Goal: Task Accomplishment & Management: Manage account settings

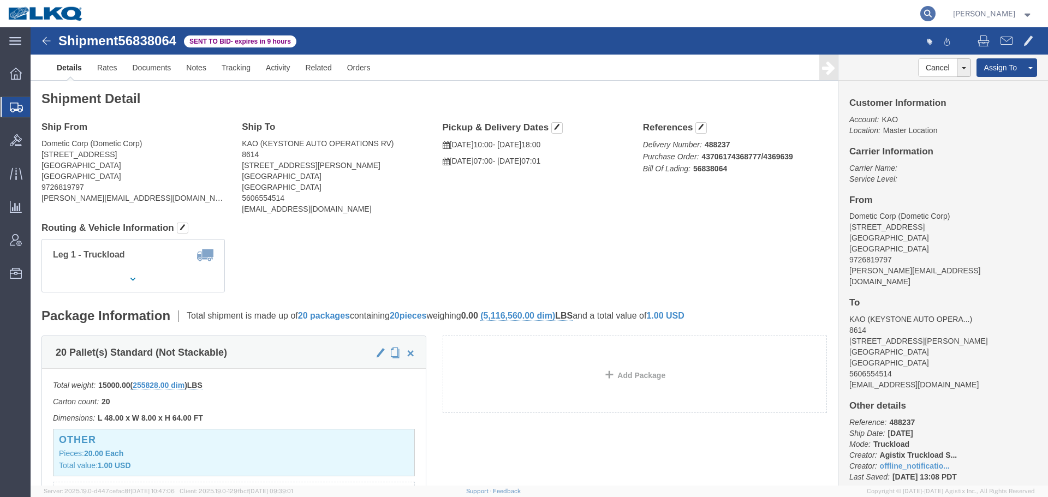
click at [927, 19] on icon at bounding box center [927, 13] width 15 height 15
paste input "56806166"
type input "56806166"
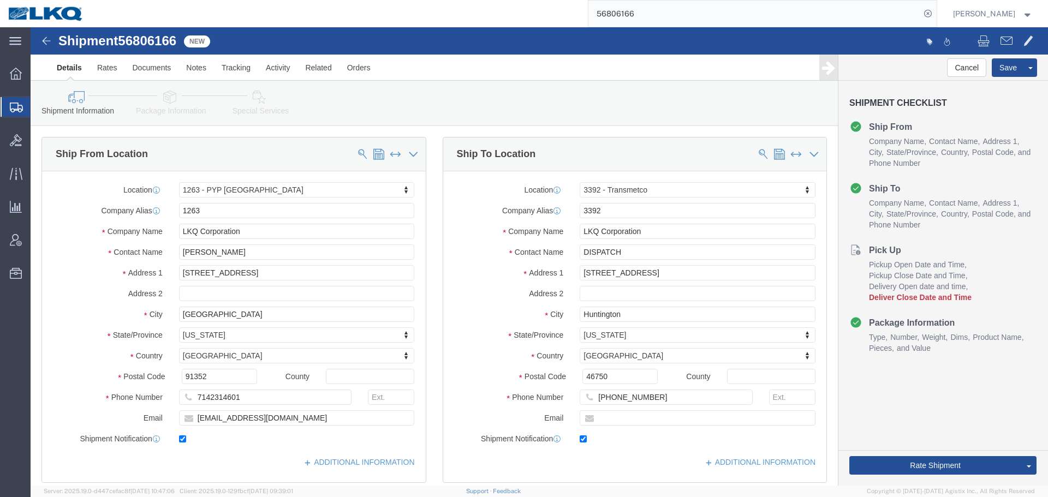
select select "28705"
select select "28018"
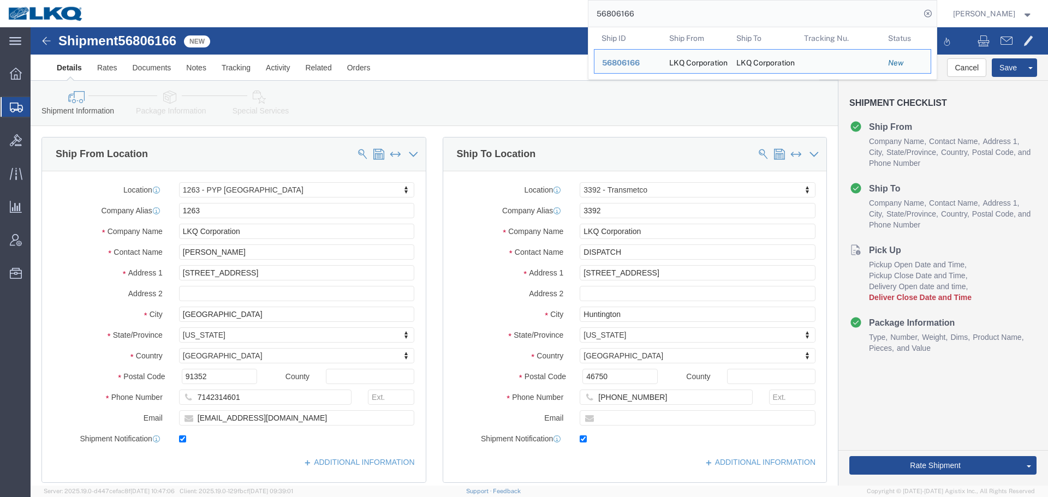
paste input "39652"
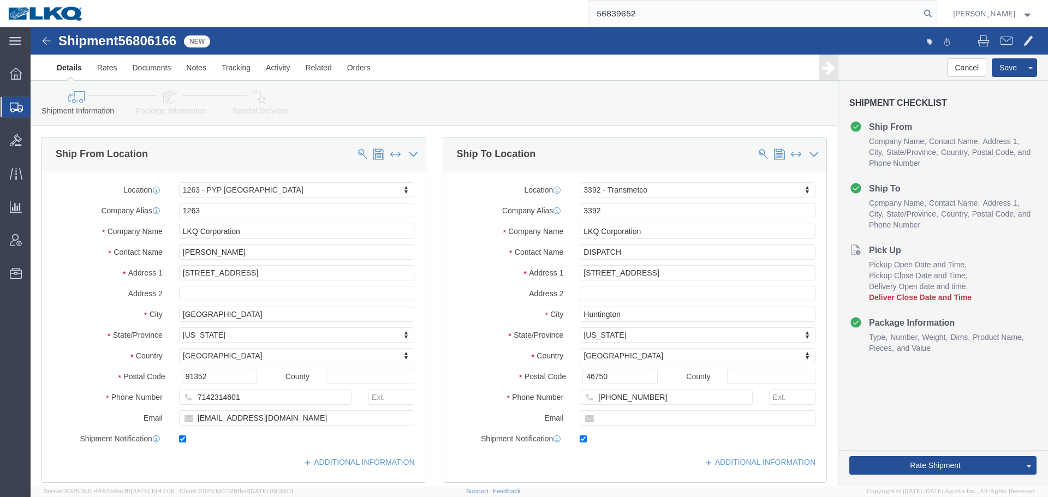
type input "56839652"
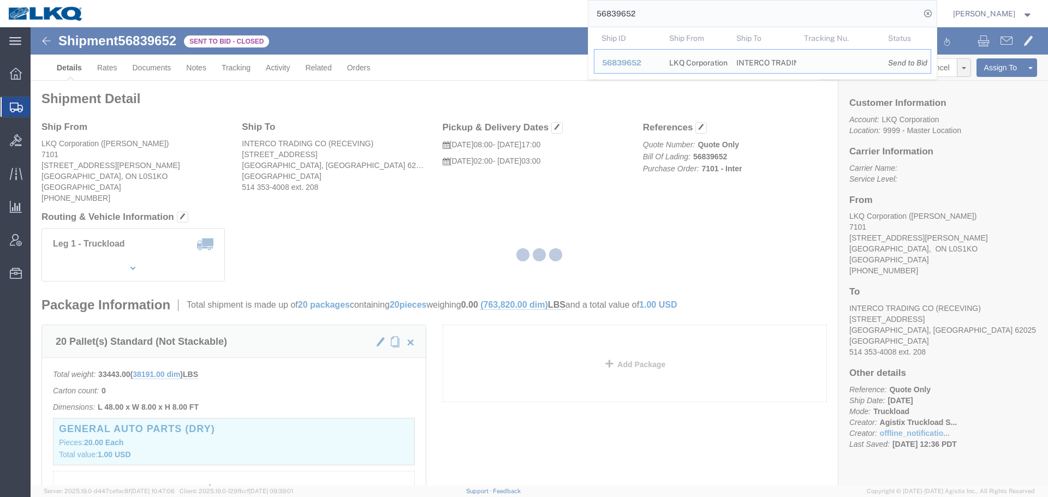
click at [630, 186] on div at bounding box center [539, 256] width 1017 height 458
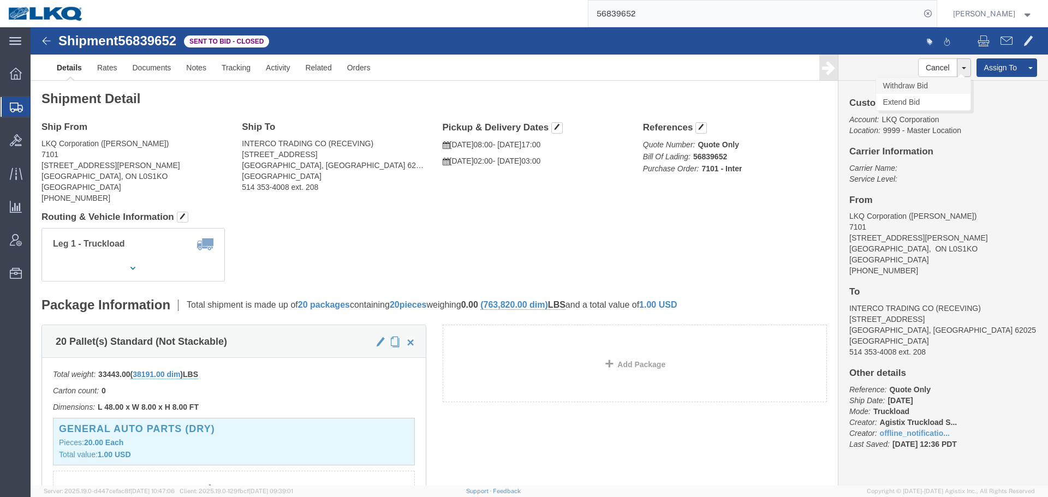
click link "Withdraw Bid"
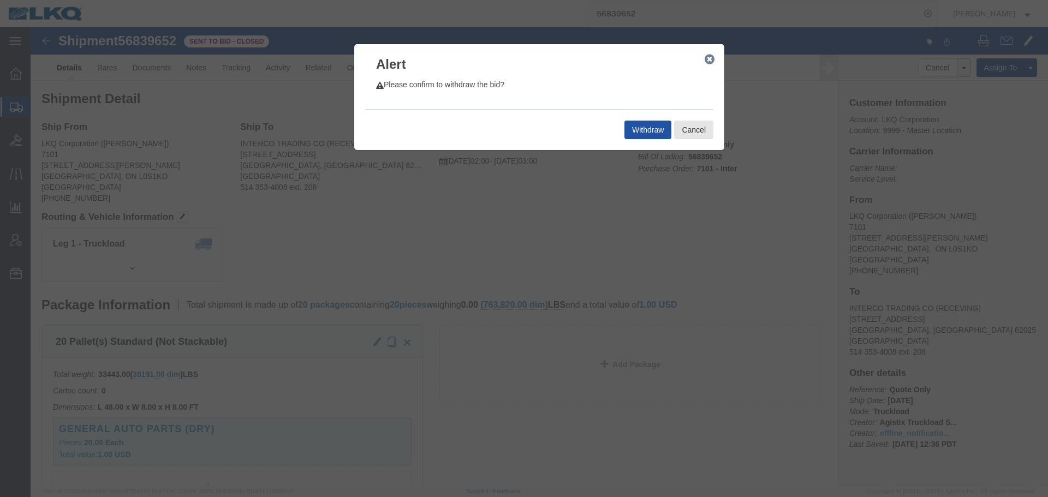
click button "Withdraw"
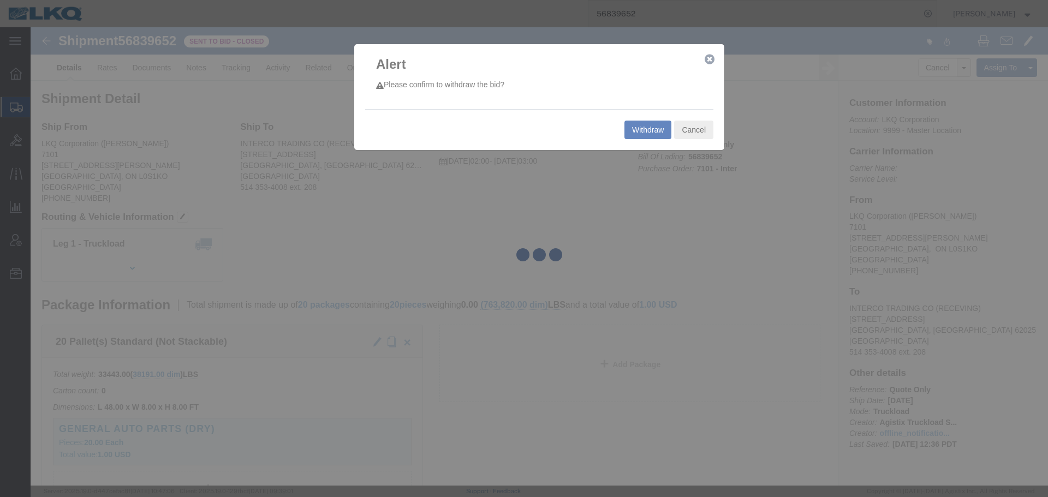
select select "28126"
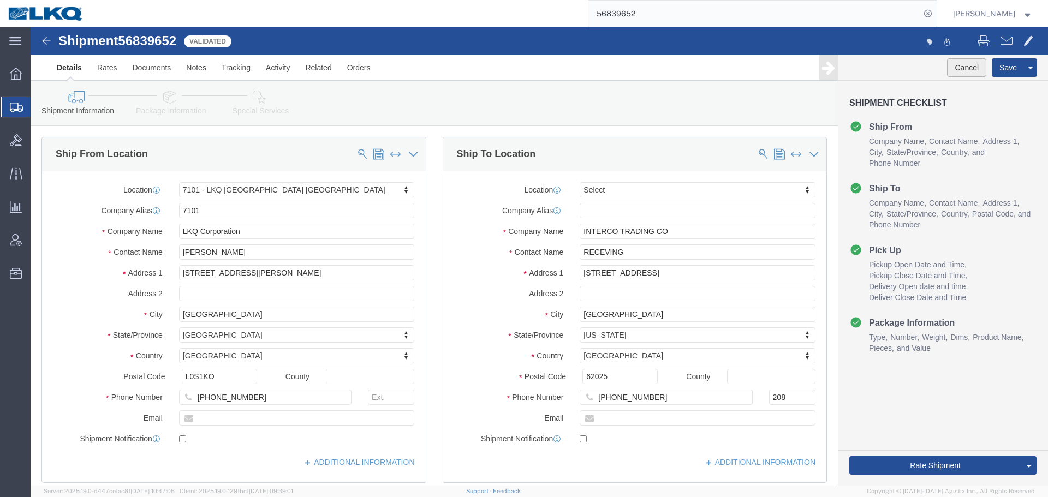
click button "Cancel"
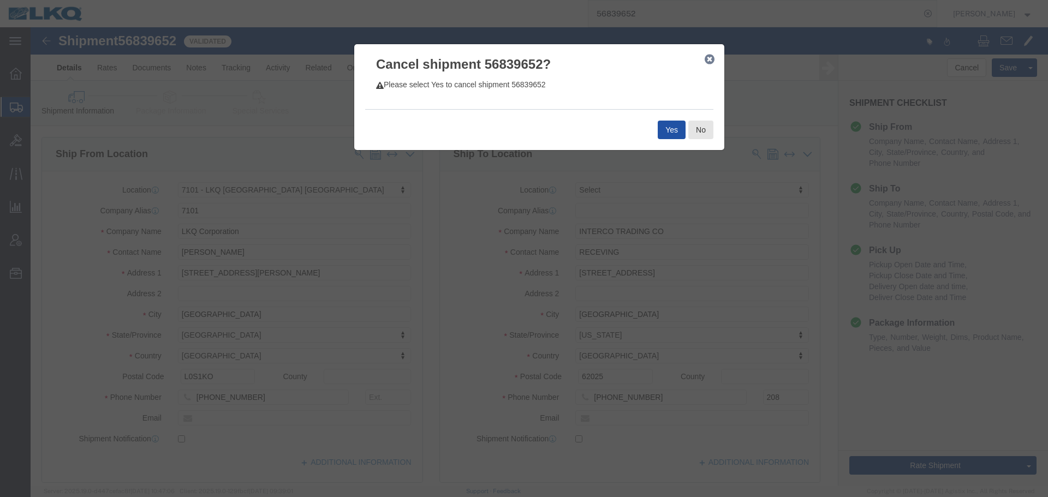
click button "Yes"
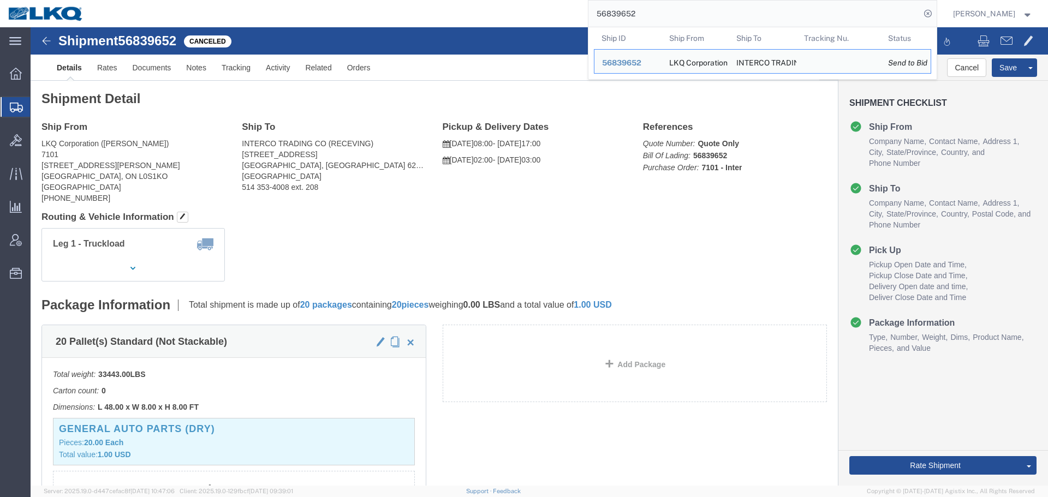
click at [703, 4] on input "56839652" at bounding box center [754, 14] width 332 height 26
paste input "8201"
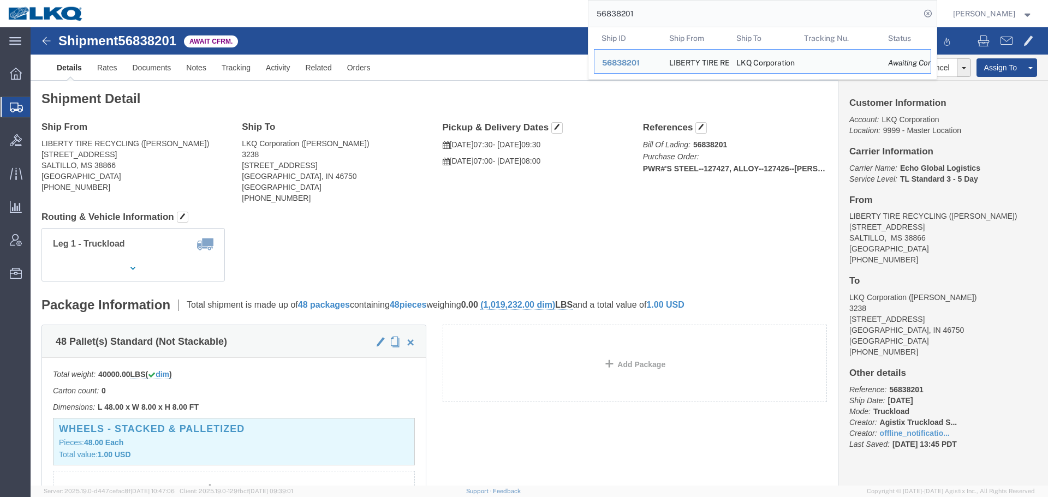
click at [688, 5] on input "56838201" at bounding box center [754, 14] width 332 height 26
paste input "60698"
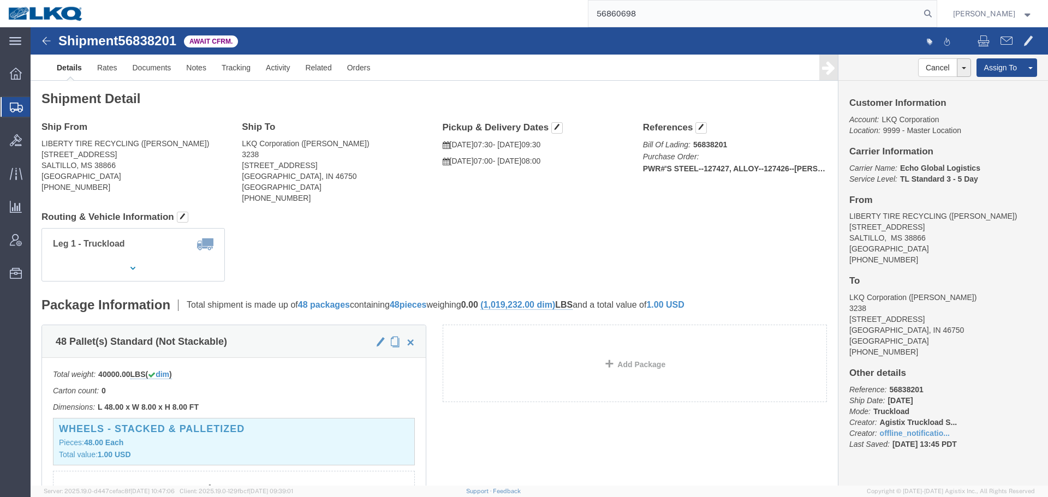
type input "56860698"
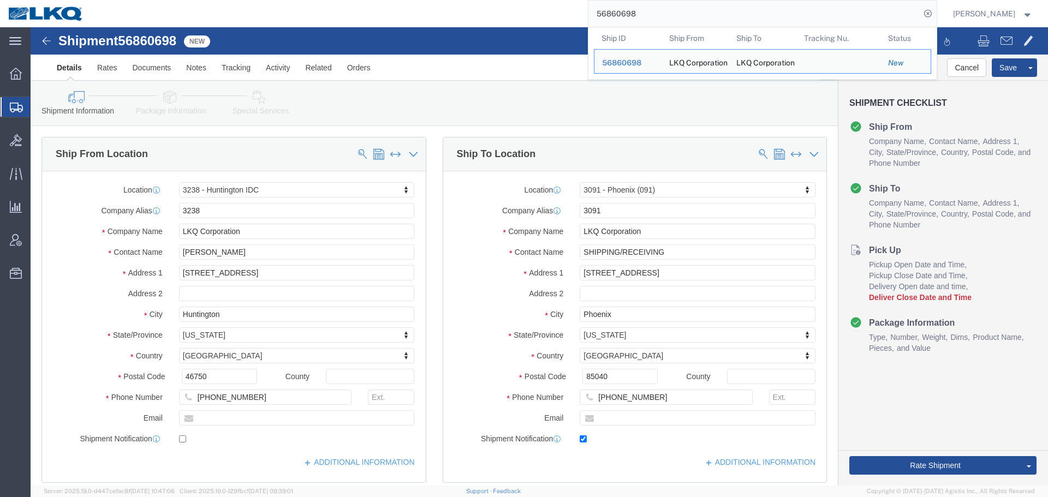
select select "27940"
select select "27824"
click input "46750"
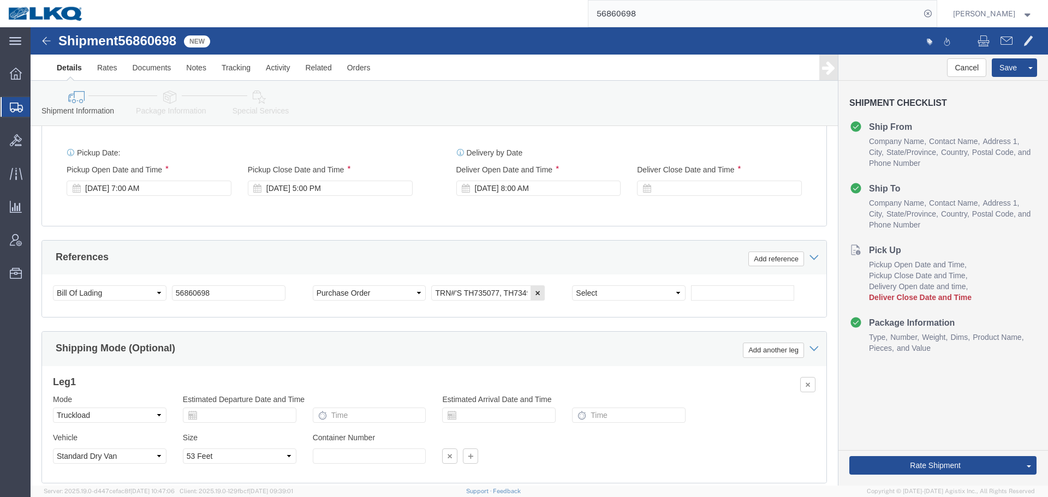
scroll to position [600, 0]
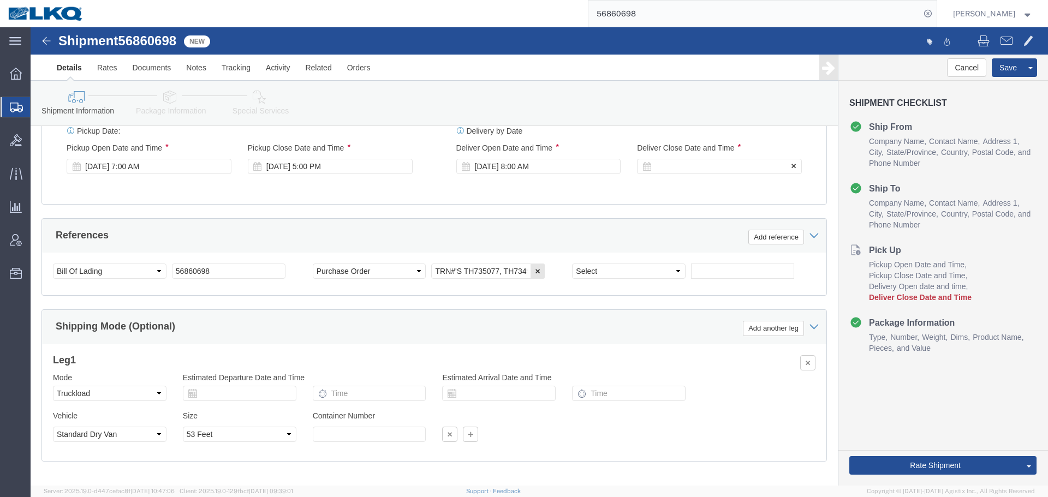
click div
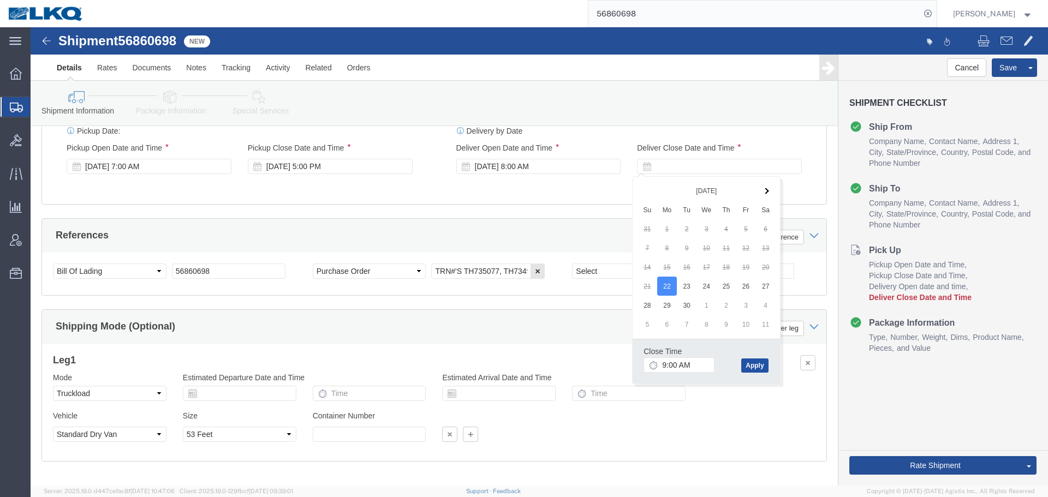
click button "Apply"
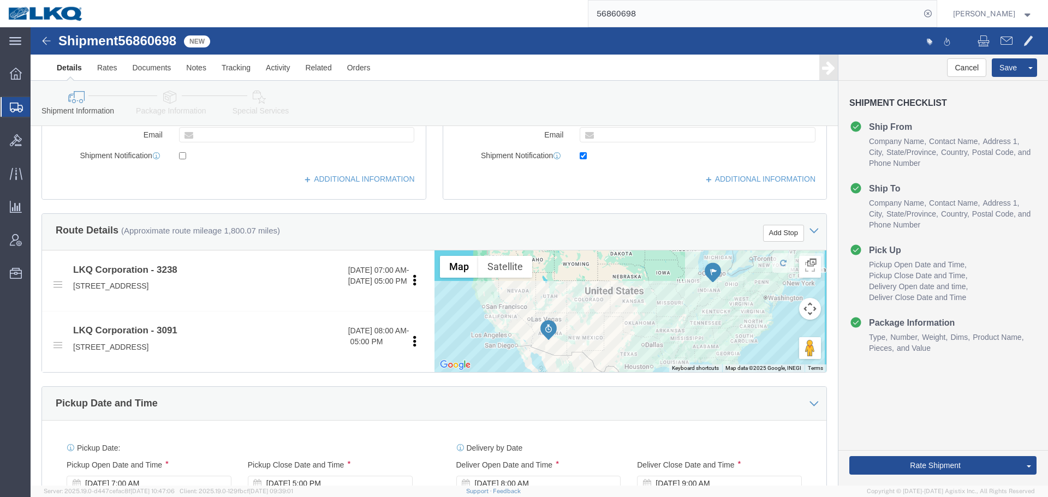
scroll to position [218, 0]
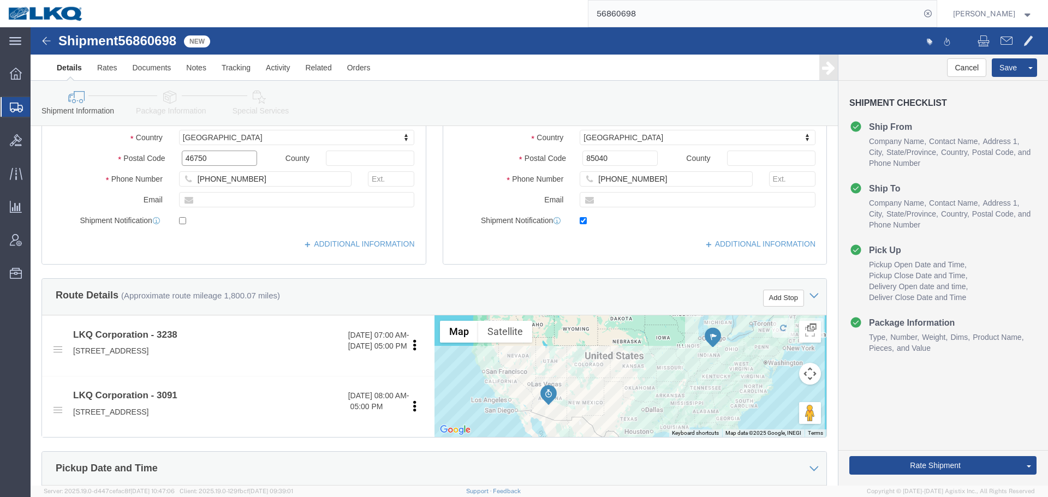
click input "46750"
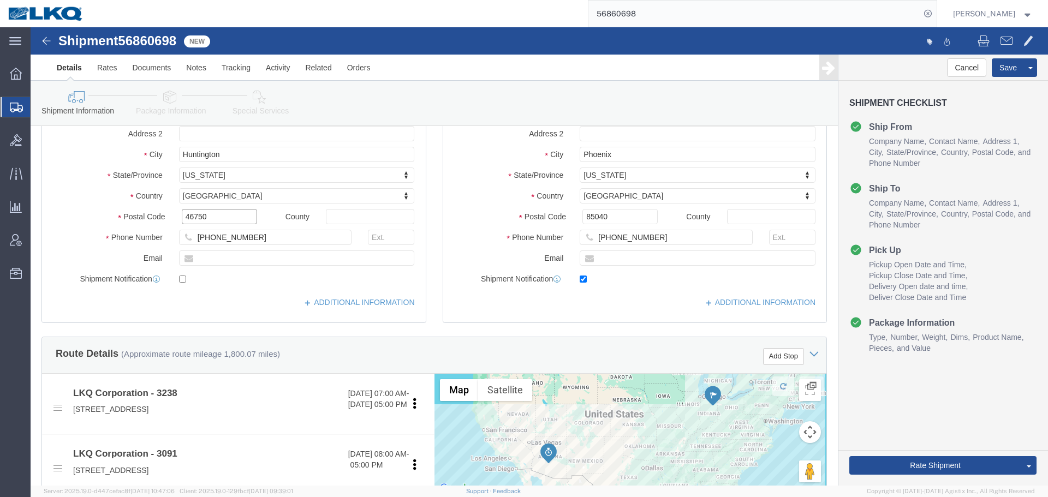
scroll to position [109, 0]
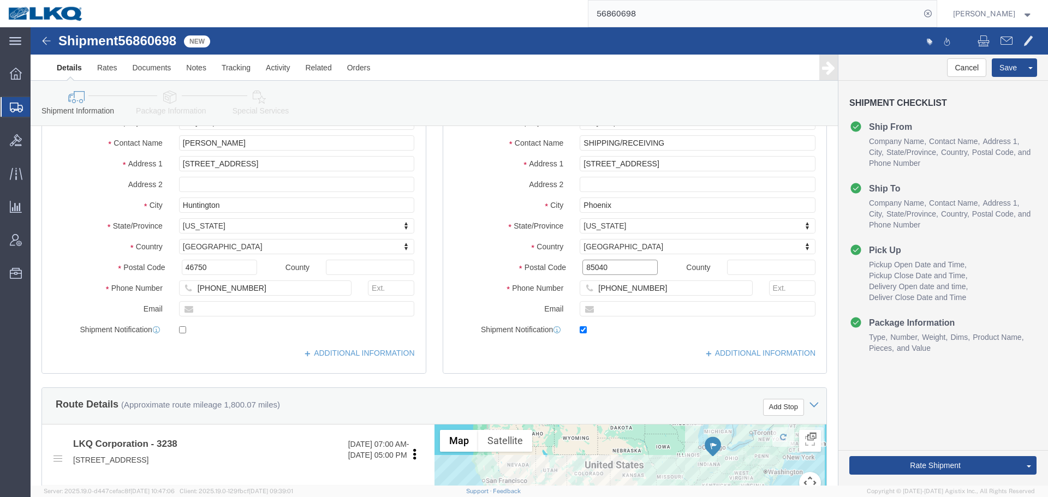
click input "85040"
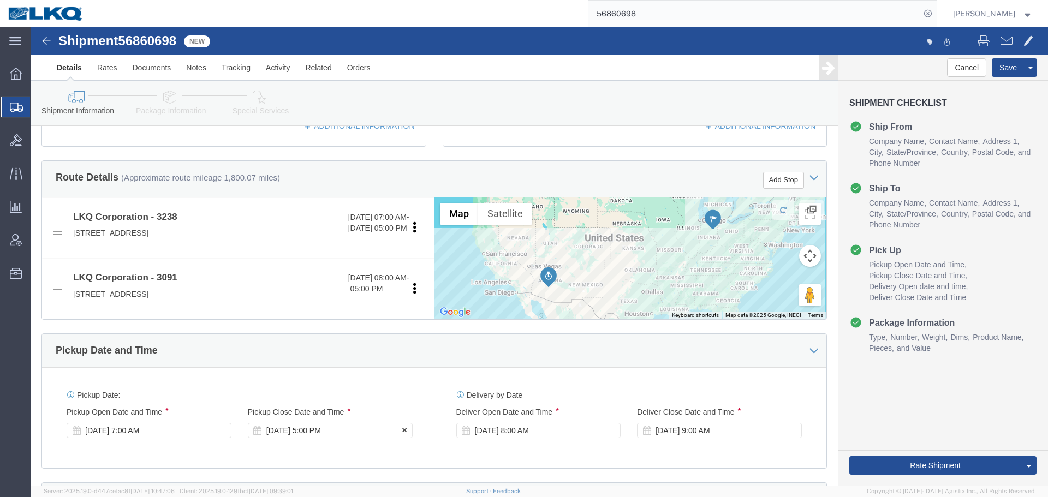
scroll to position [437, 0]
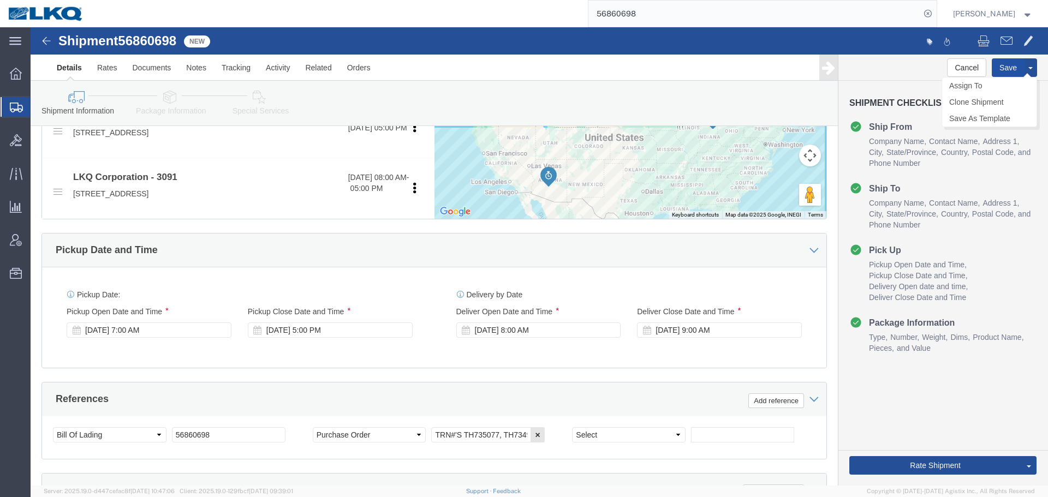
click button "Save"
type button "Save"
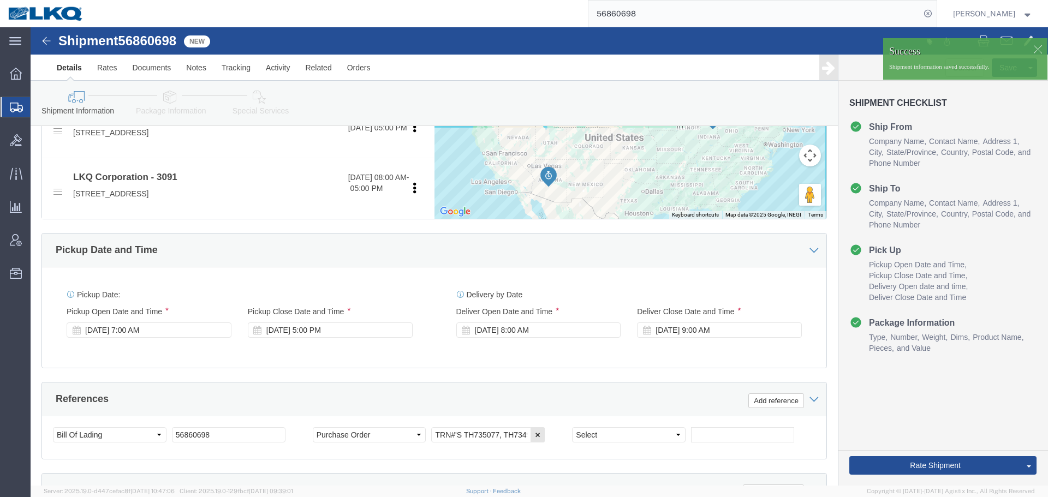
click div
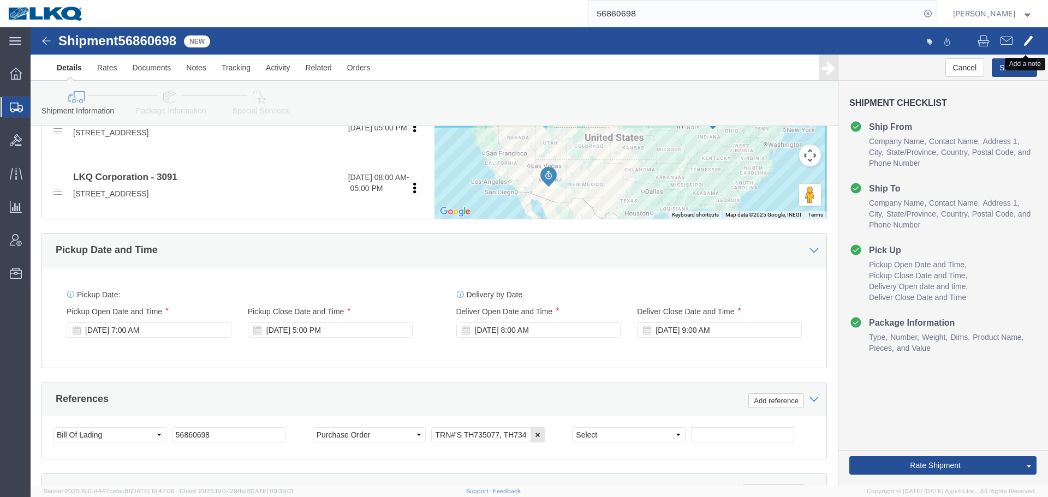
click span
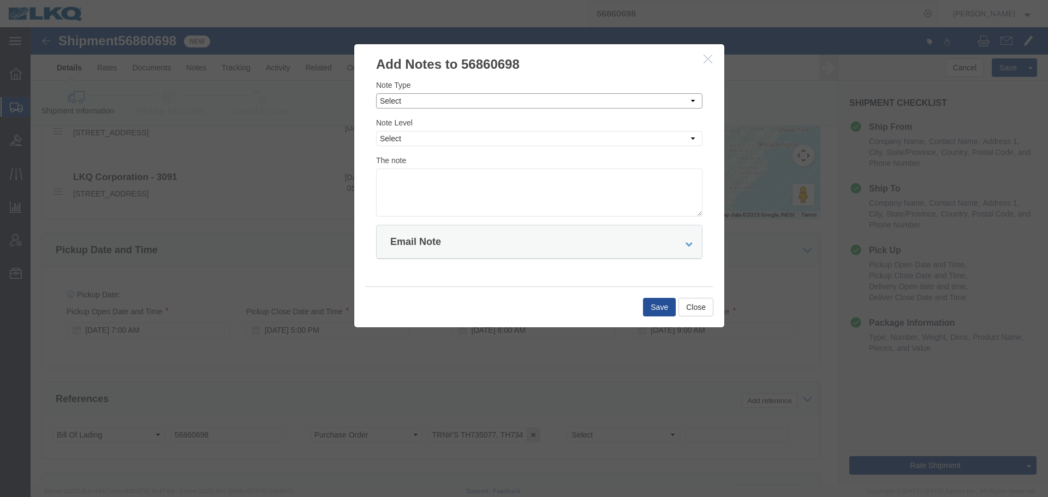
click select "Select Approval Bid Notes Carrier Change Notes Claim Notes Content Hazmat Notes…"
select select "BID_NOTES"
click select "Select Approval Bid Notes Carrier Change Notes Claim Notes Content Hazmat Notes…"
click select "Select Private to Account Private to Vendor Public"
select select "PRIVATE_TO_ACCOUNT"
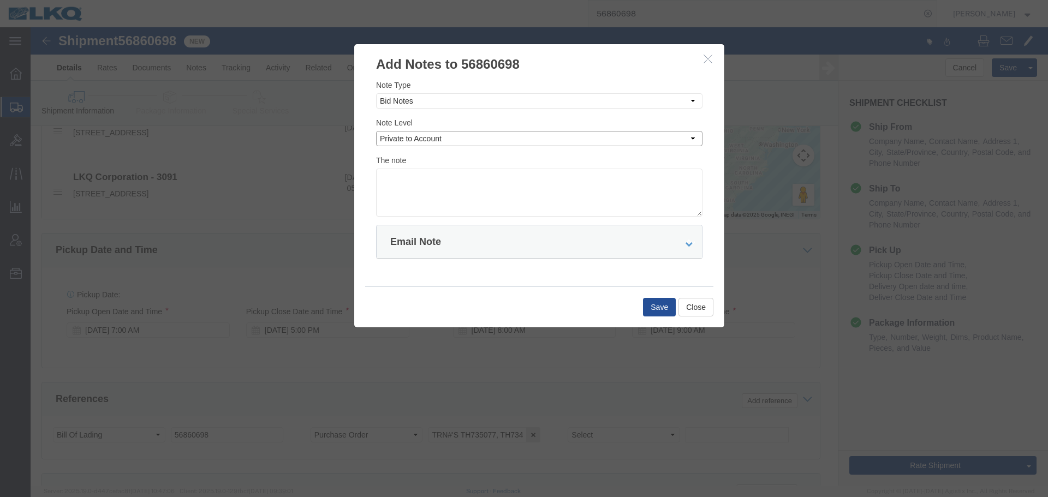
click select "Select Private to Account Private to Vendor Public"
click textarea
paste textarea "$3,084"
click textarea "DAT: $3,084"
type textarea "DAT: $3084"
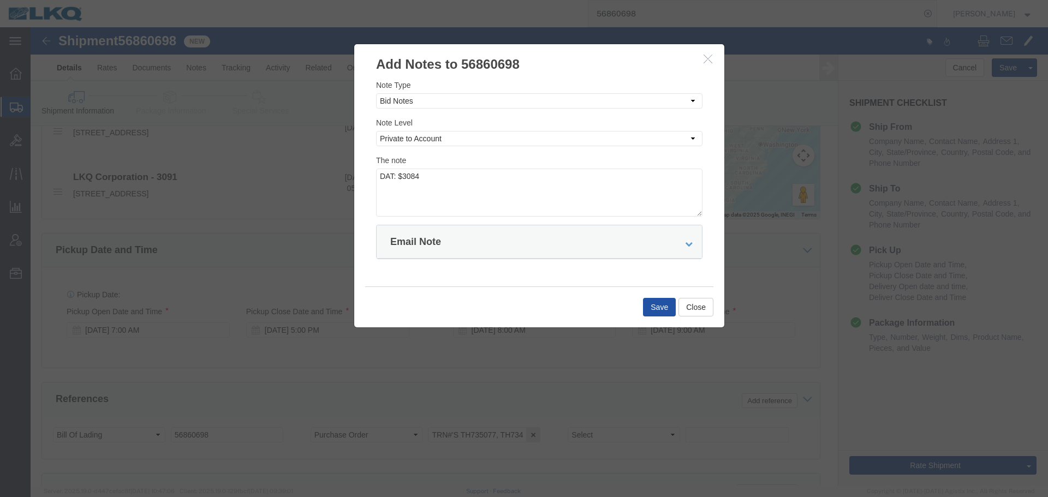
click button "Save"
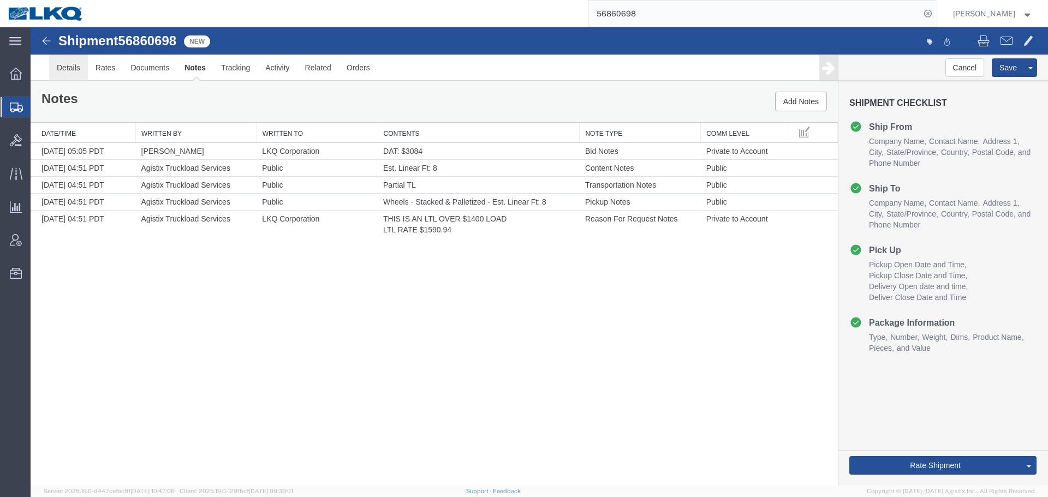
click at [57, 75] on link "Details" at bounding box center [68, 68] width 39 height 26
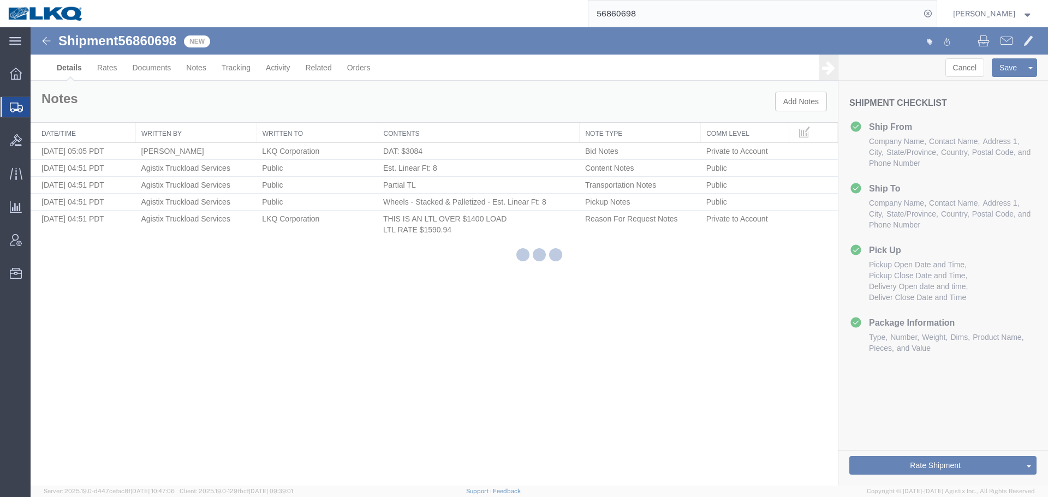
select select "27940"
select select "27824"
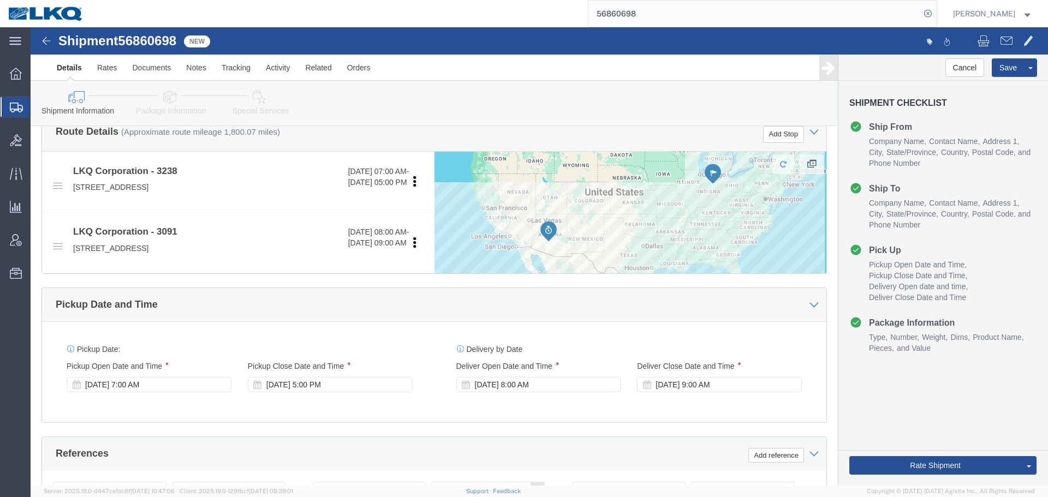
scroll to position [653, 0]
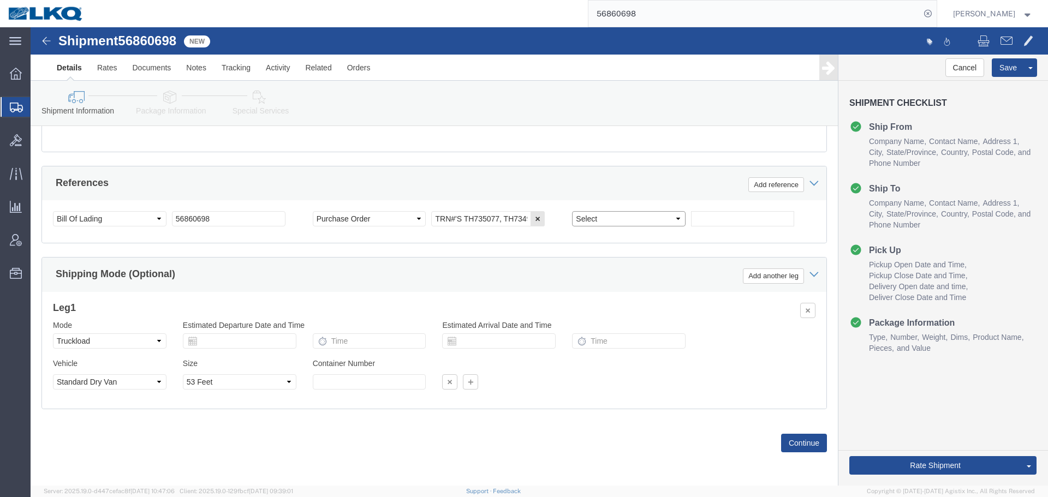
click select "Select Account Type Activity ID Airline Appointment Number ASN Batch Request # …"
select select "QUOTENUM"
click select "Select Account Type Activity ID Airline Appointment Number ASN Batch Request # …"
click input "text"
click input "xQuote only"
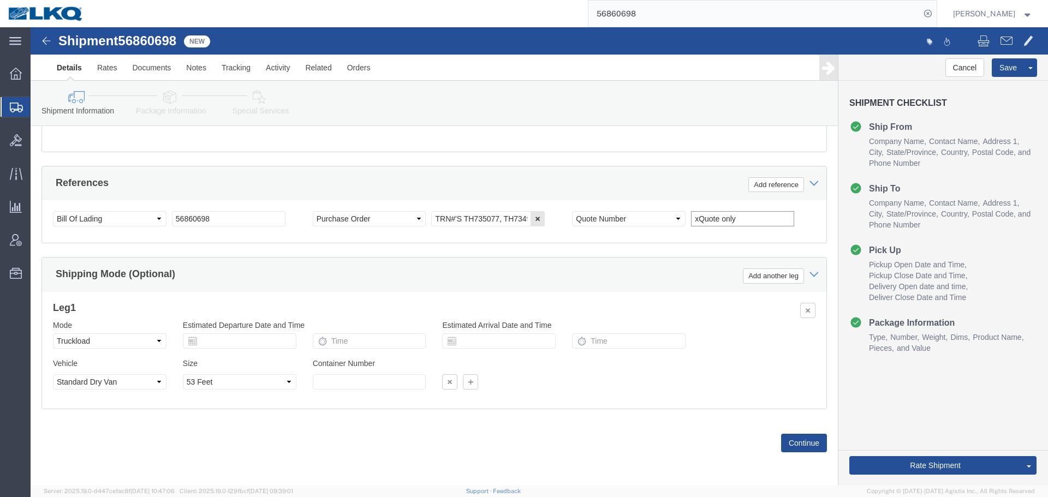
click input "xQuote only"
type input "xQuote Request"
click button "Save"
click link "Send To Bid"
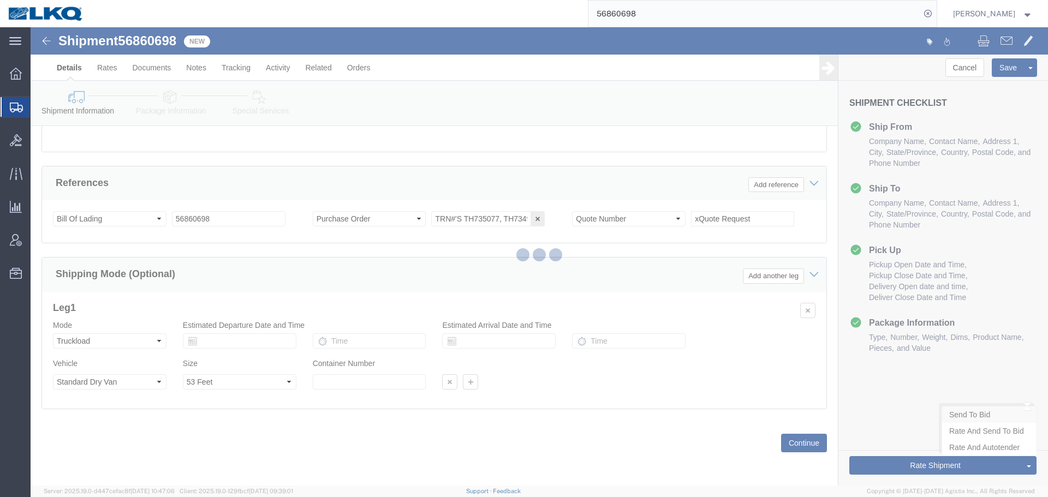
select select "TL"
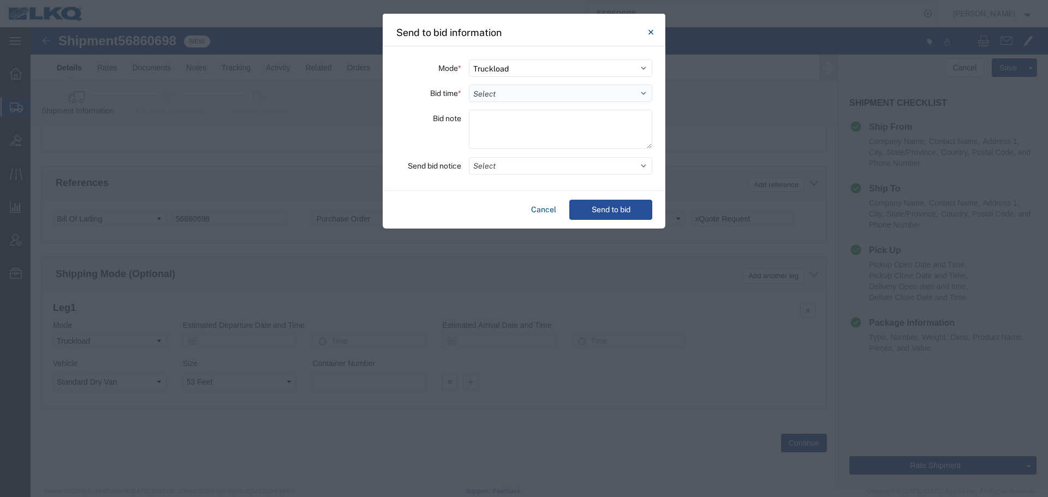
click at [483, 96] on select "Select 30 Min (Rush) 1 Hour (Rush) 2 Hours (Rush) 4 Hours (Rush) 8 Hours (Rush)…" at bounding box center [560, 93] width 183 height 17
select select "16"
click at [469, 85] on select "Select 30 Min (Rush) 1 Hour (Rush) 2 Hours (Rush) 4 Hours (Rush) 8 Hours (Rush)…" at bounding box center [560, 93] width 183 height 17
click at [515, 169] on button "Select" at bounding box center [560, 165] width 183 height 17
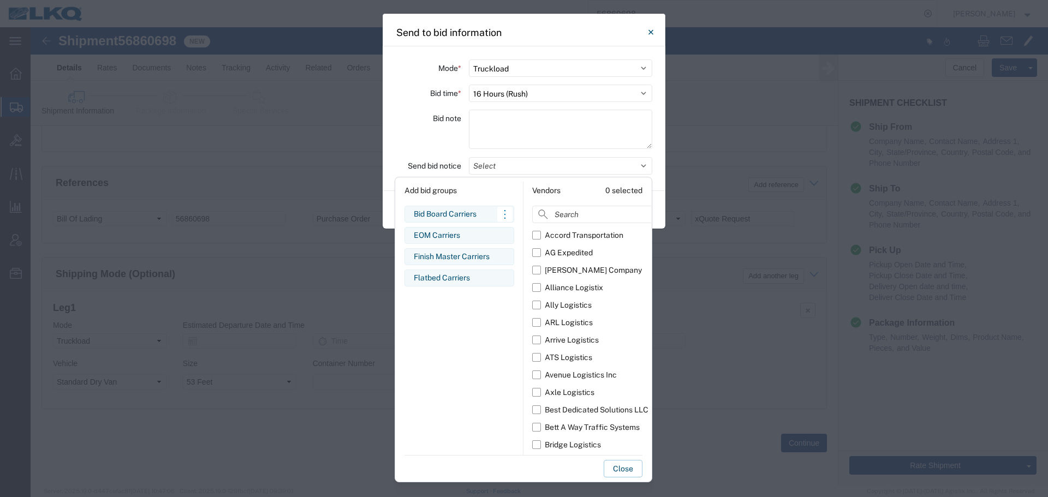
click at [469, 218] on div "Bid Board Carriers" at bounding box center [459, 213] width 91 height 11
click at [445, 146] on div "Bid note" at bounding box center [428, 131] width 65 height 43
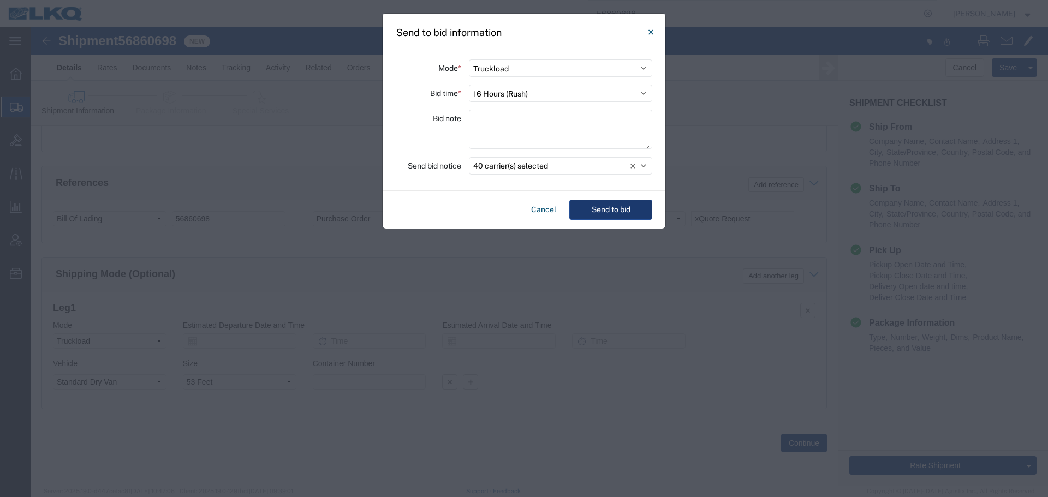
click at [618, 208] on button "Send to bid" at bounding box center [610, 210] width 83 height 20
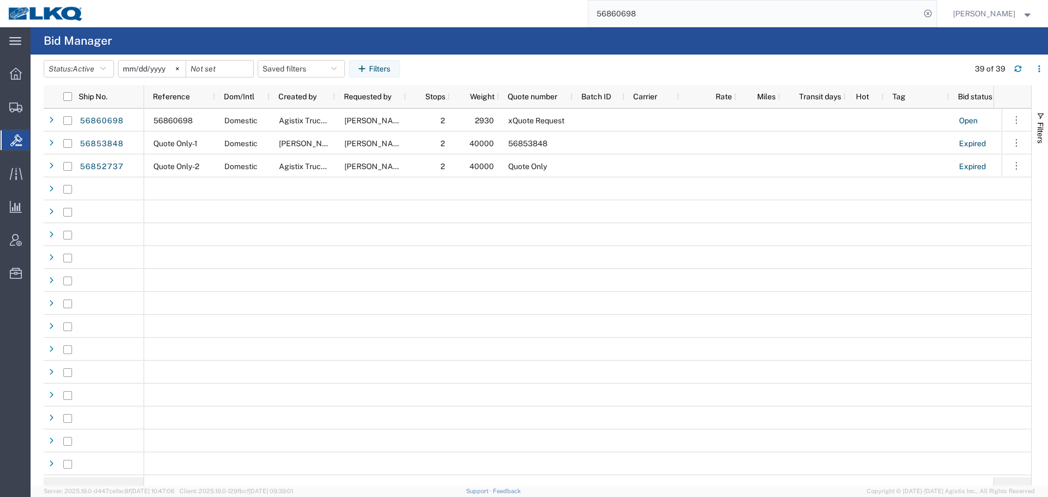
click at [732, 16] on input "56860698" at bounding box center [754, 14] width 332 height 26
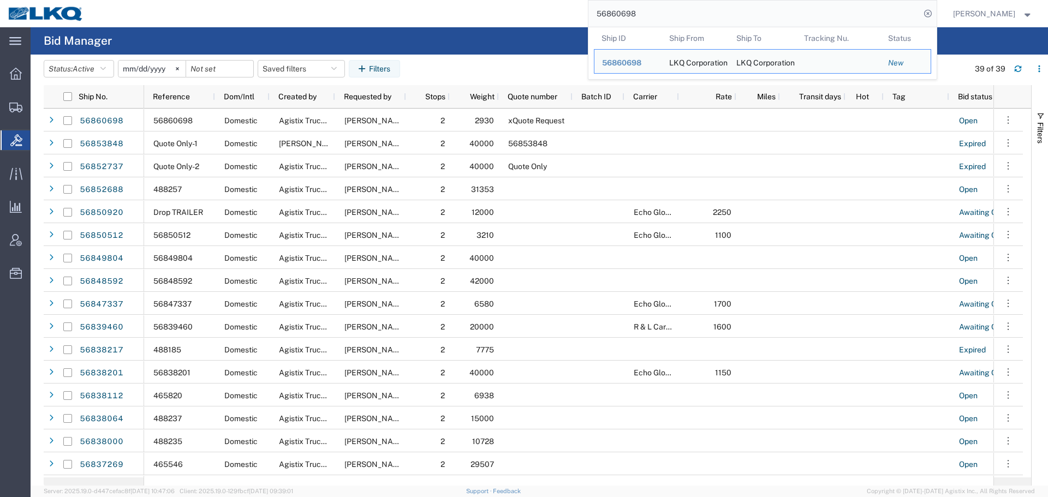
click at [716, 9] on input "56860698" at bounding box center [754, 14] width 332 height 26
paste input "52686"
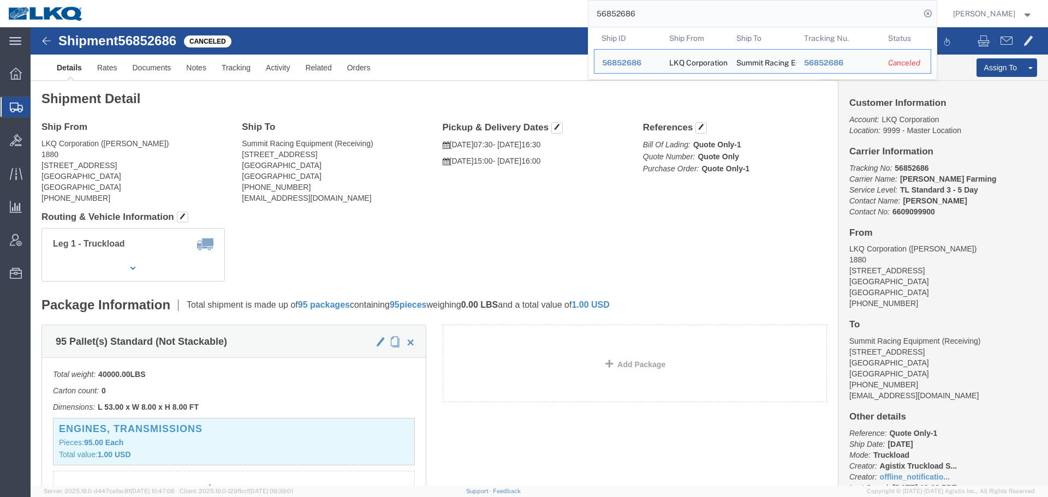
click at [715, 8] on input "56852686" at bounding box center [754, 14] width 332 height 26
paste input "35892"
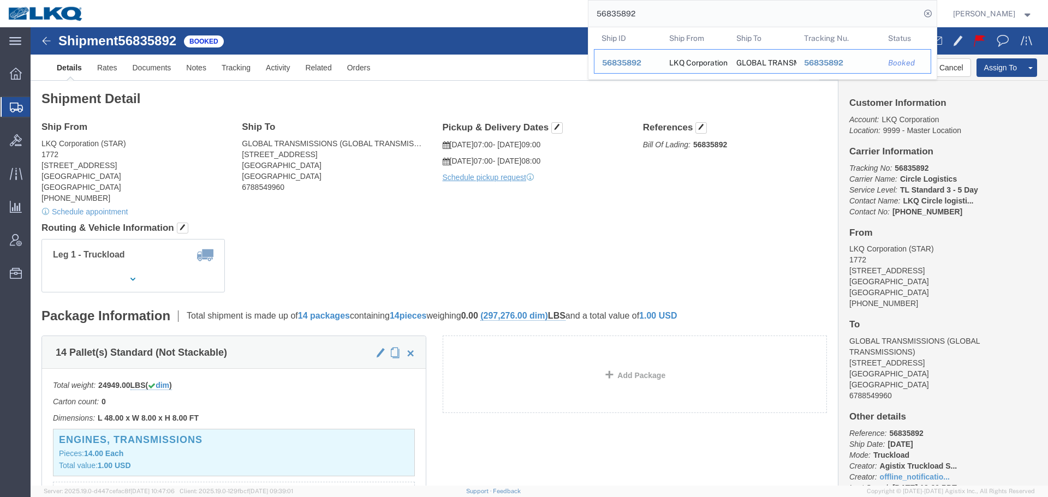
paste input "467710"
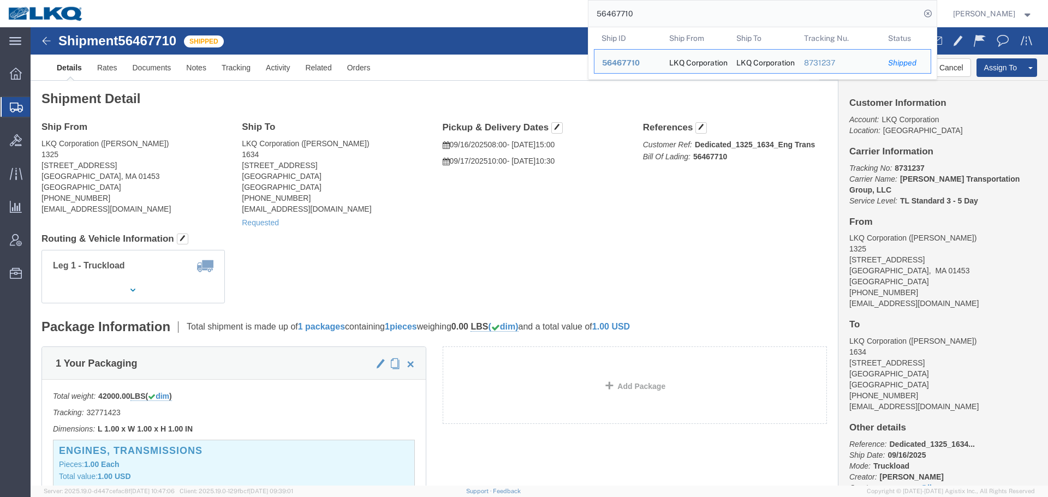
click at [635, 21] on input "56467710" at bounding box center [754, 14] width 332 height 26
paste input "804876"
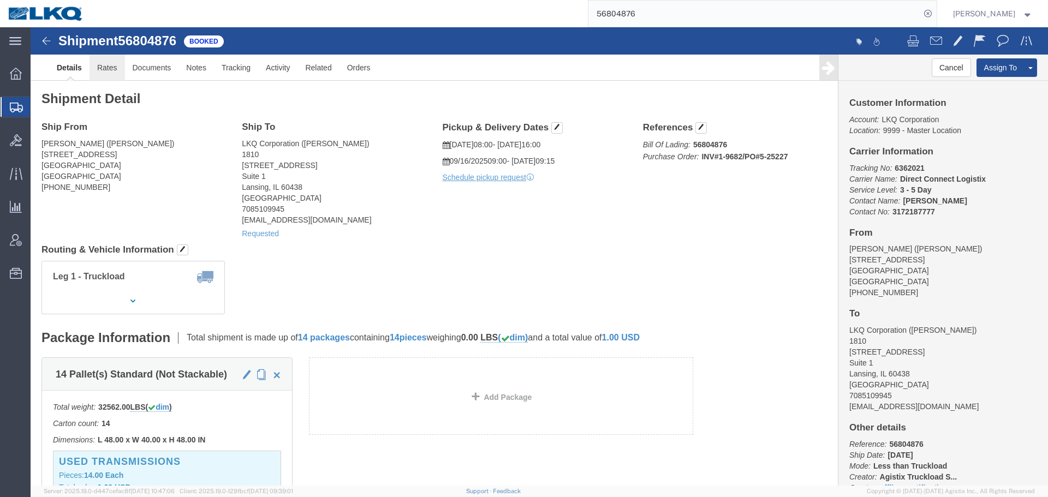
click link "Rates"
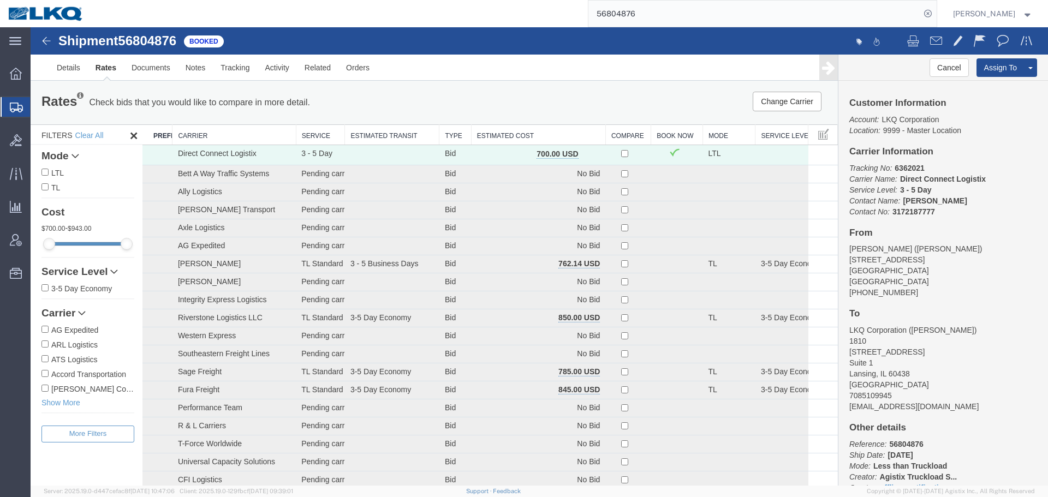
click at [670, 16] on input "56804876" at bounding box center [754, 14] width 332 height 26
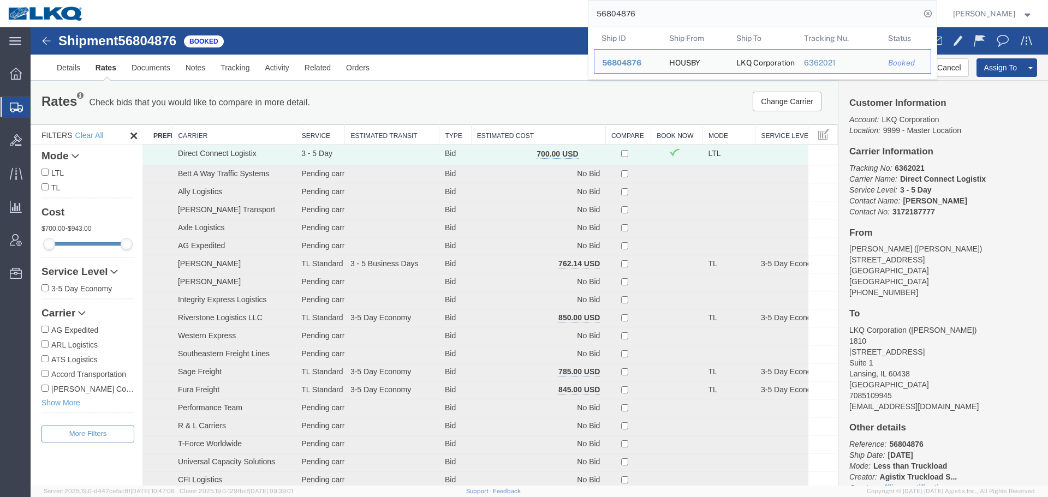
paste input "5164"
type input "56851646"
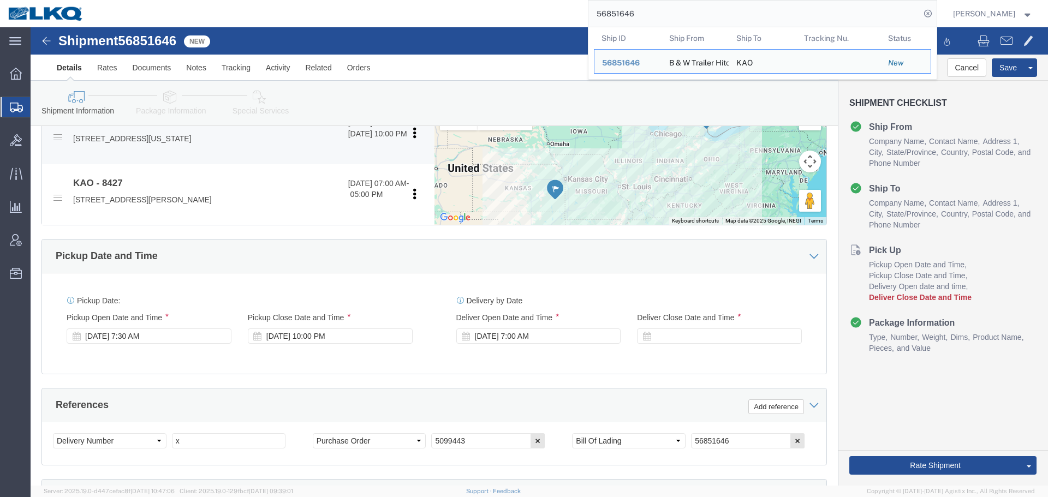
scroll to position [437, 0]
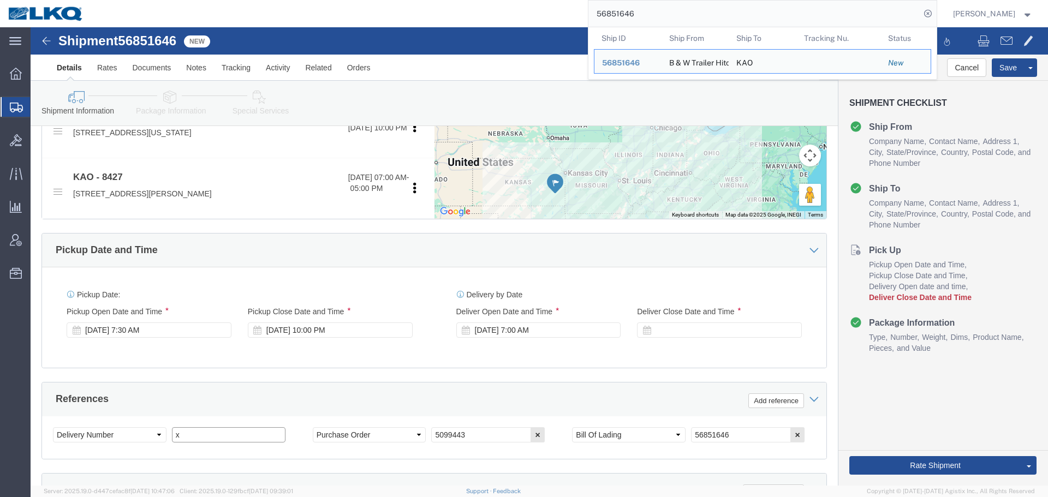
select select
select select "30543"
click input "x"
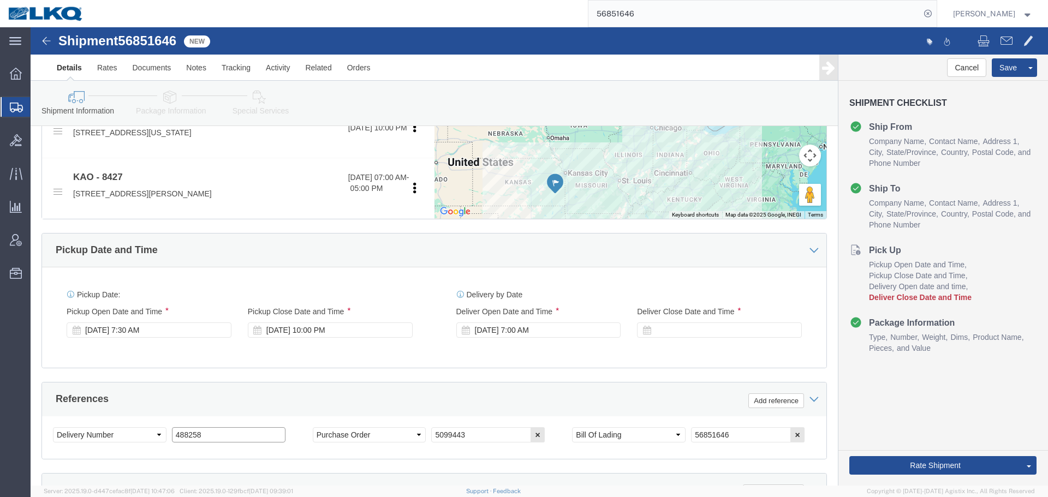
type input "488258"
click div "[DATE] 7:00 AM"
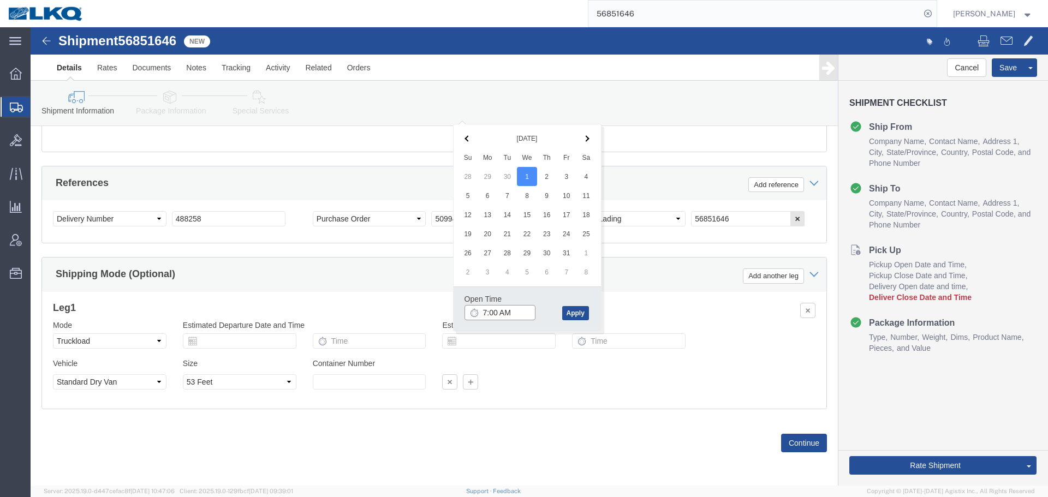
click input "7:00 AM"
type input "6:00 AM"
click button "Apply"
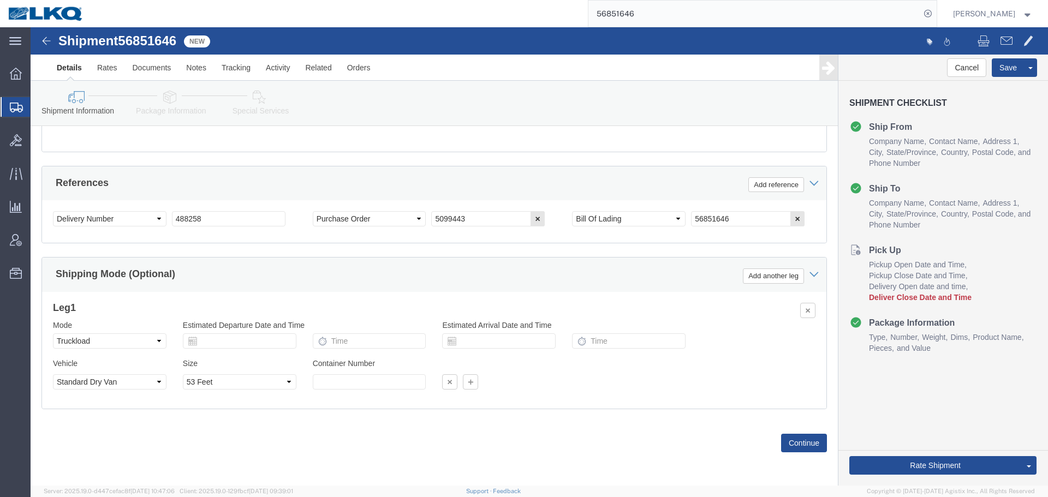
scroll to position [434, 0]
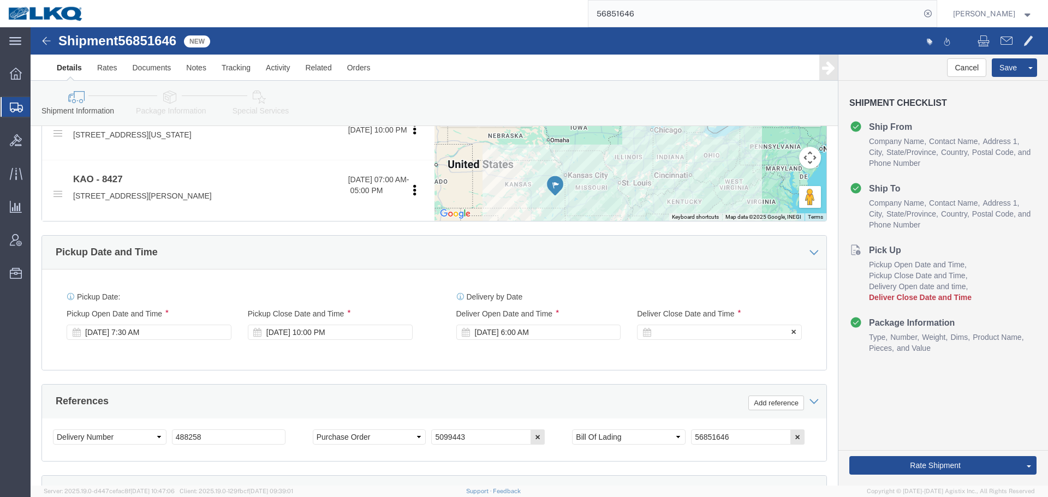
click div
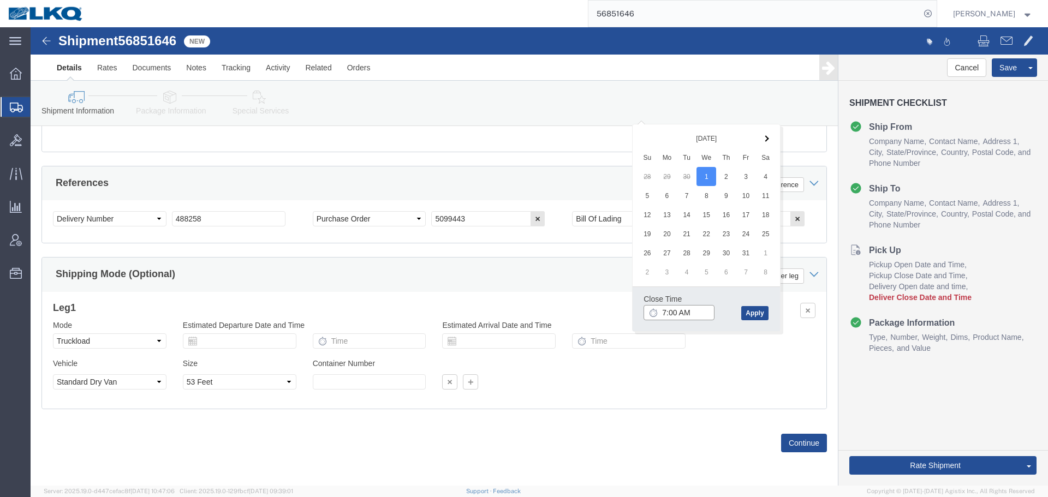
click input "7:00 AM"
type input "6:01 AM"
click button "Apply"
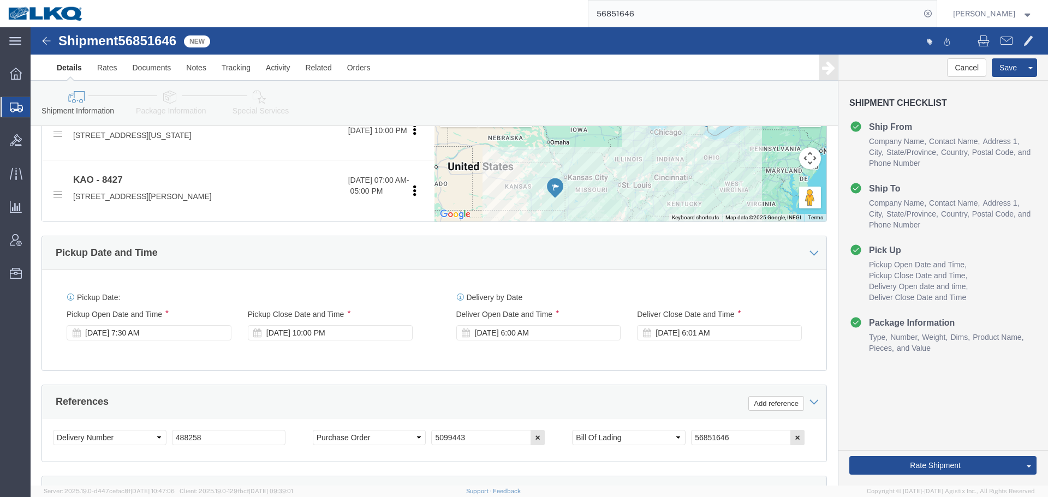
scroll to position [434, 0]
click div "Sep 24 2025 7:30 AM"
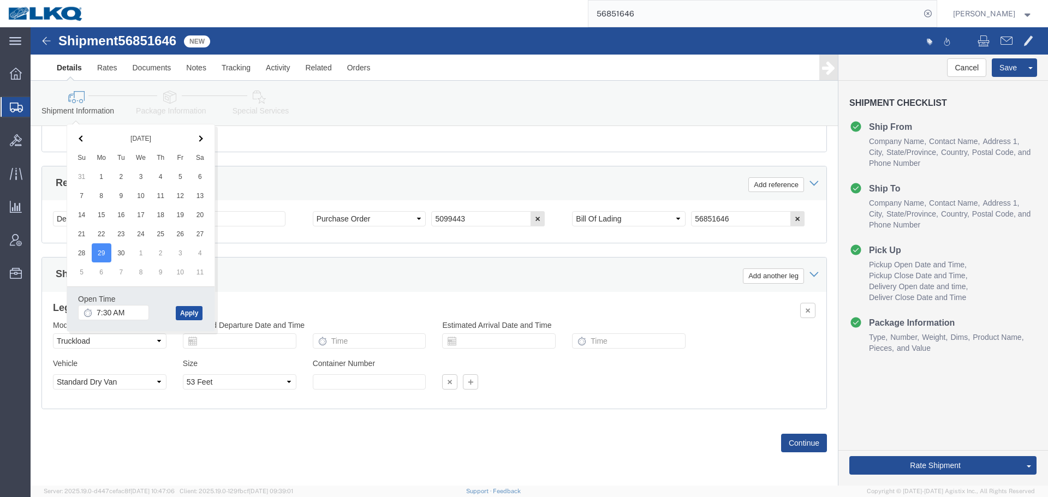
click button "Apply"
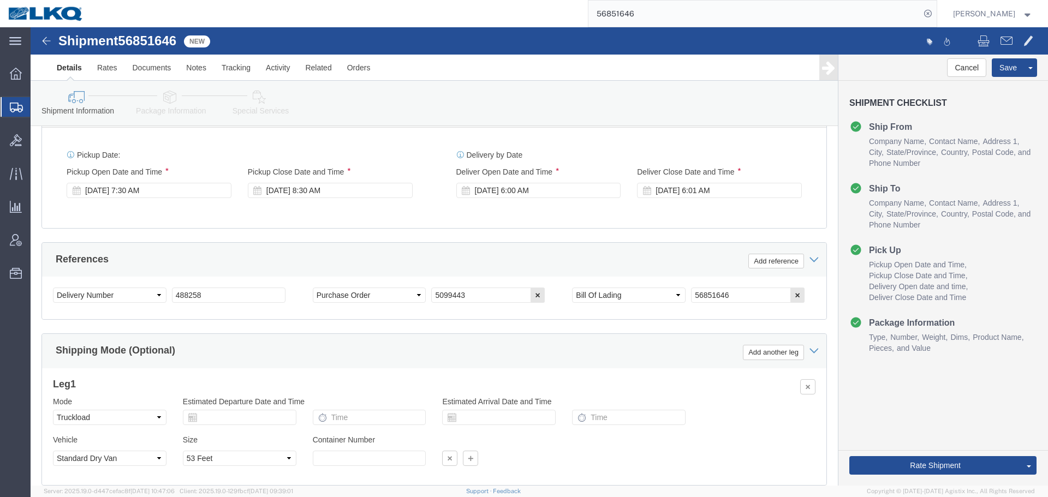
scroll to position [489, 0]
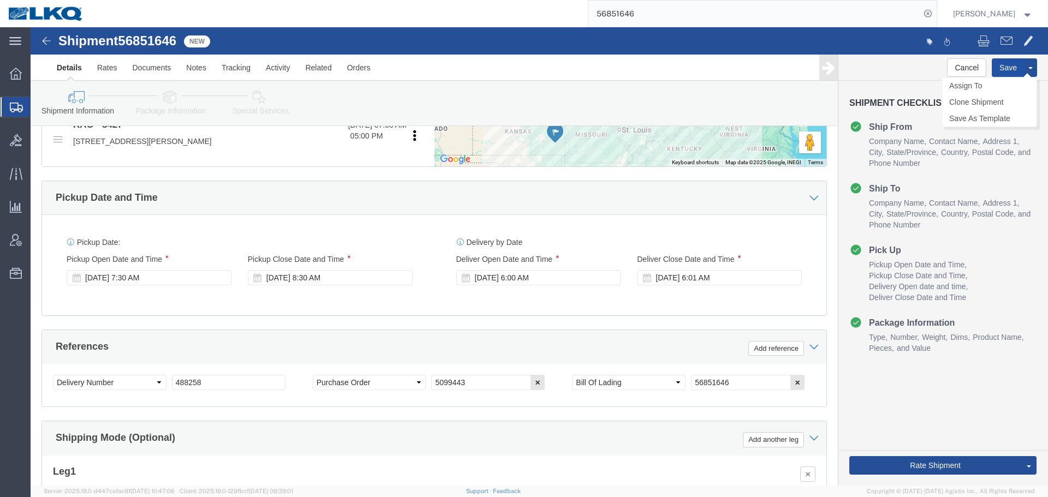
click button "Save"
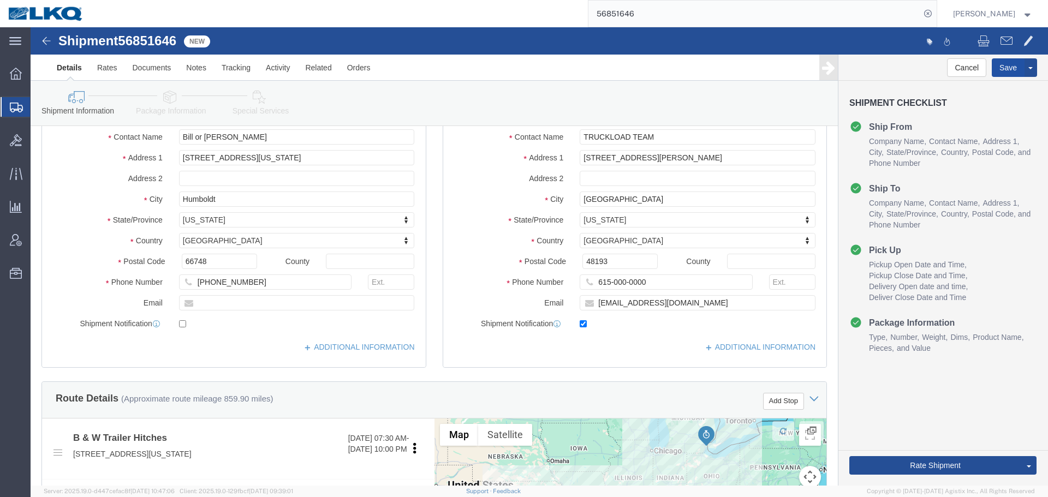
scroll to position [0, 0]
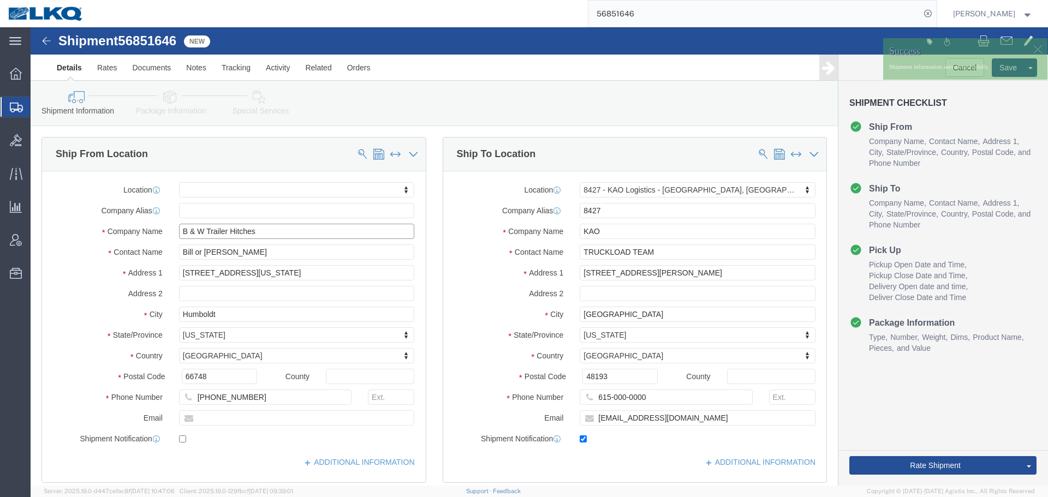
click input "B & W Trailer Hitches"
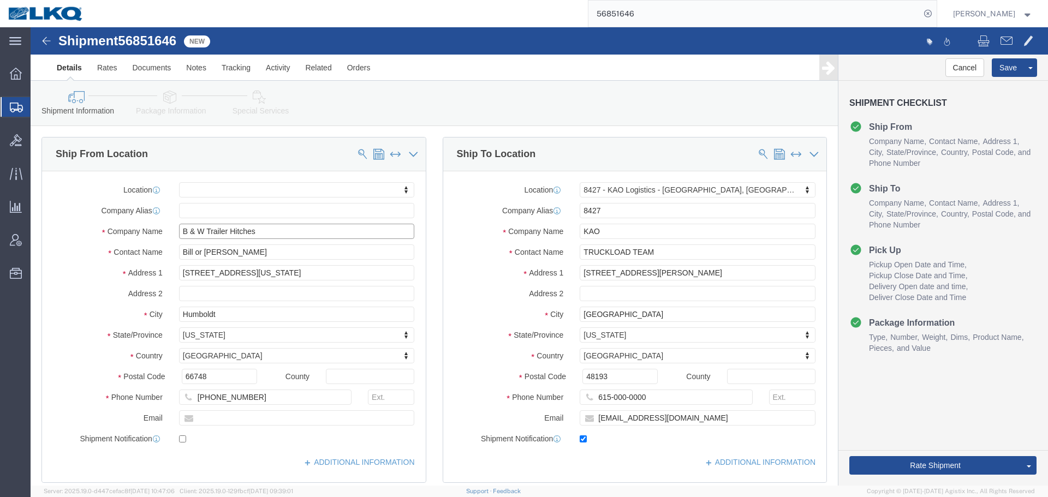
drag, startPoint x: 175, startPoint y: 204, endPoint x: 253, endPoint y: 206, distance: 78.6
click input "B & W Trailer Hitches"
click input "text"
paste input "billygutierrez@turnoverball.com"
type input "billygutierrez@turnoverball.com"
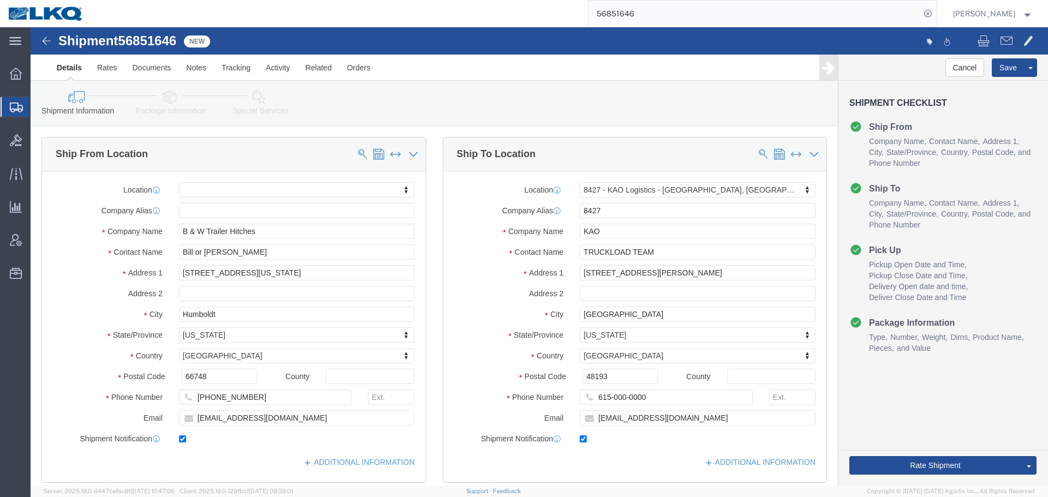
click label
click input "checkbox"
checkbox input "false"
click button "Save"
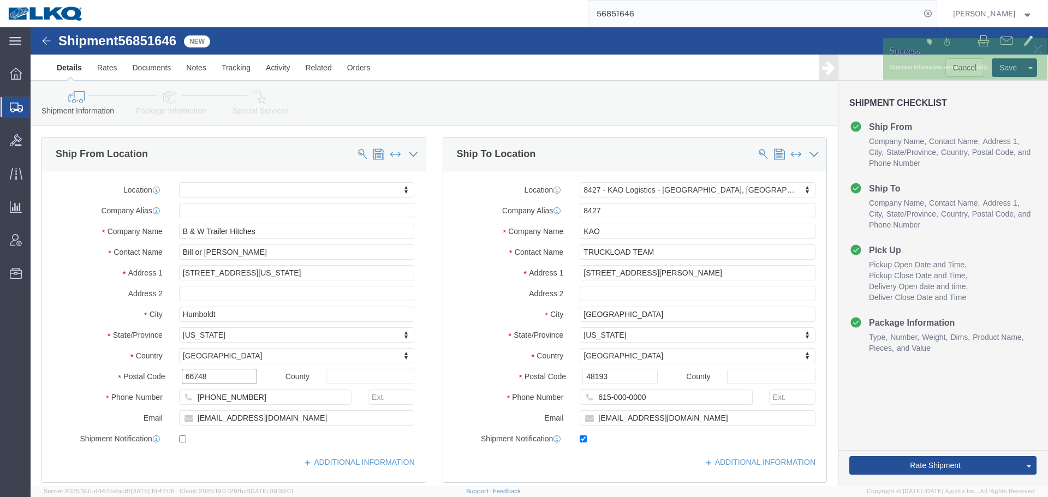
click input "66748"
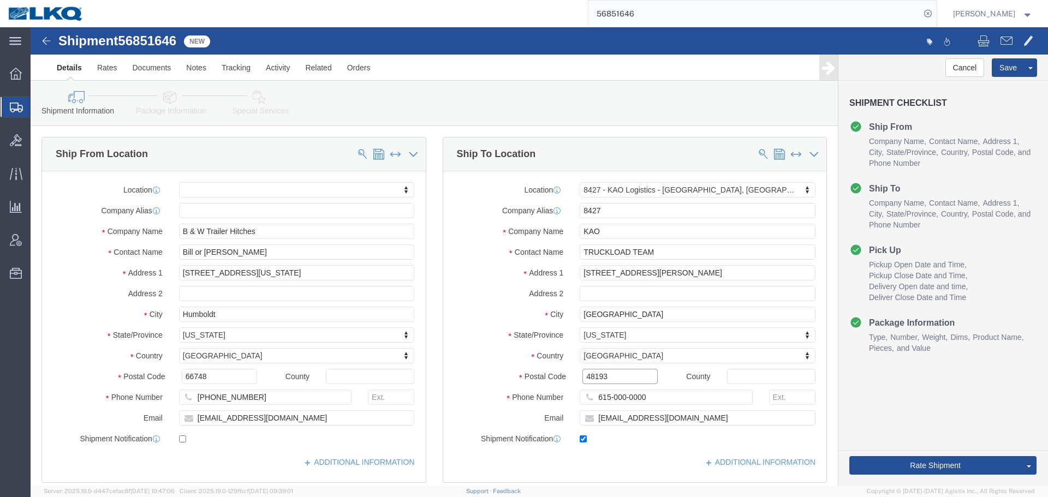
click input "48193"
click span
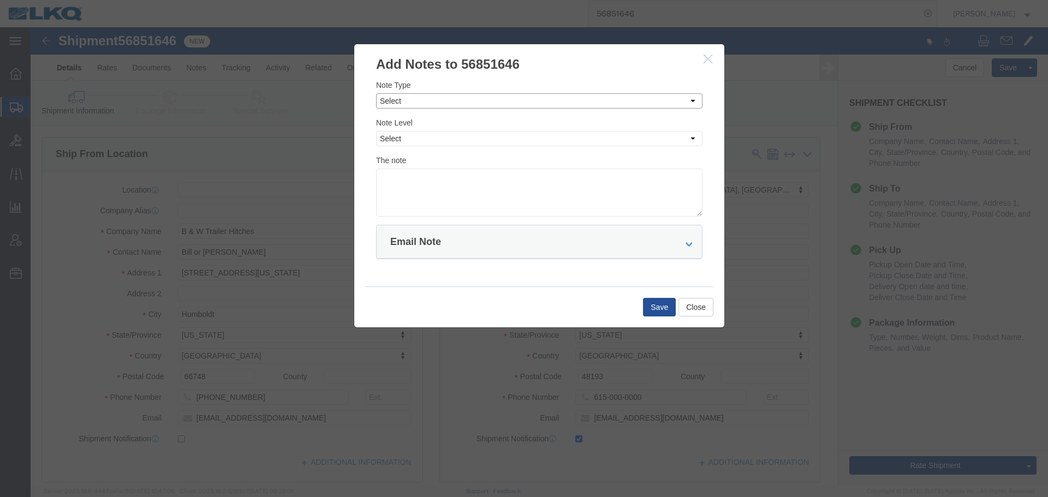
click select "Select Approval Bid Notes Carrier Change Notes Claim Notes Content Hazmat Notes…"
select select "BID_NOTES"
click select "Select Approval Bid Notes Carrier Change Notes Claim Notes Content Hazmat Notes…"
click select "Select Private to Account Private to Vendor Public"
select select "PRIVATE_TO_ACCOUNT"
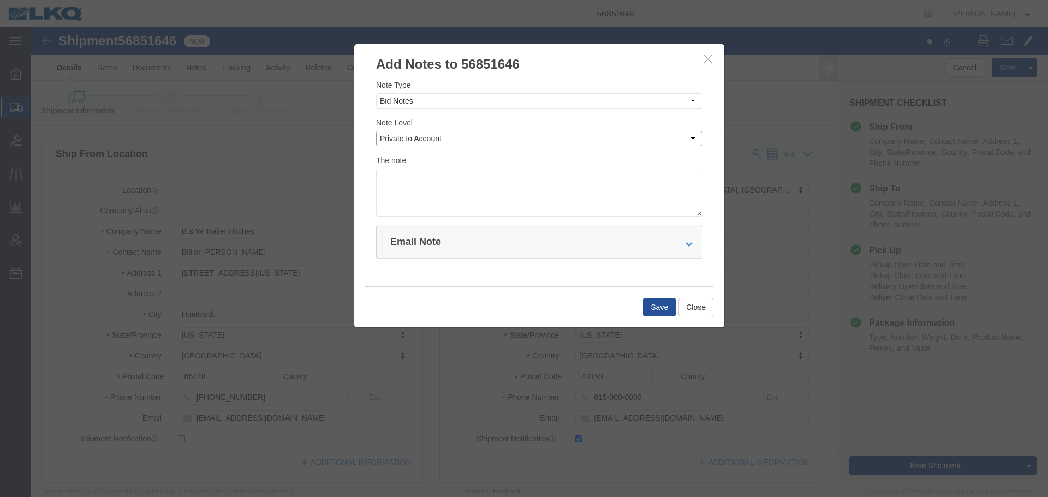
click select "Select Private to Account Private to Vendor Public"
click textarea
paste textarea "$1,641"
click textarea "DAT: $1,641"
type textarea "DAT: $1641"
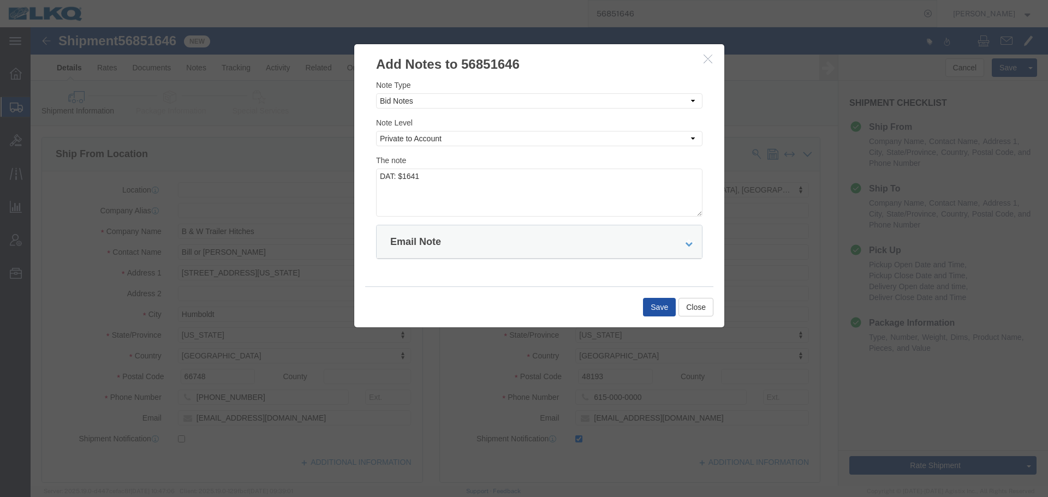
click button "Save"
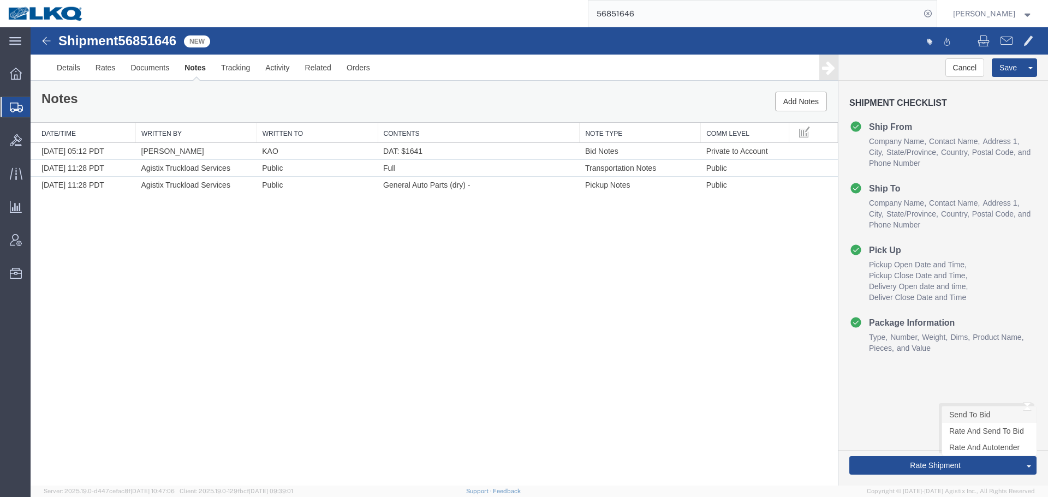
click at [965, 416] on link "Send To Bid" at bounding box center [989, 415] width 94 height 16
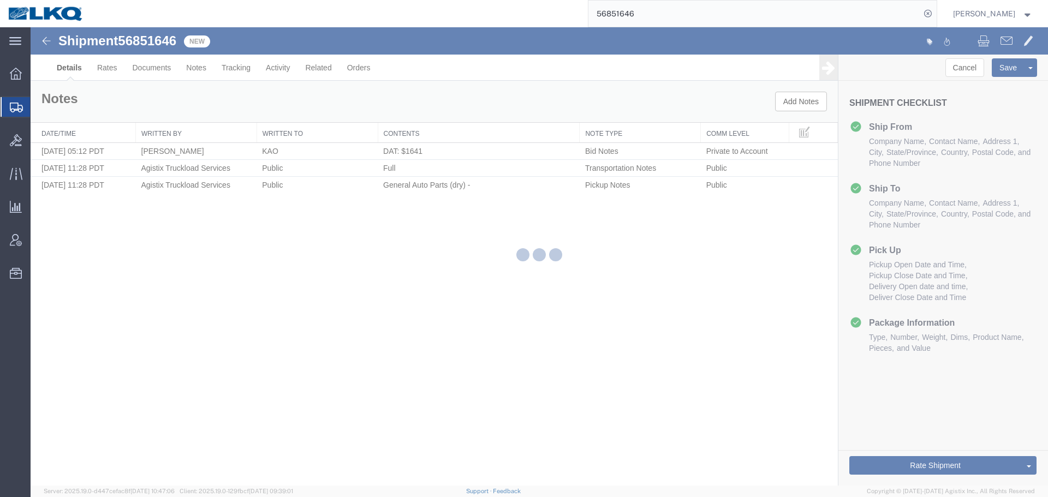
select select "30543"
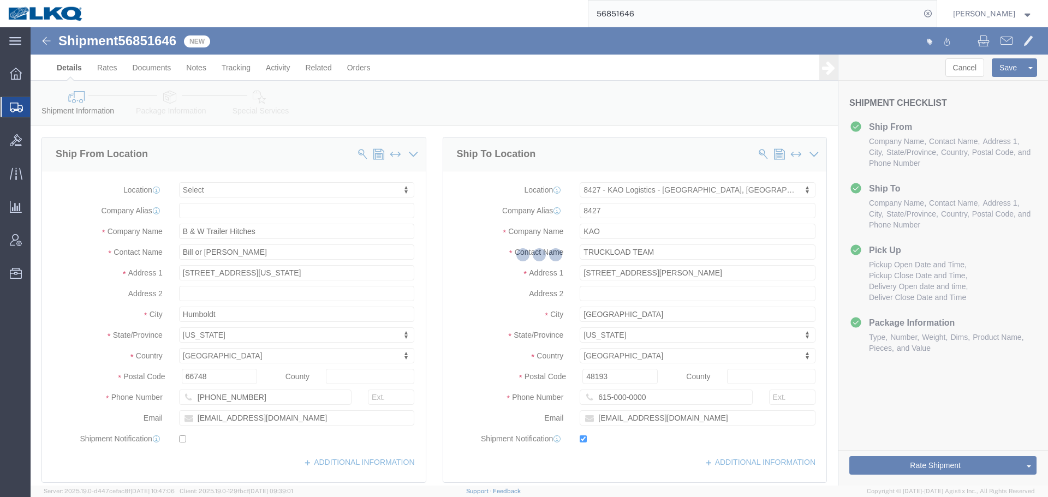
select select "TL"
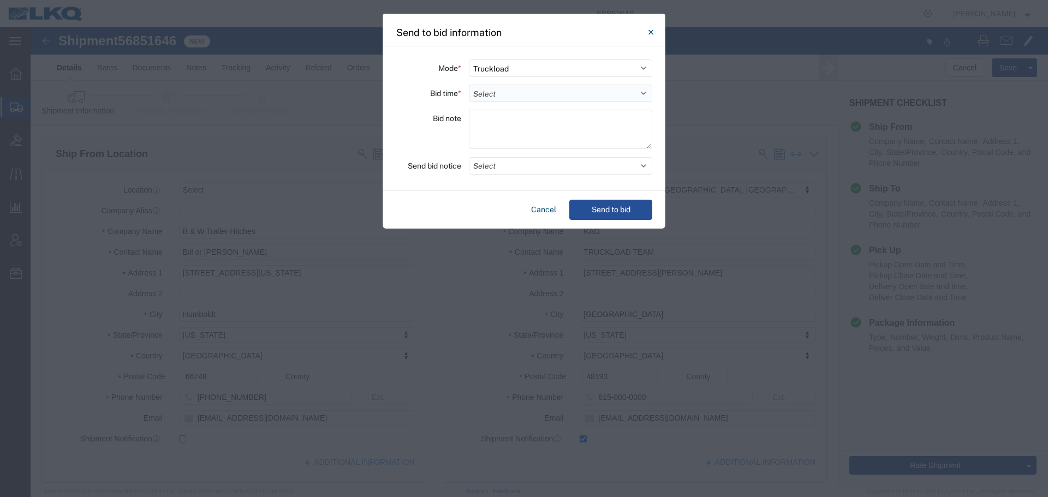
click at [569, 97] on select "Select 30 Min (Rush) 1 Hour (Rush) 2 Hours (Rush) 4 Hours (Rush) 8 Hours (Rush)…" at bounding box center [560, 93] width 183 height 17
select select "24"
click at [469, 85] on select "Select 30 Min (Rush) 1 Hour (Rush) 2 Hours (Rush) 4 Hours (Rush) 8 Hours (Rush)…" at bounding box center [560, 93] width 183 height 17
click at [503, 175] on div "Mode * Select Small Parcel Truckload Air Rail Less than Truckload Ocean Freight…" at bounding box center [524, 118] width 283 height 145
click at [502, 170] on button "Select" at bounding box center [560, 165] width 183 height 17
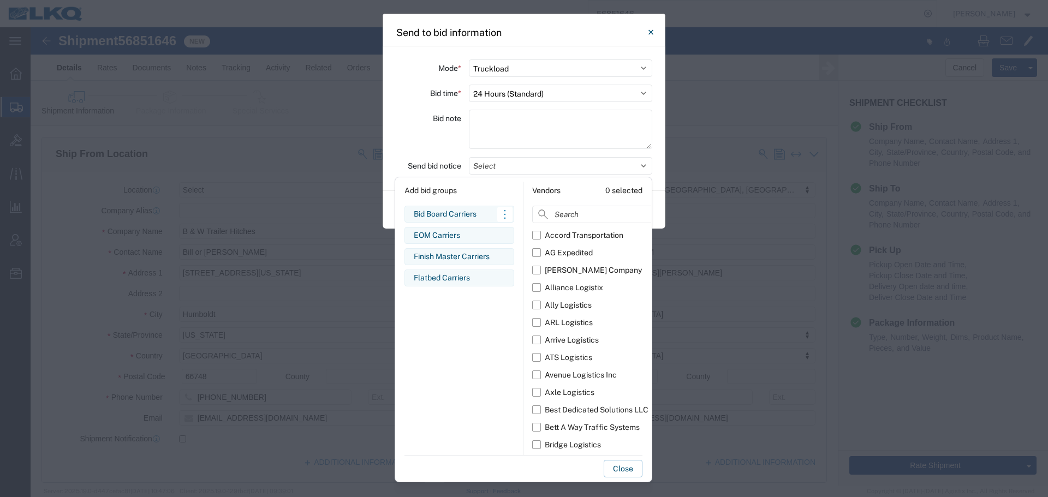
click at [452, 219] on div "Bid Board Carriers" at bounding box center [459, 213] width 91 height 11
click at [427, 151] on div "Bid note" at bounding box center [428, 131] width 65 height 43
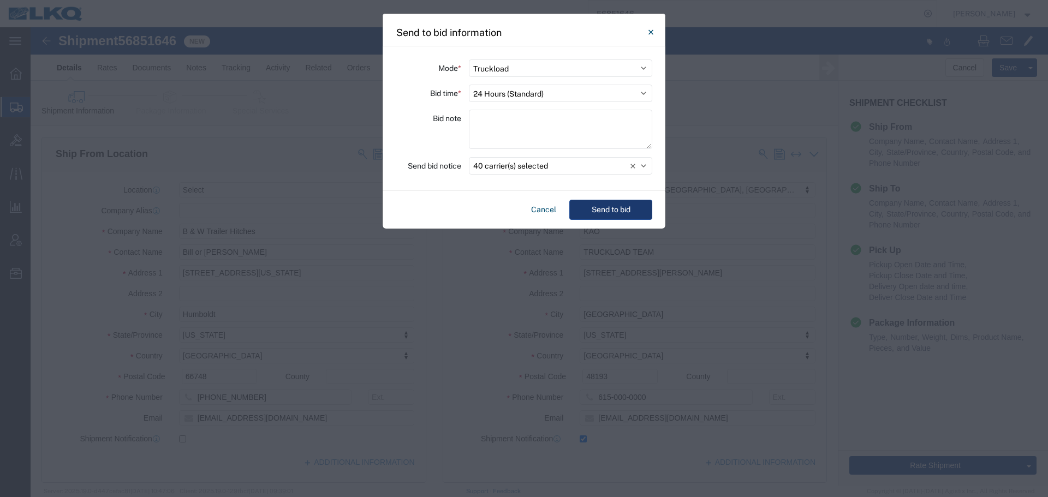
click at [623, 211] on button "Send to bid" at bounding box center [610, 210] width 83 height 20
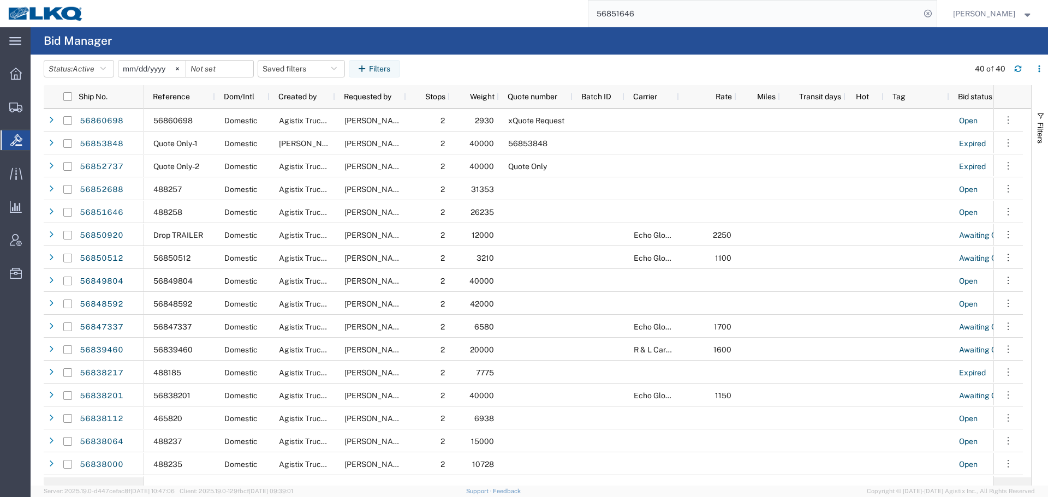
click at [678, 13] on input "56851646" at bounding box center [754, 14] width 332 height 26
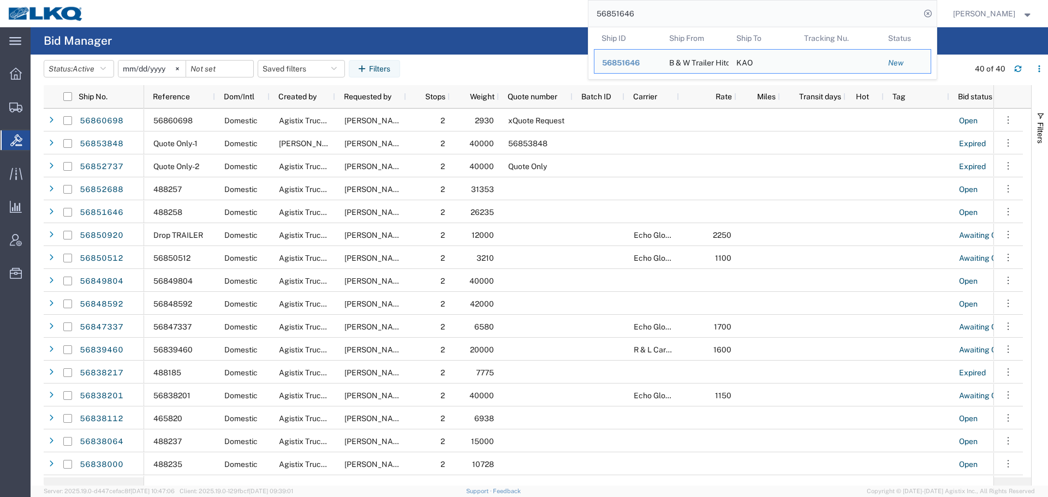
paste input "33837"
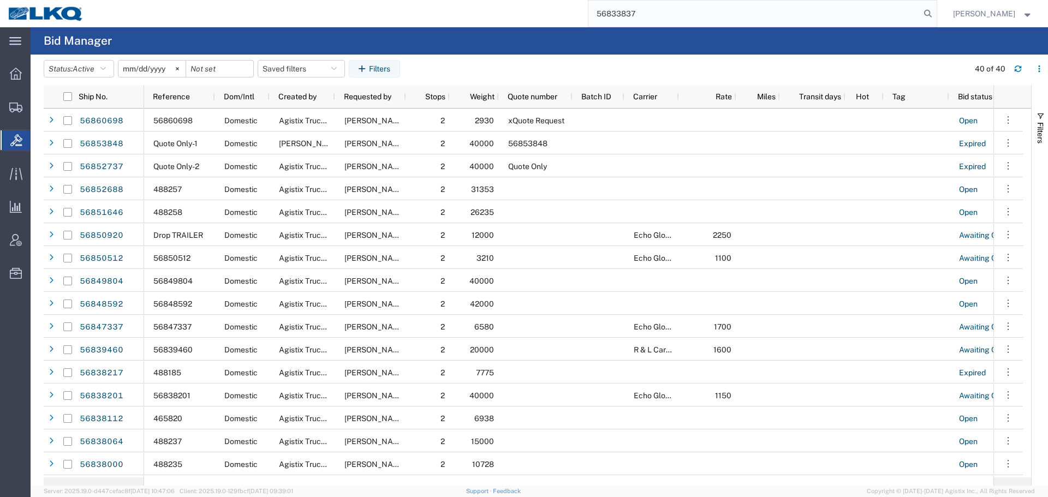
type input "56833837"
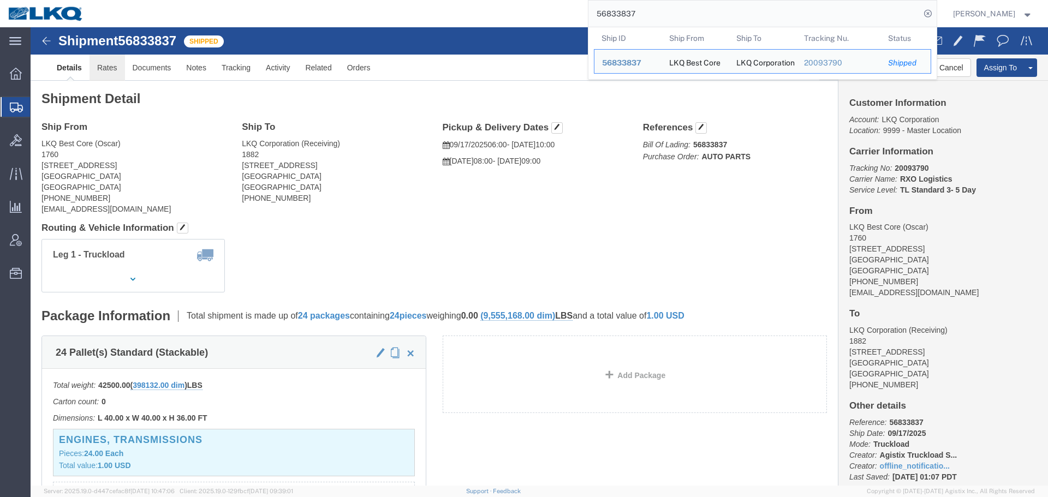
drag, startPoint x: 218, startPoint y: 2, endPoint x: 74, endPoint y: 41, distance: 149.9
click link "Rates"
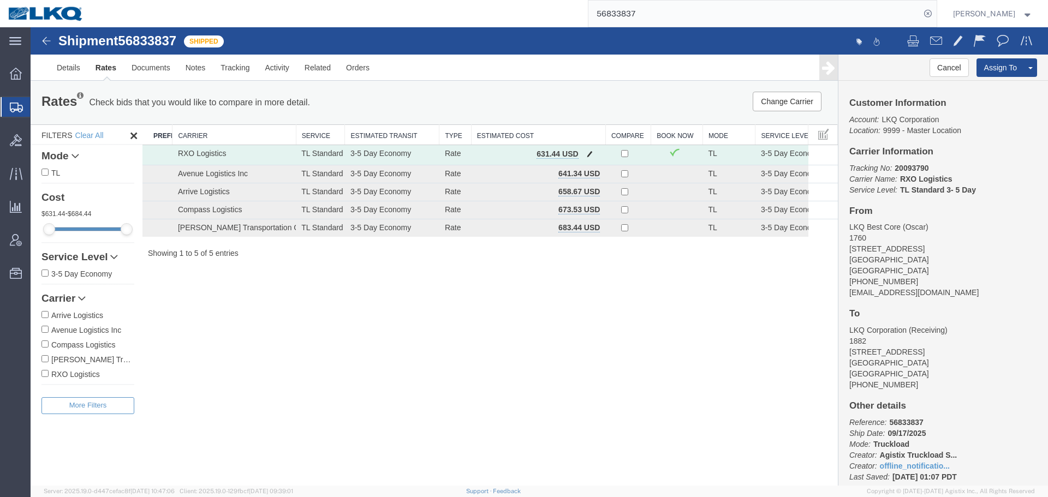
click at [586, 155] on button "button" at bounding box center [589, 155] width 15 height 14
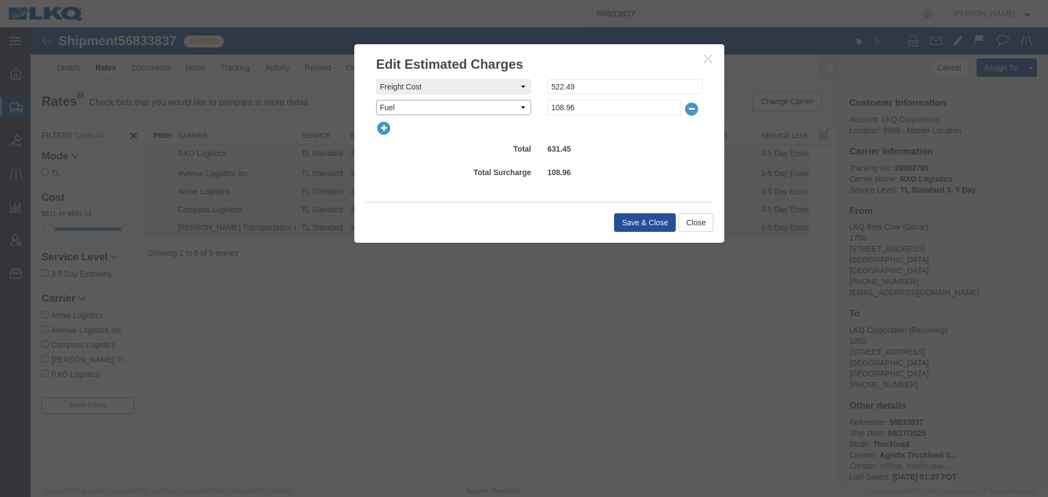
click at [450, 112] on select "Select AES Filing Accessorial Delivery Charge Additional Invoice Details Addres…" at bounding box center [453, 107] width 155 height 15
click at [388, 131] on icon "button" at bounding box center [383, 128] width 15 height 15
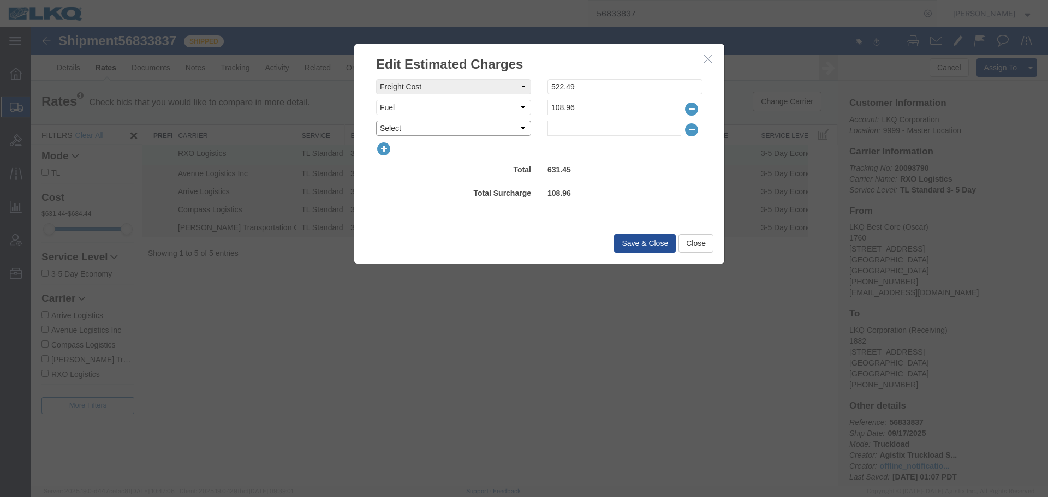
click at [448, 127] on select "Select AES Filing Accessorial Delivery Charge Additional Invoice Details Addres…" at bounding box center [453, 128] width 155 height 15
select select "DETENTION"
click at [376, 121] on select "Select AES Filing Accessorial Delivery Charge Additional Invoice Details Addres…" at bounding box center [453, 128] width 155 height 15
click at [599, 125] on input "text" at bounding box center [614, 128] width 134 height 15
type input "50"
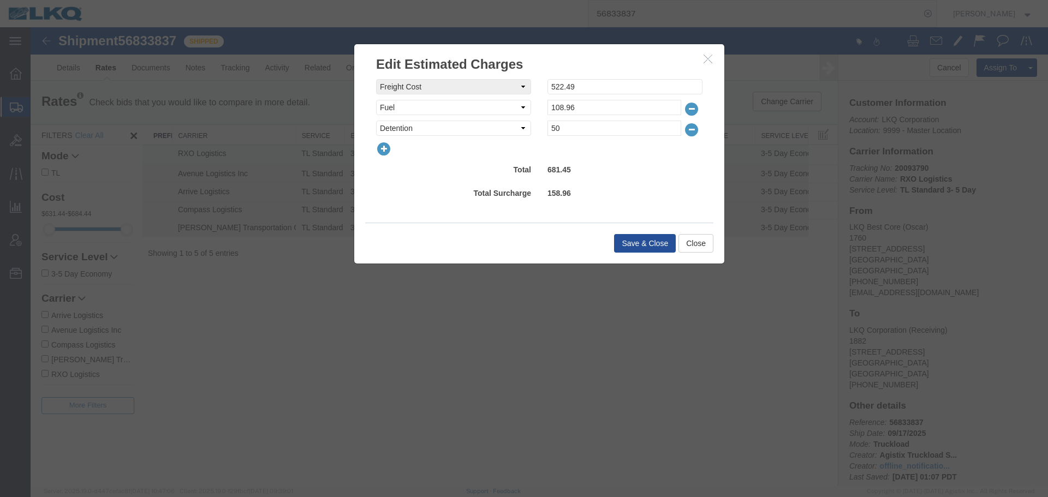
click at [636, 253] on div "Save & Close Close" at bounding box center [539, 243] width 348 height 41
click at [638, 247] on button "Save & Close" at bounding box center [645, 243] width 62 height 19
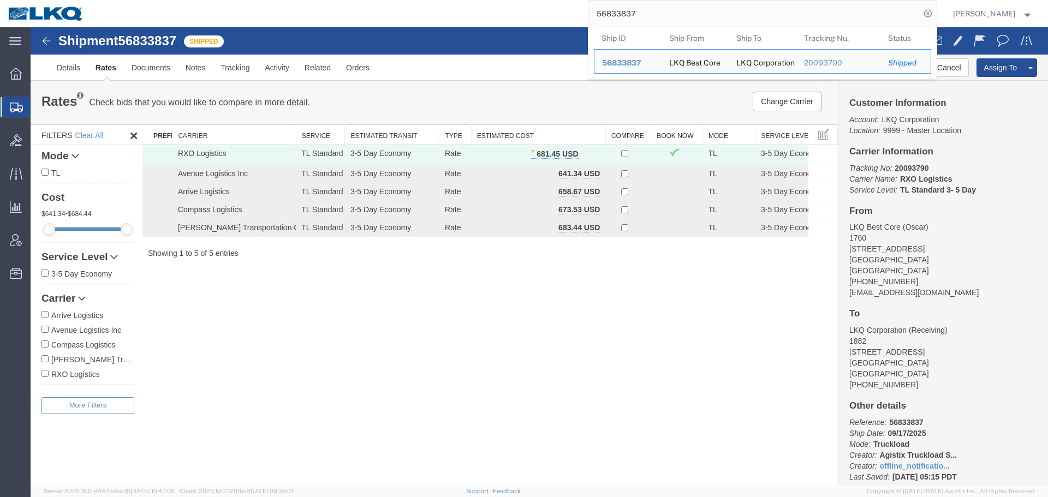
click at [714, 23] on input "56833837" at bounding box center [754, 14] width 332 height 26
paste input "49556"
type input "56849556"
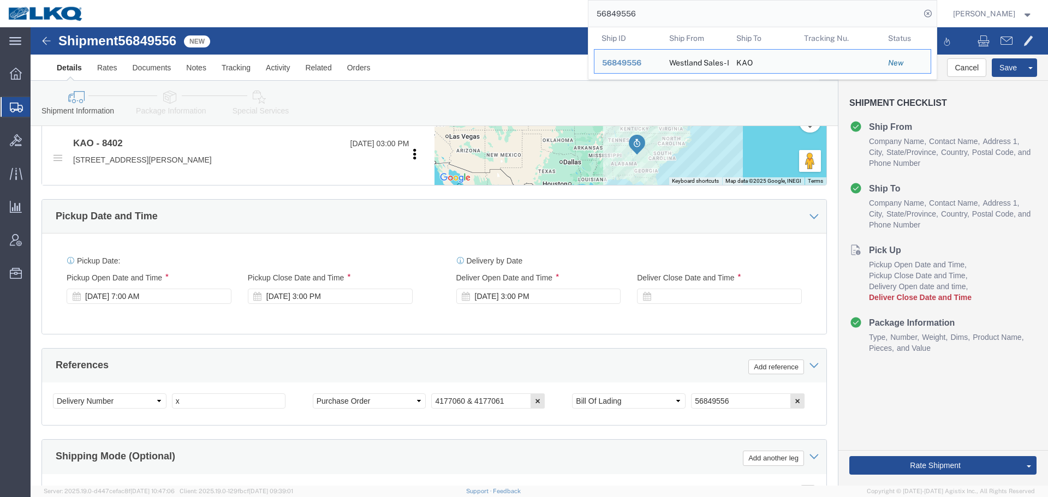
scroll to position [590, 0]
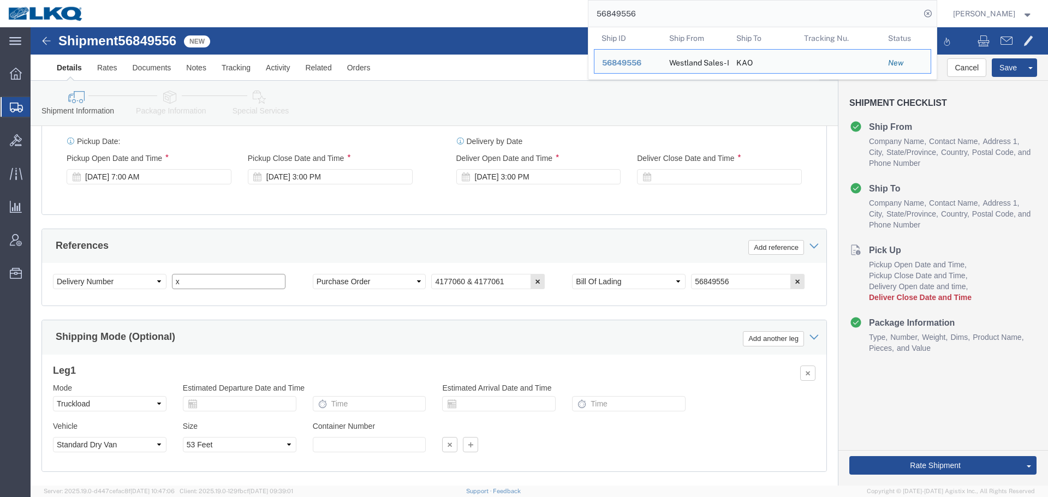
click input "x"
select select
select select "30523"
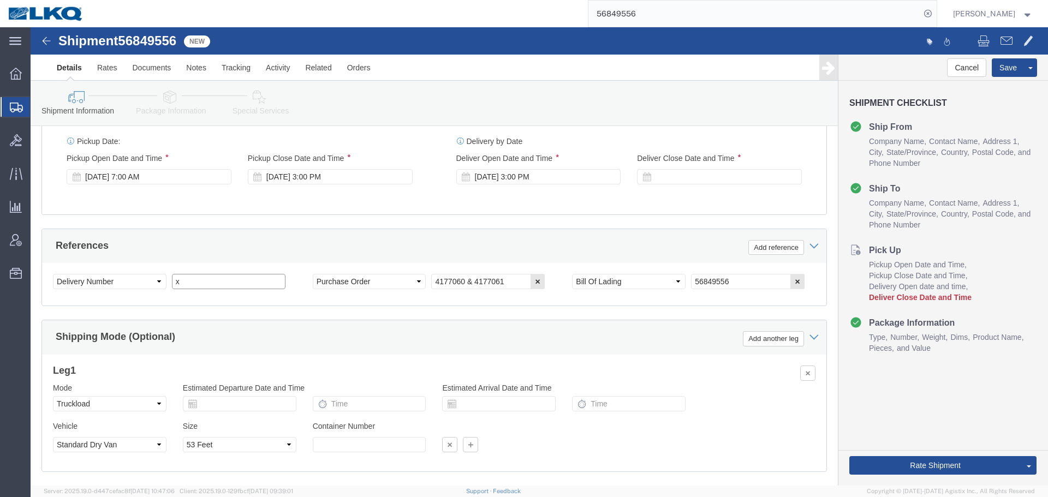
paste input "488260"
type input "488260"
click div "Sep 26 2025 3:00 PM"
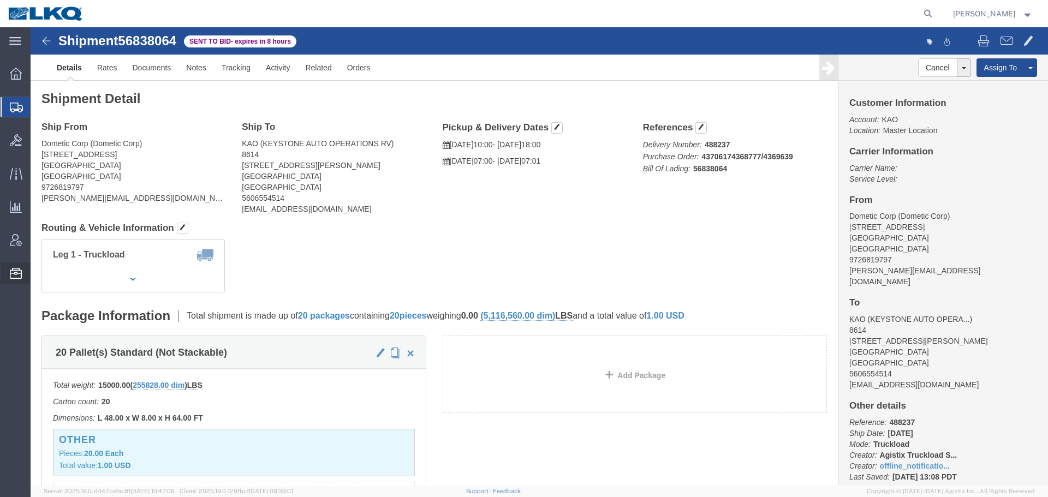
click at [0, 0] on span "Location Appointment" at bounding box center [0, 0] width 0 height 0
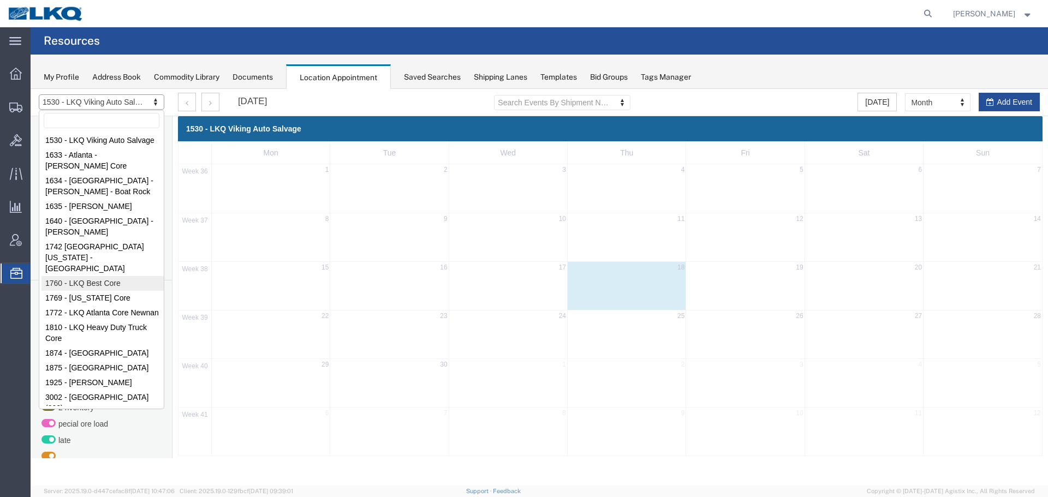
select select "27634"
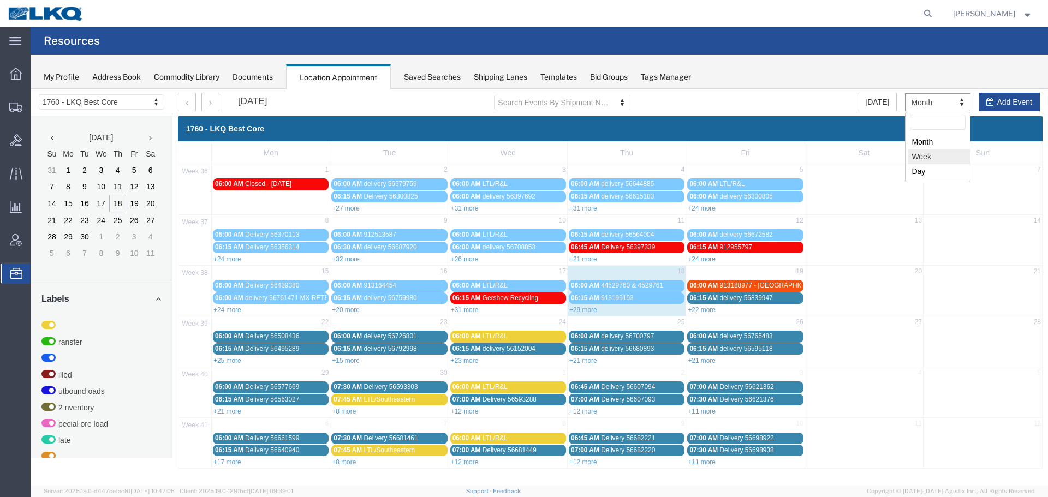
select select "agendaWeek"
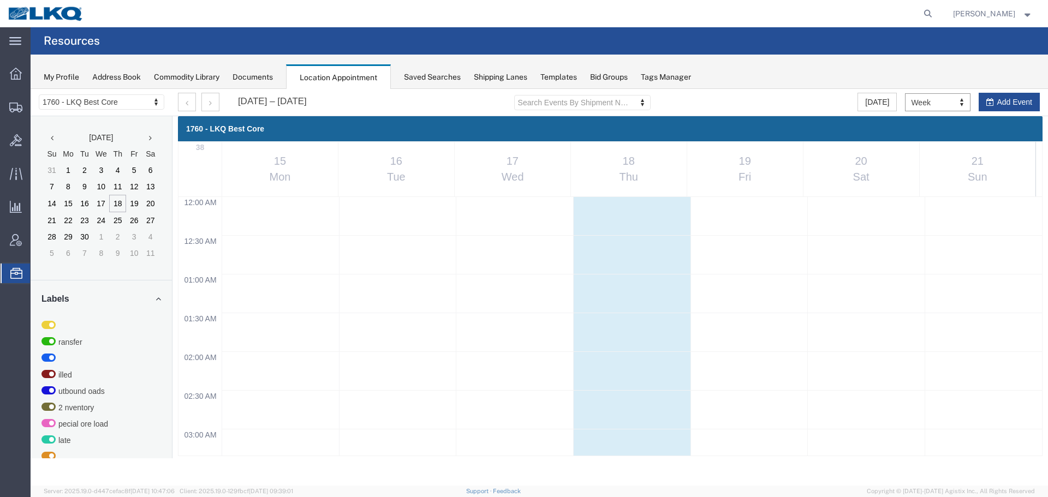
scroll to position [465, 0]
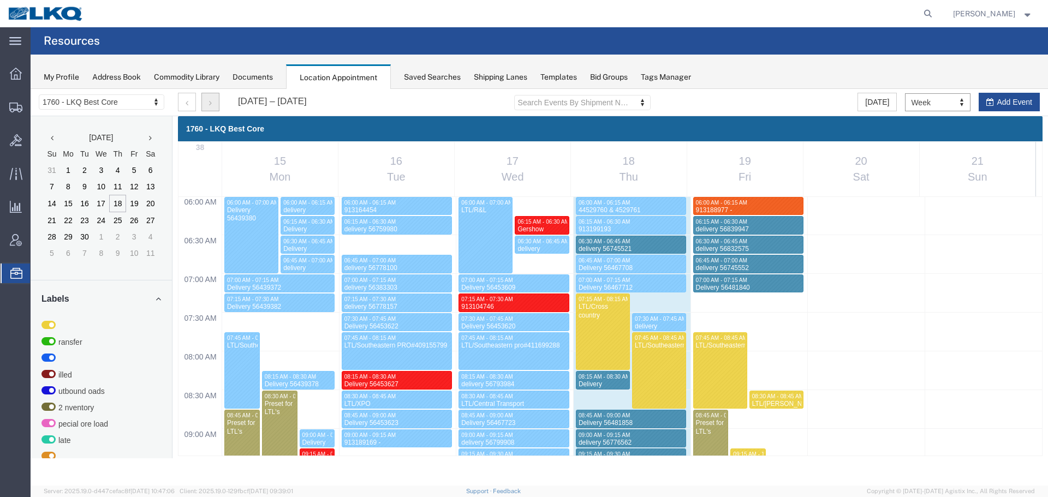
click at [212, 99] on button "button" at bounding box center [210, 102] width 18 height 19
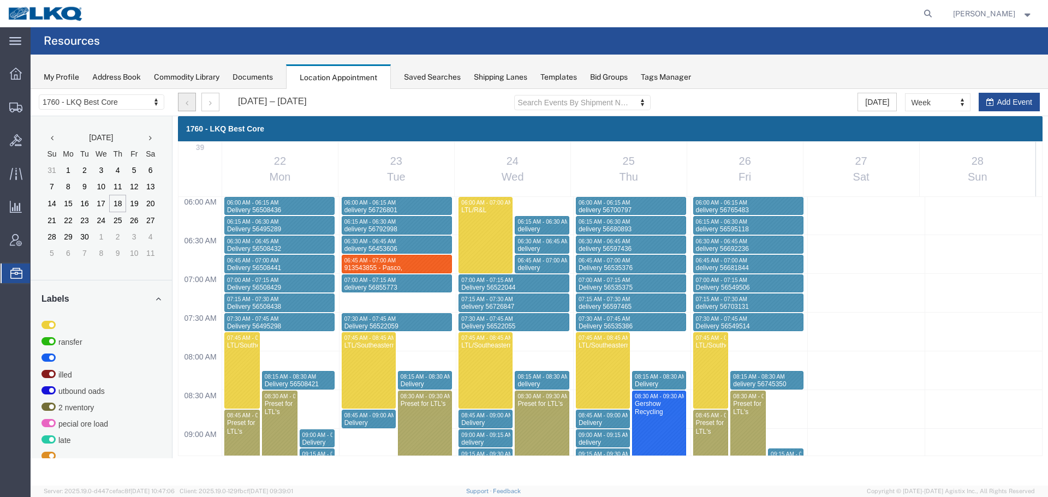
click at [183, 102] on button "button" at bounding box center [187, 102] width 18 height 19
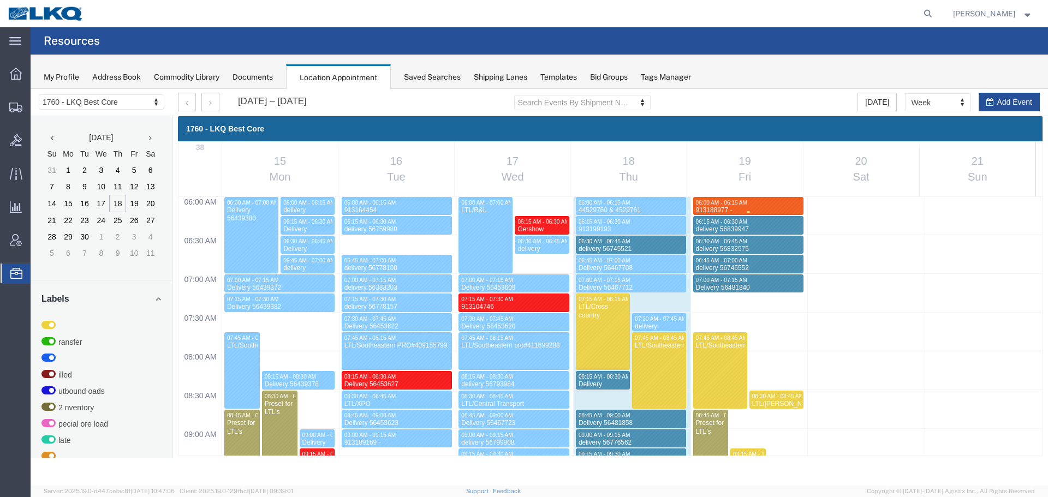
click at [736, 211] on div at bounding box center [748, 212] width 109 height 4
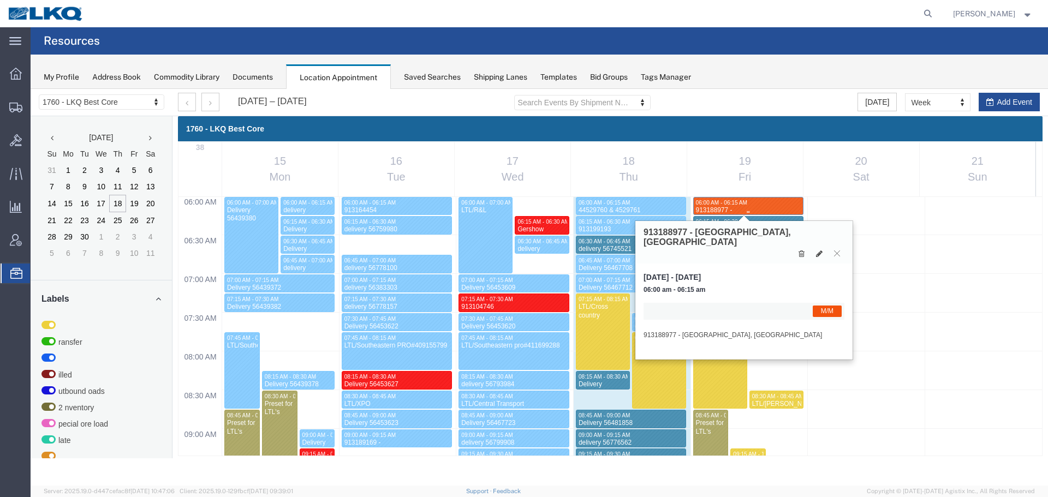
click at [728, 207] on div "913188977 - Providence Forge, VA" at bounding box center [748, 218] width 106 height 25
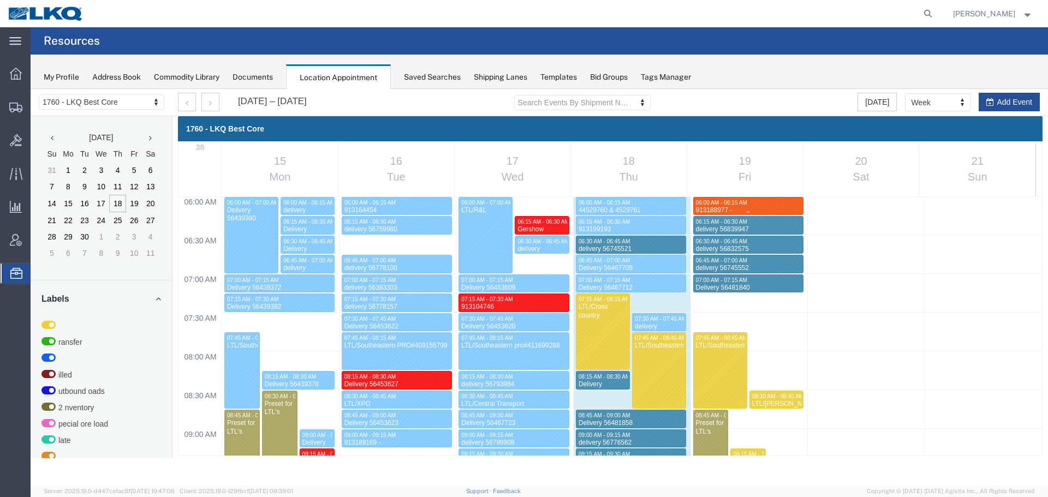
click at [765, 202] on div "06:00 AM - 06:15 AM" at bounding box center [748, 202] width 106 height 7
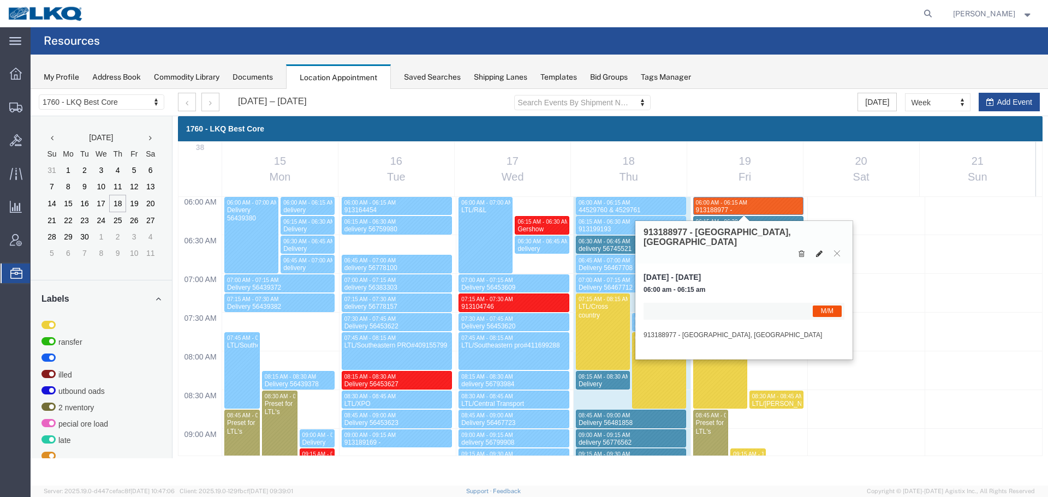
click at [815, 248] on button at bounding box center [818, 253] width 15 height 11
select select "1"
select select "24"
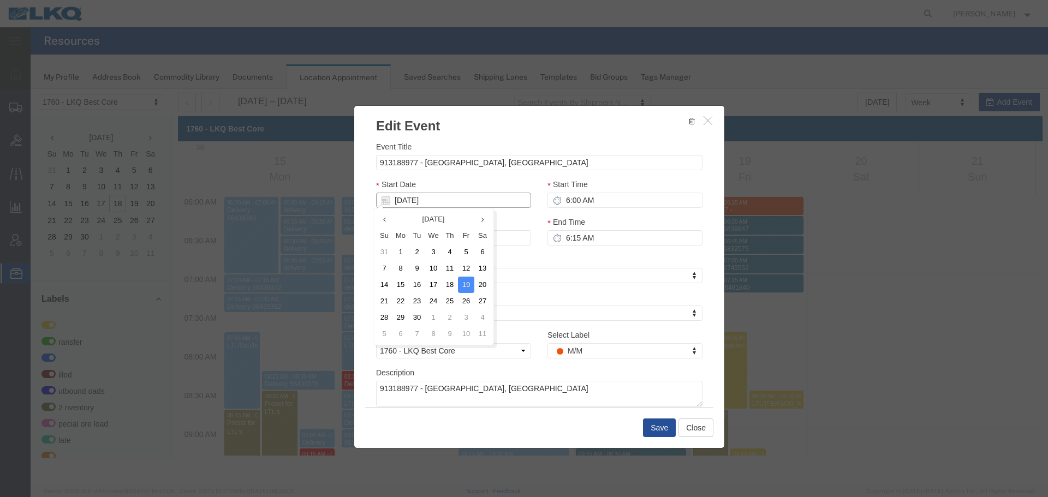
click at [429, 201] on input "[DATE]" at bounding box center [453, 200] width 155 height 15
click at [413, 298] on td "23" at bounding box center [417, 301] width 16 height 16
type input "[DATE]"
click at [608, 198] on input "6:00 AM" at bounding box center [624, 200] width 155 height 15
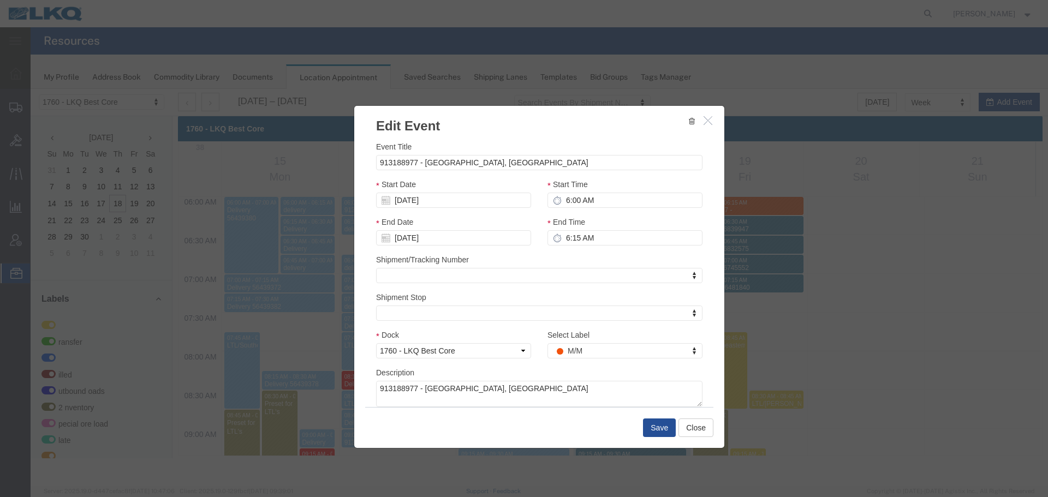
type input "7:00 AM"
type input "7:15 AM"
type input "8:15 AM"
type input "7:15 AM"
click at [594, 238] on input "8:15 AM" at bounding box center [624, 237] width 155 height 15
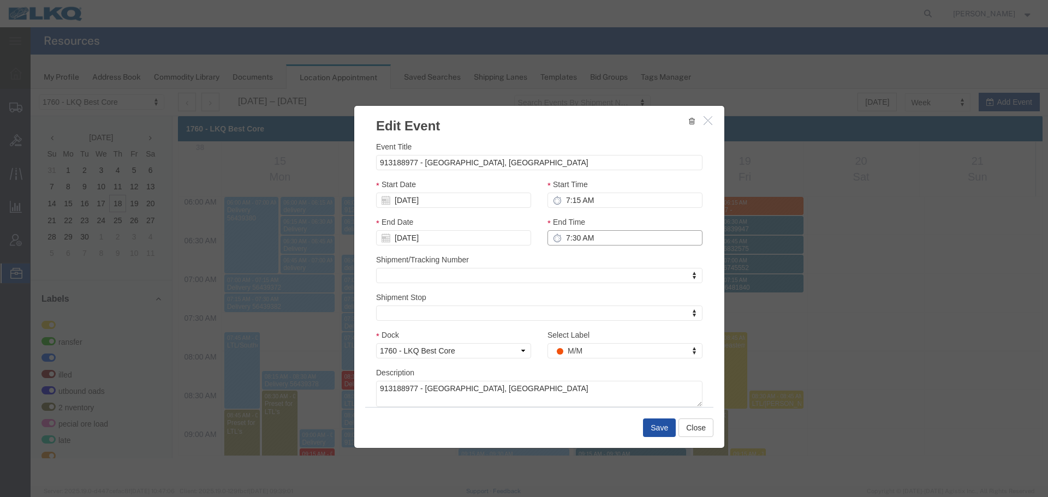
type input "7:30 AM"
click at [665, 428] on button "Save" at bounding box center [659, 428] width 33 height 19
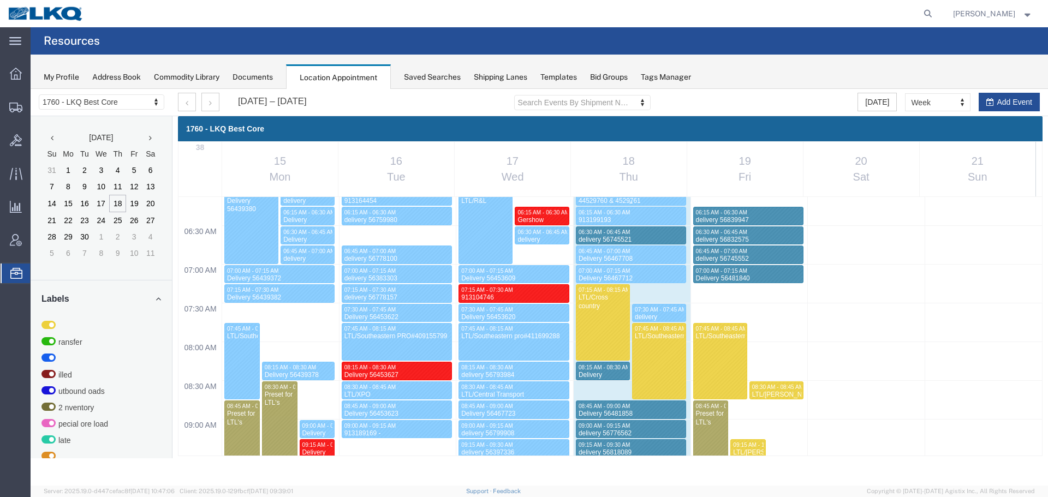
scroll to position [629, 0]
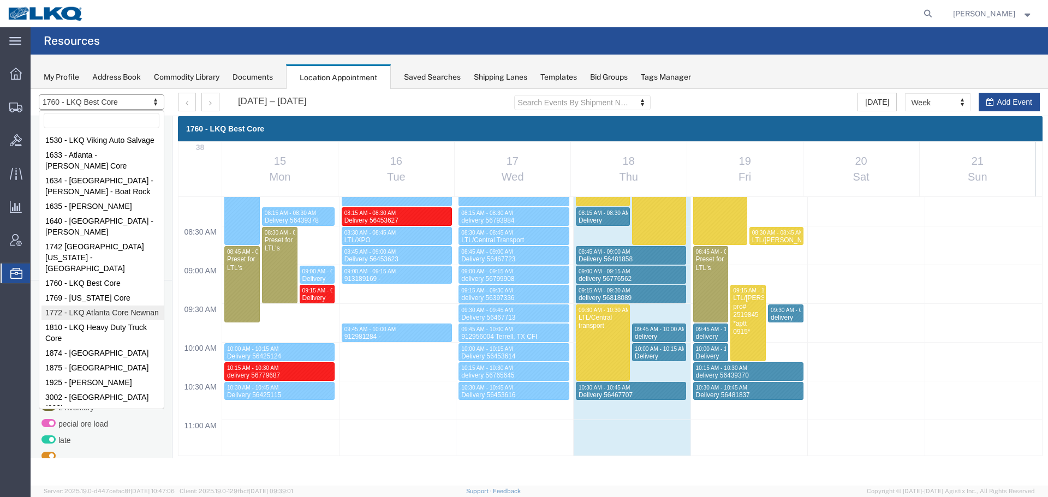
select select "30704"
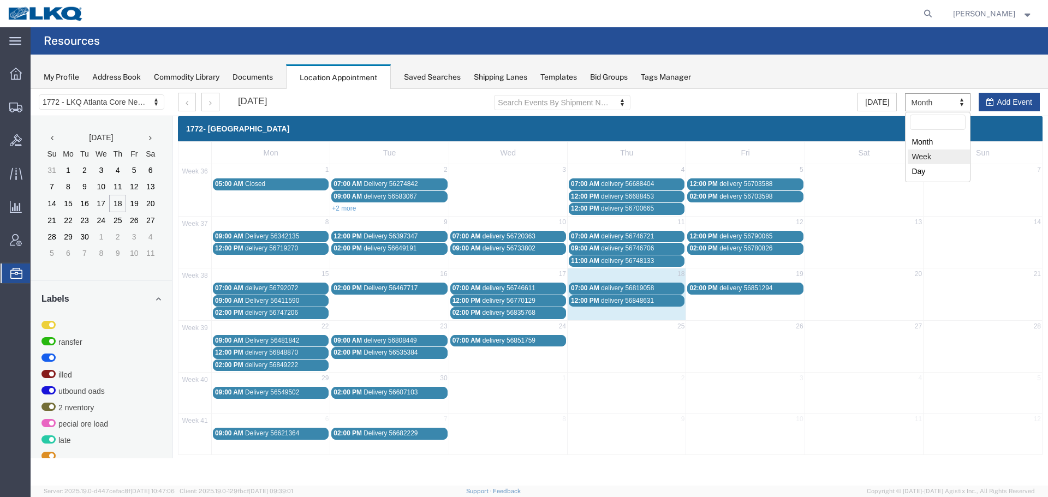
select select "agendaWeek"
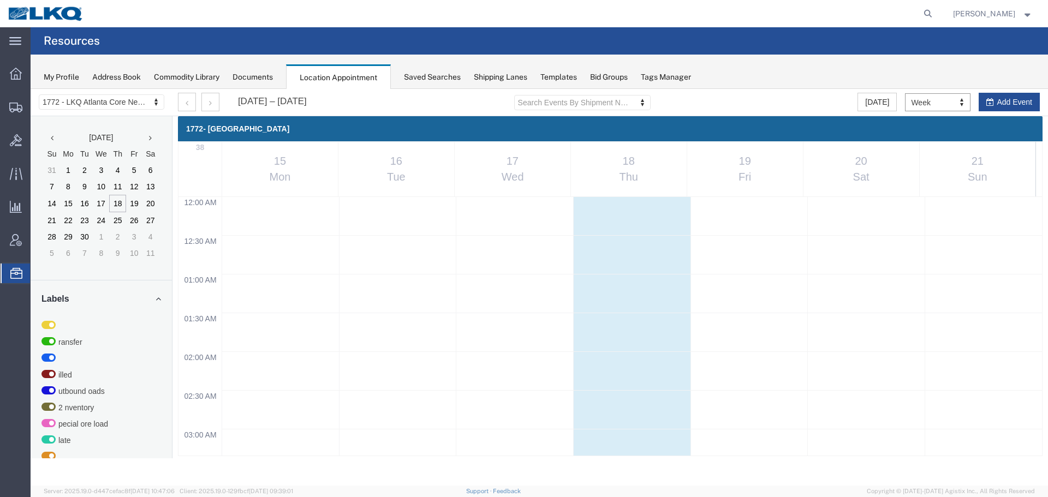
scroll to position [465, 0]
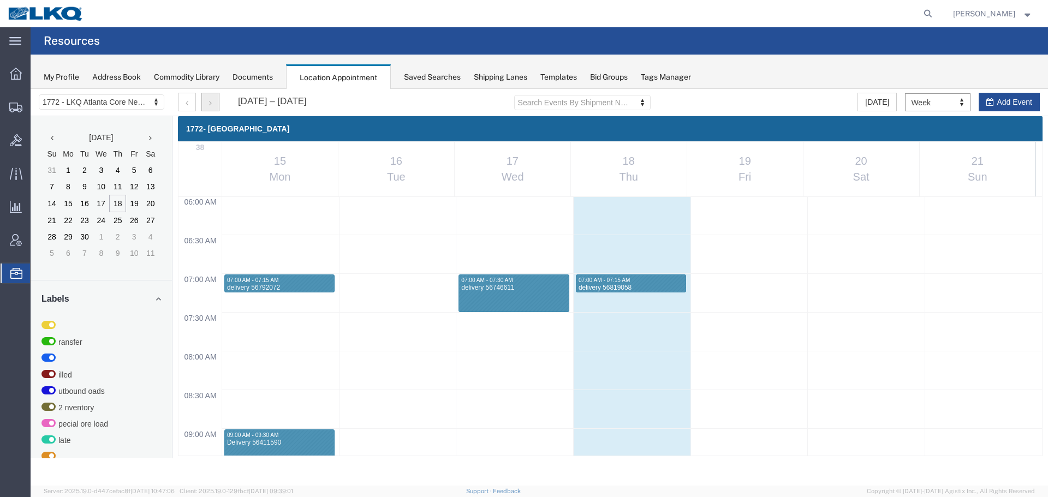
click at [202, 100] on button "button" at bounding box center [210, 102] width 18 height 19
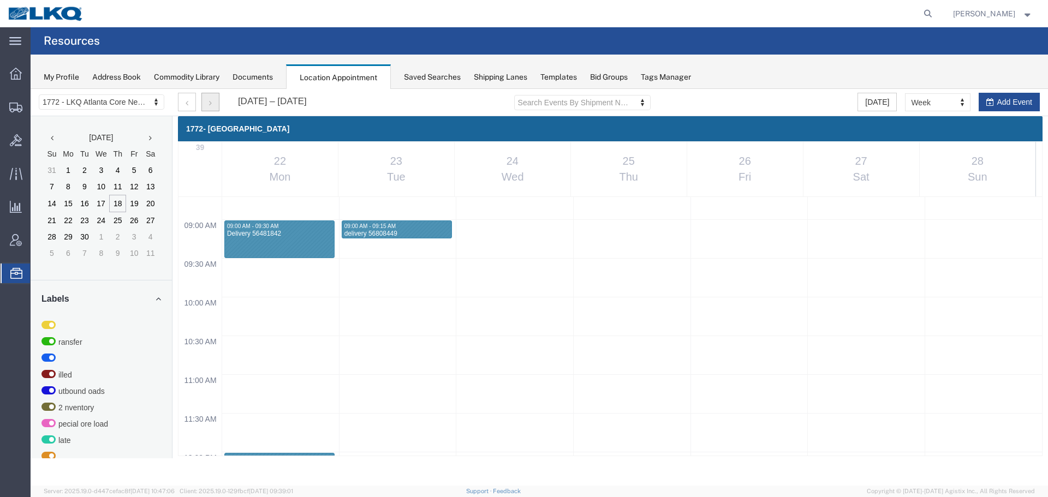
scroll to position [684, 0]
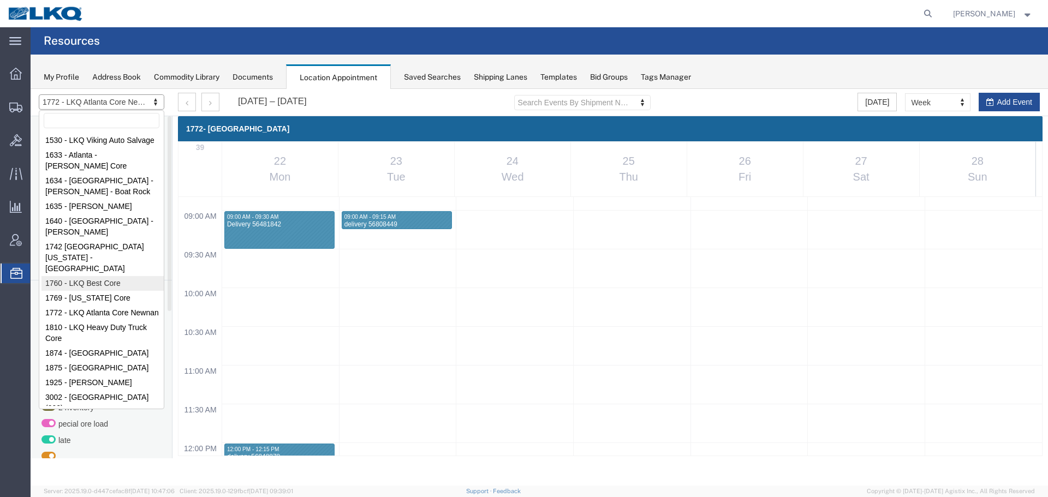
select select "27634"
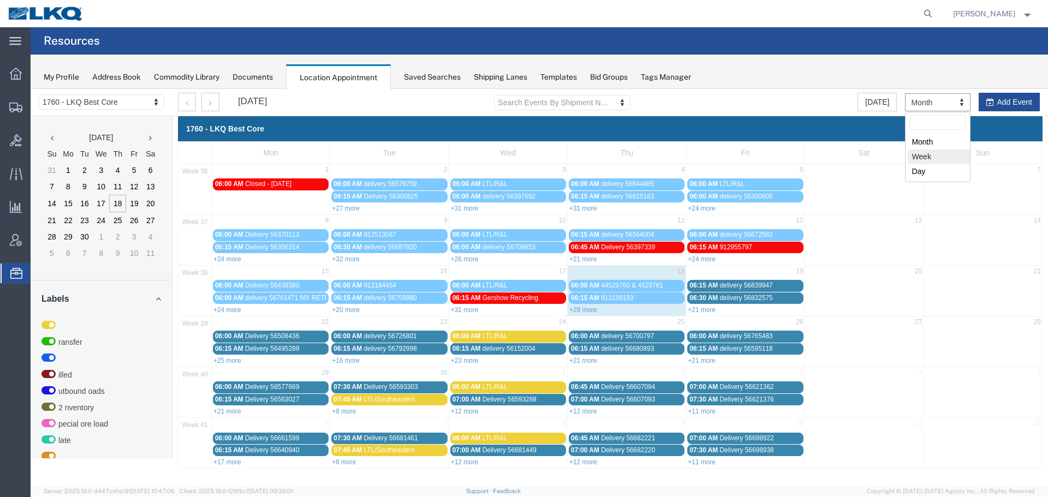
select select "agendaWeek"
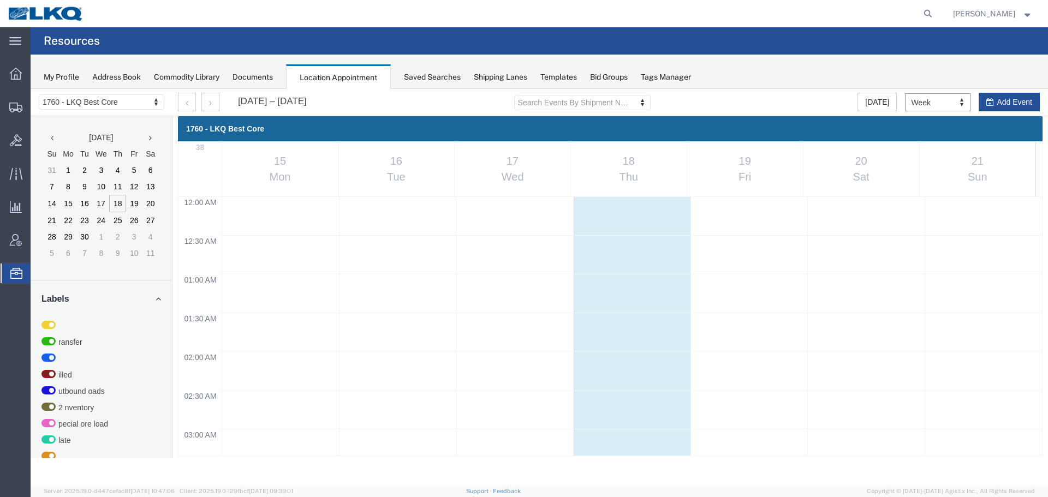
scroll to position [465, 0]
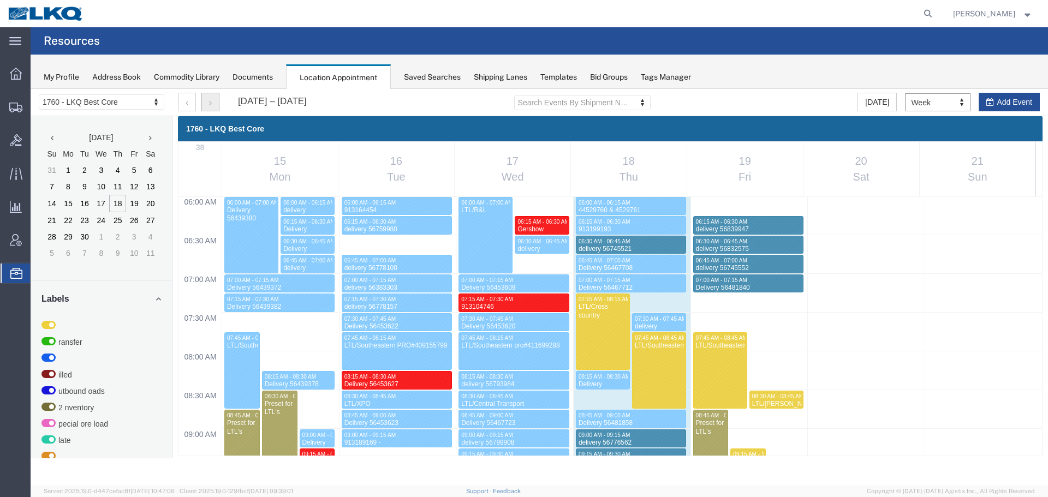
click at [207, 100] on button "button" at bounding box center [210, 102] width 18 height 19
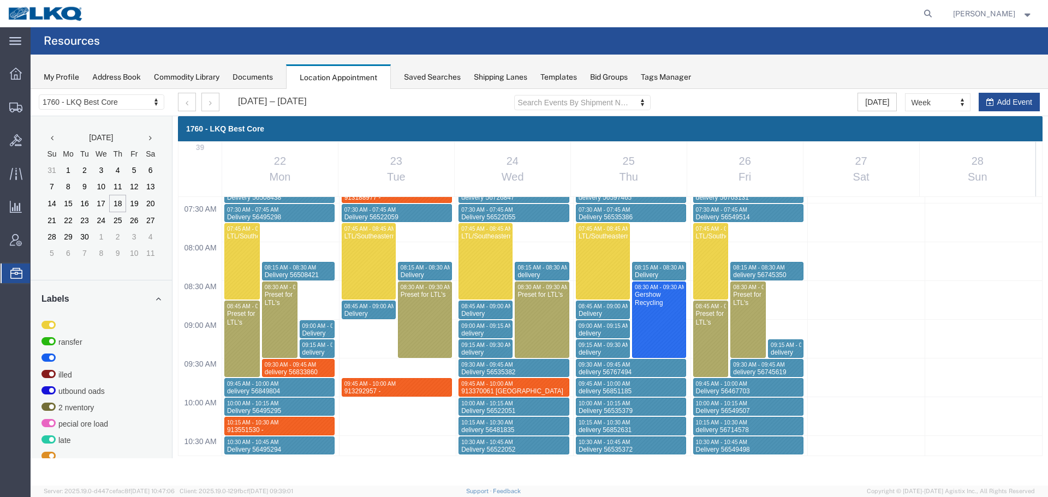
scroll to position [684, 0]
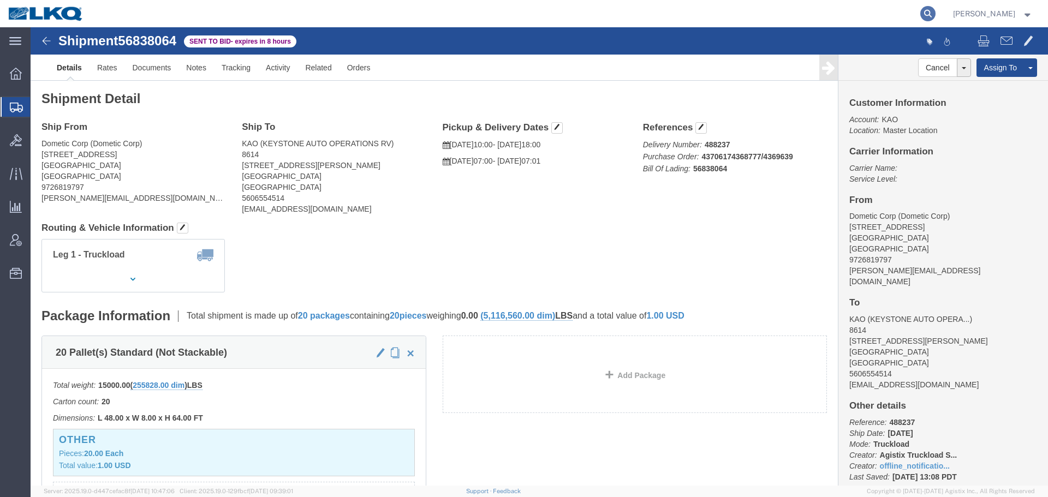
click at [932, 13] on icon at bounding box center [927, 13] width 15 height 15
paste input "56467699"
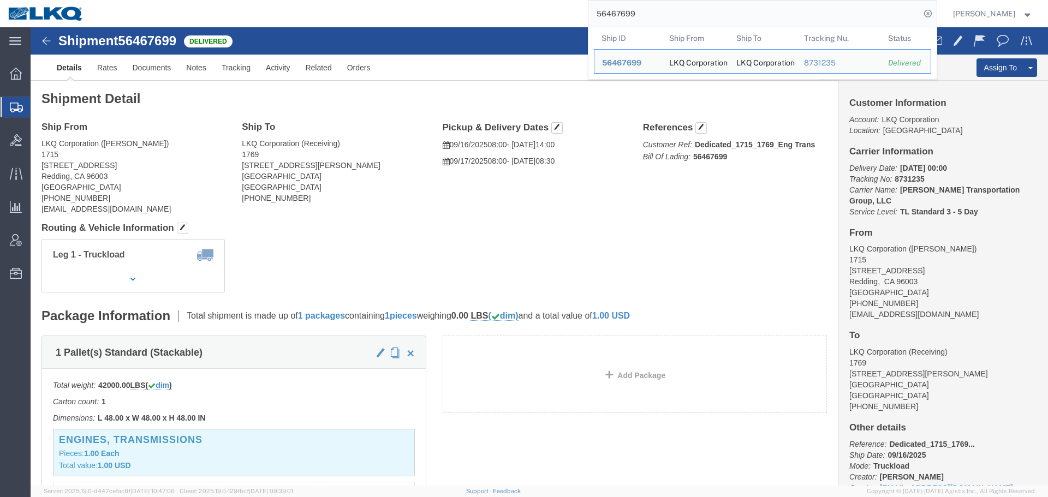
click div "Leg 1 - Truckload Vehicle 1: Standard Dry Van Number of trucks: 1"
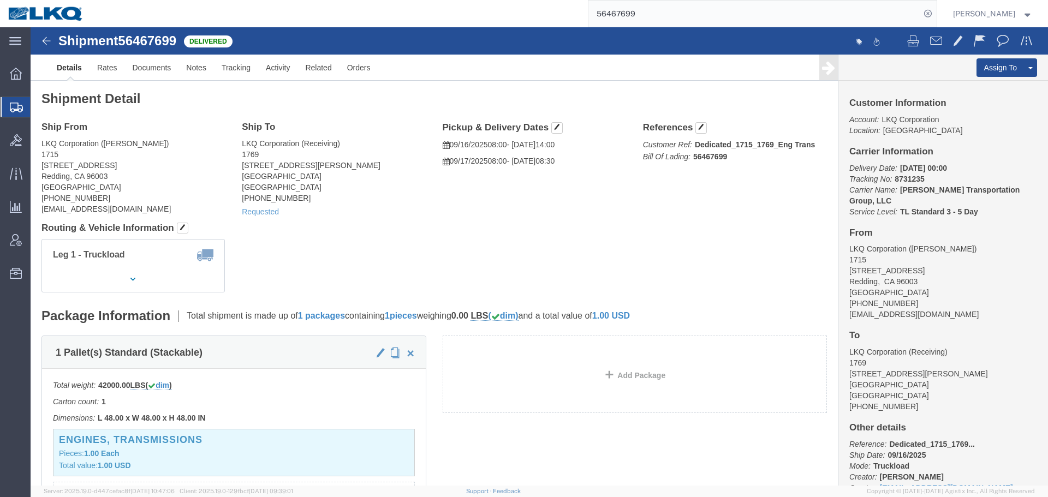
click h4 "Routing & Vehicle Information"
click link "Rates"
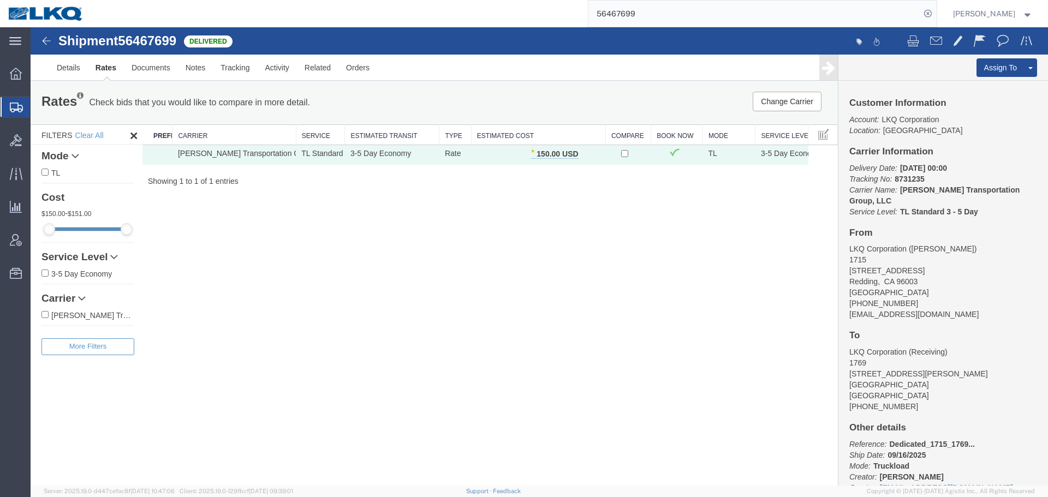
click at [664, 16] on input "56467699" at bounding box center [754, 14] width 332 height 26
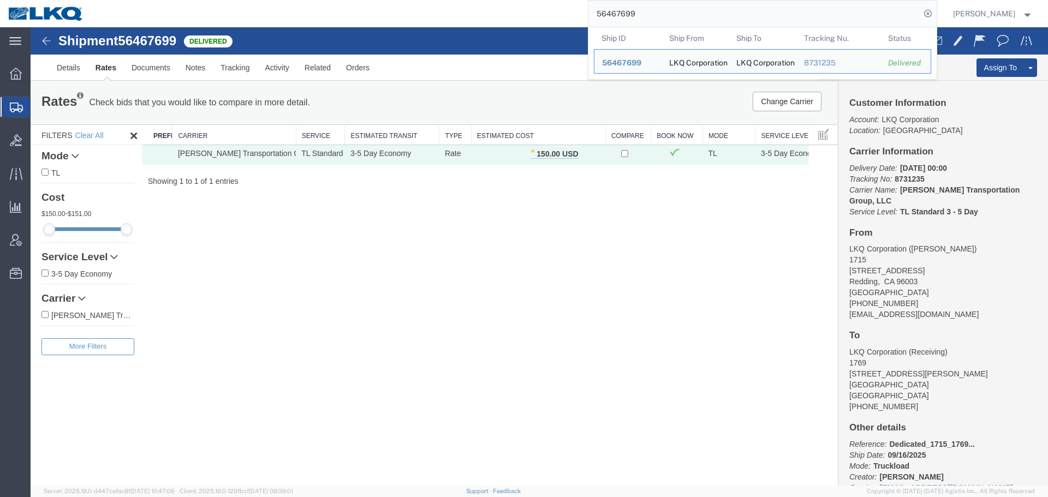
paste input "851561"
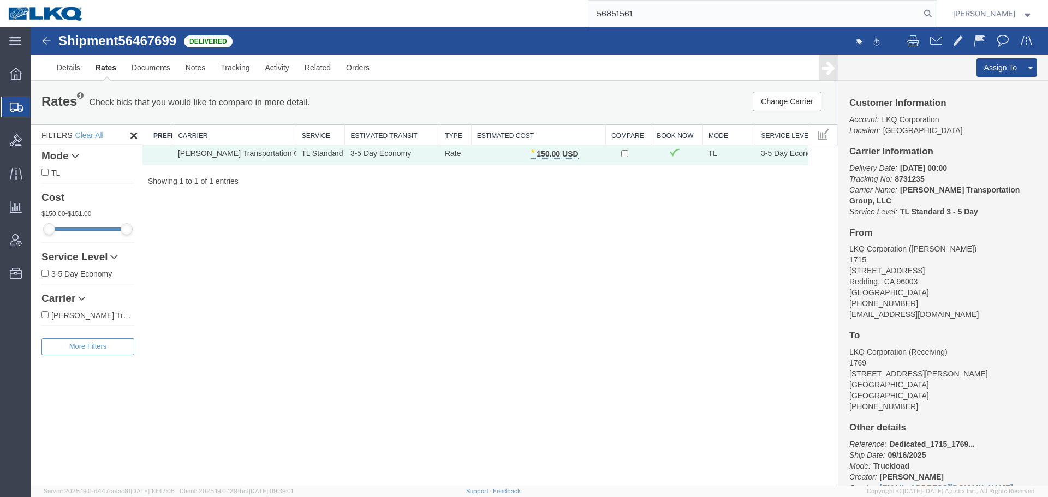
type input "56851561"
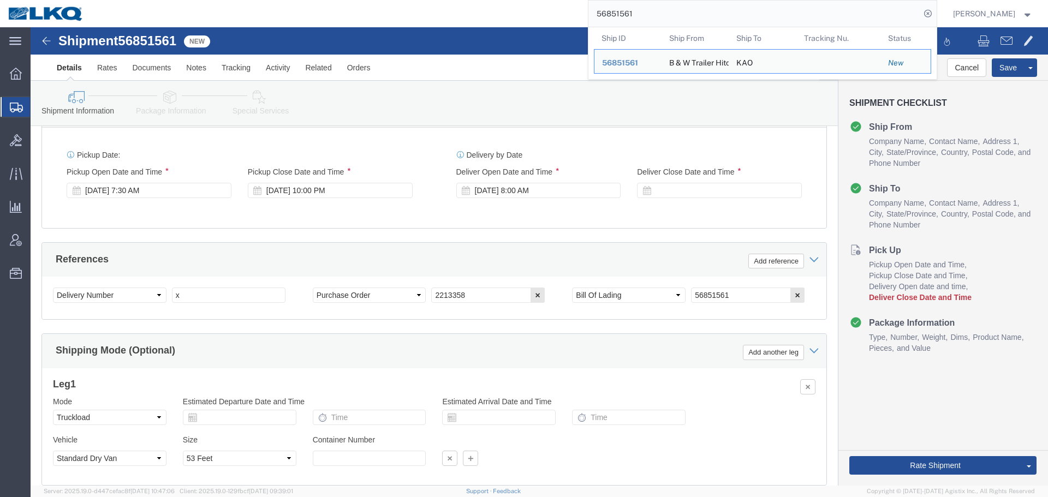
scroll to position [653, 0]
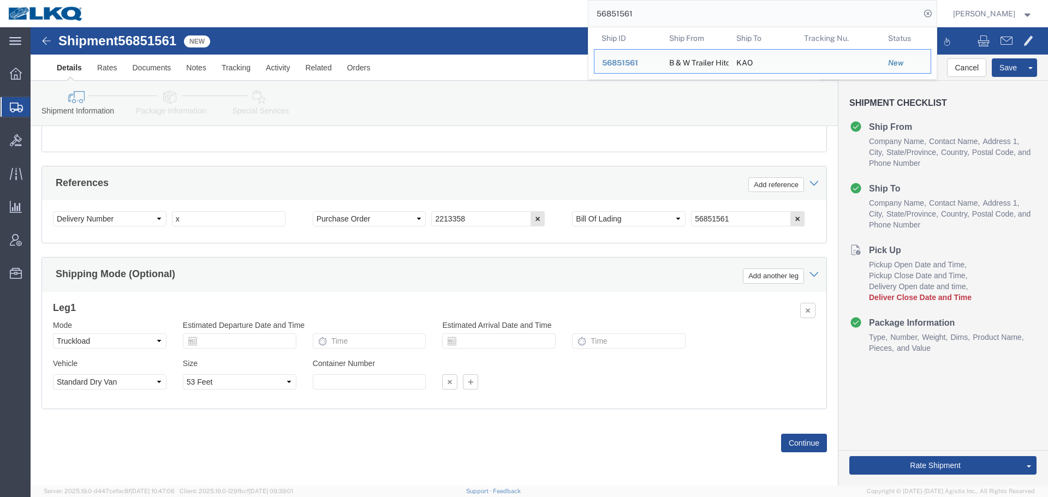
select select
select select "65991"
click input "x"
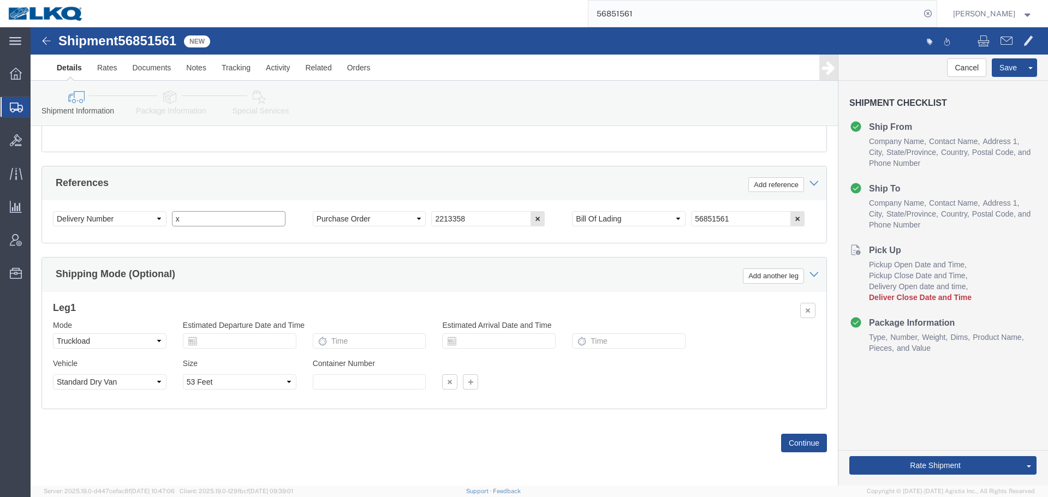
paste input "488268"
type input "488268"
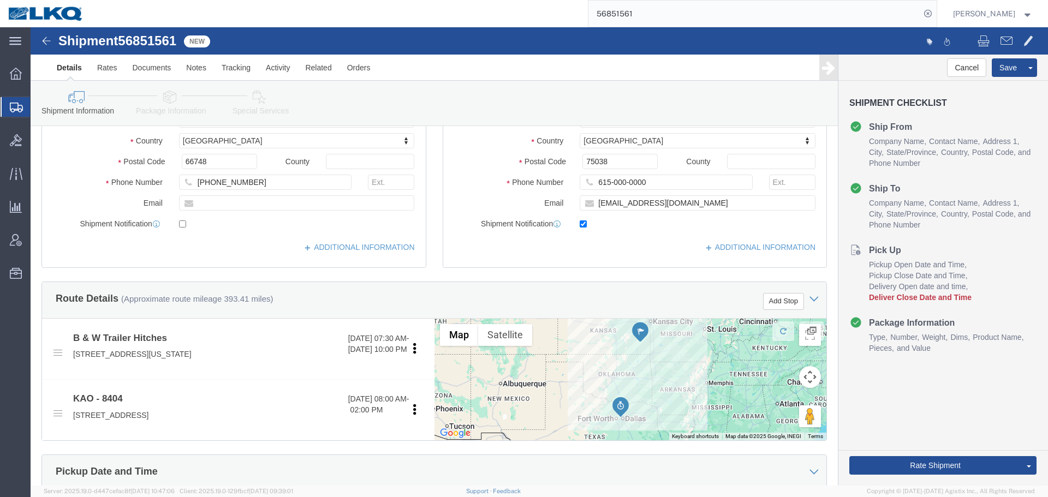
scroll to position [107, 0]
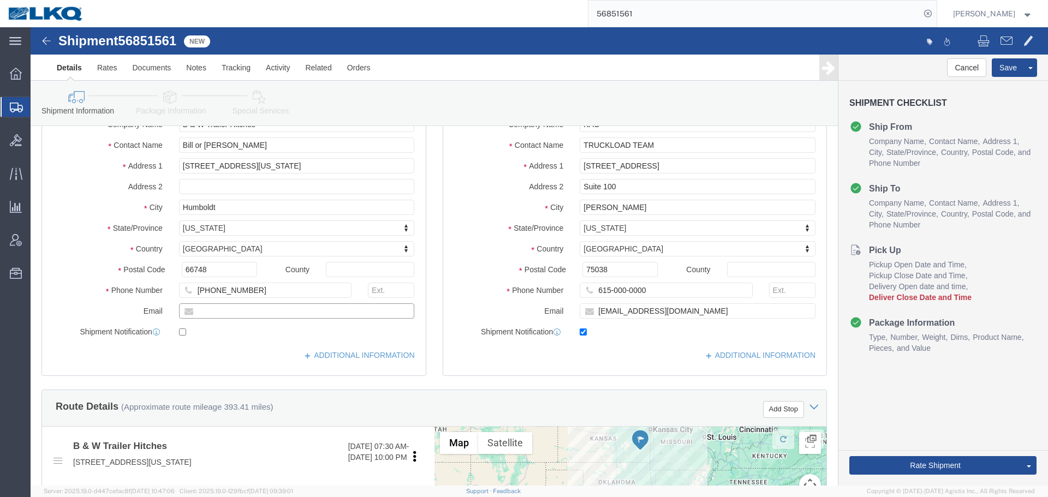
click input "text"
paste input "[EMAIL_ADDRESS][DOMAIN_NAME]"
type input "[EMAIL_ADDRESS][DOMAIN_NAME]"
click input "checkbox"
click div
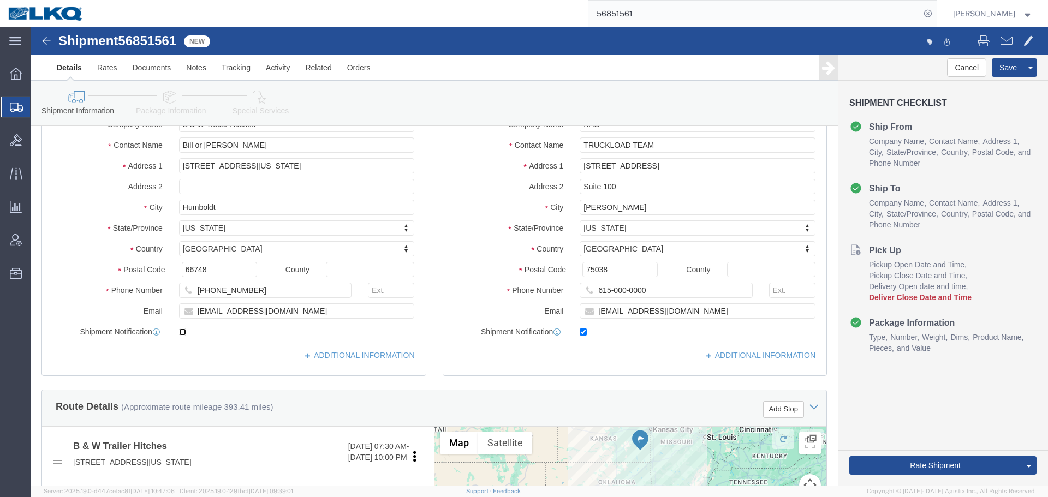
click input "checkbox"
checkbox input "true"
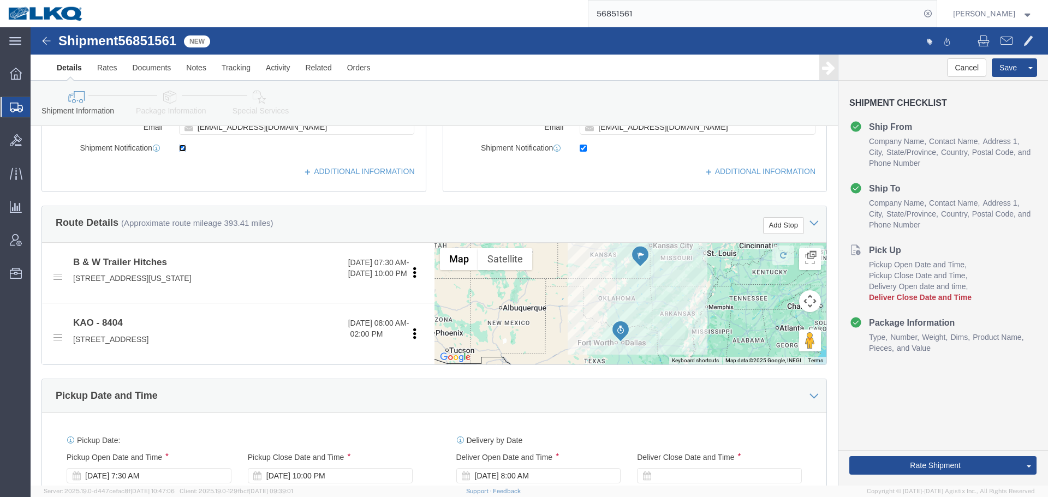
scroll to position [380, 0]
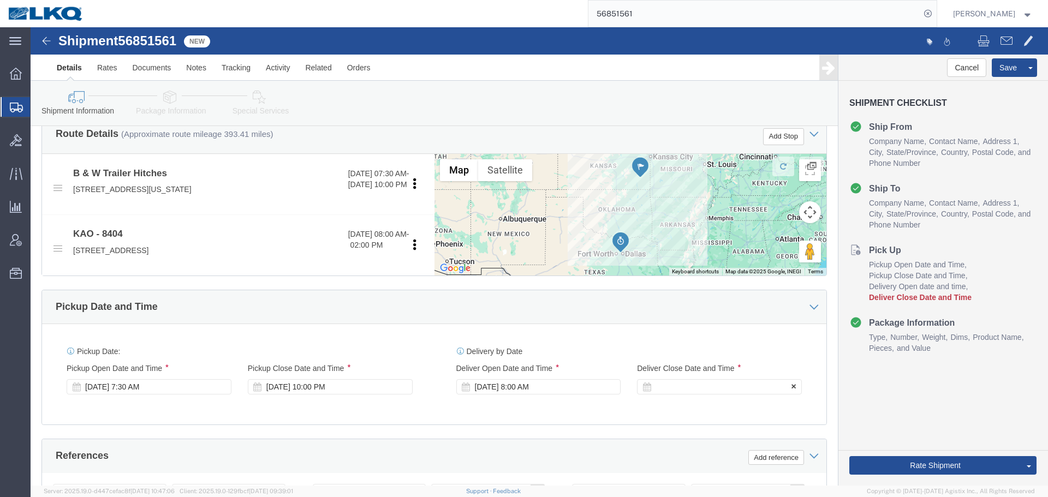
click div
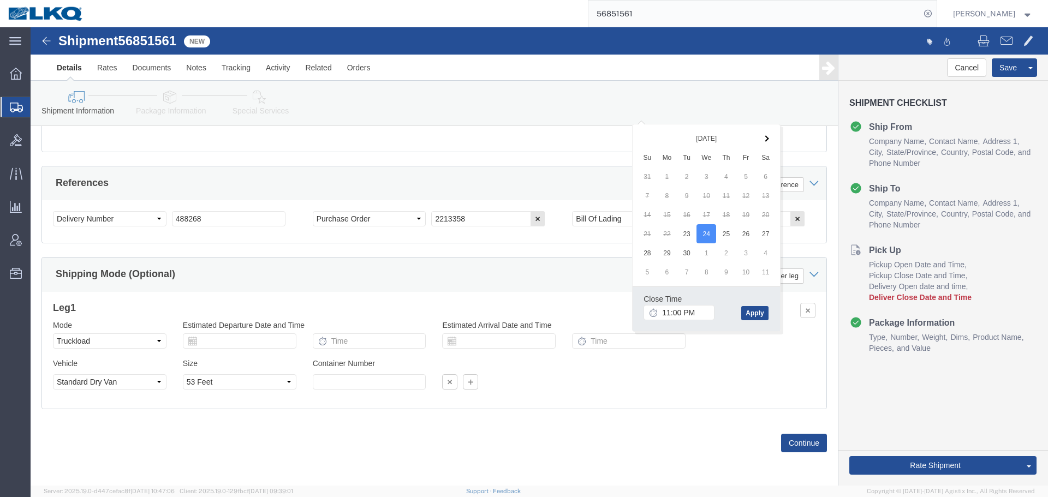
click div "Close Time 11:00 PM Sep 24 2025 11:00 PM - Sep 24 2025 11:00 PM Cancel Apply"
click button "Apply"
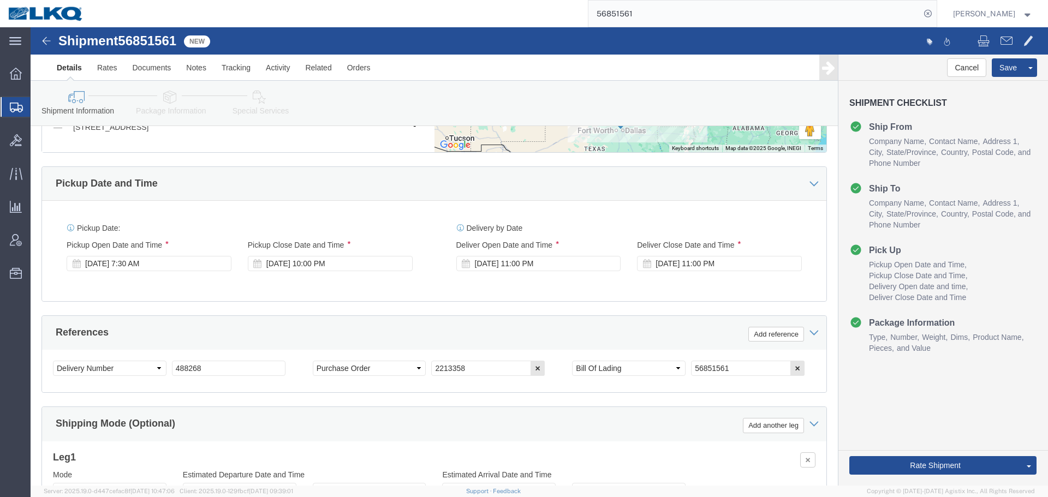
scroll to position [434, 0]
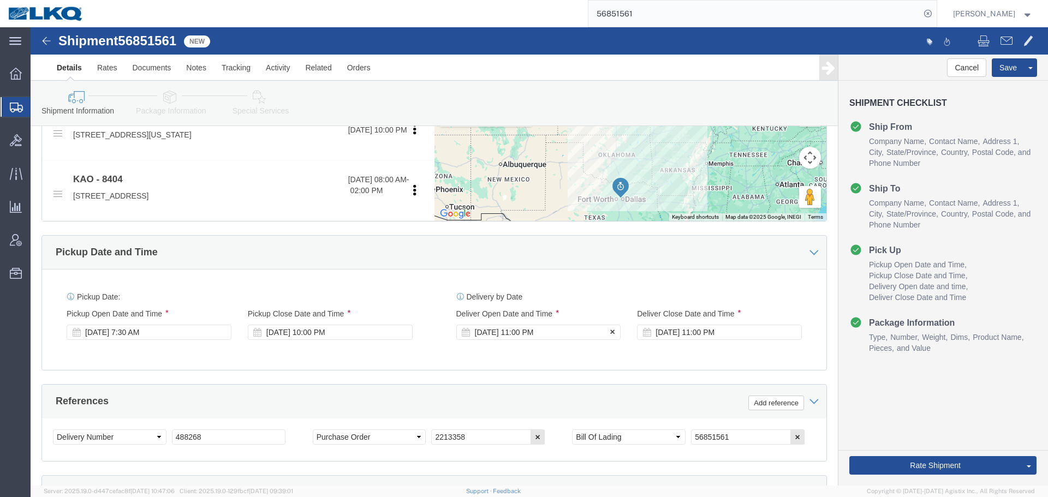
click div "Sep 23 2025 11:00 PM"
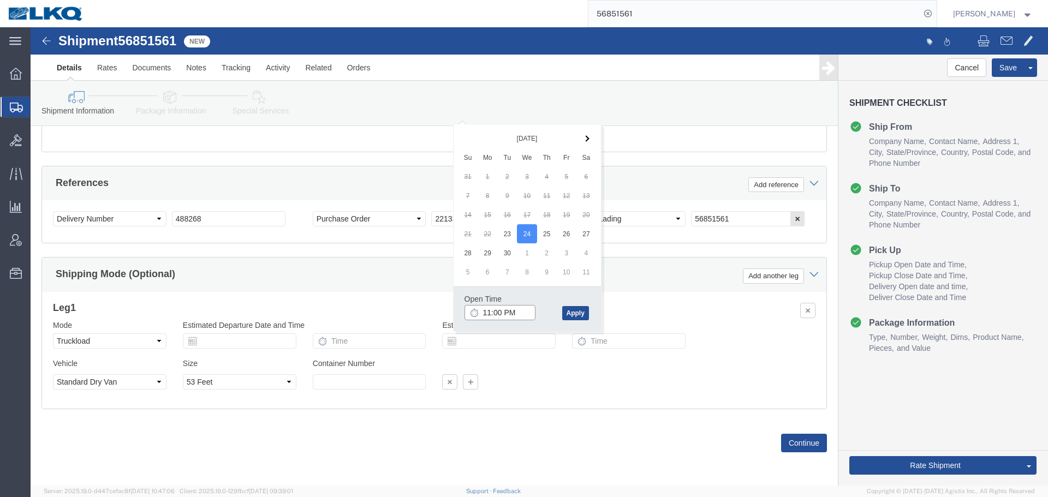
click input "11:00 PM"
type input "8:00 AM"
click button "Apply"
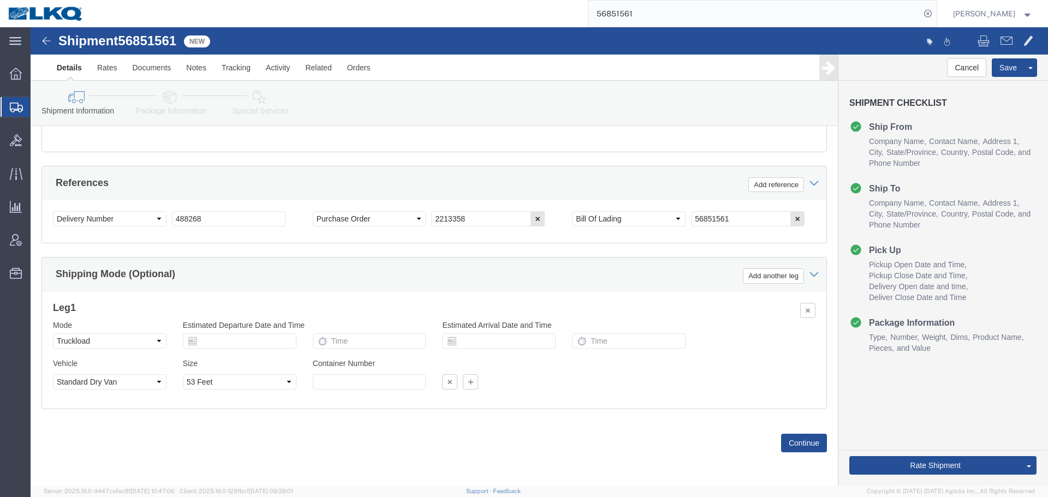
scroll to position [489, 0]
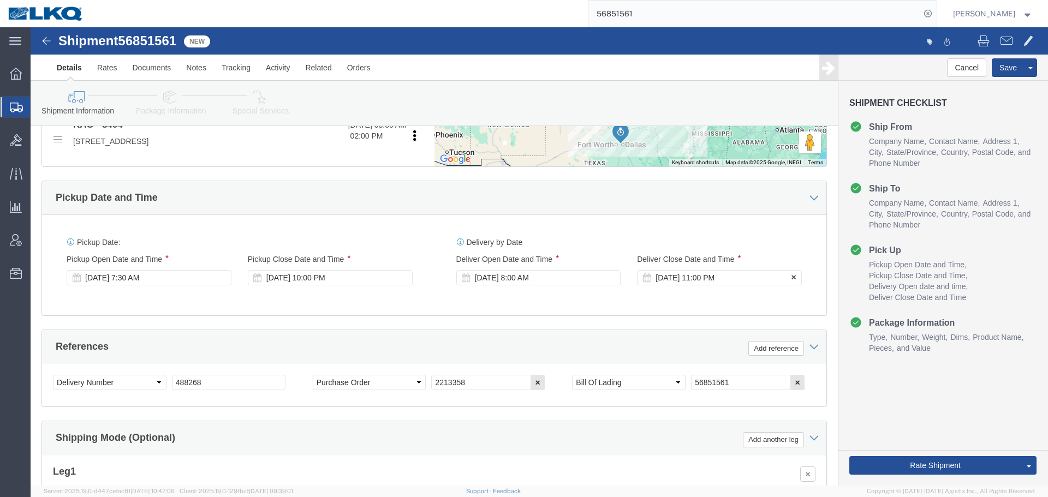
click div "Sep 24 2025 11:00 PM"
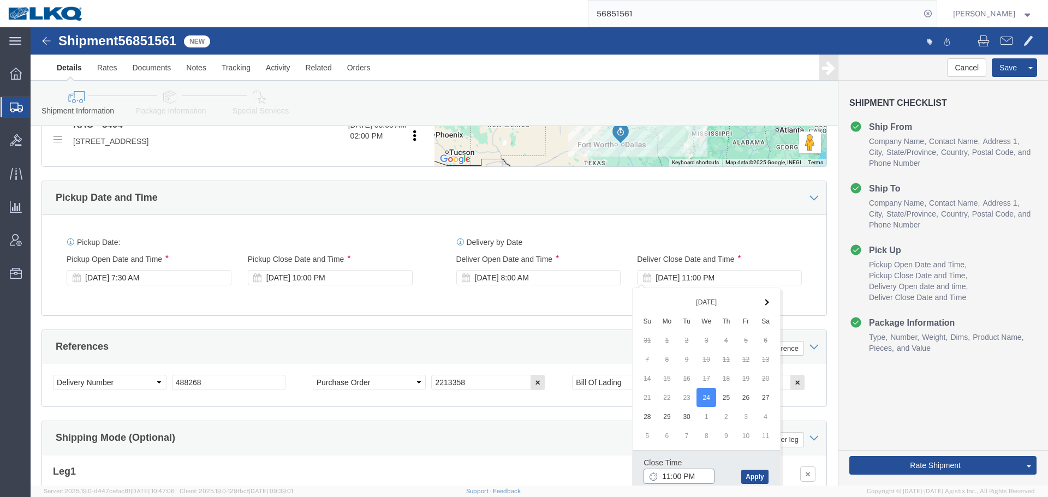
click input "11:00 PM"
type input "0801"
type input "8:01 AM"
click button "Apply"
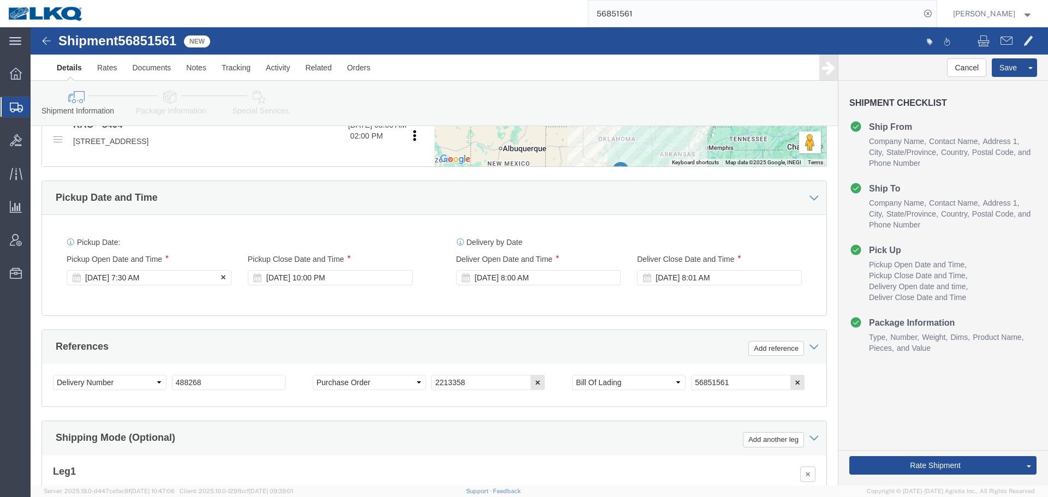
click div "Sep 23 2025 7:30 AM"
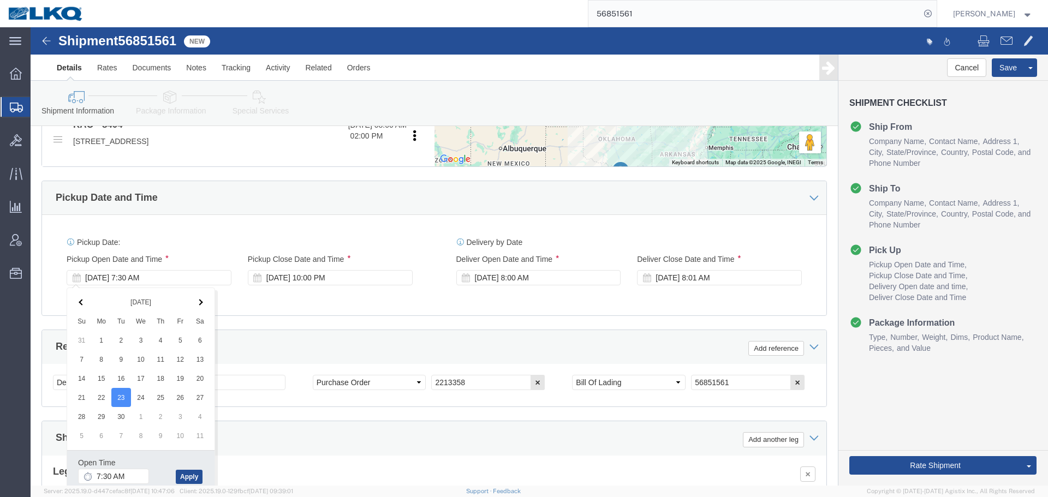
click div "Open Time 7:30 AM Sep 23 2025 7:30 AM - Sep 23 2025 7:30 AM Cancel Apply"
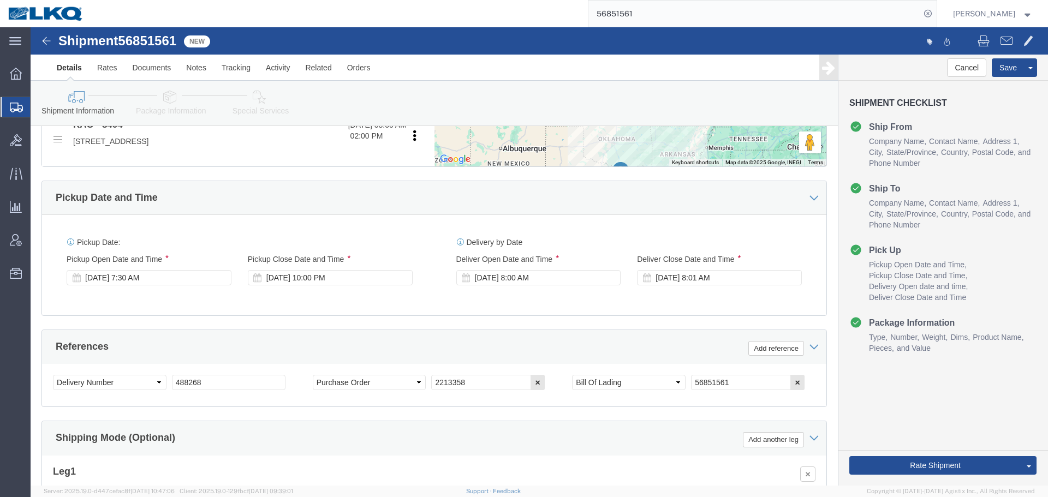
click div "Pickup Date: Pickup Start Date Pickup Start Time Pickup Open Date and Time Sep …"
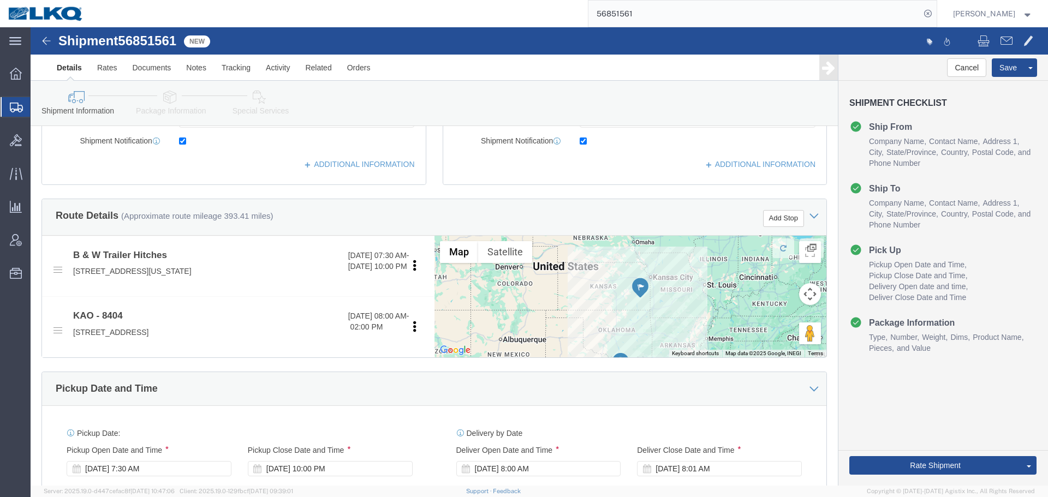
scroll to position [216, 0]
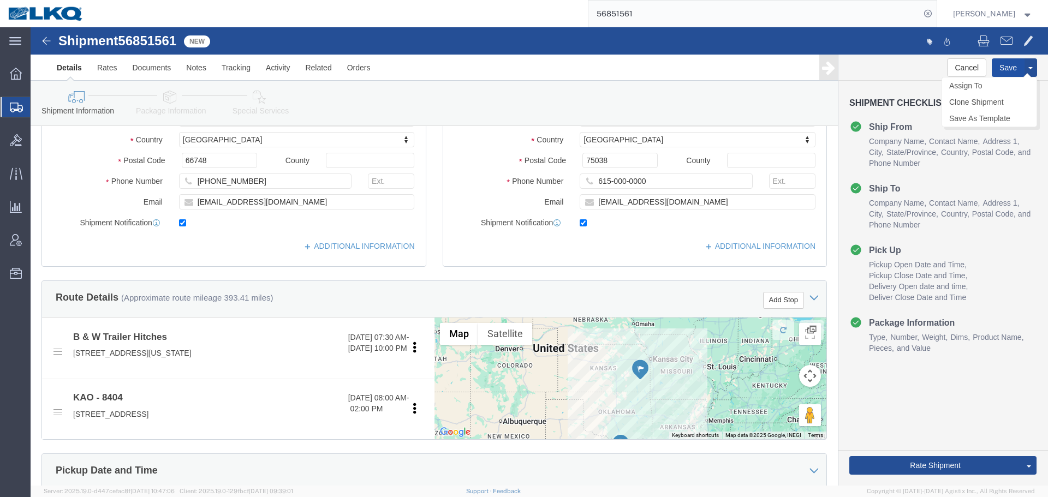
click button "Save"
type button "Save"
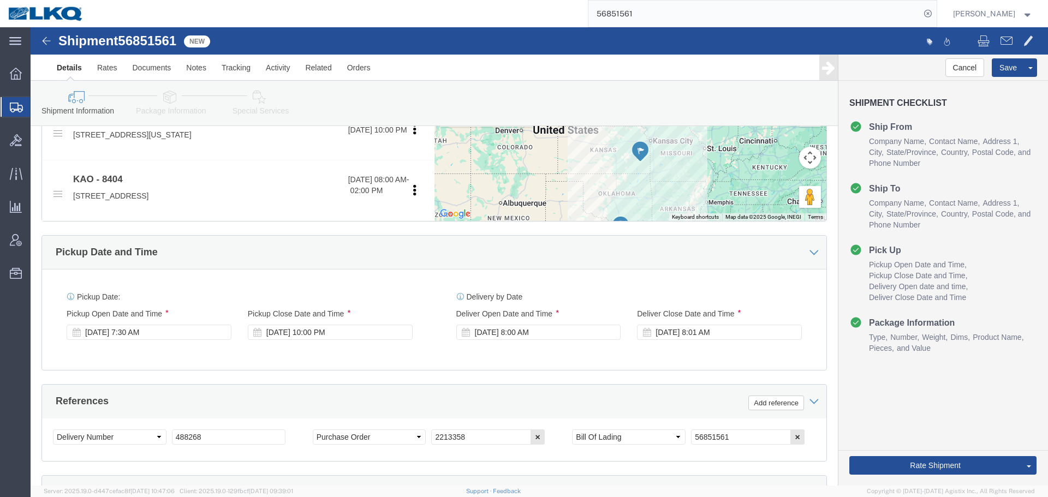
scroll to position [162, 0]
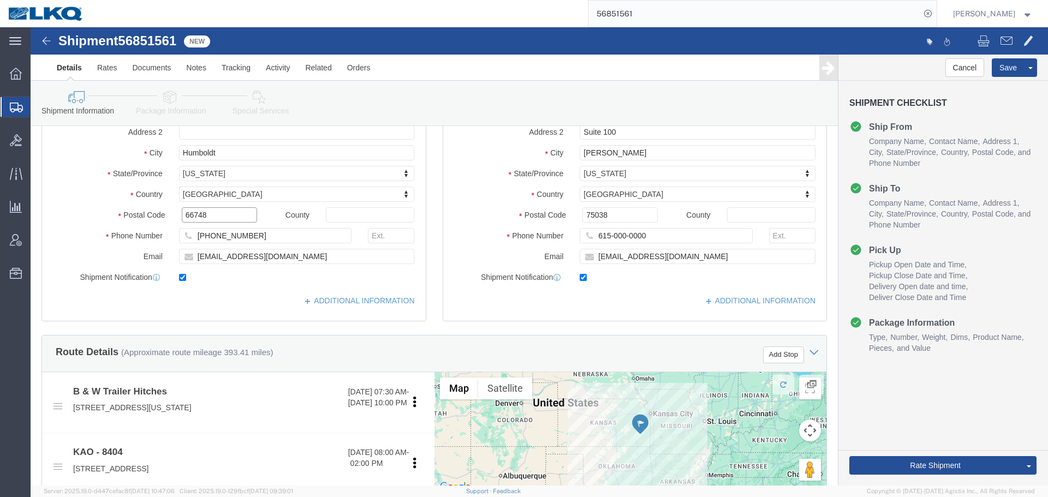
click input "66748"
click input "75038"
click span
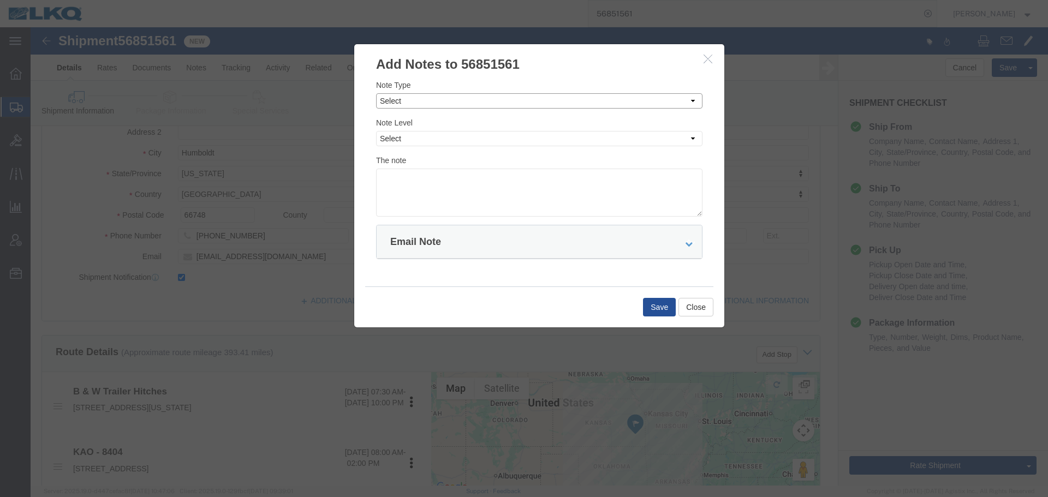
click select "Select Approval Bid Notes Carrier Change Notes Claim Notes Content Hazmat Notes…"
click div "Note Type Select Approval Bid Notes Carrier Change Notes Claim Notes Content Ha…"
drag, startPoint x: 392, startPoint y: 67, endPoint x: 392, endPoint y: 76, distance: 9.3
click select "Select Approval Bid Notes Carrier Change Notes Claim Notes Content Hazmat Notes…"
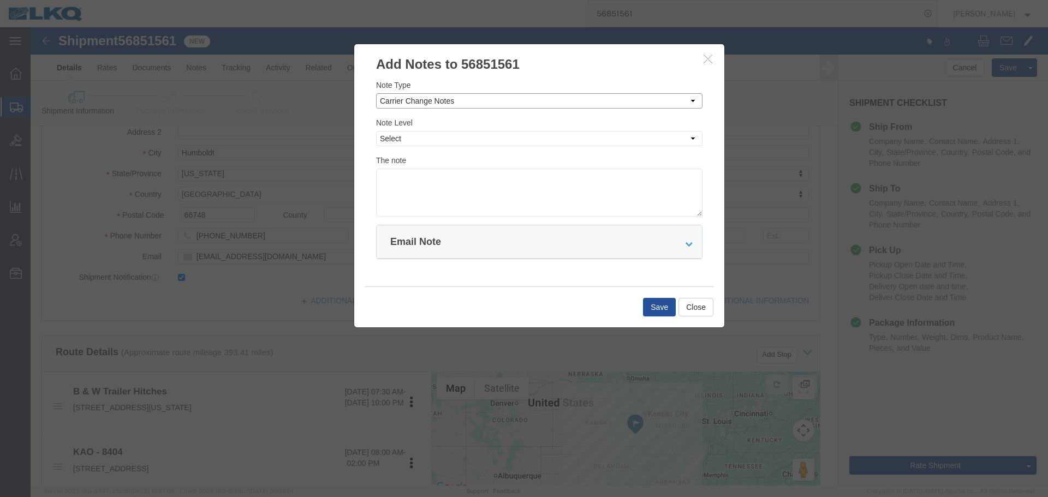
select select "BID_NOTES"
click select "Select Approval Bid Notes Carrier Change Notes Claim Notes Content Hazmat Notes…"
click div "Note Level Select Private to Account Private to Vendor Public"
click select "Select Private to Account Private to Vendor Public"
select select "PRIVATE_TO_ACCOUNT"
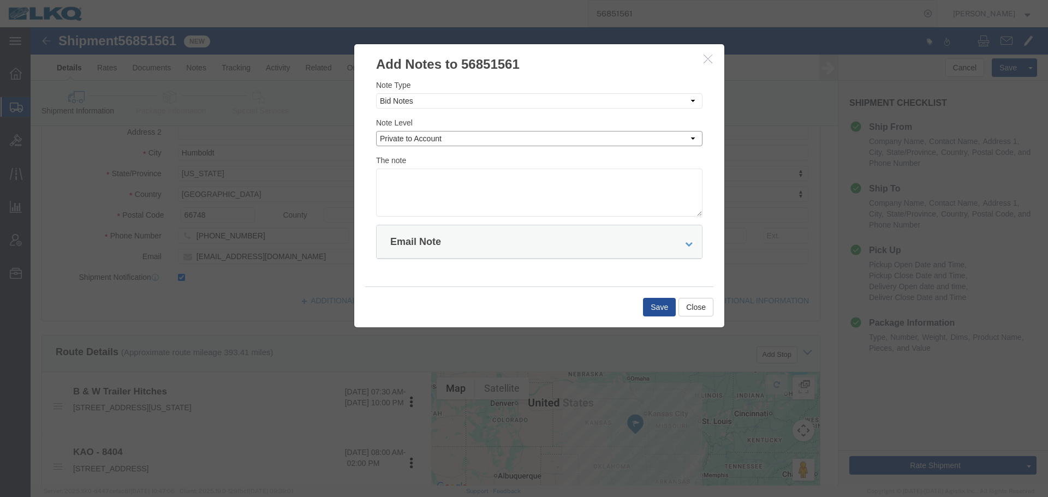
click select "Select Private to Account Private to Vendor Public"
click textarea
paste textarea "$1,023"
click textarea "DAT: $1,023"
type textarea "DAT: $1023"
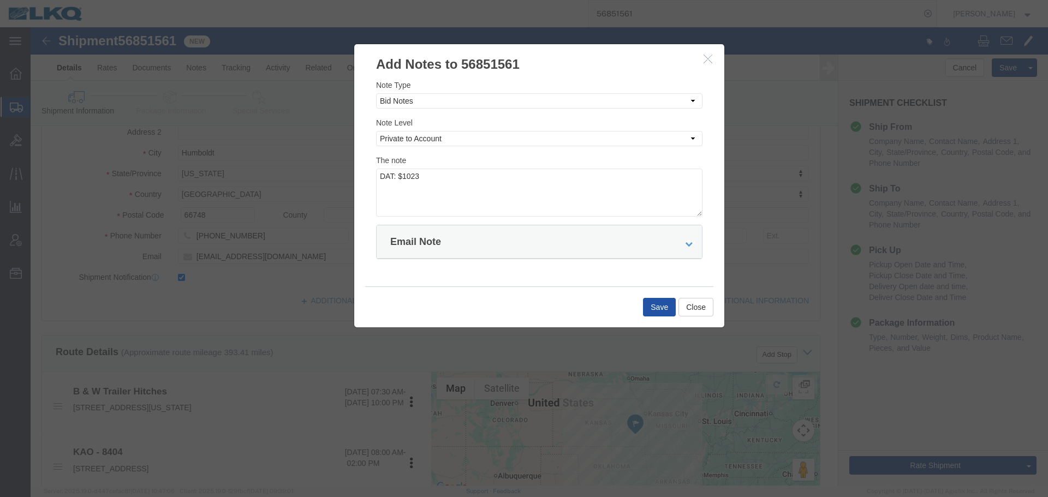
click button "Save"
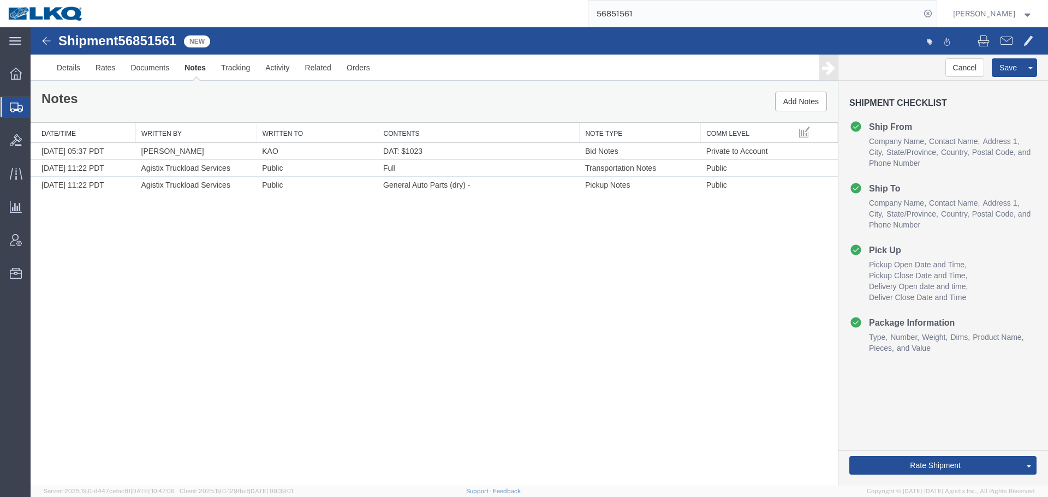
scroll to position [0, 0]
click at [982, 411] on link "Send To Bid" at bounding box center [989, 415] width 94 height 16
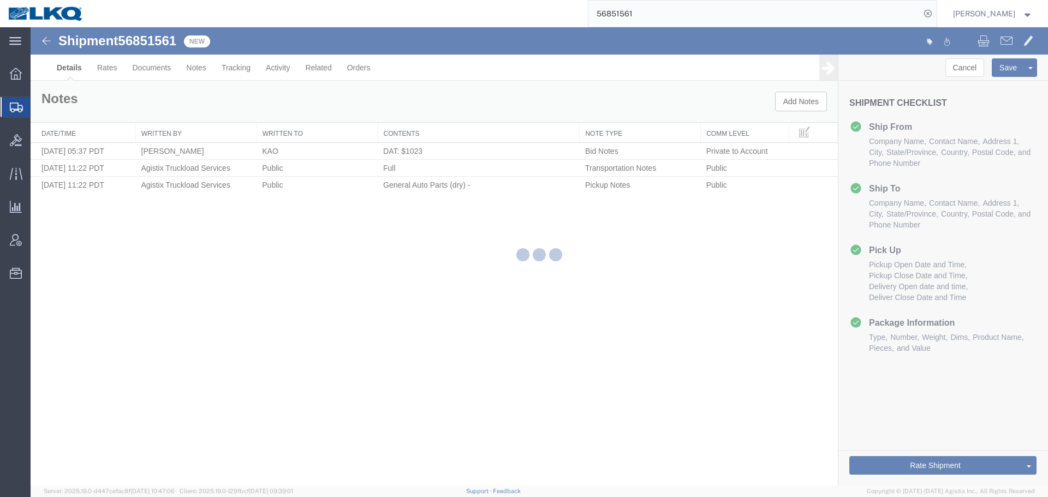
select select "65991"
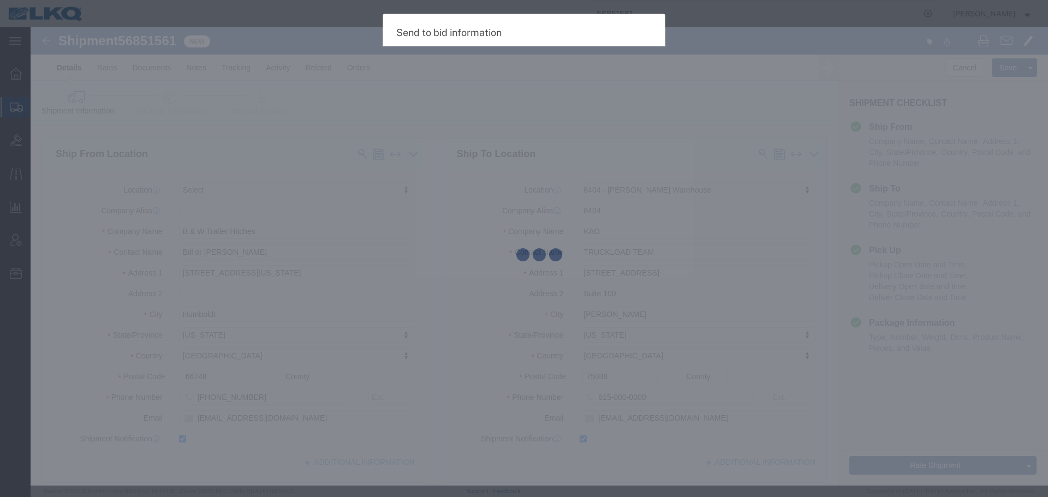
select select "TL"
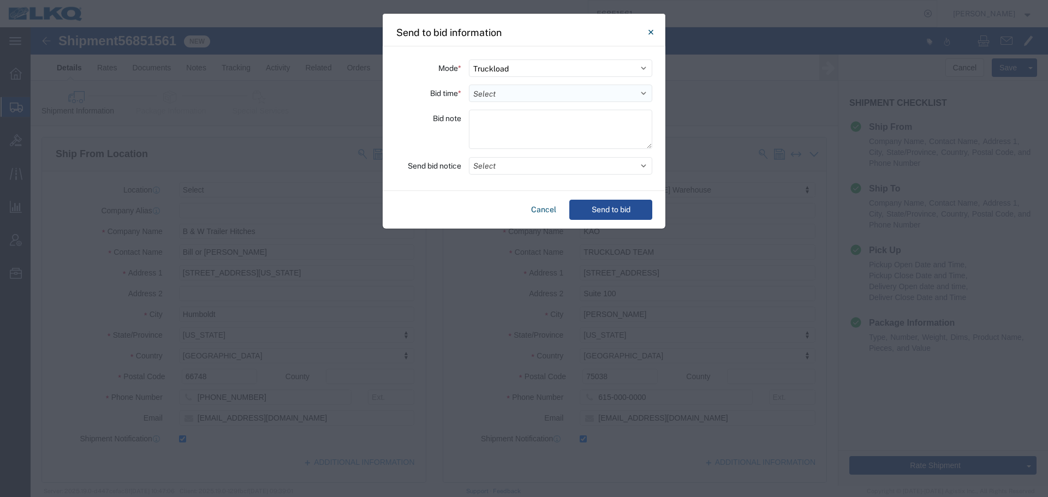
click at [496, 97] on select "Select 30 Min (Rush) 1 Hour (Rush) 2 Hours (Rush) 4 Hours (Rush) 8 Hours (Rush)…" at bounding box center [560, 93] width 183 height 17
select select "24"
click at [469, 85] on select "Select 30 Min (Rush) 1 Hour (Rush) 2 Hours (Rush) 4 Hours (Rush) 8 Hours (Rush)…" at bounding box center [560, 93] width 183 height 17
click at [508, 166] on button "Select" at bounding box center [560, 165] width 183 height 17
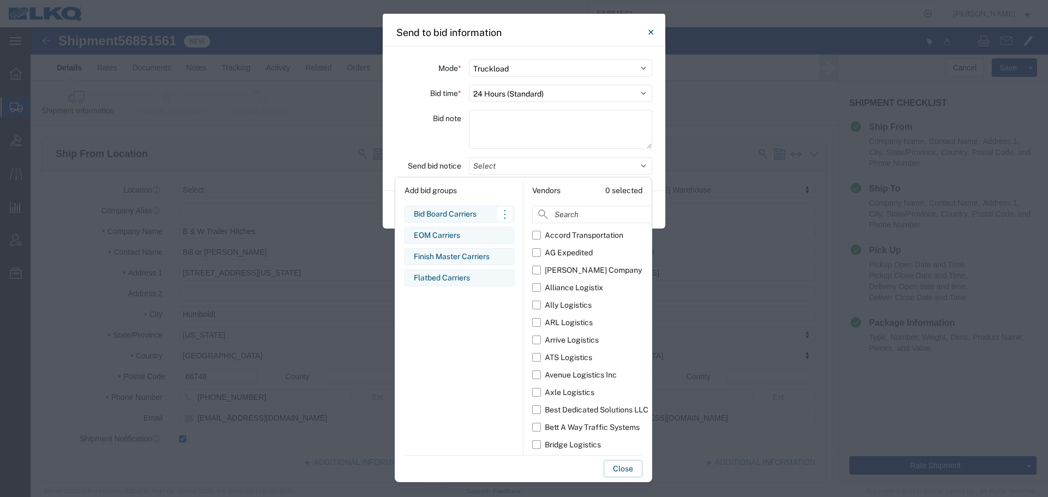
click at [461, 212] on div "Bid Board Carriers" at bounding box center [459, 213] width 91 height 11
click at [429, 138] on div "Bid note" at bounding box center [428, 131] width 65 height 43
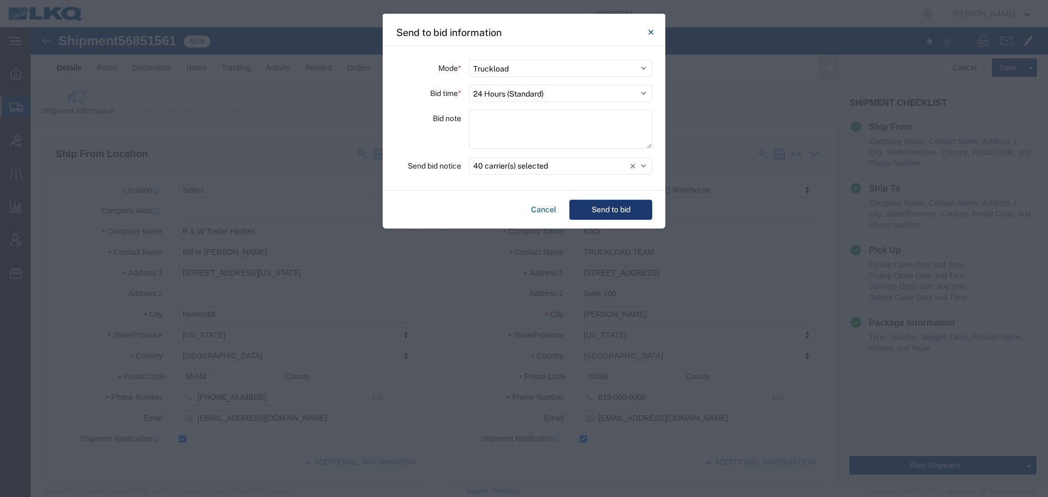
click at [611, 213] on button "Send to bid" at bounding box center [610, 210] width 83 height 20
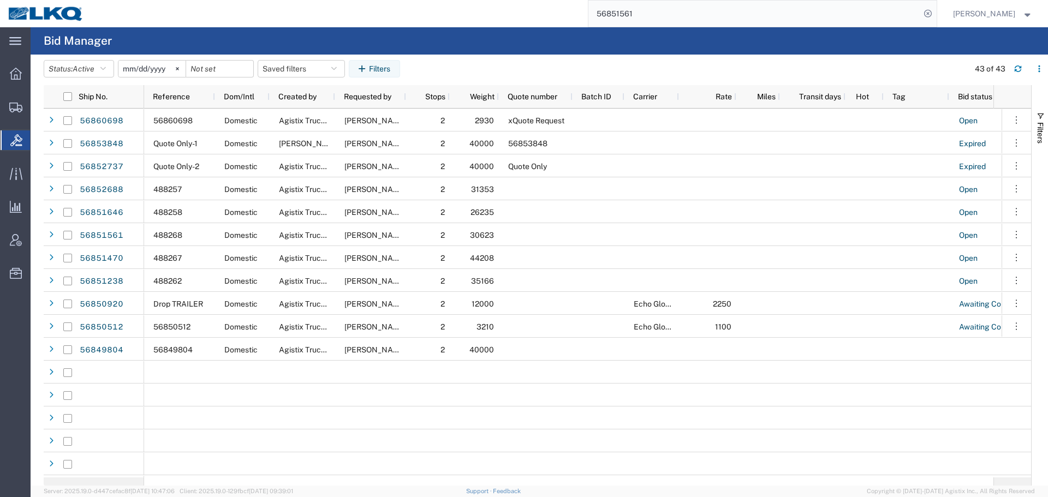
click at [656, 14] on input "56851561" at bounding box center [754, 14] width 332 height 26
paste input "56838000"
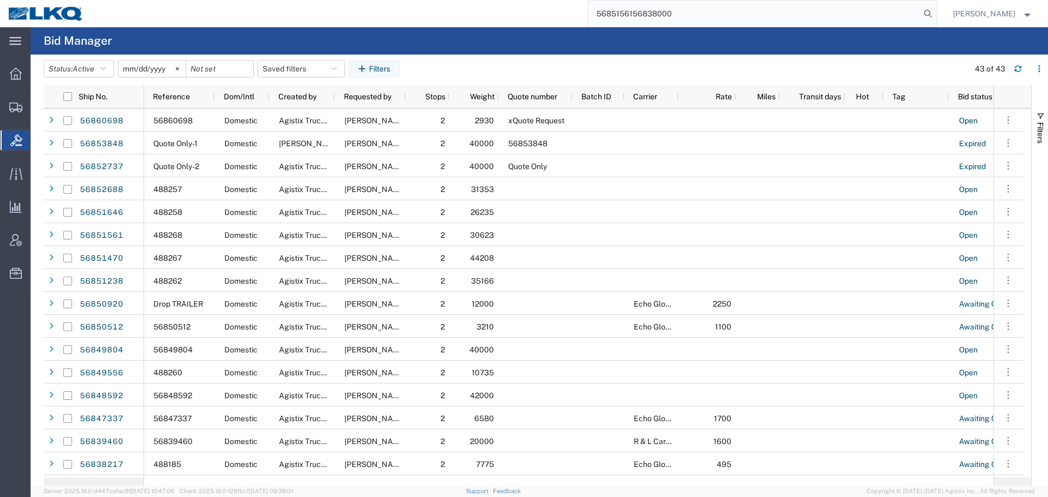
click at [656, 14] on input "5685156156838000" at bounding box center [754, 14] width 332 height 26
paste input "search"
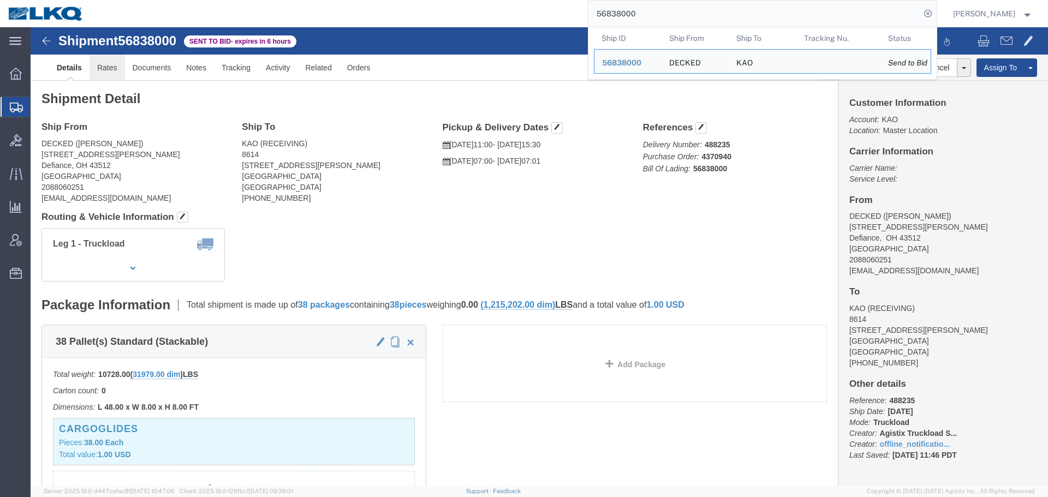
click link "Rates"
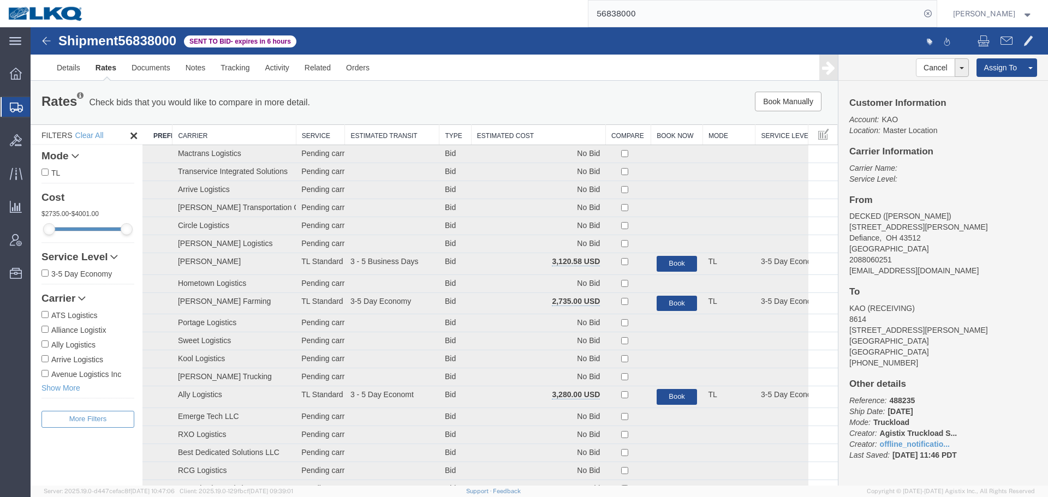
click at [505, 140] on th "Estimated Cost" at bounding box center [538, 135] width 134 height 20
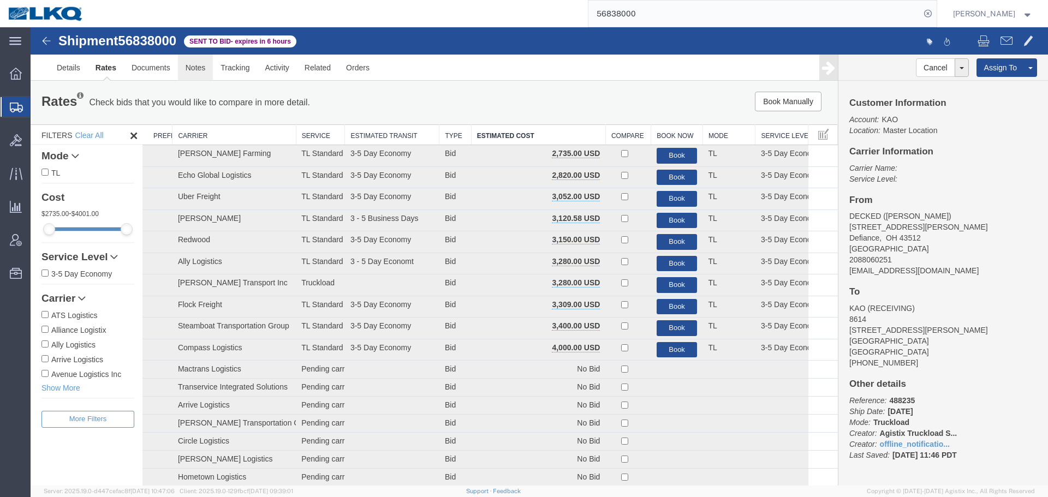
click at [204, 69] on link "Notes" at bounding box center [195, 68] width 35 height 26
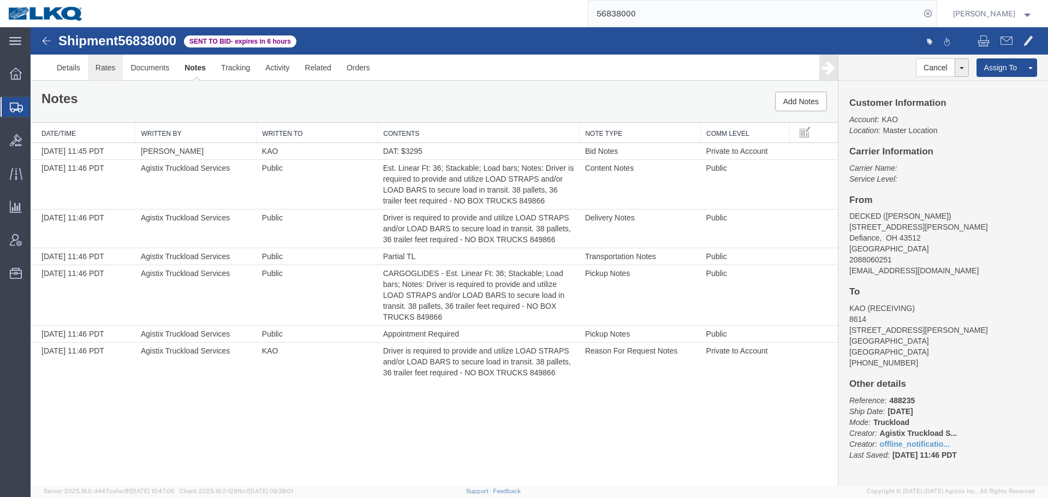
click at [99, 75] on link "Rates" at bounding box center [105, 68] width 35 height 26
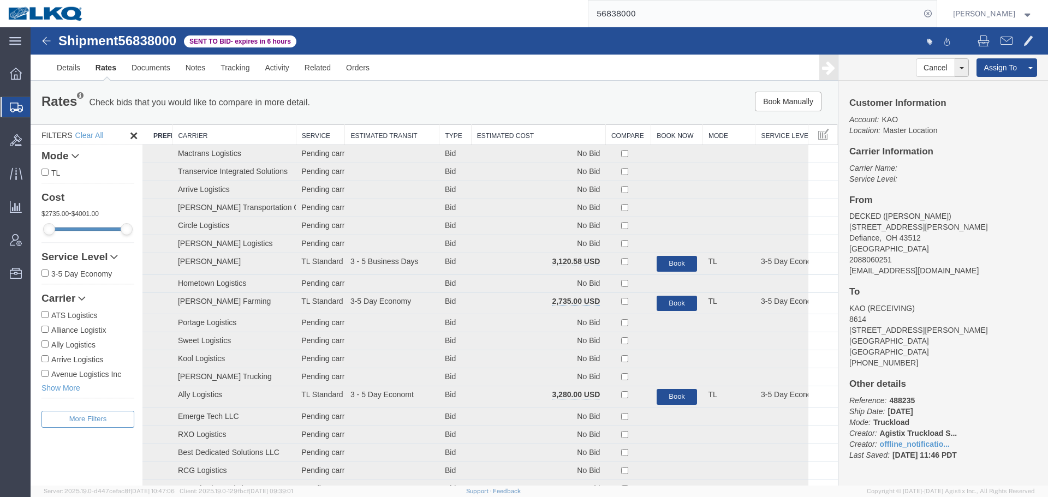
click at [523, 138] on th "Estimated Cost" at bounding box center [538, 135] width 134 height 20
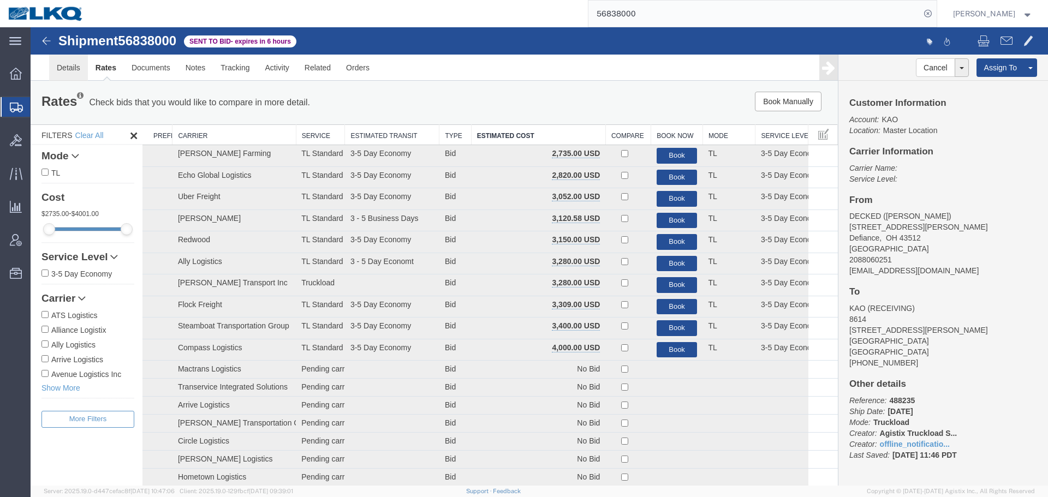
click at [76, 65] on link "Details" at bounding box center [68, 68] width 39 height 26
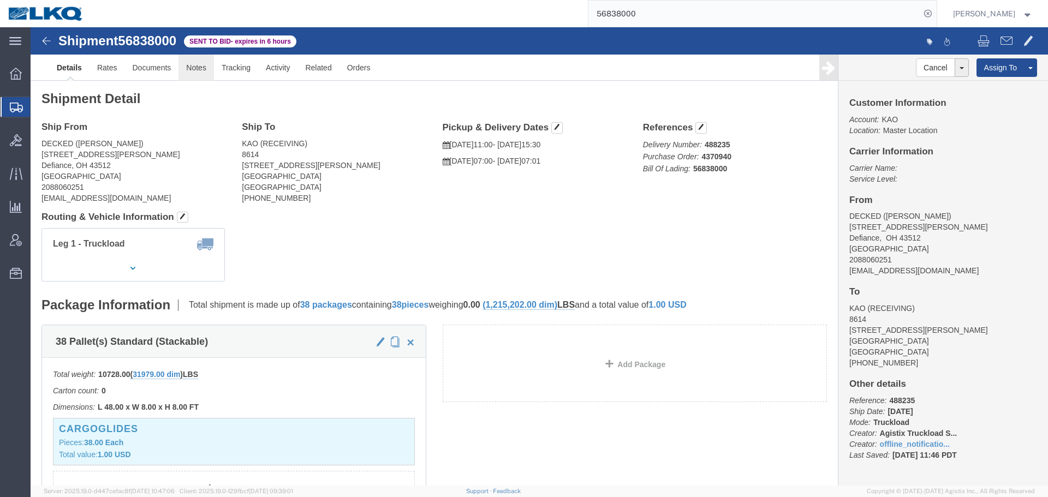
click link "Notes"
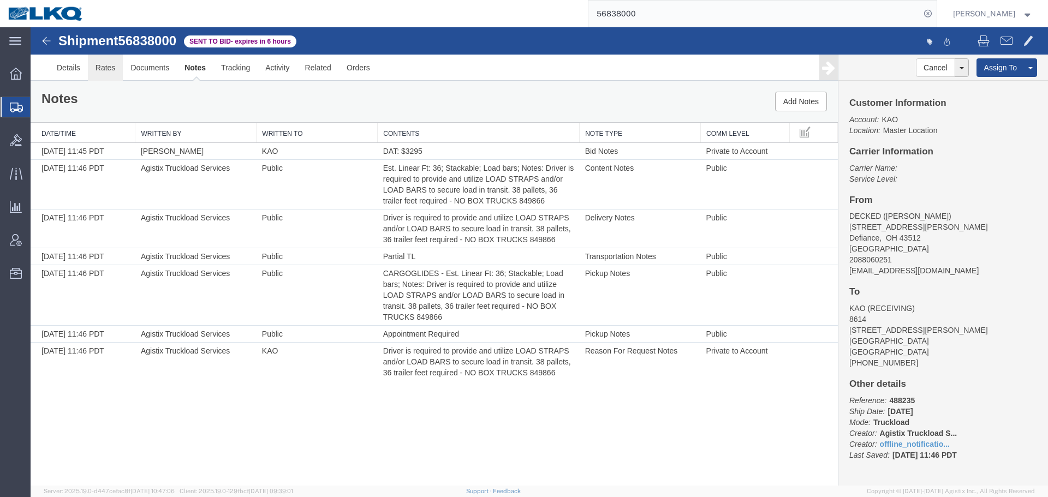
click at [109, 69] on link "Rates" at bounding box center [105, 68] width 35 height 26
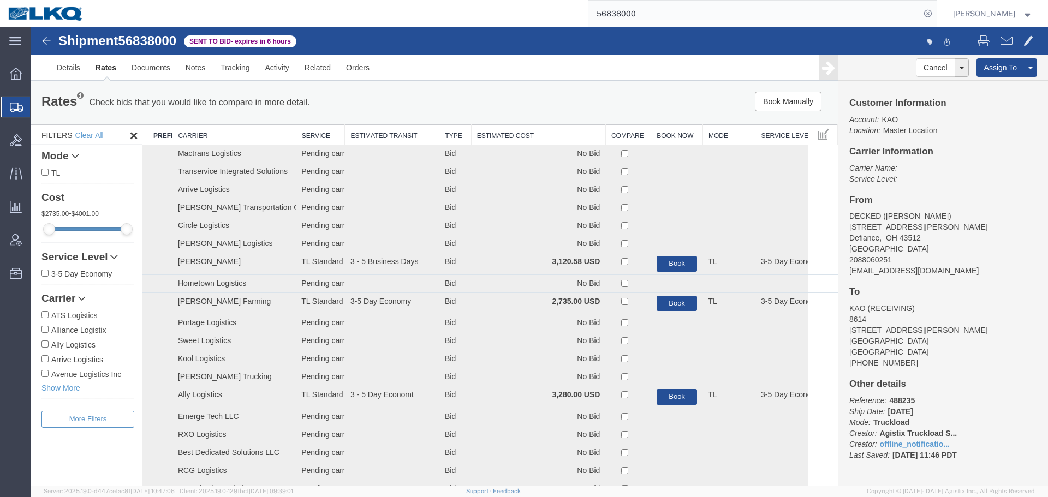
click at [538, 137] on th "Estimated Cost" at bounding box center [538, 135] width 134 height 20
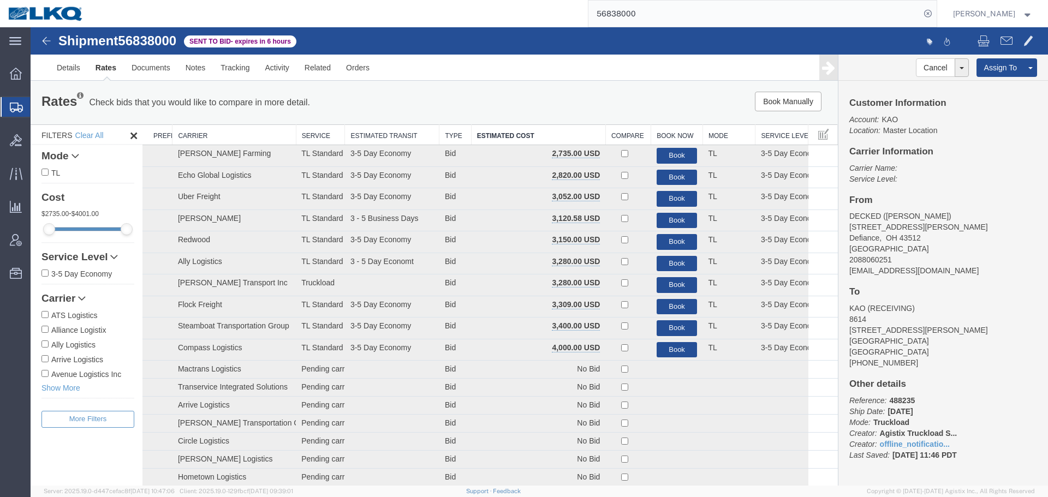
click at [525, 80] on ul "Details Rates Documents Notes Tracking Activity Related Orders" at bounding box center [539, 68] width 980 height 26
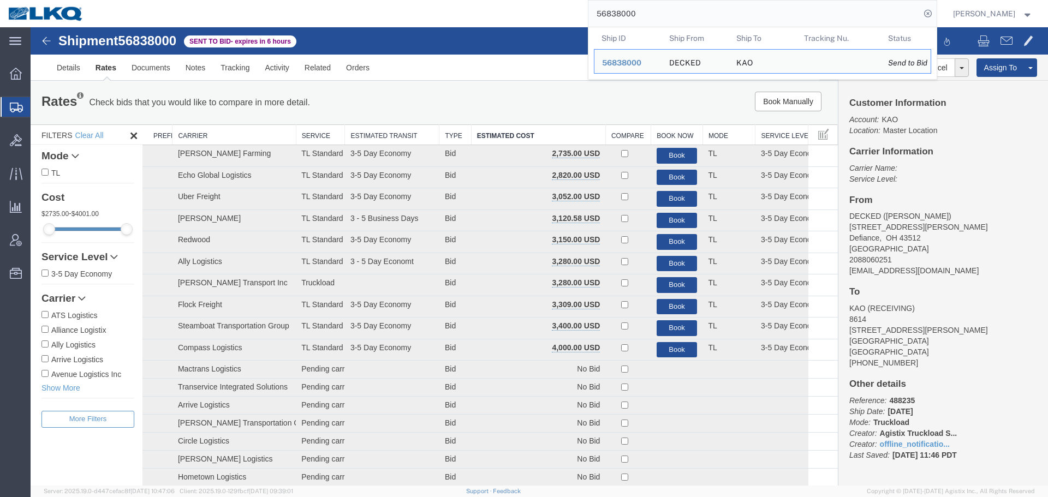
click at [662, 22] on input "56838000" at bounding box center [754, 14] width 332 height 26
paste input "201"
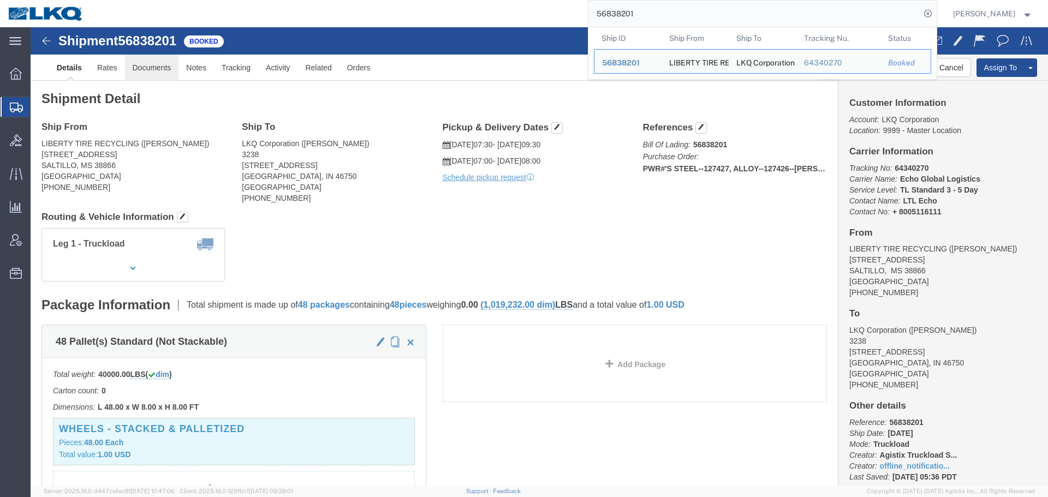
click link "Documents"
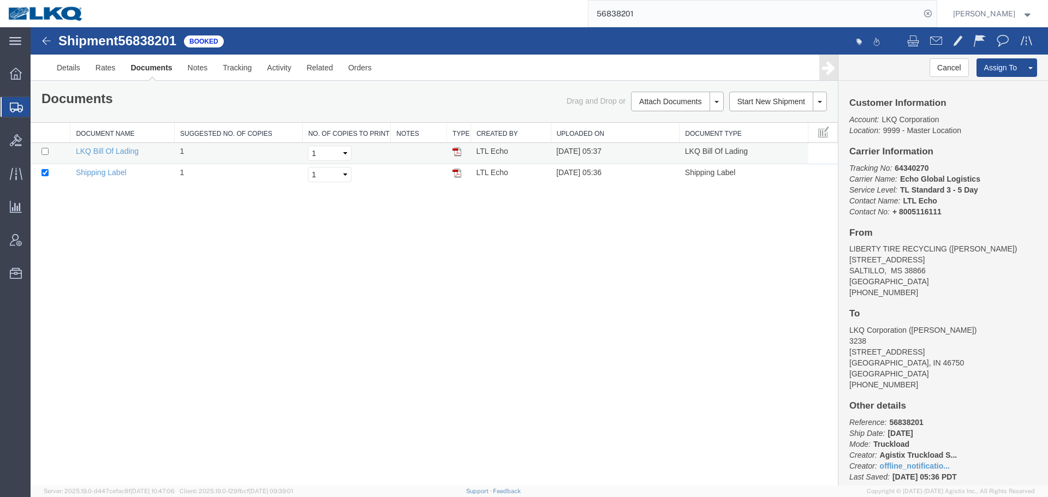
click at [457, 151] on img at bounding box center [456, 151] width 9 height 9
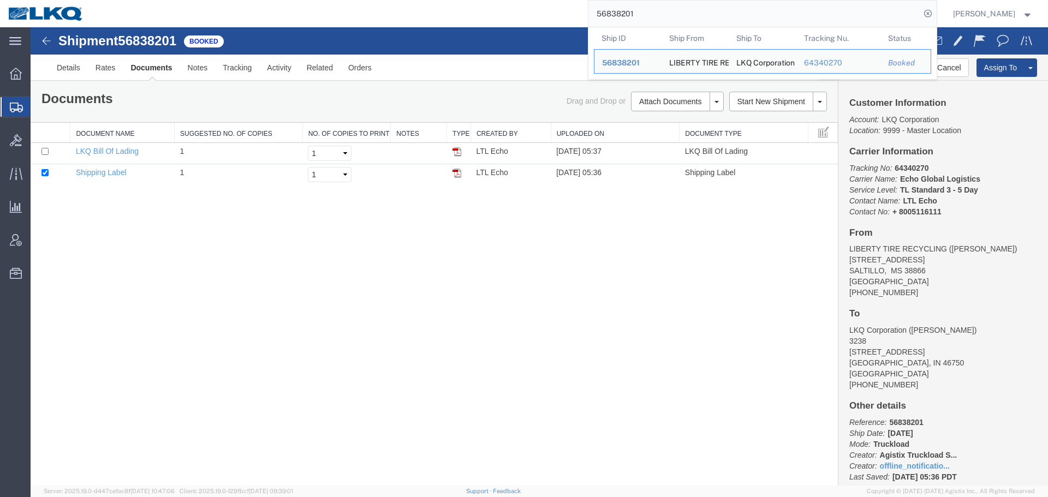
click at [682, 1] on input "56838201" at bounding box center [754, 14] width 332 height 26
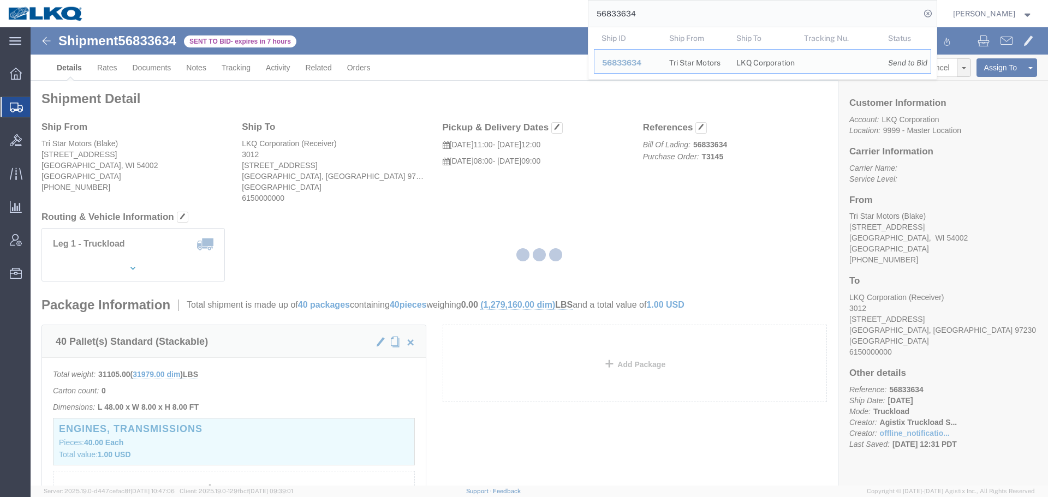
drag, startPoint x: 80, startPoint y: 47, endPoint x: 111, endPoint y: 74, distance: 40.2
click at [111, 74] on div at bounding box center [539, 256] width 1017 height 458
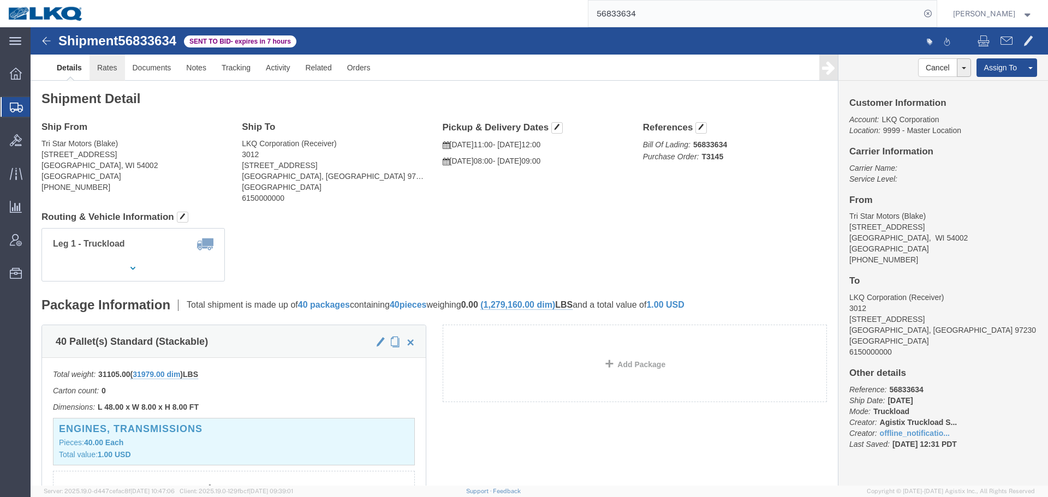
click link "Rates"
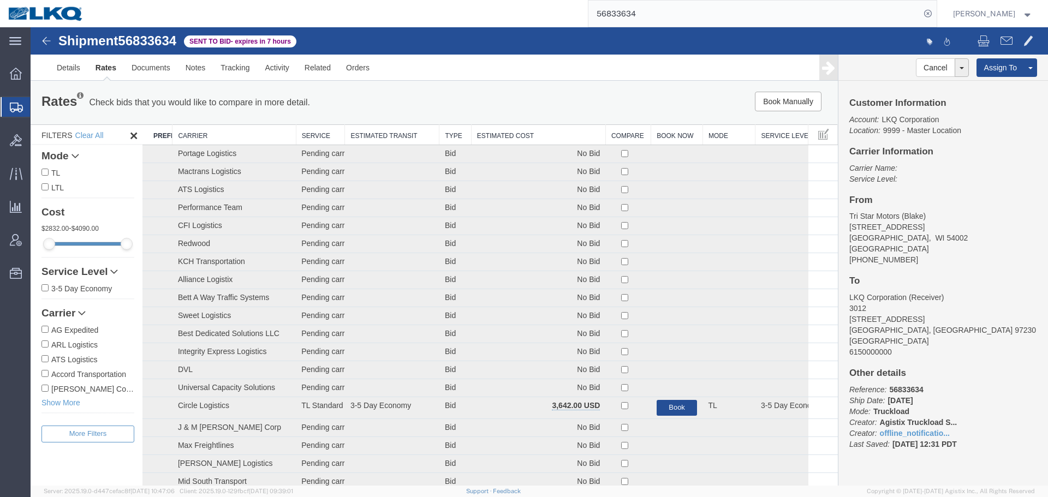
click at [500, 135] on th "Estimated Cost" at bounding box center [538, 135] width 134 height 20
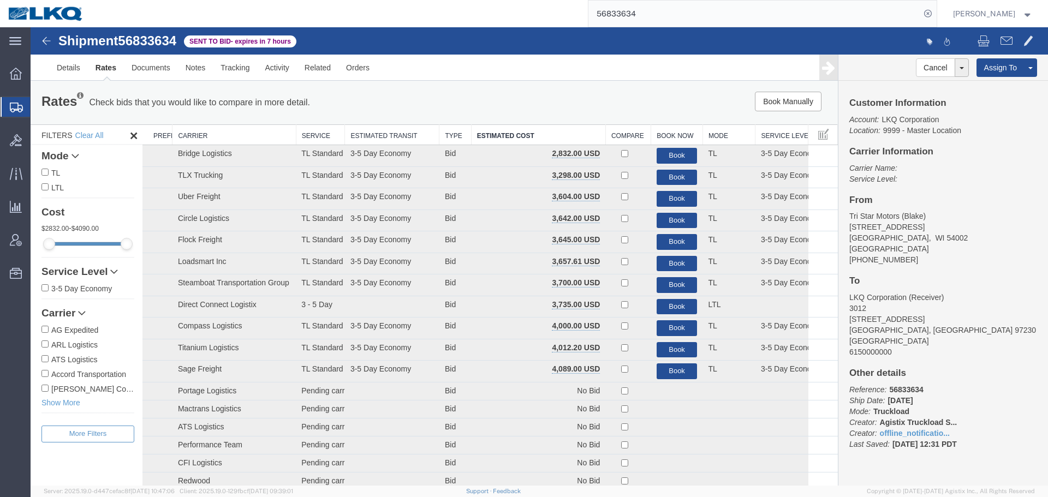
click at [648, 13] on input "56833634" at bounding box center [754, 14] width 332 height 26
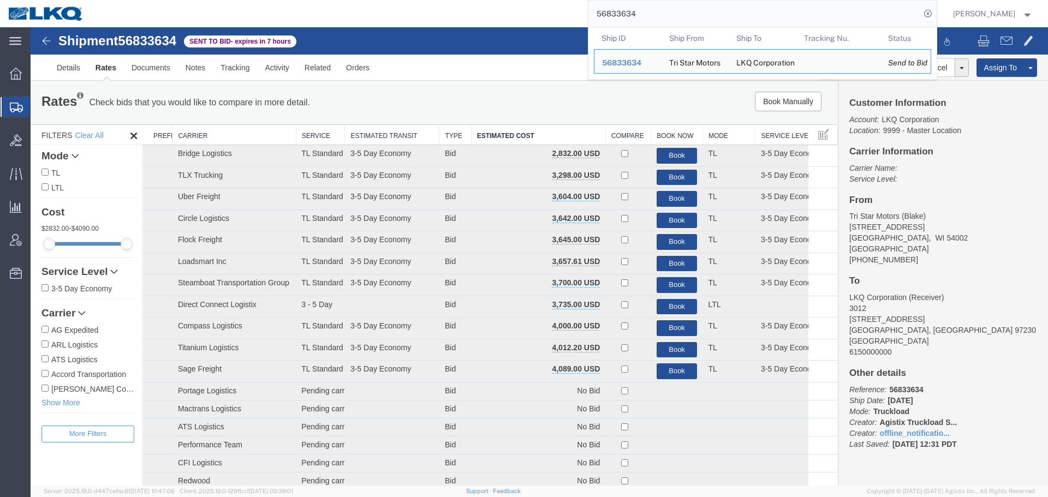
paste input "8000"
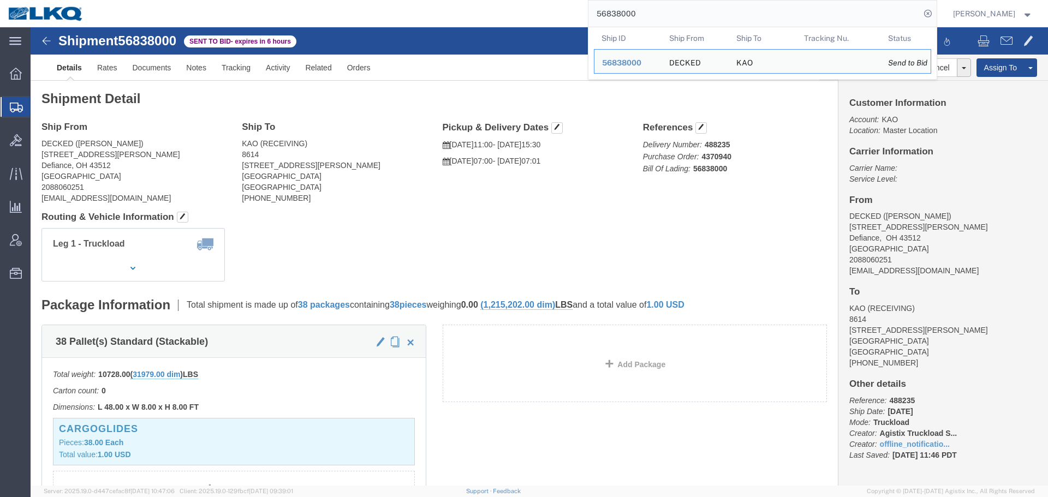
click h4 "Routing & Vehicle Information"
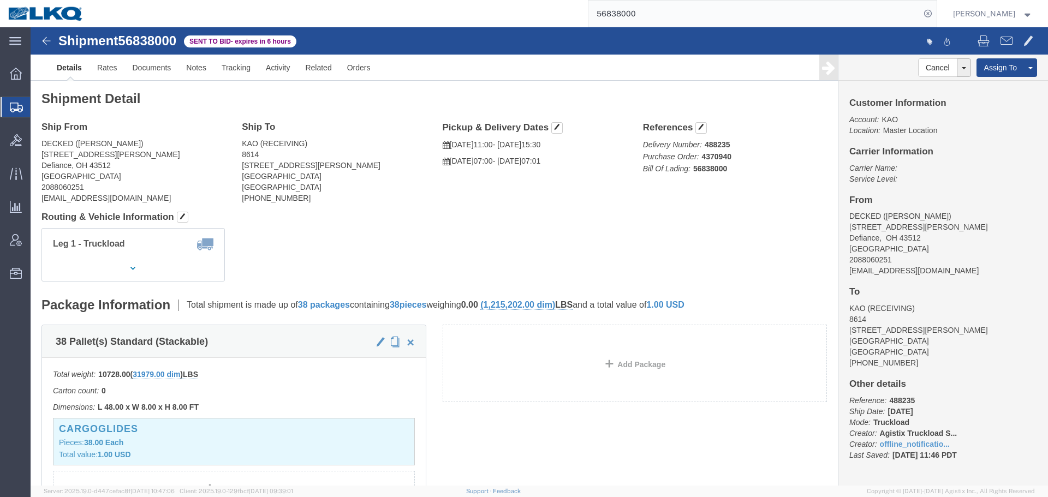
click div "Leg 1 - Truckload Vehicle 1: Standard Dry Van (53 Feet) Number of trucks: 1"
click at [671, 16] on input "56838000" at bounding box center [754, 14] width 332 height 26
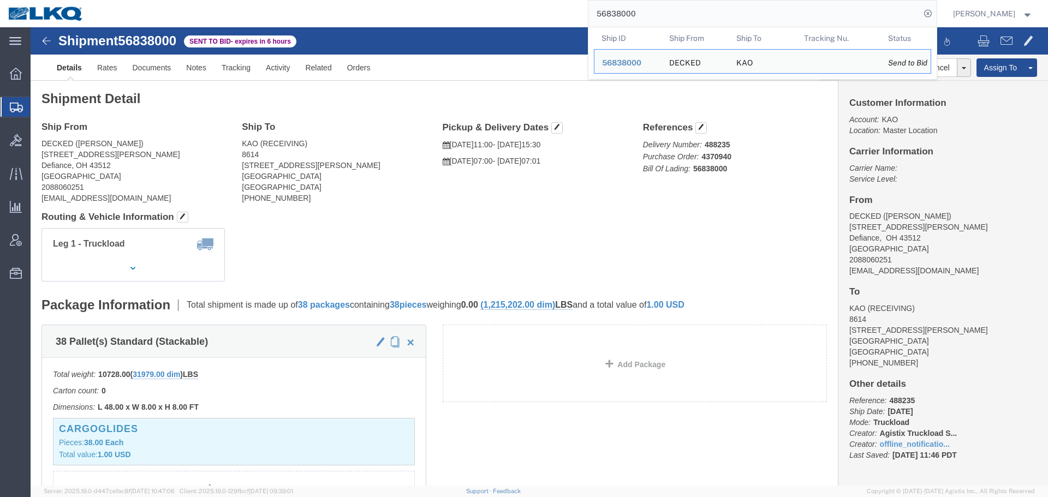
paste input "60826"
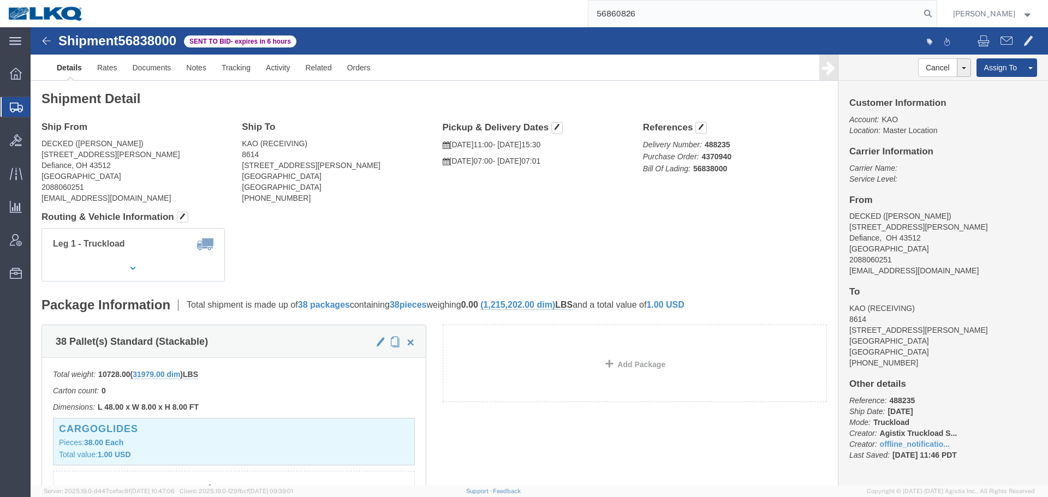
type input "56860826"
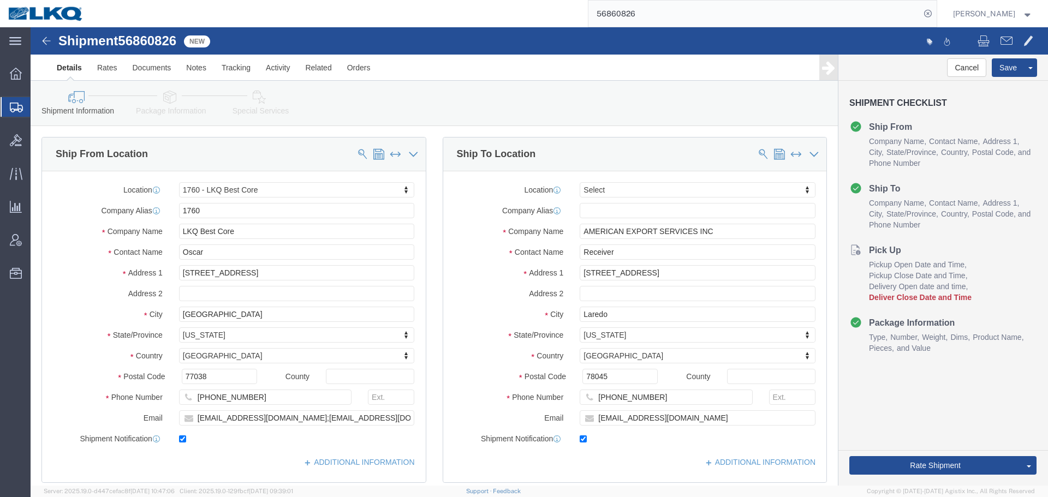
select select "27634"
select select
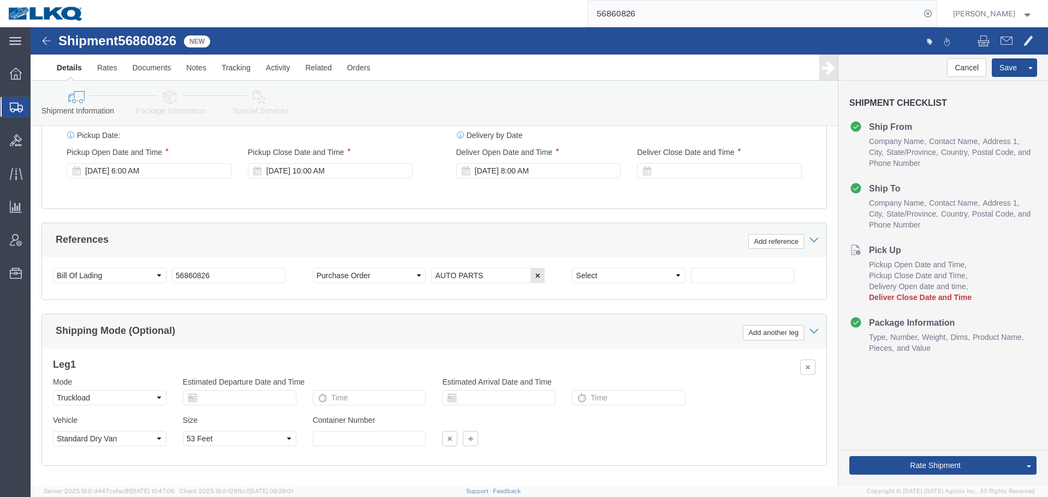
scroll to position [489, 0]
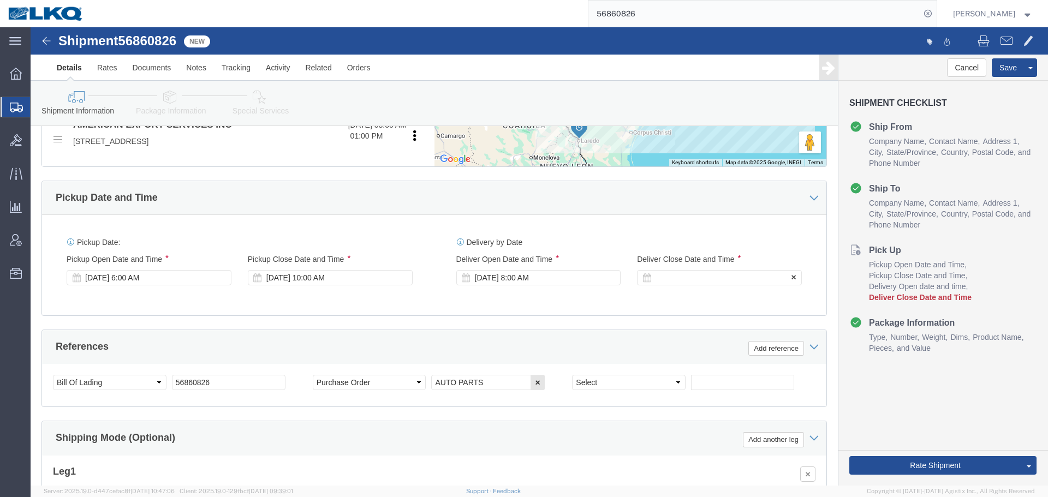
click div
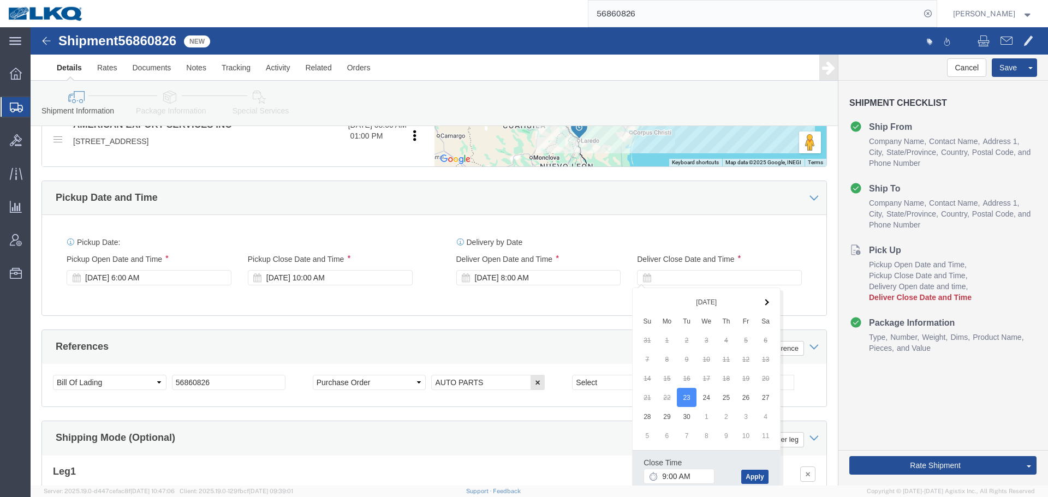
click button "Apply"
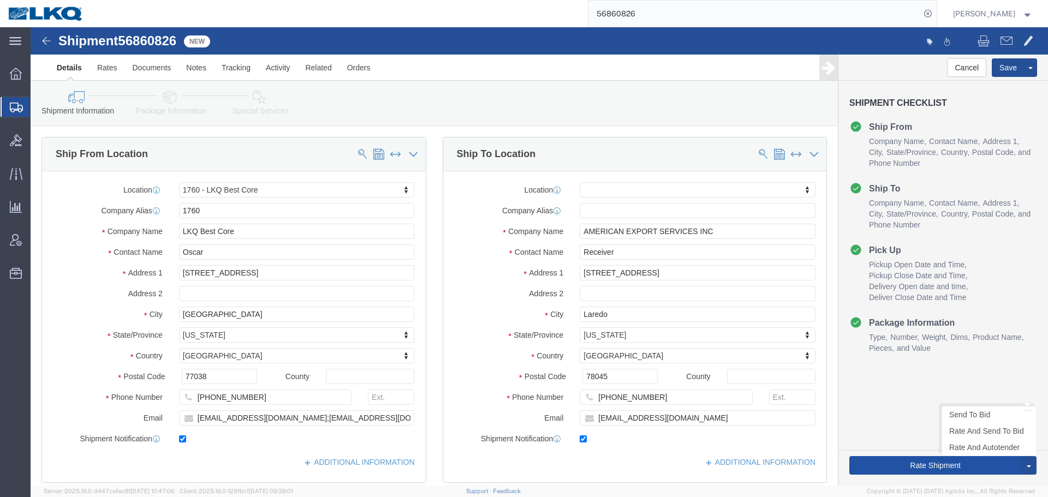
scroll to position [437, 0]
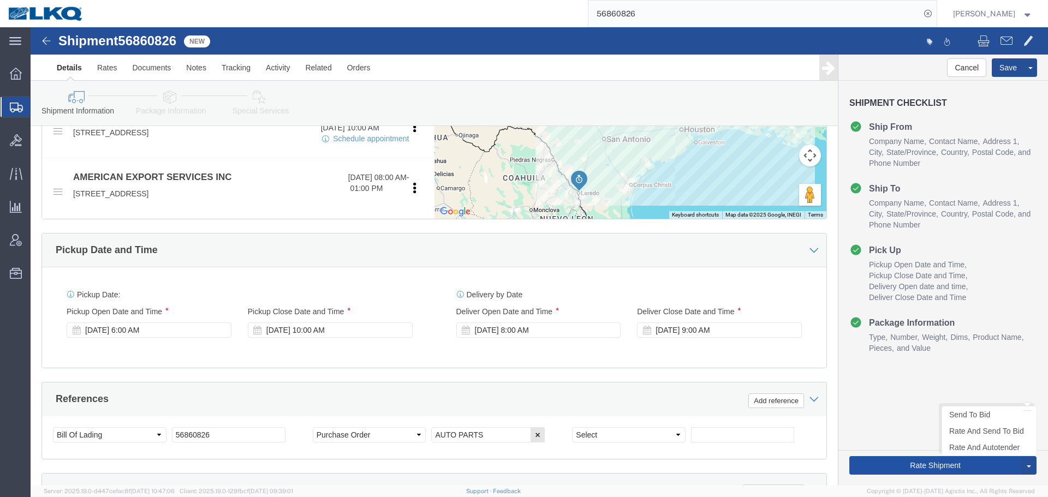
click button "Rate Shipment"
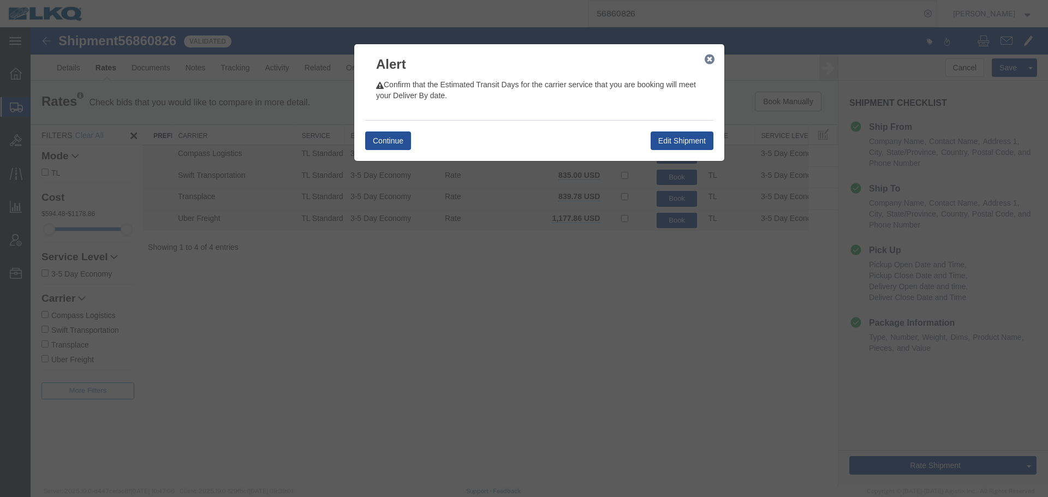
click at [708, 59] on icon "button" at bounding box center [709, 59] width 10 height 9
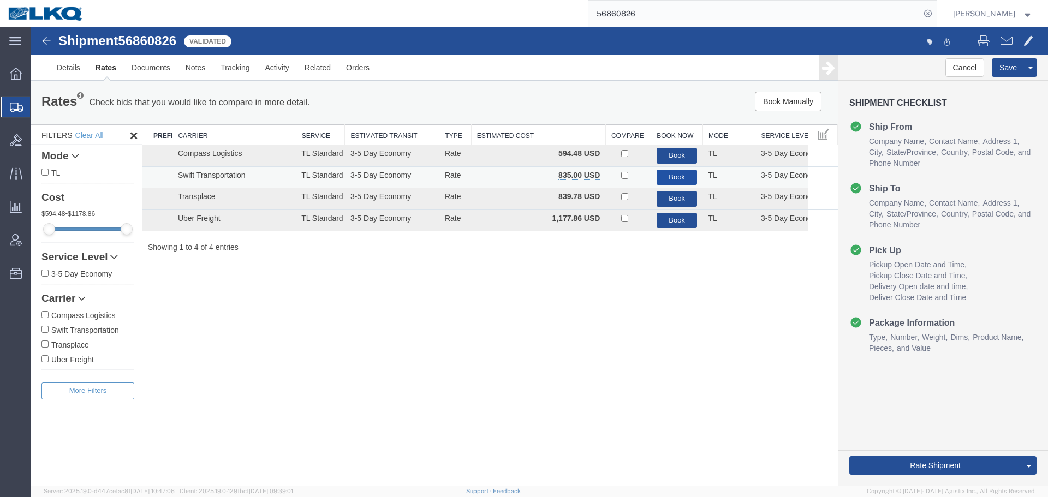
click at [672, 181] on button "Book" at bounding box center [676, 178] width 41 height 16
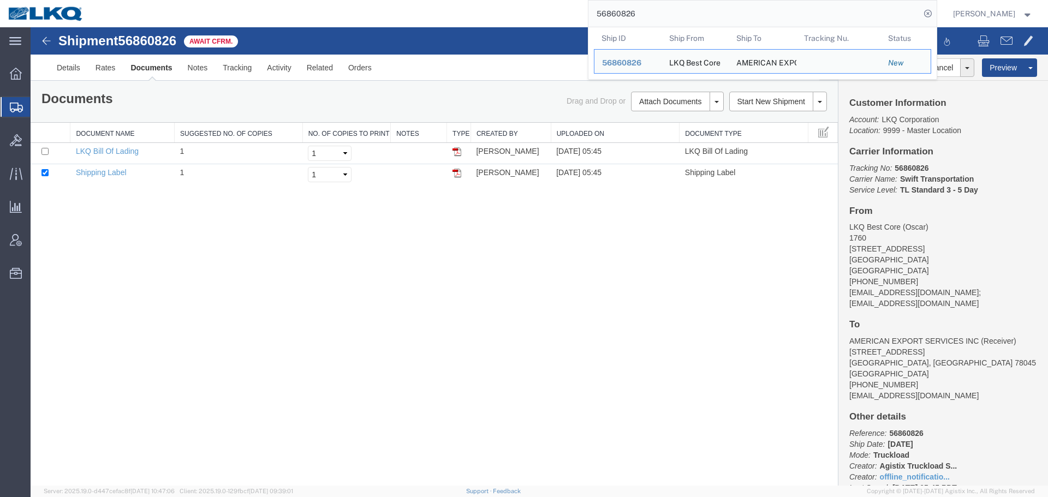
click at [696, 17] on input "56860826" at bounding box center [754, 14] width 332 height 26
paste input "3736"
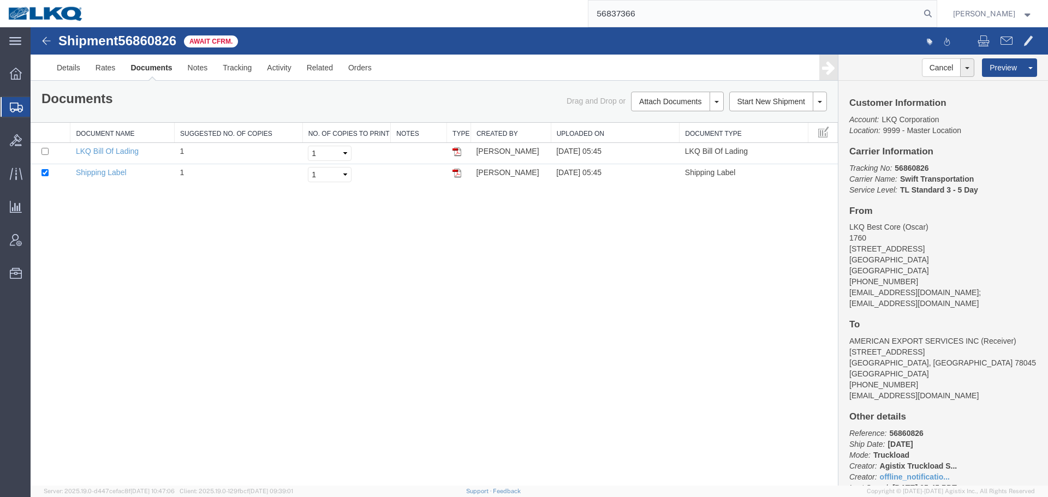
type input "56837366"
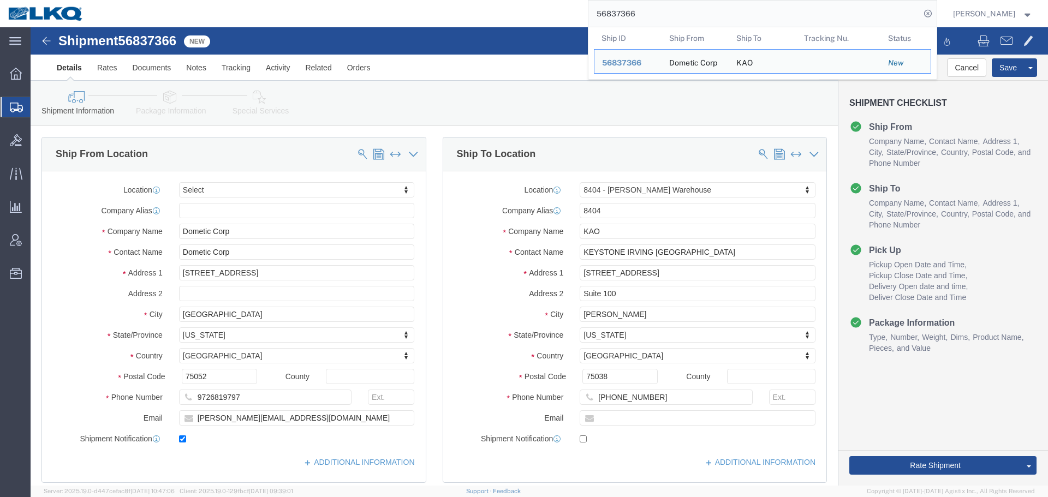
select select "65991"
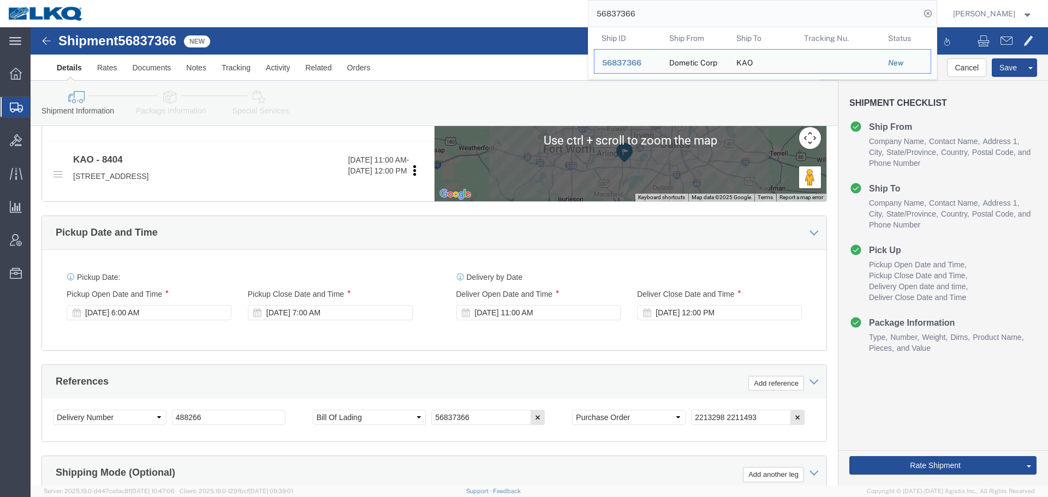
scroll to position [491, 0]
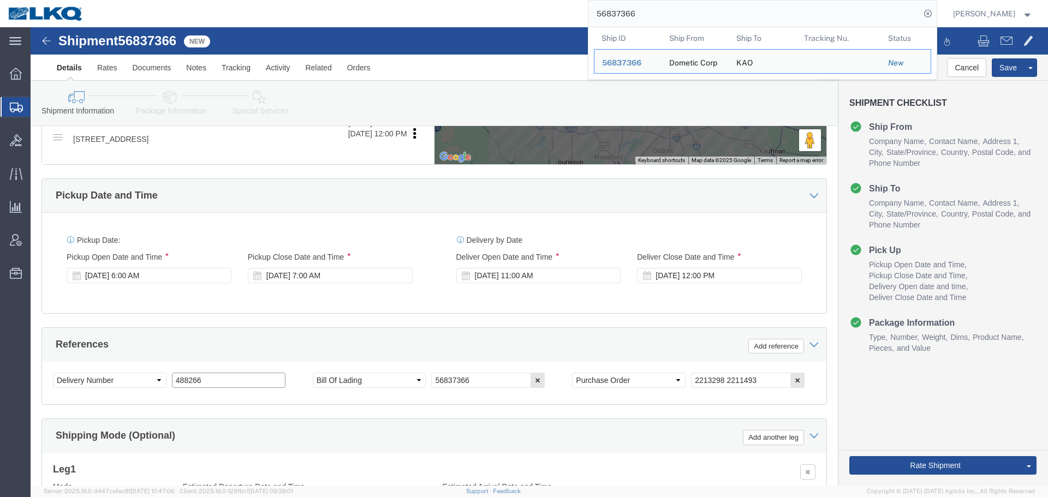
click input "488266"
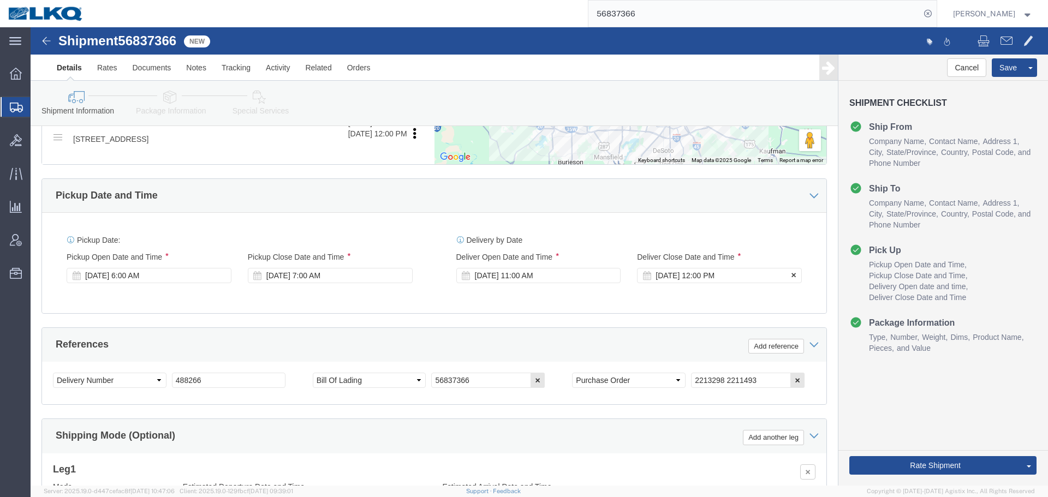
click div "Sep 19 2025 12:00 PM"
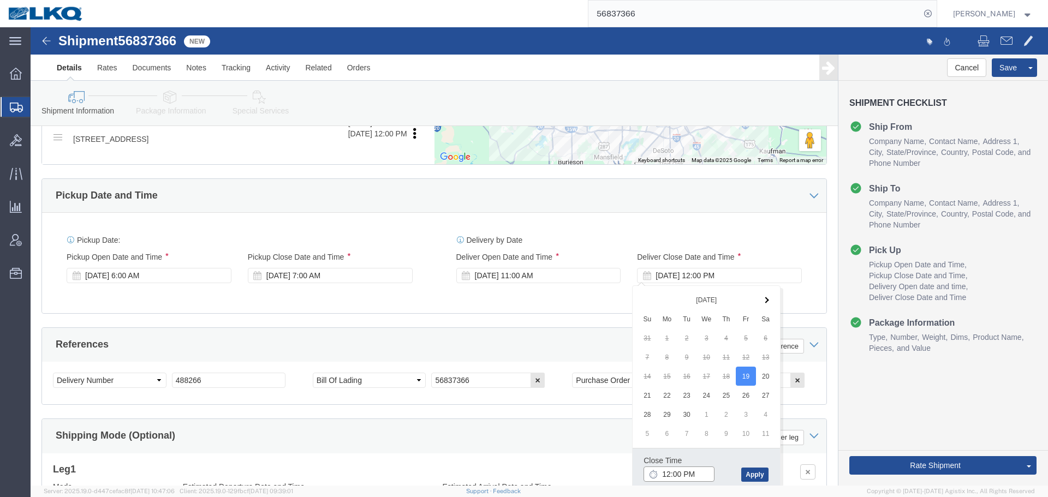
click input "12:00 PM"
type input "11:01 AM"
click button "Apply"
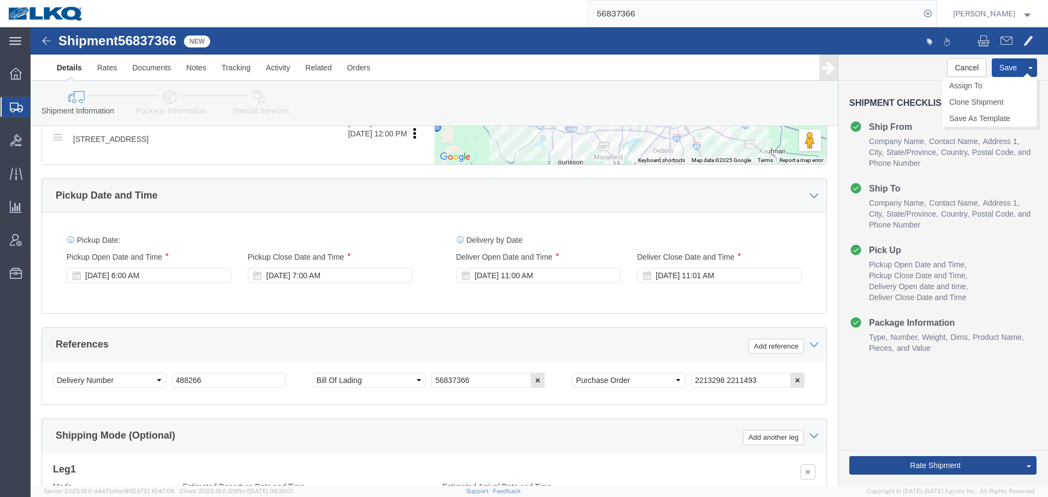
click button "Save"
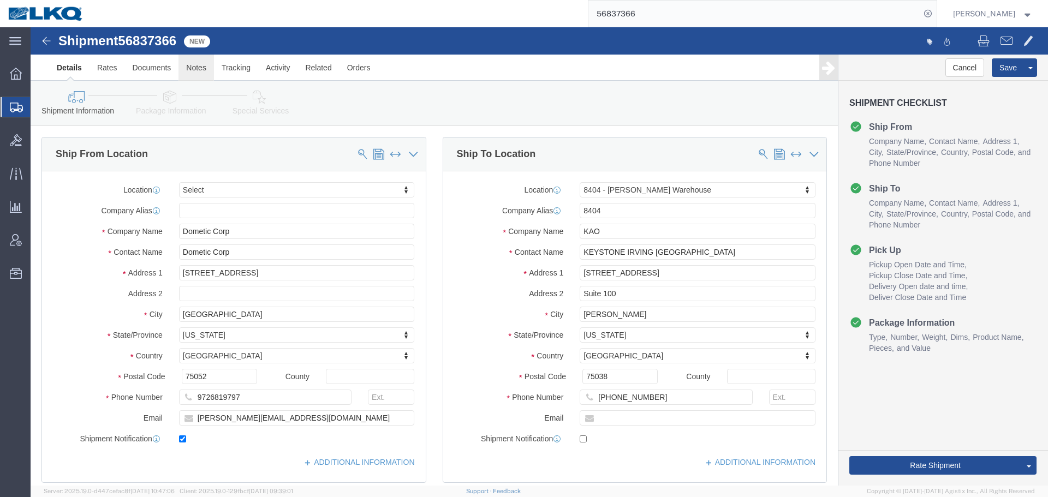
click link "Notes"
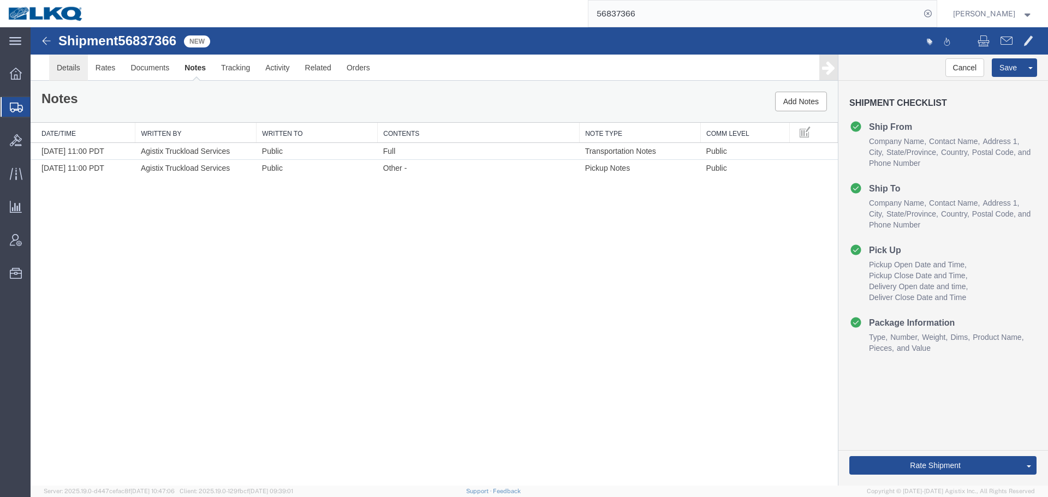
click at [58, 71] on link "Details" at bounding box center [68, 68] width 39 height 26
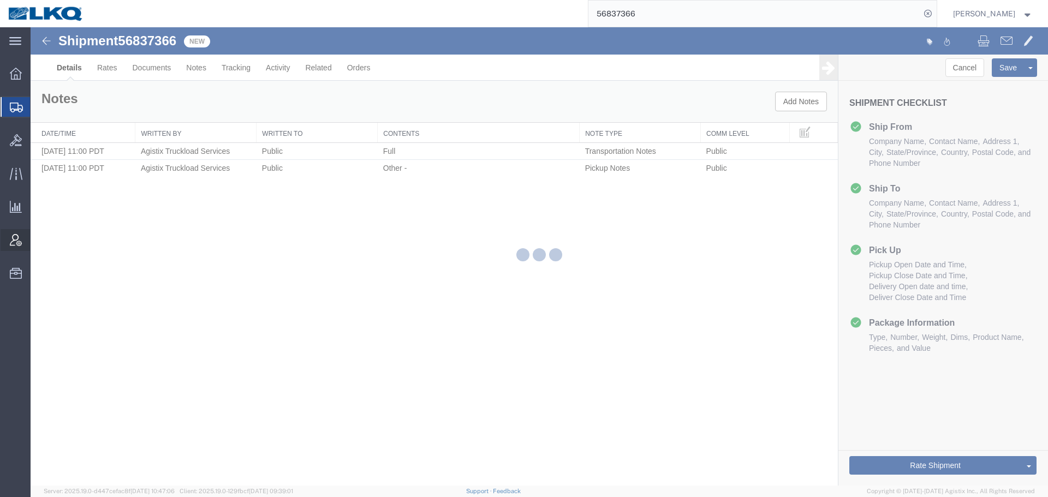
select select "65991"
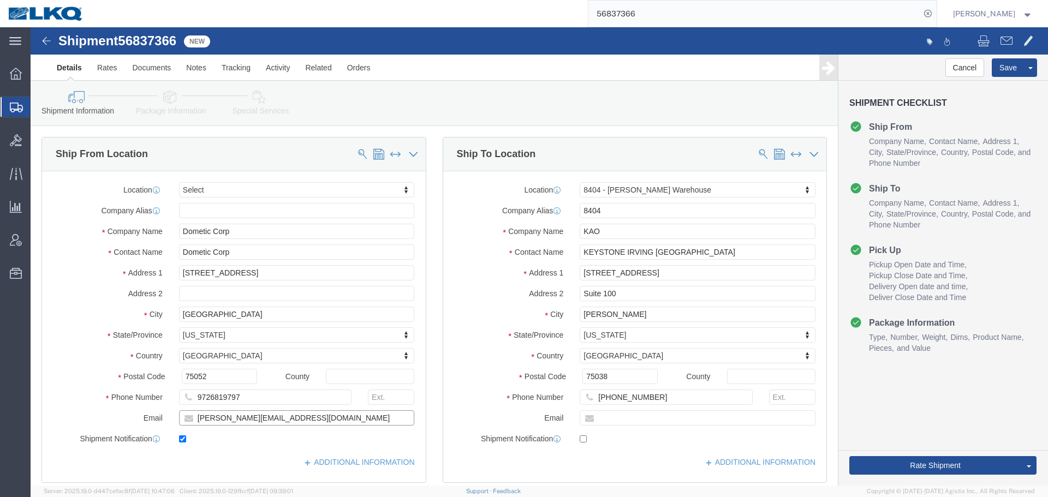
click input "[PERSON_NAME][EMAIL_ADDRESS][DOMAIN_NAME]"
click input "75052"
click input "75038"
click button "Save"
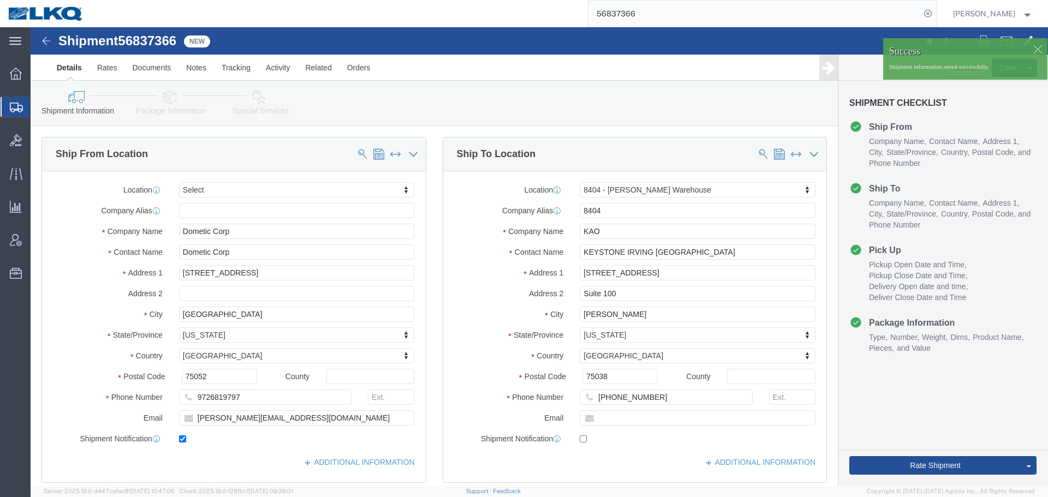
click div
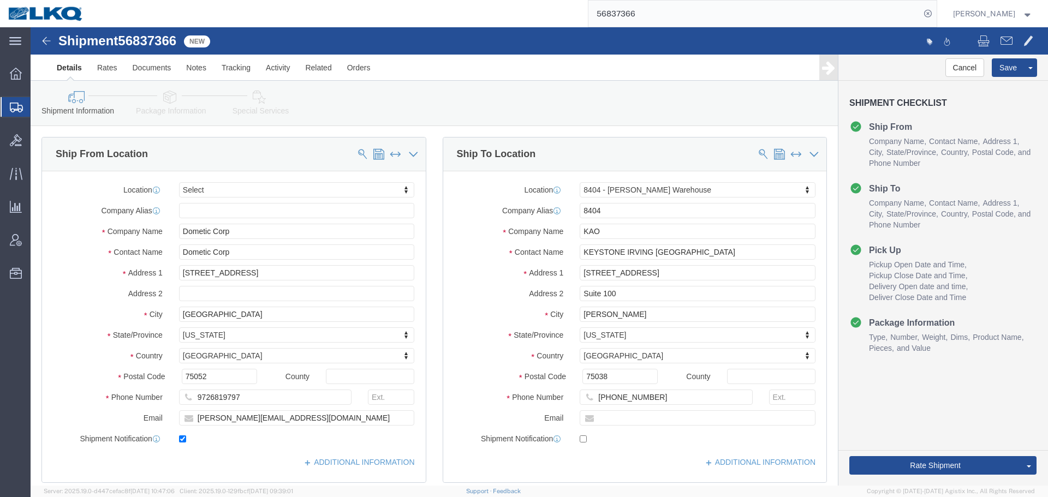
click div
click span
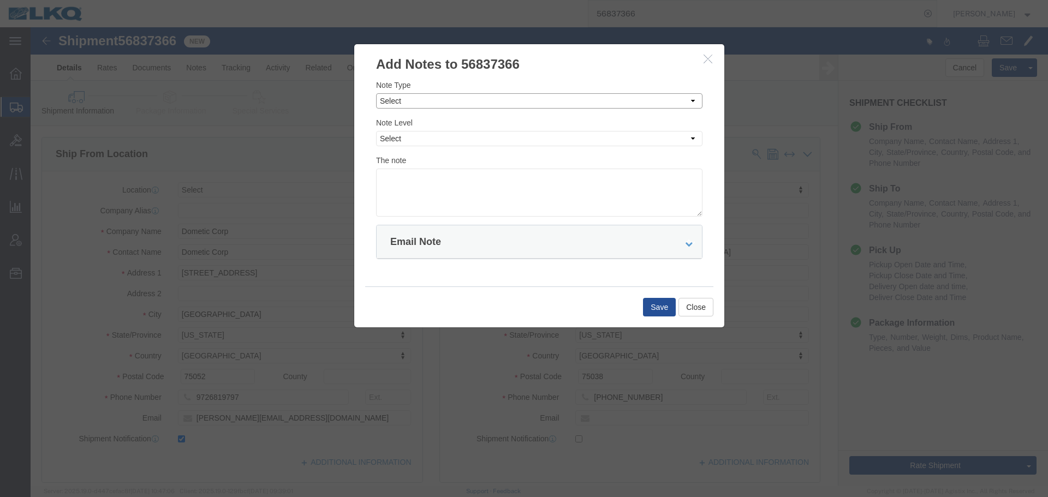
click select "Select Approval Bid Notes Carrier Change Notes Claim Notes Content Hazmat Notes…"
select select "BID_NOTES"
click select "Select Approval Bid Notes Carrier Change Notes Claim Notes Content Hazmat Notes…"
click div "Note Level Select Private to Account Private to Vendor Public"
click select "Select Private to Account Private to Vendor Public"
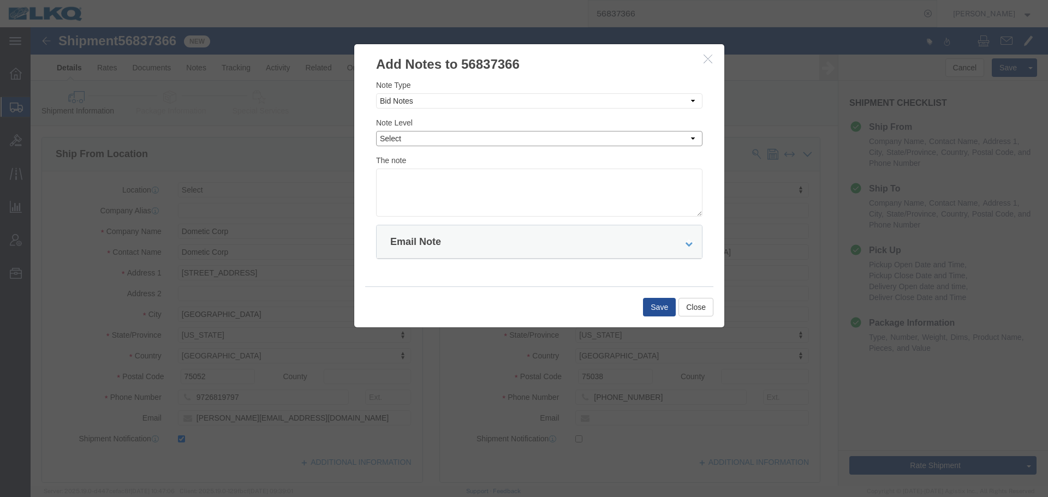
select select "PRIVATE_TO_ACCOUNT"
click select "Select Private to Account Private to Vendor Public"
click textarea
paste textarea "$301"
type textarea "DAT: $301"
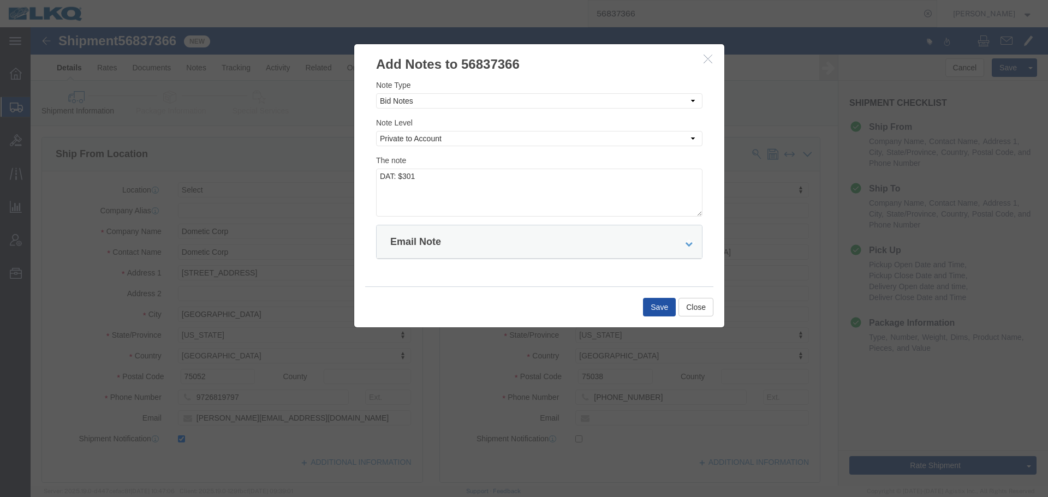
click button "Save"
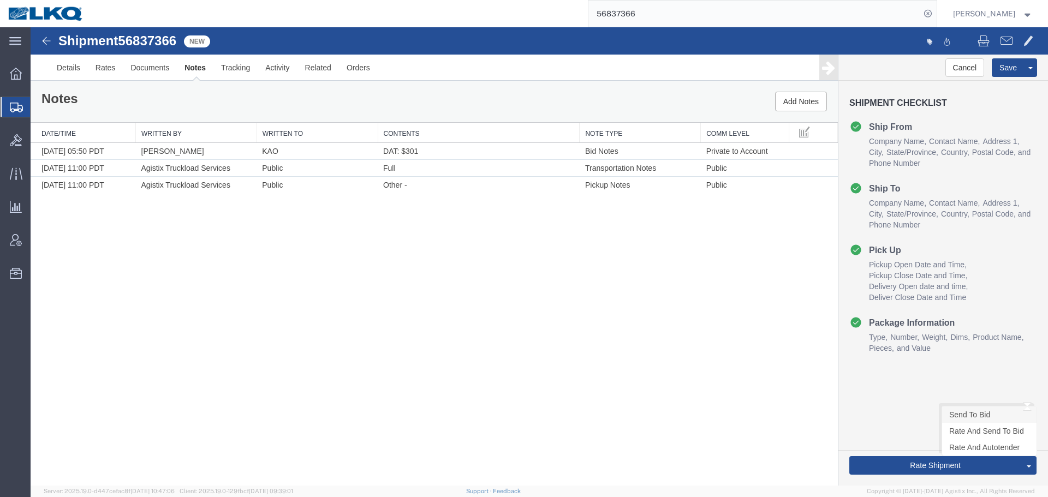
click at [964, 412] on link "Send To Bid" at bounding box center [989, 415] width 94 height 16
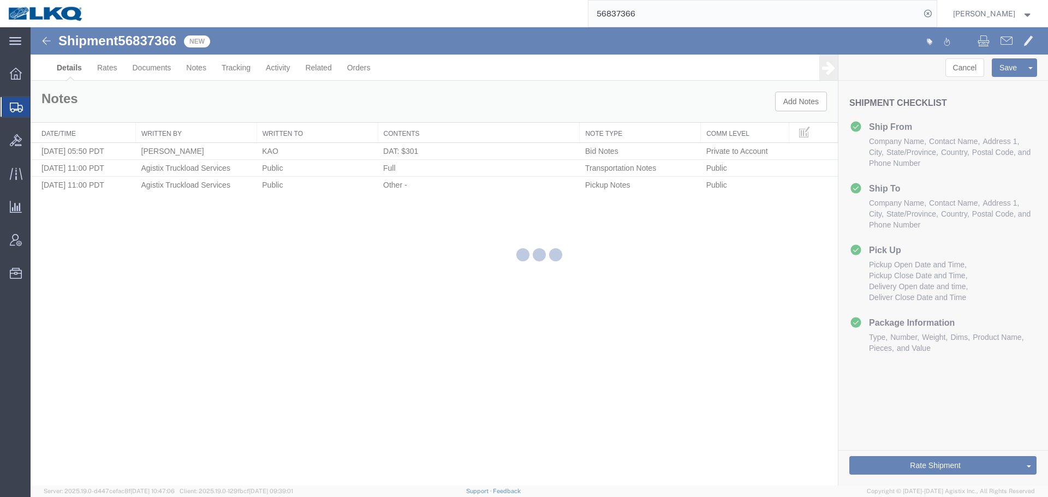
select select "65991"
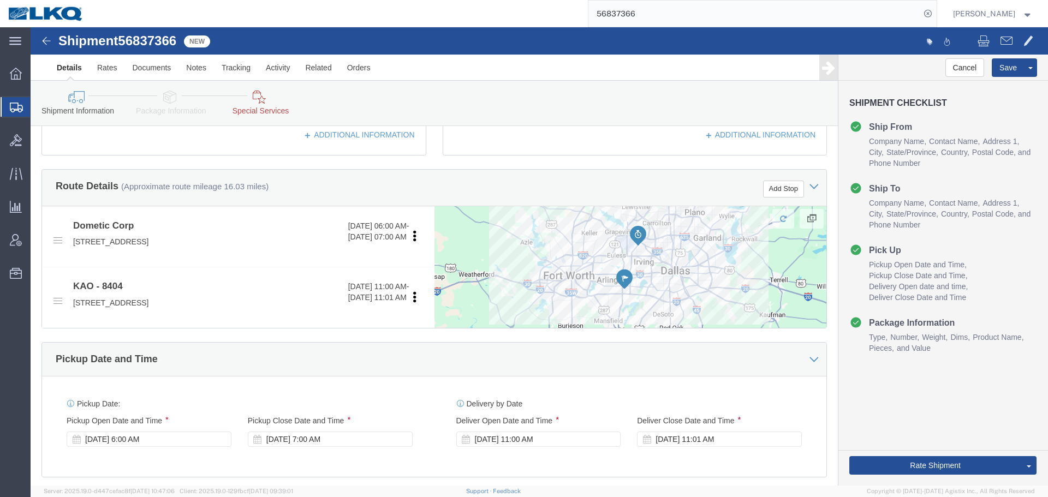
scroll to position [273, 0]
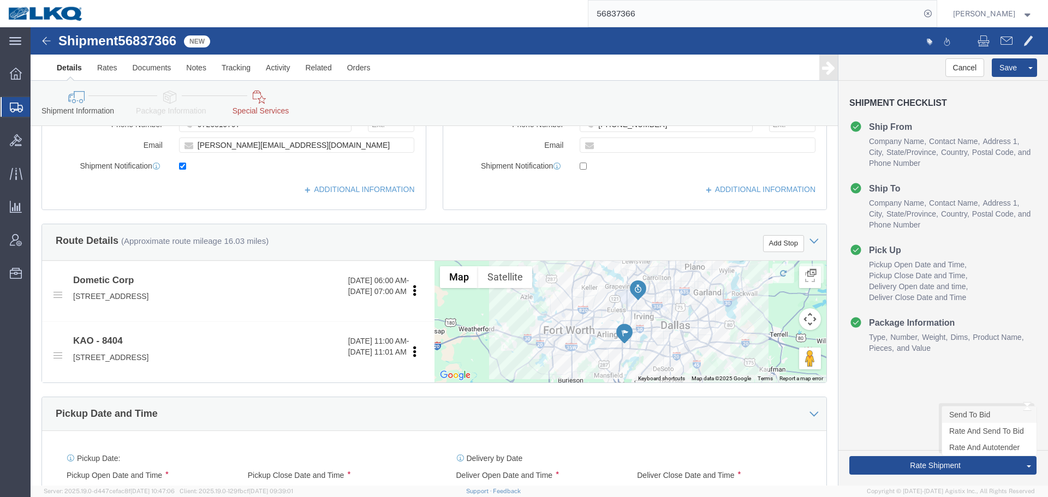
click link "Send To Bid"
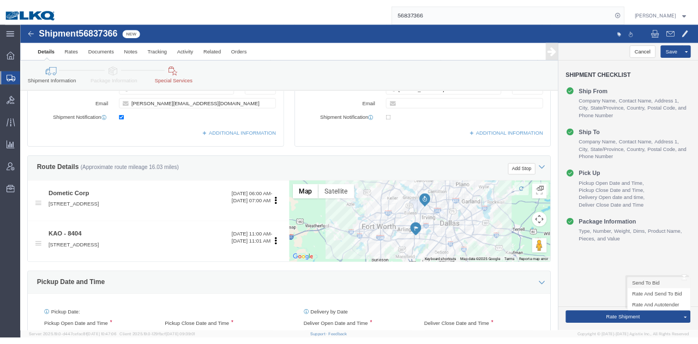
scroll to position [0, 0]
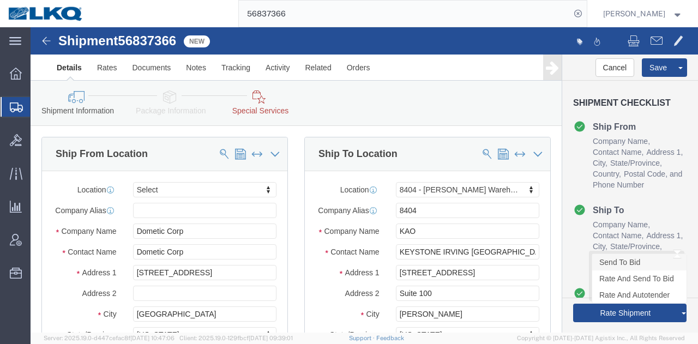
click link "Send To Bid"
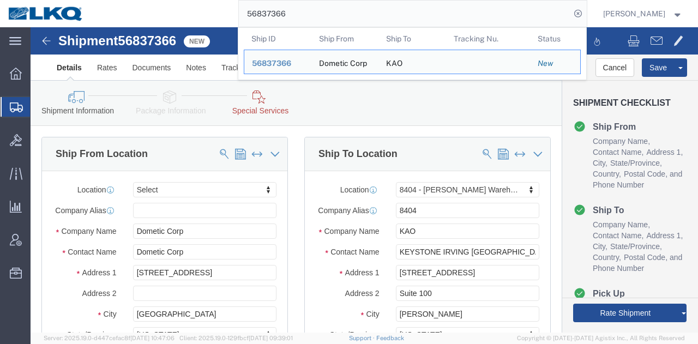
click at [362, 14] on input "56837366" at bounding box center [405, 14] width 332 height 26
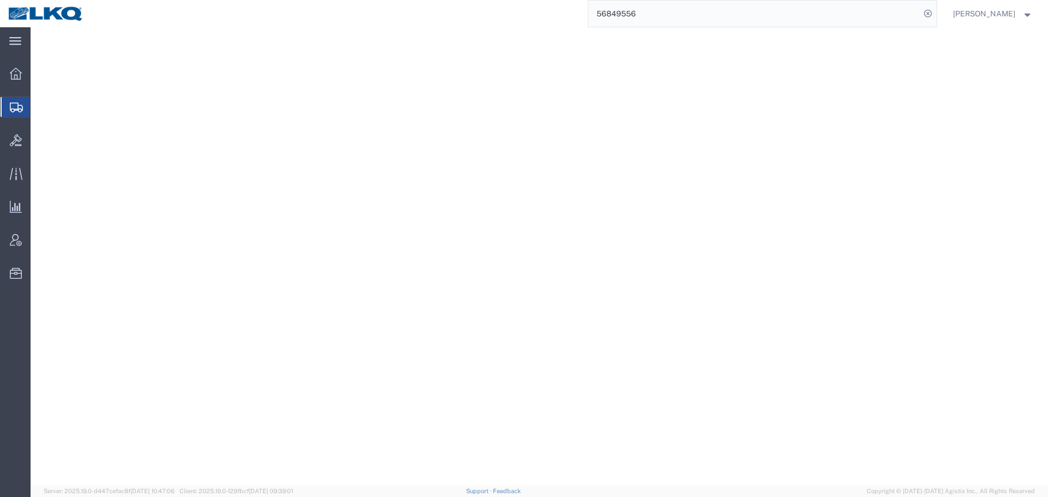
select select
select select "30523"
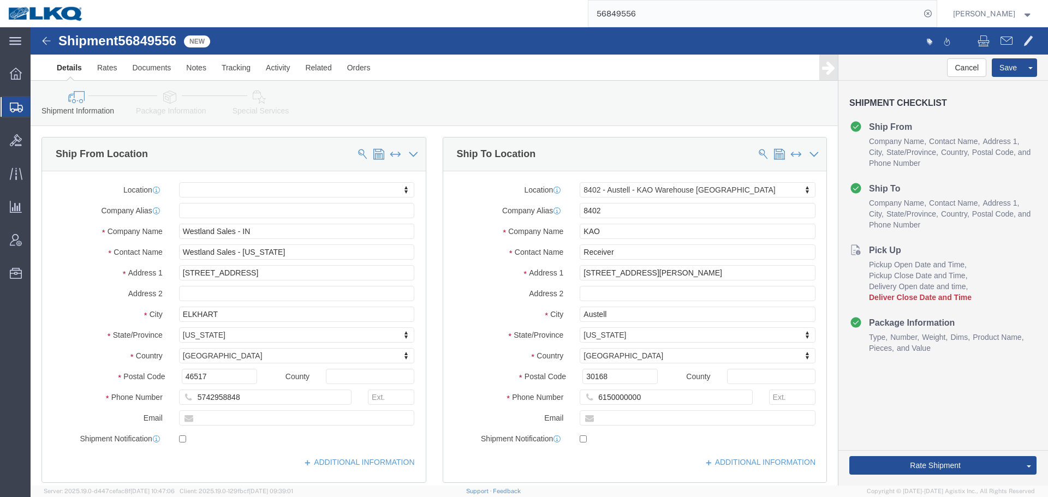
click input "3:00 PM"
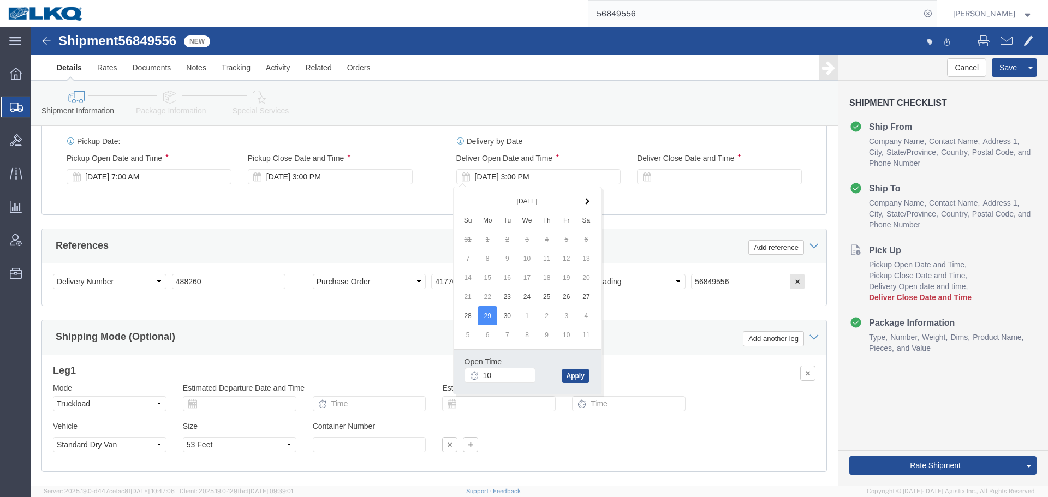
type input "10:00 AM"
click button "Apply"
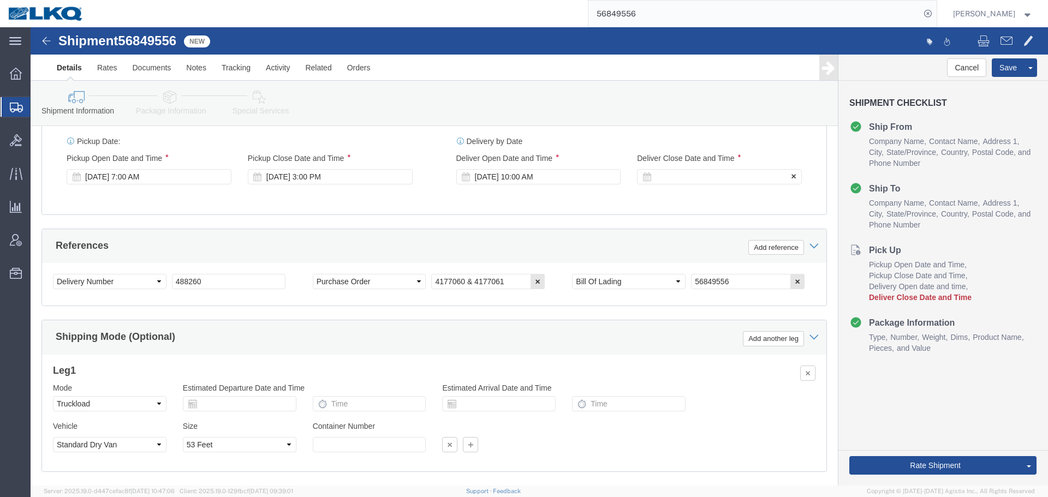
click div
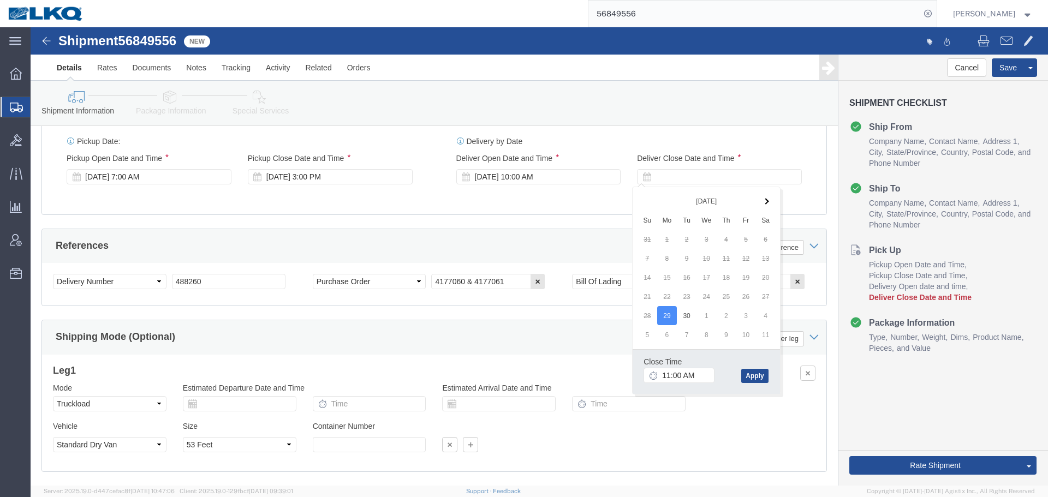
click div "Close Time 11:00 AM"
click input "11:00 AM"
type input "1:01 AM"
click button "Apply"
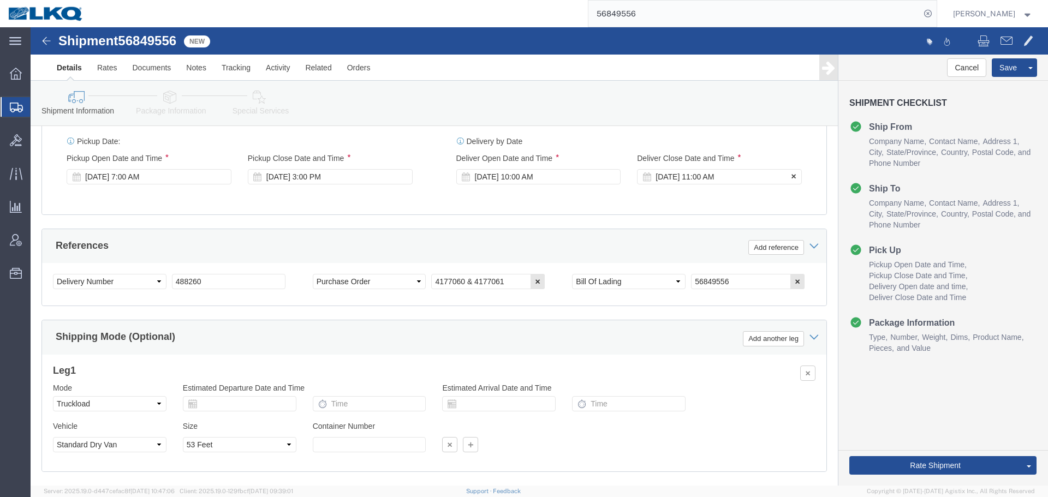
scroll to position [426, 0]
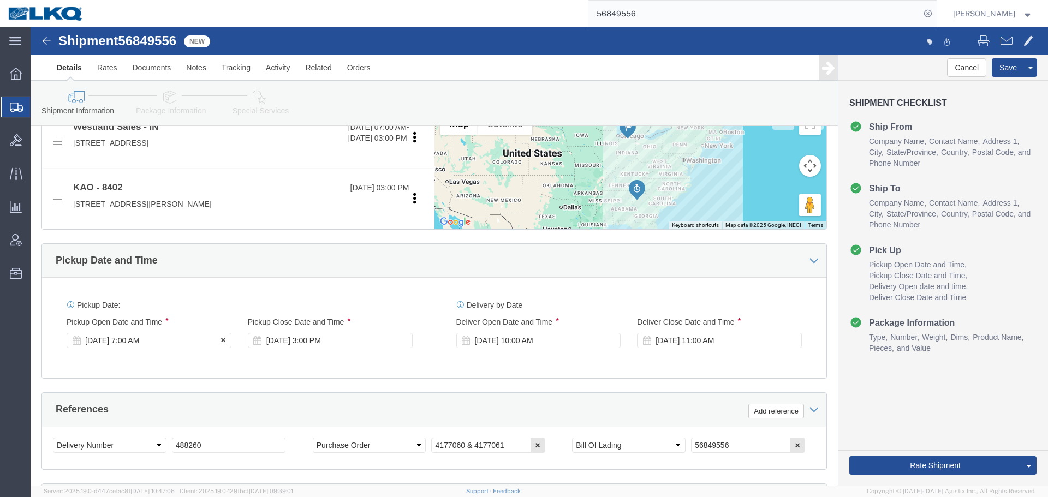
click div "[DATE] 7:00 AM"
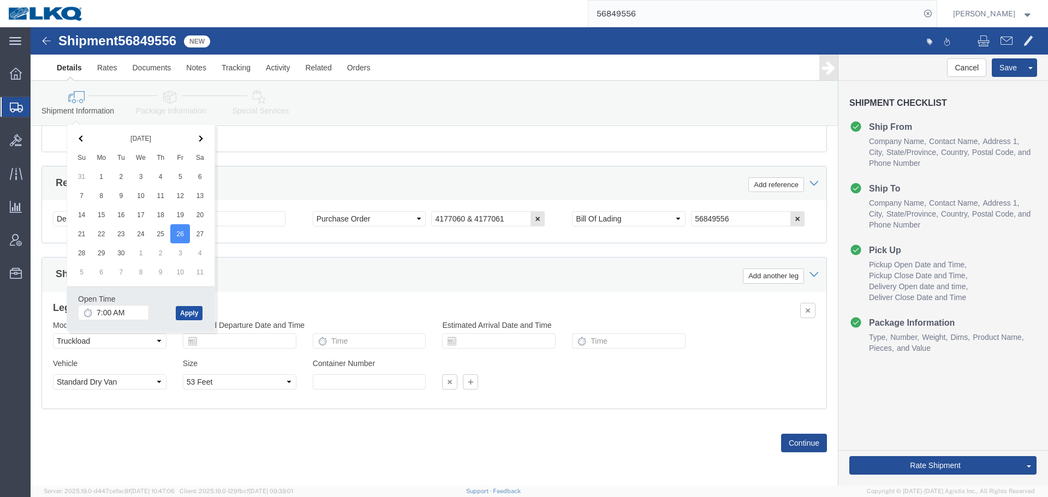
click button "Apply"
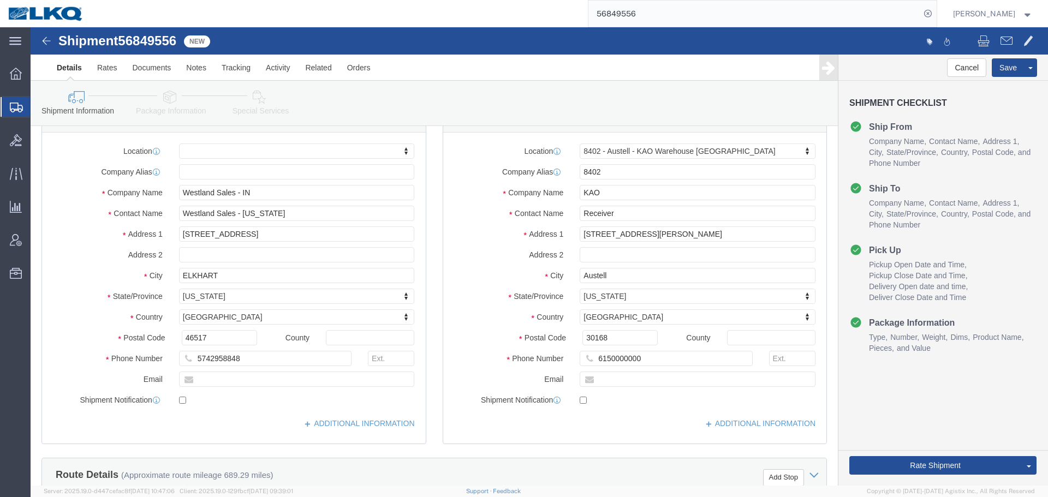
scroll to position [55, 0]
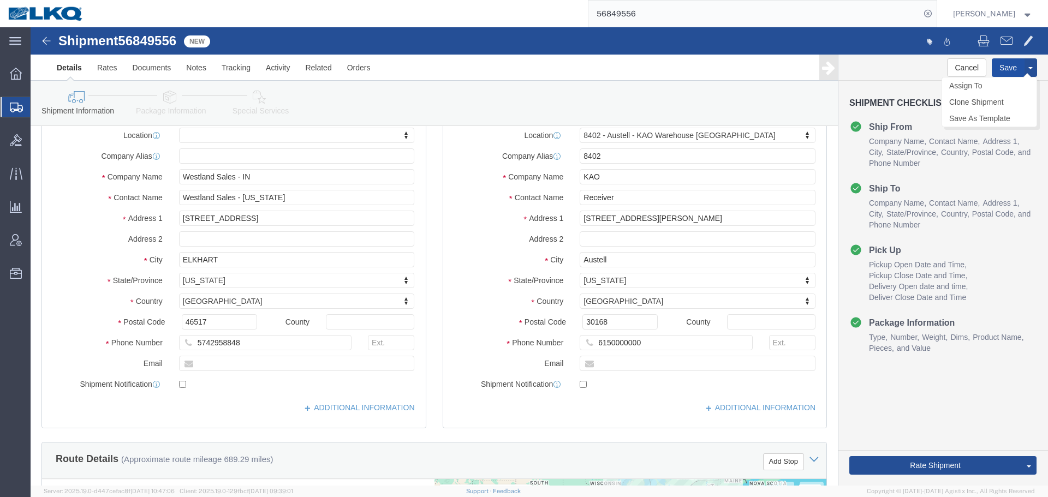
click button "Save"
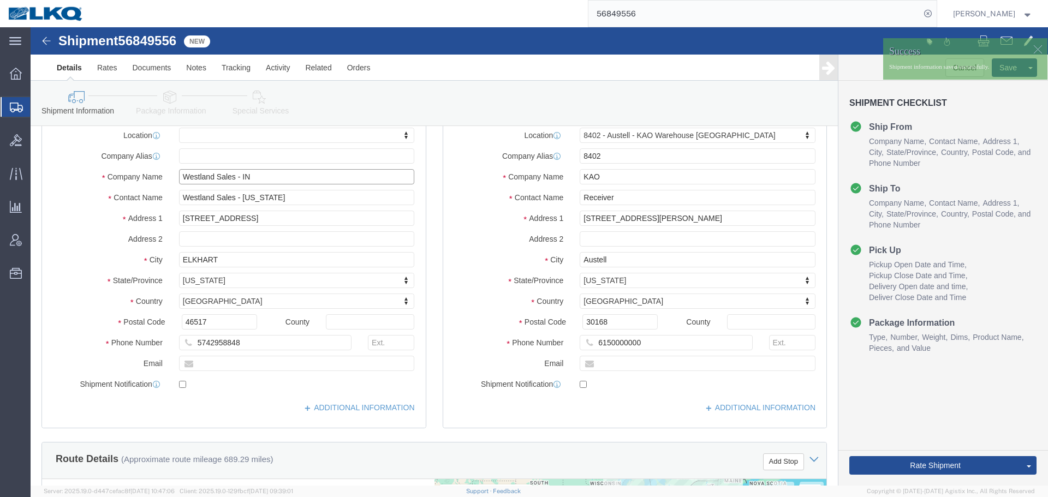
drag, startPoint x: 204, startPoint y: 152, endPoint x: 129, endPoint y: 156, distance: 75.4
click div "Company Name Westland Sales - IN"
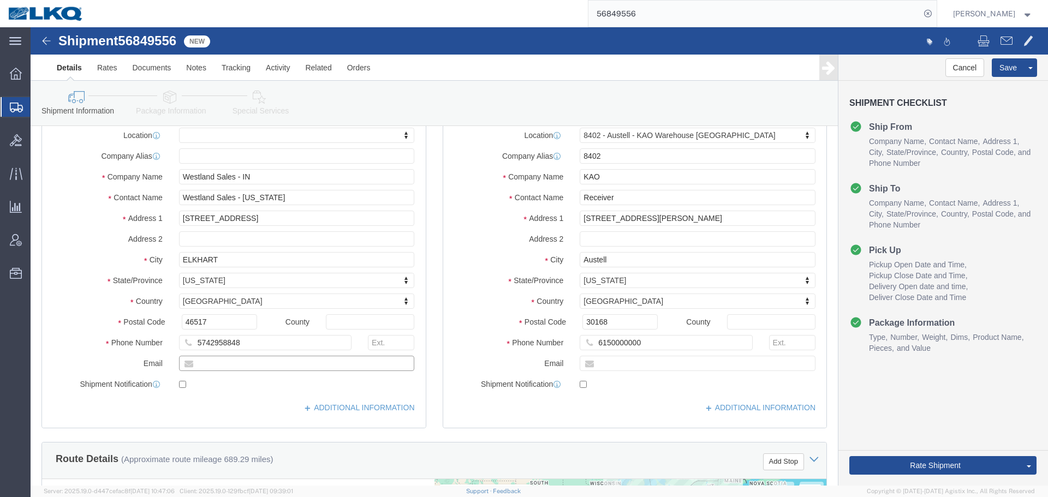
drag, startPoint x: 196, startPoint y: 337, endPoint x: 184, endPoint y: 342, distance: 13.0
click input "text"
paste input "[PERSON_NAME][EMAIL_ADDRESS][PERSON_NAME][DOMAIN_NAME]"
type input "[PERSON_NAME][EMAIL_ADDRESS][PERSON_NAME][DOMAIN_NAME]"
click label
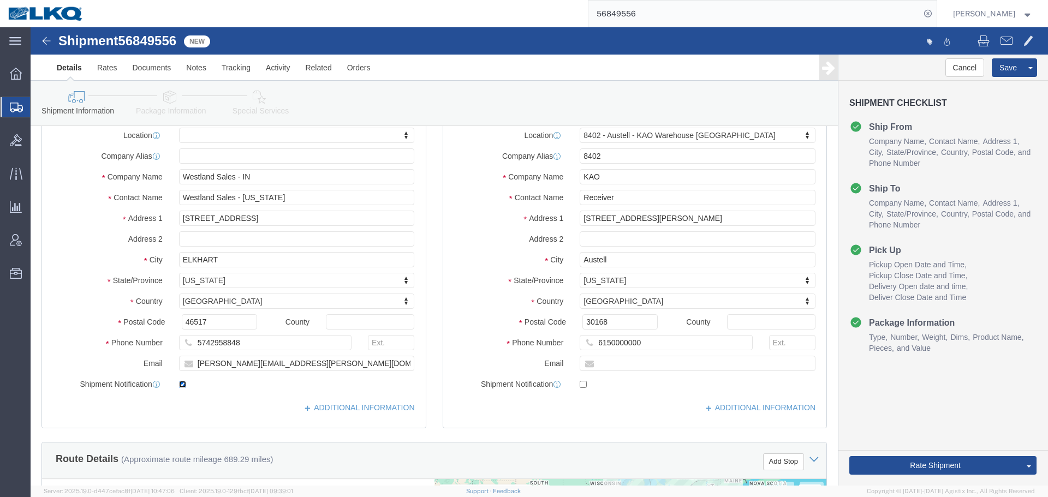
click input "checkbox"
click div
click input "checkbox"
checkbox input "true"
click input "[PERSON_NAME][EMAIL_ADDRESS][PERSON_NAME][DOMAIN_NAME]"
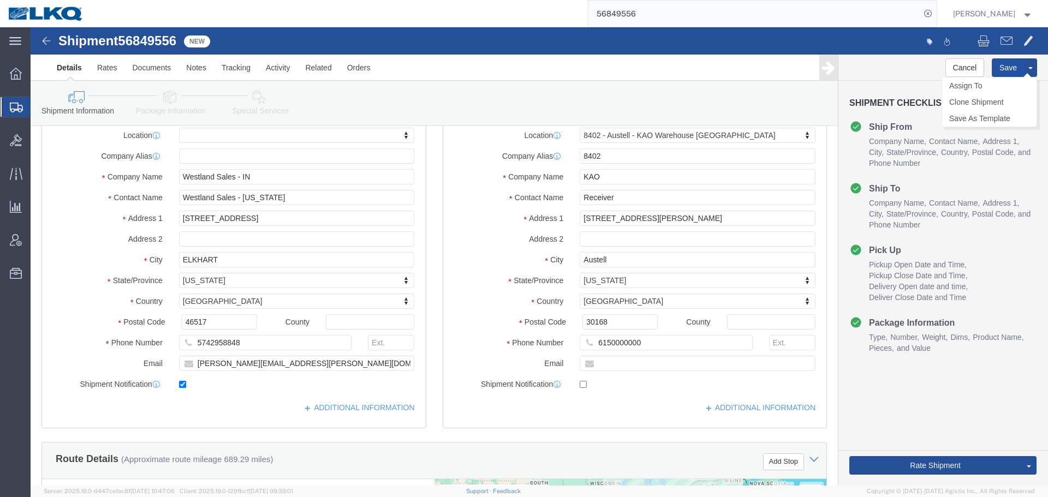
click button "Save"
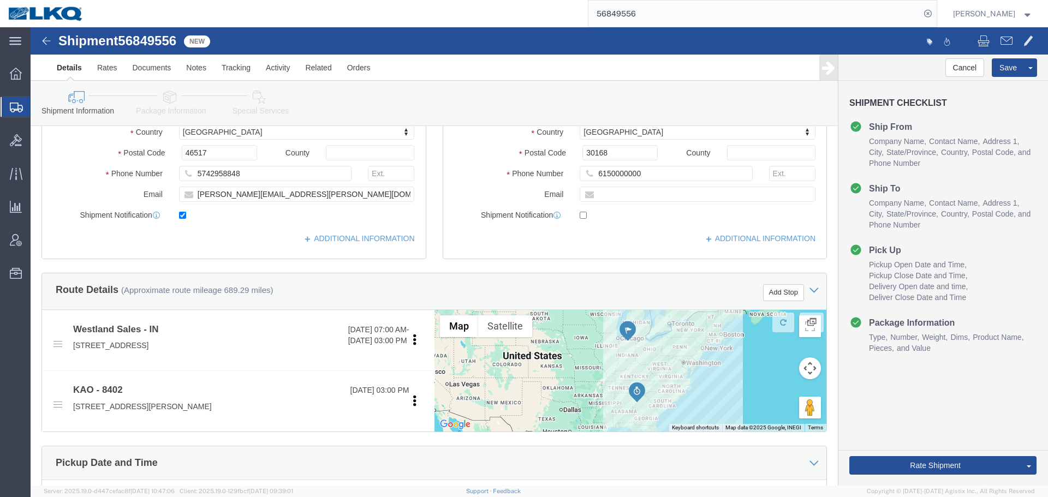
scroll to position [109, 0]
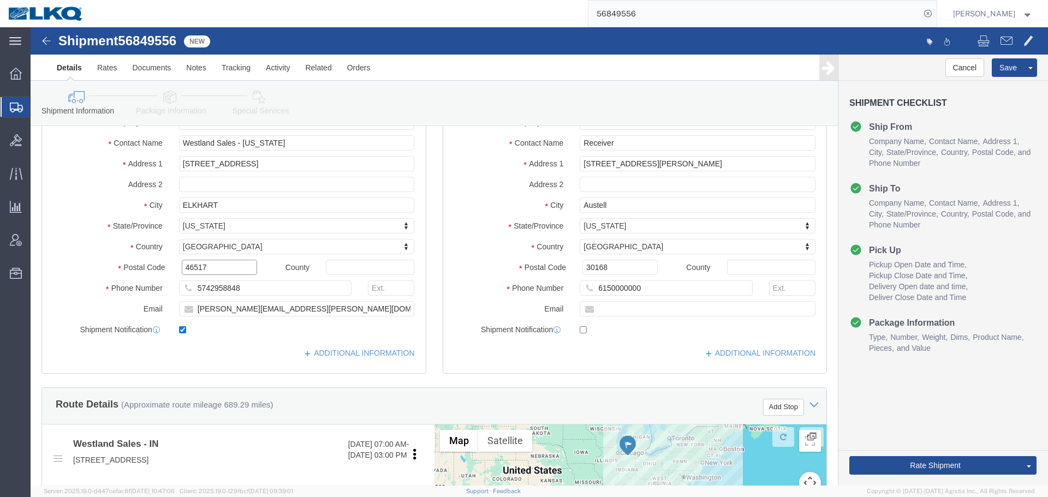
click input "46517"
click input "30168"
click button "Save"
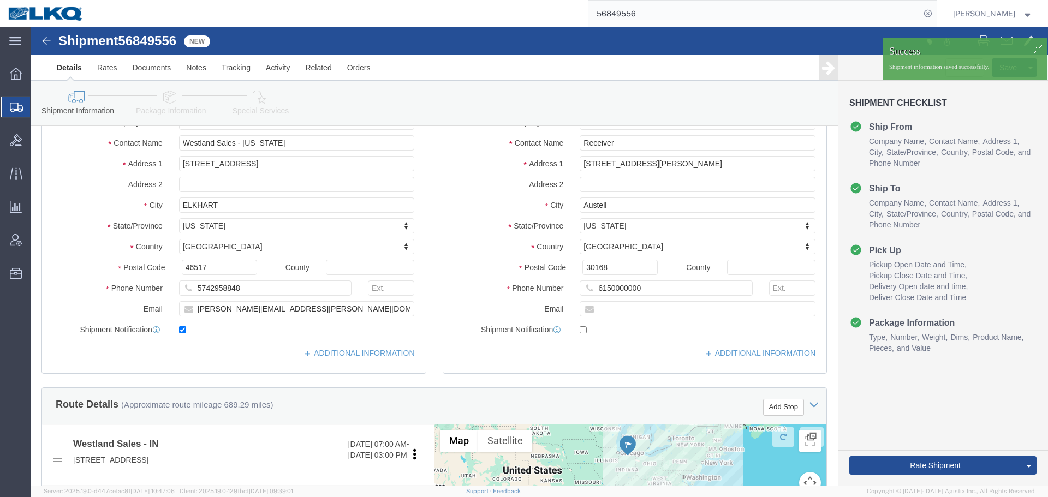
click div
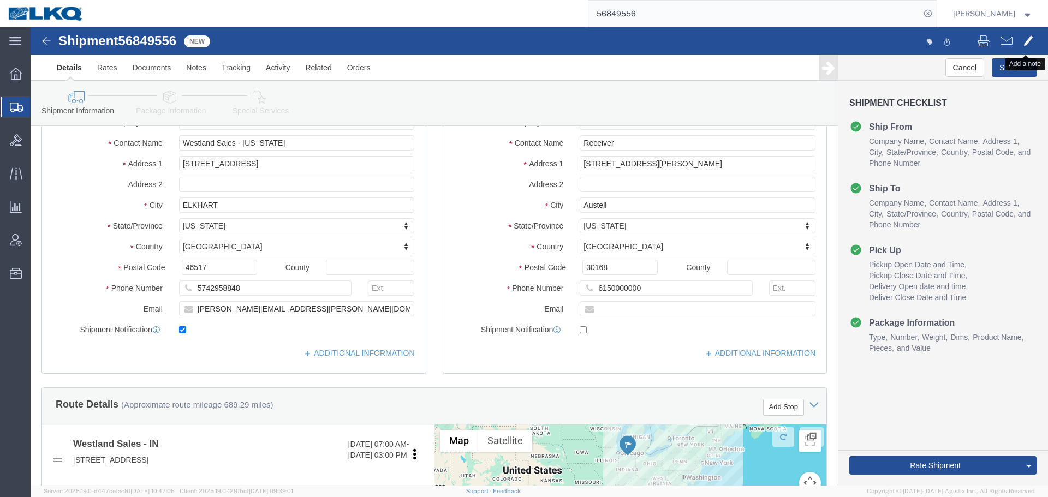
click span
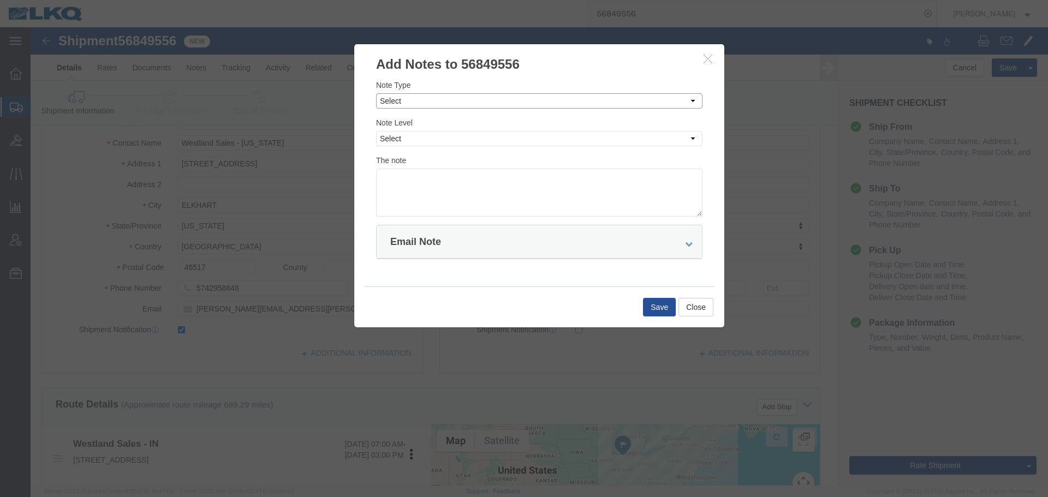
drag, startPoint x: 367, startPoint y: 71, endPoint x: 370, endPoint y: 80, distance: 9.8
click select "Select Approval Bid Notes Carrier Change Notes Claim Notes Content Hazmat Notes…"
select select "BID_NOTES"
click select "Select Approval Bid Notes Carrier Change Notes Claim Notes Content Hazmat Notes…"
click select "Select Private to Account Private to Vendor Public"
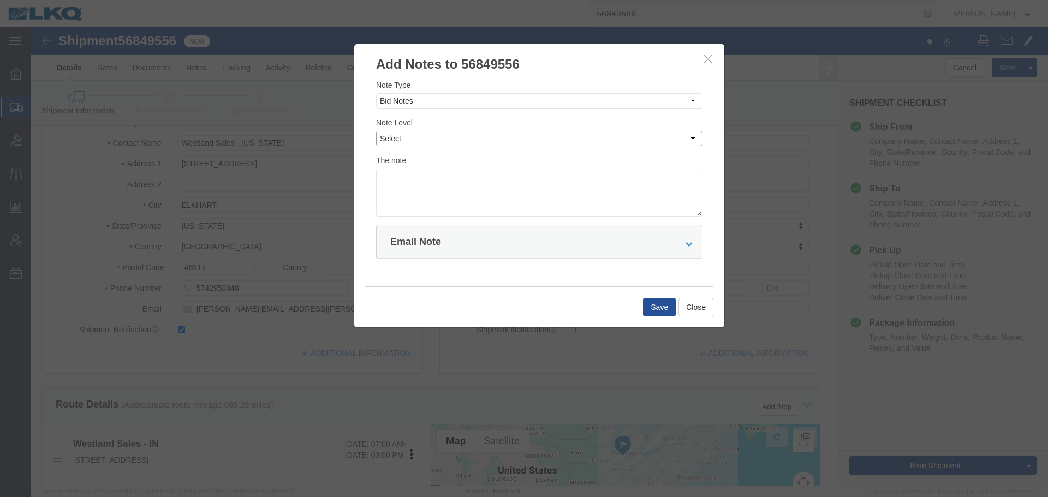
select select "PRIVATE_TO_ACCOUNT"
click select "Select Private to Account Private to Vendor Public"
click textarea
paste textarea "$1,802"
click textarea "DAT: $1,802"
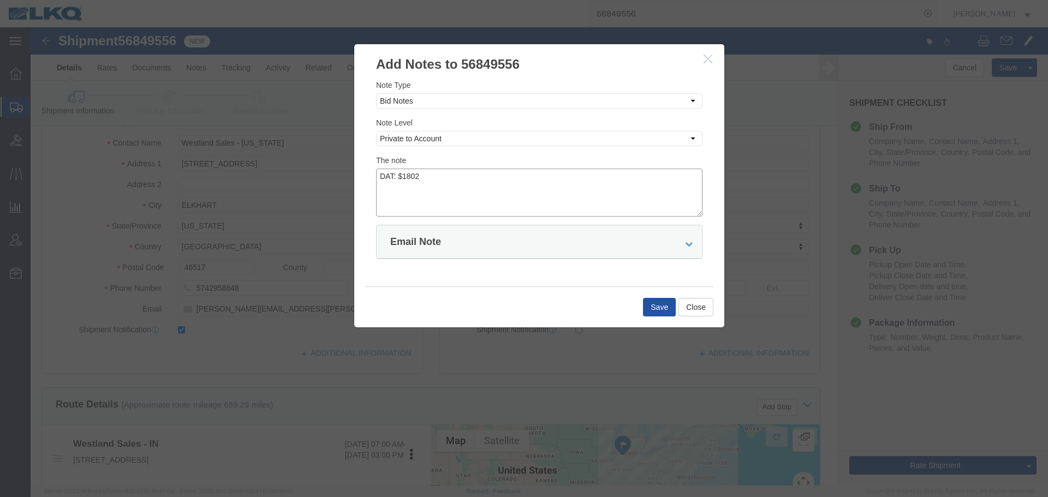
type textarea "DAT: $1802"
click button "Save"
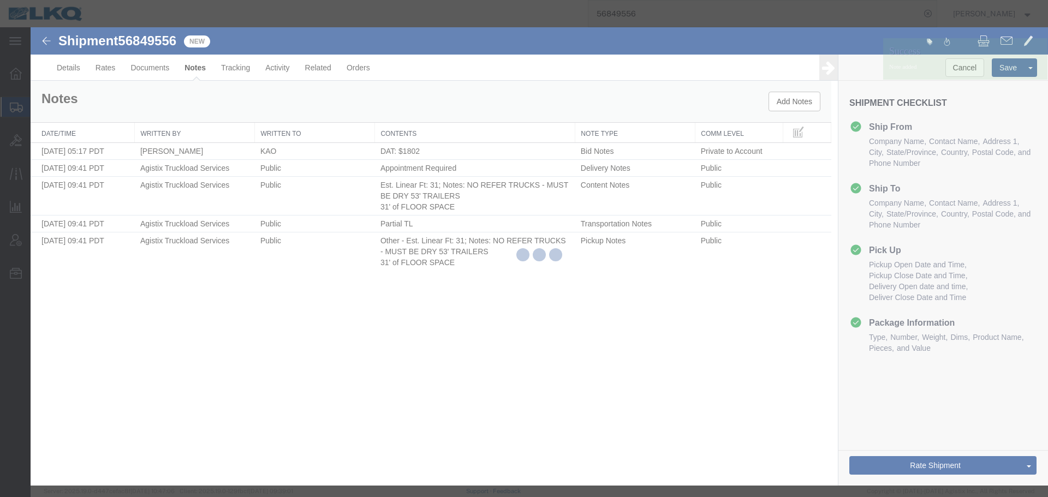
scroll to position [0, 0]
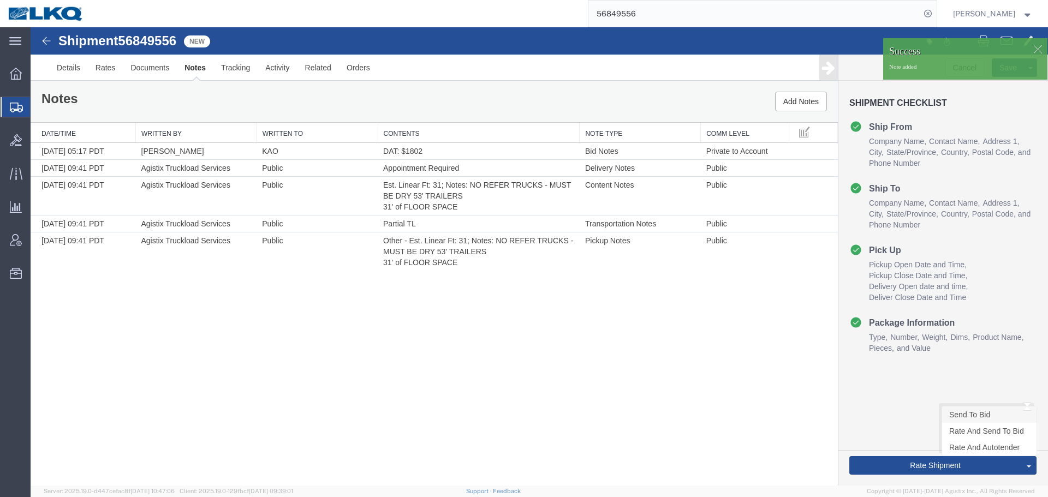
click at [968, 410] on link "Send To Bid" at bounding box center [989, 415] width 94 height 16
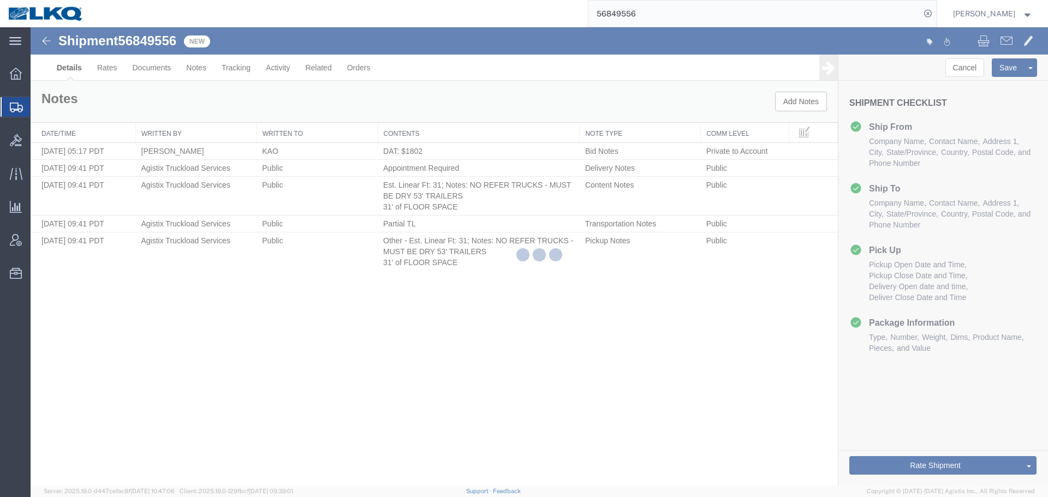
select select "30523"
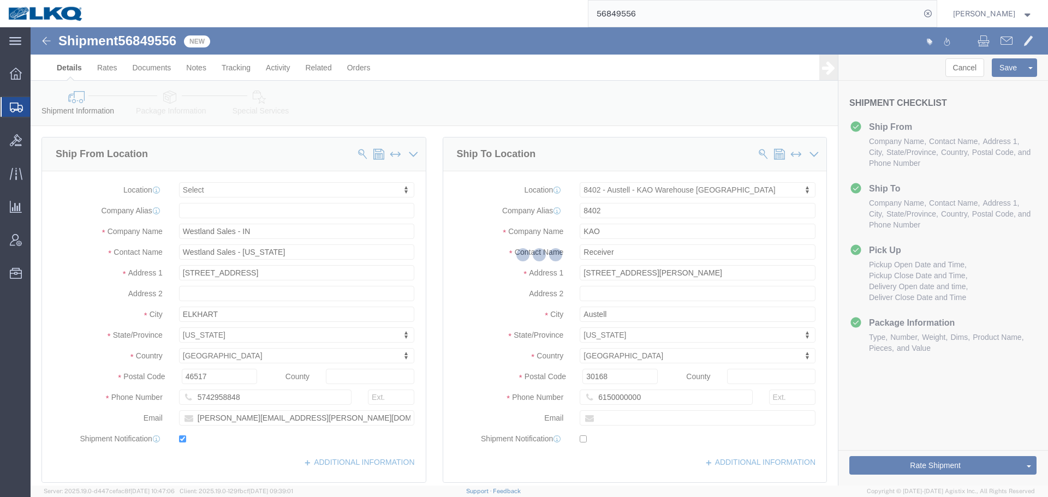
select select "TL"
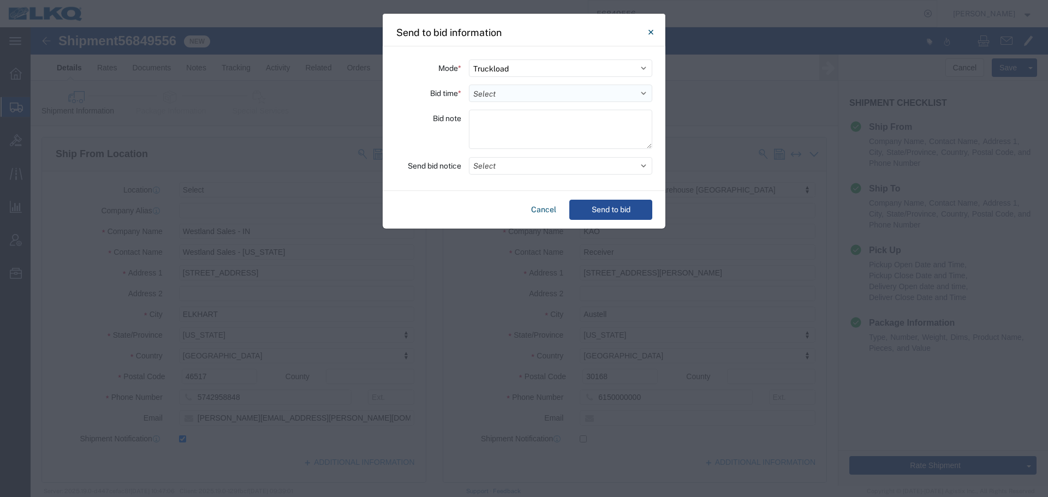
click at [489, 88] on select "Select 30 Min (Rush) 1 Hour (Rush) 2 Hours (Rush) 4 Hours (Rush) 8 Hours (Rush)…" at bounding box center [560, 93] width 183 height 17
select select "24"
click at [469, 85] on select "Select 30 Min (Rush) 1 Hour (Rush) 2 Hours (Rush) 4 Hours (Rush) 8 Hours (Rush)…" at bounding box center [560, 93] width 183 height 17
click at [485, 172] on button "Select" at bounding box center [560, 165] width 183 height 17
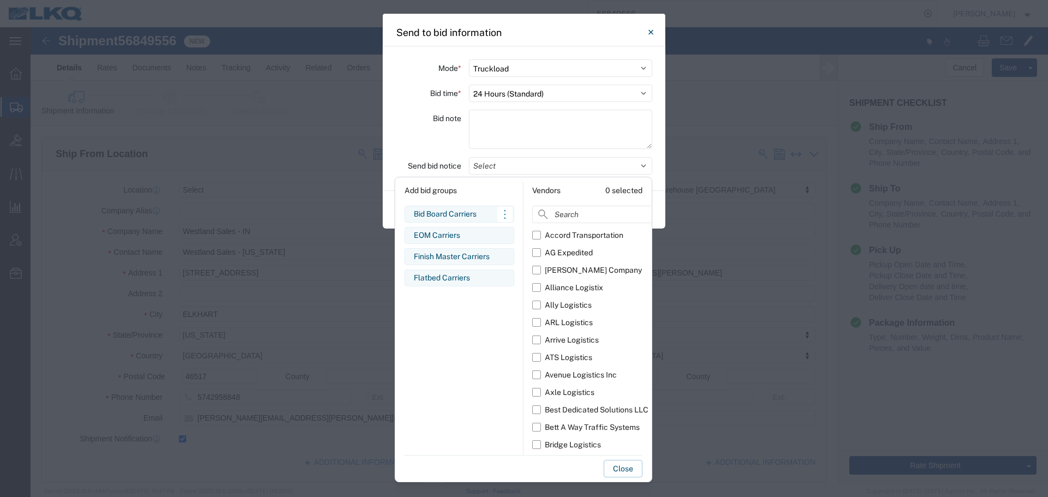
click at [446, 216] on div "Bid Board Carriers" at bounding box center [459, 213] width 91 height 11
click at [401, 134] on div "Bid note" at bounding box center [428, 131] width 65 height 43
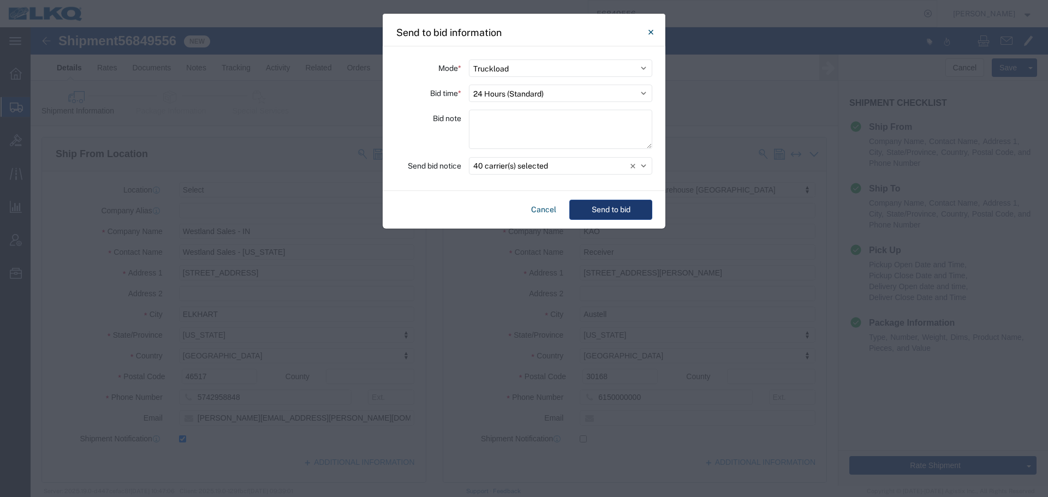
click at [615, 208] on button "Send to bid" at bounding box center [610, 210] width 83 height 20
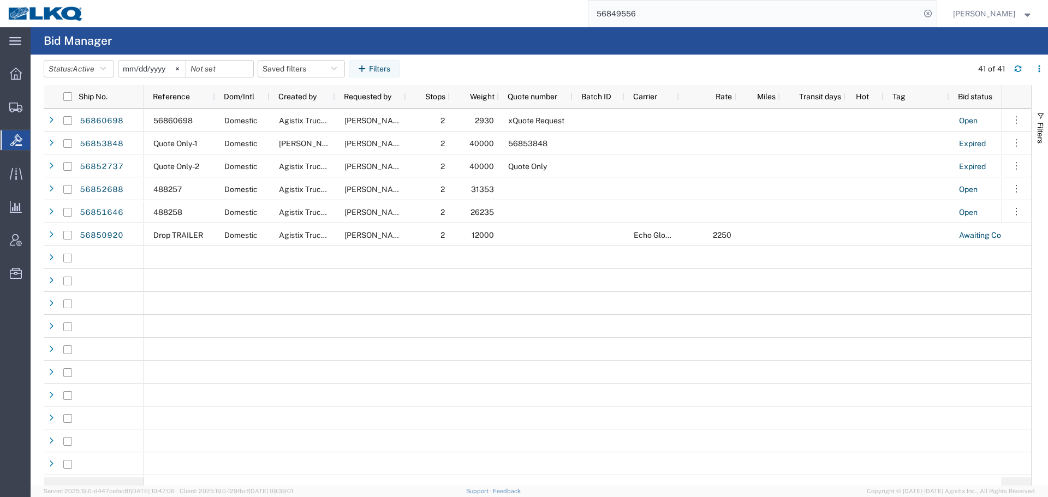
click at [682, 10] on input "56849556" at bounding box center [754, 14] width 332 height 26
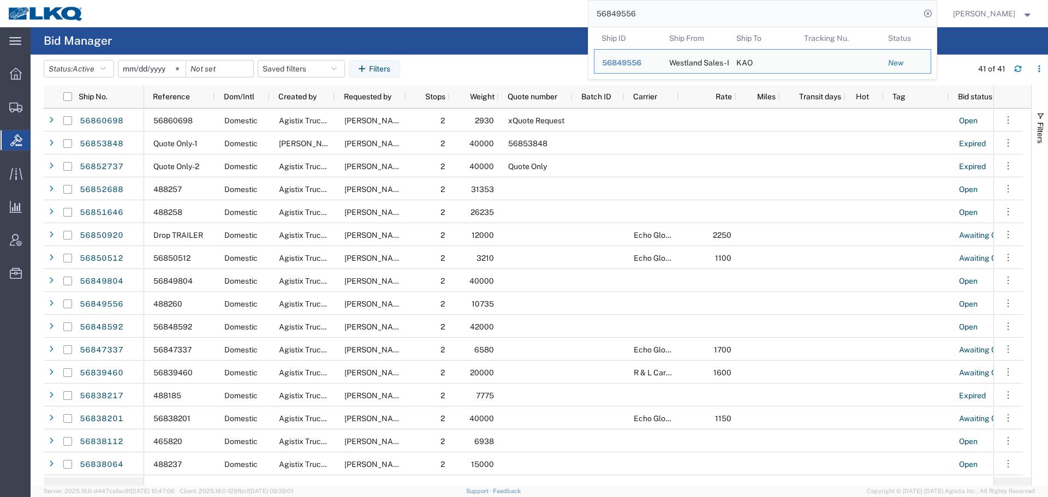
paste input "51238"
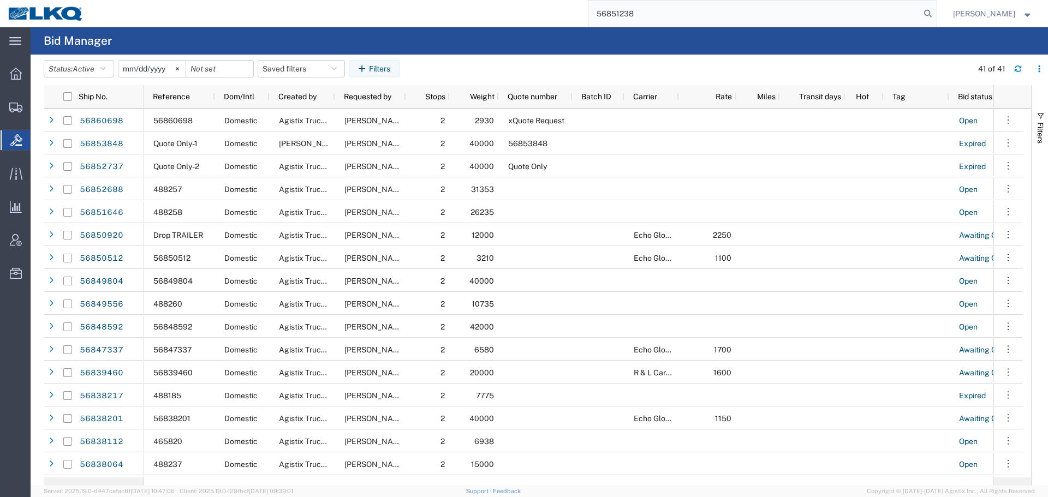
type input "56851238"
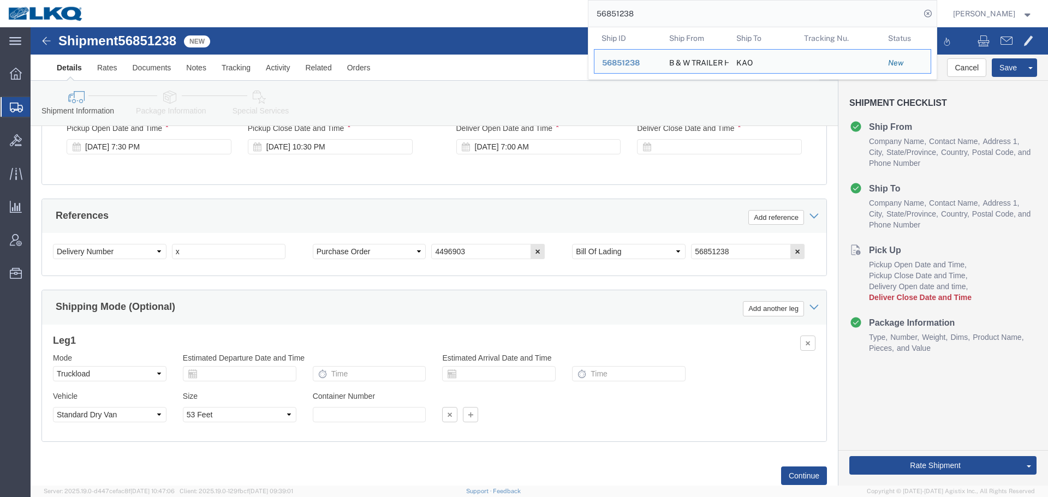
scroll to position [653, 0]
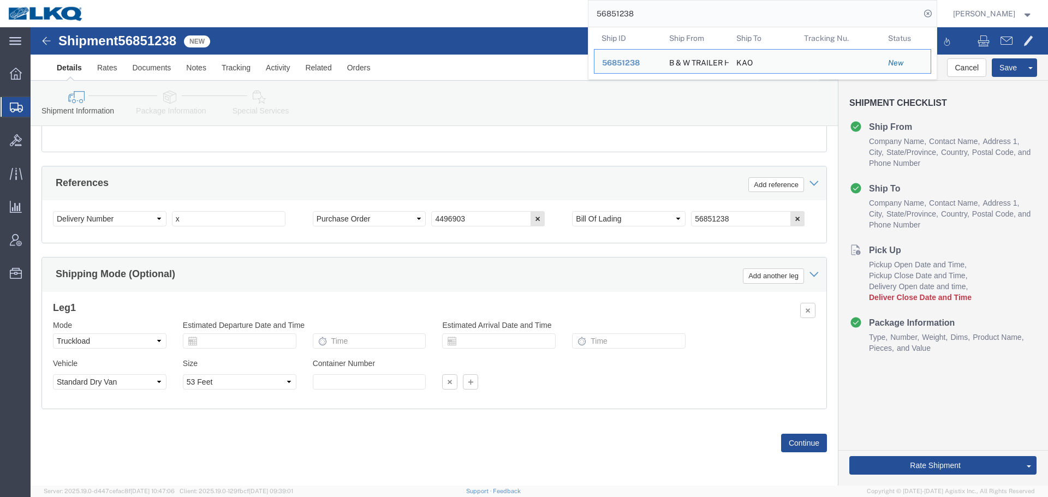
select select
select select "30591"
click input "x"
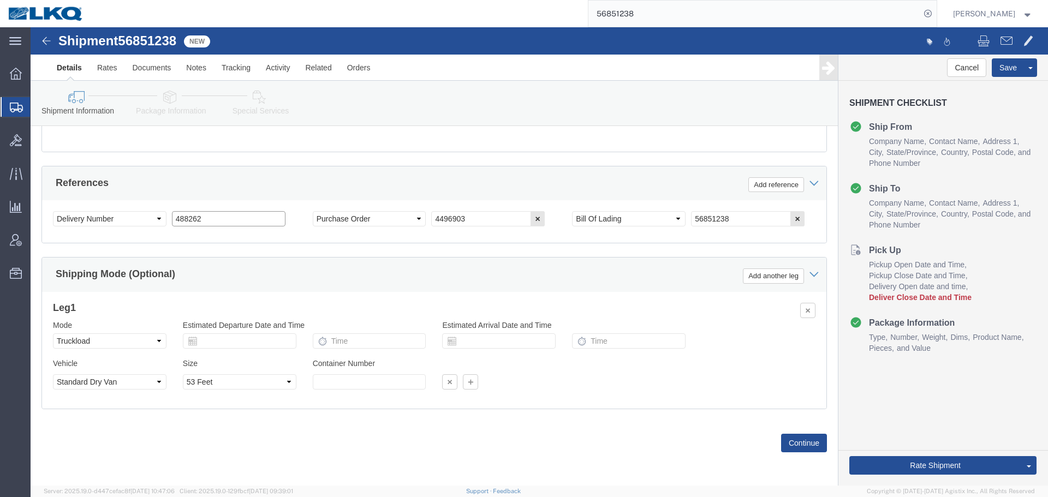
type input "488262"
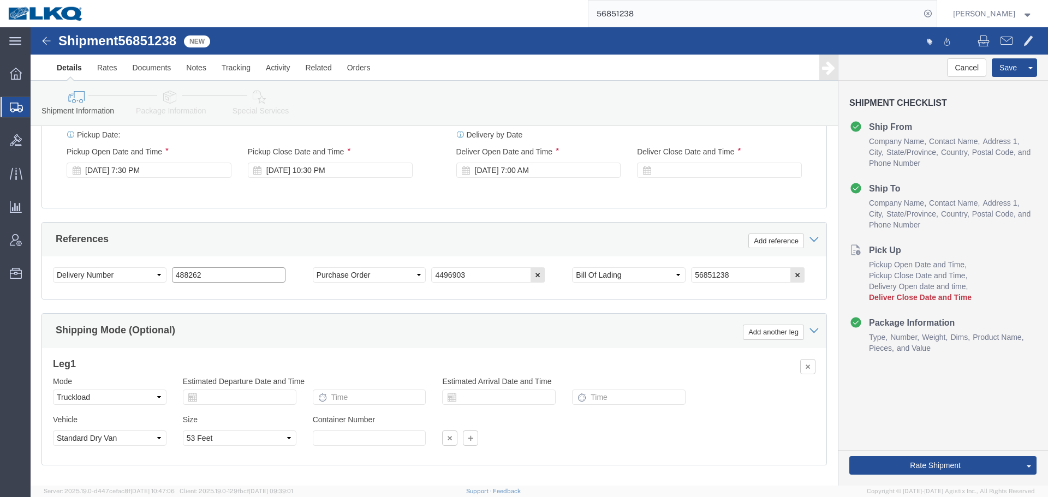
scroll to position [544, 0]
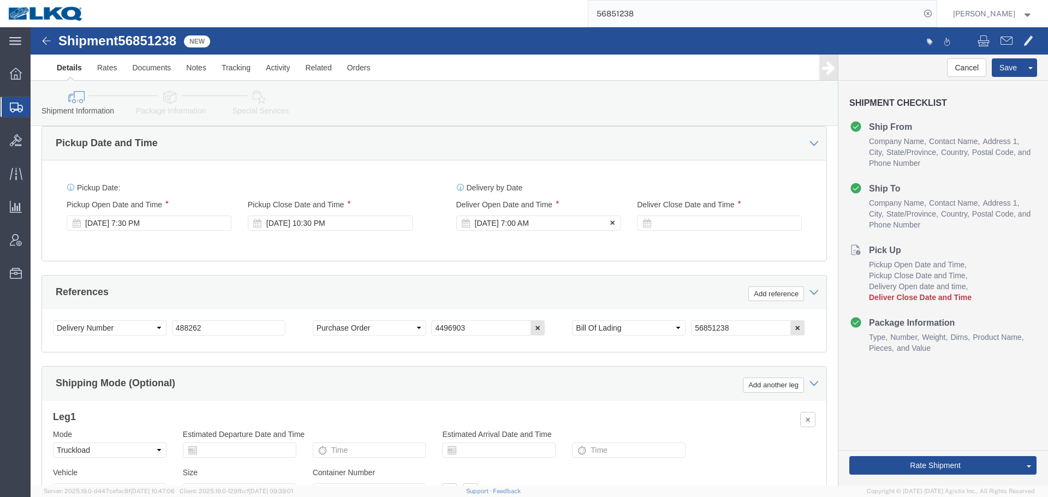
click div "Sep 22 2025 7:00 AM"
click input "7:00 AM"
type input "6:00 AM"
click button "Apply"
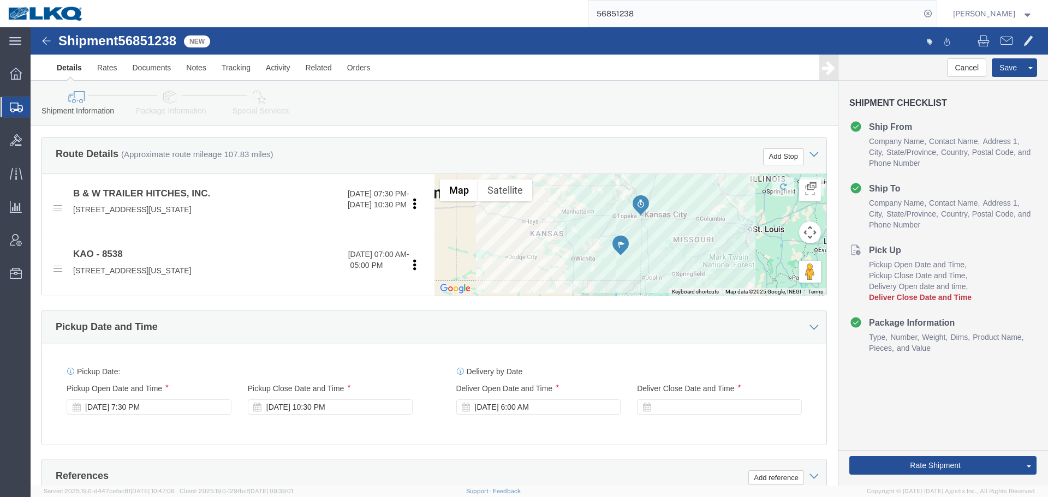
scroll to position [489, 0]
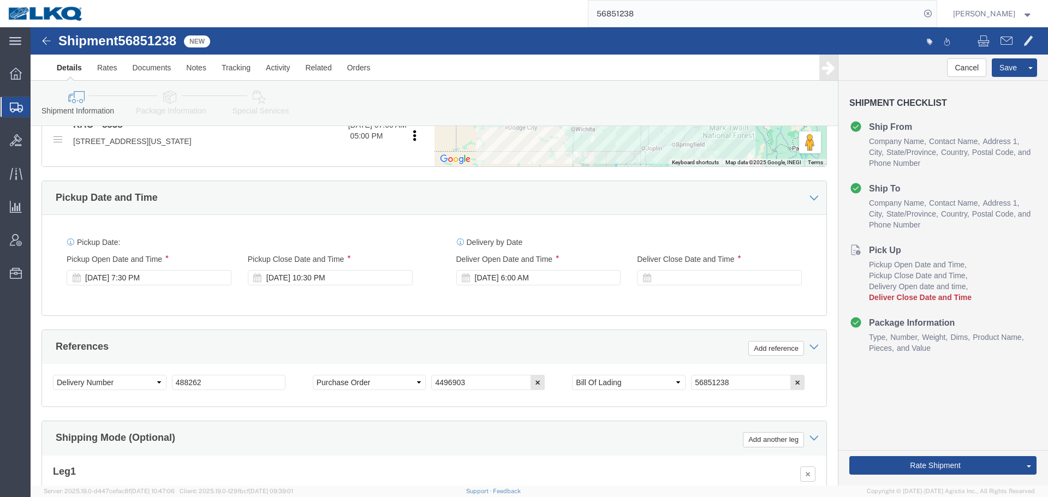
click div "Delivery Start Date Delivery Start Time Deliver Open Date and Time Sep 23 2025 …"
click div
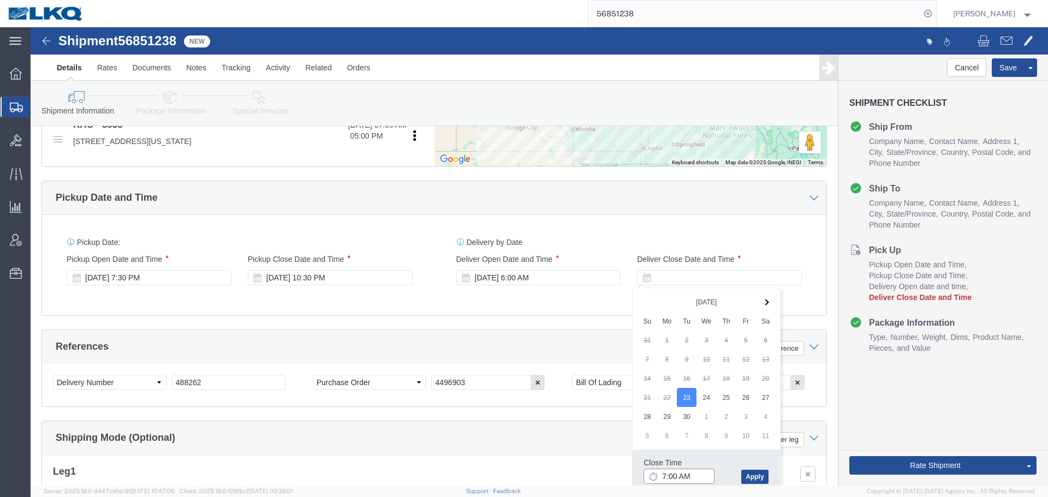
click input "7:00 AM"
type input "6:01 AM"
click button "Apply"
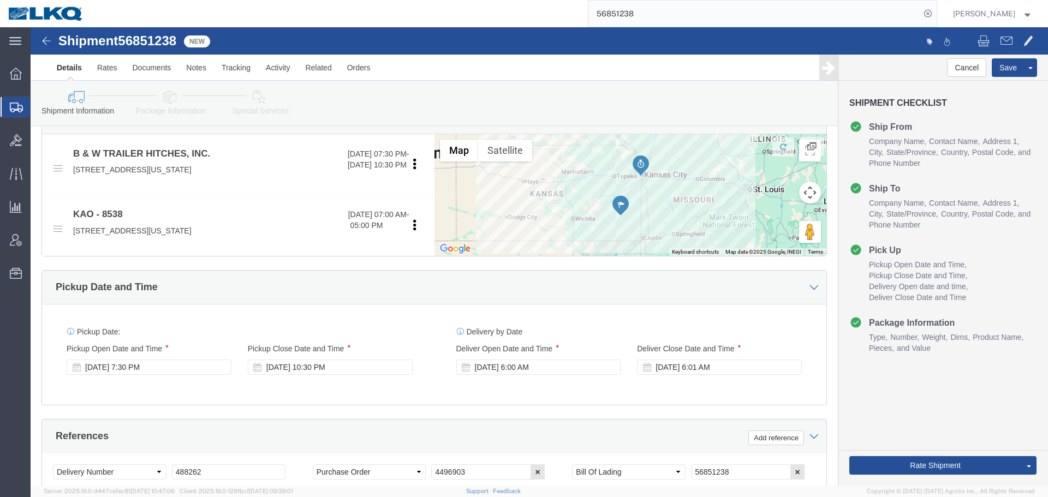
scroll to position [325, 0]
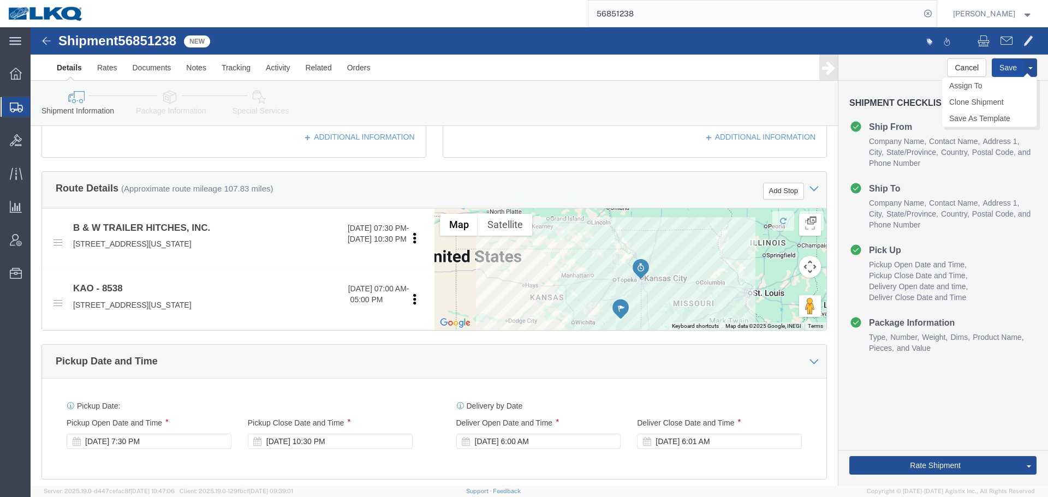
click button "Save"
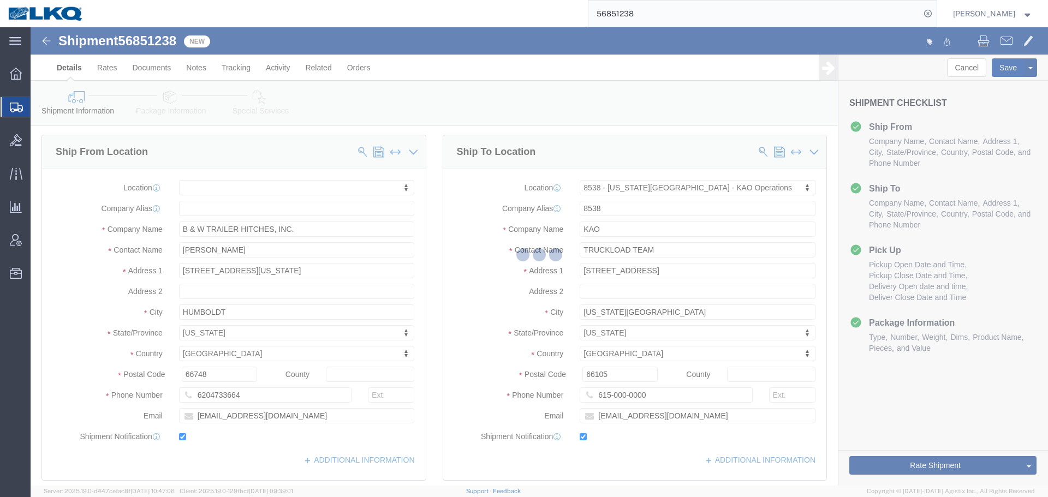
scroll to position [0, 0]
type button "Save"
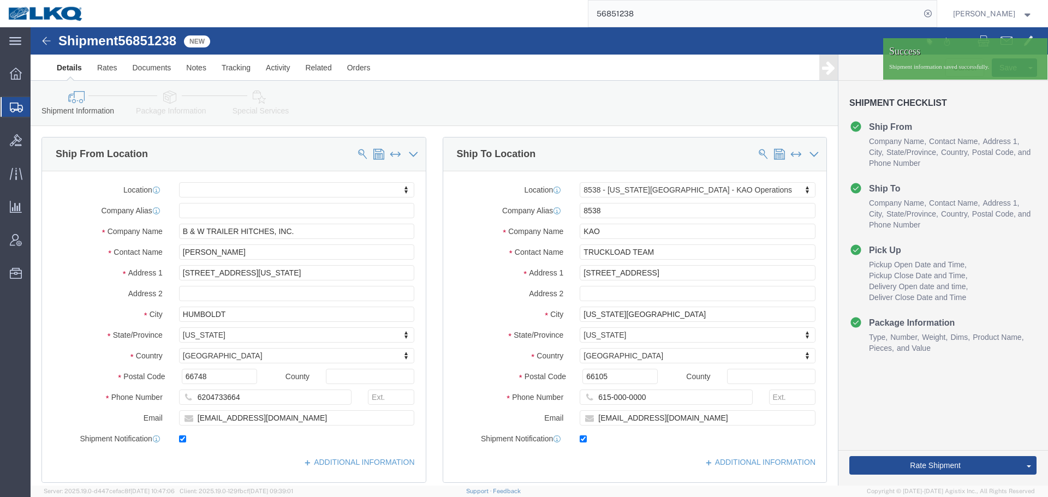
click div "6204733664"
click input "traffic@turnoverball.com"
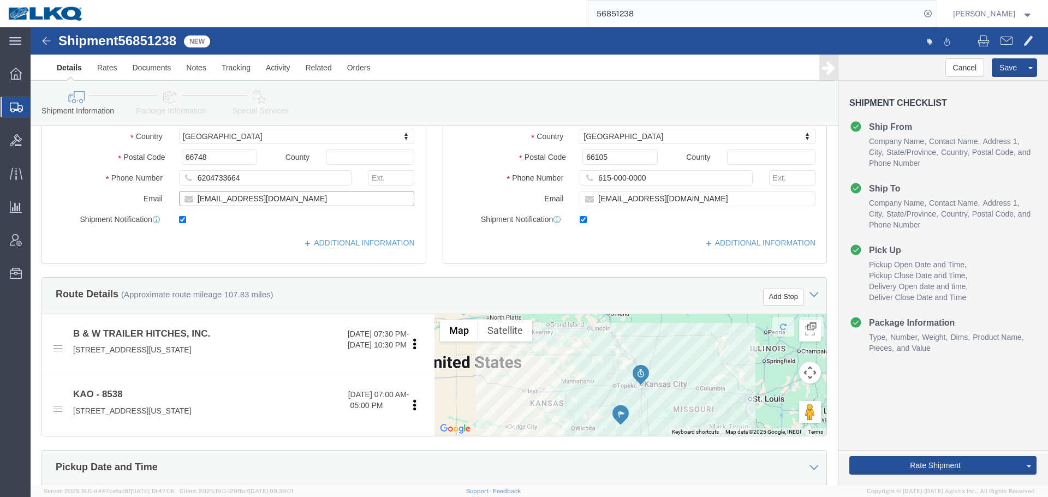
scroll to position [55, 0]
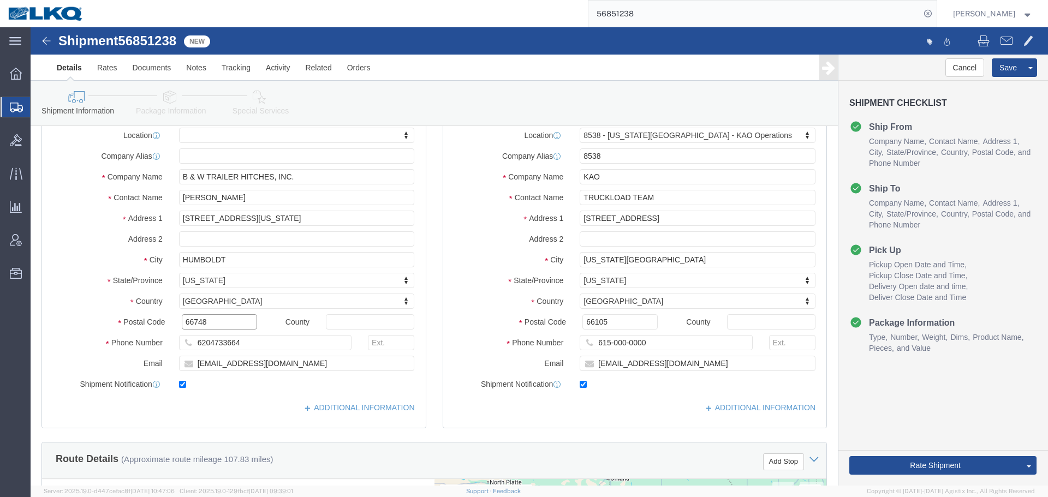
click input "66748"
click div "Location 8538 - Kansas City - KAO Operations My Profile Location 1100 - LKQ Cry…"
click input "66105"
click span
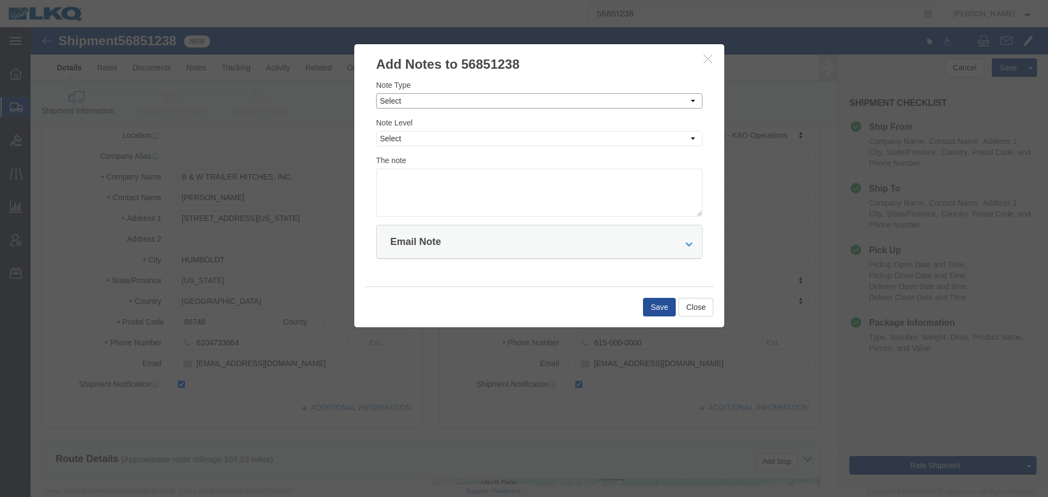
click select "Select Approval Bid Notes Carrier Change Notes Claim Notes Content Hazmat Notes…"
select select "BID_NOTES"
click select "Select Approval Bid Notes Carrier Change Notes Claim Notes Content Hazmat Notes…"
click div "The note"
click select "Select Private to Account Private to Vendor Public"
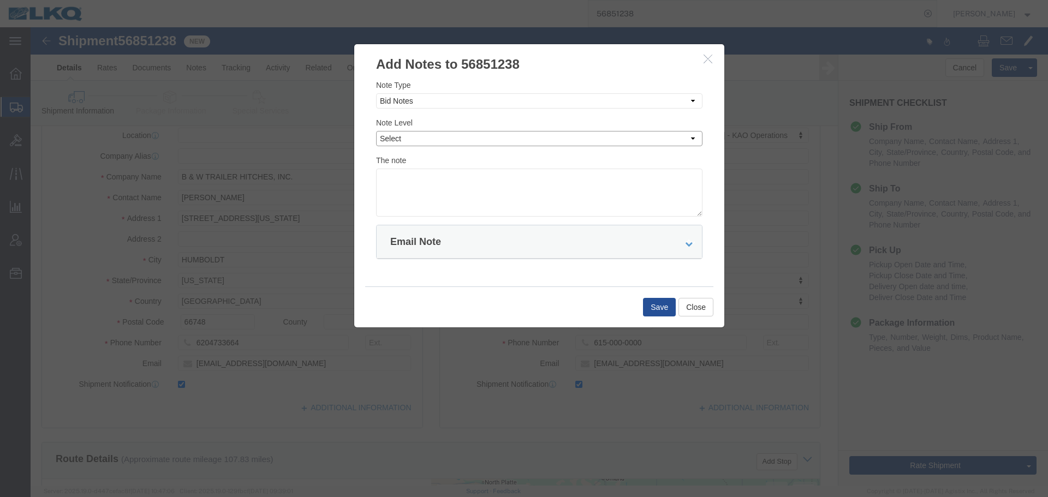
select select "PRIVATE_TO_ACCOUNT"
click select "Select Private to Account Private to Vendor Public"
click textarea
paste textarea "$549"
type textarea "DAT: $549"
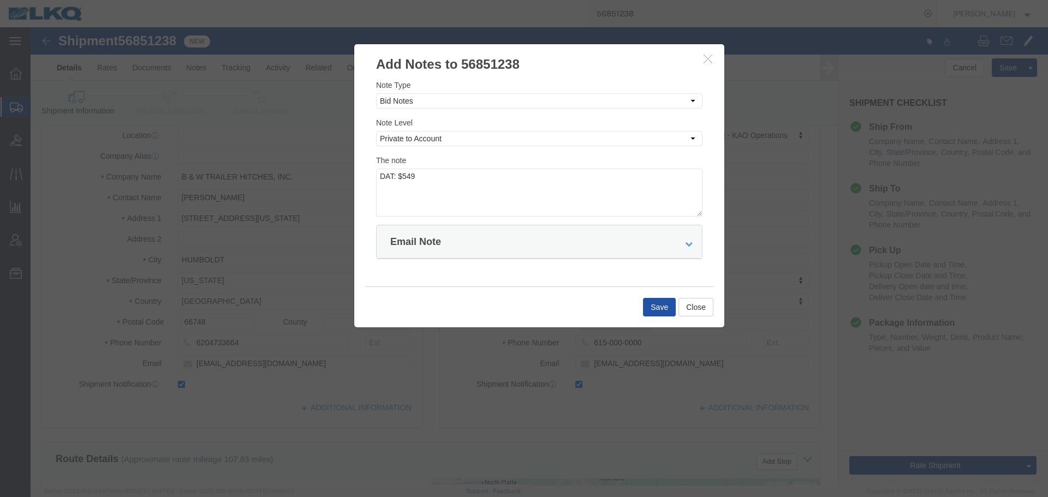
click button "Save"
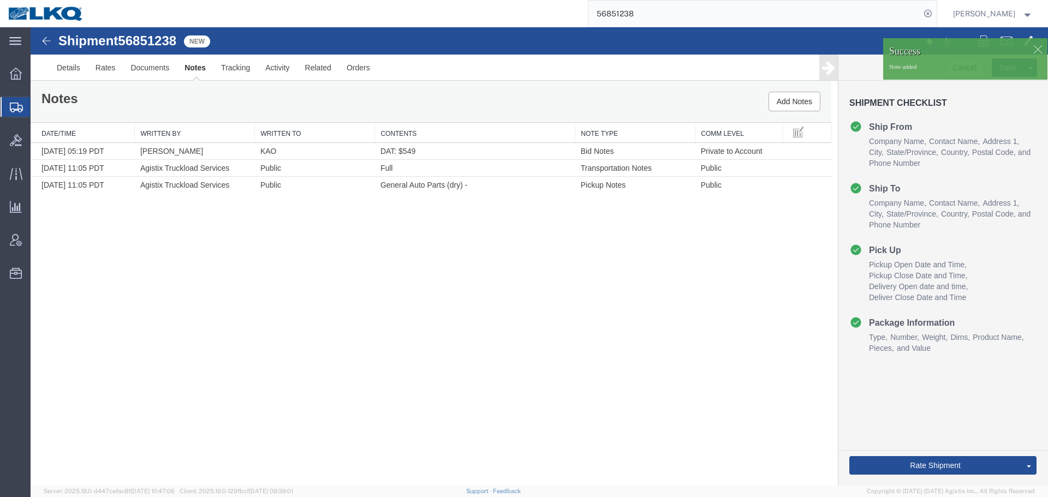
scroll to position [0, 0]
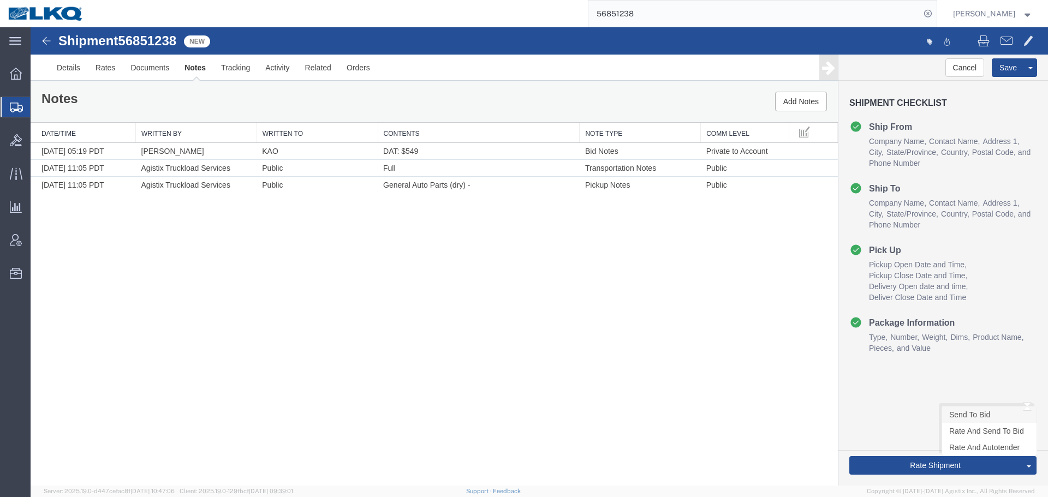
click at [962, 417] on link "Send To Bid" at bounding box center [989, 415] width 94 height 16
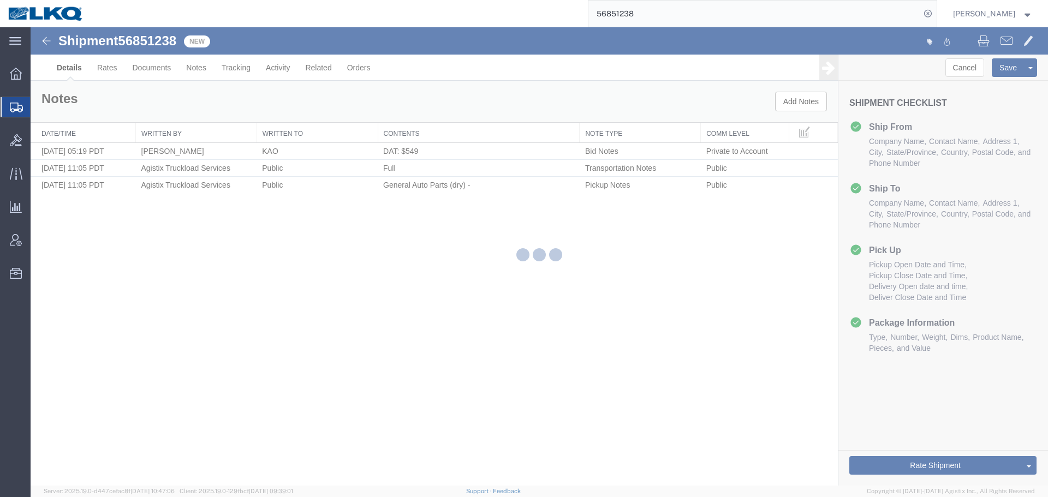
select select "30591"
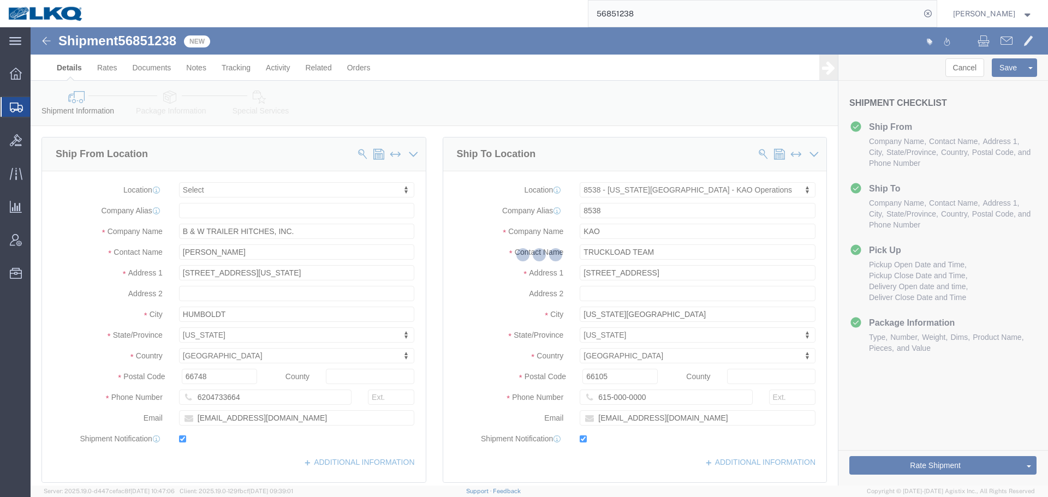
select select "TL"
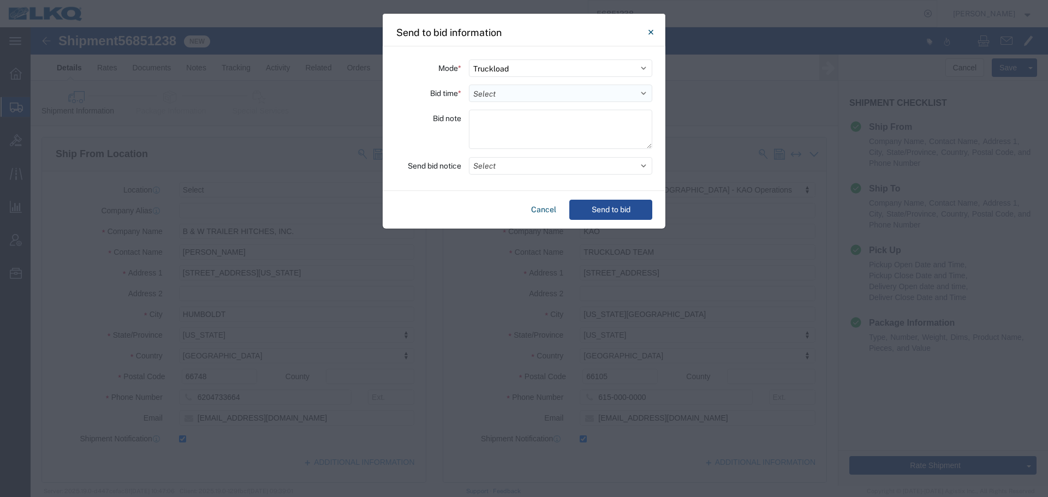
click at [494, 99] on select "Select 30 Min (Rush) 1 Hour (Rush) 2 Hours (Rush) 4 Hours (Rush) 8 Hours (Rush)…" at bounding box center [560, 93] width 183 height 17
select select "24"
click at [469, 85] on select "Select 30 Min (Rush) 1 Hour (Rush) 2 Hours (Rush) 4 Hours (Rush) 8 Hours (Rush)…" at bounding box center [560, 93] width 183 height 17
click at [507, 169] on button "Select" at bounding box center [560, 165] width 183 height 17
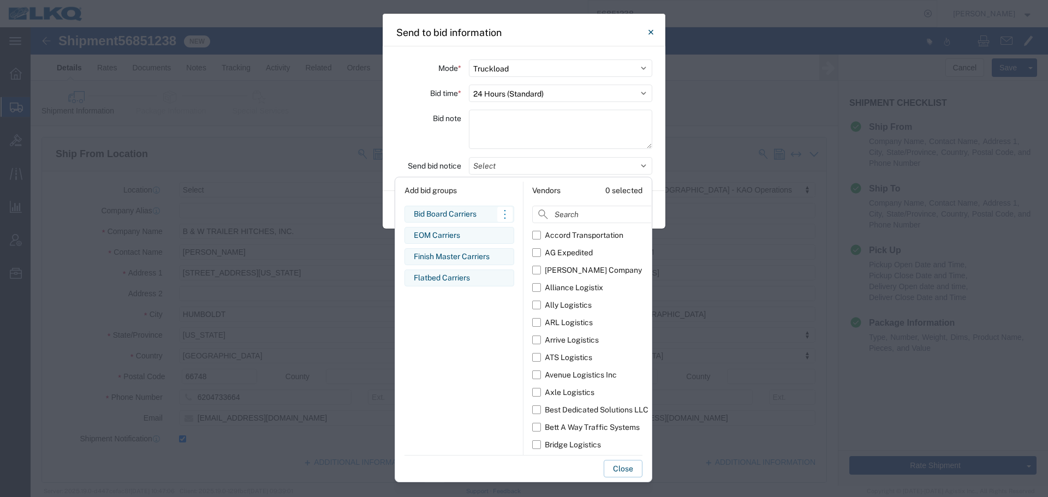
click at [455, 212] on div "Bid Board Carriers" at bounding box center [459, 213] width 91 height 11
click at [419, 123] on div "Bid note" at bounding box center [428, 131] width 65 height 43
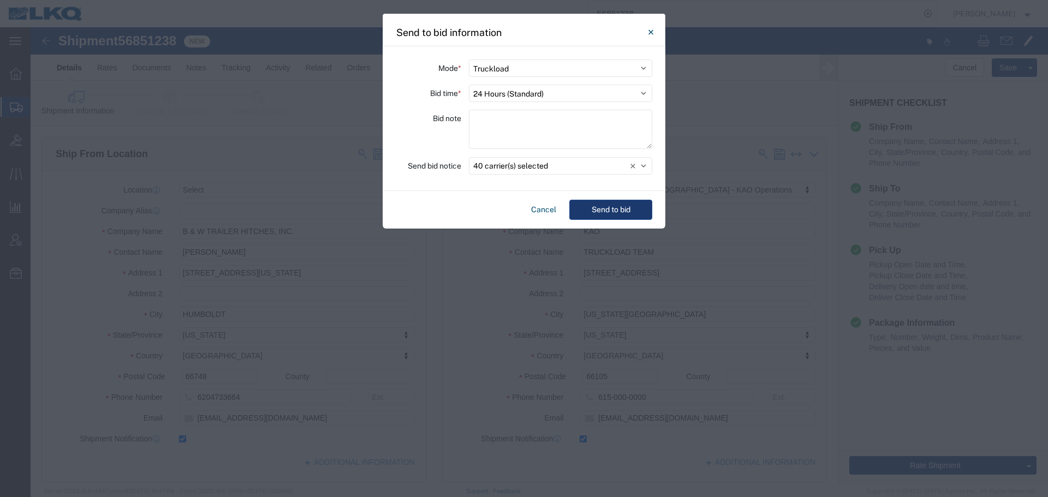
click at [632, 211] on button "Send to bid" at bounding box center [610, 210] width 83 height 20
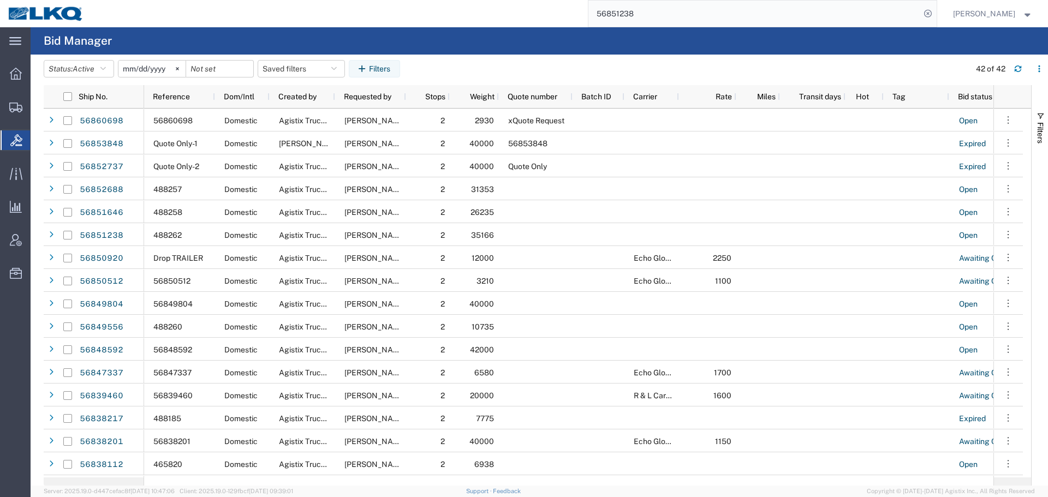
click at [672, 9] on input "56851238" at bounding box center [754, 14] width 332 height 26
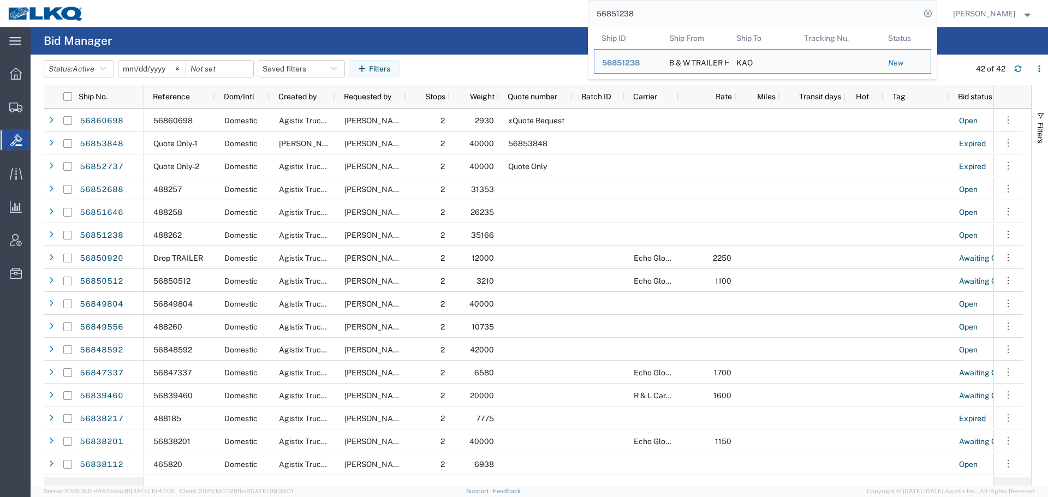
paste input "33634"
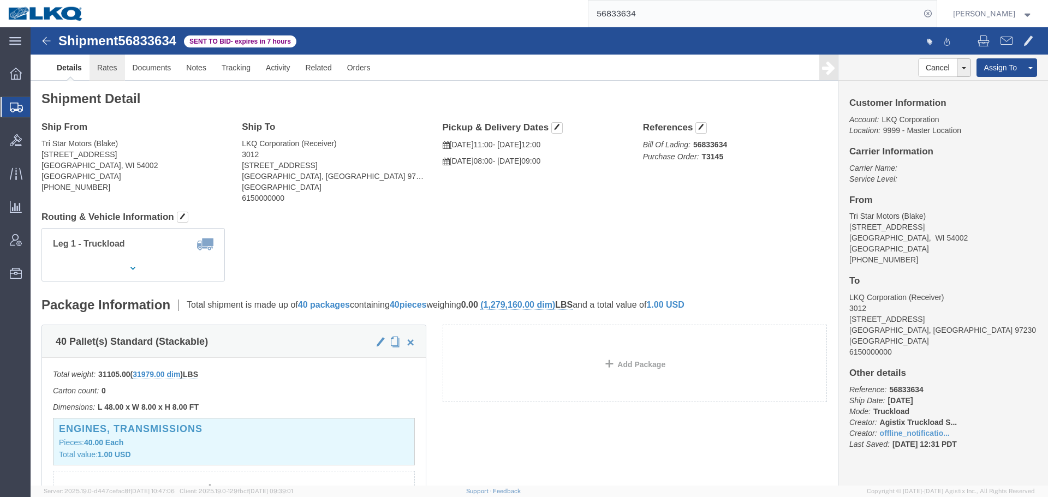
click link "Rates"
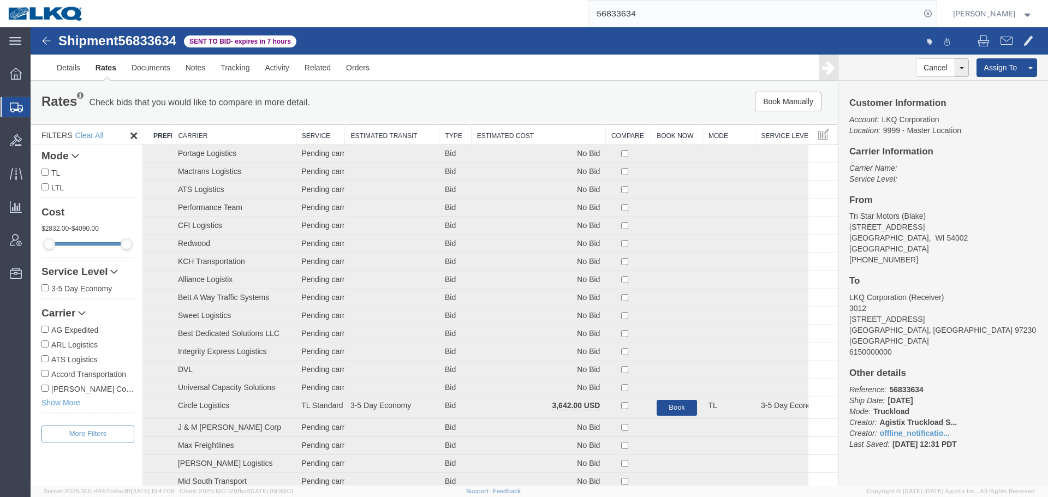
click at [477, 134] on th "Estimated Cost" at bounding box center [538, 135] width 134 height 20
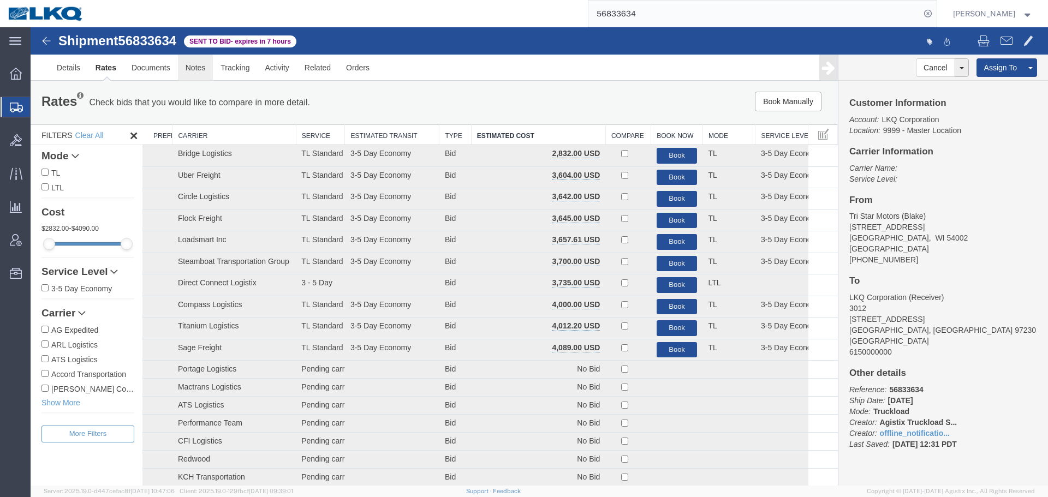
click at [190, 74] on link "Notes" at bounding box center [195, 68] width 35 height 26
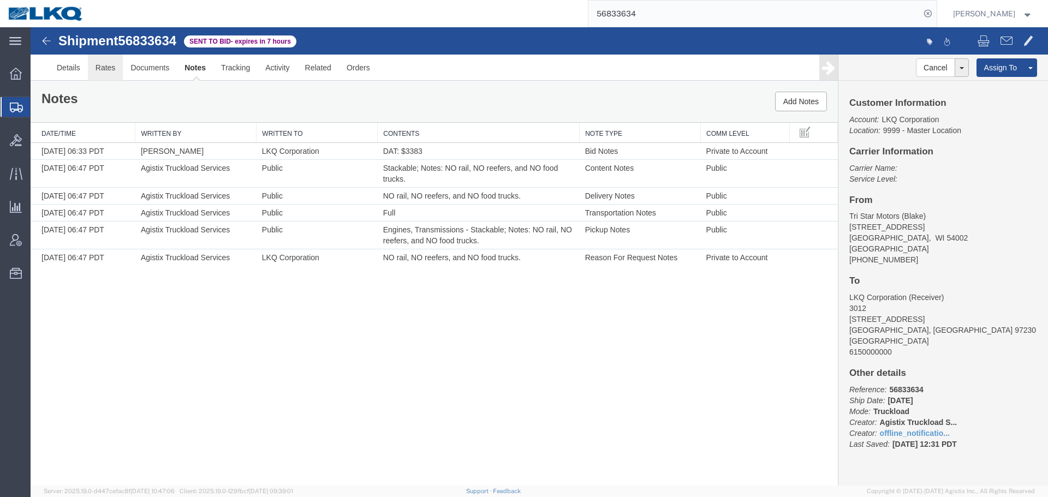
click at [93, 74] on link "Rates" at bounding box center [105, 68] width 35 height 26
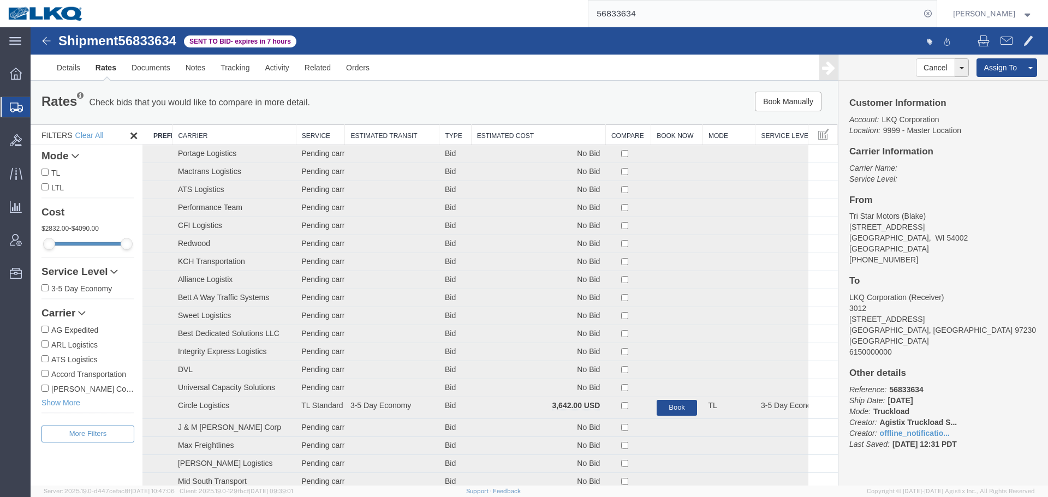
click at [537, 138] on th "Estimated Cost" at bounding box center [538, 135] width 134 height 20
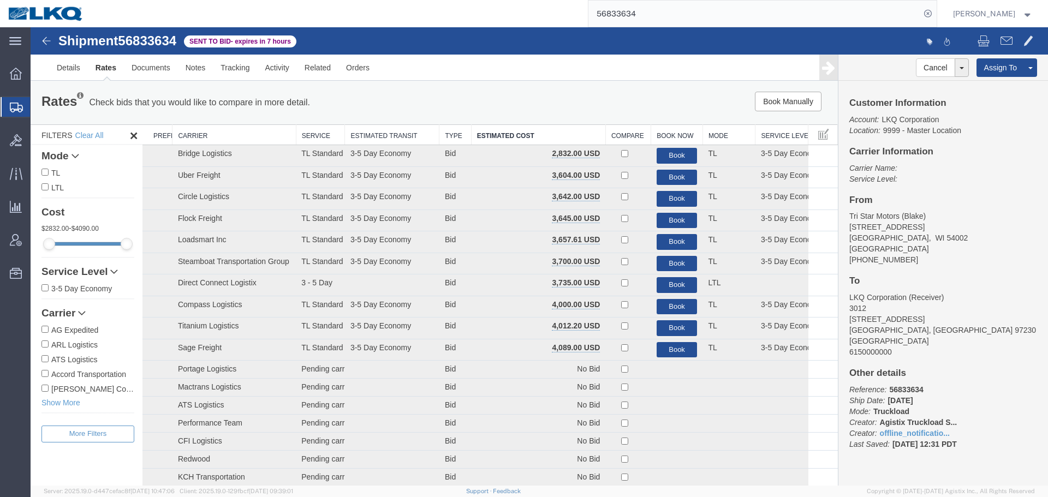
click at [670, 11] on input "56833634" at bounding box center [754, 14] width 332 height 26
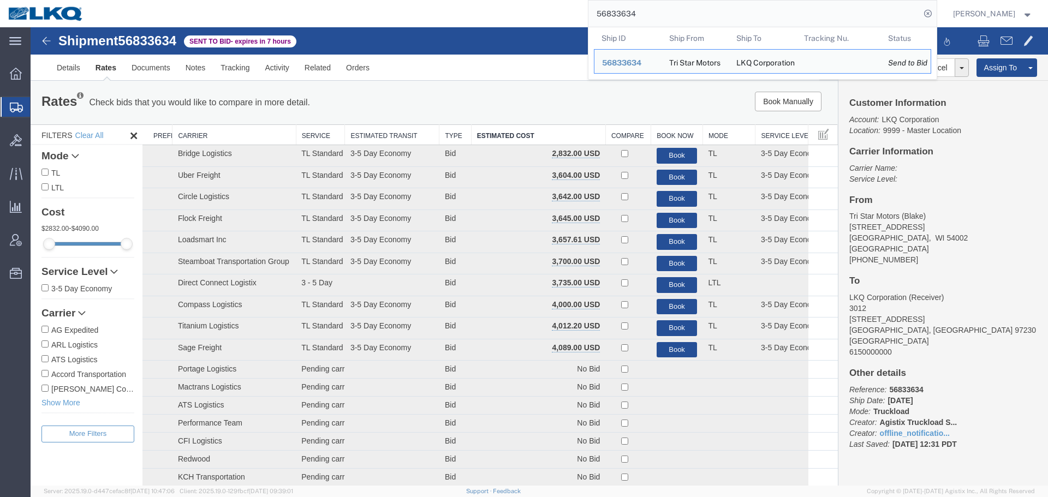
paste input "7366"
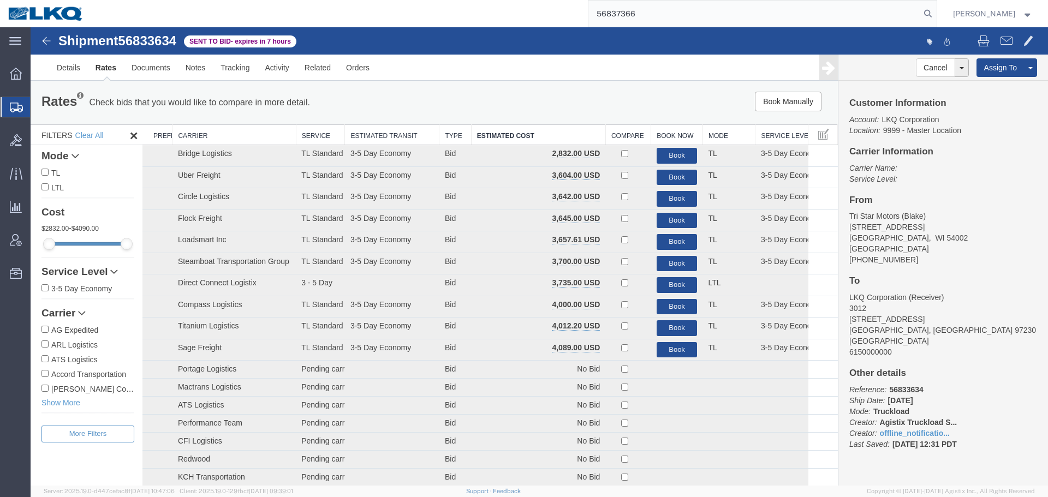
type input "56837366"
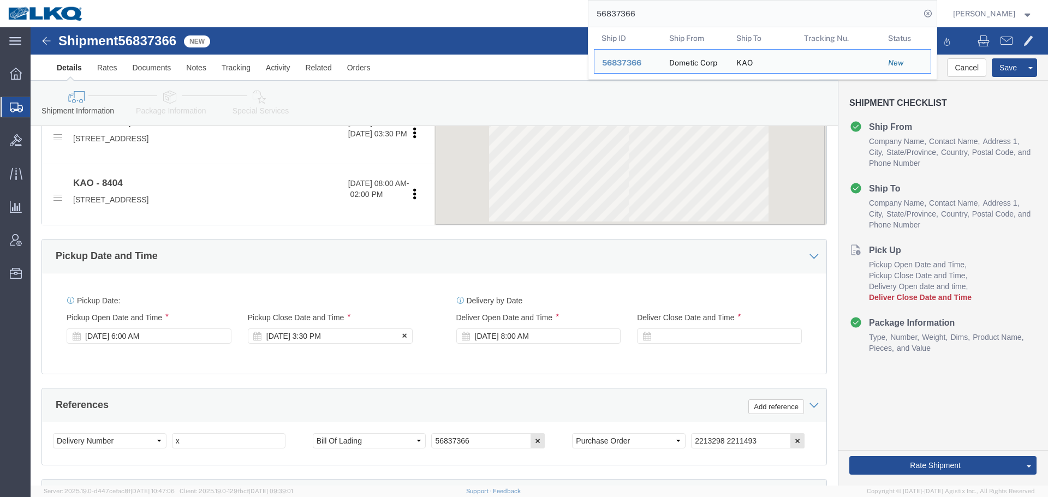
scroll to position [437, 0]
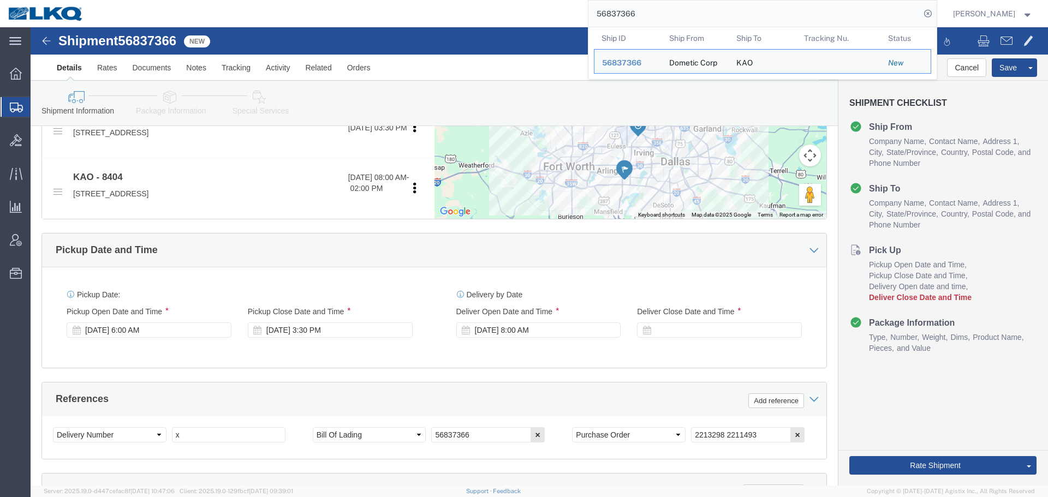
click div "Select Account Type Activity ID Airline Appointment Number ASN Batch Request # …"
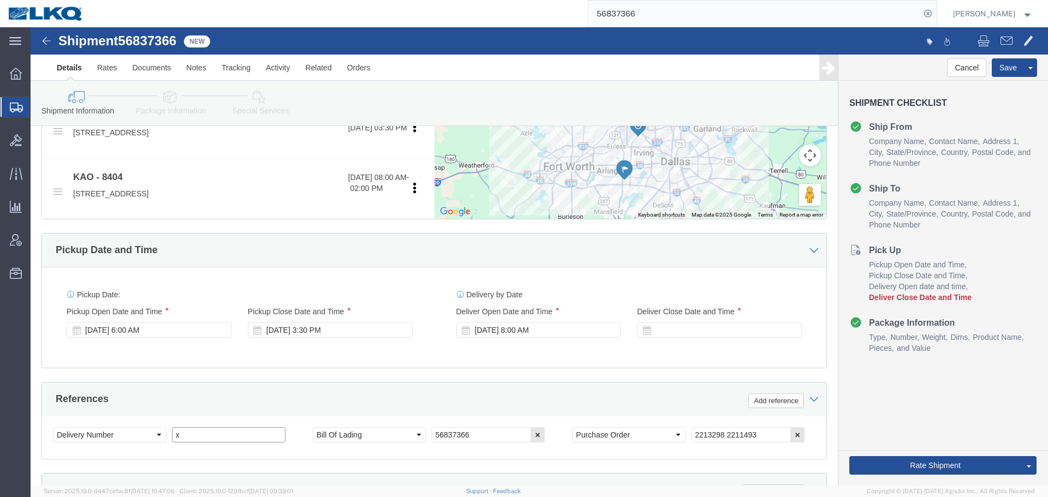
click input "x"
paste input "488266"
type input "488266"
select select
select select "65991"
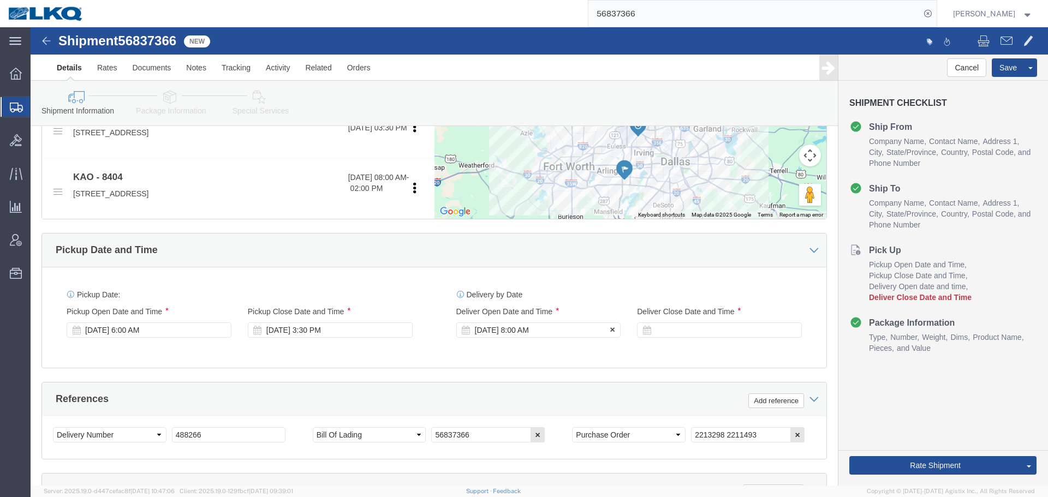
click div "Sep 22 2025 8:00 AM"
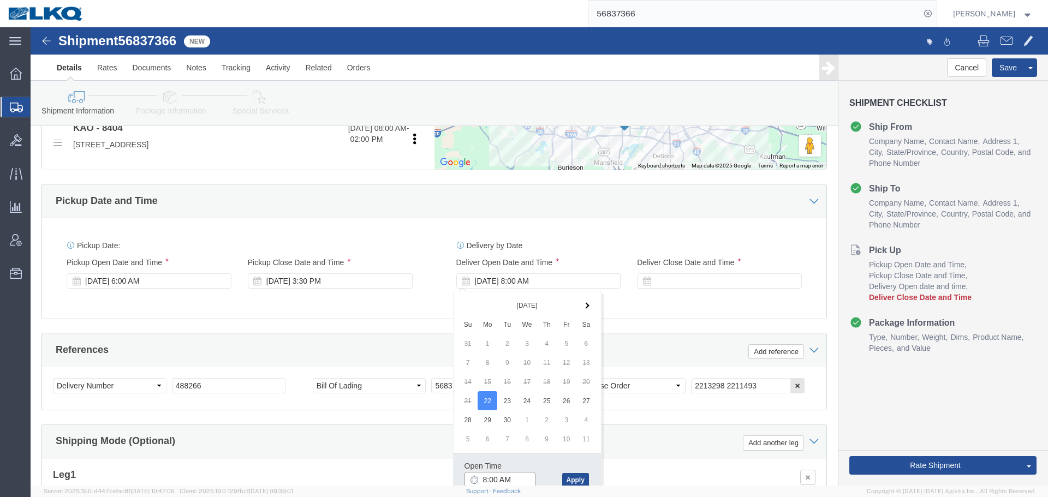
scroll to position [380, 0]
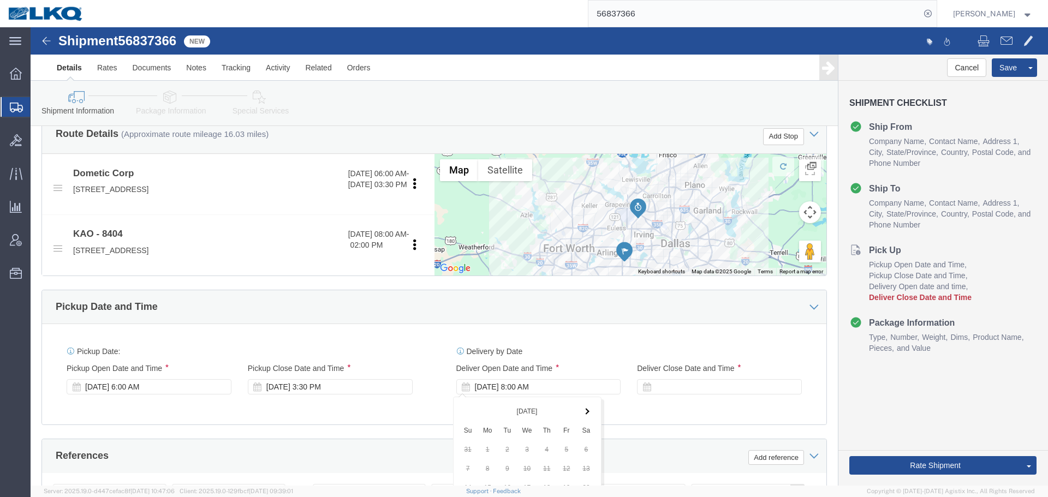
click div "Pickup Date and Time"
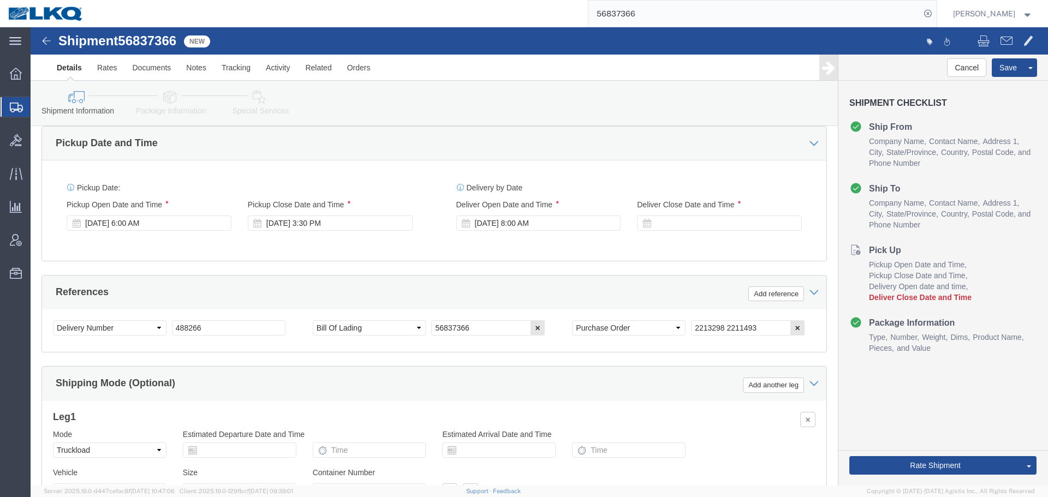
click at [721, 14] on input "56837366" at bounding box center [754, 14] width 332 height 26
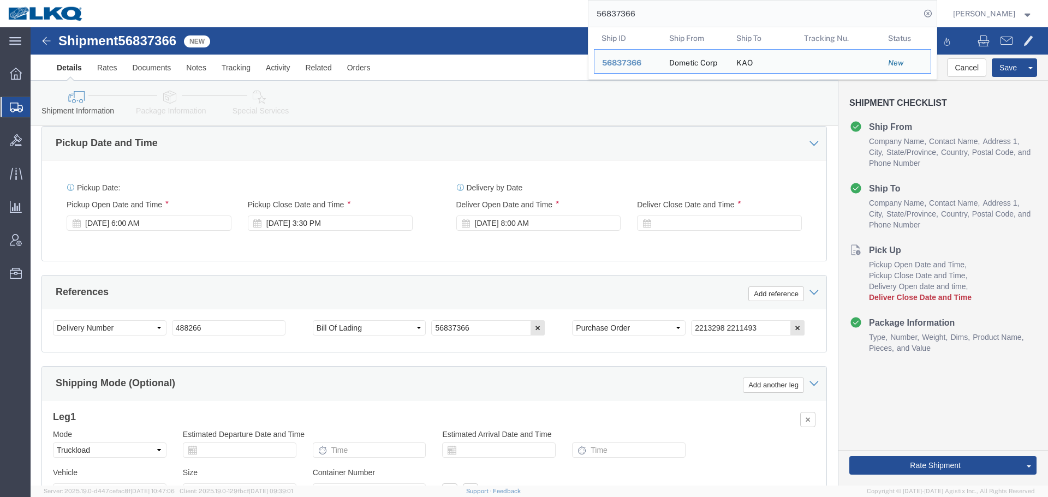
paste input "51470"
type input "56851470"
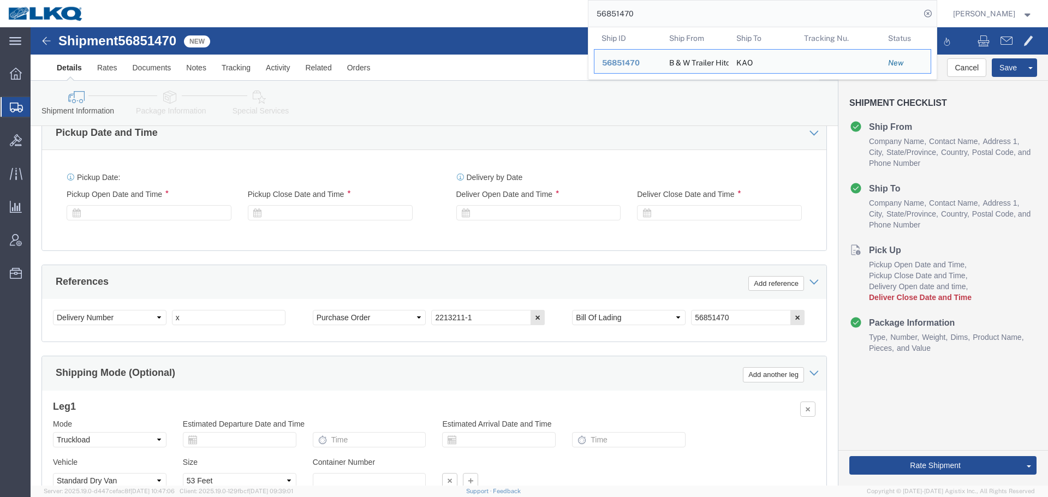
select select "65991"
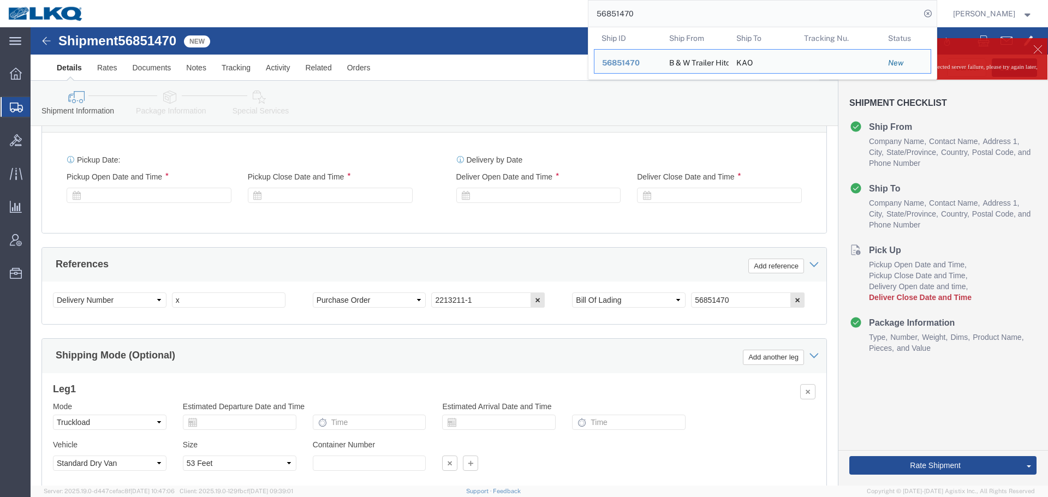
scroll to position [653, 0]
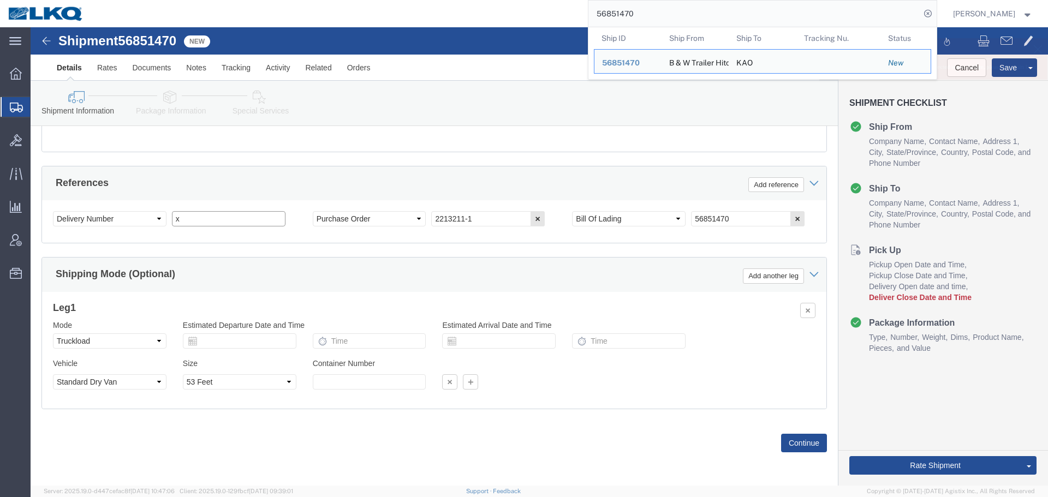
click input "x"
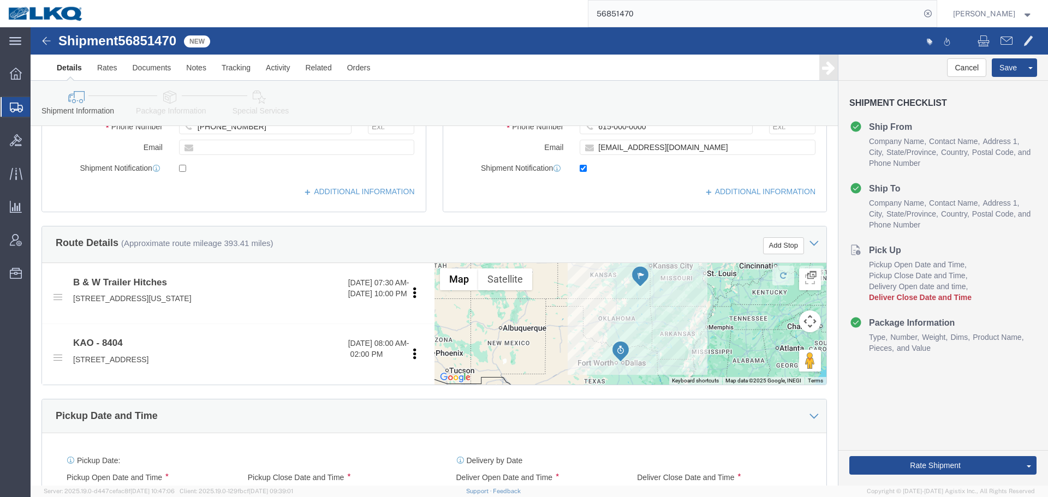
scroll to position [216, 0]
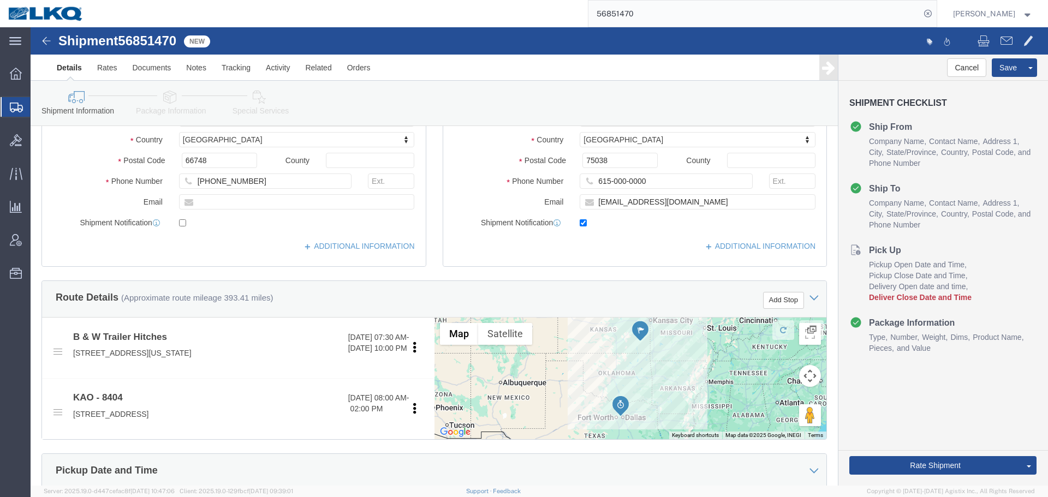
type input "488267"
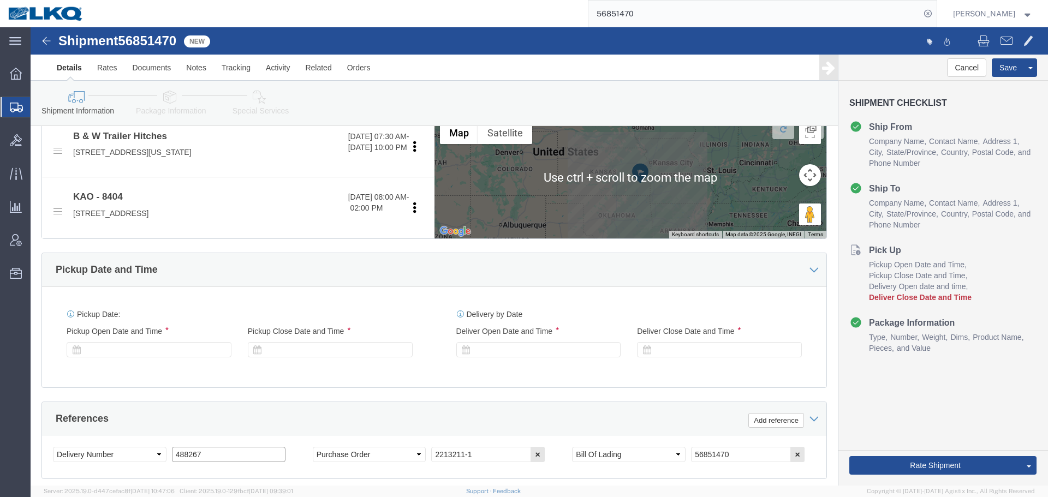
scroll to position [489, 0]
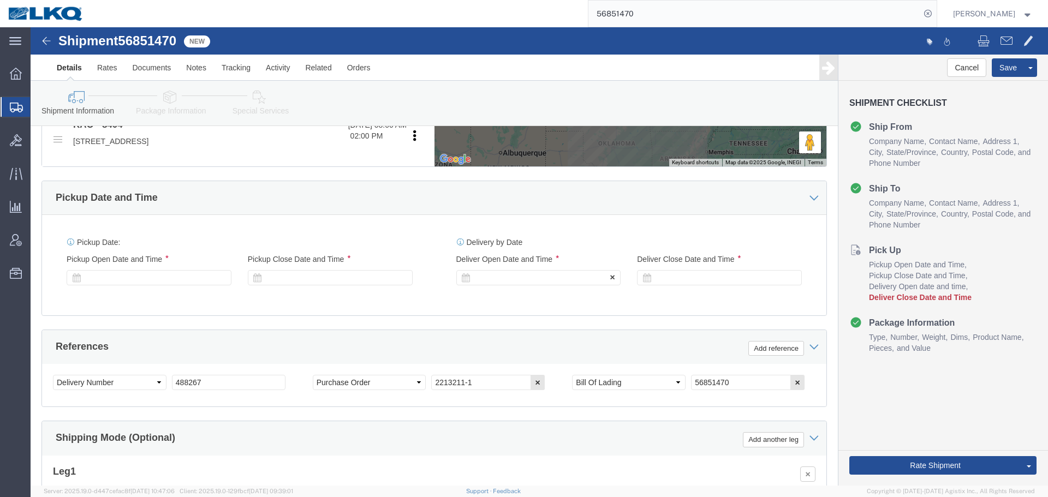
click div "Delivery Start Date Delivery Start Time Deliver Open Date and Time"
click div
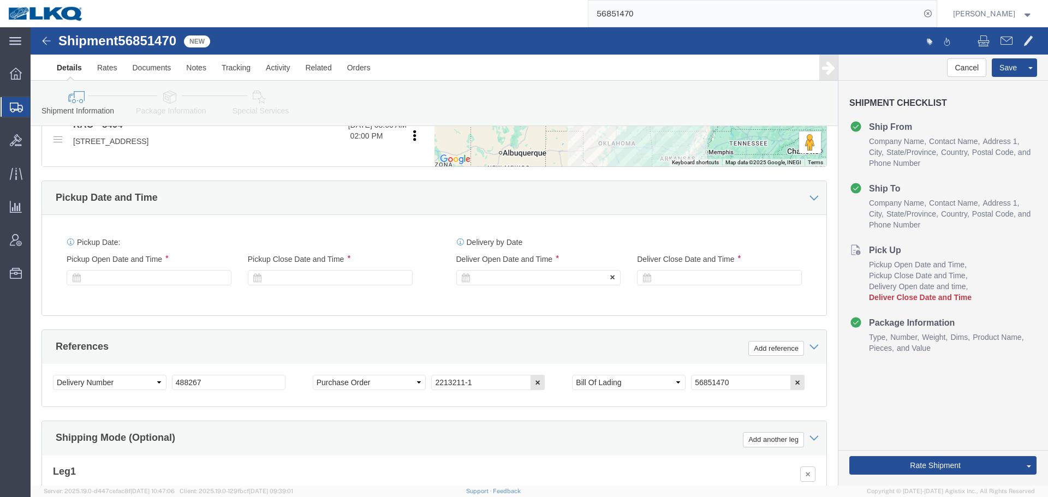
click div
click div "Pickup Date and Time"
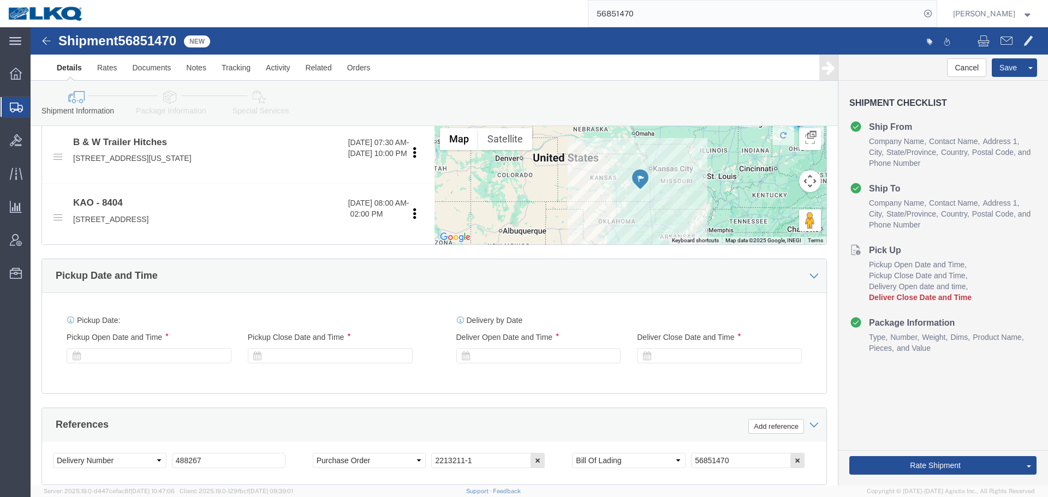
scroll to position [598, 0]
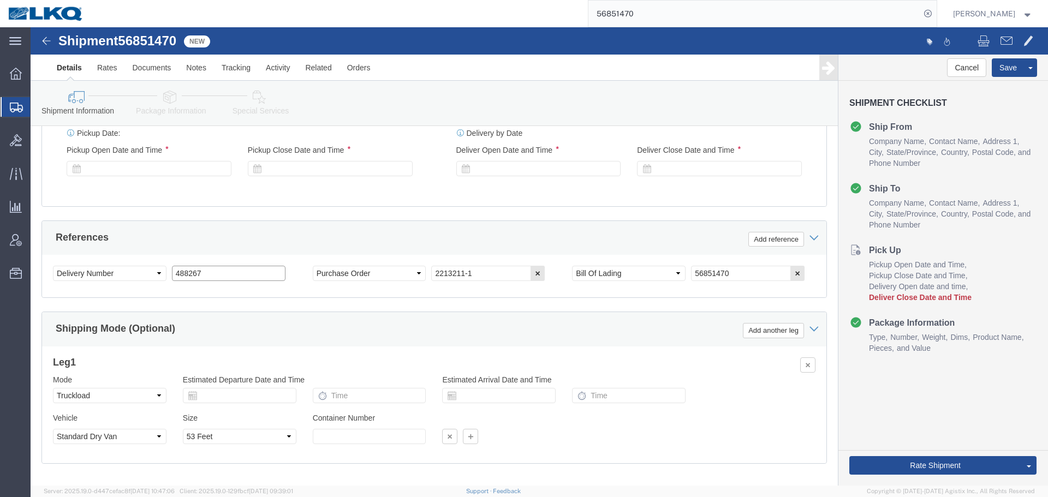
click input "488267"
click div
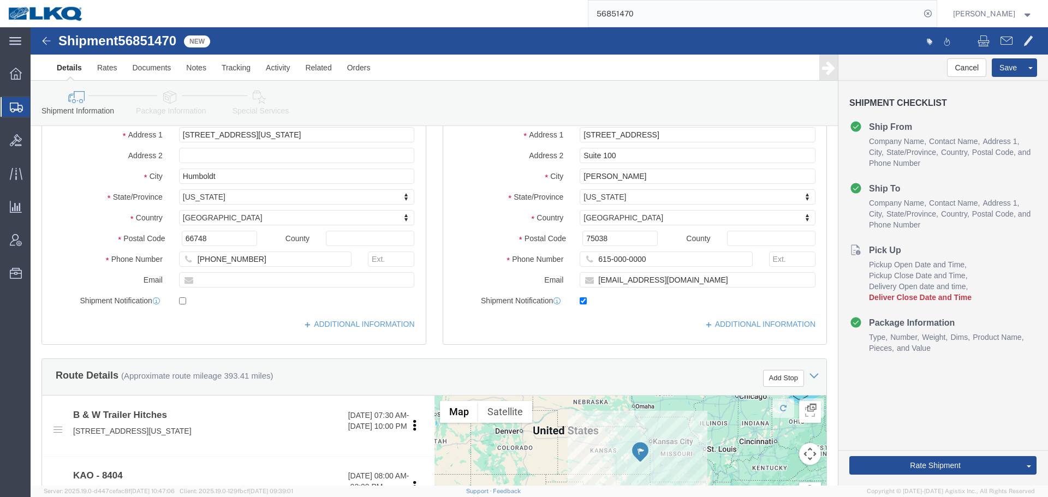
scroll to position [0, 0]
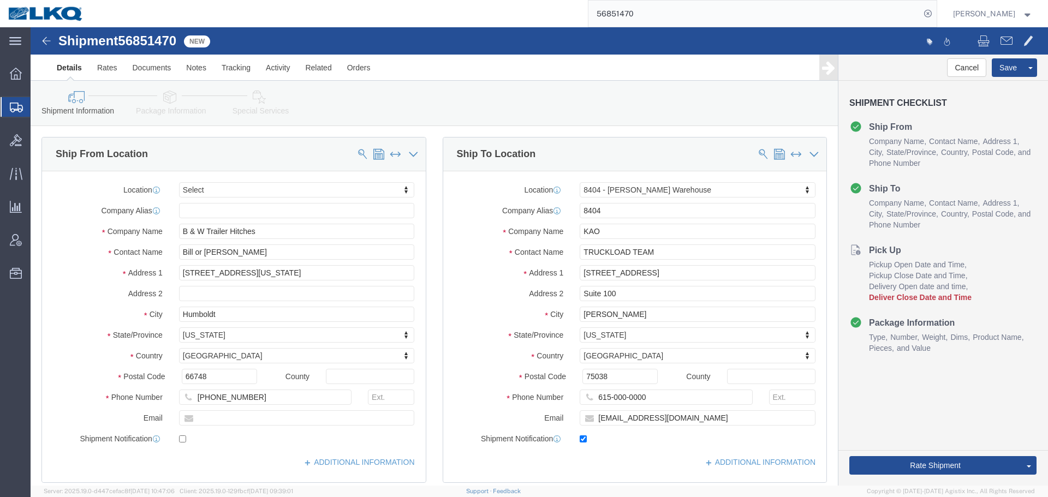
click div "Ship To Location Location 8404 - Irving - KAO Warehouse Select My Profile Locat…"
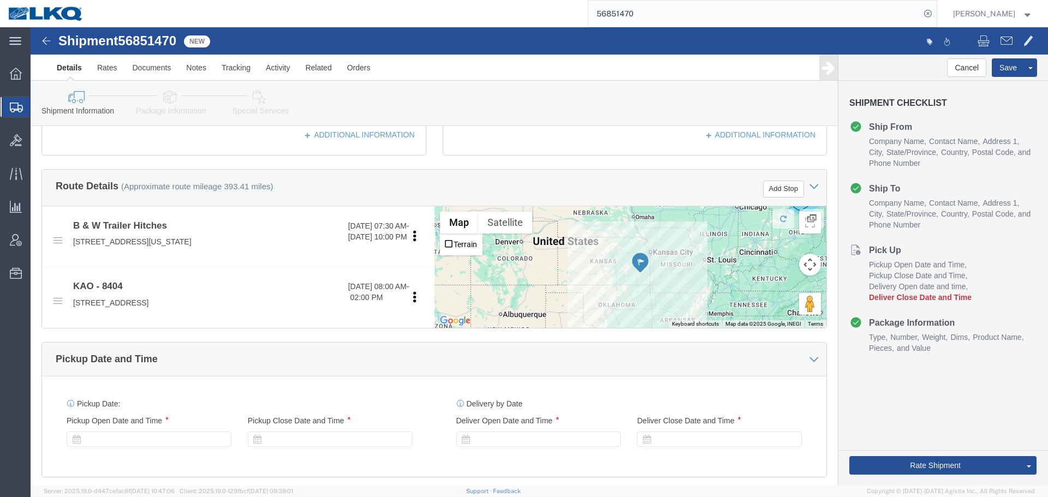
scroll to position [546, 0]
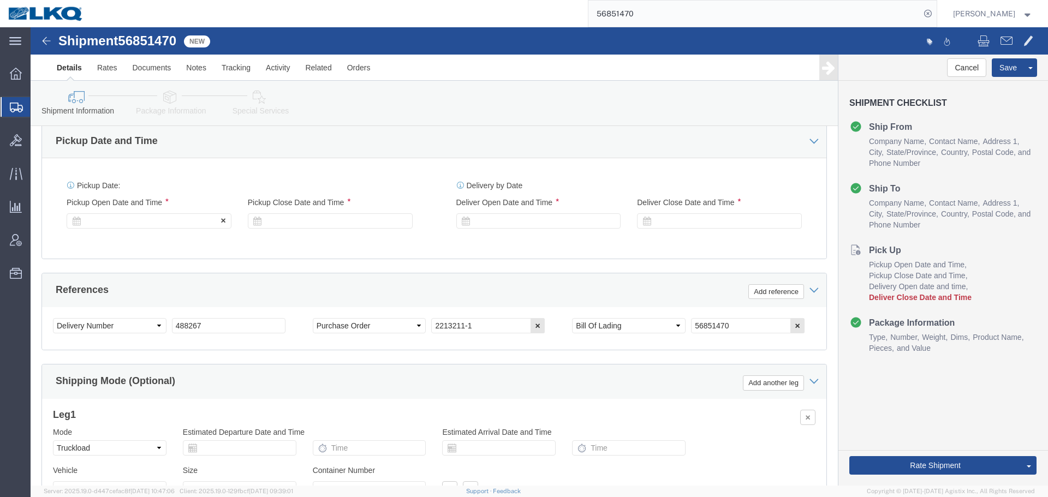
click div
click button "Save"
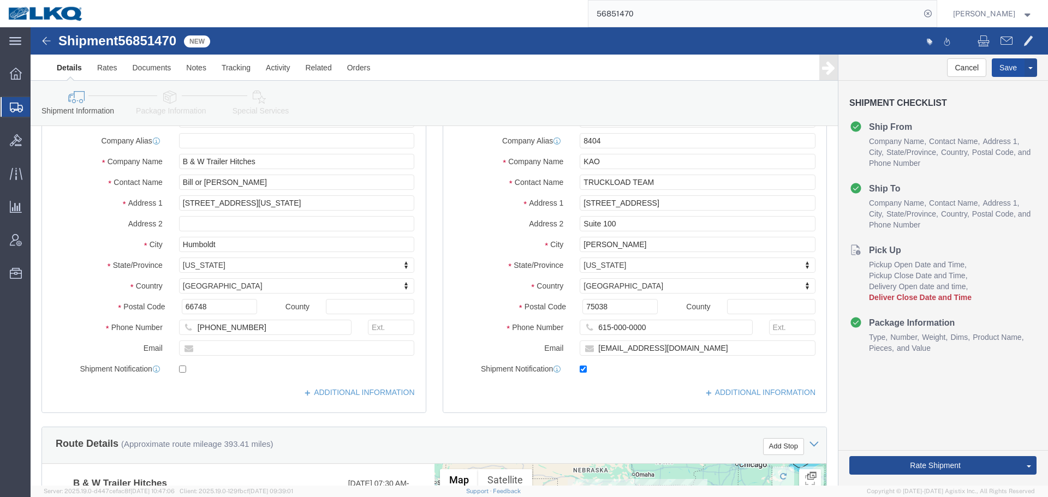
scroll to position [0, 0]
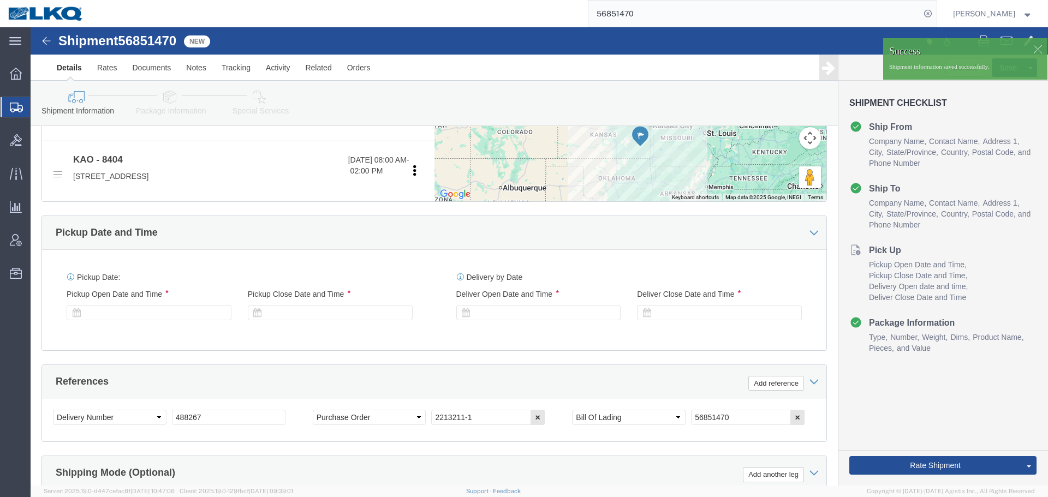
scroll to position [546, 0]
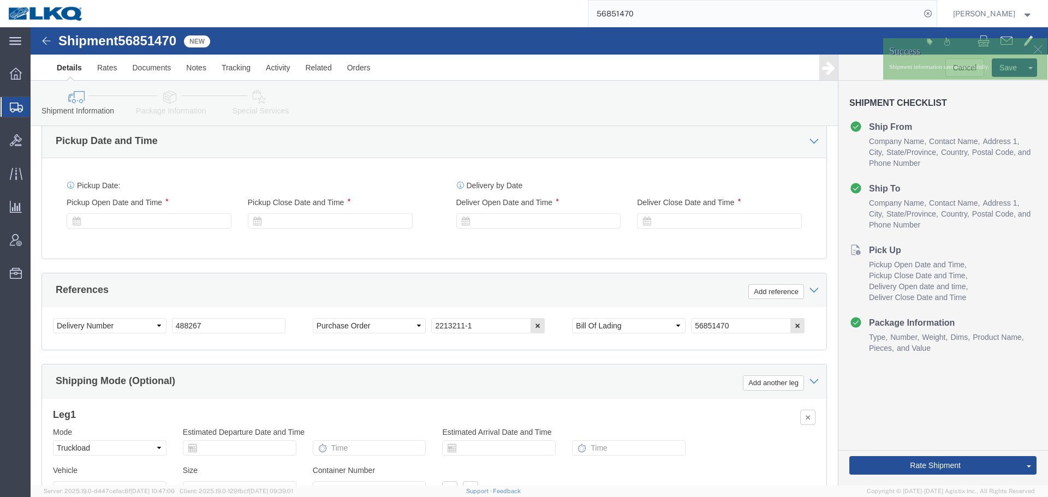
click div "Delivery Start Date Delivery Start Time Deliver Open Date and Time Deliver Clos…"
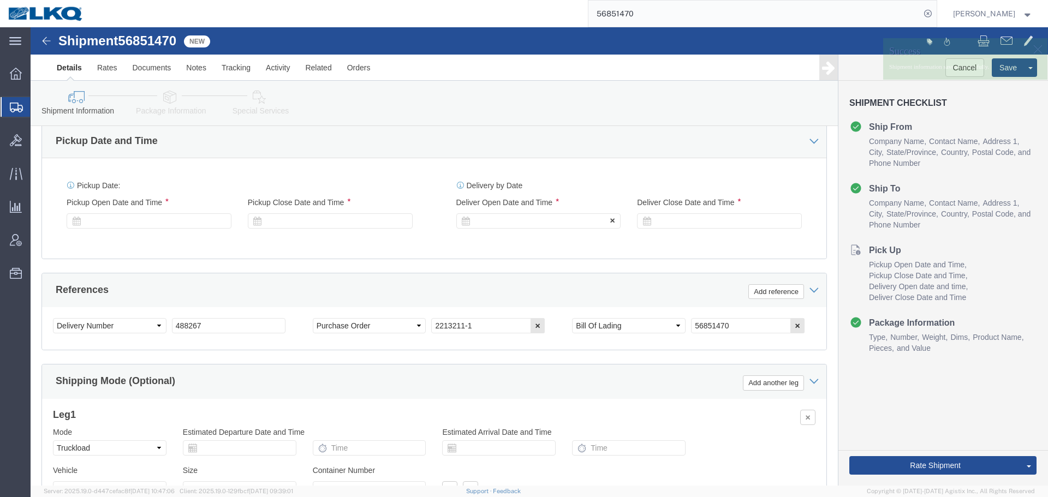
click div
click icon
click div
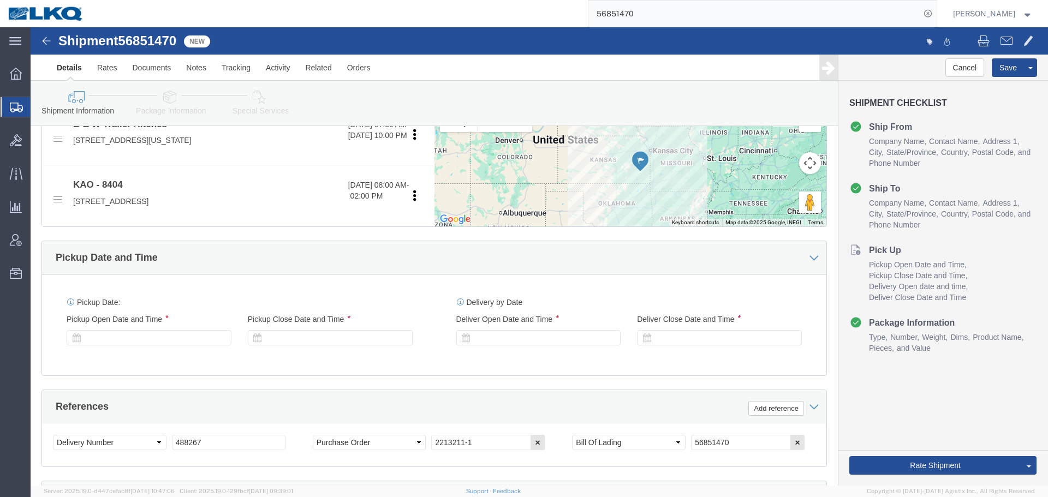
scroll to position [218, 0]
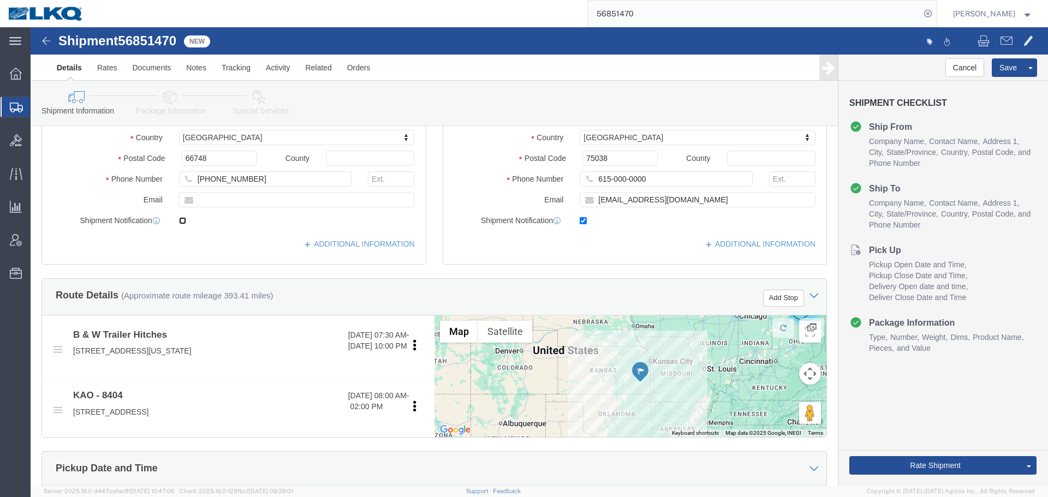
click input "checkbox"
checkbox input "true"
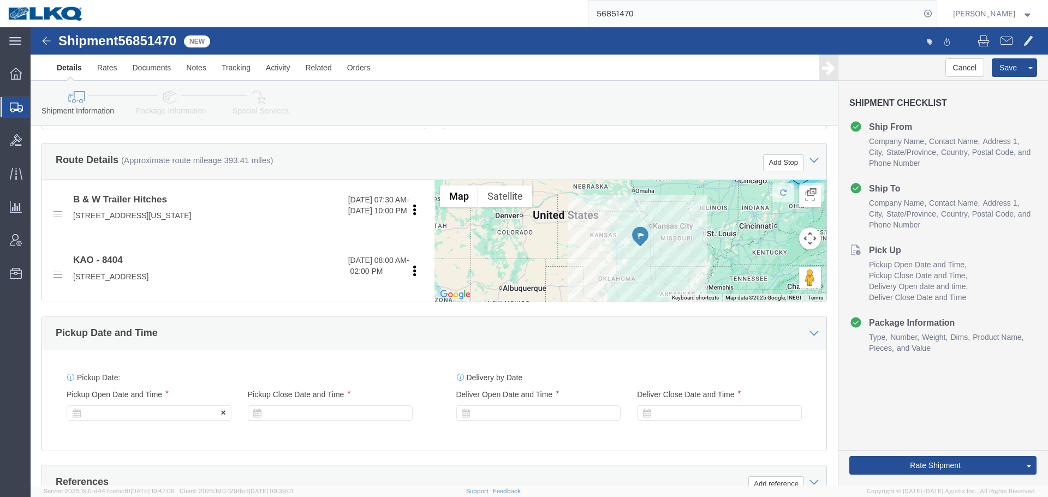
scroll to position [491, 0]
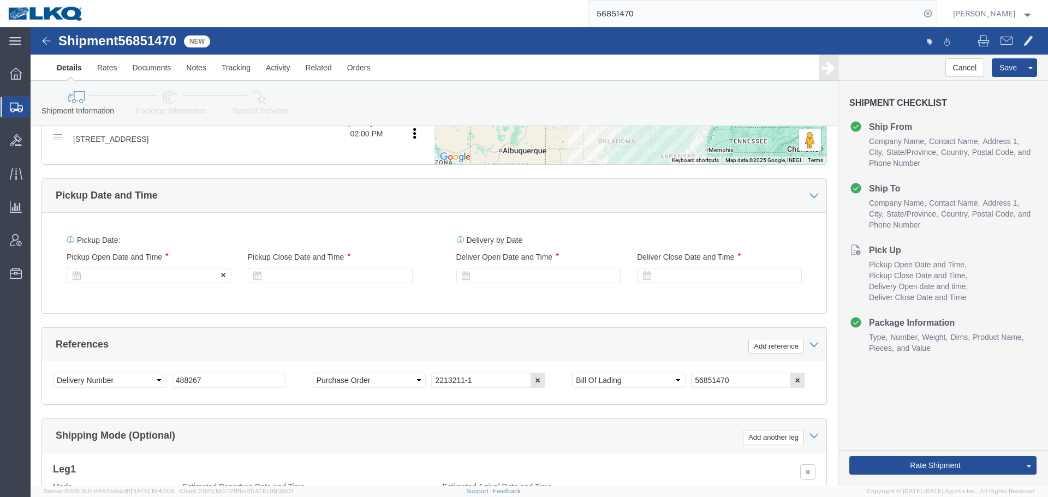
click div
click icon
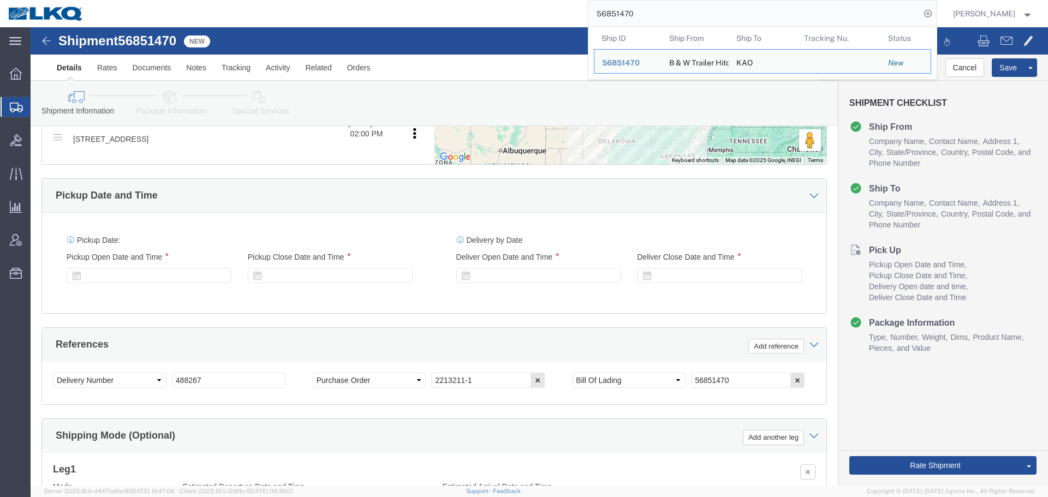
click at [687, 19] on input "56851470" at bounding box center [754, 14] width 332 height 26
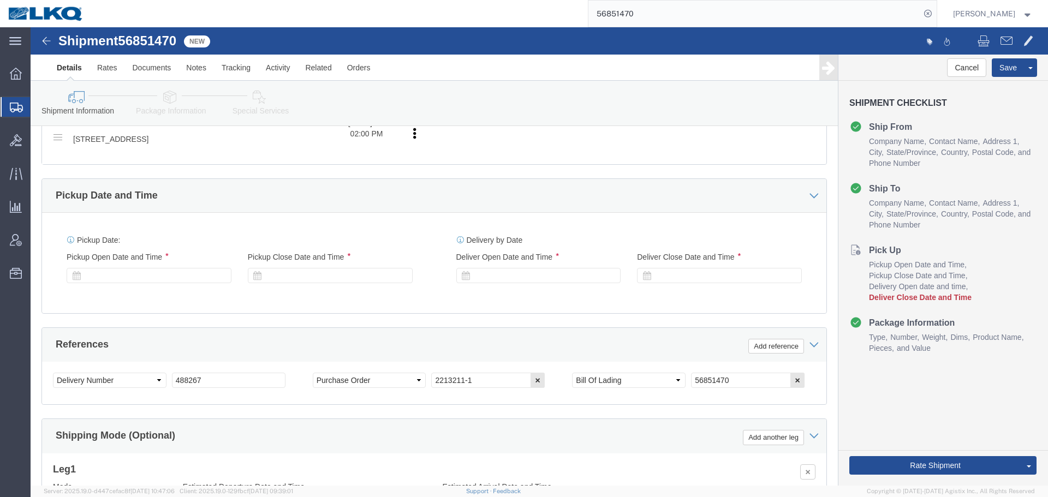
select select "65991"
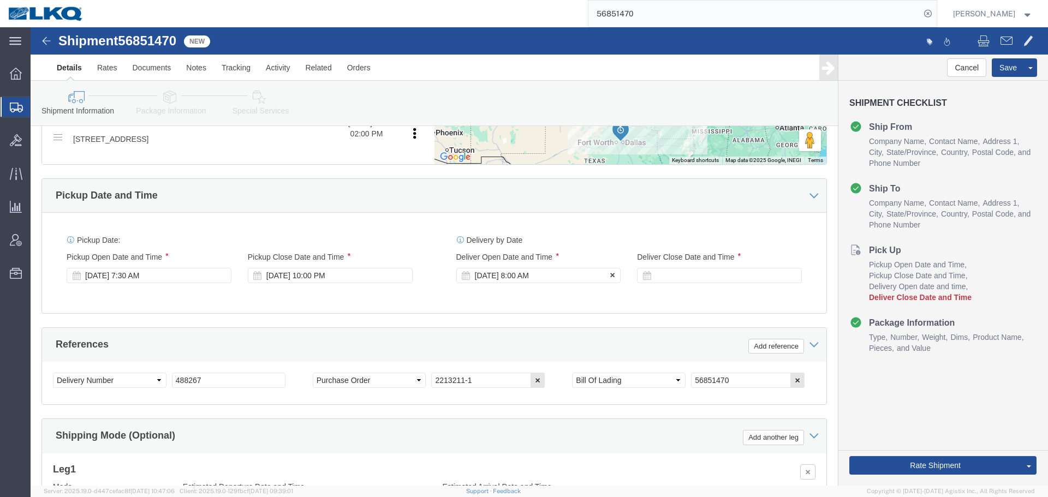
click div "Sep 22 2025 8:00 AM"
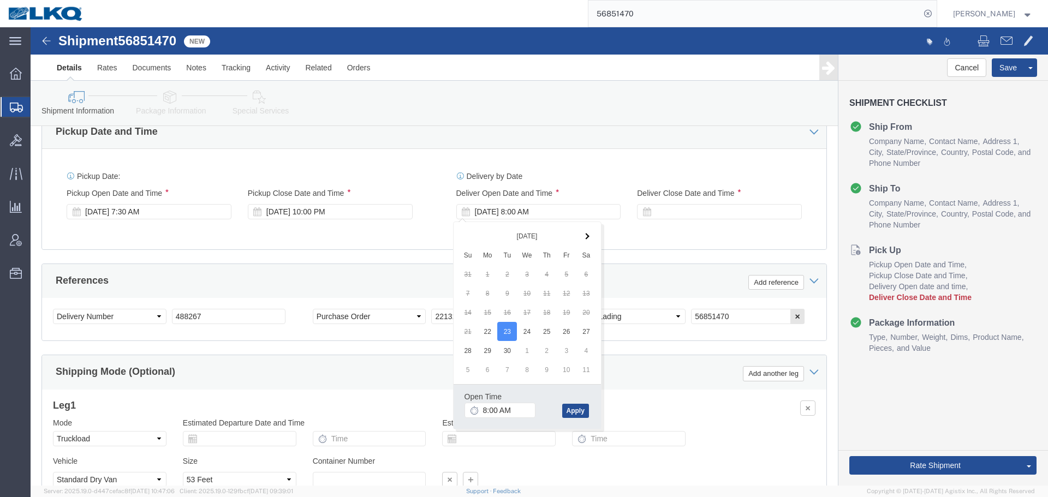
scroll to position [600, 0]
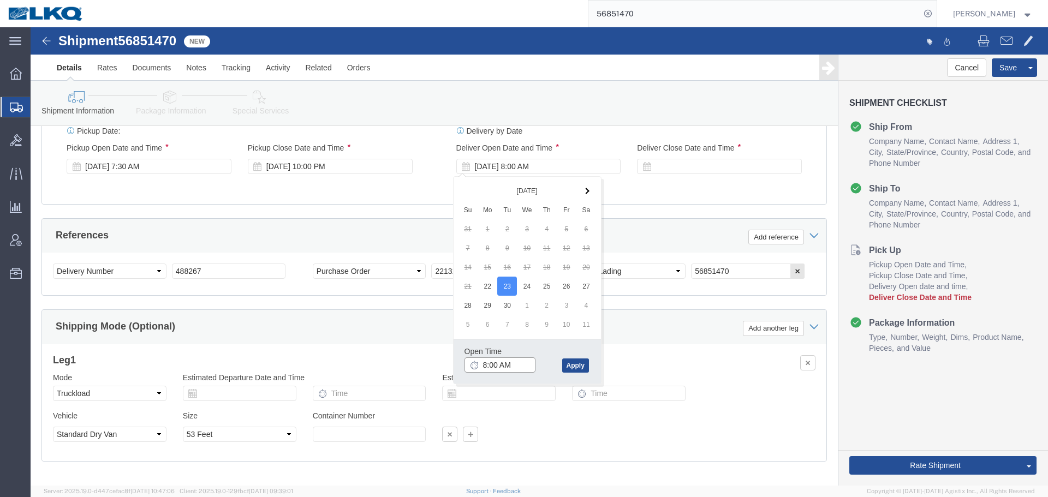
click input "8:00 AM"
type input "7:00 AM"
click button "Apply"
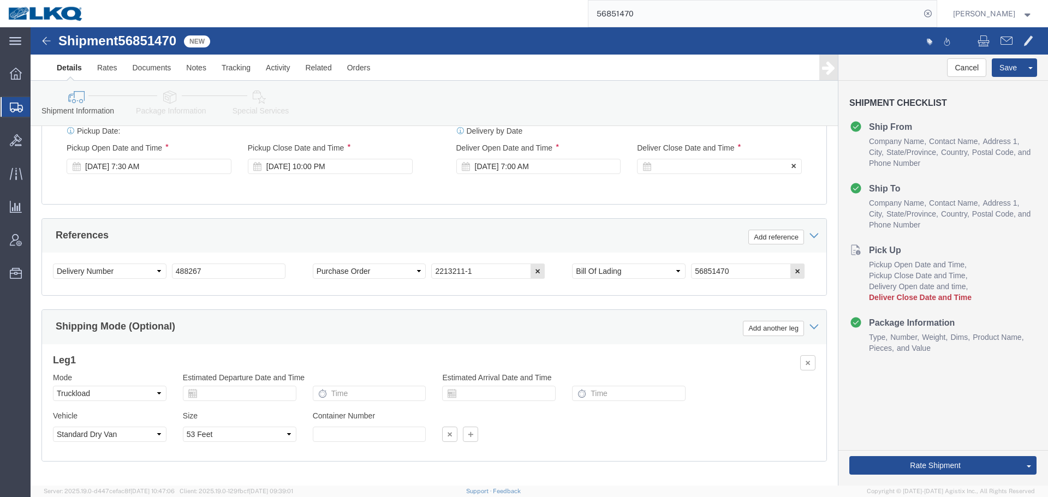
click icon
click div
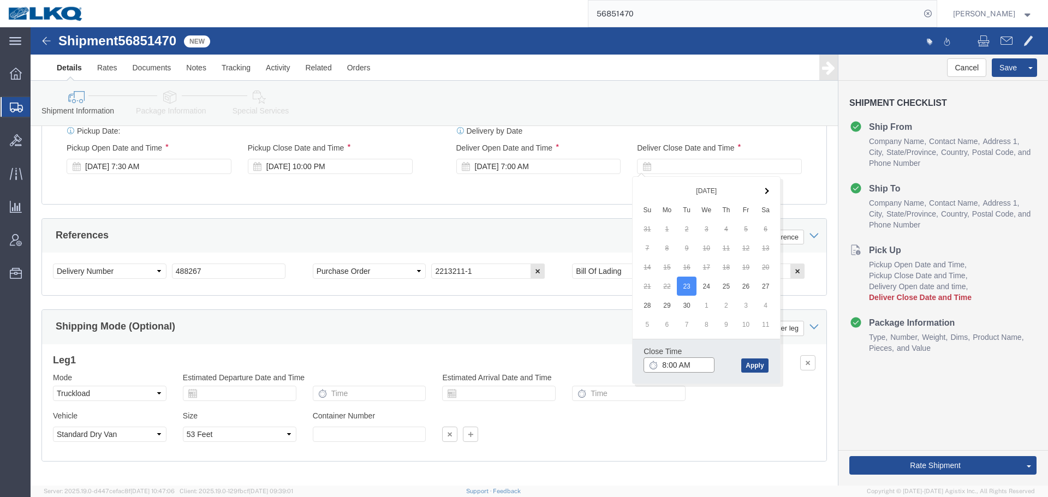
click input "8:00 AM"
type input "0701"
type input "7:01 AM"
click div "Close Time 7:01 AM Sep 23 2025 8:00 AM - Sep 23 2025 8:00 AM Cancel Apply"
click button "Apply"
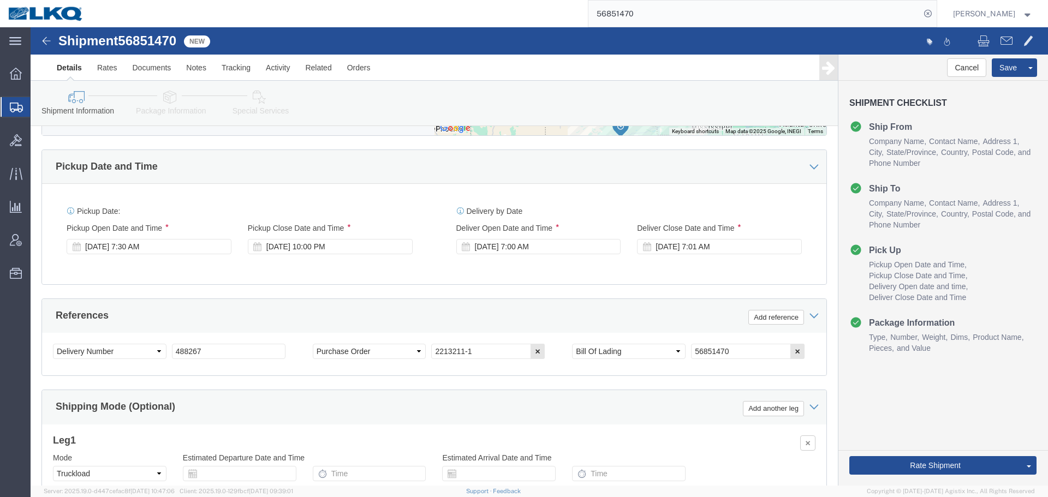
scroll to position [382, 0]
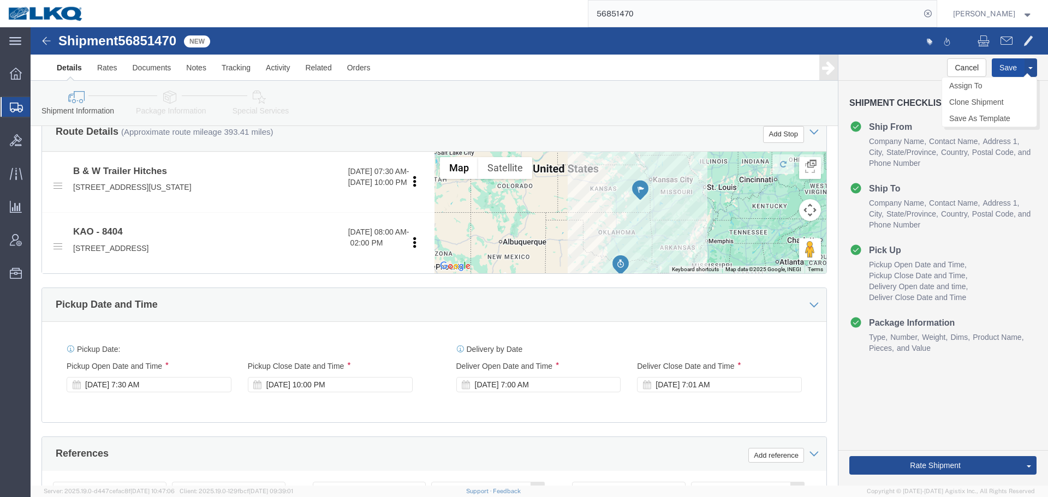
click button "Save"
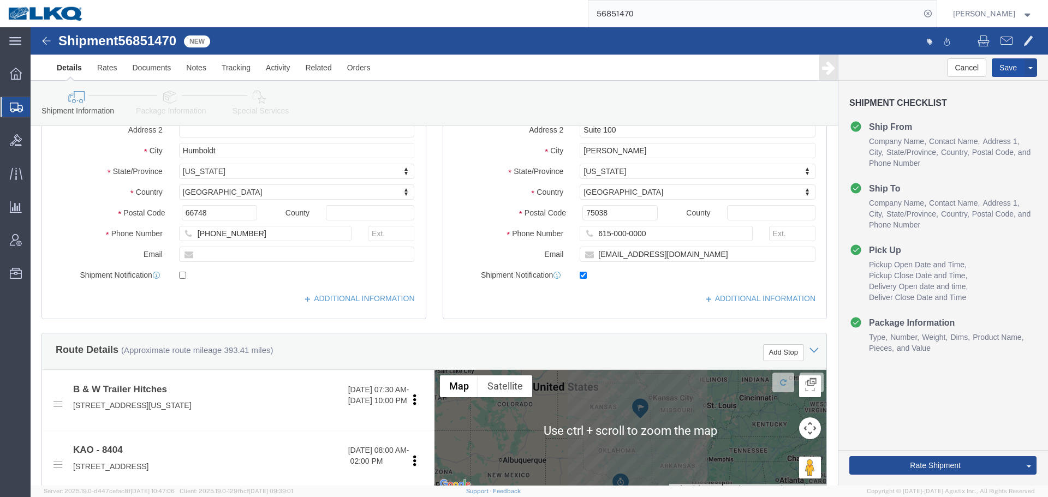
scroll to position [55, 0]
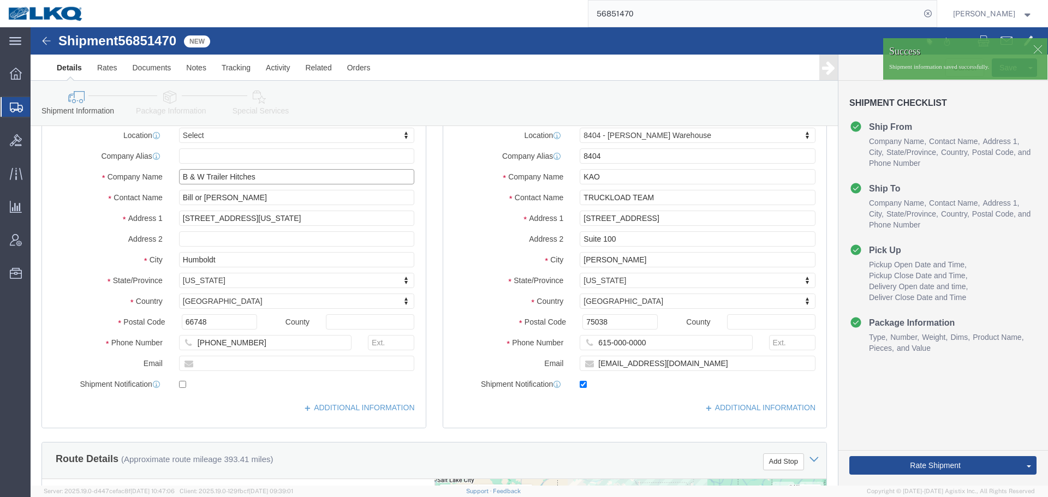
drag, startPoint x: 175, startPoint y: 148, endPoint x: 234, endPoint y: 154, distance: 59.2
click input "B & W Trailer Hitches"
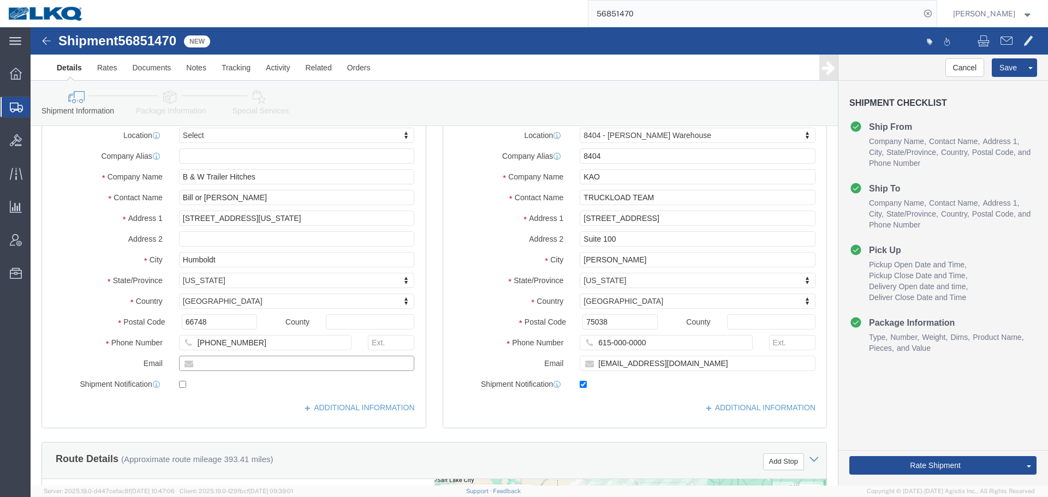
drag, startPoint x: 207, startPoint y: 330, endPoint x: 198, endPoint y: 338, distance: 12.4
click input "text"
paste input "billygutierrez@turnoverball.com"
type input "billygutierrez@turnoverball.com"
click label "Shipment Notification"
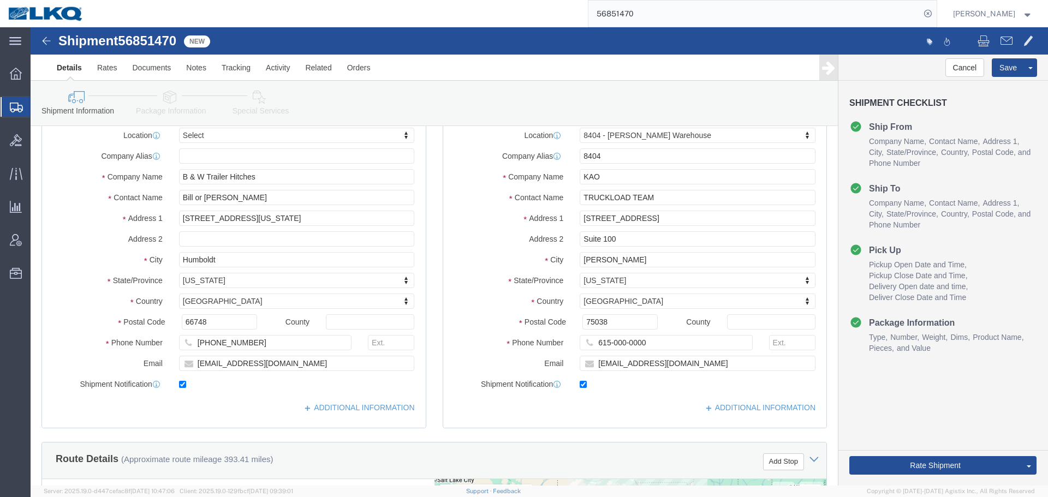
click label
click input "checkbox"
click label
click input "checkbox"
checkbox input "true"
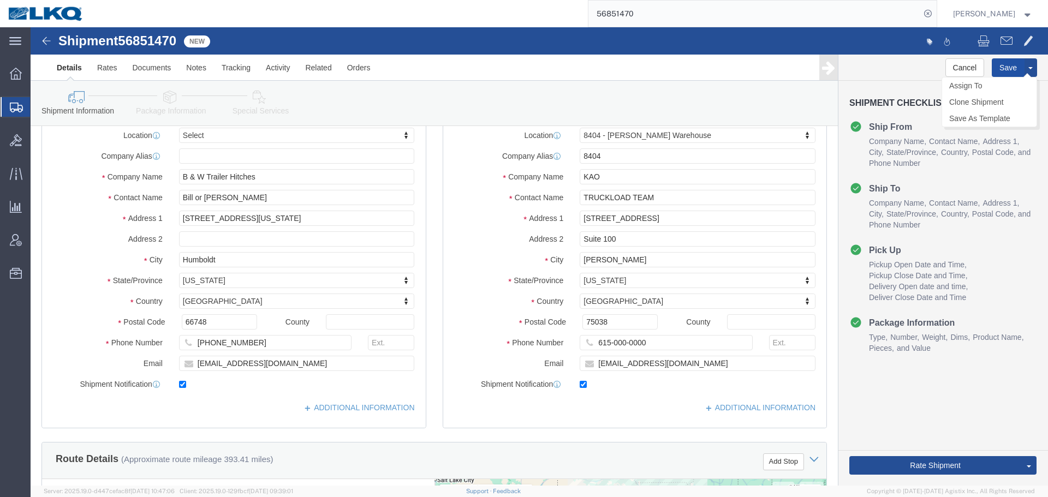
click button "Save"
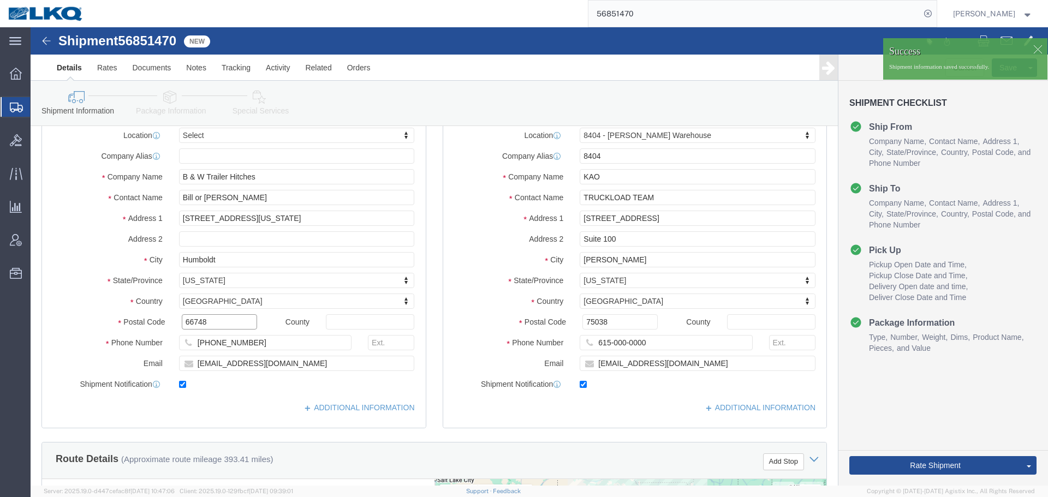
click input "66748"
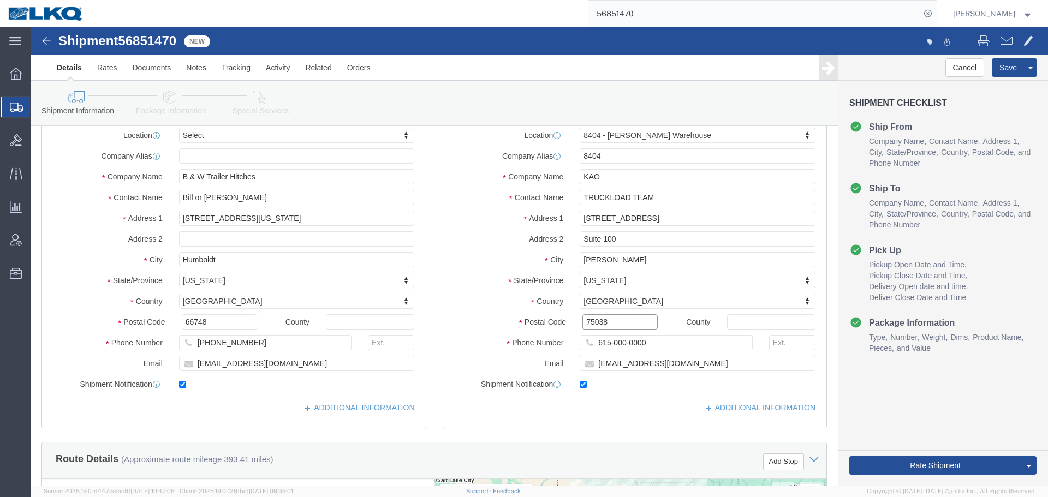
click input "75038"
click span
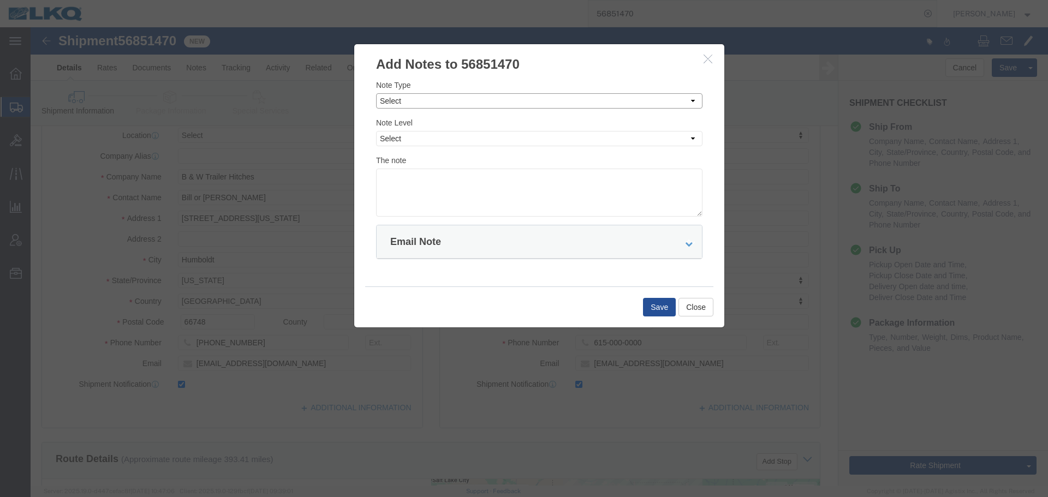
click select "Select Approval Bid Notes Carrier Change Notes Claim Notes Content Hazmat Notes…"
select select "BID_NOTES"
click select "Select Approval Bid Notes Carrier Change Notes Claim Notes Content Hazmat Notes…"
click select "Select Private to Account Private to Vendor Public"
select select "PRIVATE_TO_ACCOUNT"
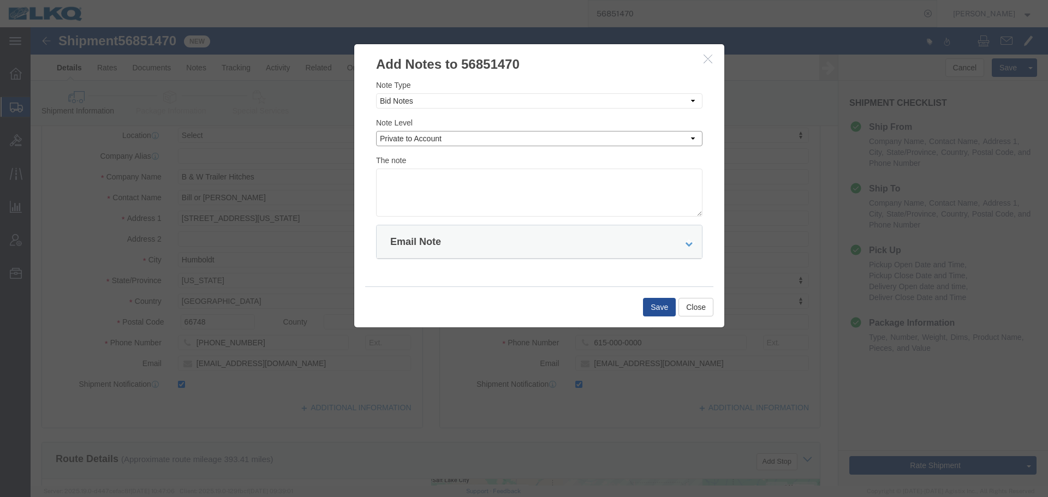
click select "Select Private to Account Private to Vendor Public"
click textarea
paste textarea "$1,023"
click textarea "DAT: $1,023"
type textarea "DAT: $1023"
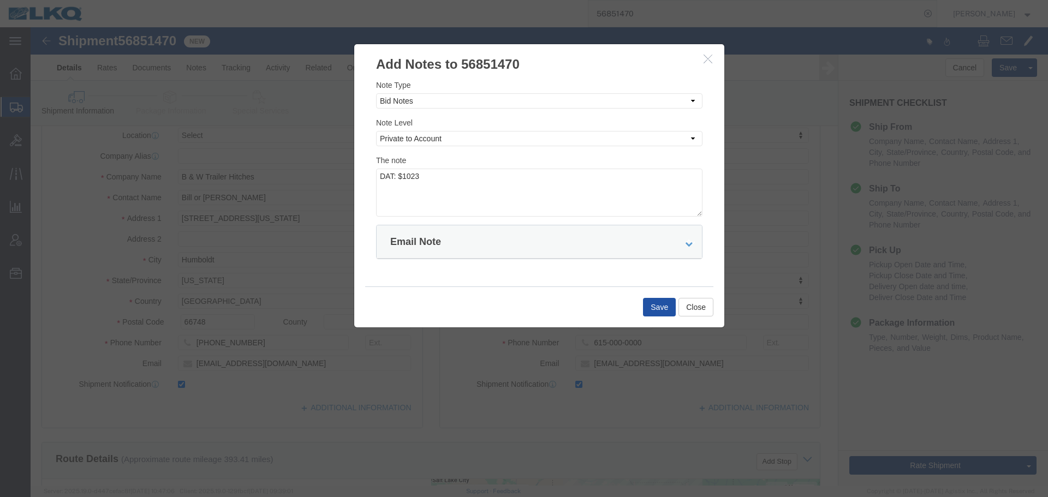
click button "Save"
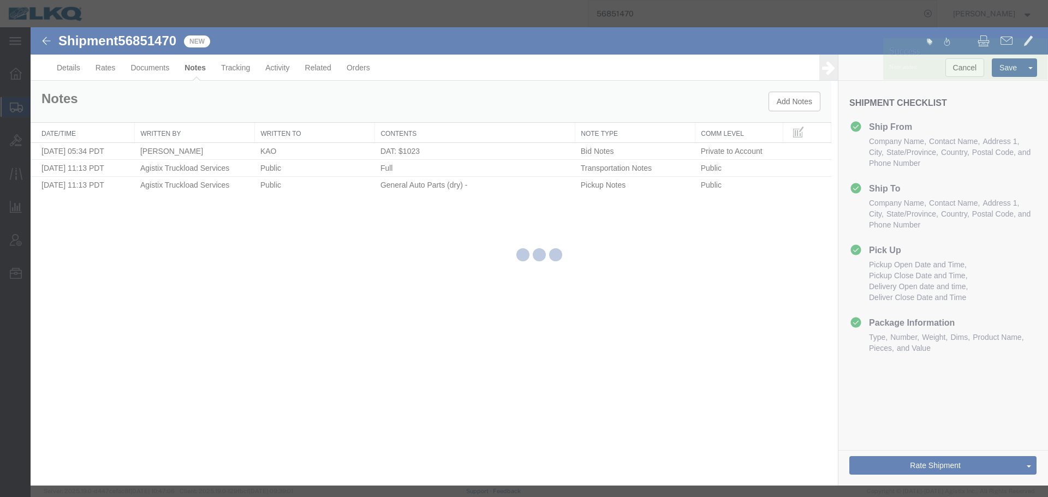
scroll to position [0, 0]
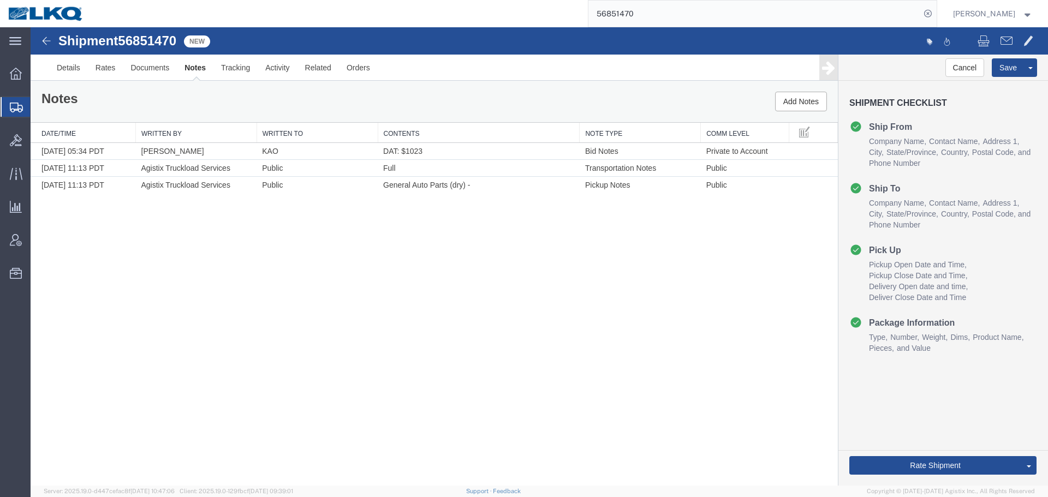
click at [532, 297] on div "Shipment 56851470 3 of 3 New Details Rates Documents Notes Tracking Activity Re…" at bounding box center [539, 256] width 1017 height 458
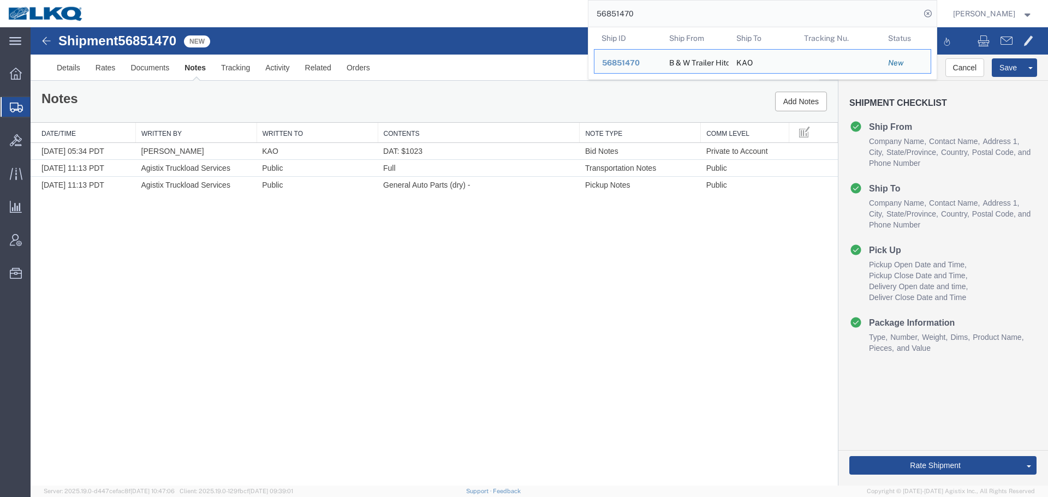
click at [699, 13] on input "56851470" at bounding box center [754, 14] width 332 height 26
paste input "561"
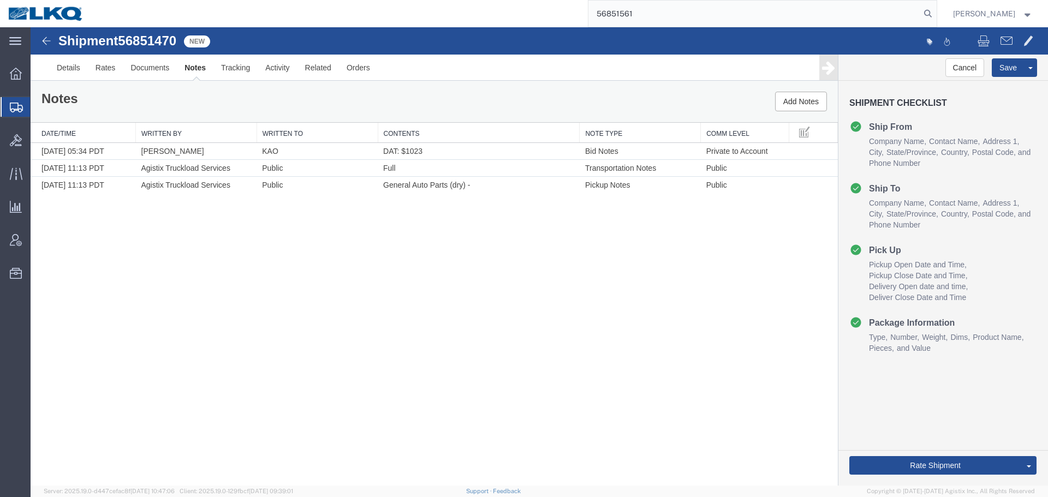
type input "56851561"
click at [625, 354] on div "Shipment 56851470 3 of 3 New Details Rates Documents Notes Tracking Activity Re…" at bounding box center [539, 256] width 1017 height 458
click at [981, 405] on div "Cancel Save Assign To Clone Shipment Save As Template Shipment Checklist Ship F…" at bounding box center [943, 270] width 210 height 431
click at [970, 413] on link "Send To Bid" at bounding box center [989, 415] width 94 height 16
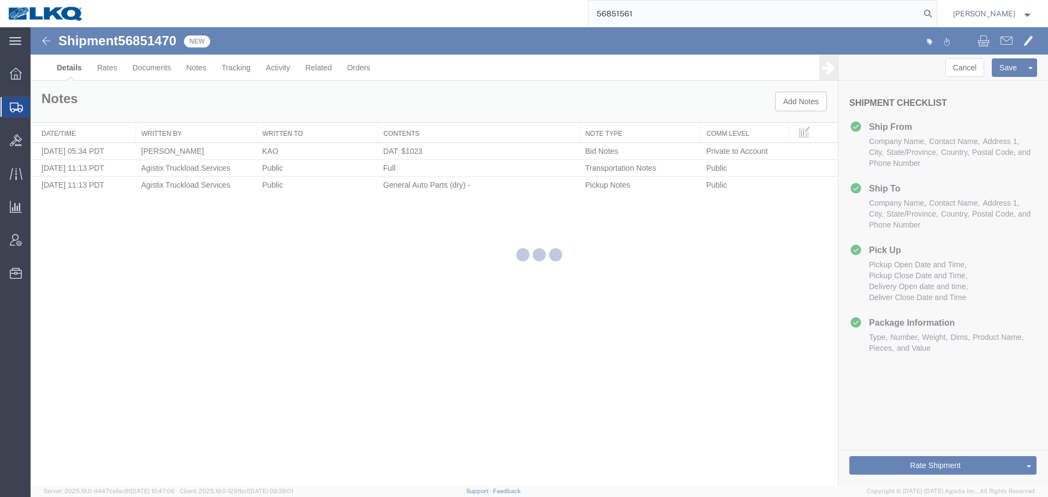
select select "65991"
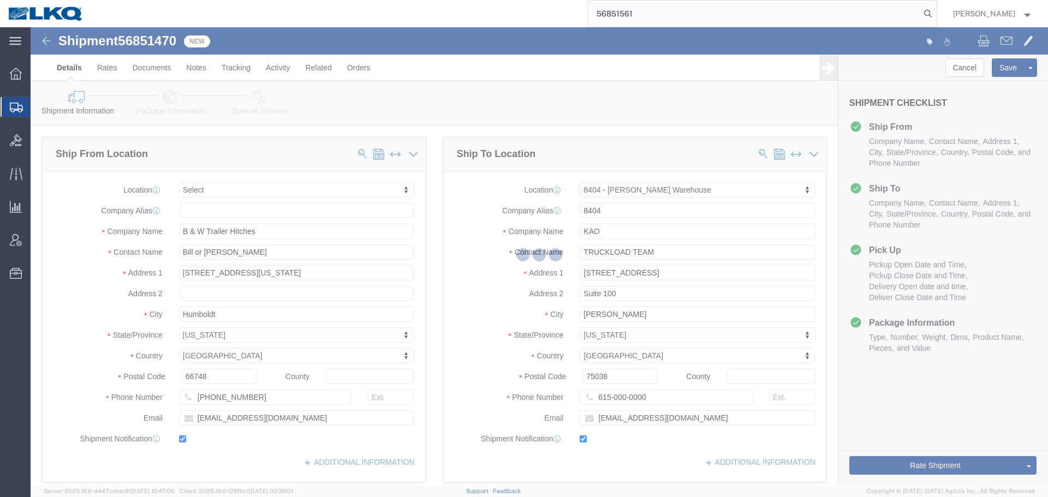
select select "TL"
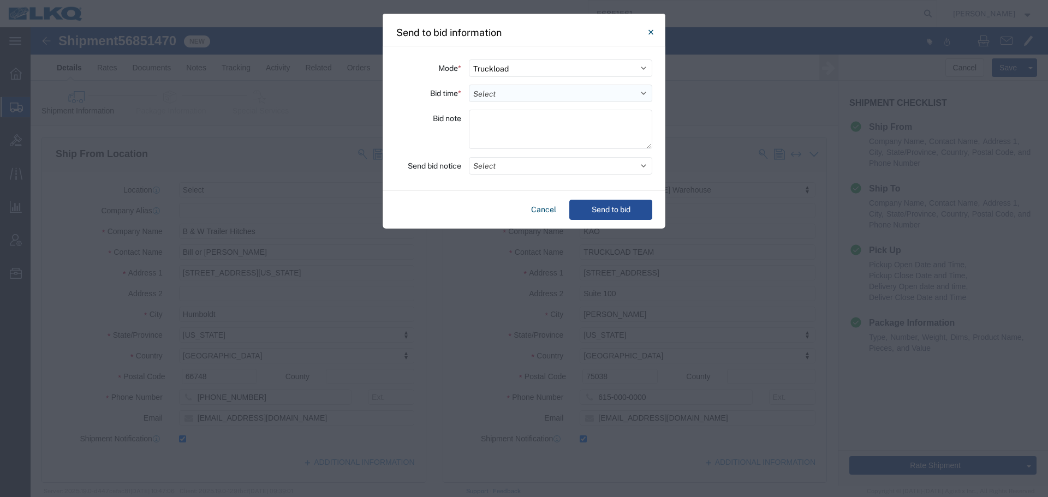
click at [498, 100] on select "Select 30 Min (Rush) 1 Hour (Rush) 2 Hours (Rush) 4 Hours (Rush) 8 Hours (Rush)…" at bounding box center [560, 93] width 183 height 17
select select "24"
click at [469, 85] on select "Select 30 Min (Rush) 1 Hour (Rush) 2 Hours (Rush) 4 Hours (Rush) 8 Hours (Rush)…" at bounding box center [560, 93] width 183 height 17
click at [512, 169] on button "Select" at bounding box center [560, 165] width 183 height 17
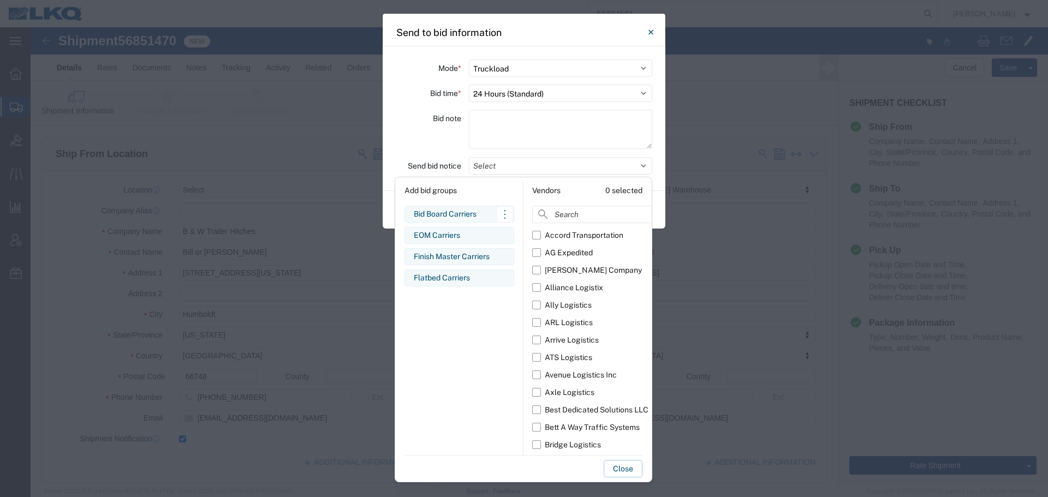
click at [484, 218] on div "Bid Board Carriers" at bounding box center [459, 213] width 91 height 11
click at [431, 126] on div "Bid note" at bounding box center [428, 131] width 65 height 43
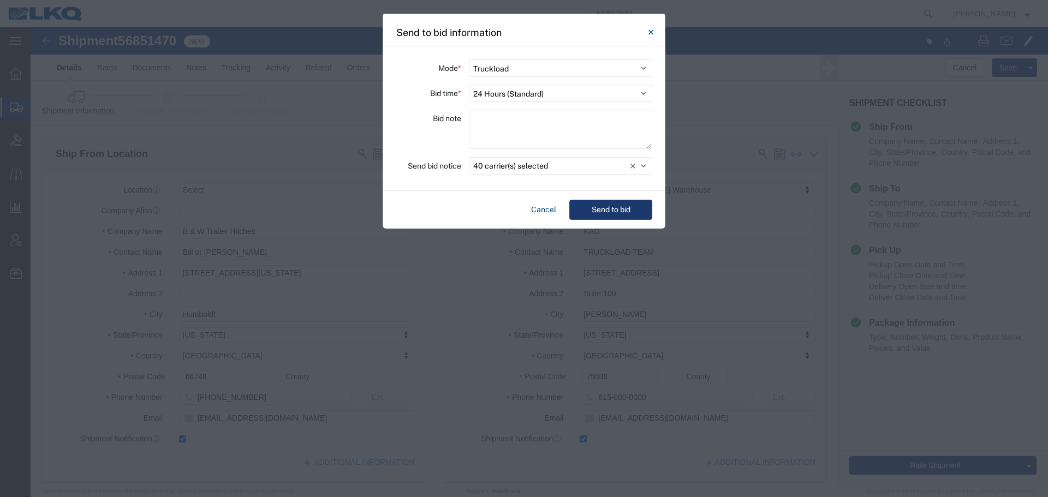
click at [620, 211] on button "Send to bid" at bounding box center [610, 210] width 83 height 20
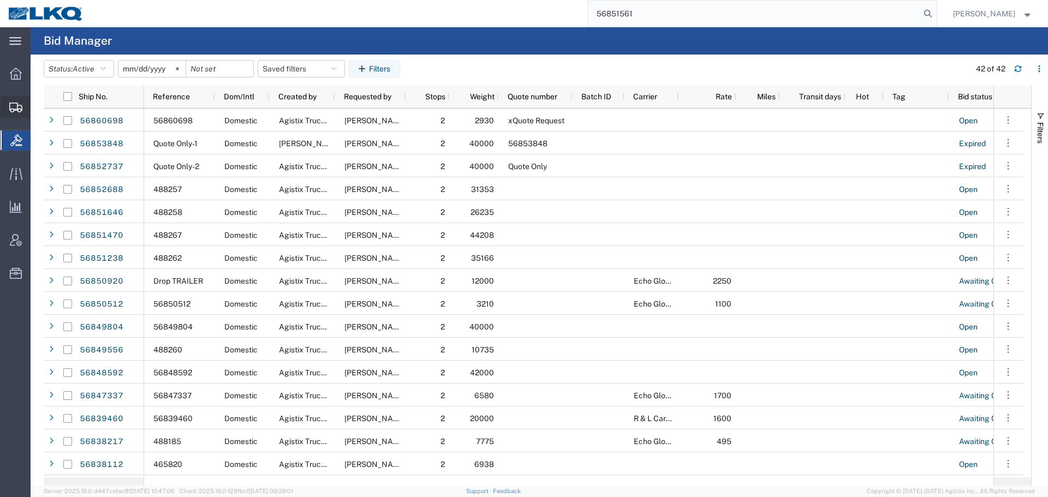
click at [0, 0] on span "Shipment Manager" at bounding box center [0, 0] width 0 height 0
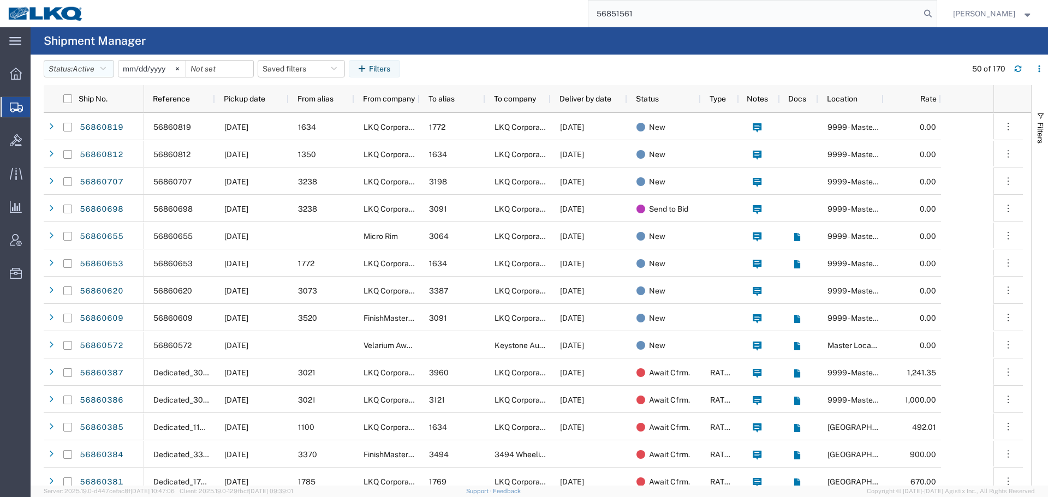
click at [91, 70] on span "Active" at bounding box center [84, 68] width 22 height 9
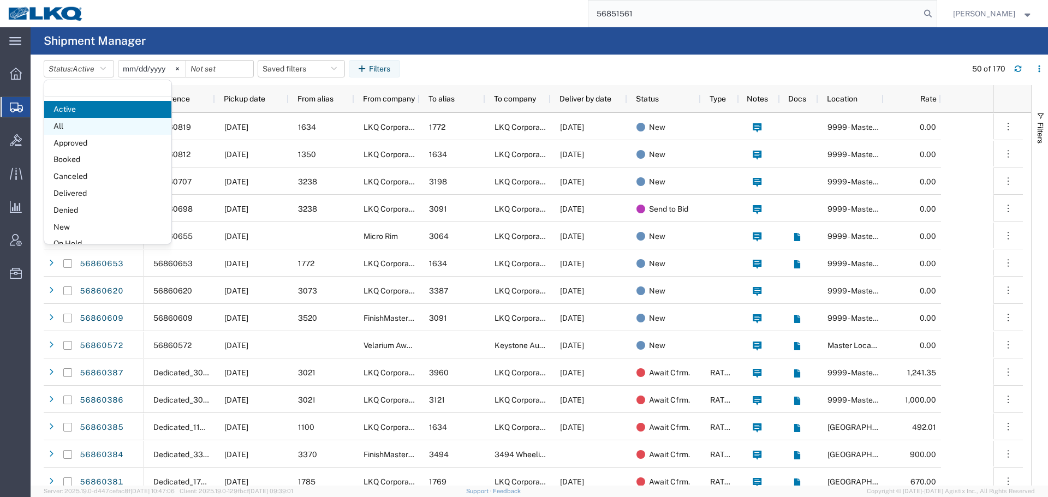
click at [75, 129] on span "All" at bounding box center [107, 126] width 127 height 17
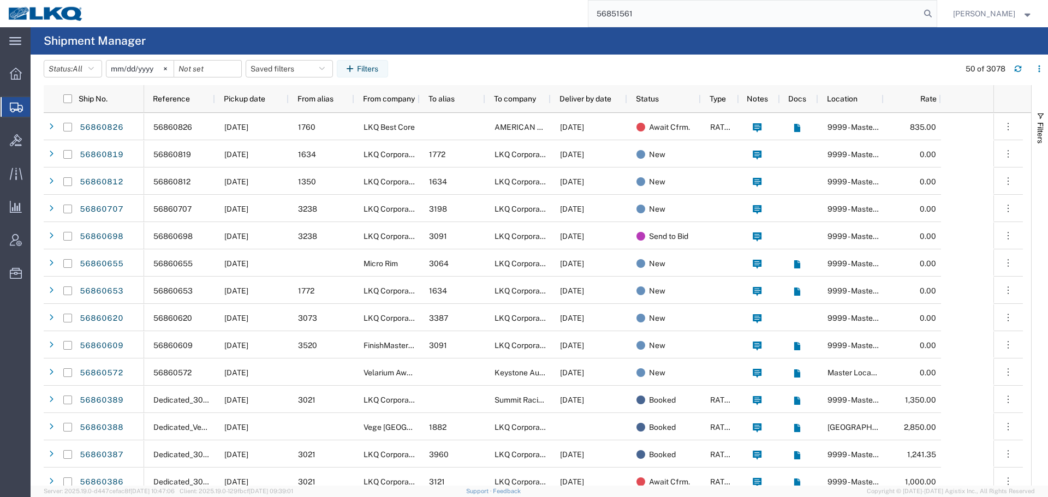
click at [139, 71] on input "[DATE]" at bounding box center [139, 69] width 67 height 16
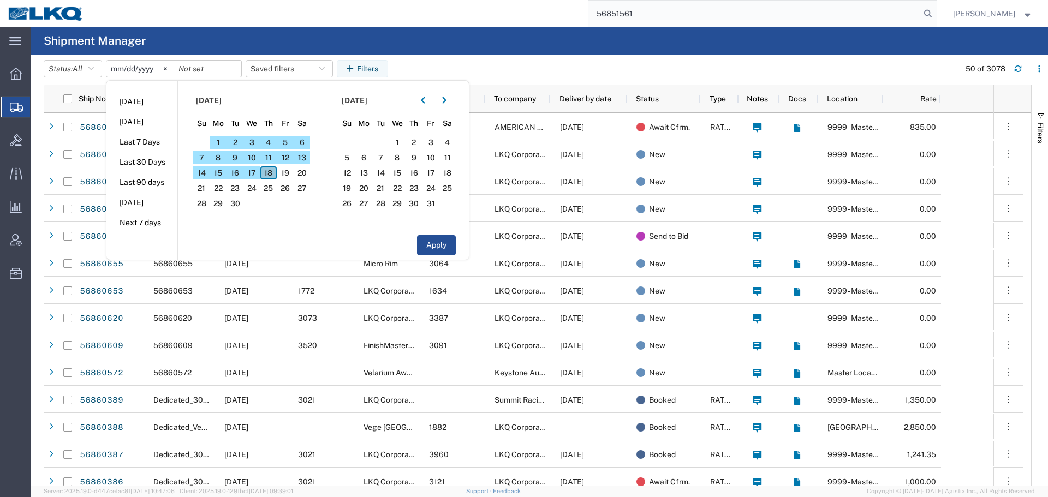
click at [270, 173] on span "18" at bounding box center [268, 172] width 17 height 13
click at [270, 172] on span "18" at bounding box center [268, 172] width 17 height 13
click at [434, 240] on button "Apply" at bounding box center [436, 245] width 39 height 20
type input "[DATE]"
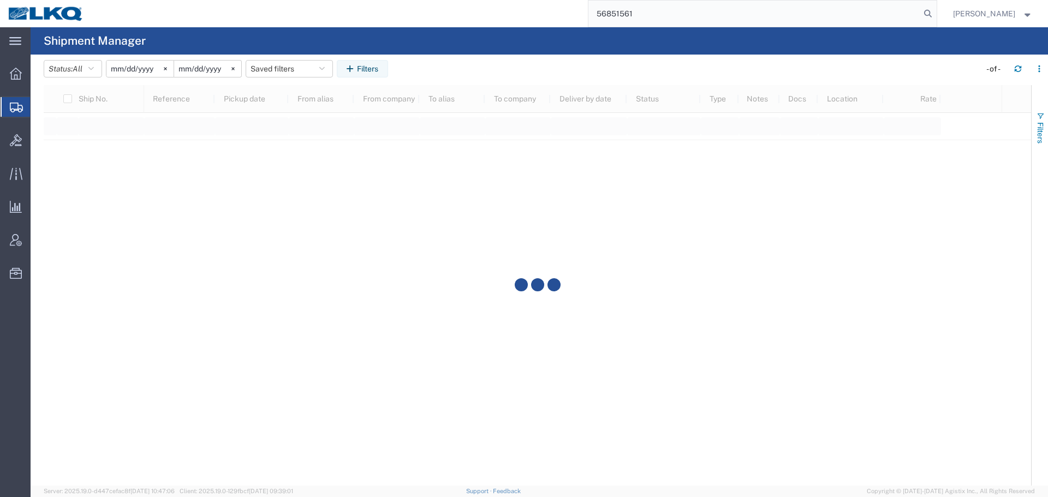
click at [1046, 124] on button "Filters" at bounding box center [1039, 127] width 16 height 59
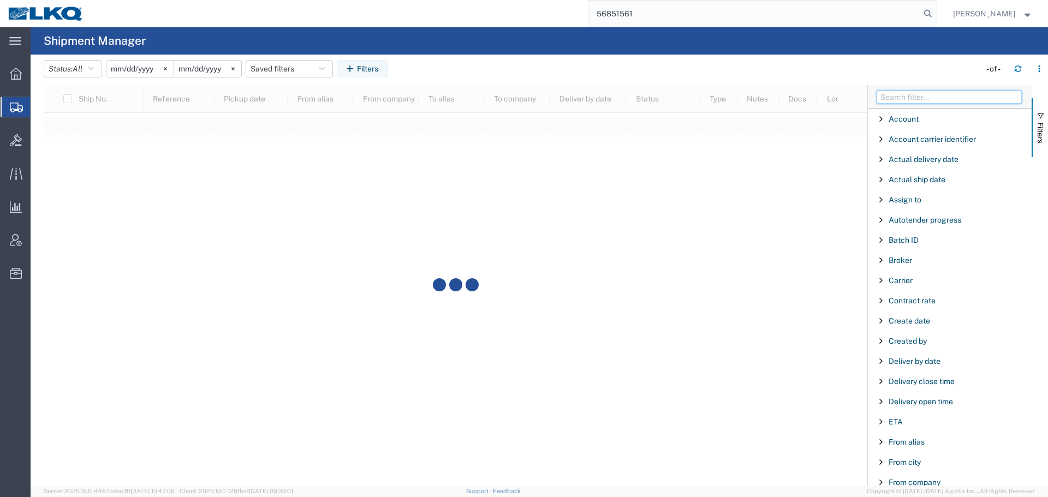
click at [923, 98] on input "Filter Columns Input" at bounding box center [948, 97] width 145 height 13
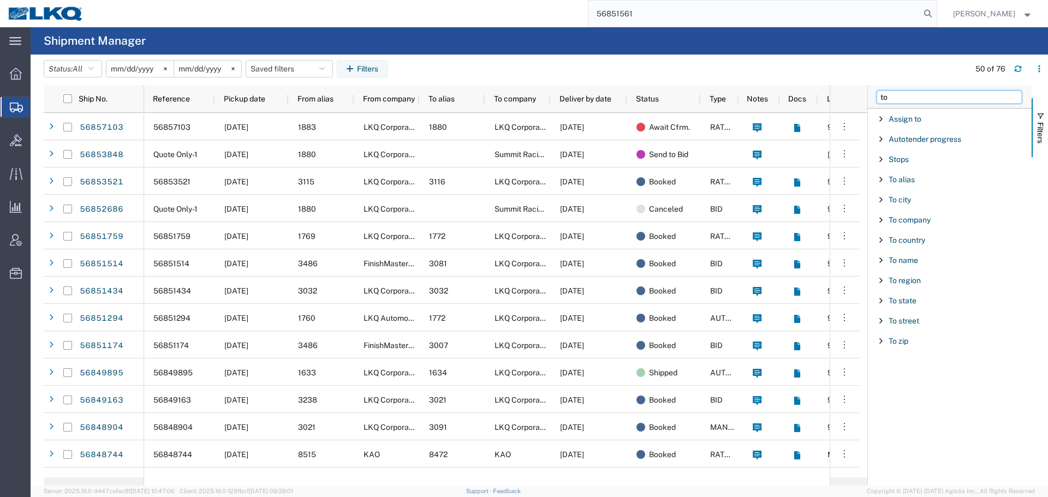
type input "to"
click at [878, 200] on span "Filter List 12 Filters" at bounding box center [880, 199] width 9 height 9
type input "1760"
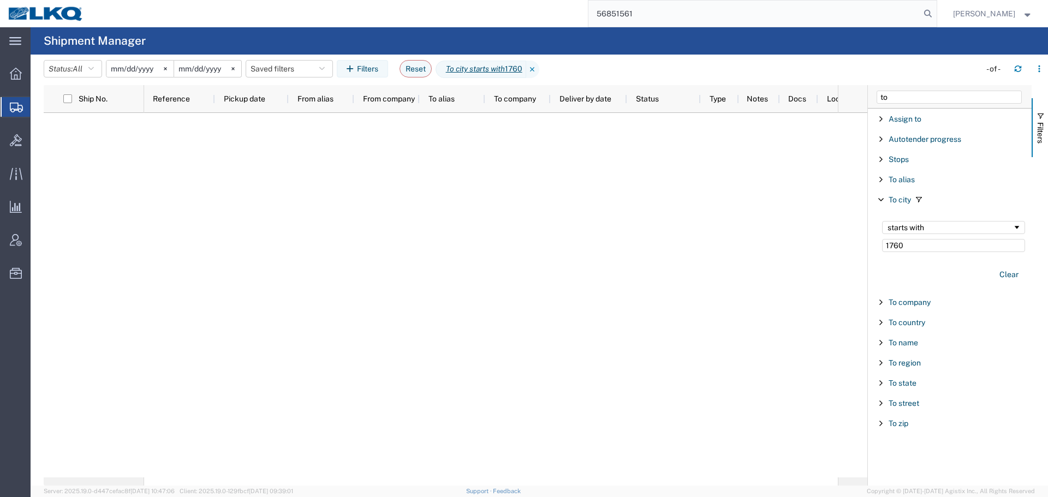
drag, startPoint x: 905, startPoint y: 239, endPoint x: 880, endPoint y: 239, distance: 25.1
click at [880, 239] on div "starts with 1760" at bounding box center [953, 236] width 156 height 44
click at [882, 178] on span "Filter List 12 Filters" at bounding box center [880, 179] width 9 height 9
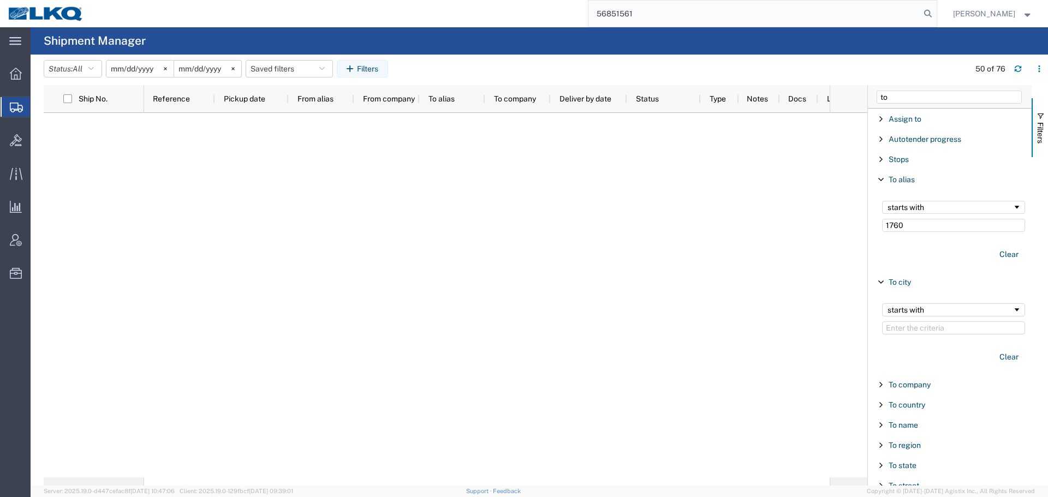
type input "1760"
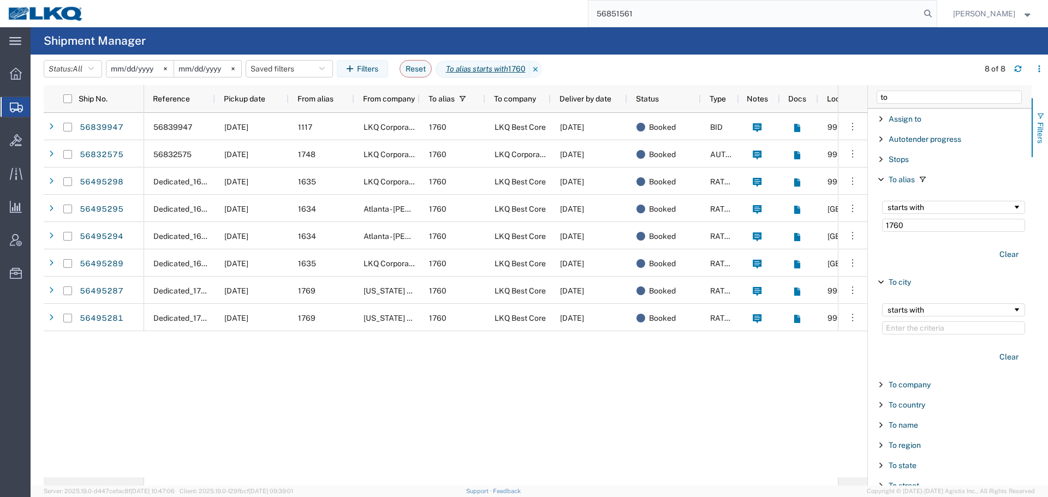
click at [1047, 132] on button "Filters" at bounding box center [1039, 127] width 16 height 59
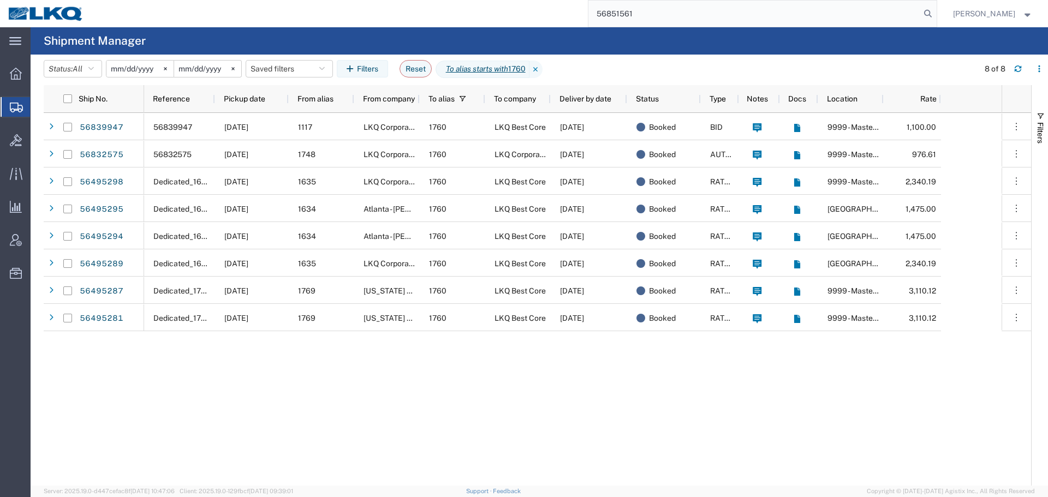
click at [592, 60] on agx-table-filter-chips "Status: All Active All Approved Booked Canceled Delivered Denied New On Hold Pe…" at bounding box center [508, 72] width 929 height 25
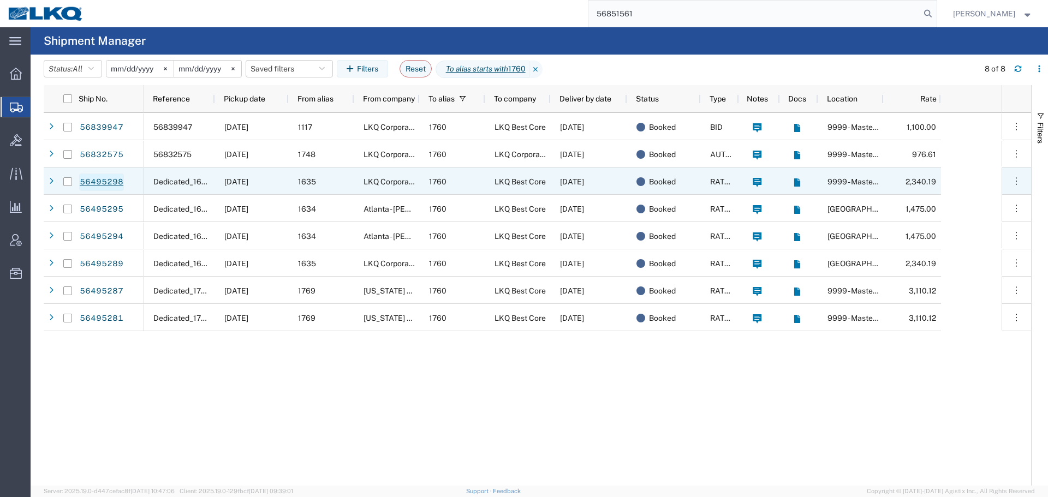
click at [87, 180] on link "56495298" at bounding box center [101, 182] width 45 height 17
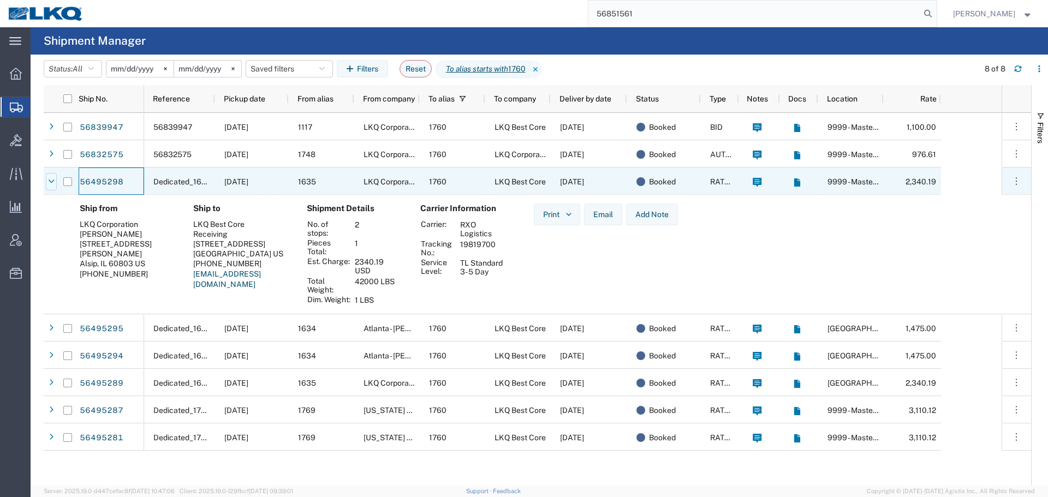
click at [53, 180] on icon at bounding box center [52, 182] width 6 height 8
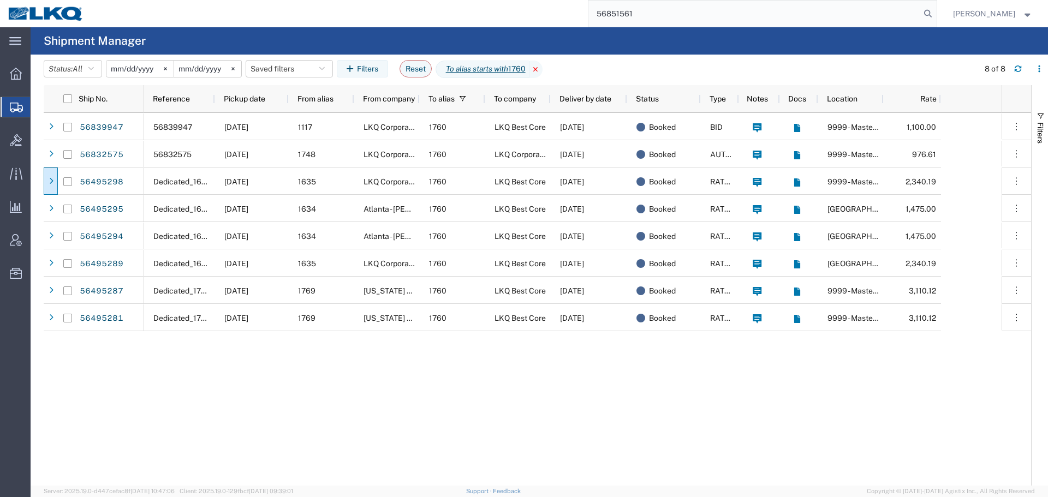
click at [542, 70] on icon at bounding box center [535, 69] width 13 height 17
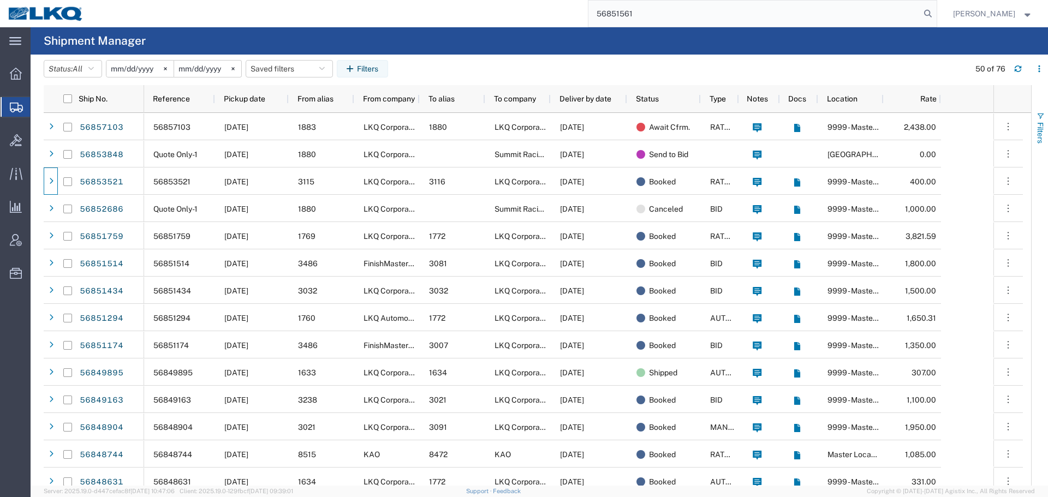
click at [1047, 124] on button "Filters" at bounding box center [1039, 127] width 16 height 59
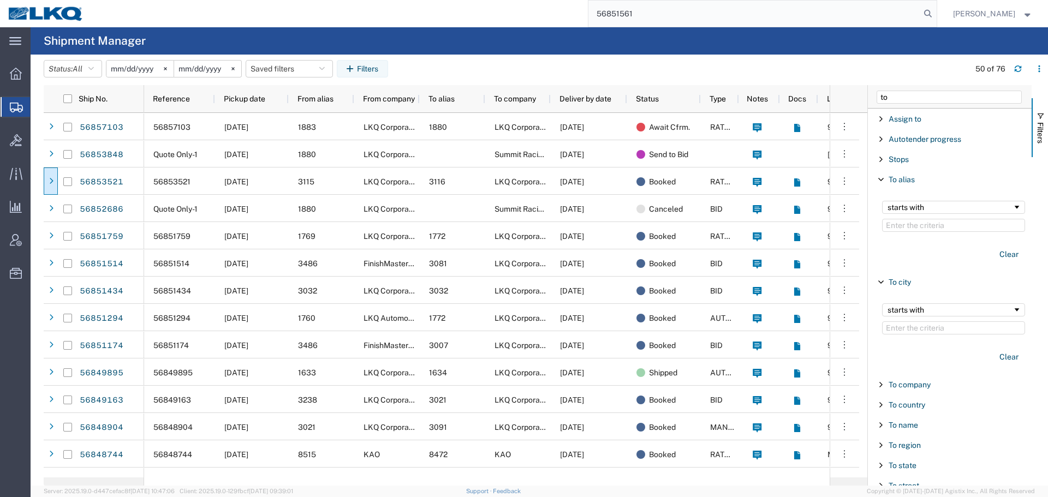
click at [878, 180] on span "Filter List 12 Filters" at bounding box center [880, 179] width 9 height 9
click at [909, 254] on div "starts with" at bounding box center [953, 236] width 156 height 44
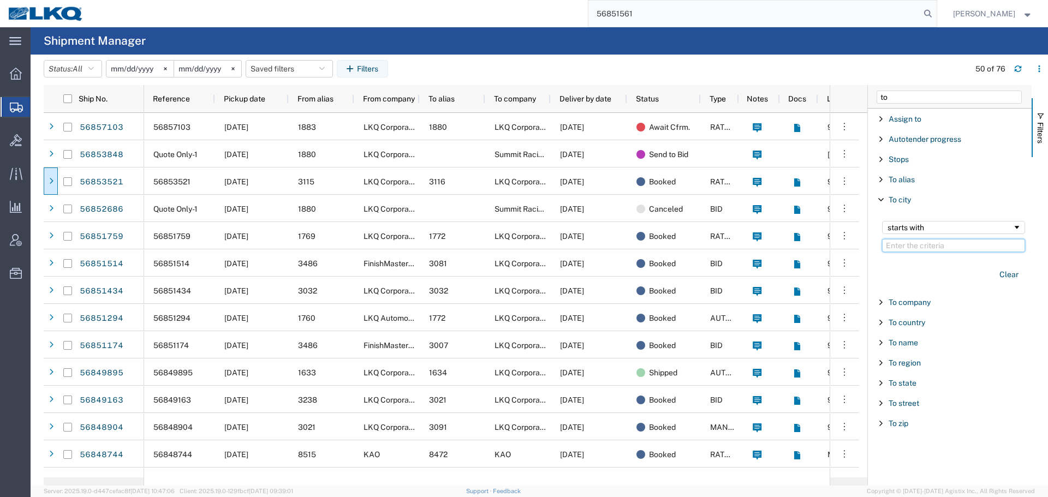
click at [906, 244] on input "Filter Value" at bounding box center [953, 245] width 143 height 13
paste input "[GEOGRAPHIC_DATA]"
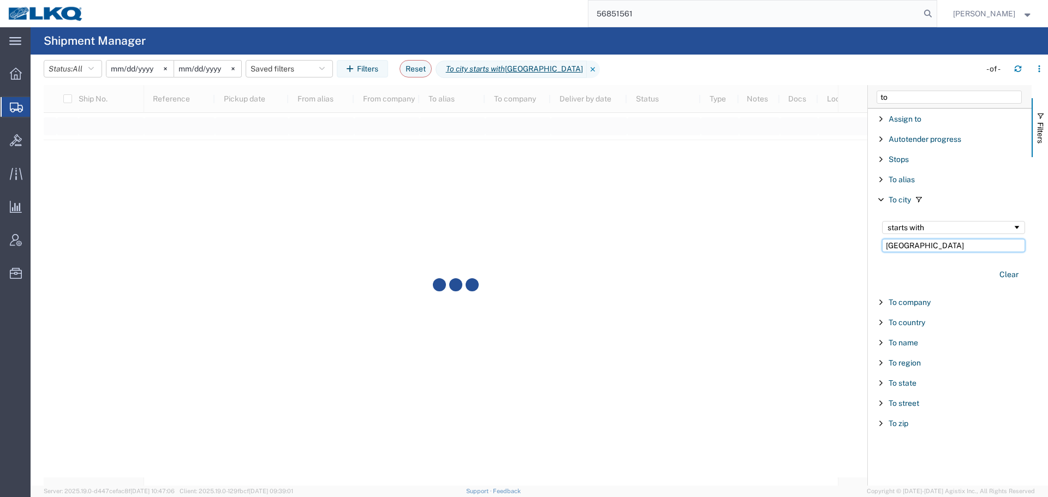
type input "[GEOGRAPHIC_DATA]"
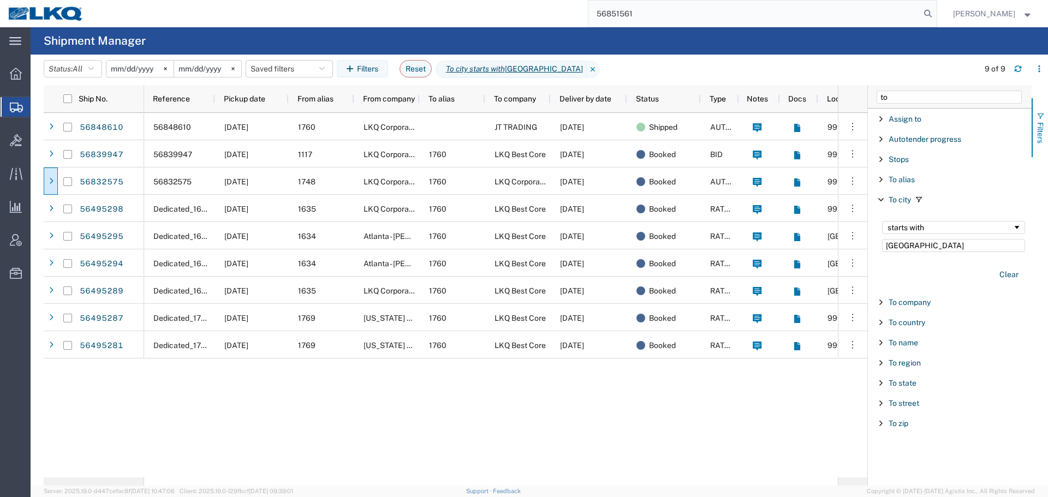
click at [1047, 141] on button "Filters" at bounding box center [1039, 127] width 16 height 59
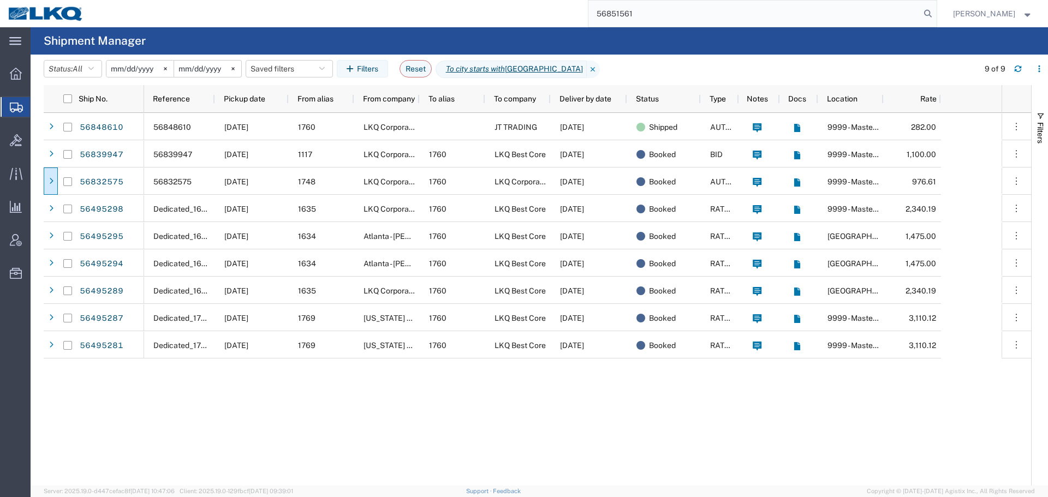
click at [543, 33] on agx-page-header "Shipment Manager" at bounding box center [539, 40] width 1017 height 27
click at [248, 35] on agx-page-header "Shipment Manager" at bounding box center [539, 40] width 1017 height 27
click at [88, 73] on button "Status: All" at bounding box center [73, 68] width 58 height 17
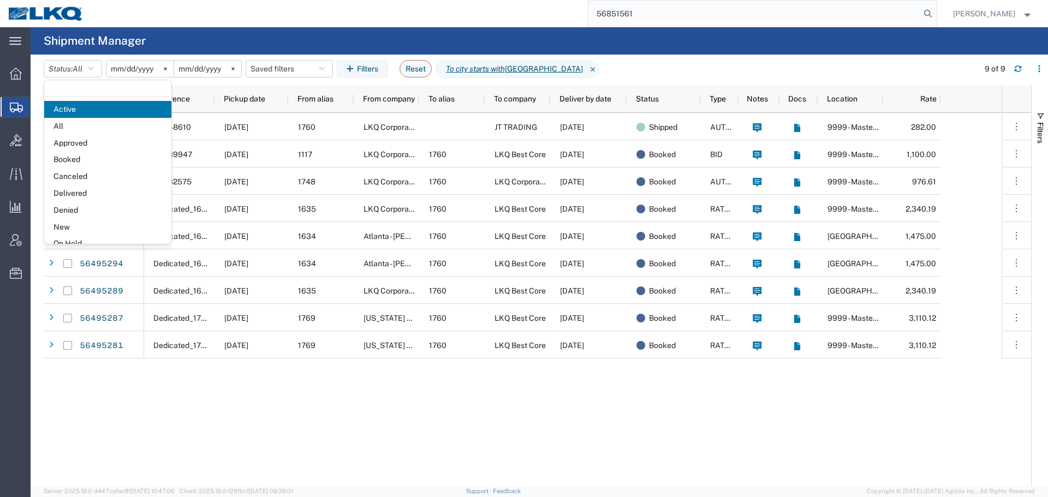
click at [650, 70] on agx-table-filter-chips "Status: All Active All Approved Booked Canceled Delivered Denied New On Hold Pe…" at bounding box center [508, 72] width 929 height 25
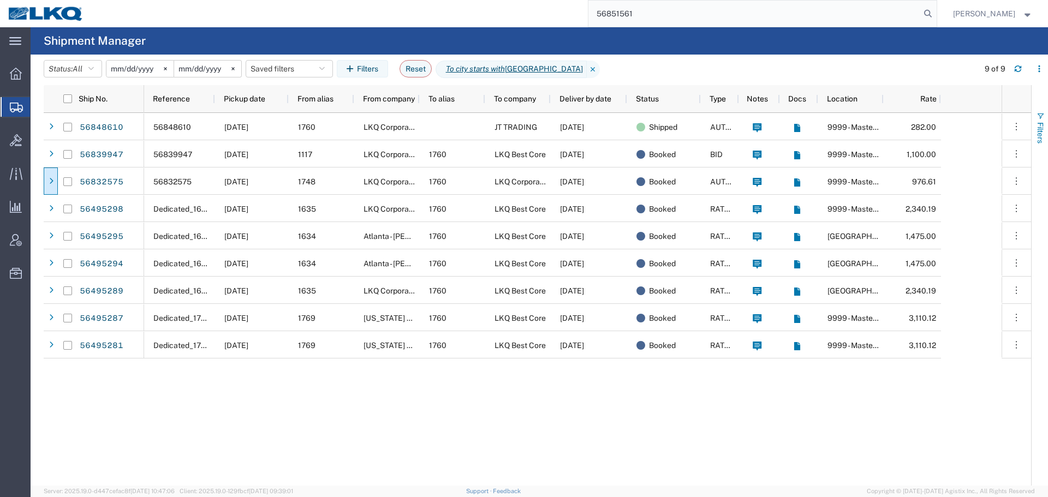
click at [1047, 156] on button "Filters" at bounding box center [1039, 127] width 16 height 59
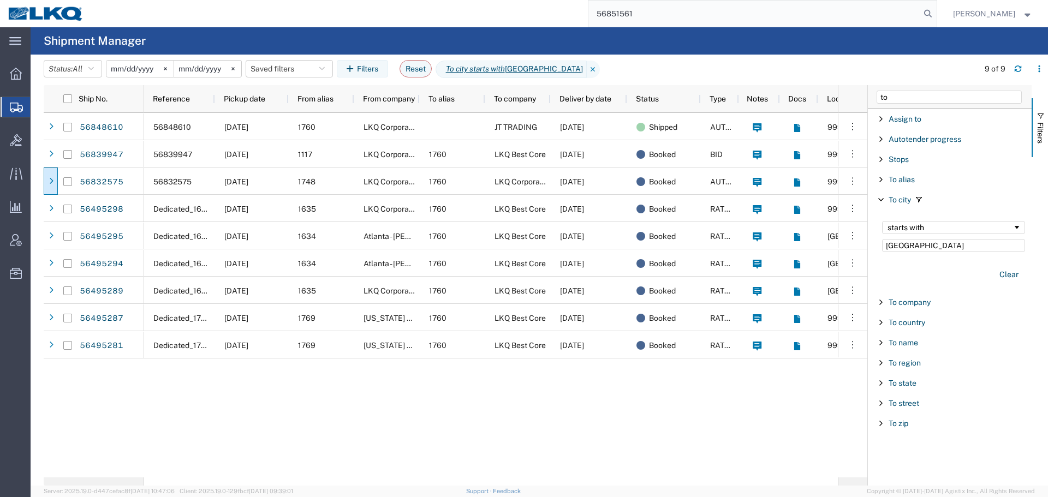
click at [950, 105] on div "to" at bounding box center [950, 96] width 164 height 23
click at [936, 100] on input "to" at bounding box center [948, 97] width 145 height 13
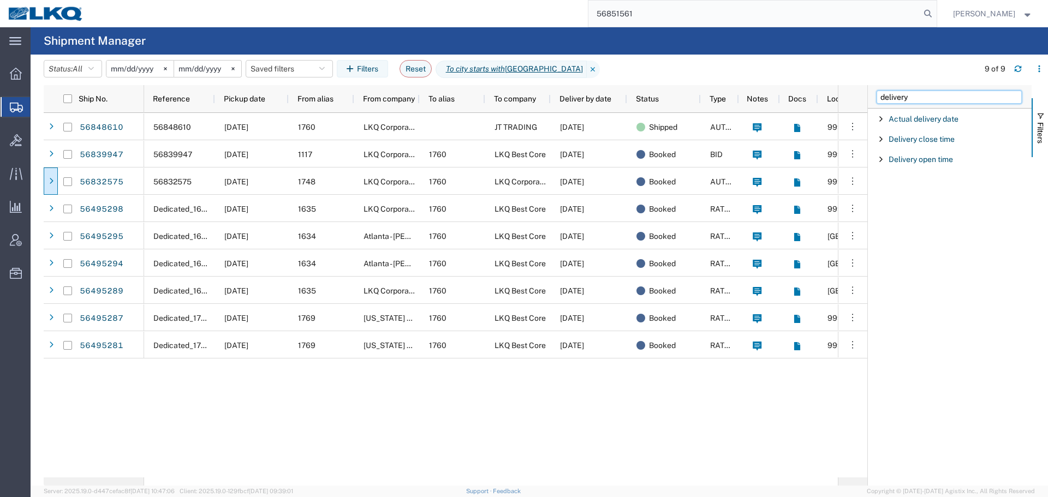
type input "delivery"
click at [879, 121] on span "Filter List 3 Filters" at bounding box center [880, 119] width 9 height 9
click at [914, 163] on input "Filter List 3 Filters" at bounding box center [953, 165] width 143 height 15
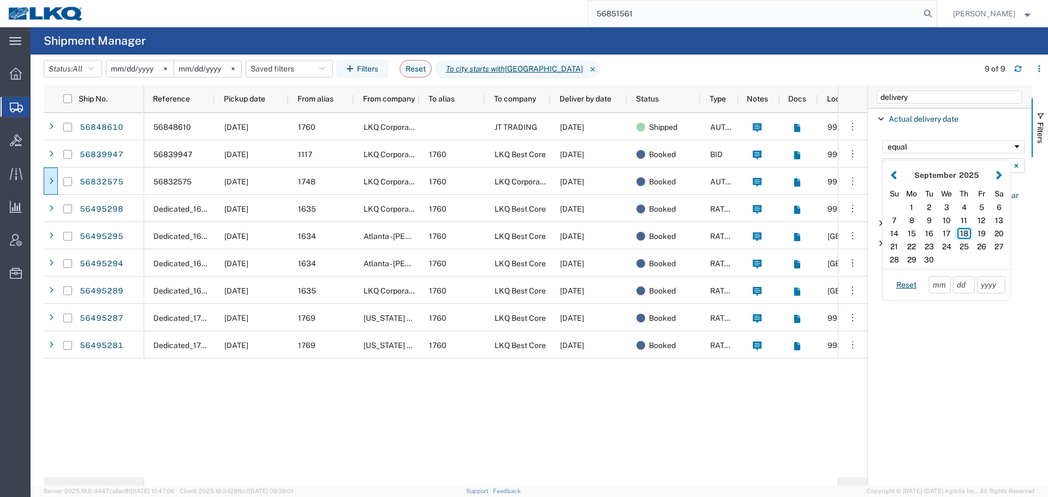
click at [965, 231] on div "18" at bounding box center [963, 233] width 17 height 13
type input "[DATE]"
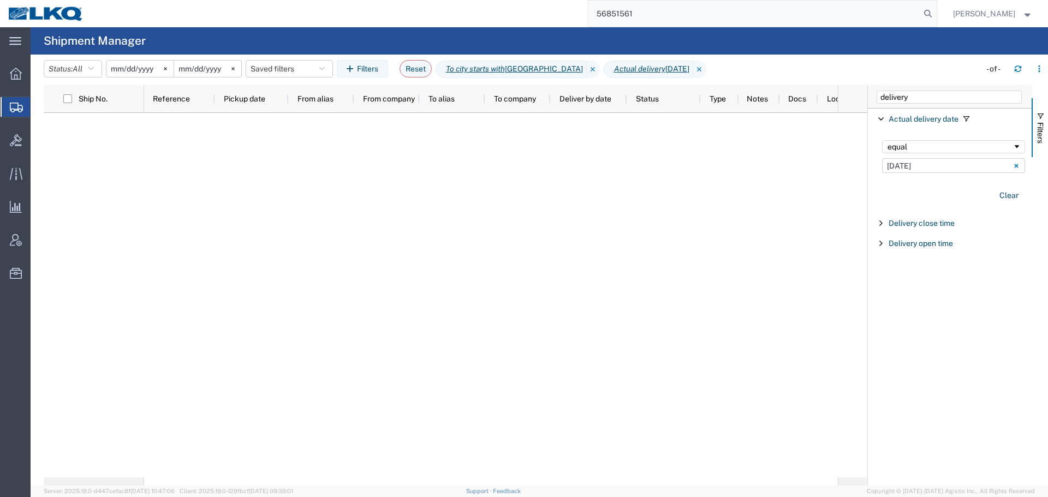
click at [136, 67] on input "[DATE]" at bounding box center [139, 69] width 67 height 16
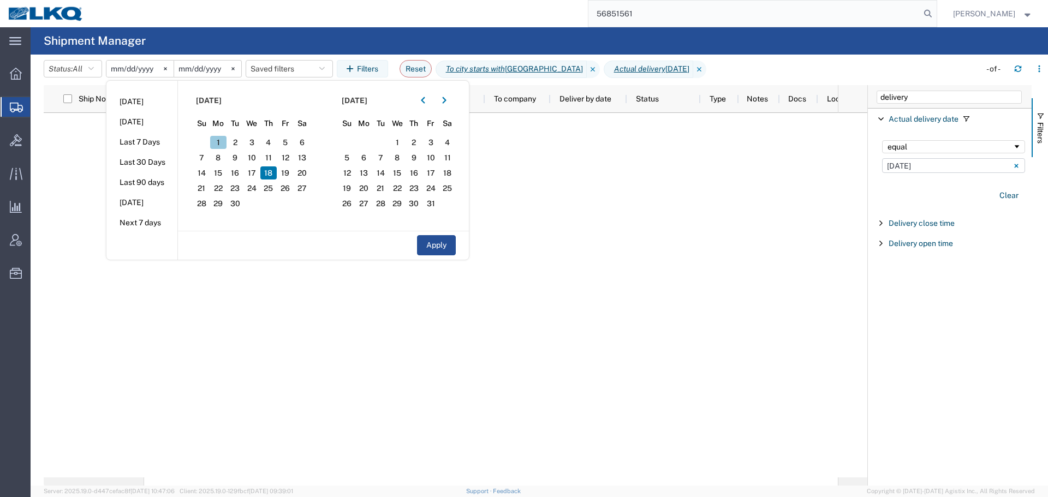
click at [222, 142] on span "1" at bounding box center [218, 142] width 17 height 13
click at [444, 248] on button "Apply" at bounding box center [436, 245] width 39 height 20
type input "[DATE]"
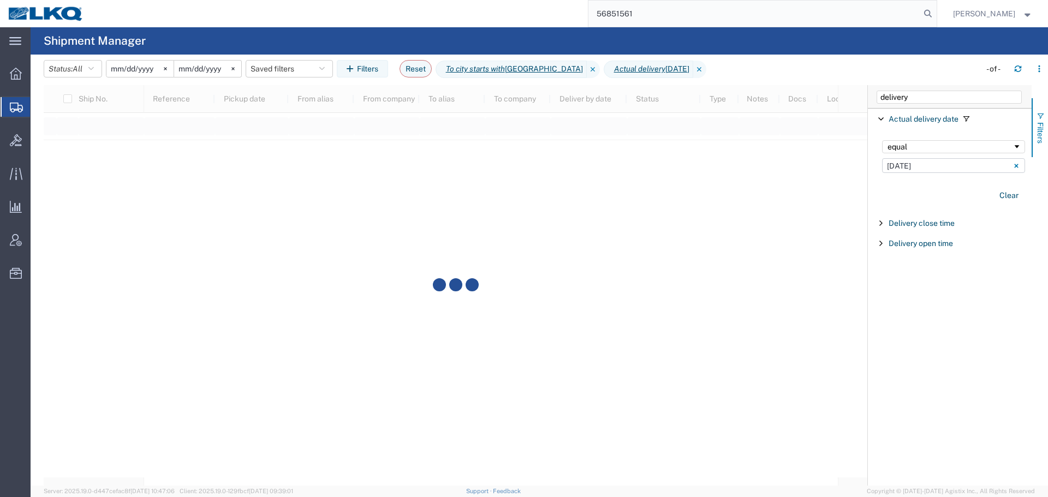
click at [1047, 129] on button "Filters" at bounding box center [1039, 127] width 16 height 59
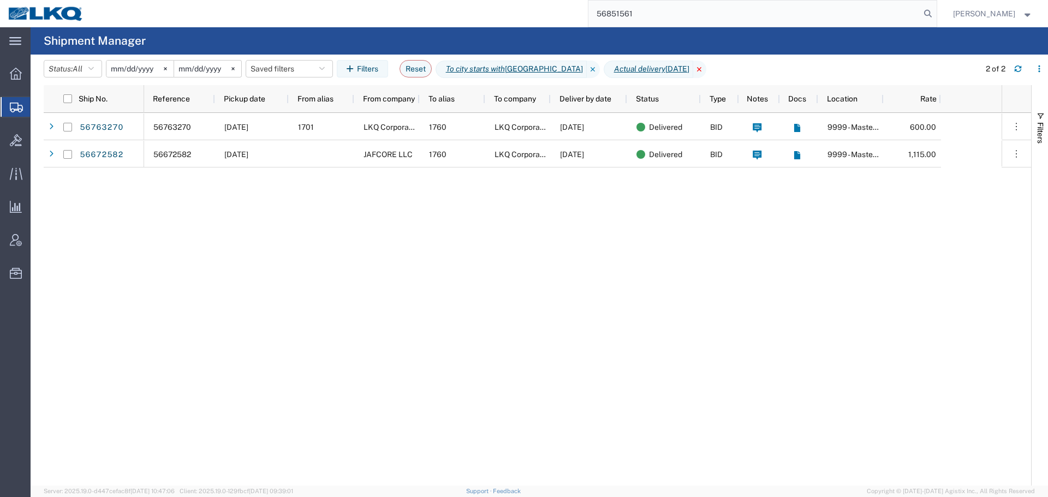
click at [693, 69] on icon at bounding box center [699, 69] width 13 height 17
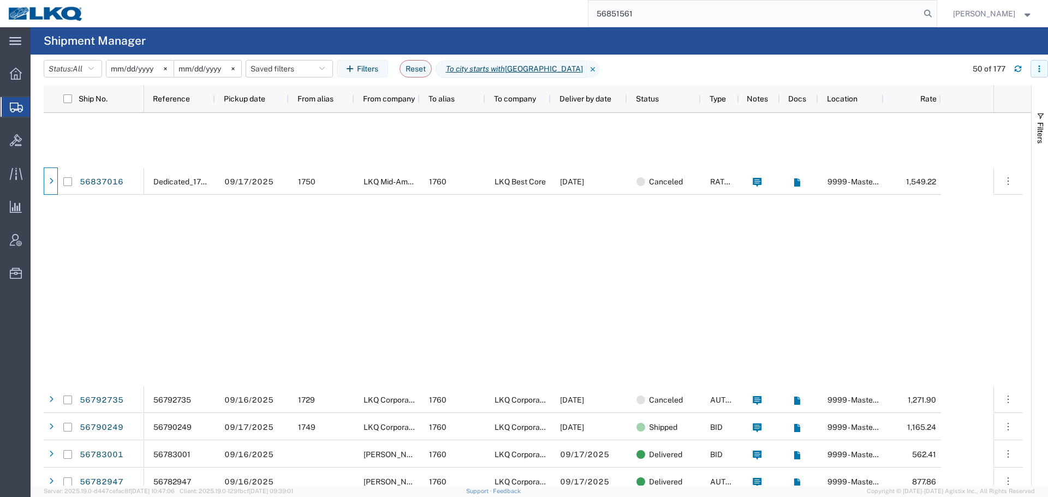
scroll to position [655, 0]
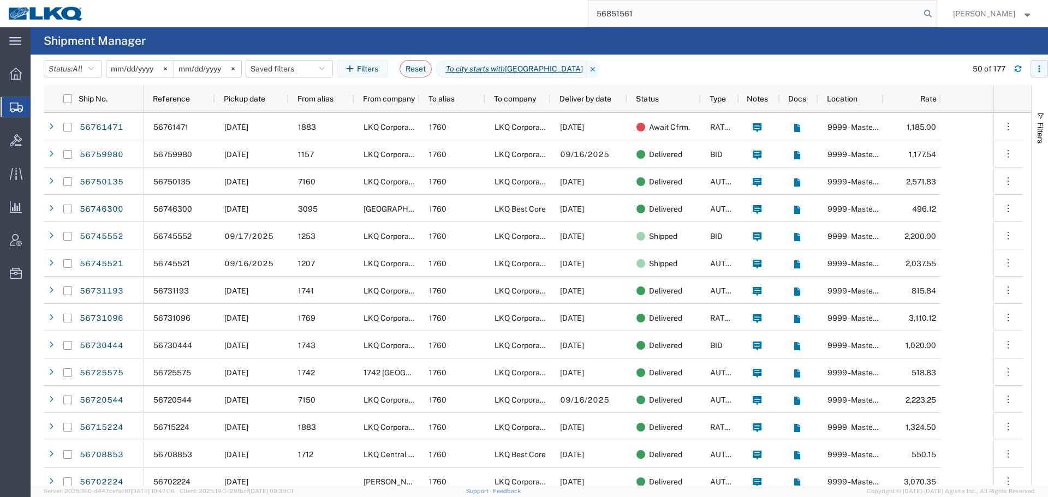
click at [1040, 74] on button "button" at bounding box center [1038, 68] width 17 height 17
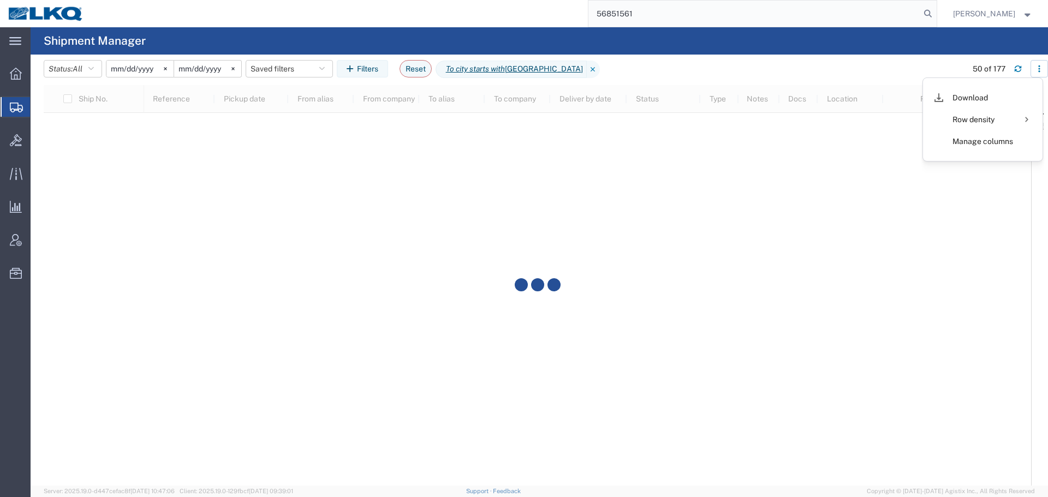
scroll to position [2456, 0]
click at [966, 100] on div "Download" at bounding box center [982, 98] width 61 height 22
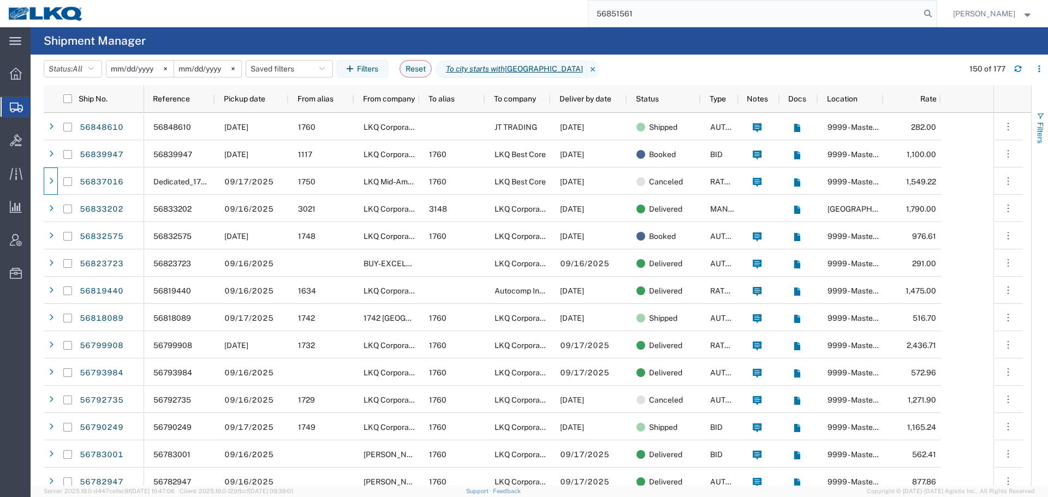
click at [1044, 141] on span "Filters" at bounding box center [1040, 132] width 9 height 21
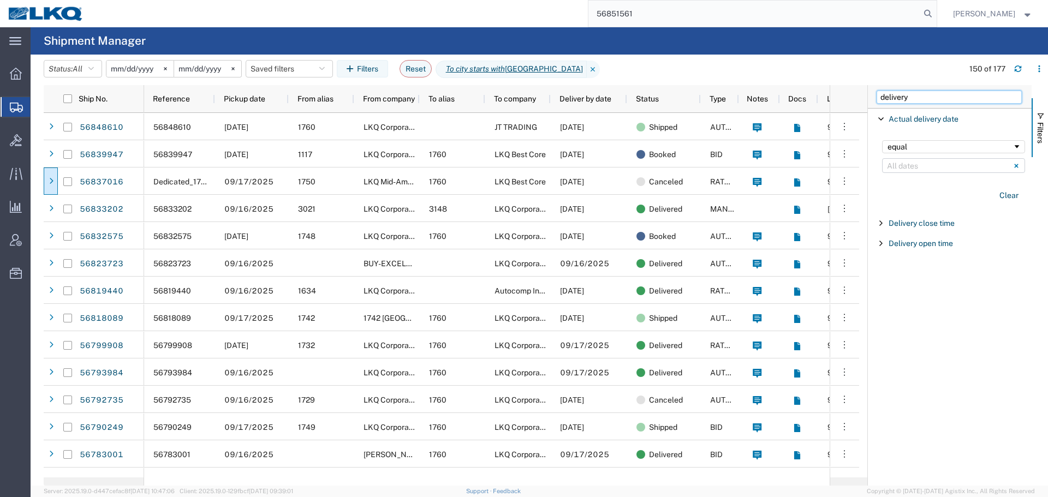
click at [923, 99] on input "delivery" at bounding box center [948, 97] width 145 height 13
type input "from"
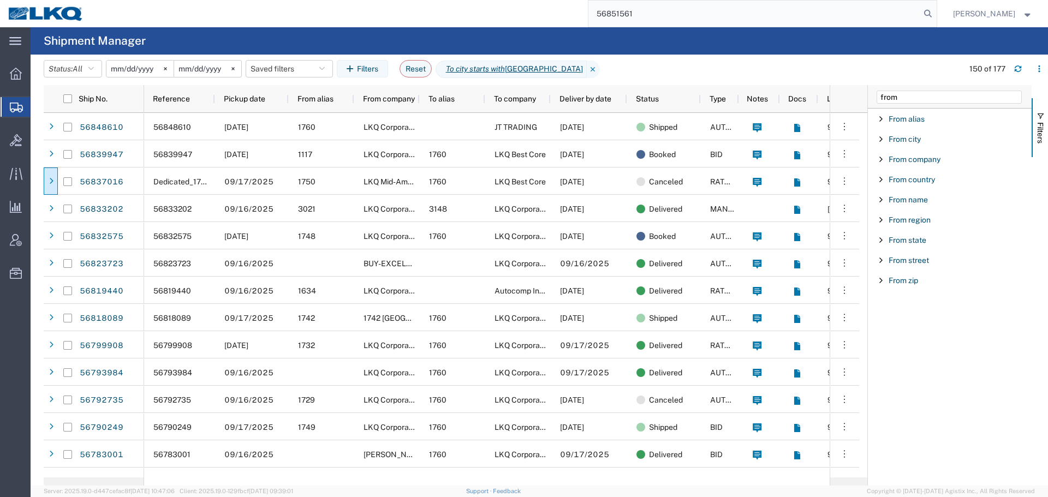
click at [882, 136] on span "Filter List 9 Filters" at bounding box center [880, 139] width 9 height 9
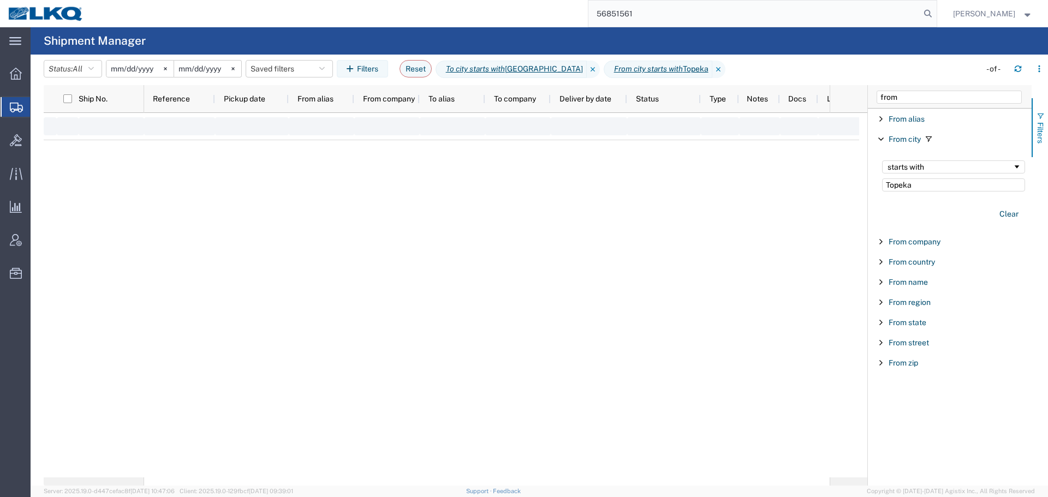
type input "Topeka"
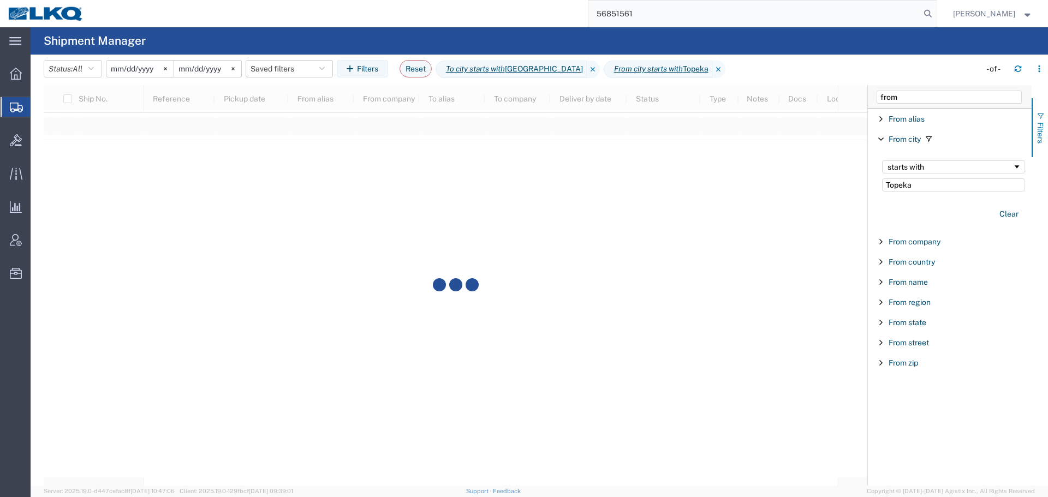
click at [1046, 140] on button "Filters" at bounding box center [1039, 127] width 16 height 59
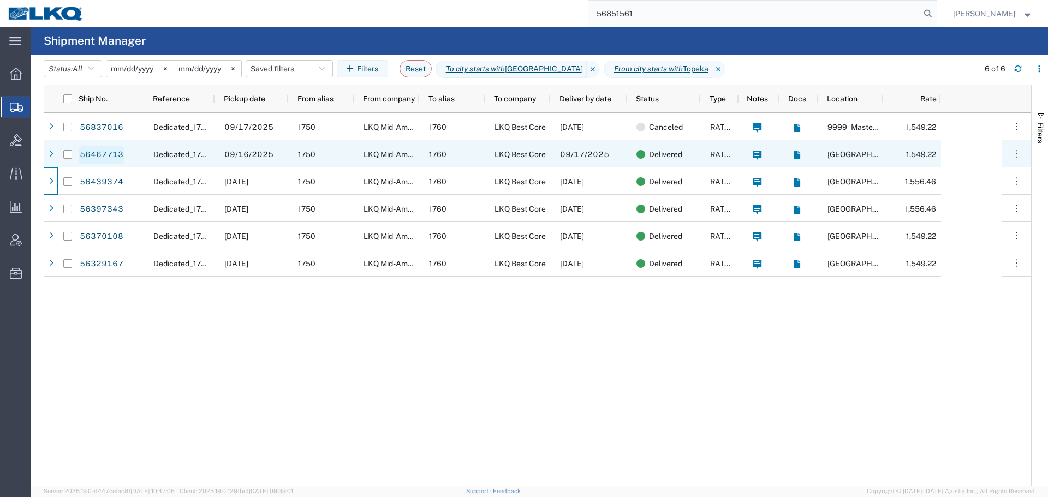
click at [93, 149] on link "56467713" at bounding box center [101, 154] width 45 height 17
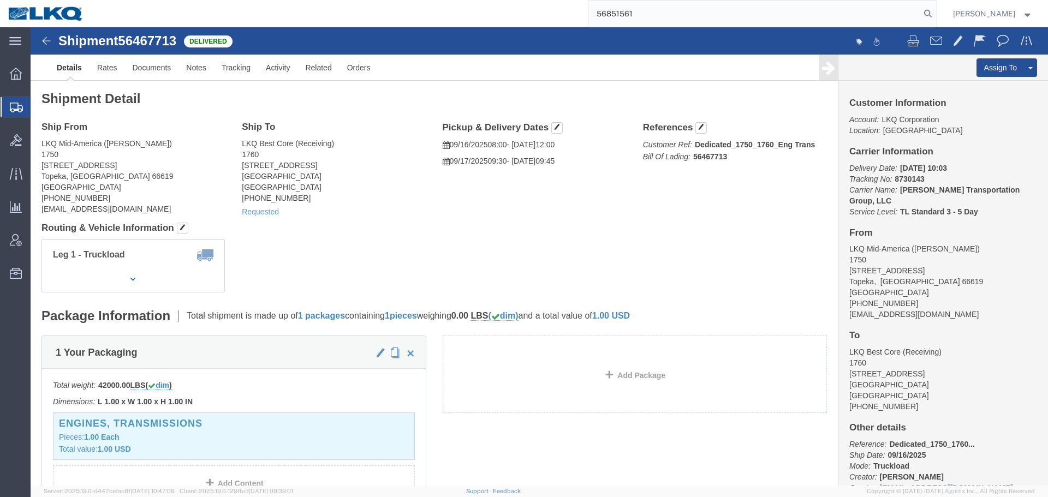
click div "Shipment Detail Ship From LKQ Mid-America (Jaime Martinez) 1750 5725 South Tope…"
click div "Ship From LKQ Mid-America (Jaime Martinez) 1750 5725 South Topeka Boulevard Top…"
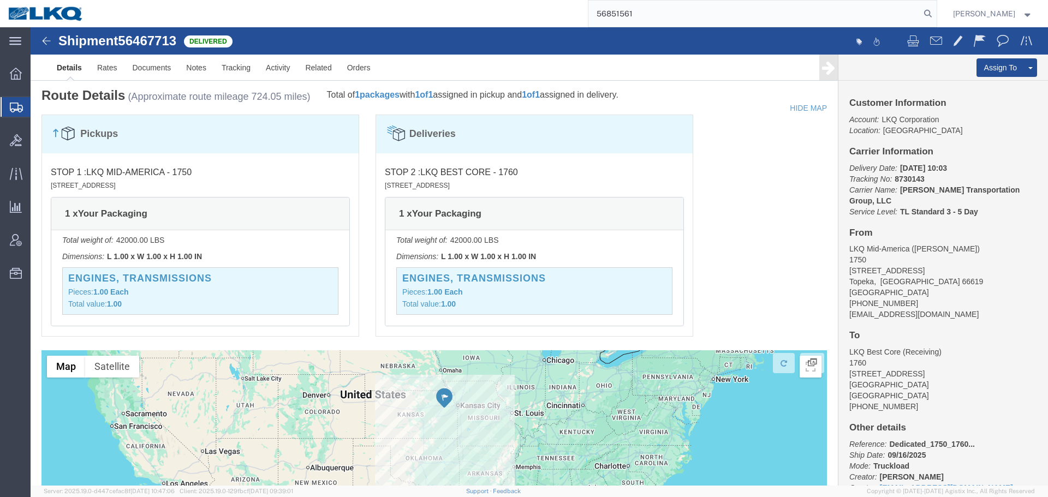
scroll to position [709, 0]
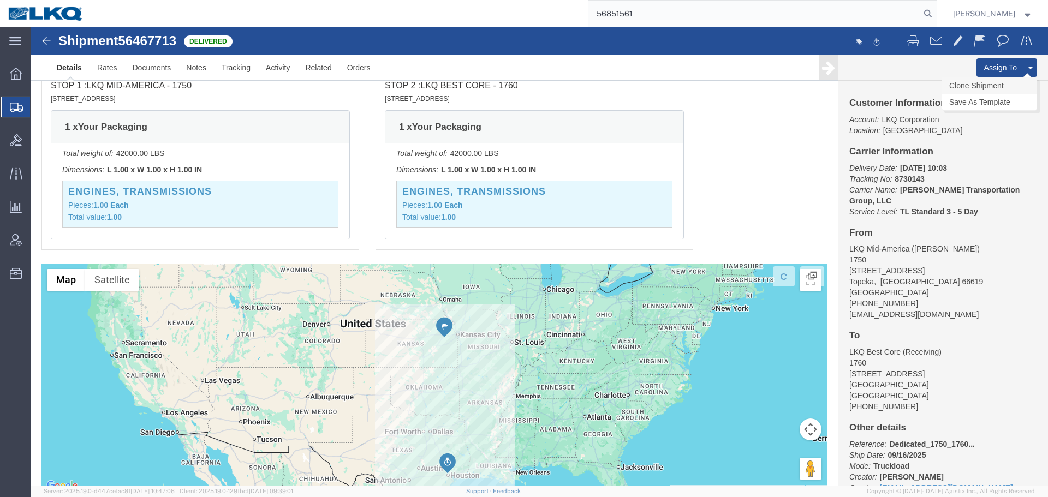
click link "Clone Shipment"
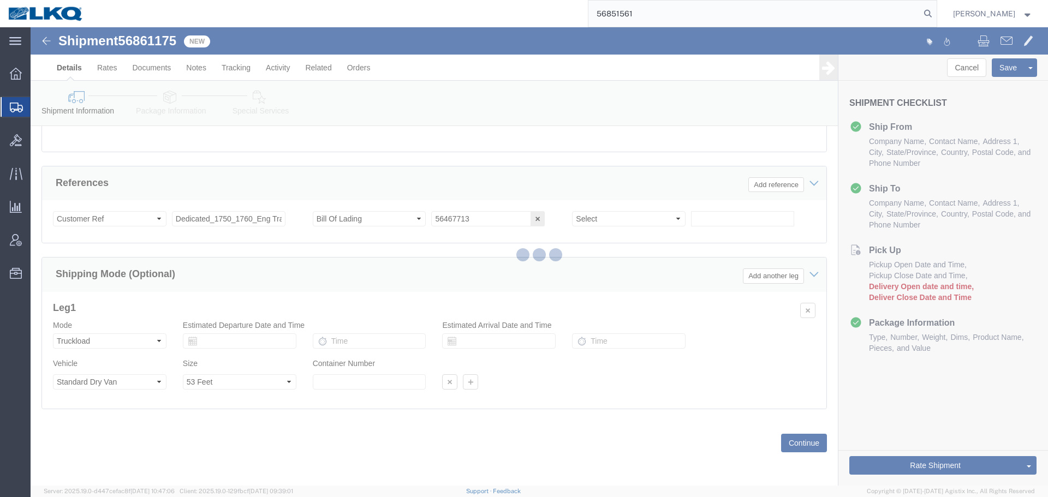
select select "27626"
select select "27634"
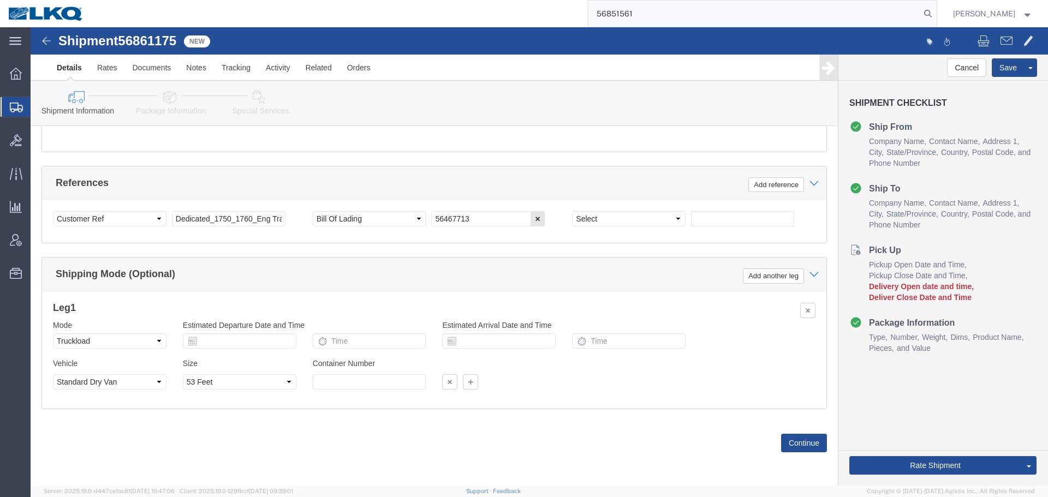
scroll to position [653, 0]
click span "56861175"
copy span "56861175"
click input "56467713"
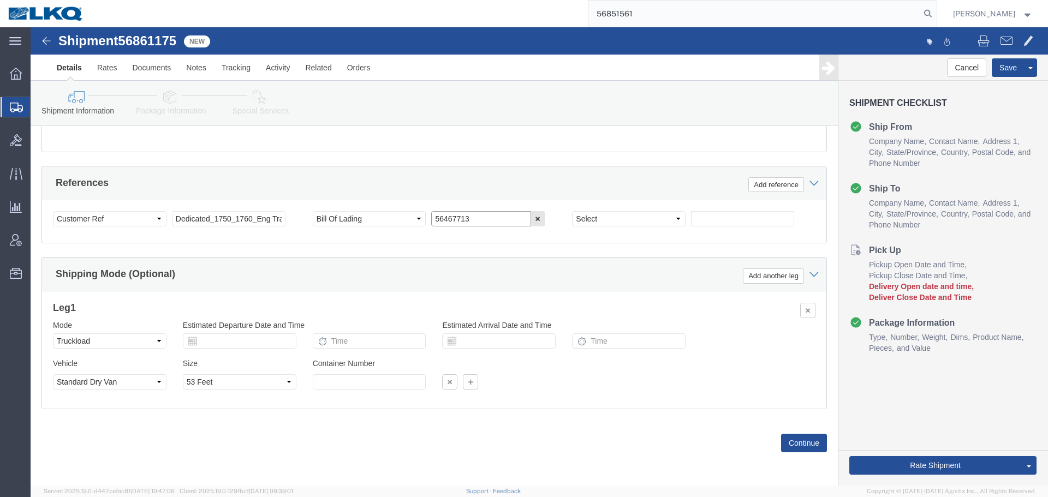
paste input "861175"
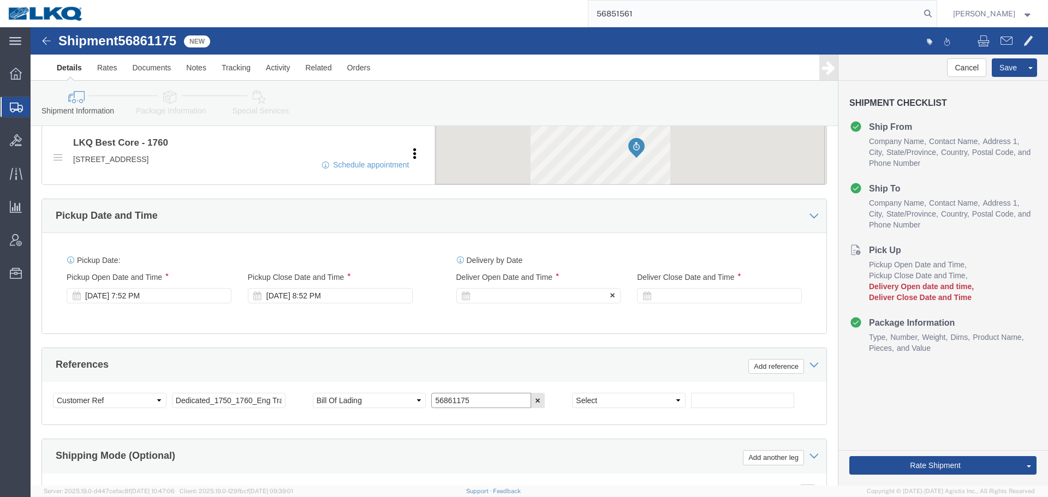
scroll to position [434, 0]
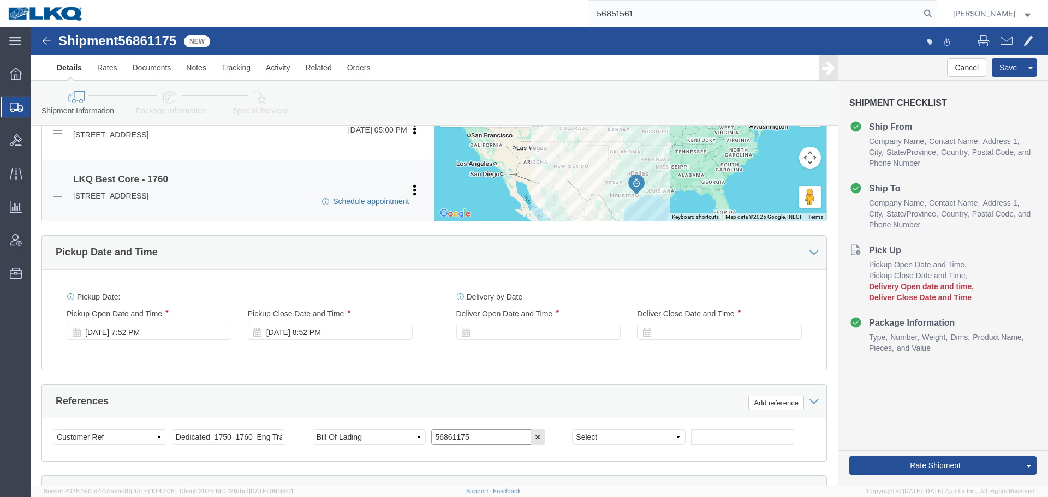
type input "56861175"
click link "Schedule appointment"
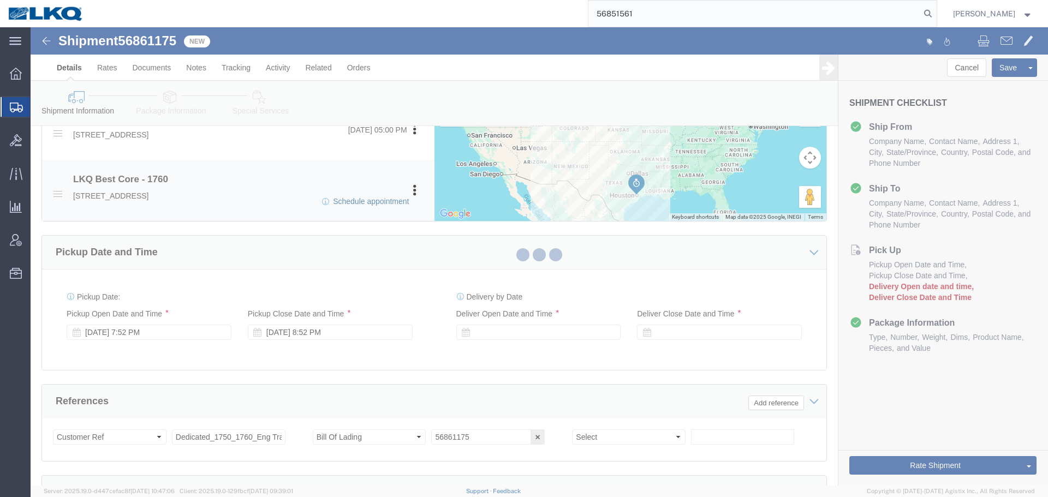
select select
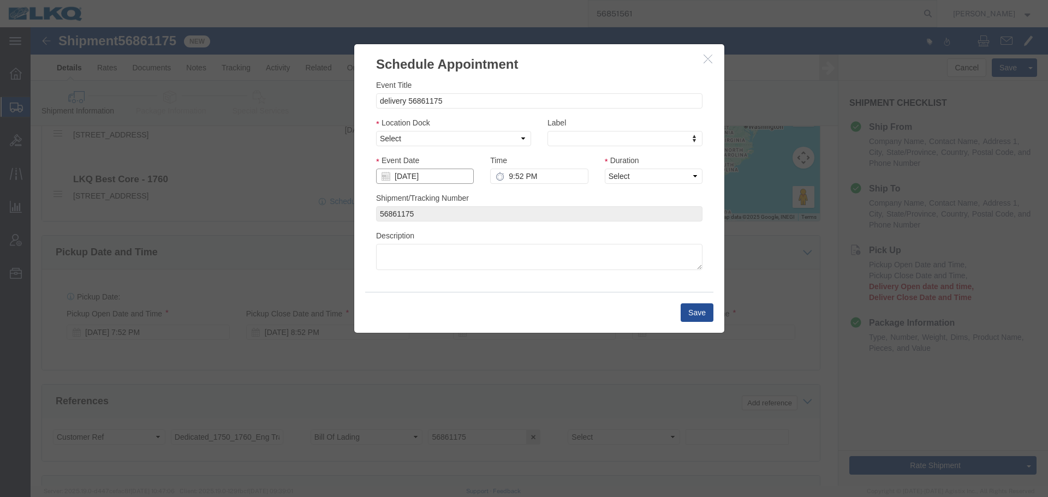
click input "[DATE]"
click td "26"
type input "[DATE]"
click input "9:52 PM"
type input "9:00 AM"
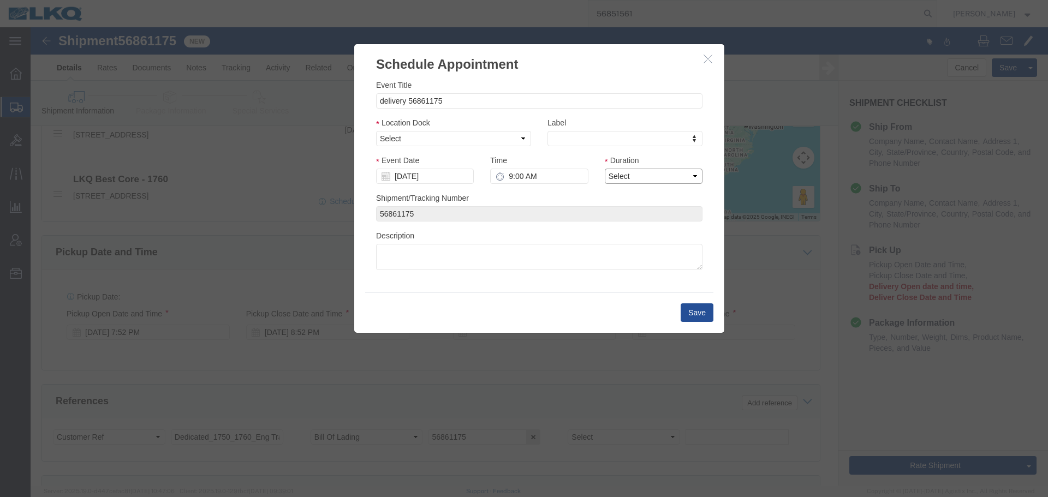
drag, startPoint x: 617, startPoint y: 147, endPoint x: 613, endPoint y: 154, distance: 8.5
click select "Select 15 min 30 min 45 min 1 hr 2 hr 3 hr 4 hr"
select select "15"
click select "Select 15 min 30 min 45 min 1 hr 2 hr 3 hr 4 hr"
click select "Select 1760 - LKQ Best Core 1760 - Outbound Loads"
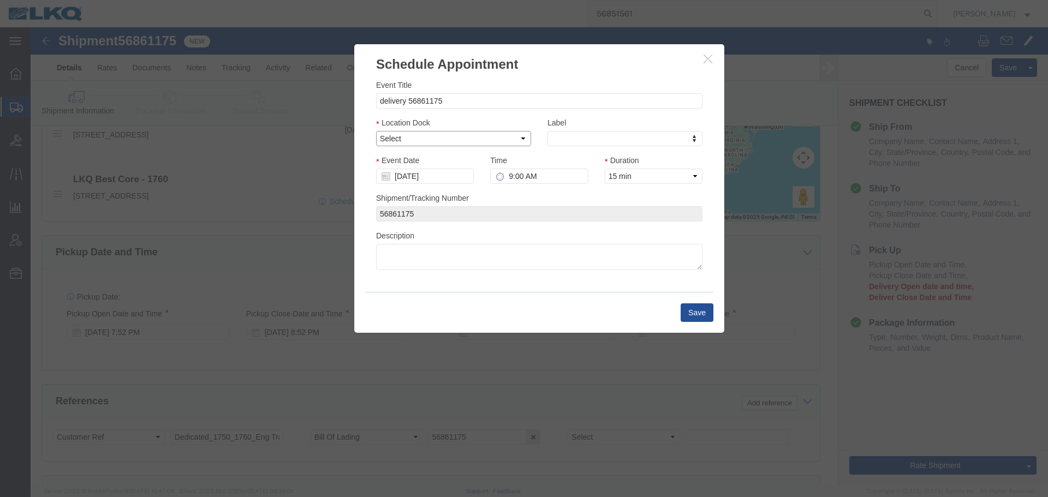
select select "1"
click select "Select 1760 - LKQ Best Core 1760 - Outbound Loads"
click button "Save"
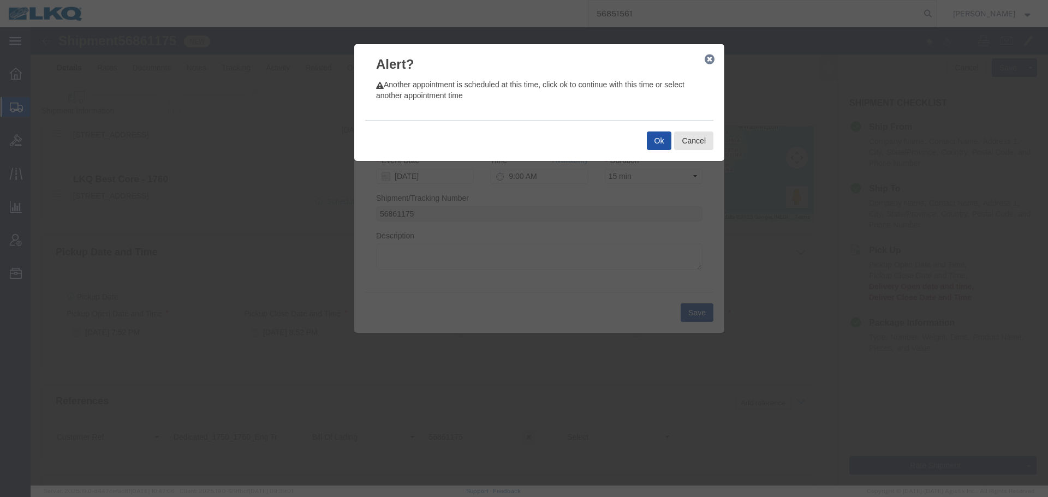
click button "Ok"
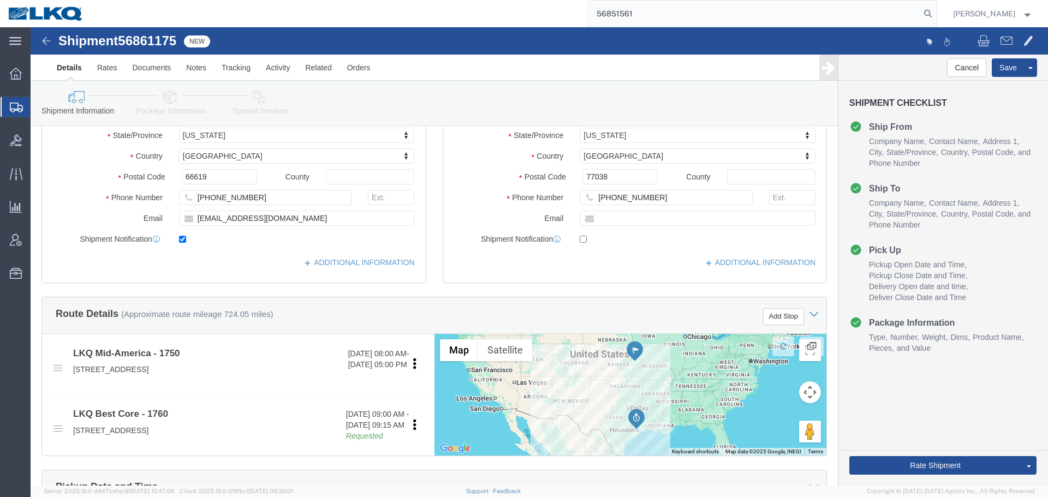
scroll to position [327, 0]
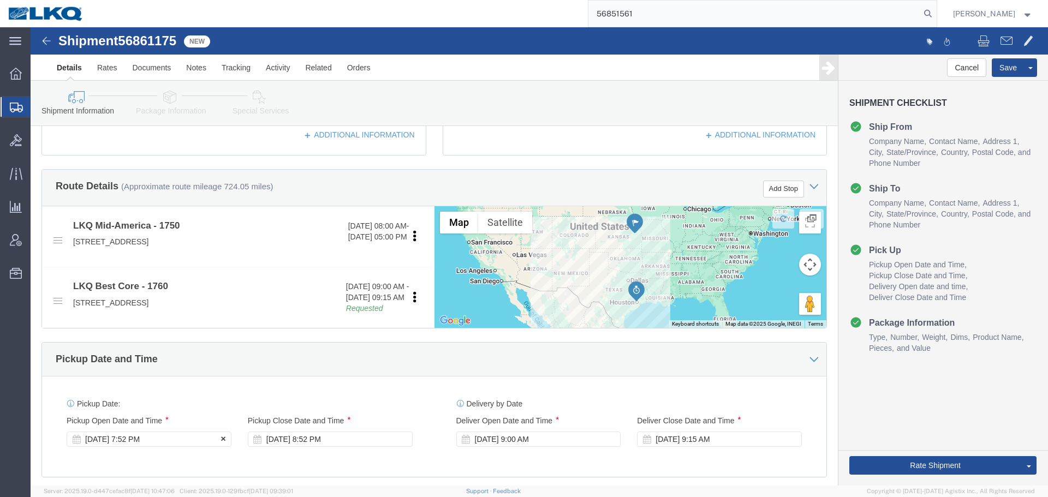
click div "Sep 18 2025 7:52 PM"
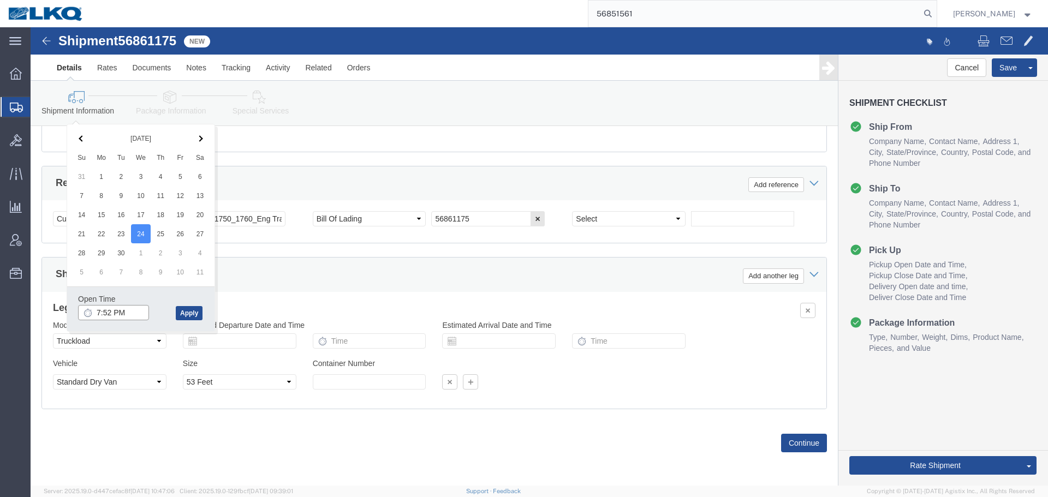
click input "7:52 PM"
type input "7:00 AM"
click button "Apply"
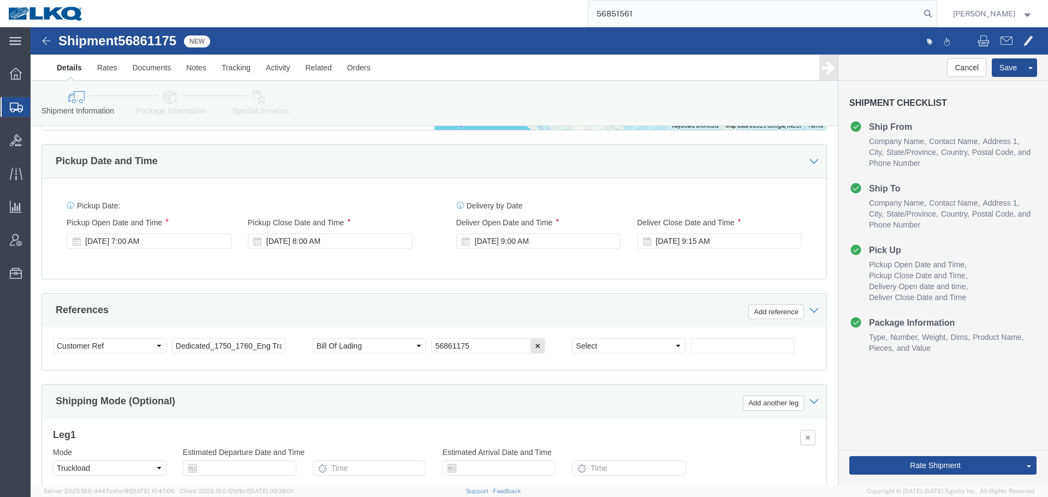
scroll to position [380, 0]
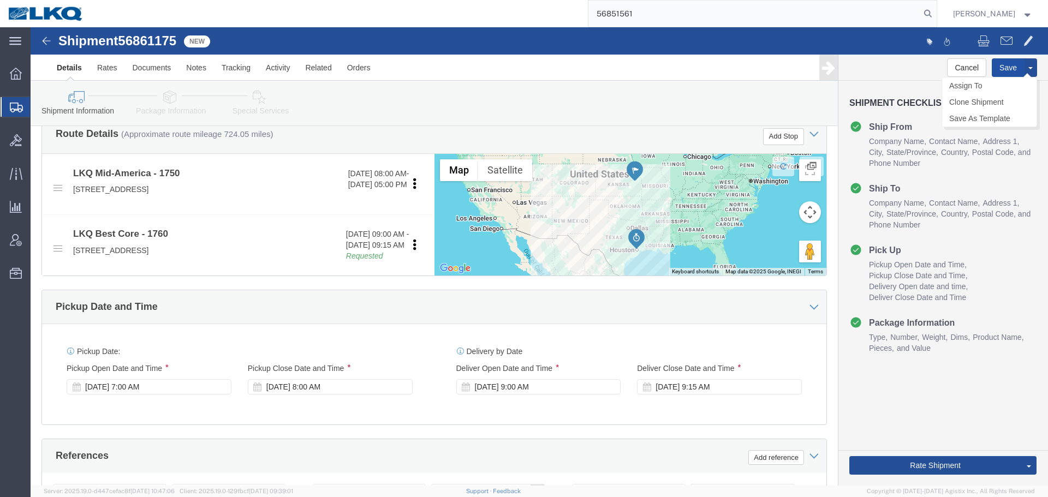
click button "Save"
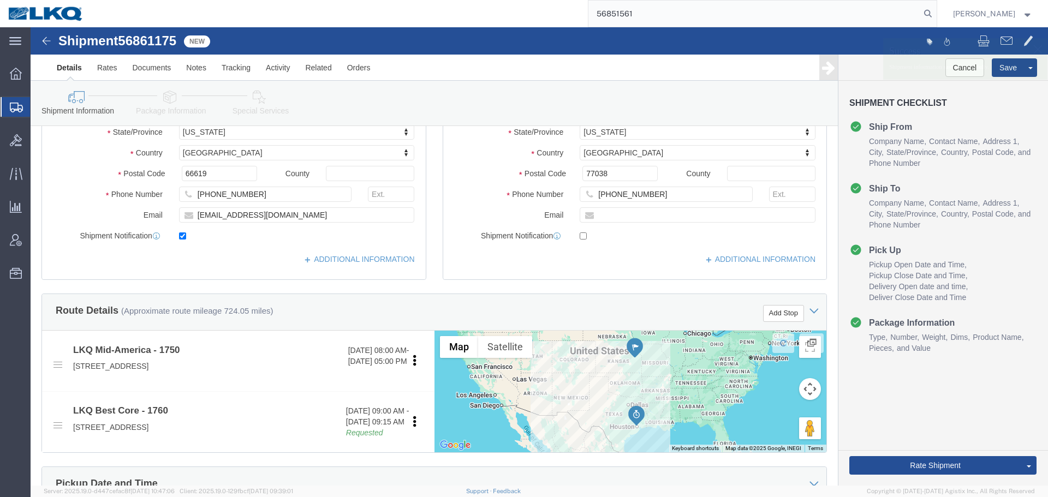
scroll to position [382, 0]
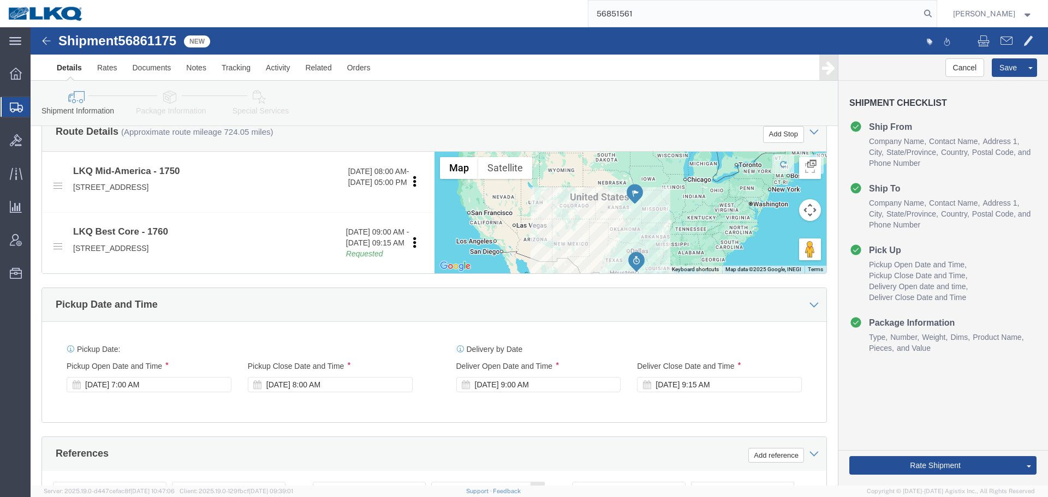
click div "Shipment 56861175 New Details Rates Documents Notes Tracking Activity Related O…"
click span "56861175"
copy span "56861175"
click button "Save"
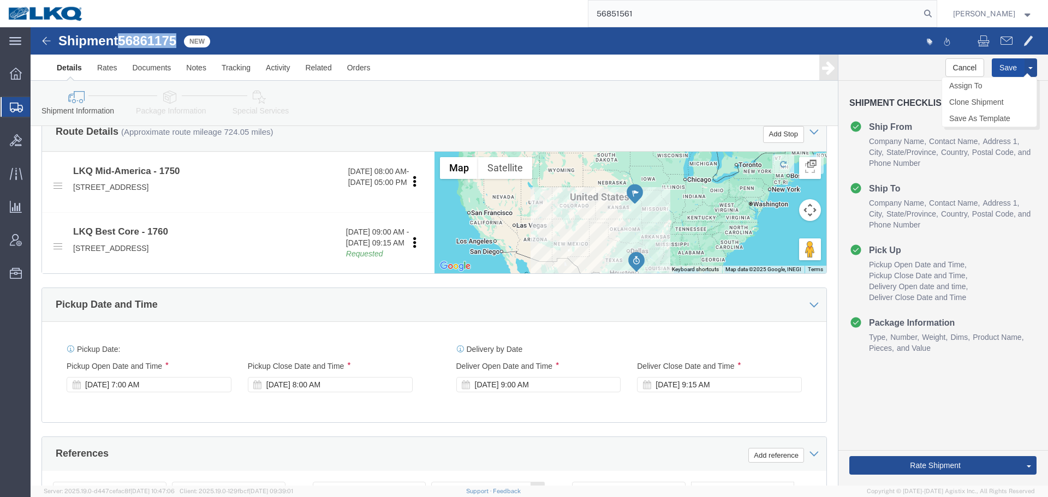
type button "Save"
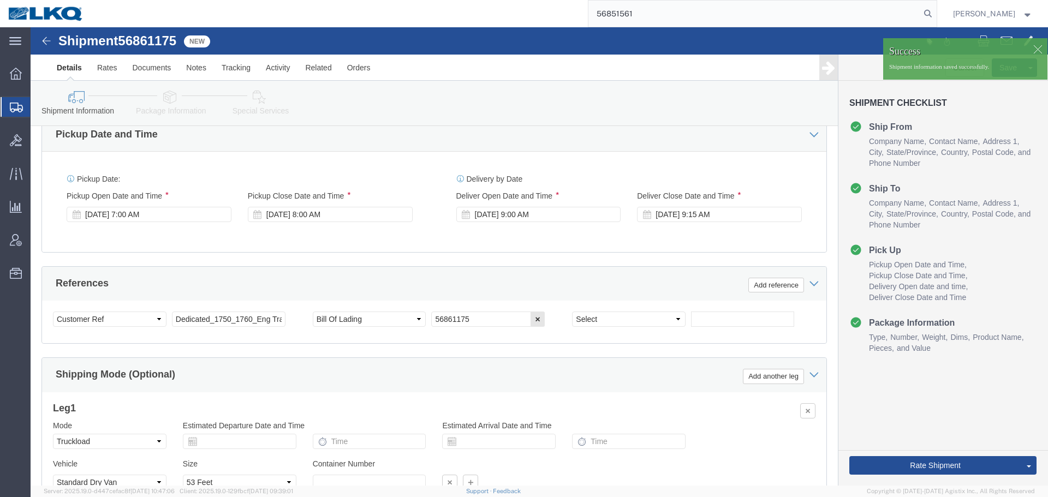
scroll to position [653, 0]
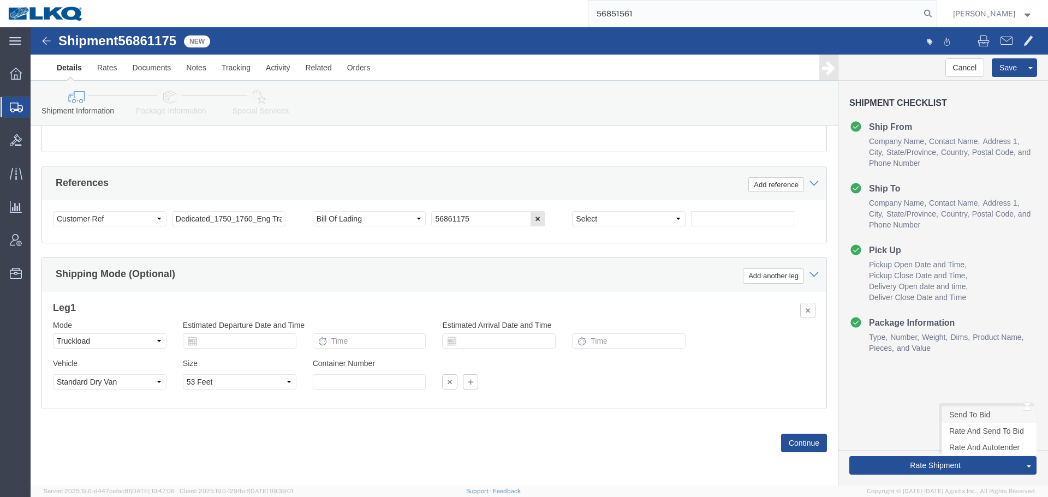
click link "Send To Bid"
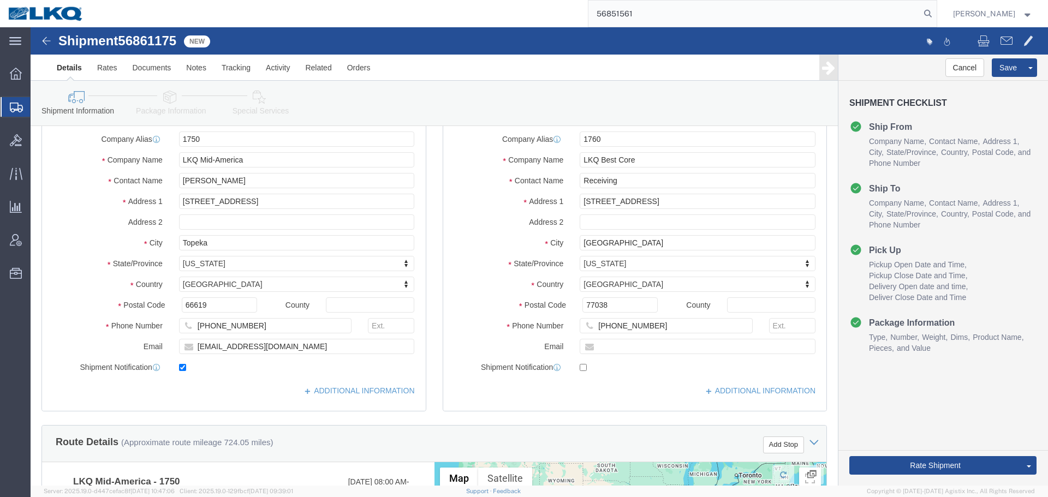
scroll to position [52, 0]
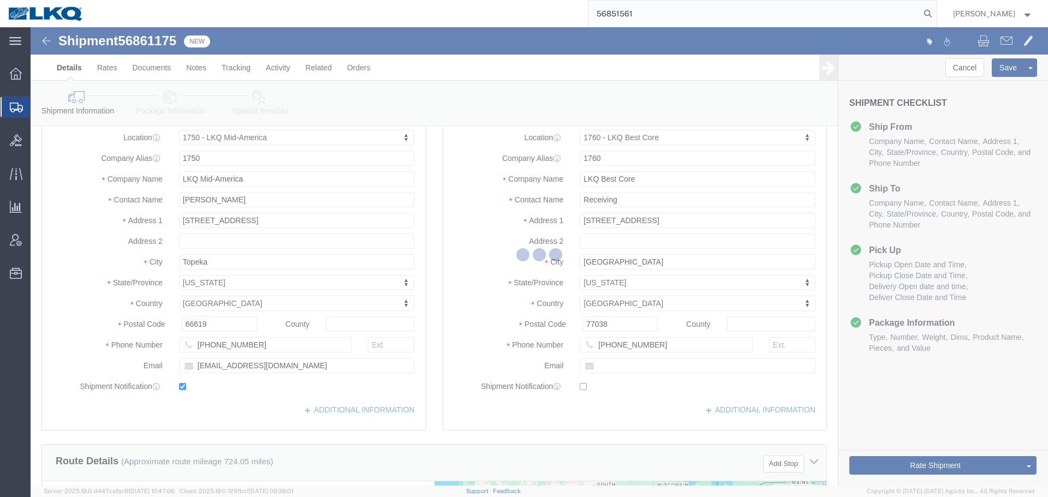
select select "TL"
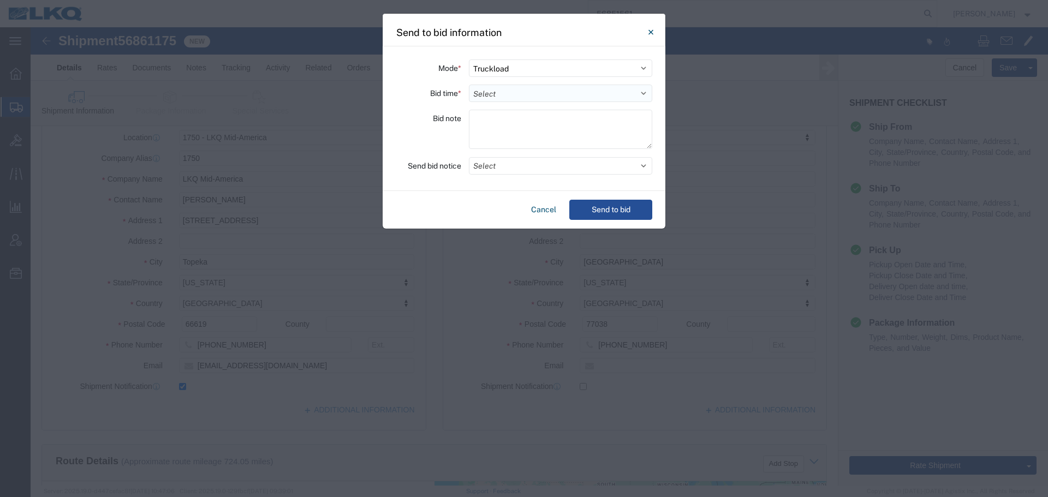
click at [489, 98] on select "Select 30 Min (Rush) 1 Hour (Rush) 2 Hours (Rush) 4 Hours (Rush) 8 Hours (Rush)…" at bounding box center [560, 93] width 183 height 17
select select "24"
click at [469, 85] on select "Select 30 Min (Rush) 1 Hour (Rush) 2 Hours (Rush) 4 Hours (Rush) 8 Hours (Rush)…" at bounding box center [560, 93] width 183 height 17
click at [503, 164] on button "Select" at bounding box center [560, 165] width 183 height 17
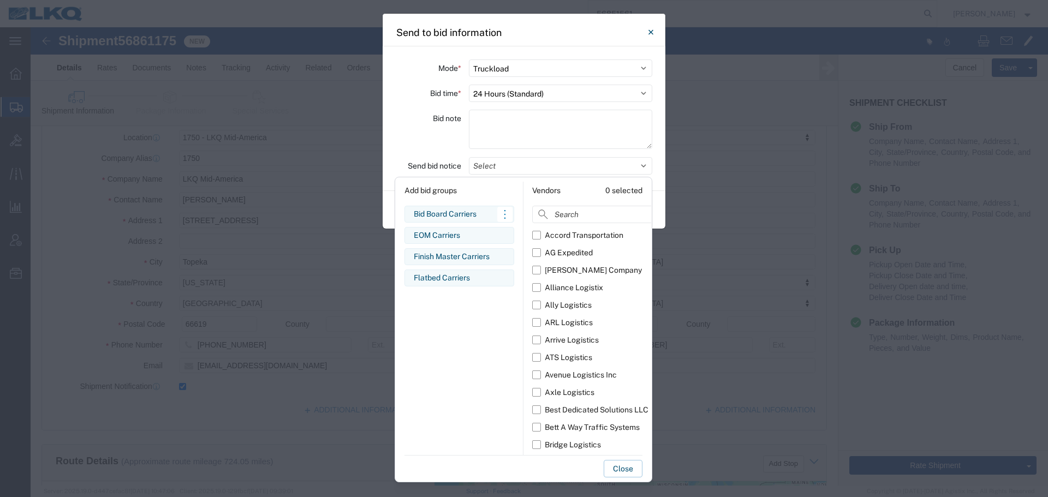
click at [478, 210] on div "Bid Board Carriers" at bounding box center [459, 213] width 91 height 11
click at [431, 141] on div "Bid note" at bounding box center [428, 131] width 65 height 43
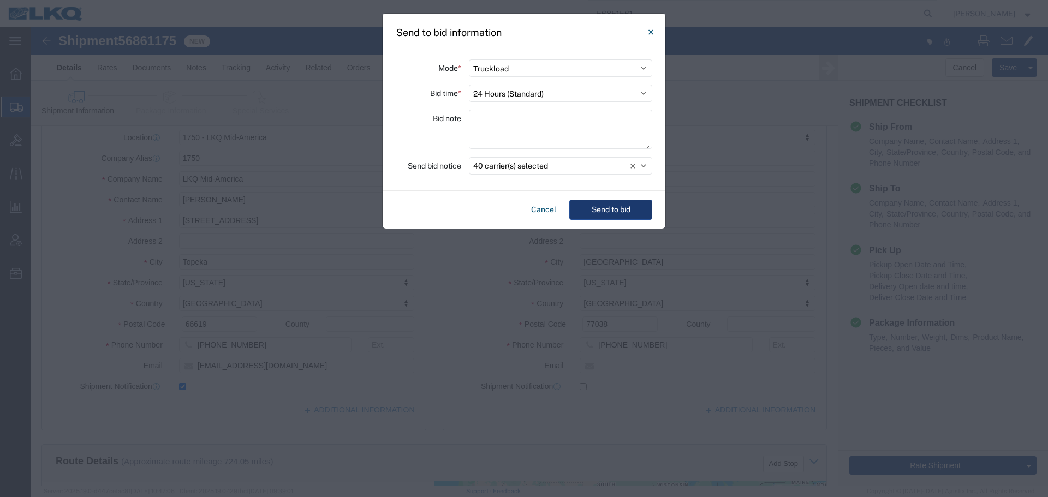
click at [598, 204] on button "Send to bid" at bounding box center [610, 210] width 83 height 20
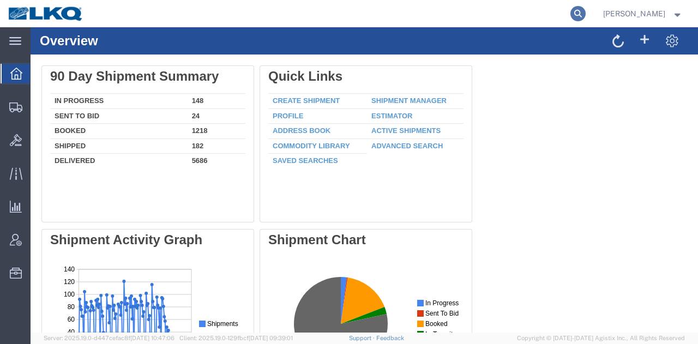
click at [577, 13] on icon at bounding box center [578, 13] width 15 height 15
paste input "56837366"
type input "56837366"
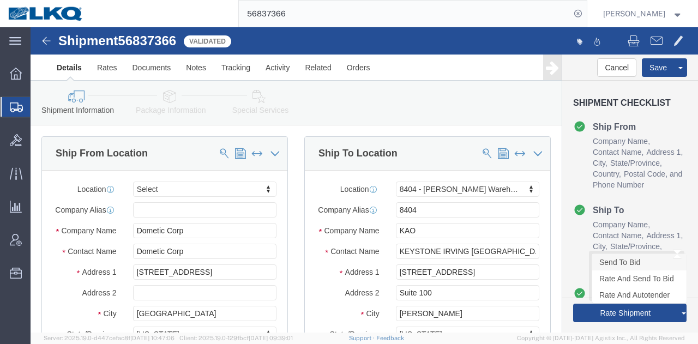
click link "Send To Bid"
select select
select select "65991"
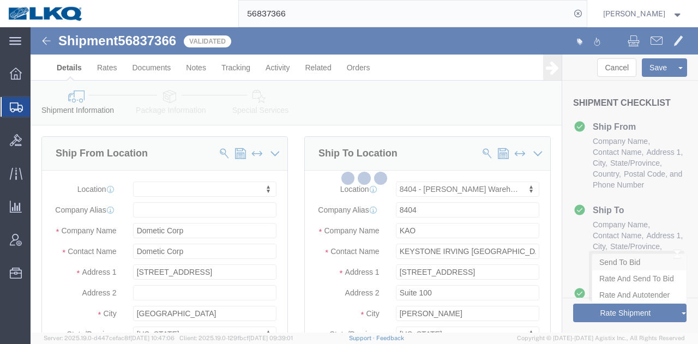
select select "TL"
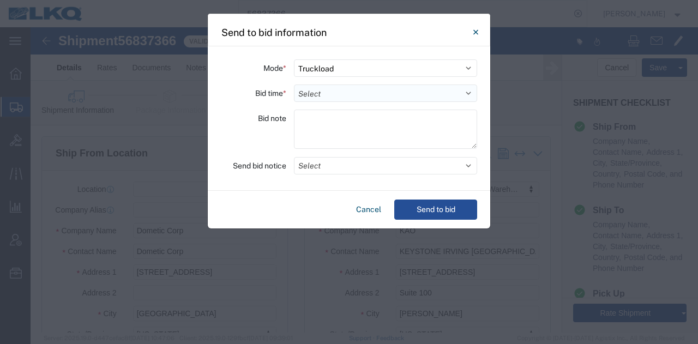
click at [364, 95] on select "Select 30 Min (Rush) 1 Hour (Rush) 2 Hours (Rush) 4 Hours (Rush) 8 Hours (Rush)…" at bounding box center [385, 93] width 183 height 17
select select "24"
click at [294, 85] on select "Select 30 Min (Rush) 1 Hour (Rush) 2 Hours (Rush) 4 Hours (Rush) 8 Hours (Rush)…" at bounding box center [385, 93] width 183 height 17
click at [327, 166] on button "Select" at bounding box center [385, 165] width 183 height 17
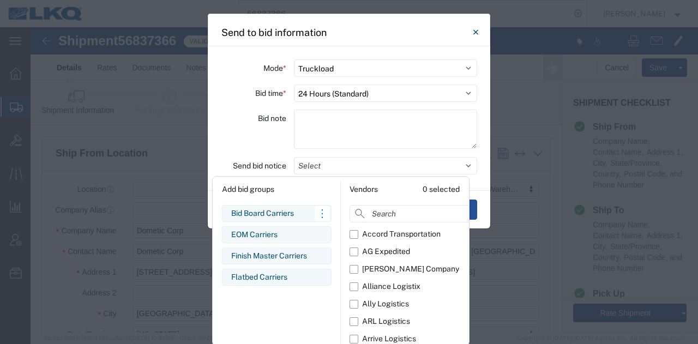
click at [253, 212] on div "Bid Board Carriers" at bounding box center [276, 213] width 91 height 11
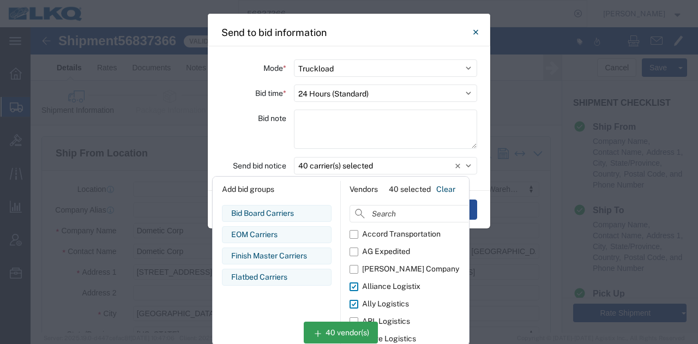
click at [243, 130] on div "Bid note" at bounding box center [253, 131] width 65 height 43
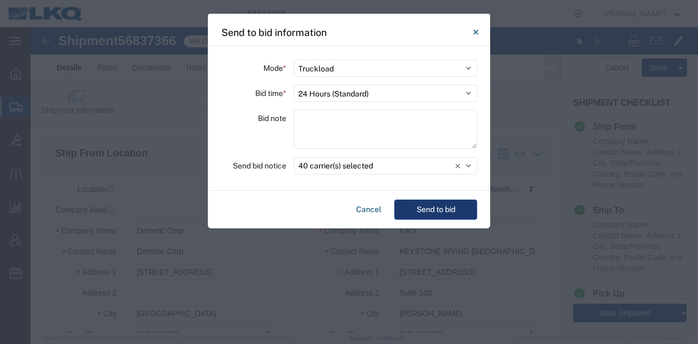
click at [421, 209] on button "Send to bid" at bounding box center [436, 210] width 83 height 20
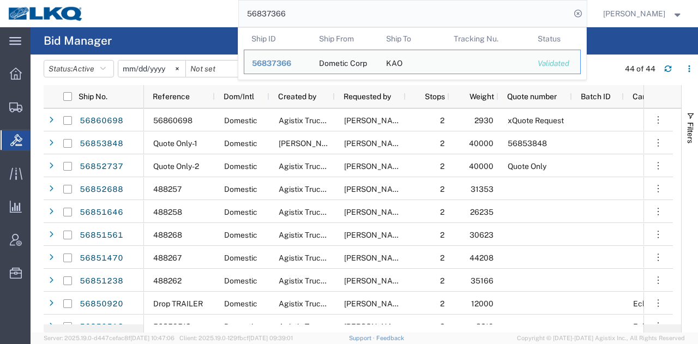
click at [314, 10] on input "56837366" at bounding box center [405, 14] width 332 height 26
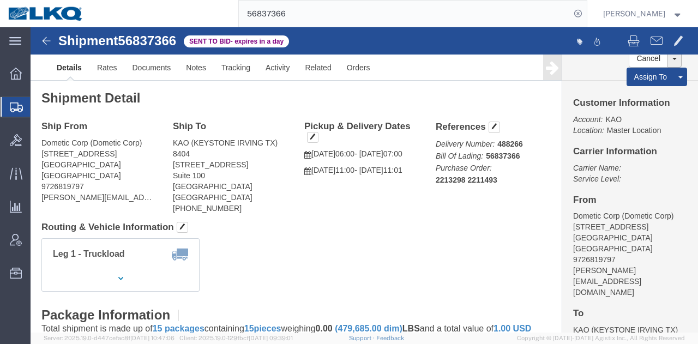
click address "Dometic Corp (Dometic Corp) 2710 N Forum Dr, Grand Prairie, TX 75052 United Sta…"
click p "09/19/2025 06:00 - 09/19/2025 07:00"
click address "KAO (KEYSTONE IRVING TX) 8404 2900 State Hwy 161 Suite 100 Irving, TX 75038 Uni…"
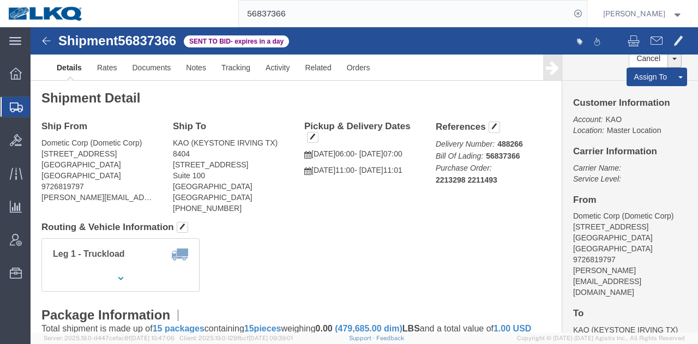
click div "Leg 1 - Truckload Vehicle 1: Standard Dry Van (53 Feet) Number of trucks: 1"
click div "Ship From Dometic Corp (Dometic Corp) 2710 N Forum Dr, Grand Prairie, TX 75052 …"
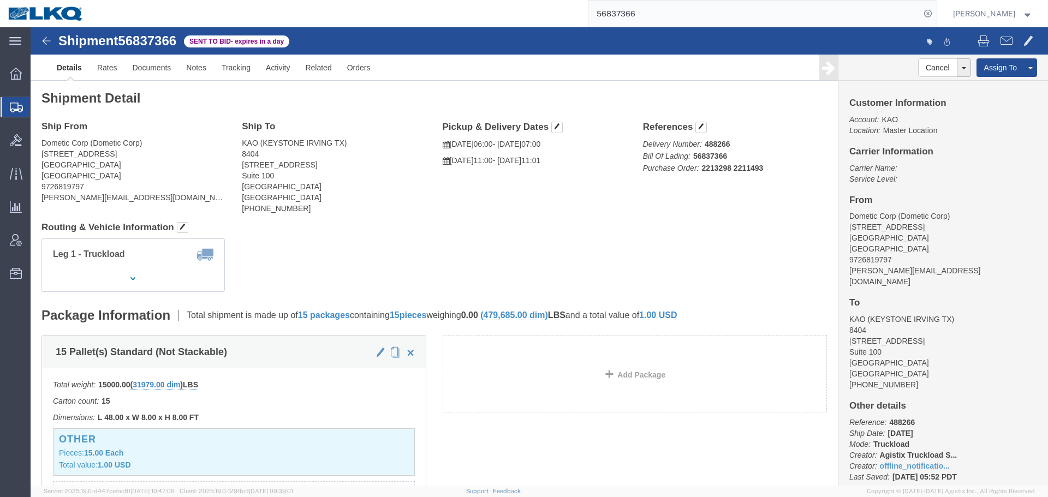
click at [698, 11] on input "56837366" at bounding box center [754, 14] width 332 height 26
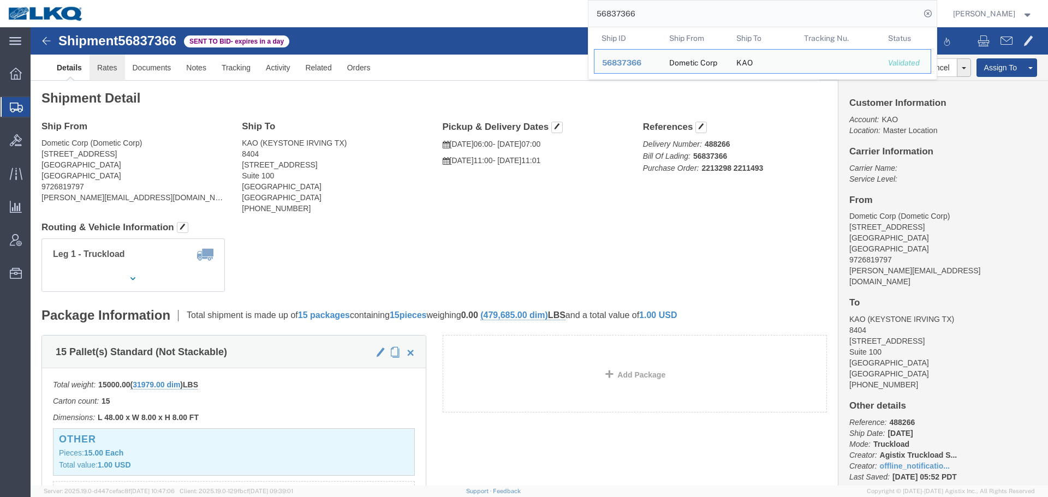
click link "Rates"
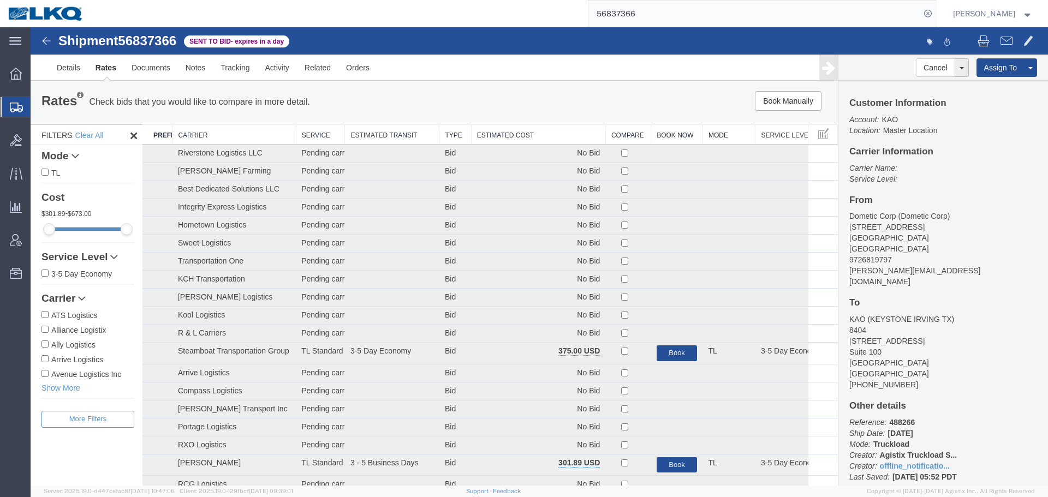
click at [690, 13] on input "56837366" at bounding box center [754, 14] width 332 height 26
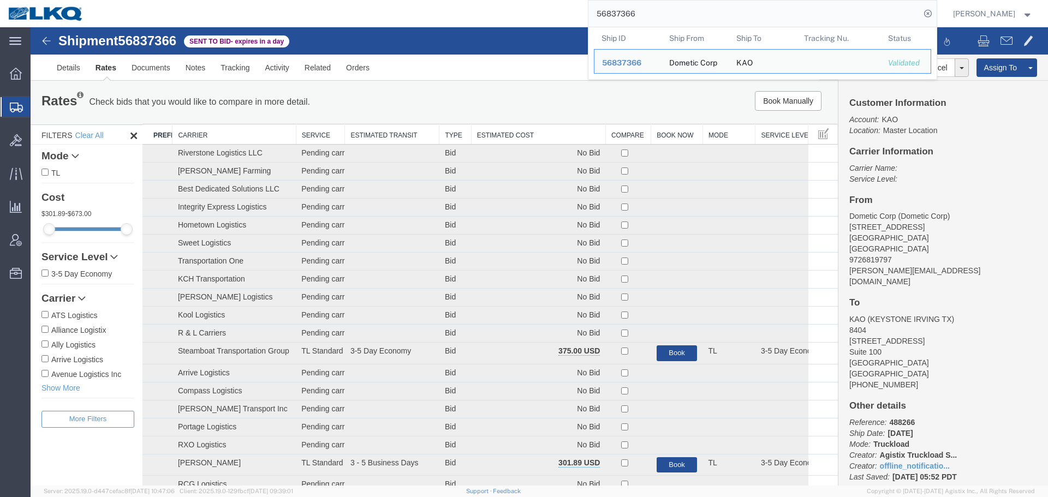
paste input "508433"
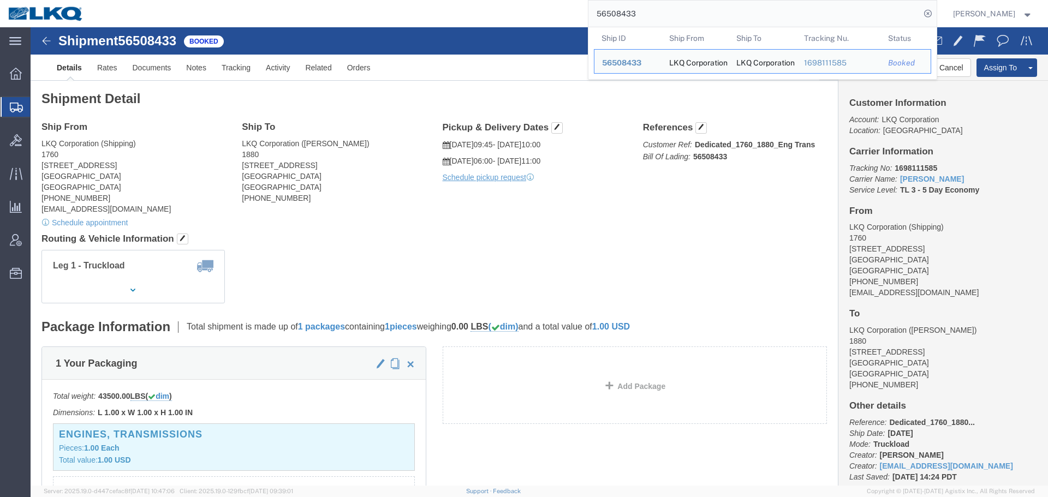
click div "Shipment Detail Ship From LKQ Corporation (Shipping) 1760 1710 W Mount Houston …"
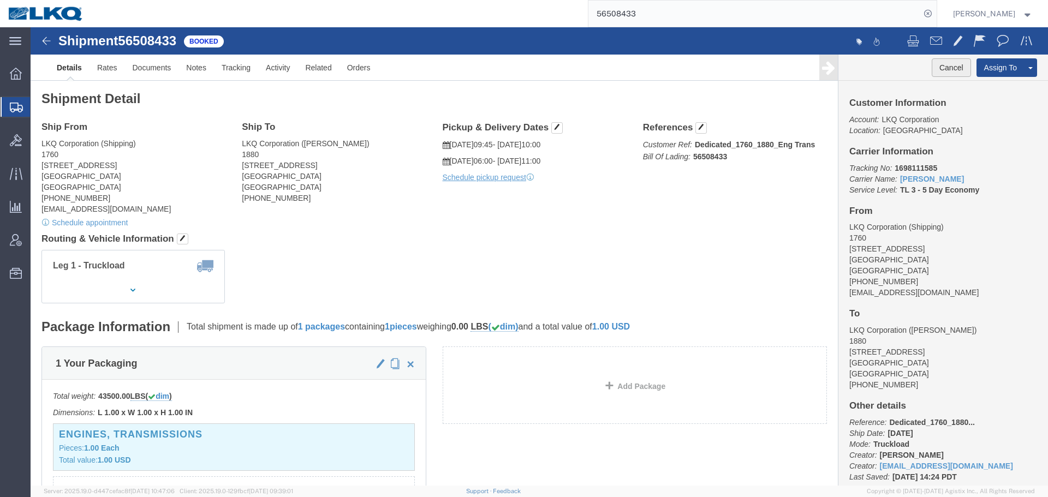
click button "Cancel"
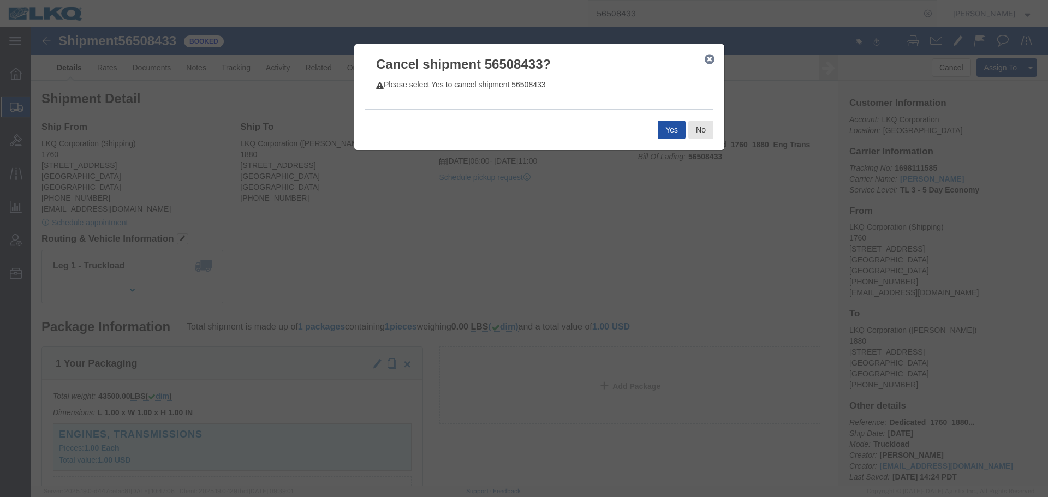
click button "Yes"
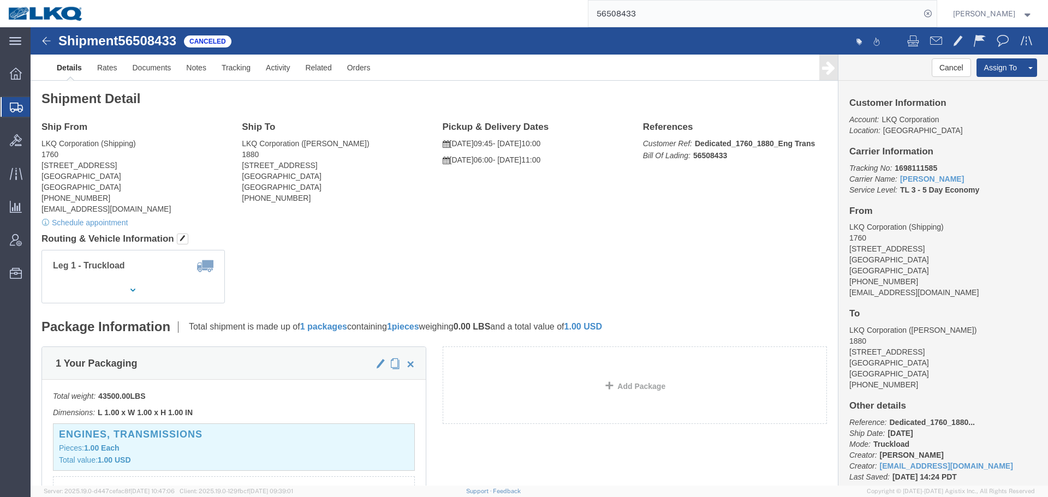
click div "Ship From LKQ Corporation (Shipping) 1760 1710 W Mount Houston Rd Houston, TX 7…"
click at [698, 17] on input "56508433" at bounding box center [754, 14] width 332 height 26
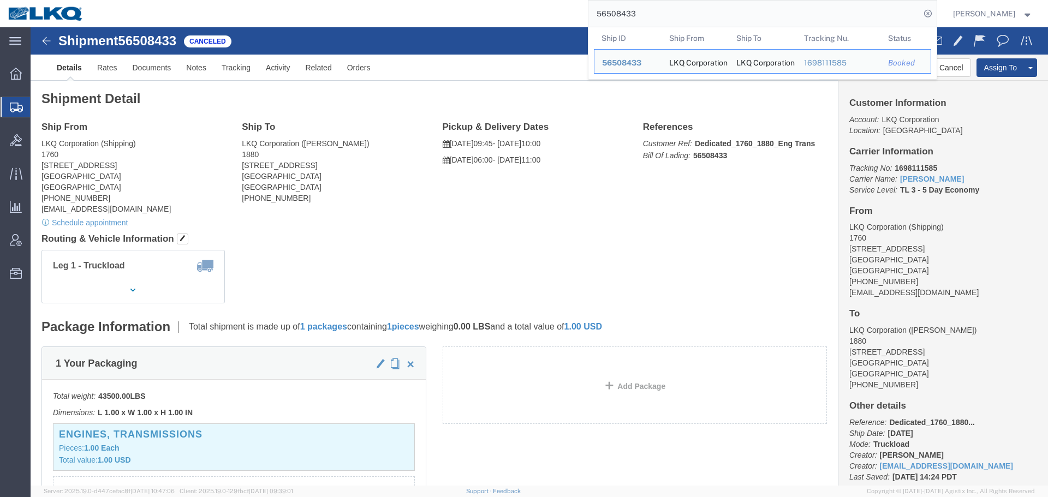
paste input "849804"
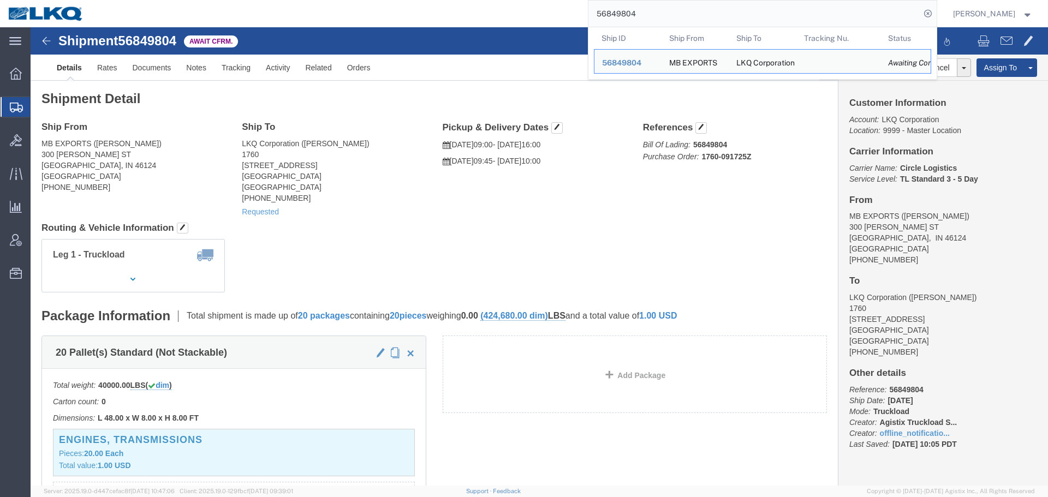
click address "LKQ Corporation (JEREMY) 1760 1710 W Mount Houston Rd Houston, TX 77038 United …"
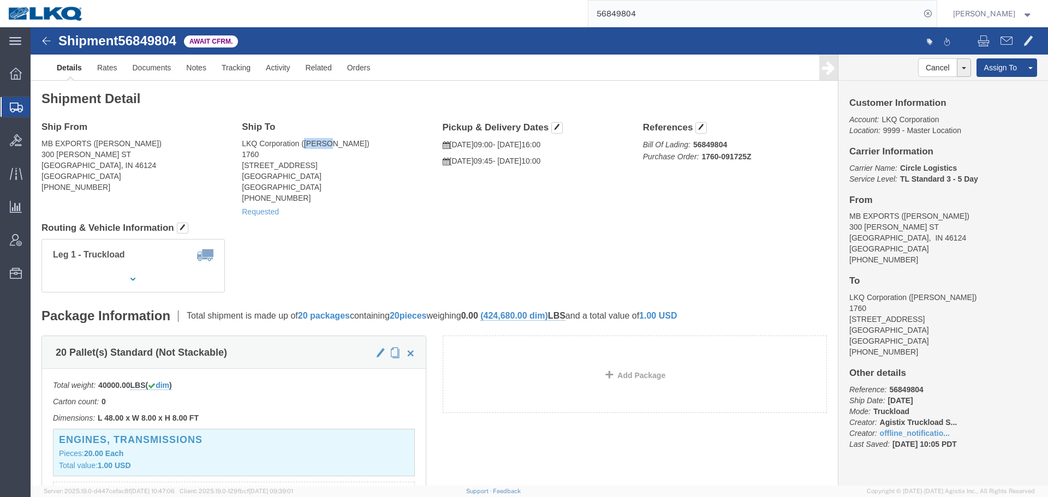
click address "LKQ Corporation (JEREMY) 1760 1710 W Mount Houston Rd Houston, TX 77038 United …"
copy address "JEREMY"
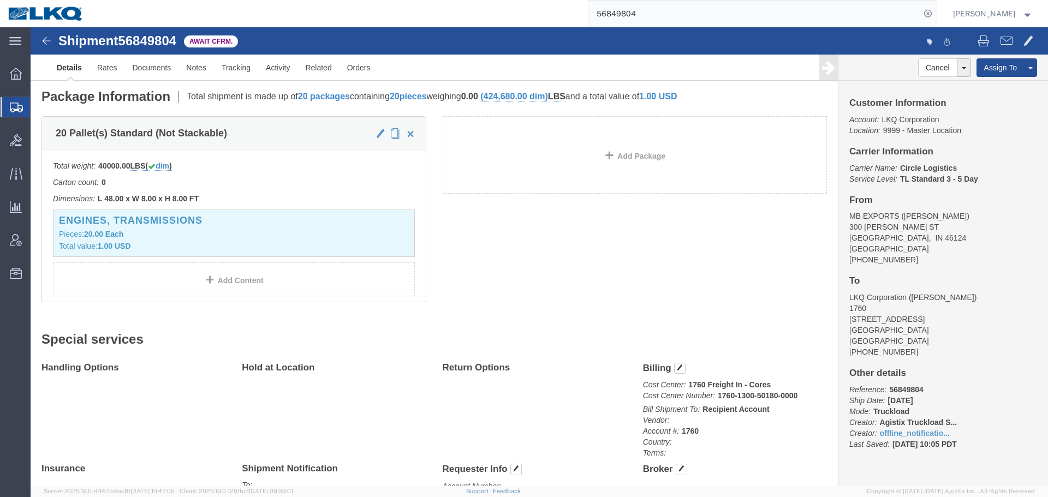
scroll to position [382, 0]
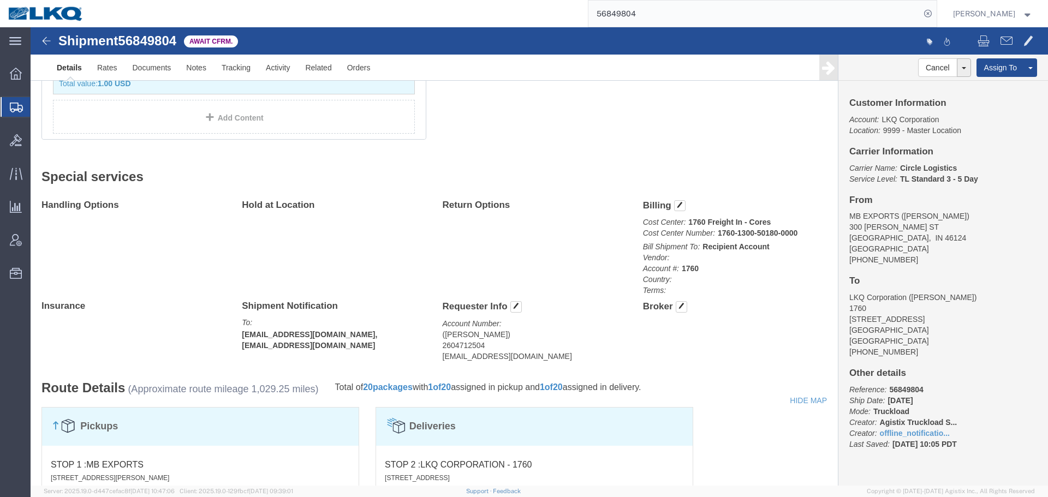
click address "(aaron) 2604712504 abjones@lkqcorp.com"
copy div "abjones@lkqcorp.com Edit Requester Info Location Select Select My Profile Locat…"
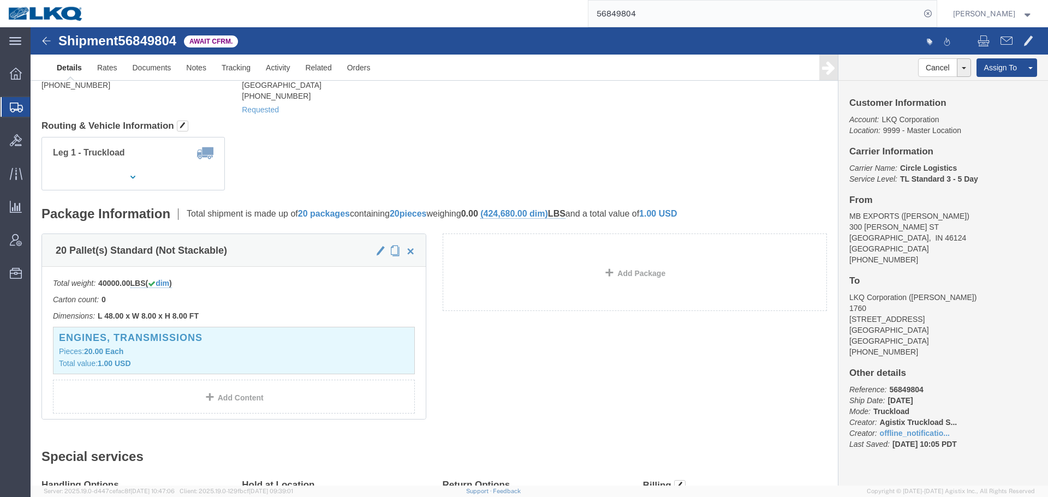
scroll to position [0, 0]
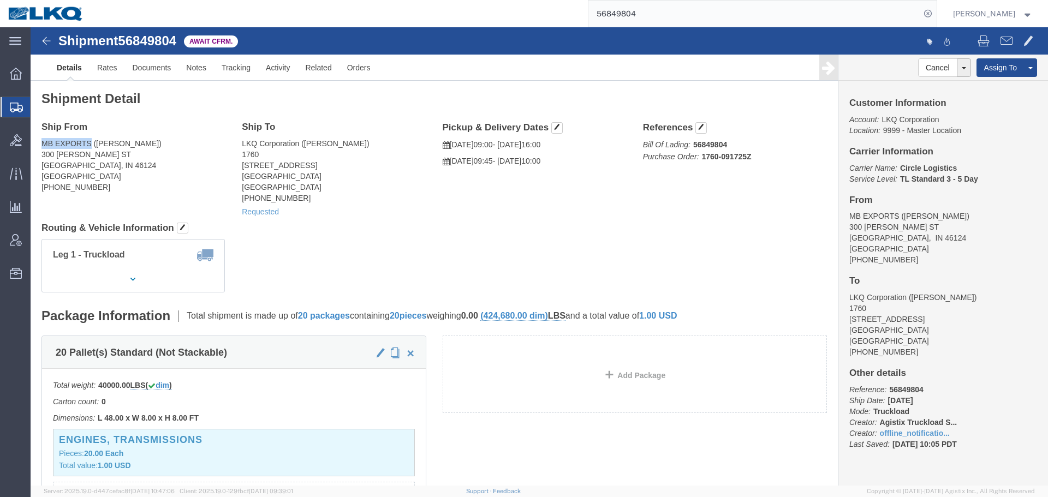
drag, startPoint x: 61, startPoint y: 115, endPoint x: 7, endPoint y: 115, distance: 53.5
click div "Ship From MB EXPORTS (MIKE) 300 NAOMI ST EDINBURGH, IN 46124 United States 256-…"
copy address "MB EXPORTS"
click at [698, 15] on input "56849804" at bounding box center [754, 14] width 332 height 26
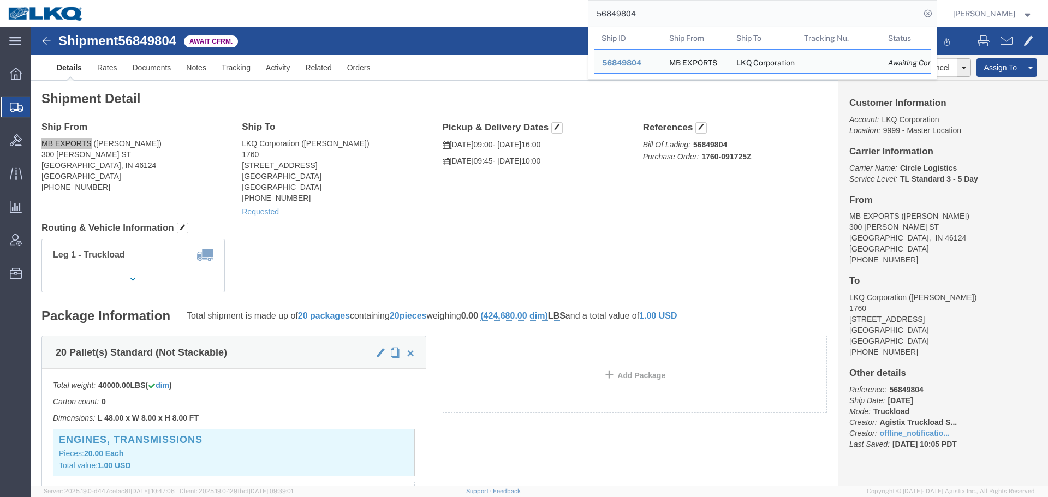
paste input "51759"
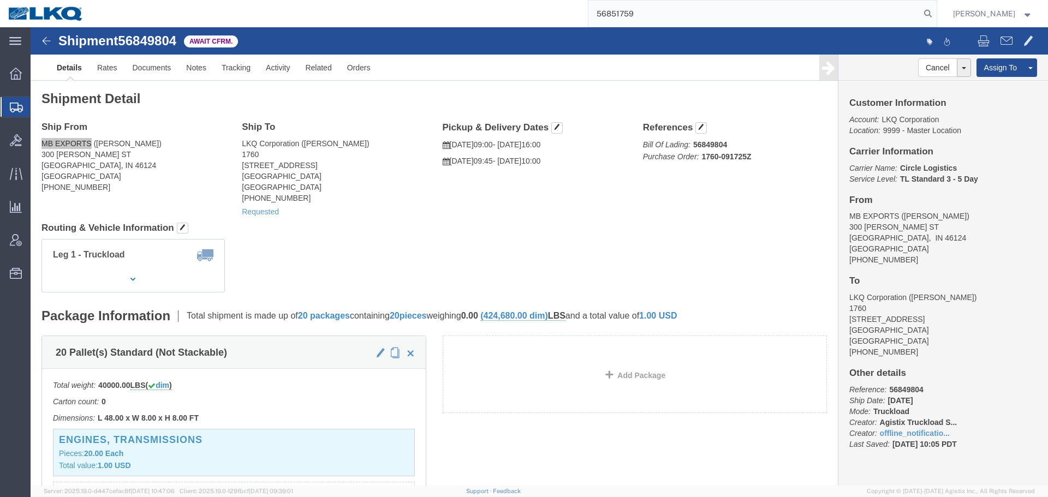
type input "56851759"
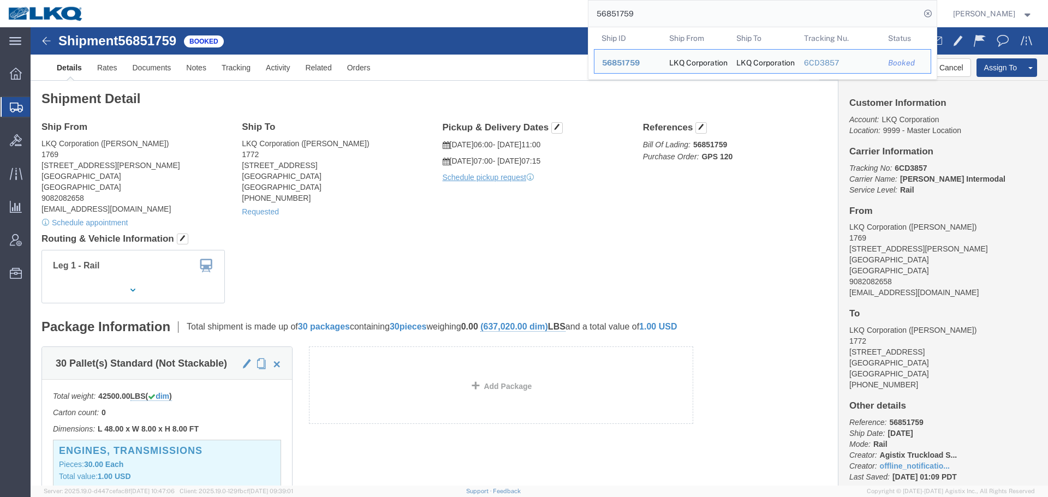
click div "Shipment Detail Ship From LKQ Corporation (Marc Metzger) 1769 405 S Wanamaker A…"
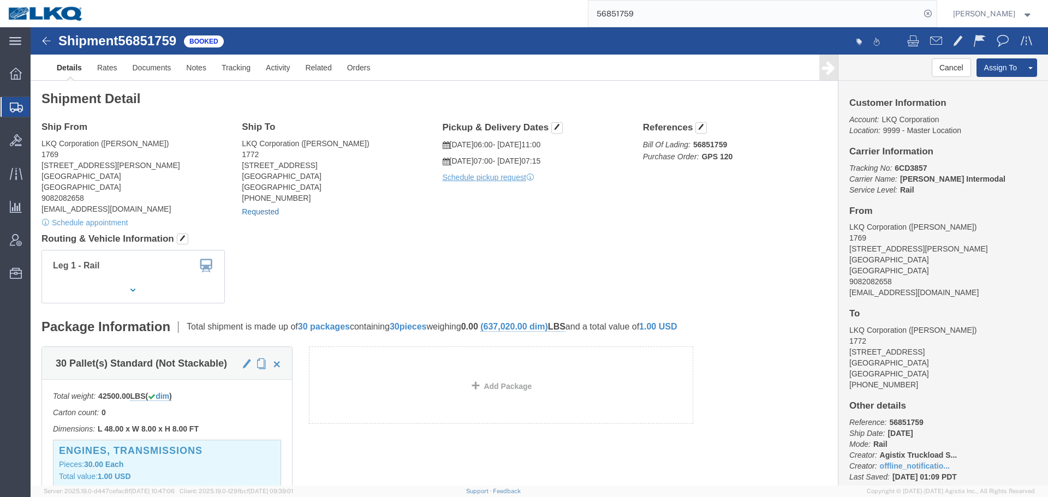
click link "Requested"
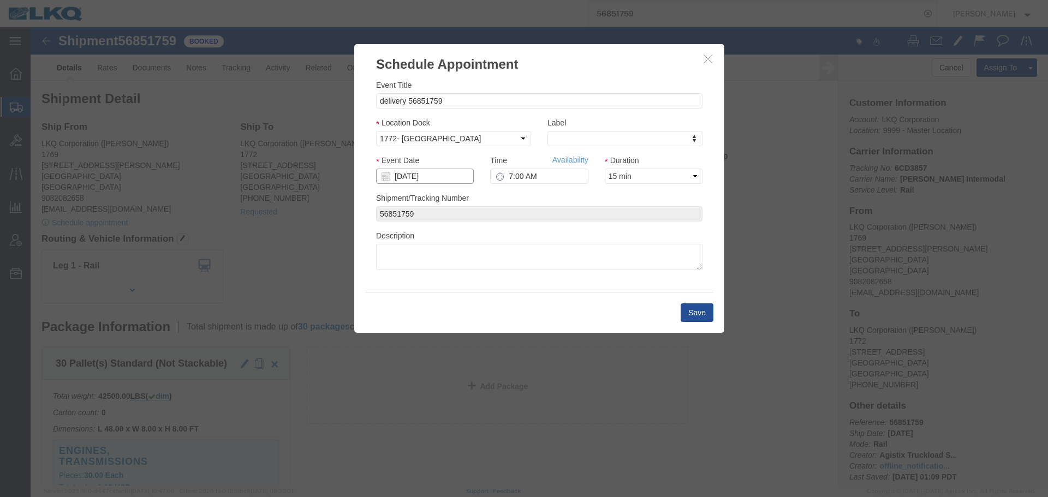
click input "09/24/2025"
click td "26"
type input "09/26/2025"
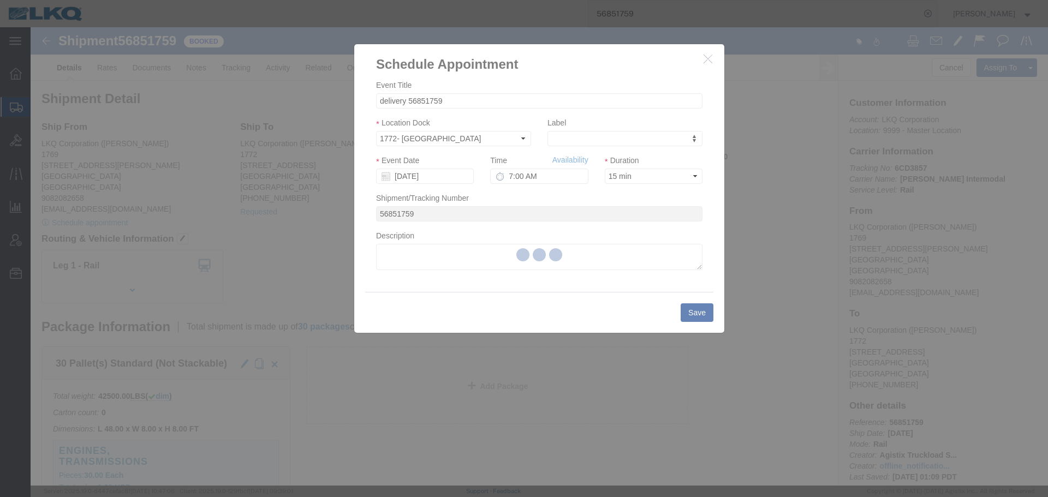
click at [554, 176] on div at bounding box center [539, 256] width 1017 height 458
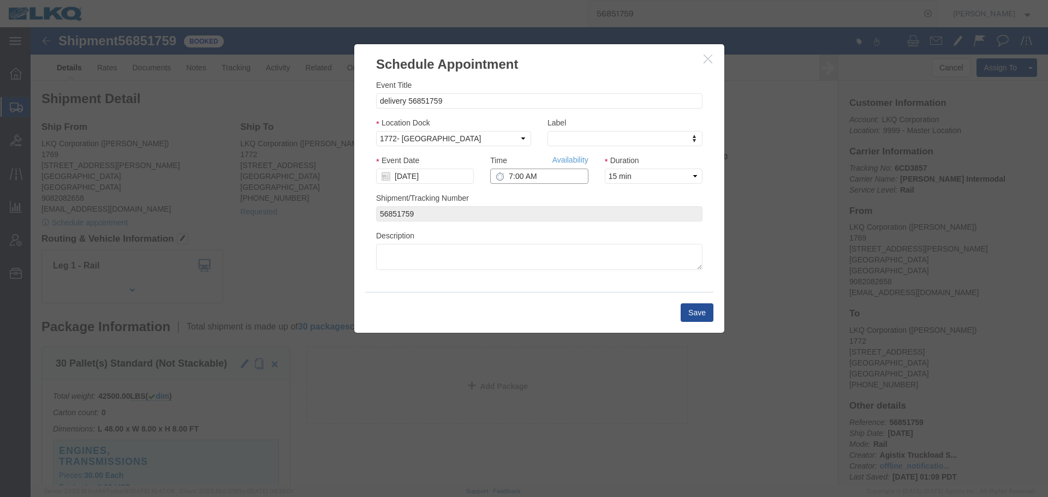
click input "7:00 AM"
type input "2:00 PM"
click button "Save"
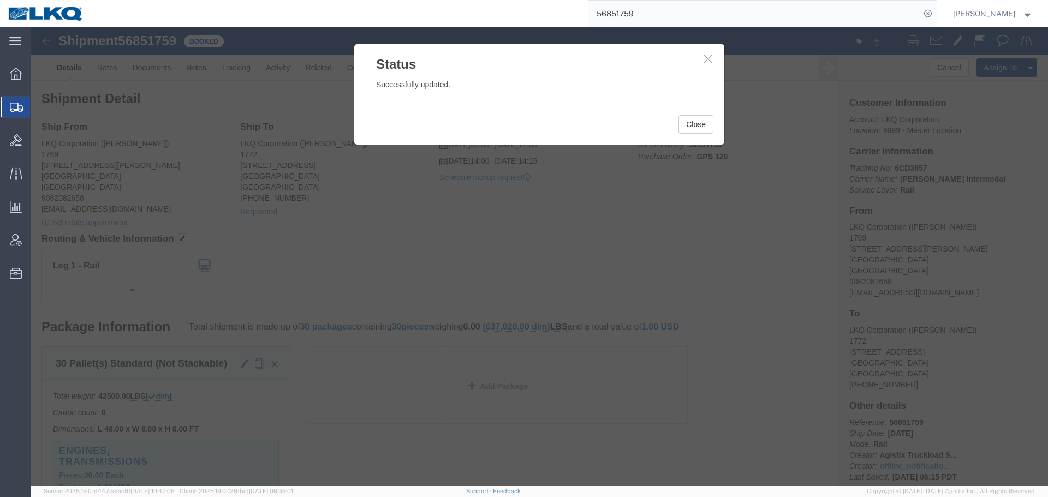
click at [697, 15] on input "56851759" at bounding box center [754, 14] width 332 height 26
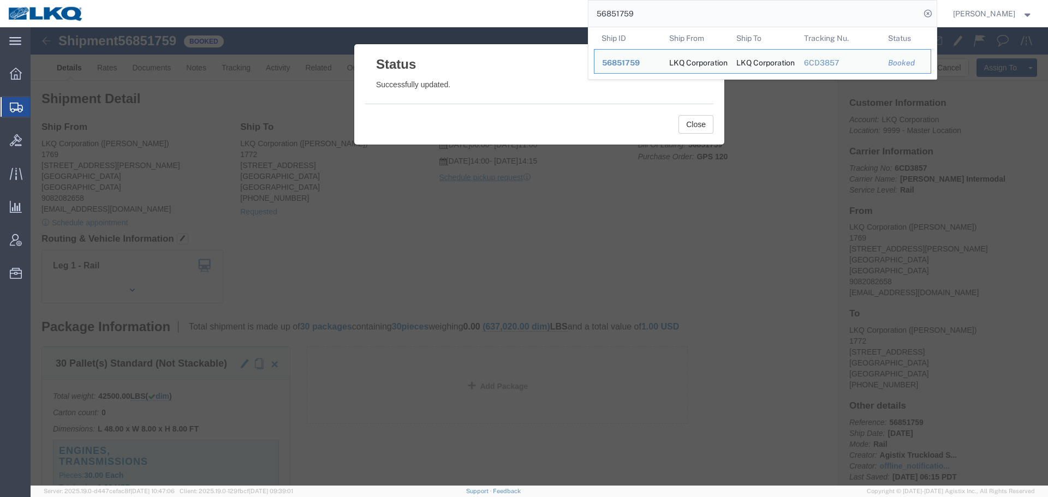
paste input "495287"
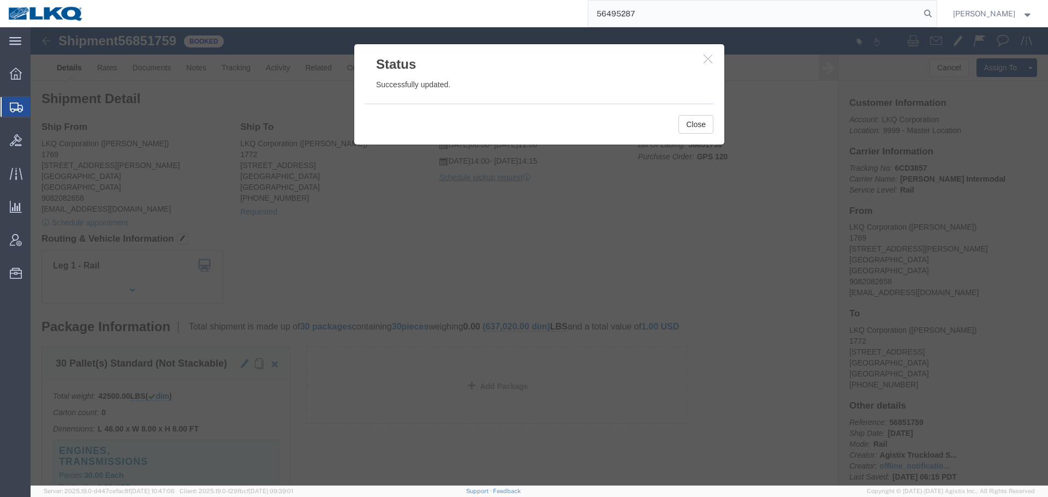
type input "56495287"
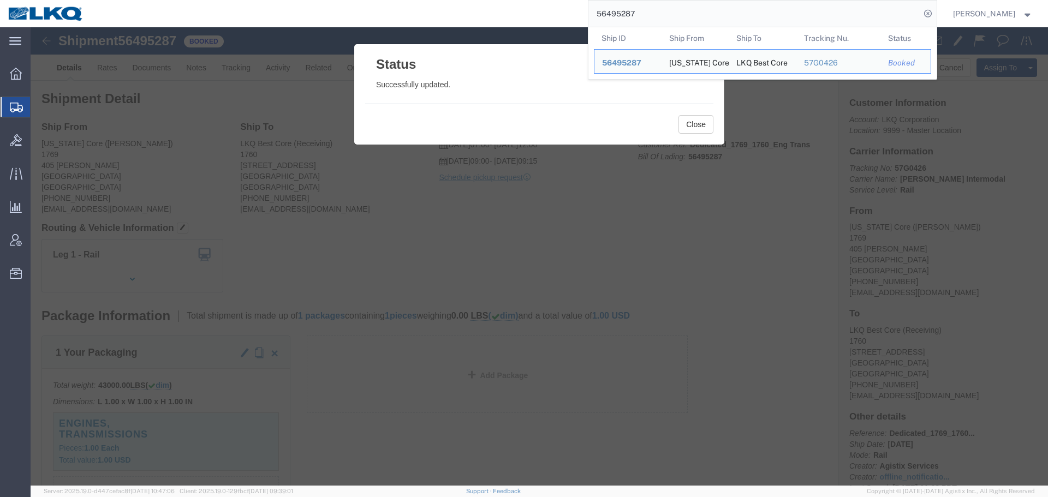
click div
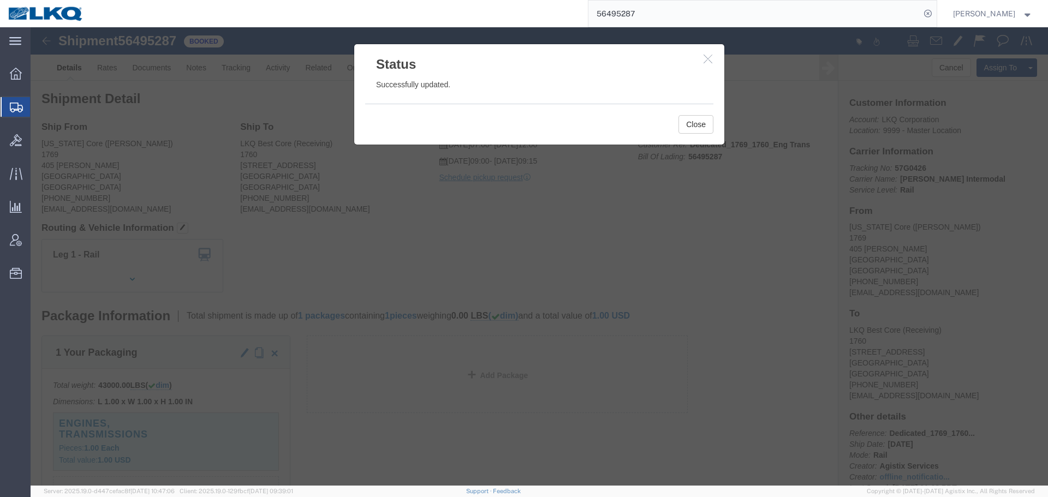
click div
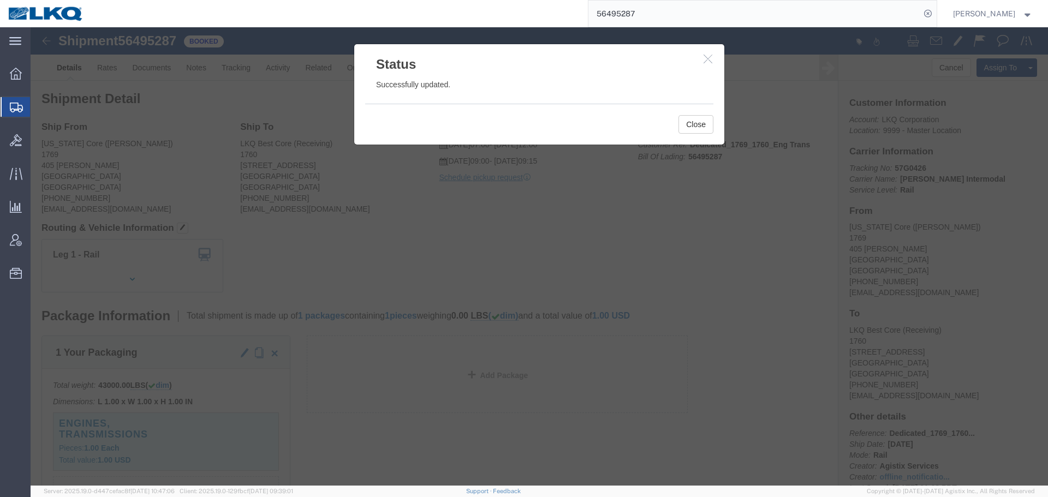
click div
click button "button"
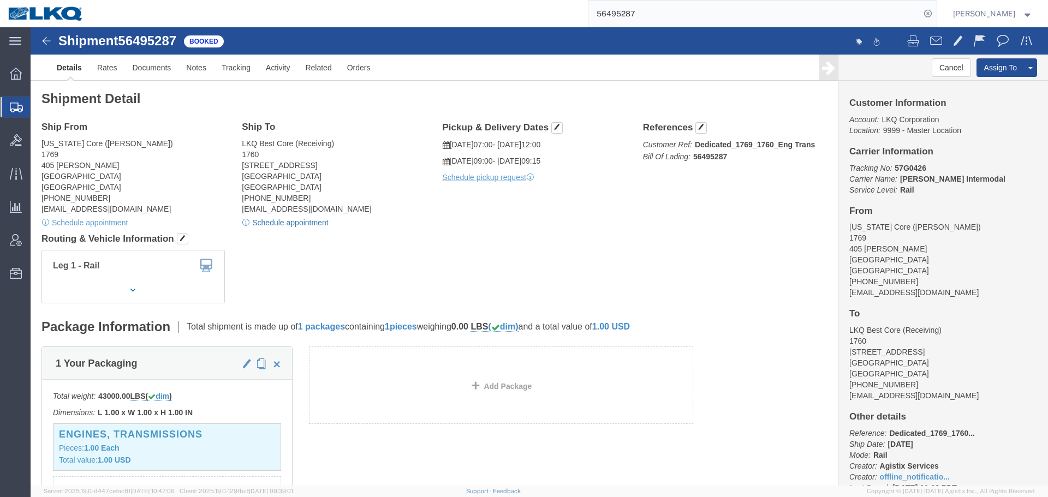
click link "Schedule appointment"
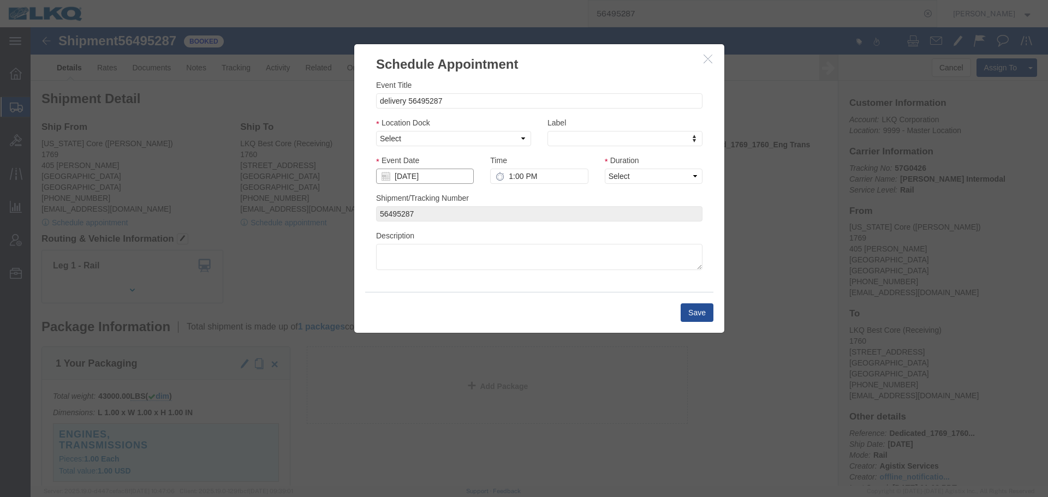
click input "09/18/2025"
click td "26"
type input "09/26/2025"
click input "1:00 PM"
type input "12:15 PM"
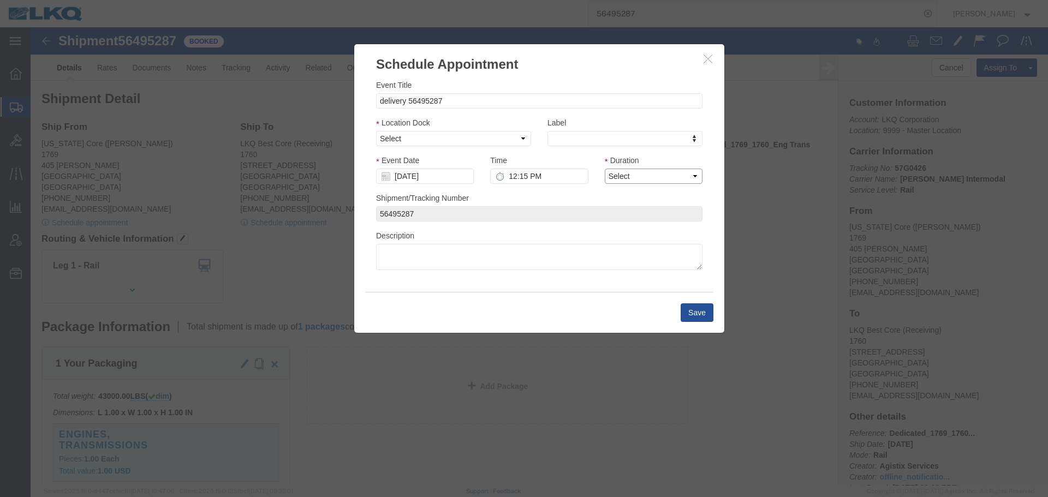
drag, startPoint x: 578, startPoint y: 152, endPoint x: 589, endPoint y: 156, distance: 11.0
click select "Select 15 min 30 min 45 min 1 hr 2 hr 3 hr 4 hr"
select select "15"
click select "Select 15 min 30 min 45 min 1 hr 2 hr 3 hr 4 hr"
click select "Select 1760 - LKQ Best Core 1760 - Outbound Loads"
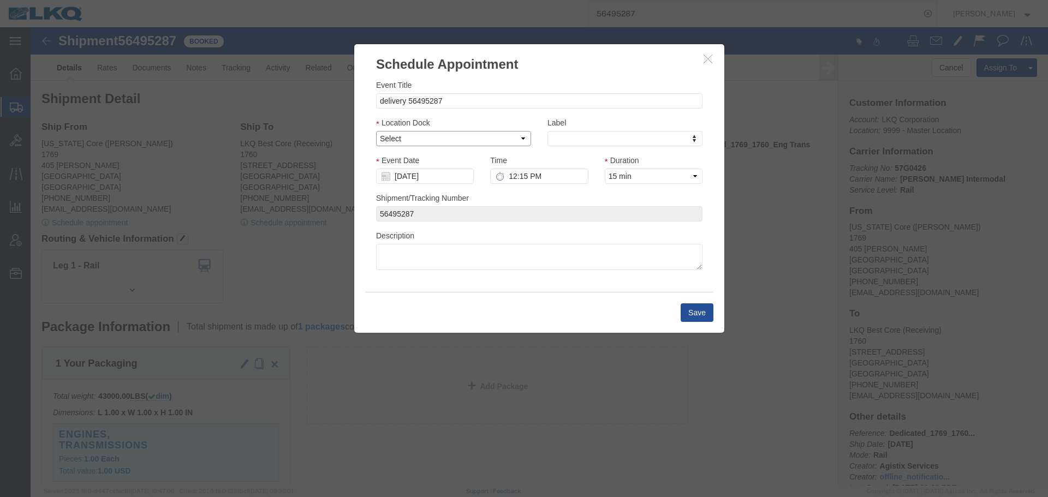
select select "1"
click select "Select 1760 - LKQ Best Core 1760 - Outbound Loads"
click button "Save"
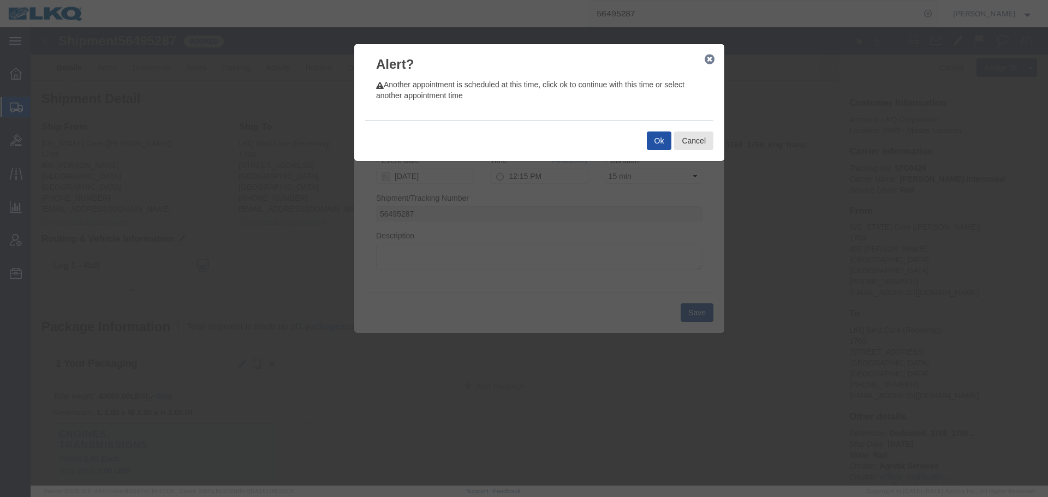
click button "Ok"
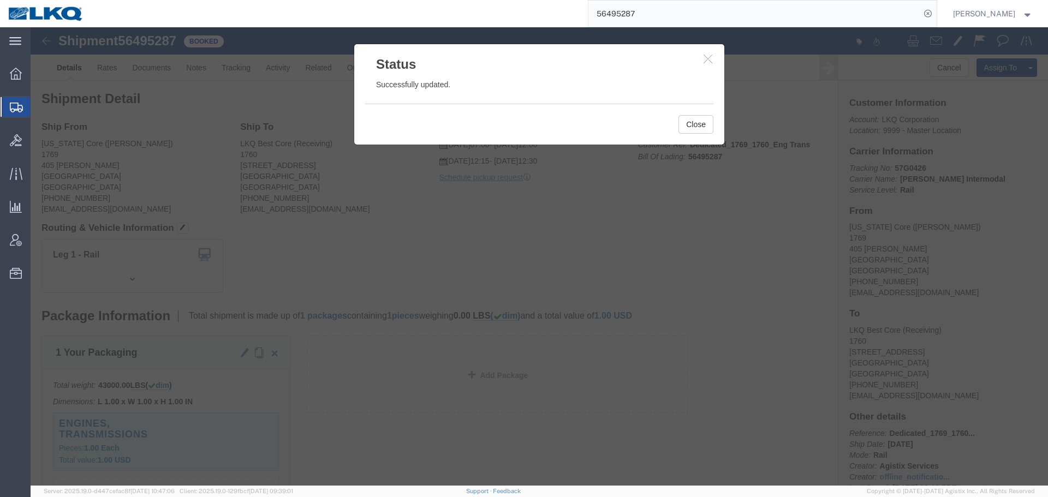
click icon "button"
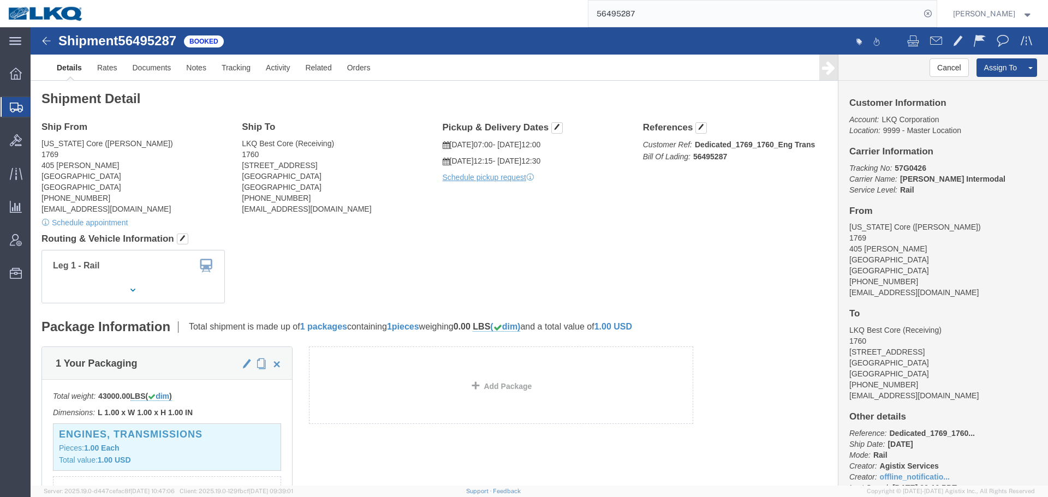
click at [686, 15] on input "56495287" at bounding box center [754, 14] width 332 height 26
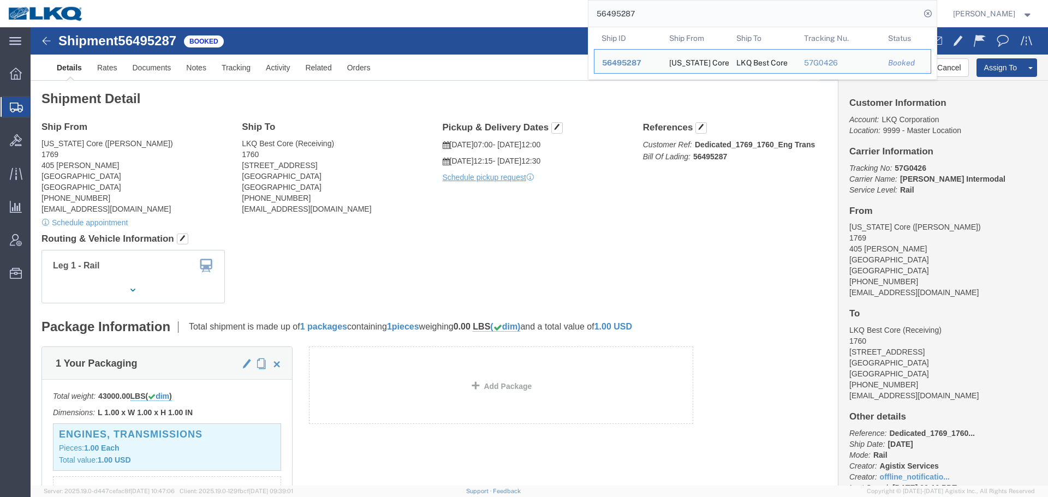
paste input "1"
type input "56495281"
click h4 "Routing & Vehicle Information"
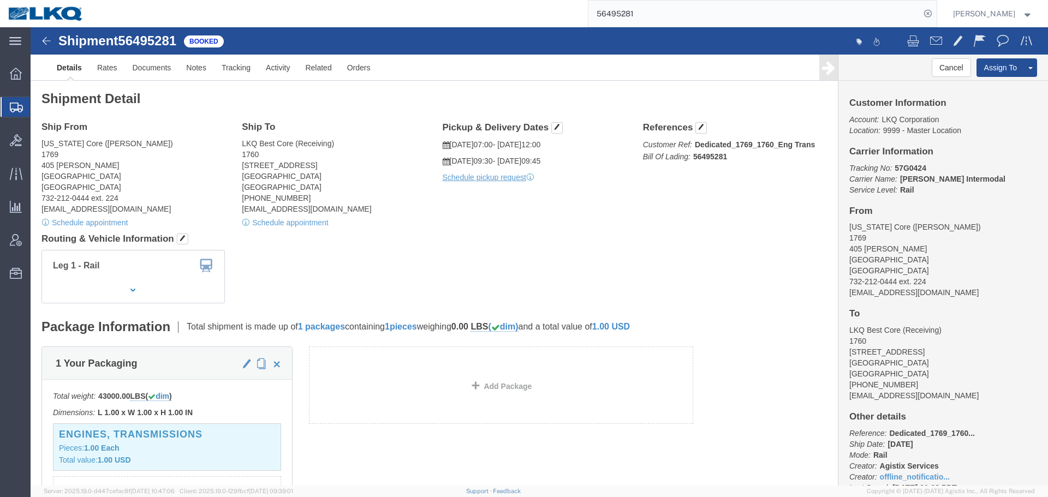
click div "Schedule appointment"
click link "Schedule appointment"
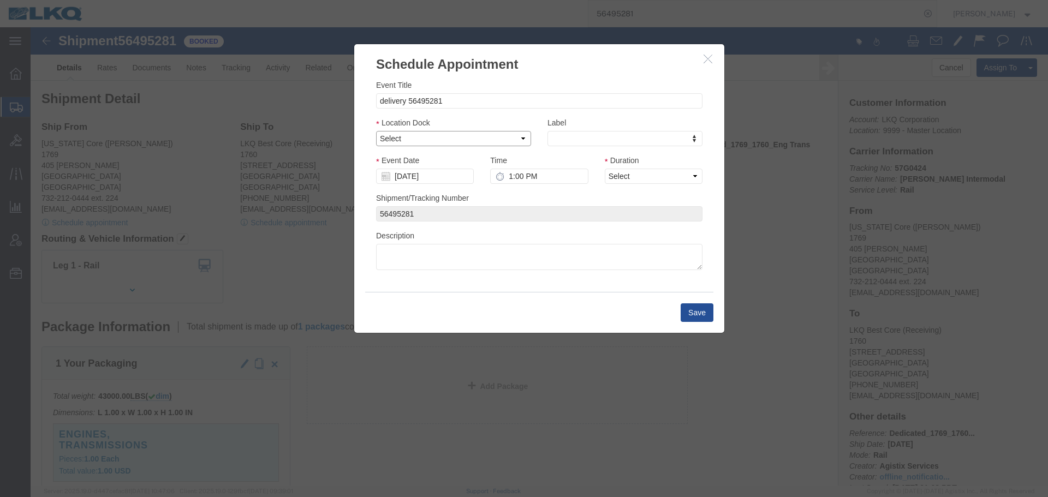
click select "Select 1760 - LKQ Best Core 1760 - Outbound Loads"
click div "Event Date 09/18/2025"
click select "Select 1760 - LKQ Best Core 1760 - Outbound Loads"
drag, startPoint x: 383, startPoint y: 111, endPoint x: 383, endPoint y: 120, distance: 8.2
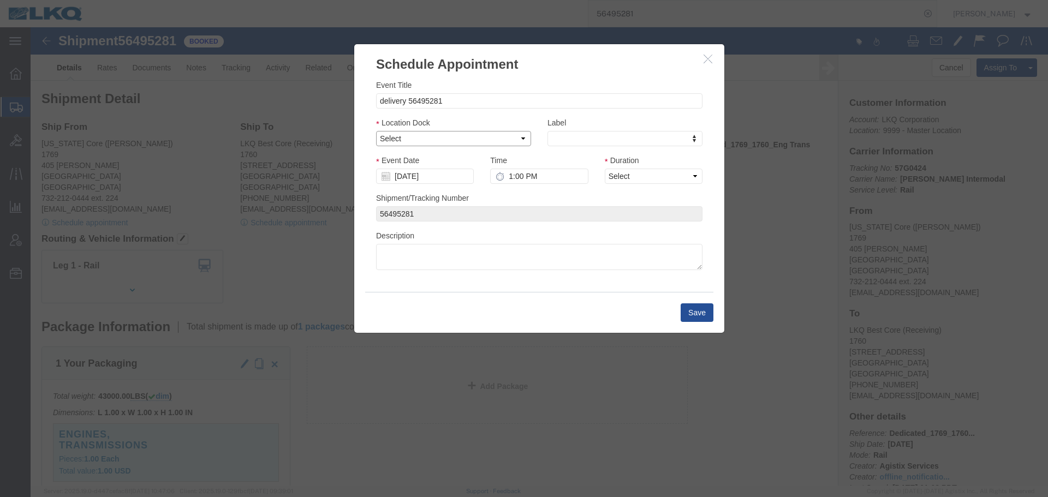
click select "Select 1760 - LKQ Best Core 1760 - Outbound Loads"
select select "1"
click select "Select 1760 - LKQ Best Core 1760 - Outbound Loads"
click div
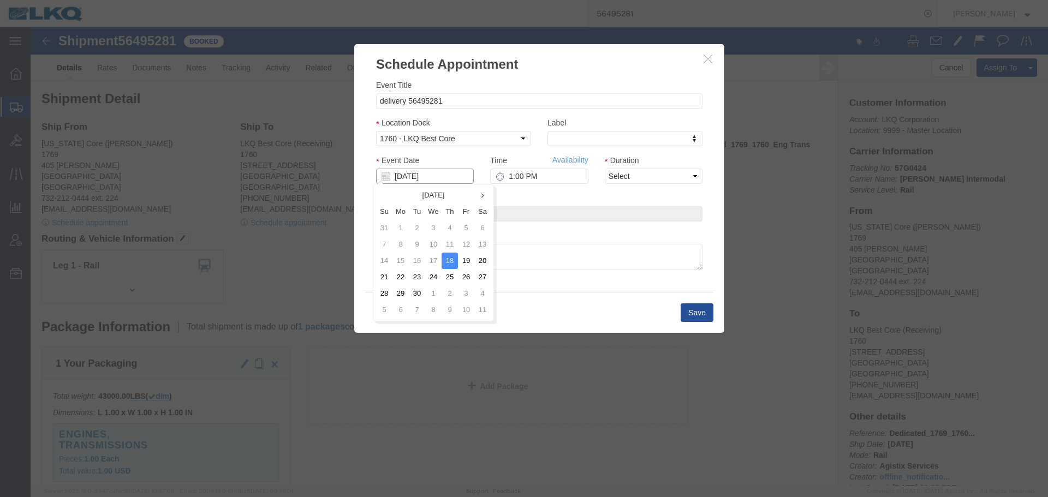
click input "09/18/2025"
click td "26"
type input "09/26/2025"
click div "Time Availability 1:00 PM"
click input "1:00 PM"
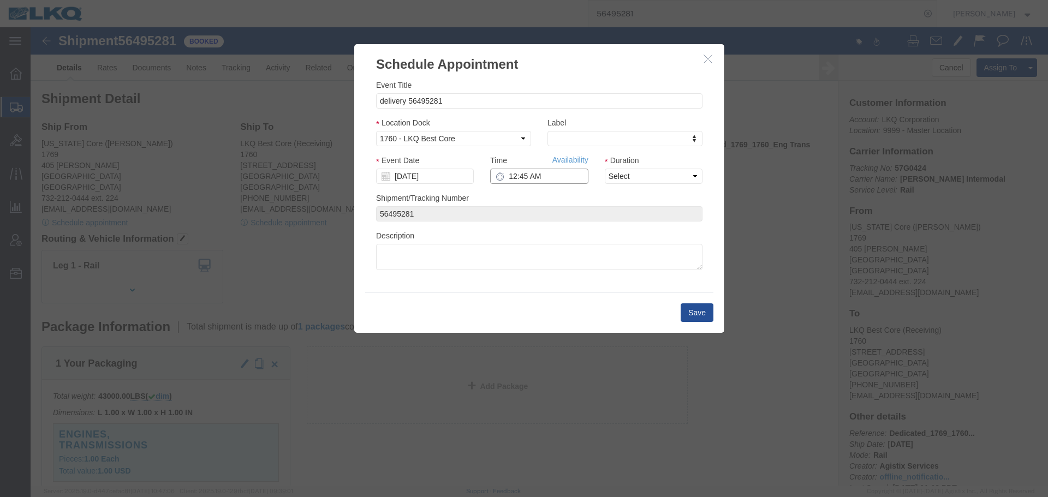
click input "12:45 AM"
type input "12:45 PM"
click select "Select 15 min 30 min 45 min 1 hr 2 hr 3 hr 4 hr"
select select "15"
click select "Select 15 min 30 min 45 min 1 hr 2 hr 3 hr 4 hr"
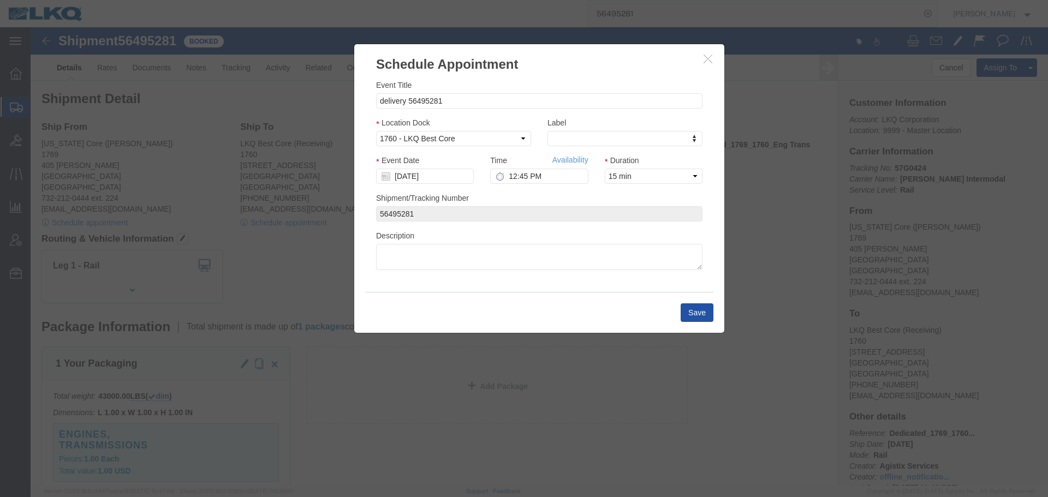
click button "Save"
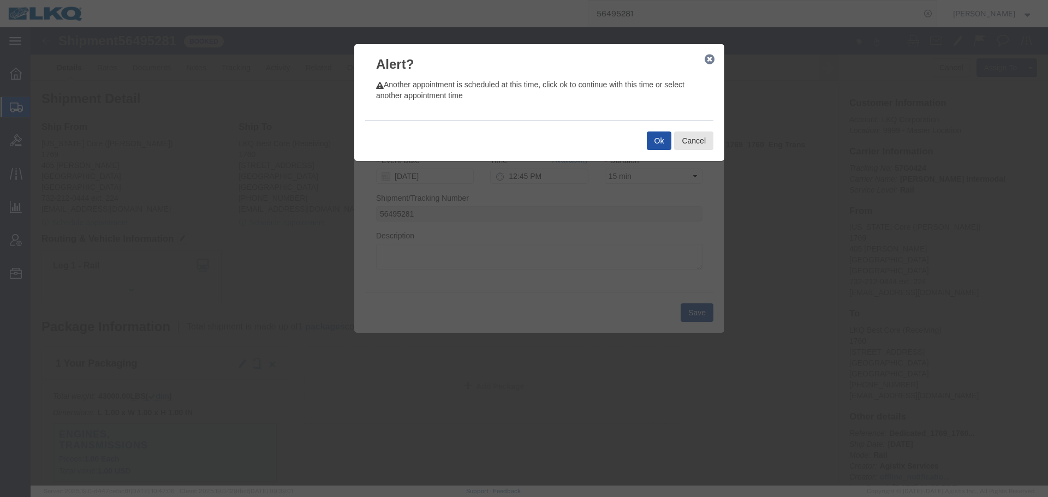
click button "Ok"
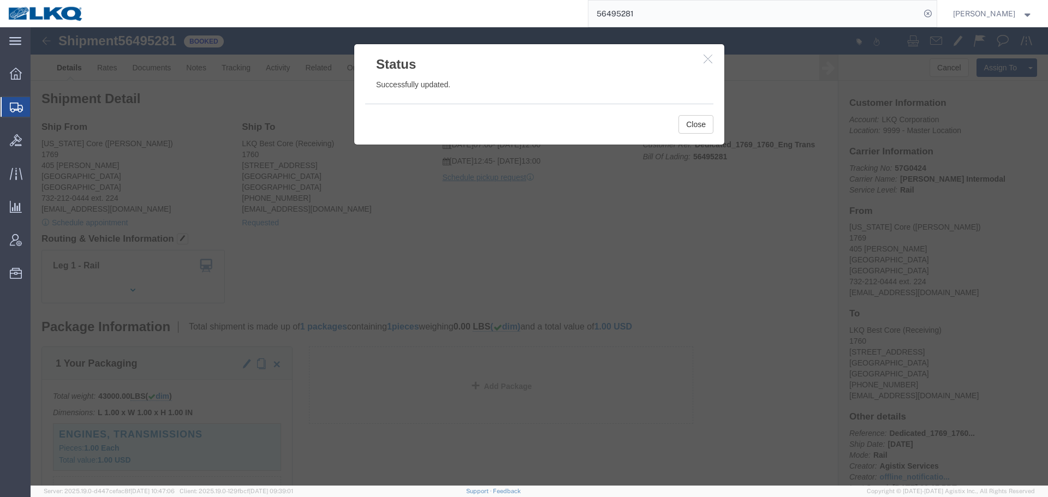
click button "button"
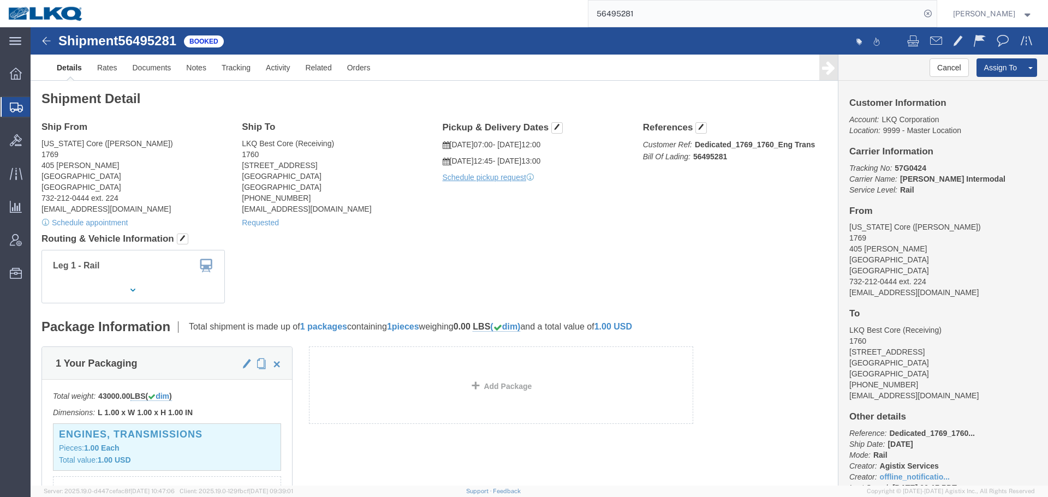
click at [673, 17] on input "56495281" at bounding box center [754, 14] width 332 height 26
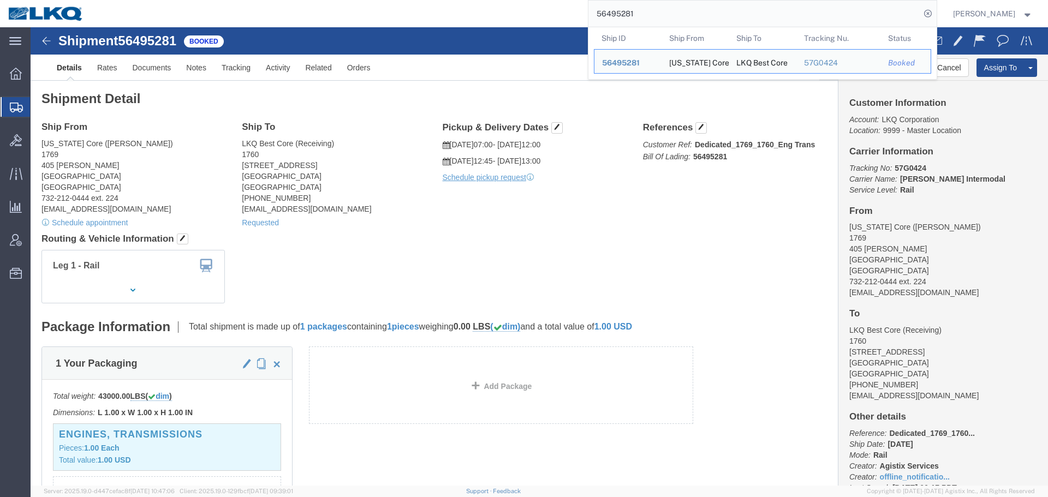
paste input "837030"
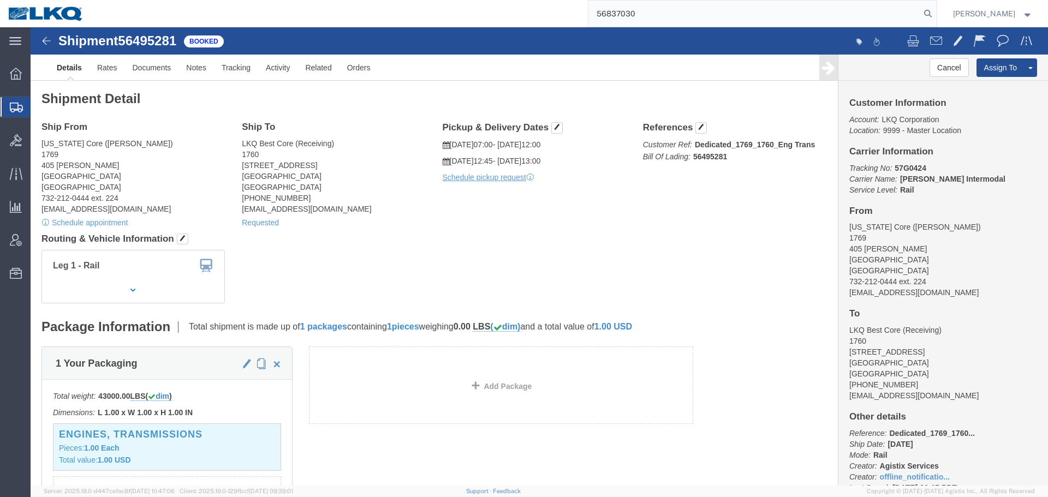
type input "56837030"
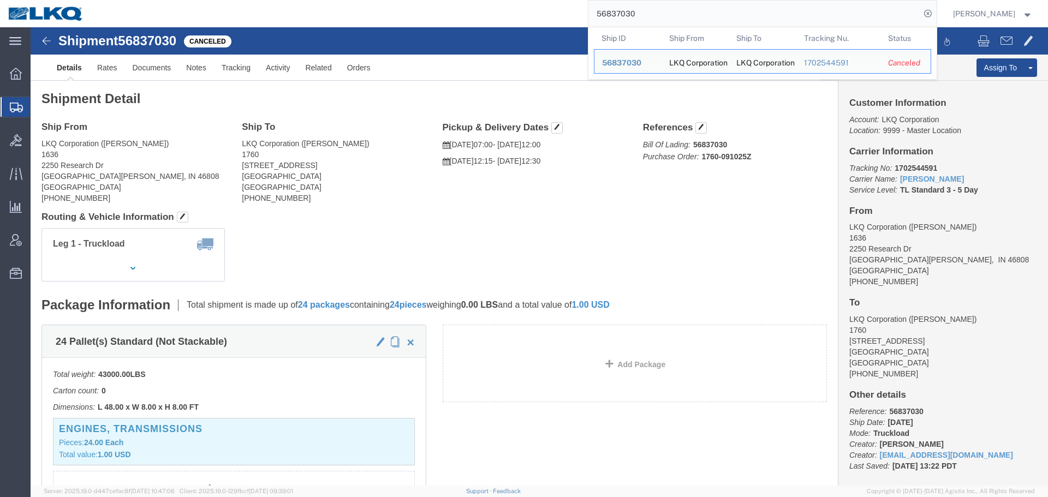
click div "Leg 1 - Truckload Vehicle 1: Standard Dry Van (53 Feet) Number of trucks: 1"
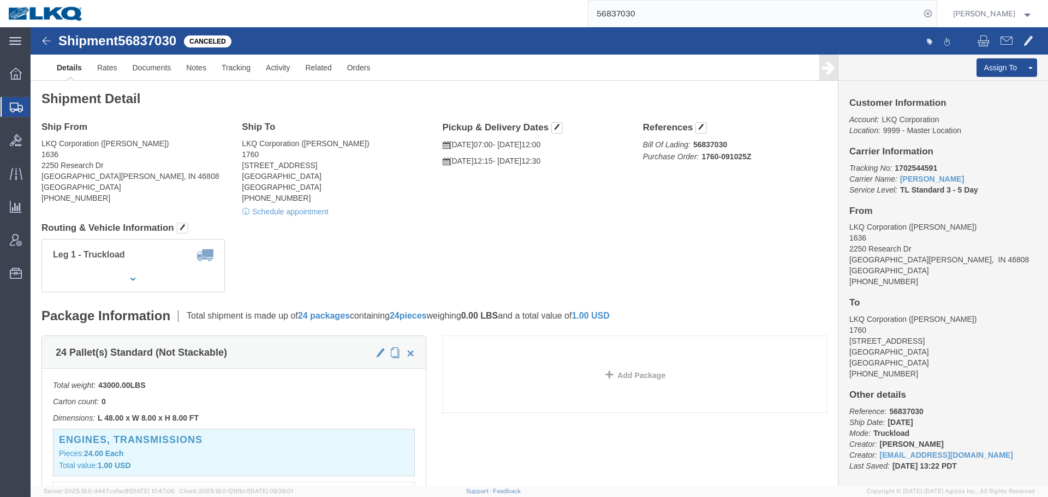
click at [664, 13] on input "56837030" at bounding box center [754, 14] width 332 height 26
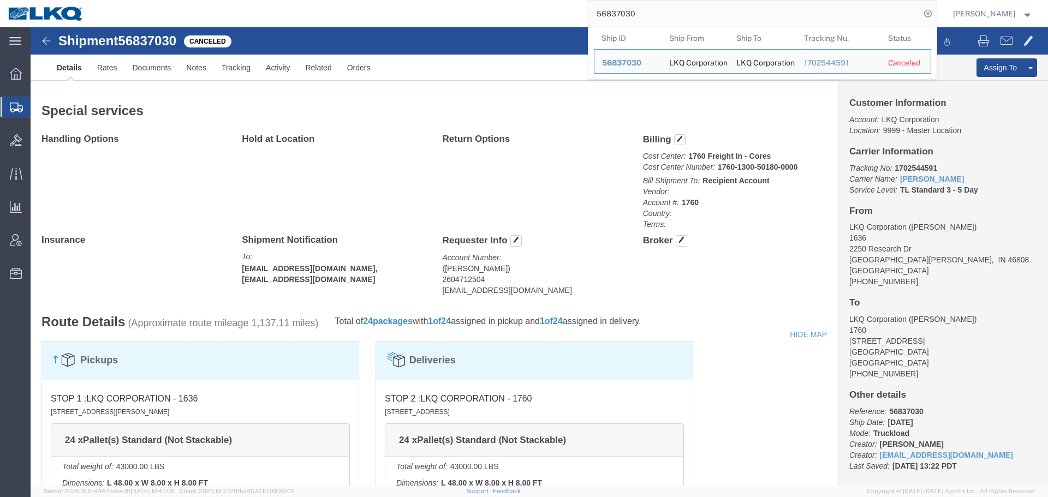
scroll to position [600, 0]
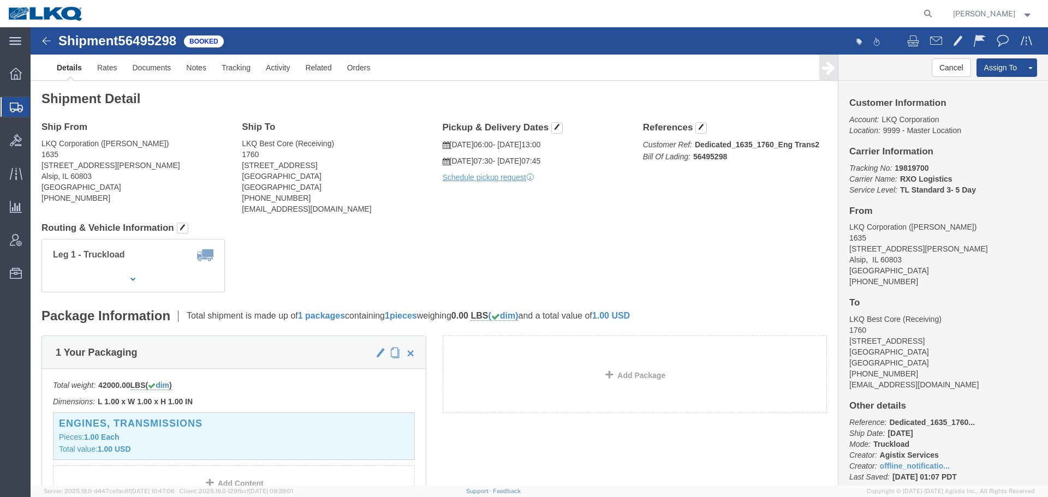
click address "LKQ Best Core (Receiving) 1760 [STREET_ADDRESS] [PHONE_NUMBER] [EMAIL_ADDRESS][…"
click address "LKQ Best Core (Receiving) 1760 1710 West Mount Houston Road Houston, TX 77038 U…"
copy address "Houston"
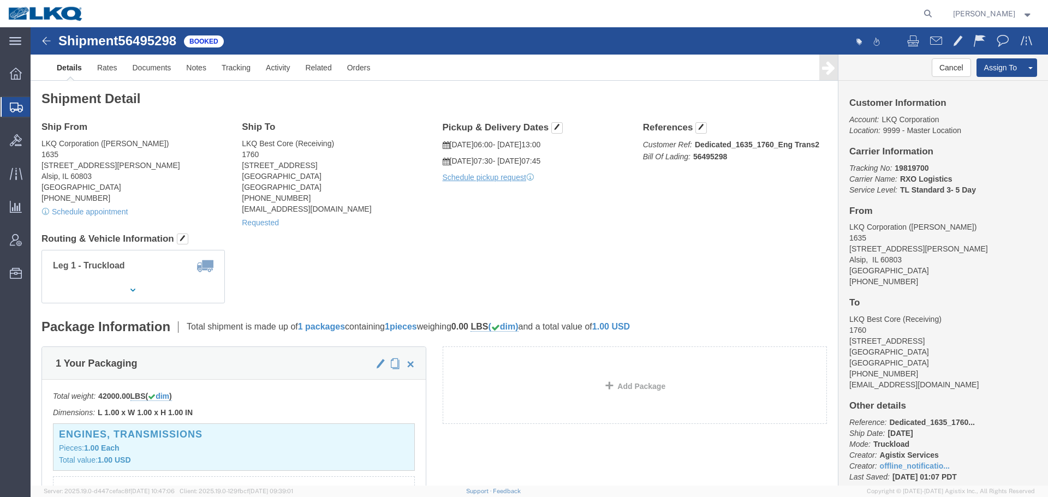
click div "Leg 1 - Truckload Number of trucks: 1"
click at [929, 11] on icon at bounding box center [927, 13] width 15 height 15
paste input "56838000"
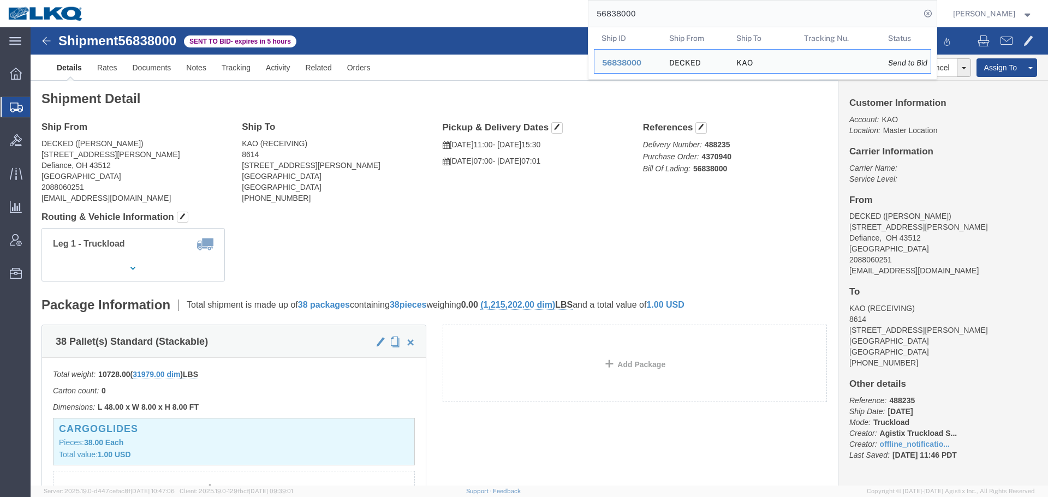
drag, startPoint x: 526, startPoint y: 229, endPoint x: 535, endPoint y: 269, distance: 41.6
click div "Leg 1 - Truckload Vehicle 1: Standard Dry Van (53 Feet) Number of trucks: 1"
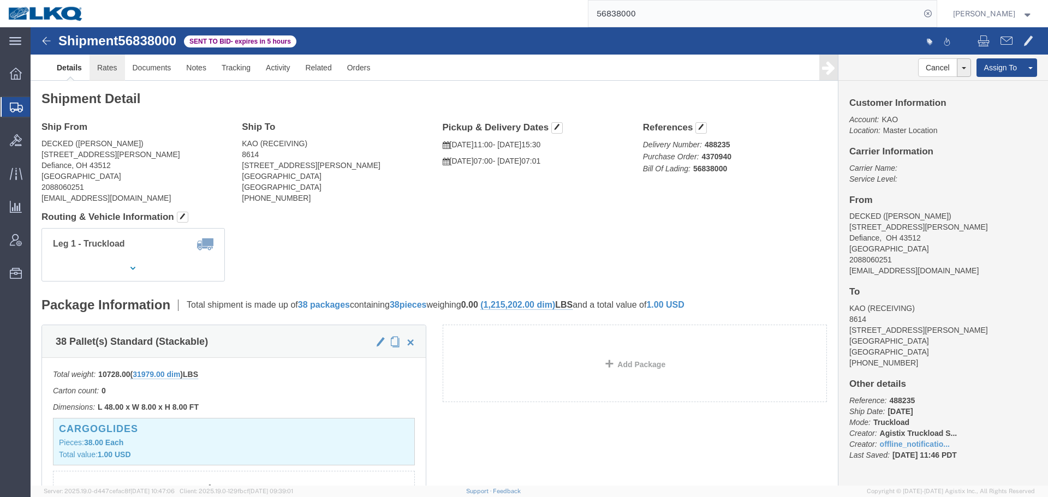
click link "Rates"
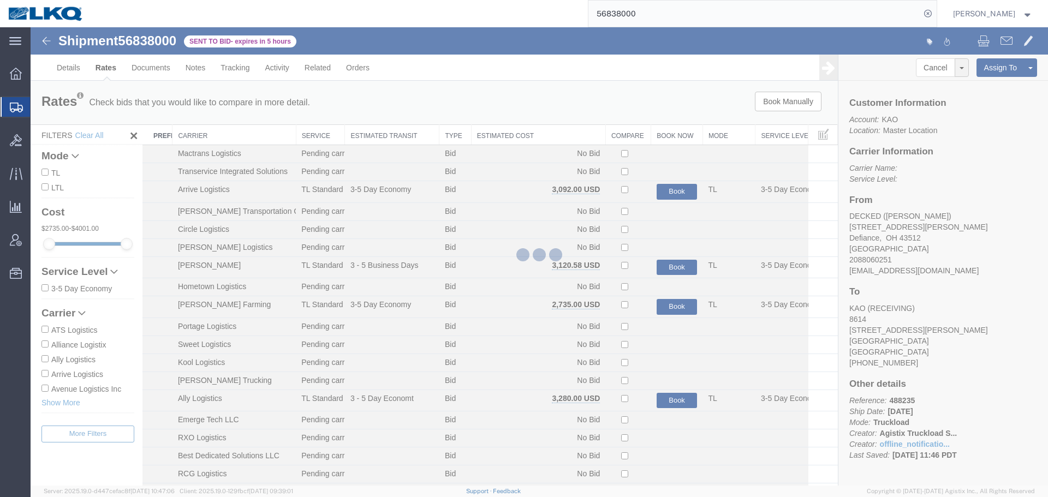
click at [530, 132] on div at bounding box center [539, 256] width 1017 height 458
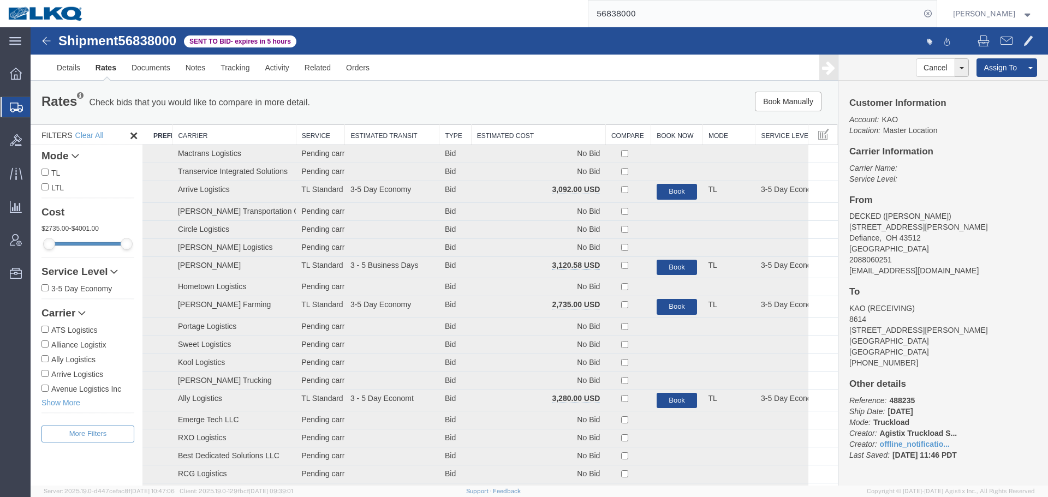
click at [534, 132] on th "Estimated Cost" at bounding box center [538, 135] width 134 height 20
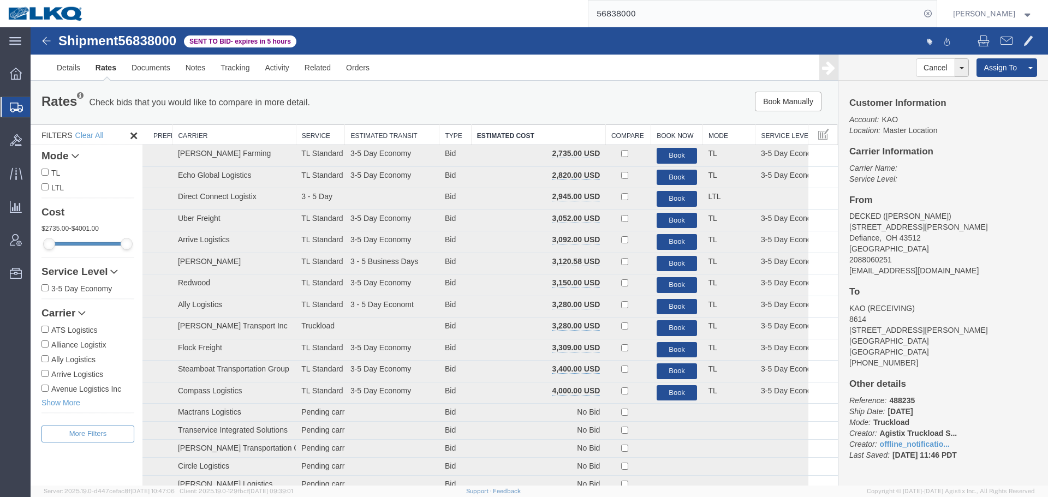
click at [167, 38] on span "56838000" at bounding box center [147, 40] width 58 height 15
copy span "56838000"
click at [484, 53] on div "Shipment 56838000 36 of 36 Sent to Bid - expires in 5 hours" at bounding box center [285, 44] width 507 height 21
click at [496, 37] on div "Shipment 56838000 36 of 36 Sent to Bid - expires in 5 hours" at bounding box center [285, 44] width 507 height 21
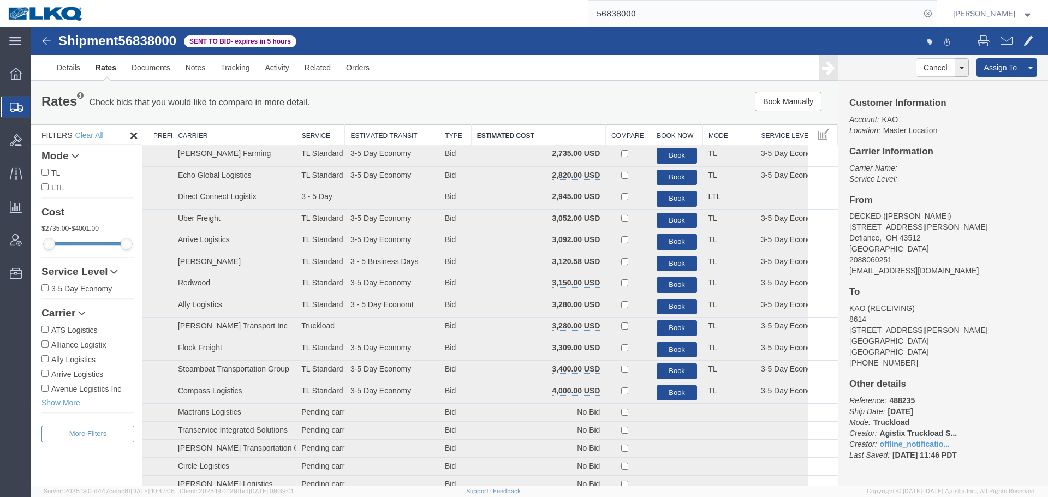
click at [512, 137] on th "Estimated Cost" at bounding box center [538, 135] width 134 height 20
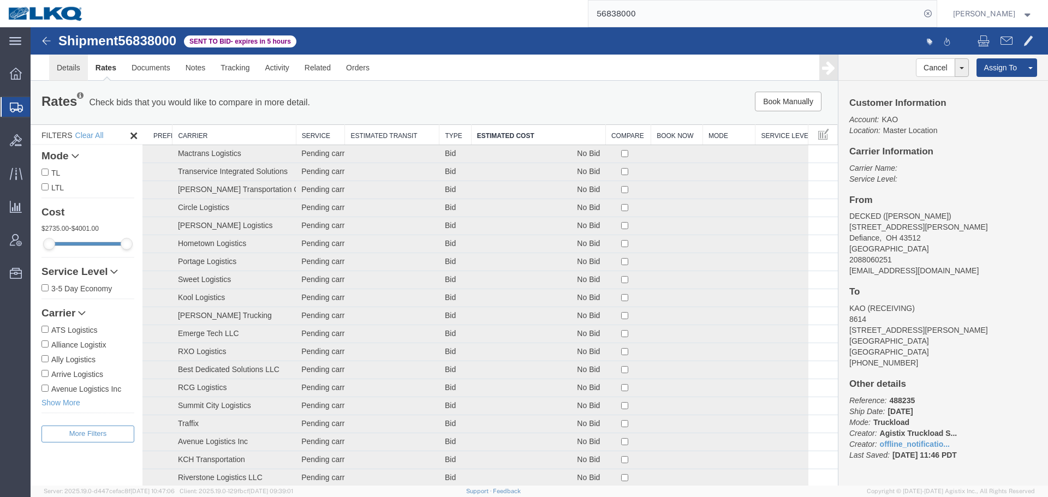
click at [75, 67] on link "Details" at bounding box center [68, 68] width 39 height 26
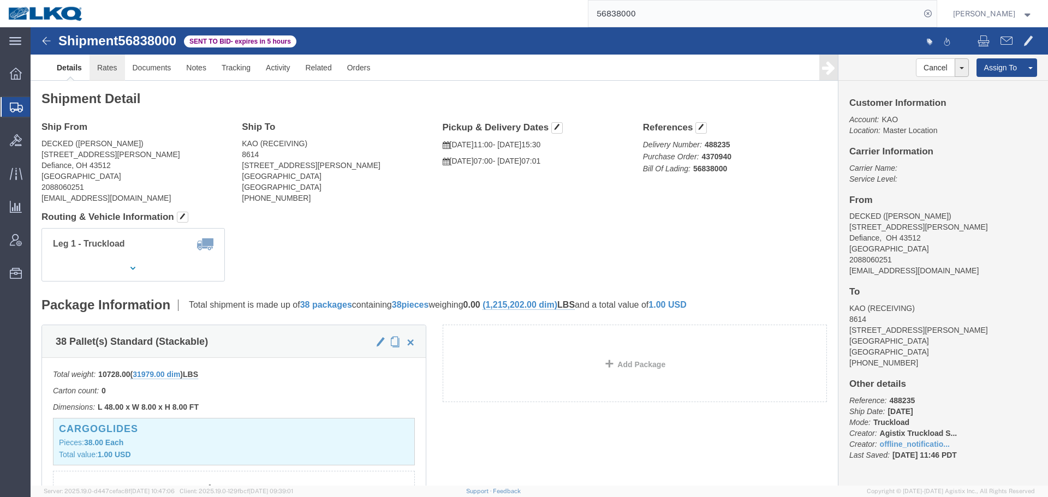
click link "Rates"
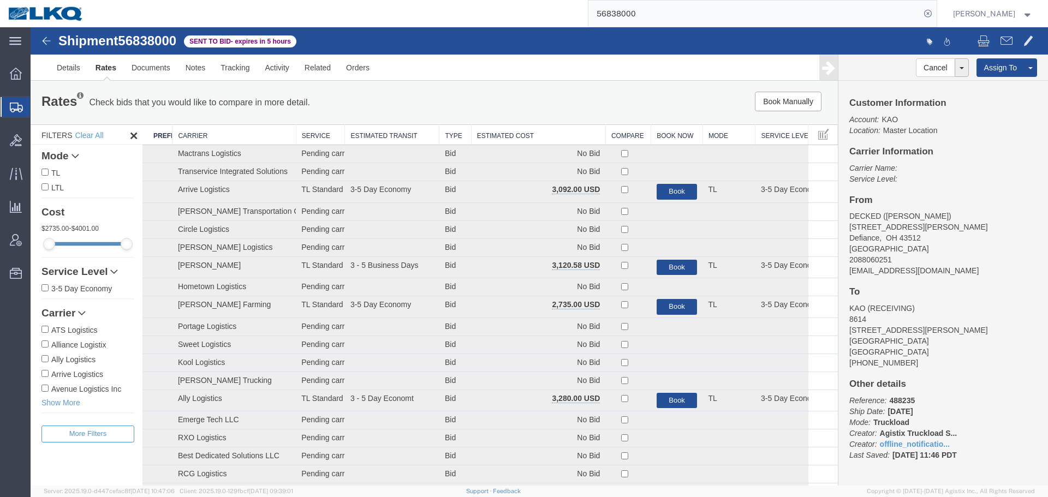
click at [554, 134] on th "Estimated Cost" at bounding box center [538, 135] width 134 height 20
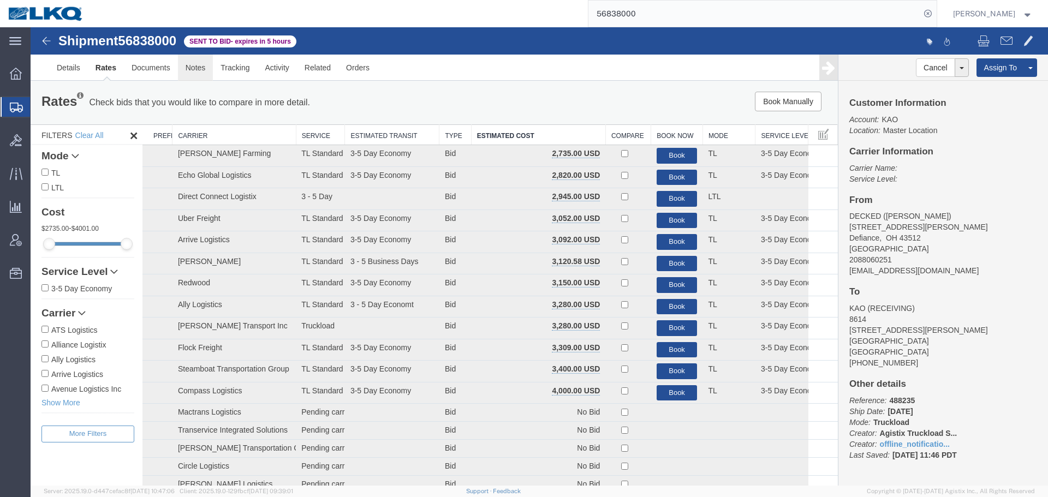
click at [190, 69] on link "Notes" at bounding box center [195, 68] width 35 height 26
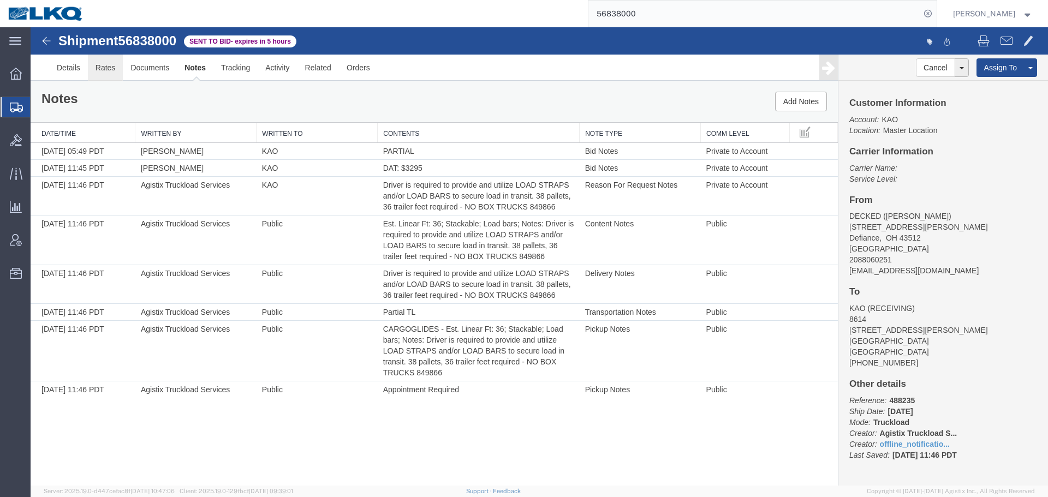
click at [97, 68] on link "Rates" at bounding box center [105, 68] width 35 height 26
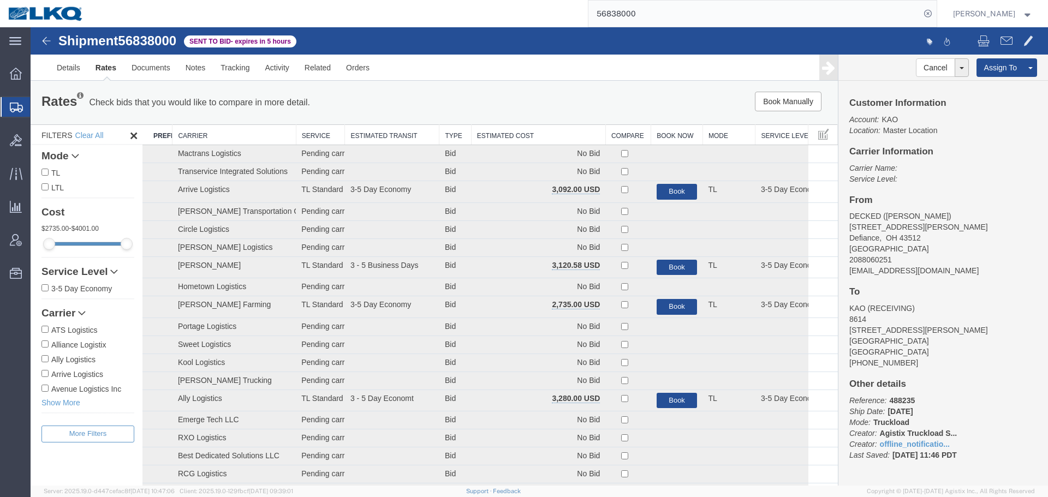
click at [536, 135] on th "Estimated Cost" at bounding box center [538, 135] width 134 height 20
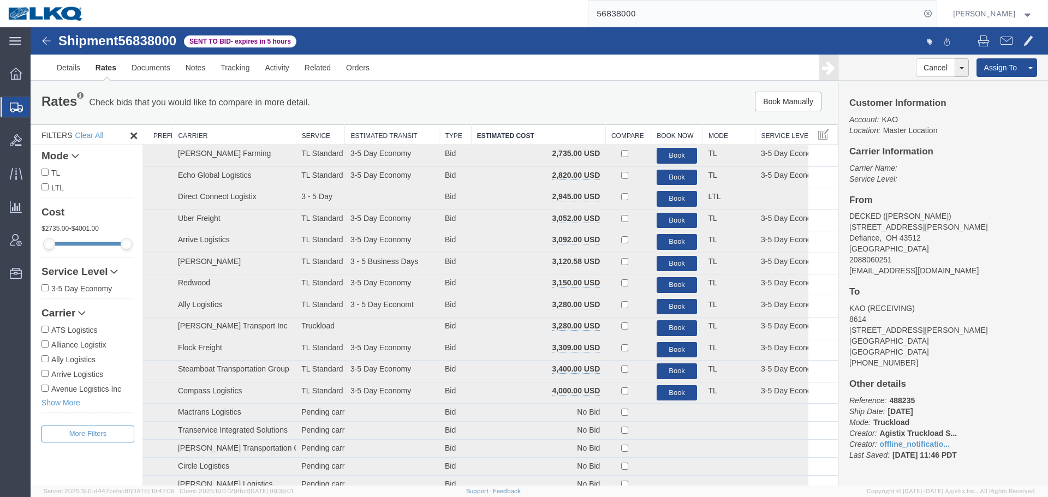
click at [529, 108] on div "Book Manually Pause Continue" at bounding box center [668, 102] width 334 height 20
click at [502, 97] on div "Book Manually Pause Continue" at bounding box center [668, 102] width 334 height 20
click at [535, 99] on div "Book Manually Pause Continue" at bounding box center [668, 102] width 334 height 20
click at [524, 102] on div "Book Manually Pause Continue" at bounding box center [668, 102] width 334 height 20
click at [524, 87] on div "Rates Check bids that you would like to compare in more detail. Compare Filter …" at bounding box center [434, 103] width 807 height 44
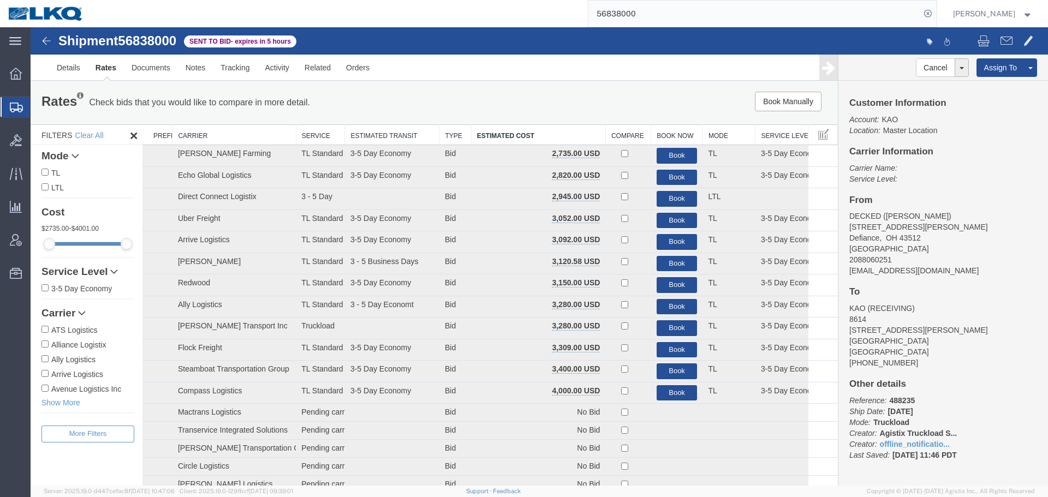
click at [557, 88] on div "Rates Check bids that you would like to compare in more detail. Compare Filter …" at bounding box center [434, 103] width 807 height 44
click at [665, 14] on input "56838000" at bounding box center [754, 14] width 332 height 26
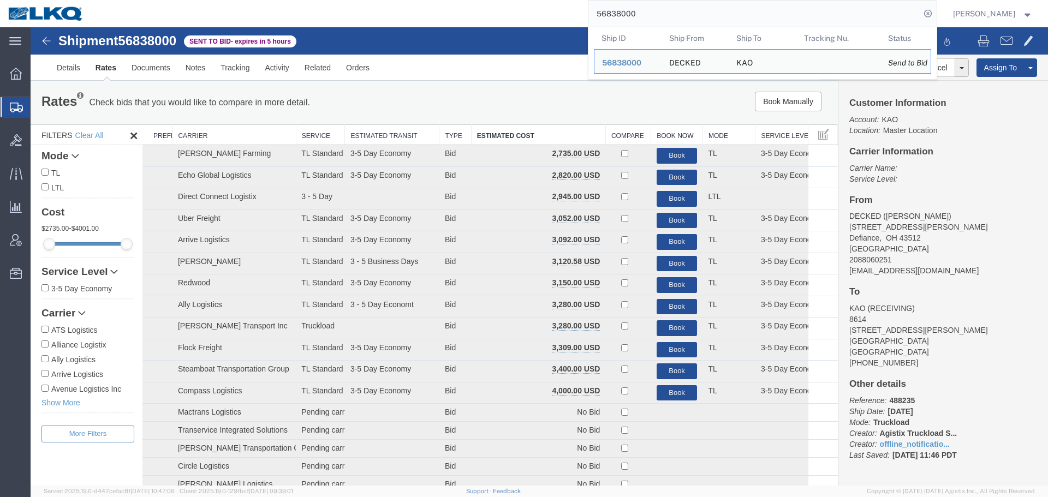
paste input "3705"
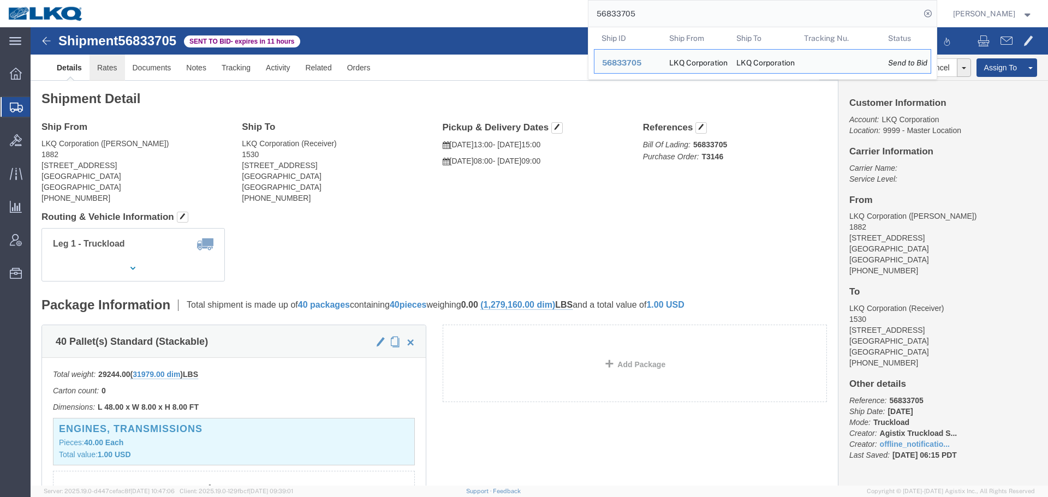
click link "Rates"
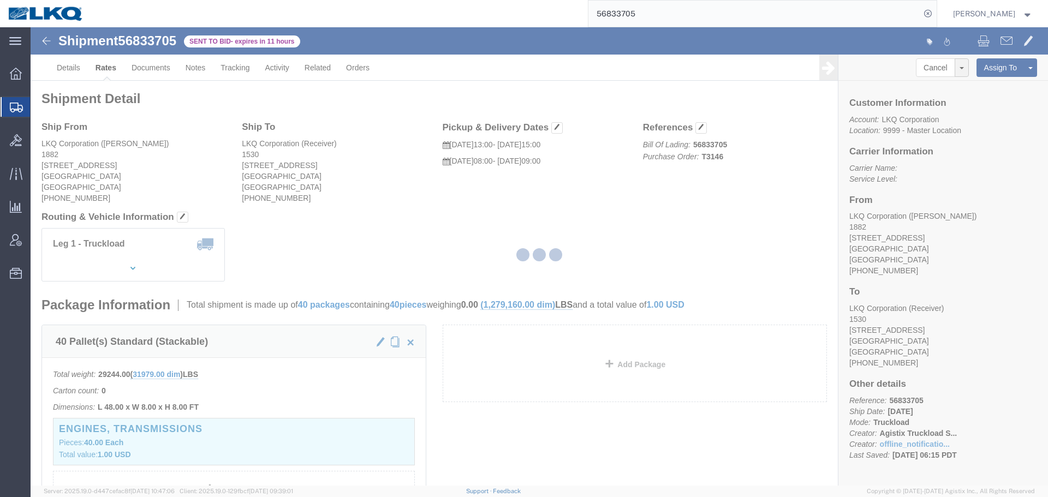
click at [547, 230] on div at bounding box center [539, 256] width 1017 height 458
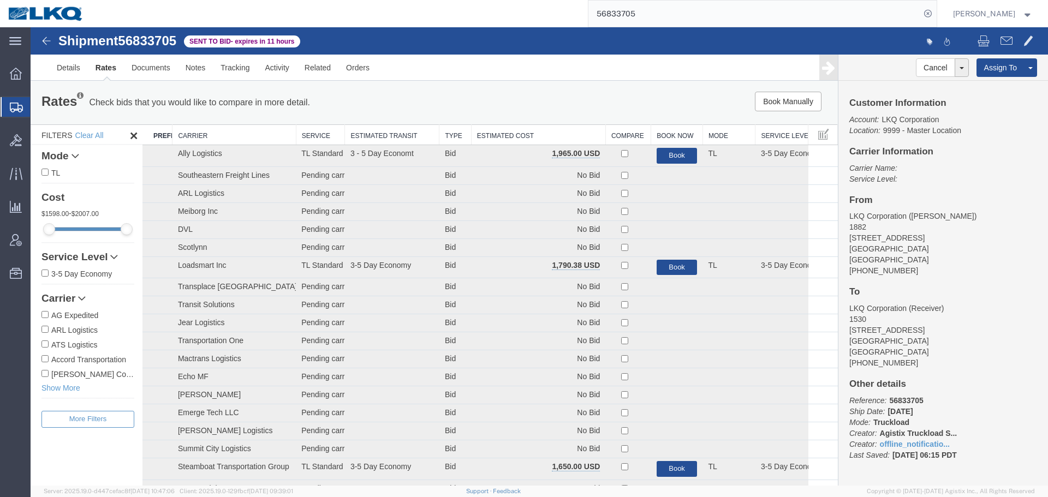
click at [533, 133] on th "Estimated Cost" at bounding box center [538, 135] width 134 height 20
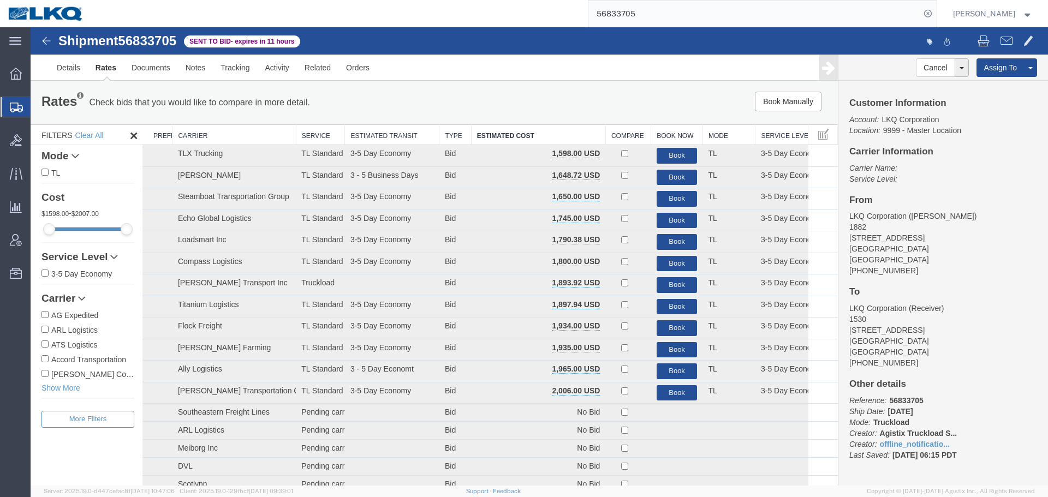
click at [534, 100] on div "Book Manually Pause Continue" at bounding box center [668, 102] width 334 height 20
click at [524, 79] on ul "Details Rates Documents Notes Tracking Activity Related Orders" at bounding box center [539, 68] width 980 height 26
click at [725, 9] on input "56833705" at bounding box center [754, 14] width 332 height 26
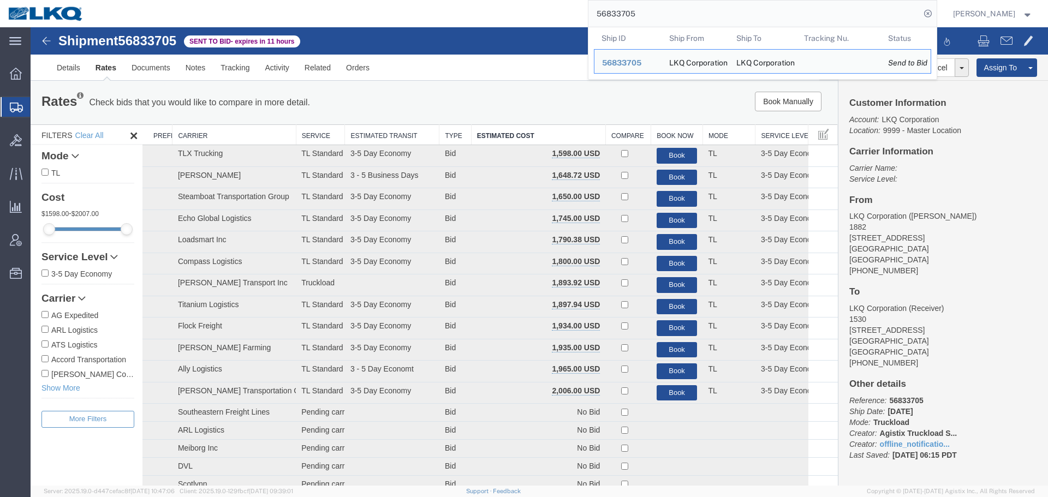
paste input "06180"
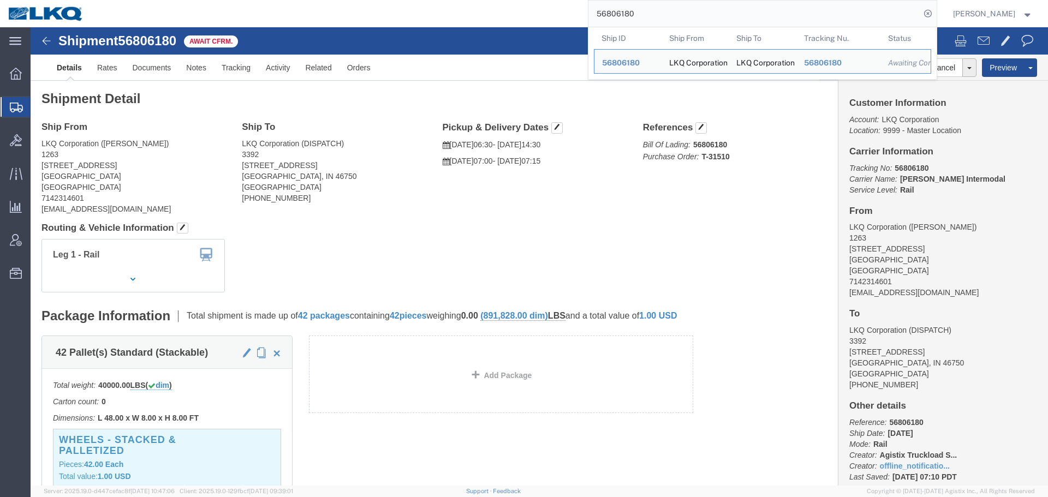
click h4 "Routing & Vehicle Information"
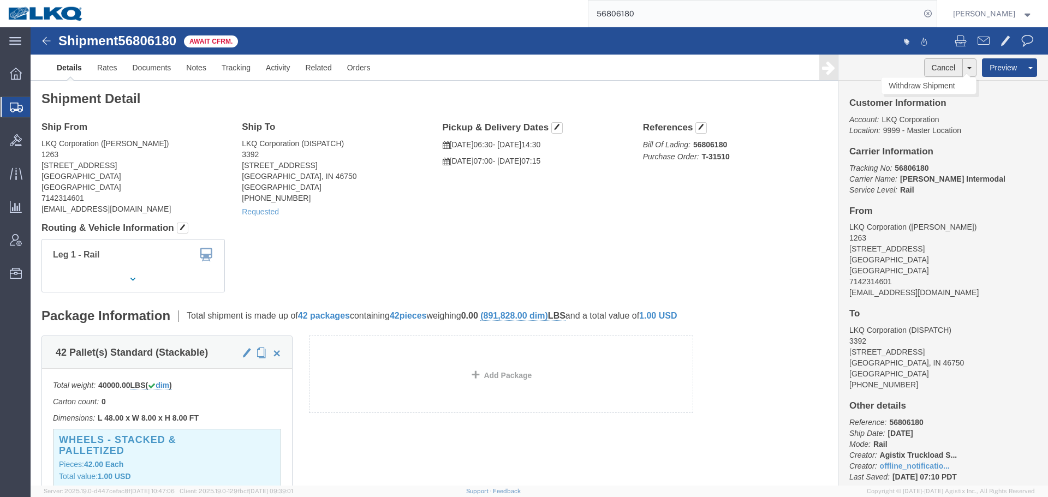
click button "Cancel"
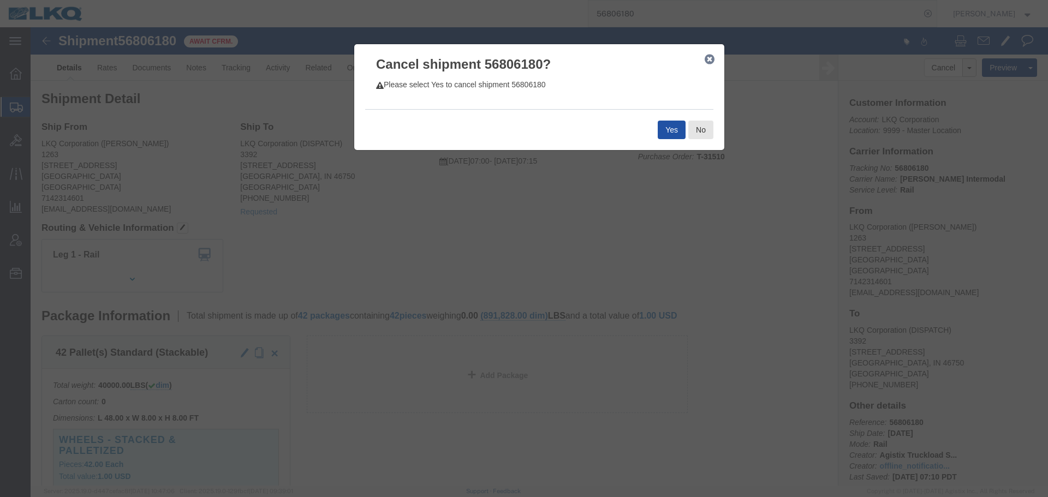
click button "Yes"
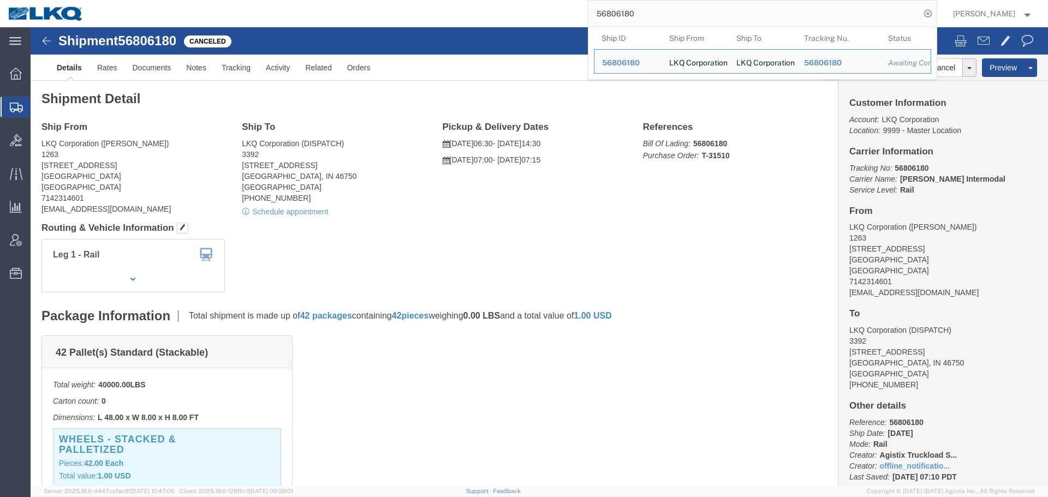
click at [646, 23] on input "56806180" at bounding box center [754, 14] width 332 height 26
paste input "66"
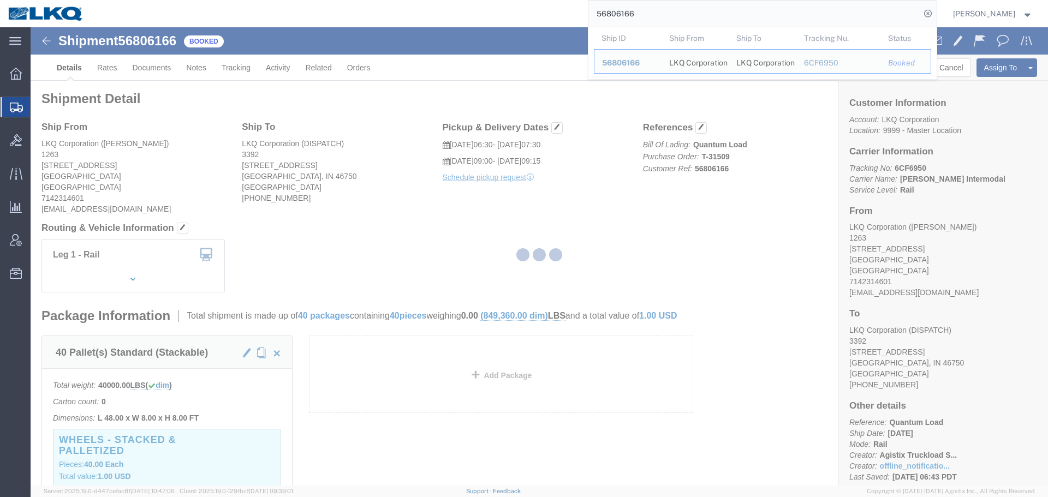
click at [556, 241] on div at bounding box center [539, 256] width 1017 height 458
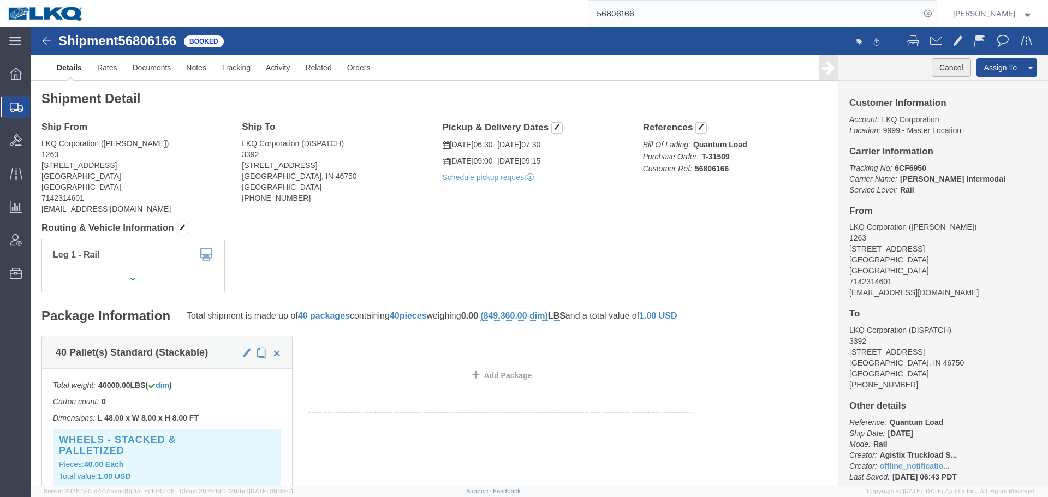
click button "Cancel"
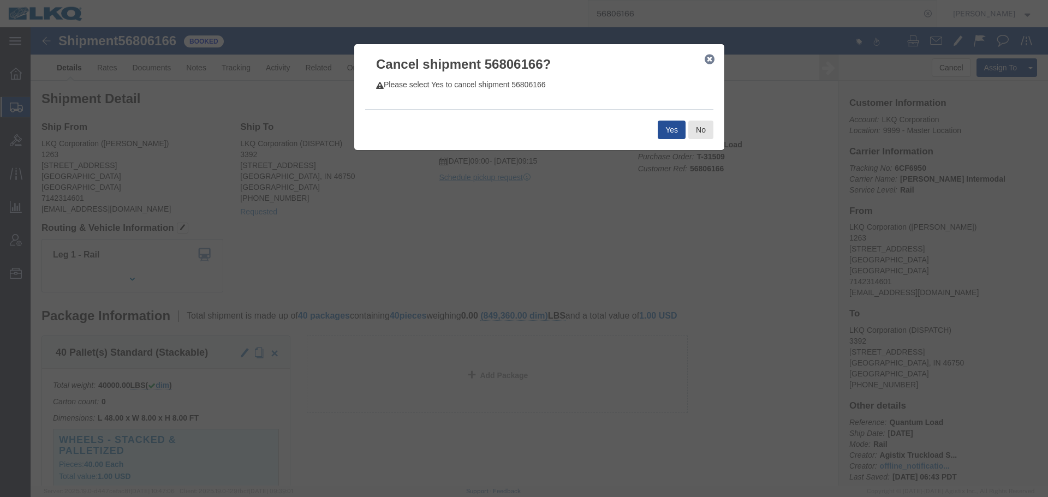
click div "Yes No"
click button "Yes"
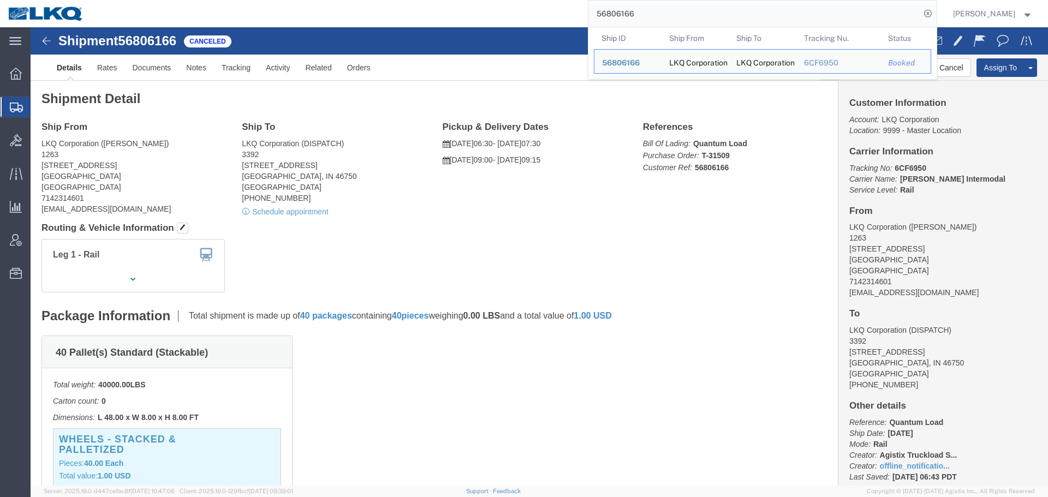
click at [633, 24] on input "56806166" at bounding box center [754, 14] width 332 height 26
paste input "62094"
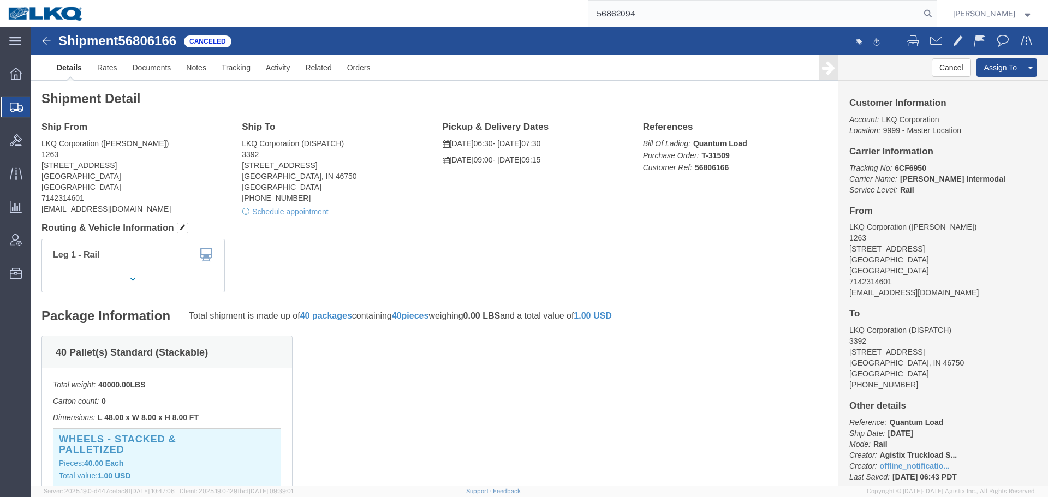
type input "56862094"
click h4 "Routing & Vehicle Information"
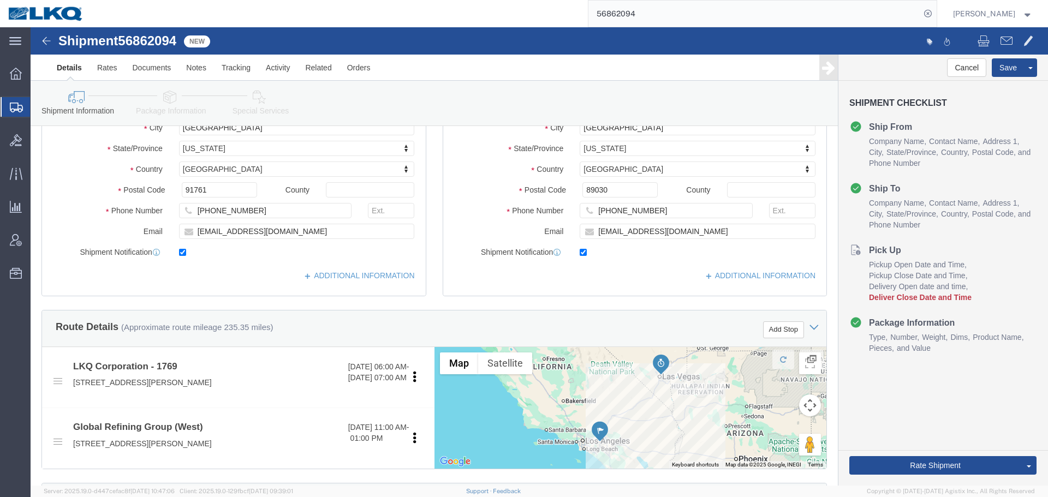
scroll to position [437, 0]
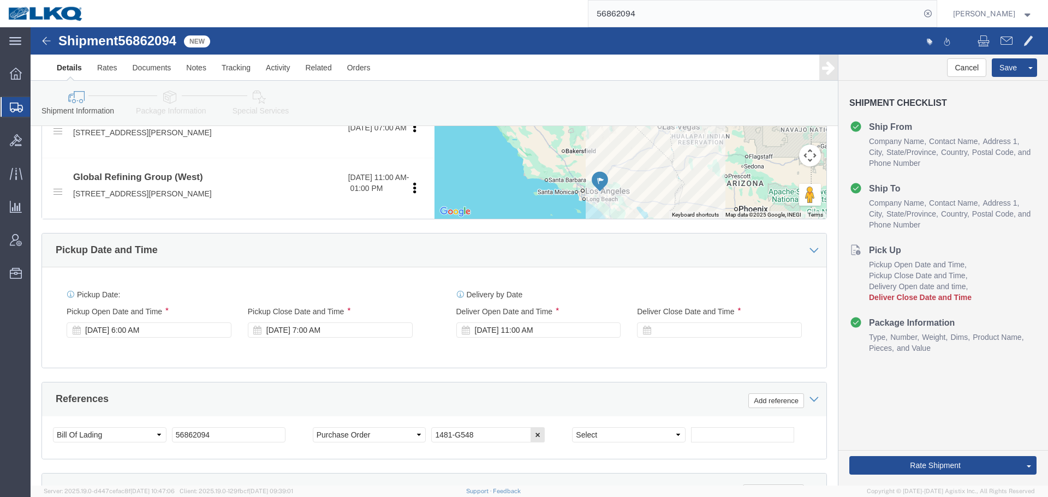
select select "28716"
select select
click div
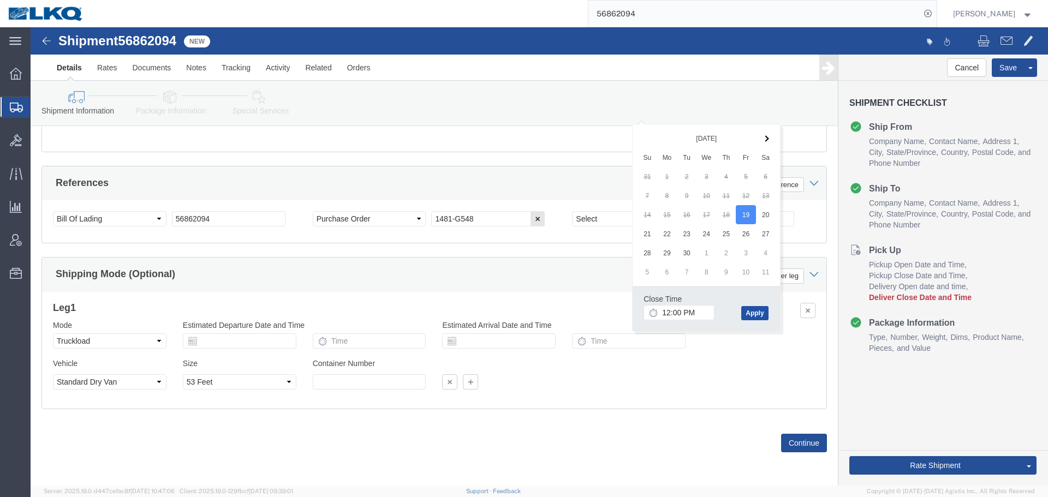
click button "Apply"
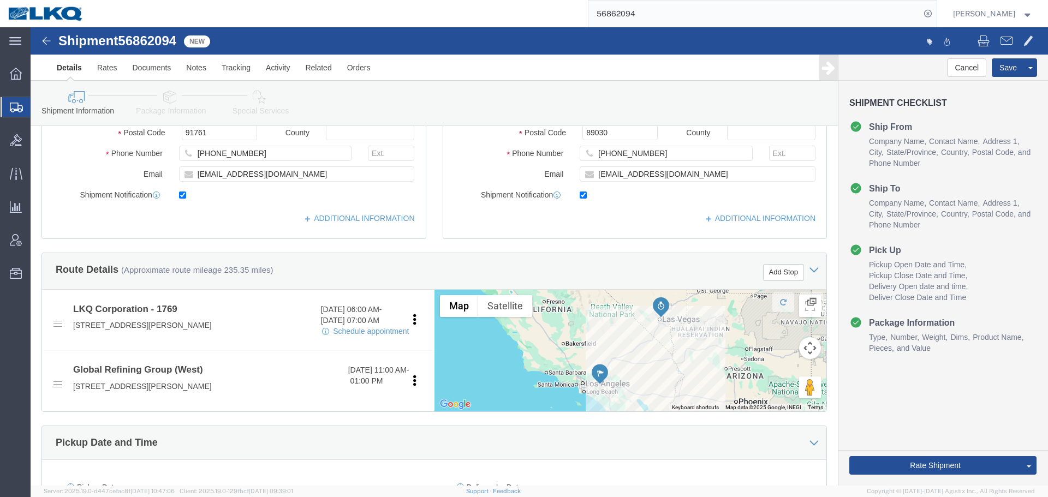
scroll to position [382, 0]
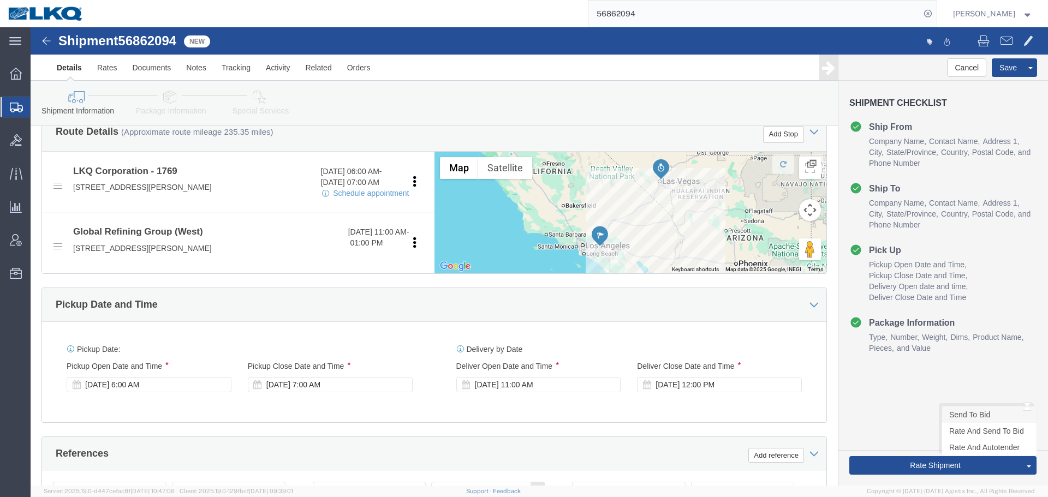
click link "Send To Bid"
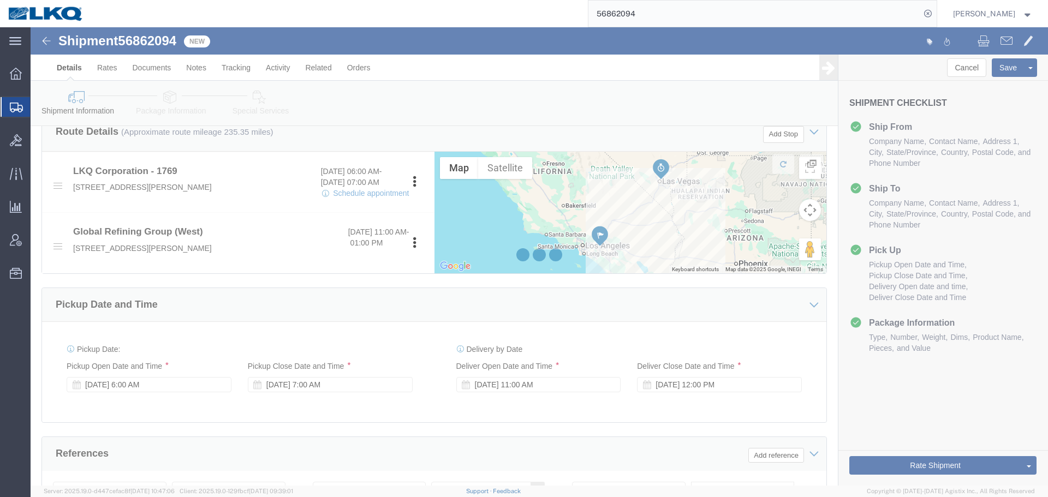
select select "TL"
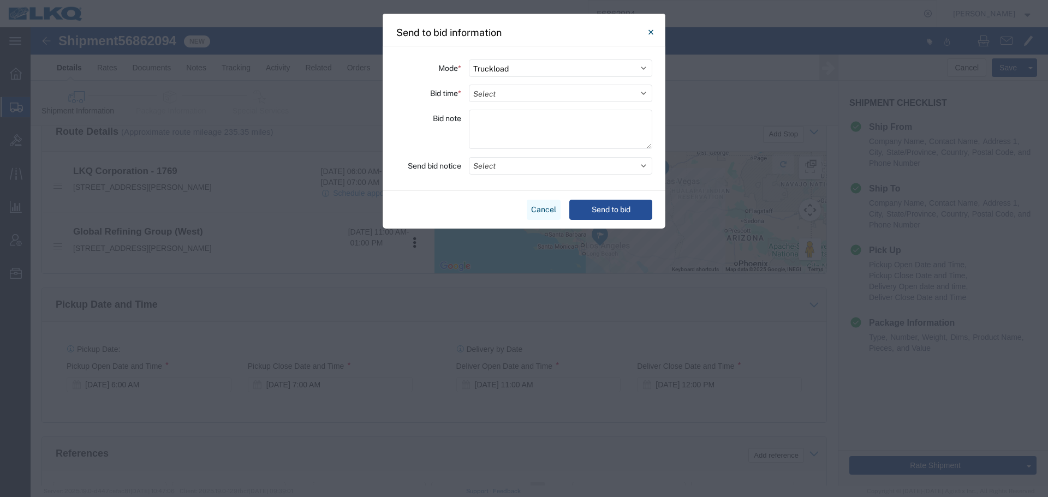
click at [545, 201] on button "Cancel" at bounding box center [544, 210] width 34 height 20
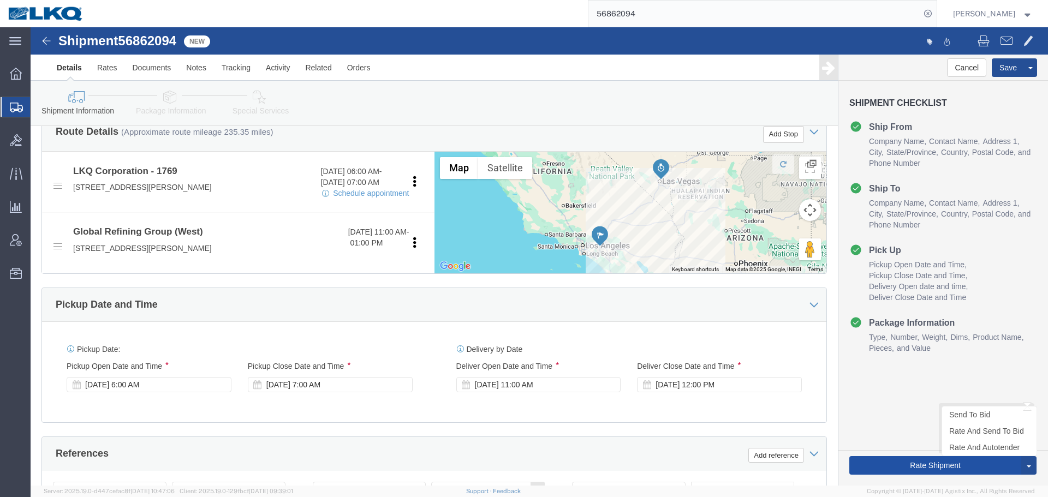
click button "Rate Shipment"
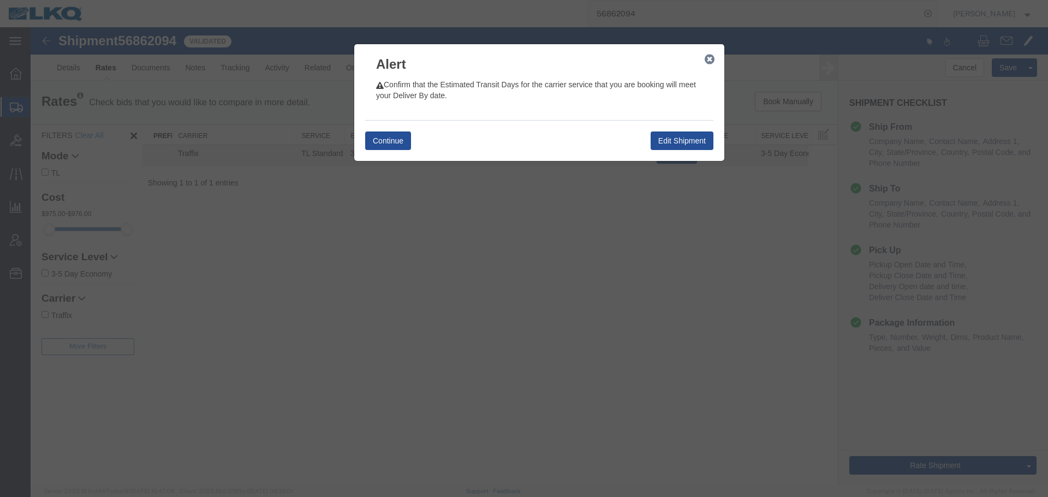
click at [708, 55] on icon "button" at bounding box center [709, 59] width 10 height 9
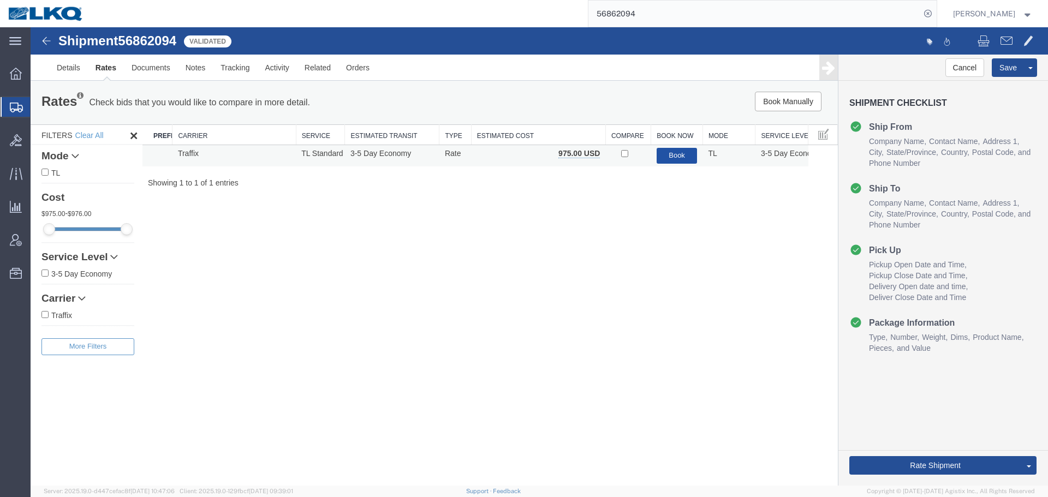
click at [676, 160] on button "Book" at bounding box center [676, 156] width 41 height 16
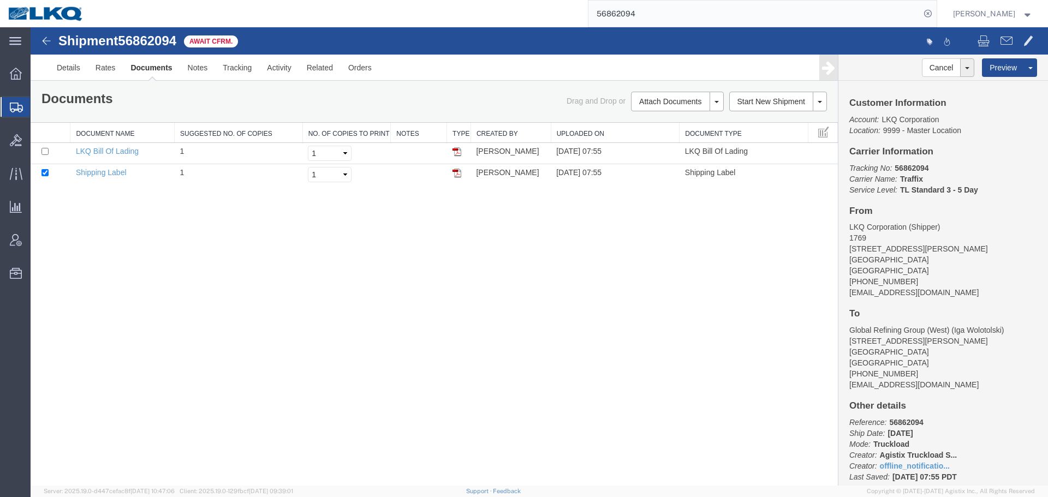
click at [714, 10] on input "56862094" at bounding box center [754, 14] width 332 height 26
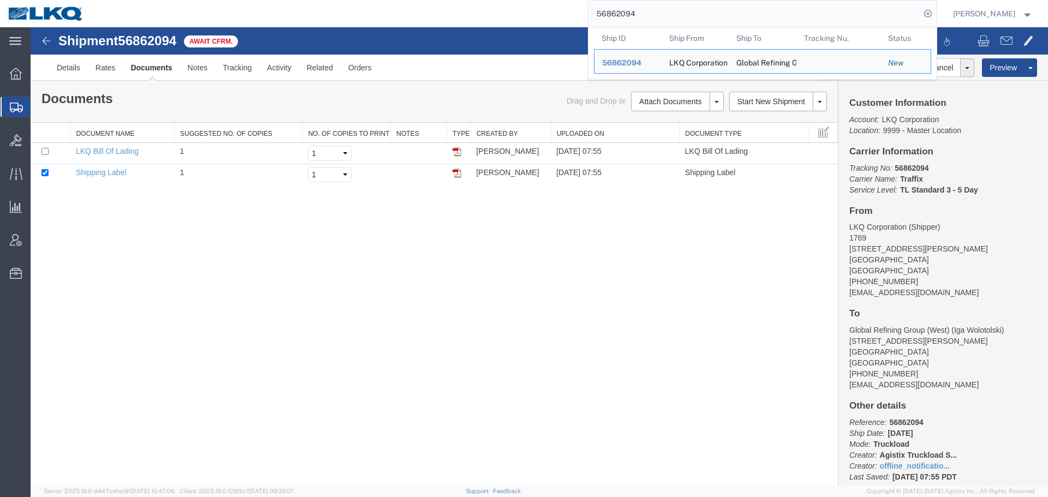
paste input "38000"
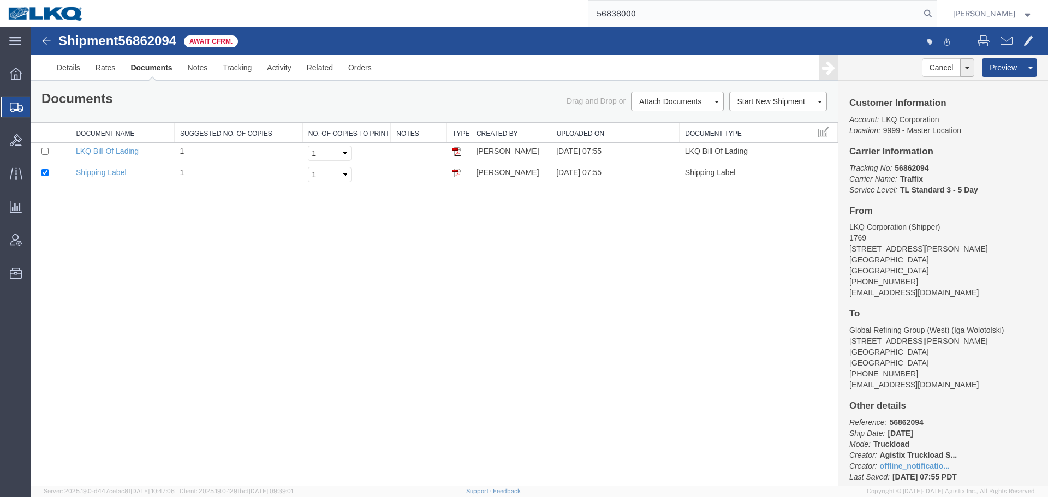
type input "56838000"
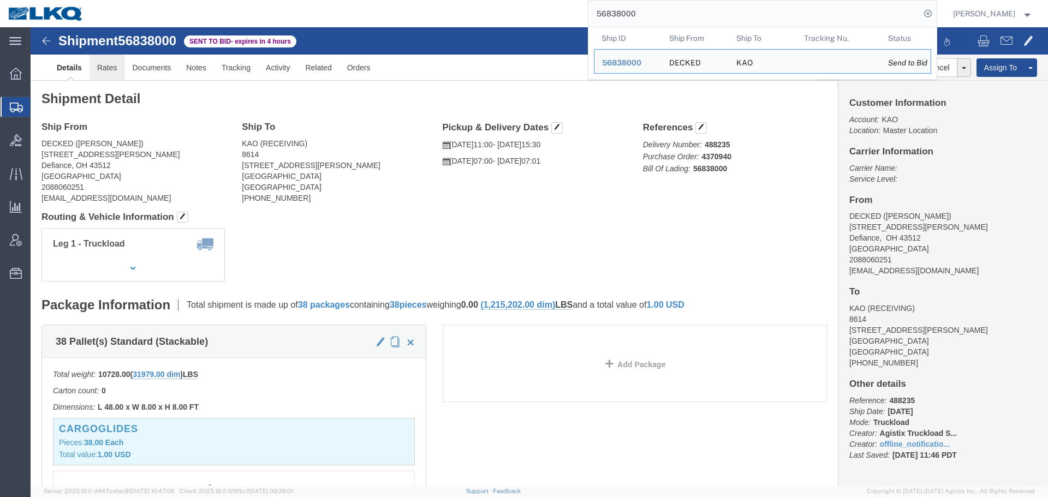
click link "Rates"
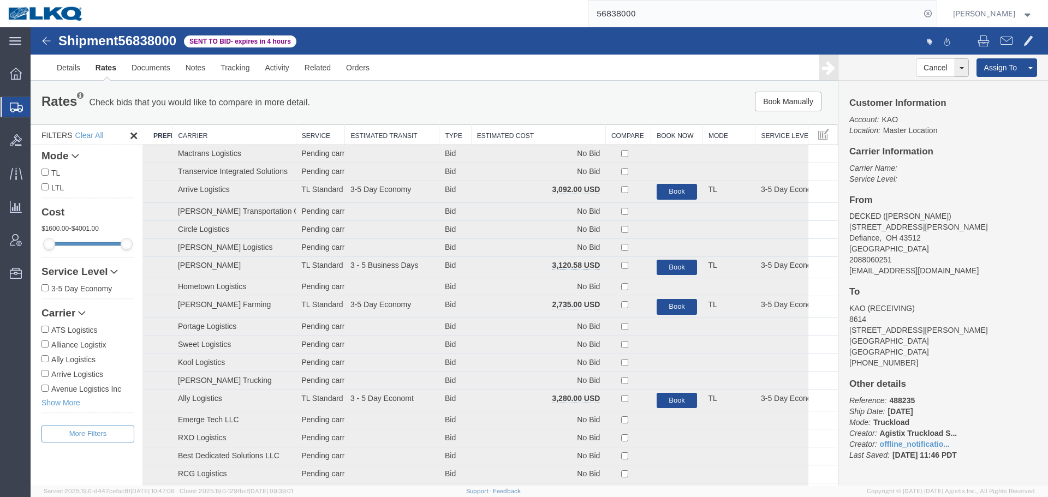
click at [483, 131] on th "Estimated Cost" at bounding box center [538, 135] width 134 height 20
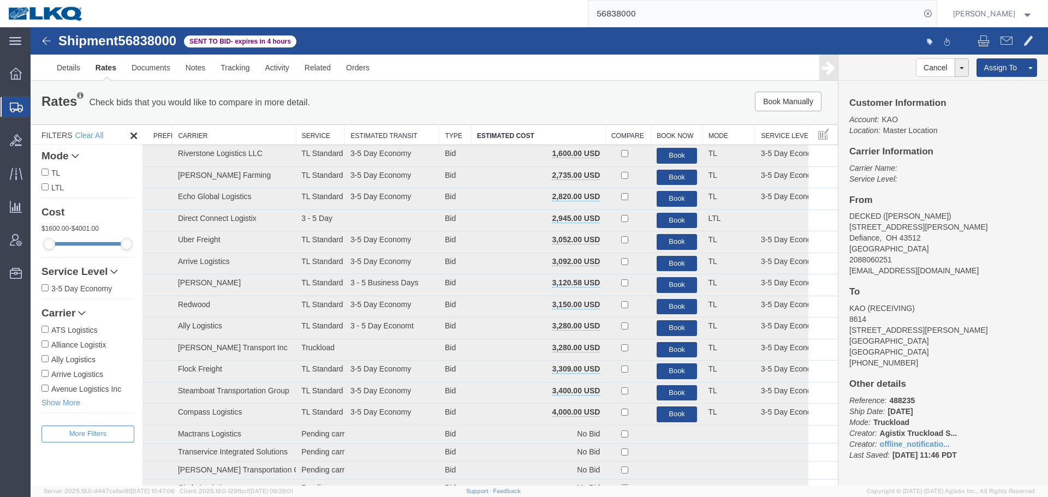
click at [548, 84] on div "Rates Check bids that you would like to compare in more detail. Compare Filter …" at bounding box center [434, 103] width 807 height 44
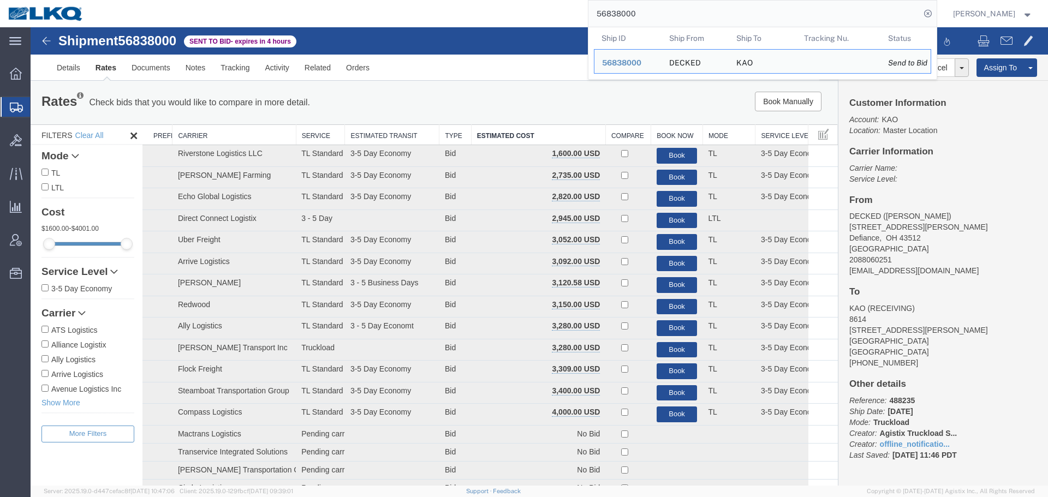
click at [742, 19] on input "56838000" at bounding box center [754, 14] width 332 height 26
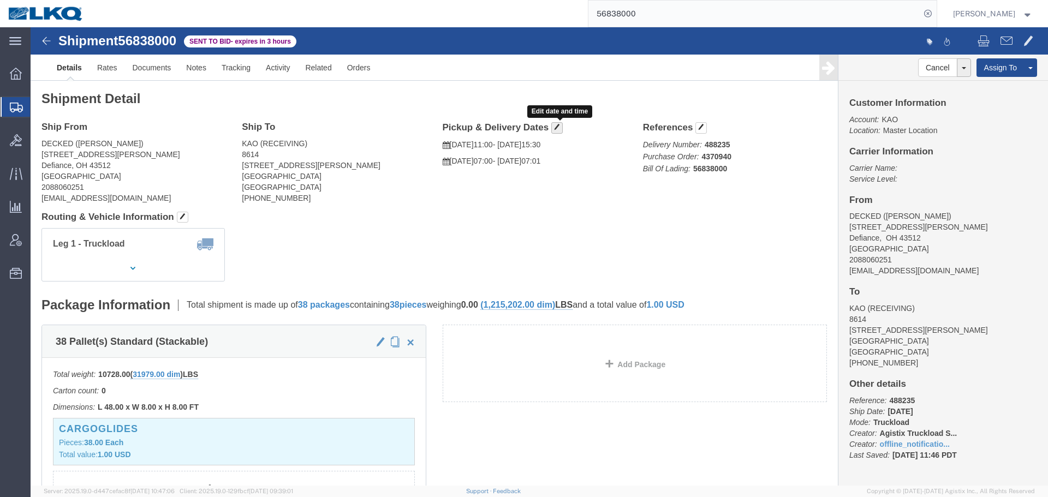
click button "button"
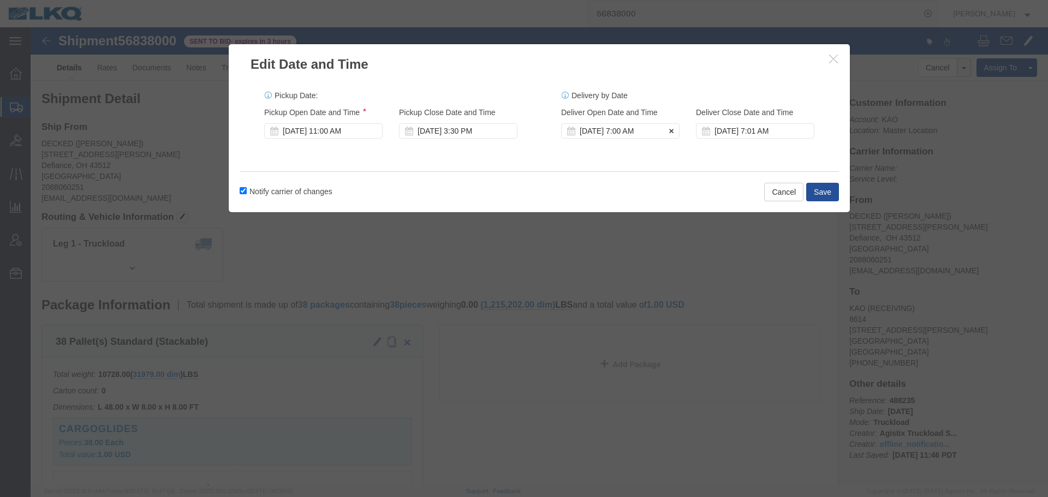
click div "Sep 23 2025 7:00 AM"
click label "Notify carrier of changes"
click input "Notify carrier of changes"
checkbox input "false"
click div "Sep 23 2025 7:00 AM"
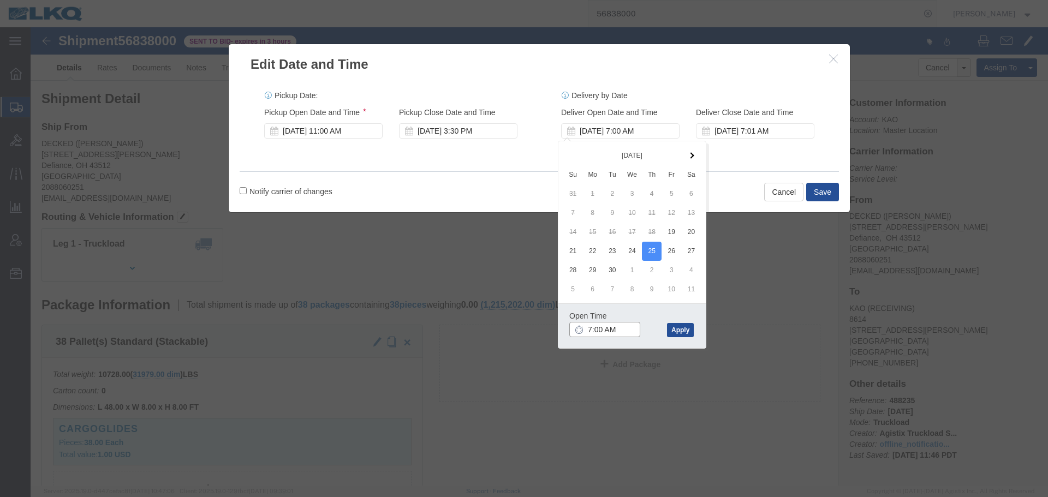
click input "7:00 AM"
type input "6:00 AM"
click button "Apply"
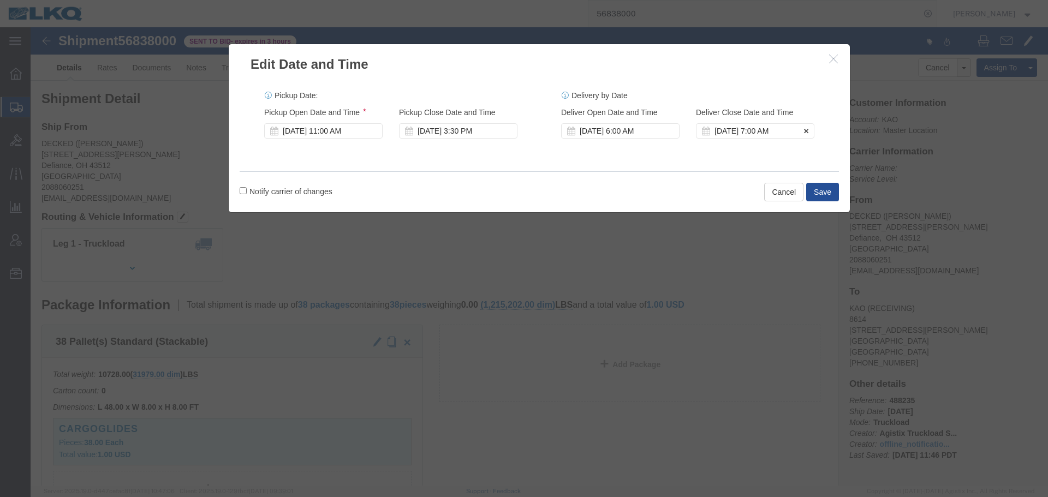
click div "Sep 25 2025 7:00 AM"
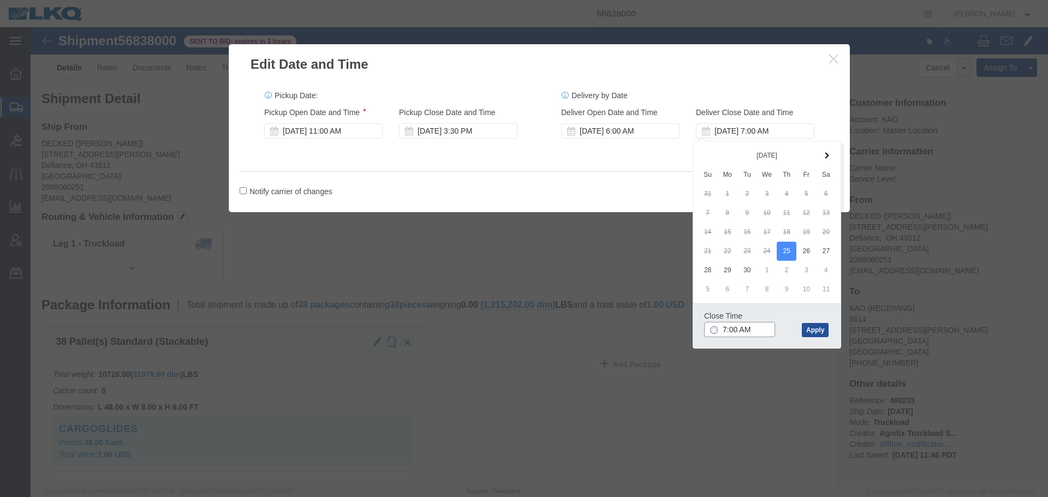
click input "7:00 AM"
type input "6:01 AM"
click button "Apply"
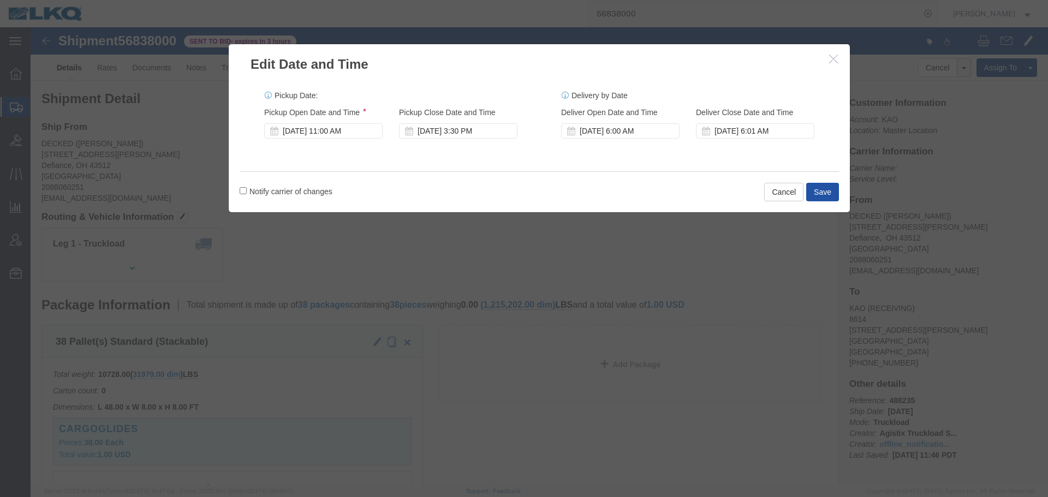
click button "Save"
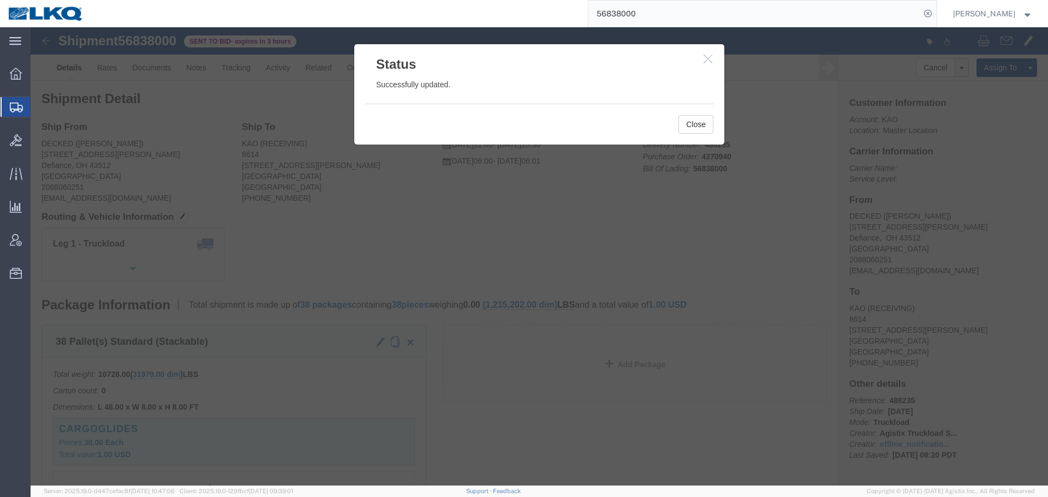
click icon "button"
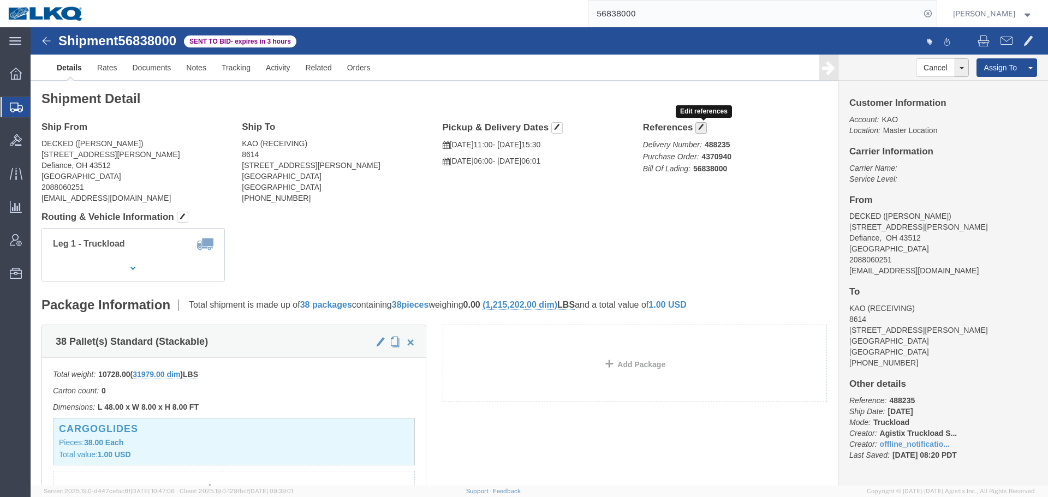
click button "button"
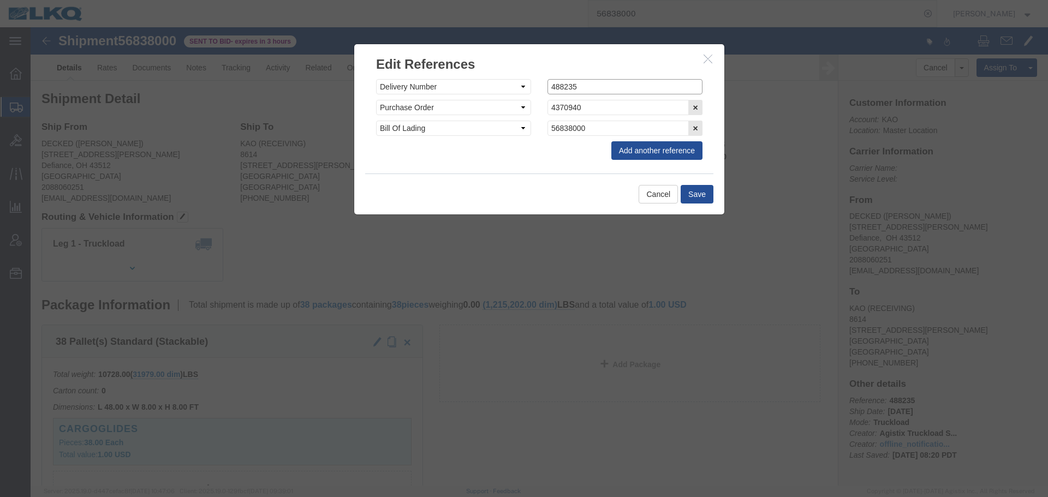
click input "488235"
paste input "8"
type input "488285"
click button "Save"
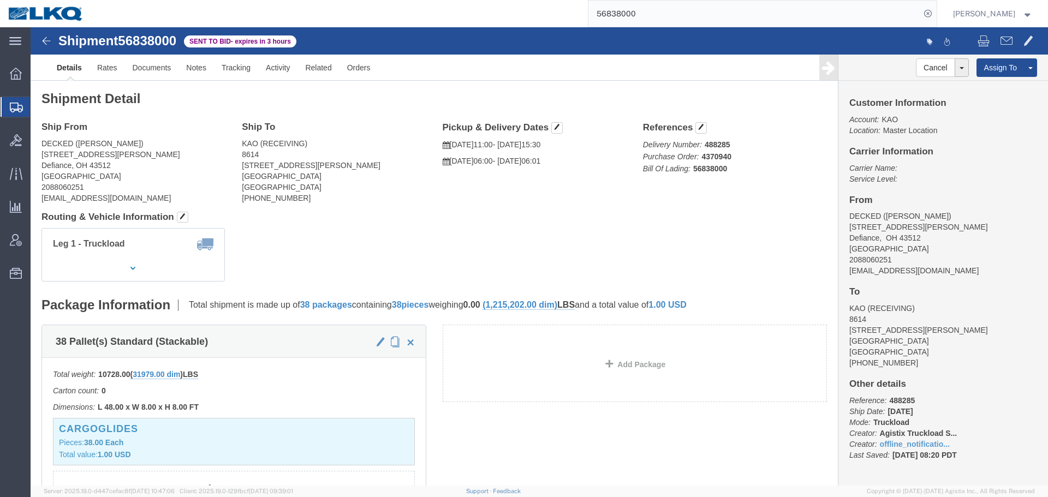
click h4 "Routing & Vehicle Information"
click link "Rates"
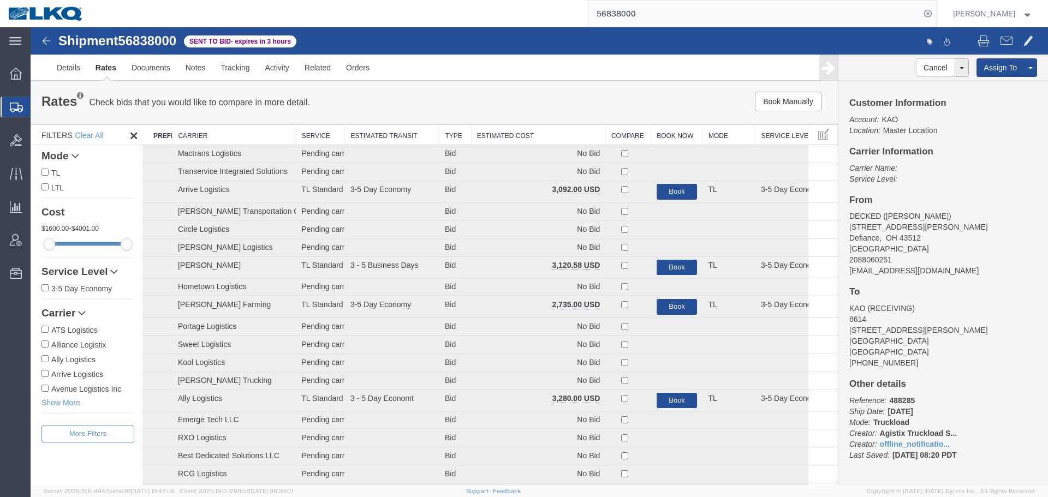
click at [498, 134] on th "Estimated Cost" at bounding box center [538, 135] width 134 height 20
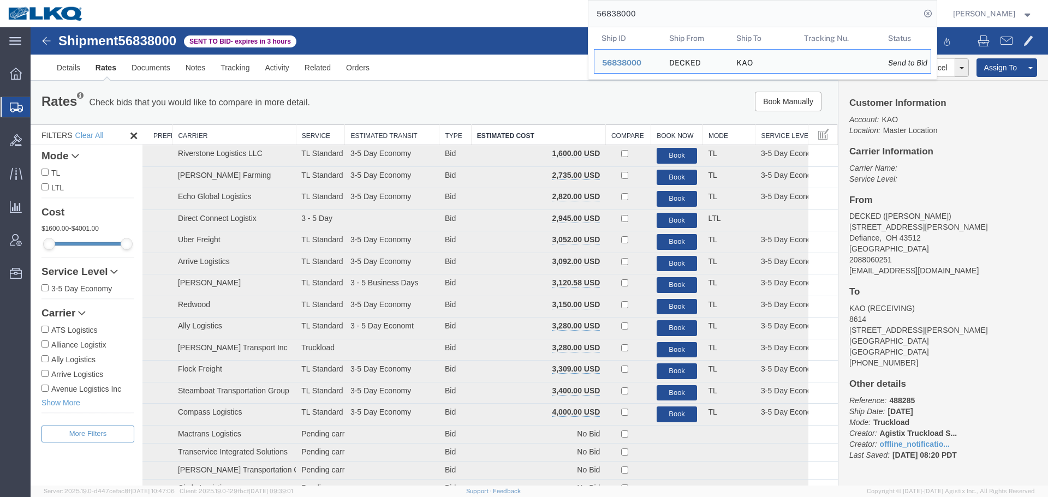
click at [713, 15] on input "56838000" at bounding box center [754, 14] width 332 height 26
paste input "746417"
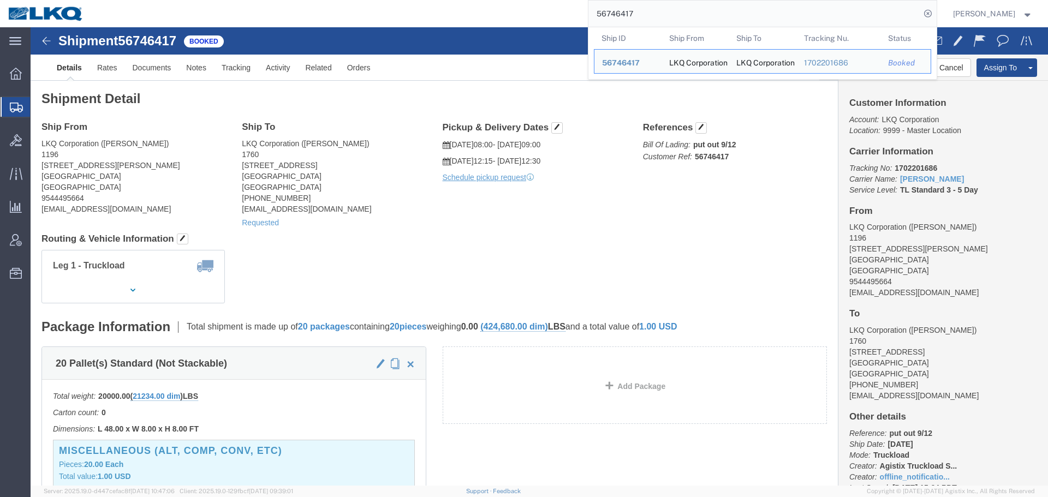
click div "Shipment Detail Ship From LKQ Corporation (Cody Brazeal) 1196 451 Benoist Farms…"
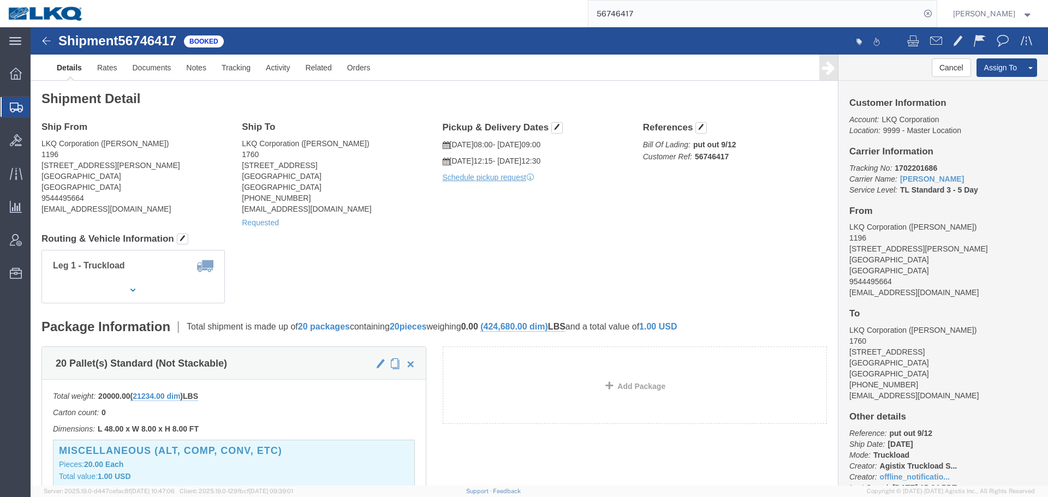
click at [689, 16] on input "56746417" at bounding box center [754, 14] width 332 height 26
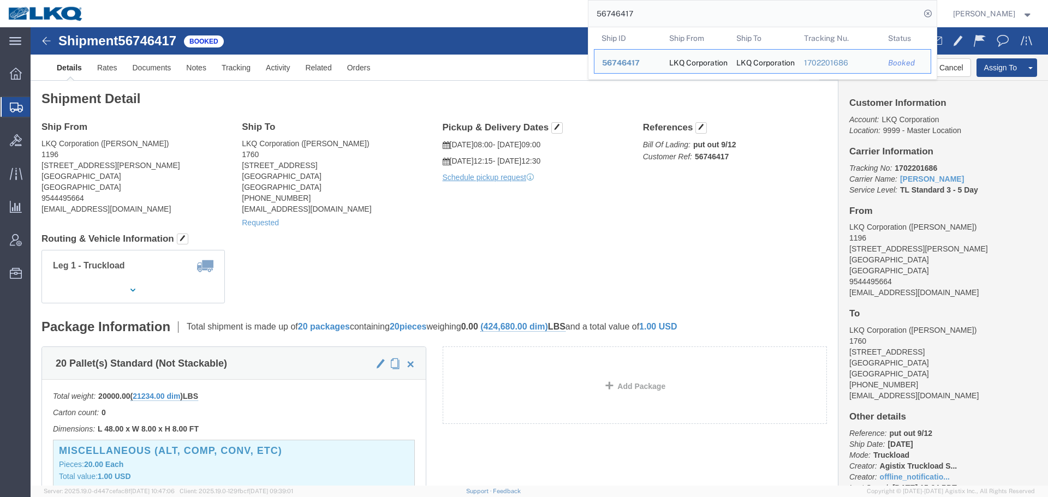
paste input "124168"
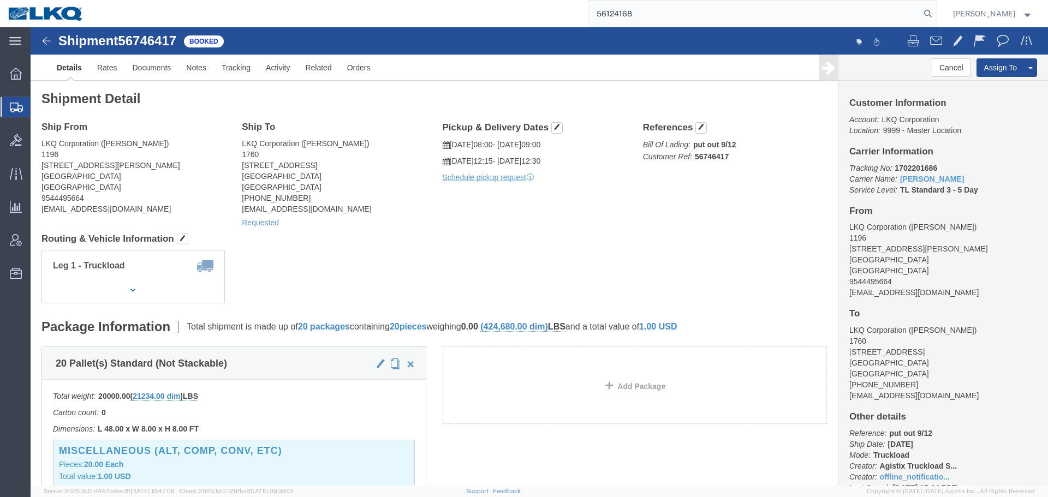
type input "56124168"
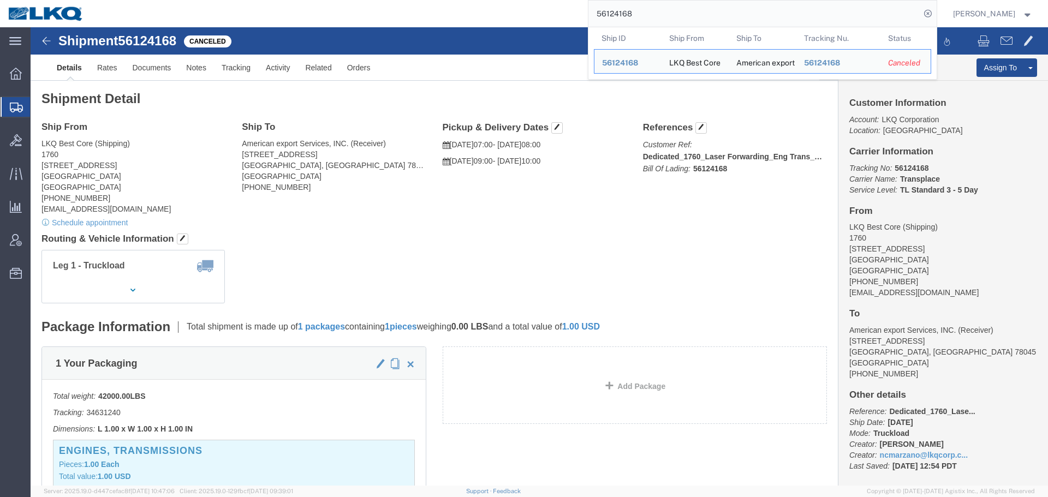
click div "Ship From LKQ Best Core (Shipping) 1760 1710 West Mount Houston Road Houston, T…"
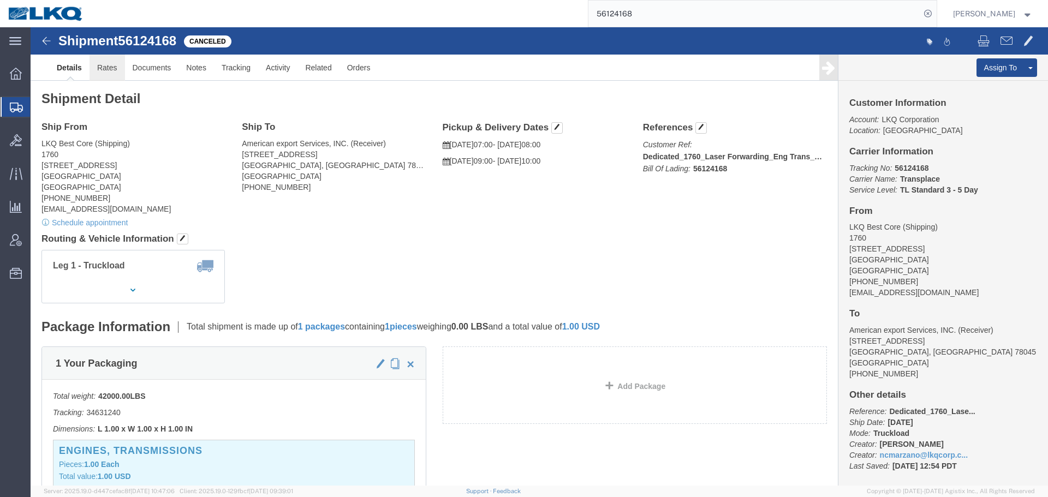
click link "Rates"
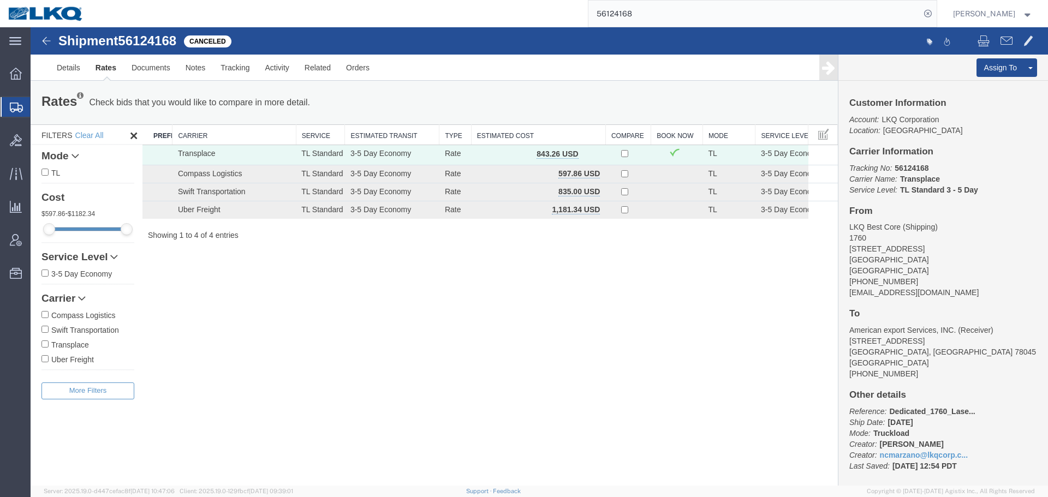
click at [690, 301] on div "Shipment 56124168 4 of 4 Canceled Details Rates Documents Notes Tracking Activi…" at bounding box center [539, 256] width 1017 height 458
click at [587, 156] on span "button" at bounding box center [590, 154] width 6 height 8
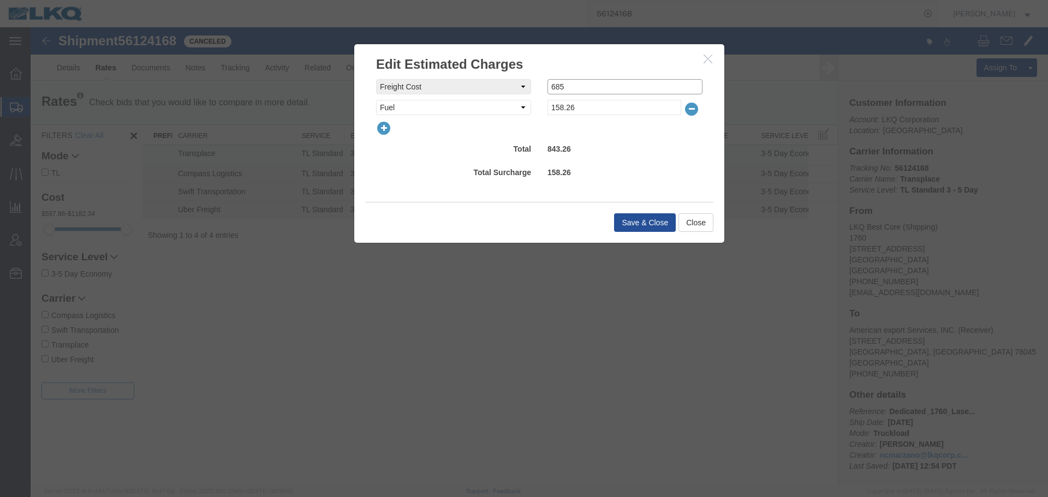
drag, startPoint x: 576, startPoint y: 93, endPoint x: 514, endPoint y: 96, distance: 61.7
click at [514, 96] on div "freightCost Select AES Filing Accessorial Delivery Charge Additional Invoice De…" at bounding box center [539, 97] width 326 height 36
type input "0"
click at [605, 120] on div "freightCost Select AES Filing Accessorial Delivery Charge Additional Invoice De…" at bounding box center [539, 131] width 326 height 104
click at [589, 110] on input "158.26" at bounding box center [614, 107] width 134 height 15
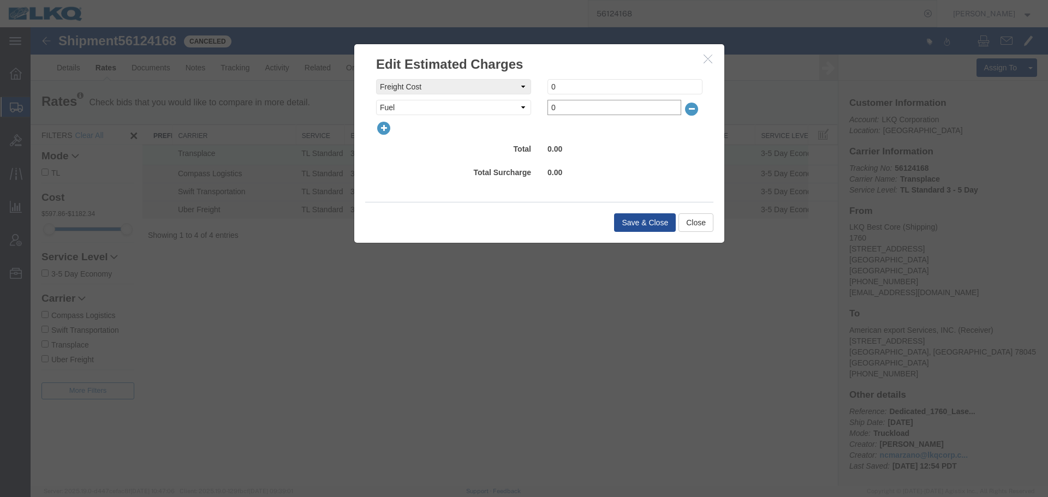
type input "0"
click at [695, 106] on icon "button" at bounding box center [691, 108] width 15 height 15
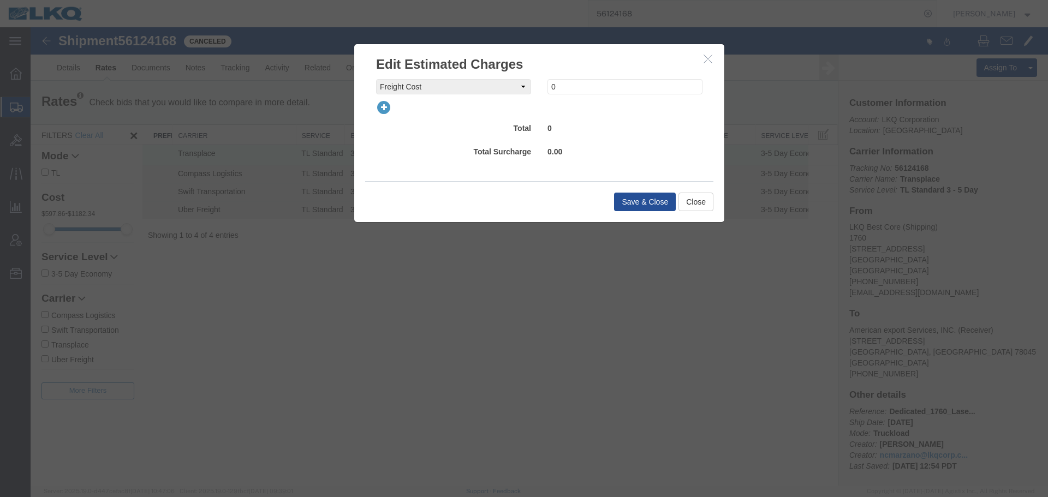
click at [379, 105] on icon "button" at bounding box center [383, 107] width 15 height 15
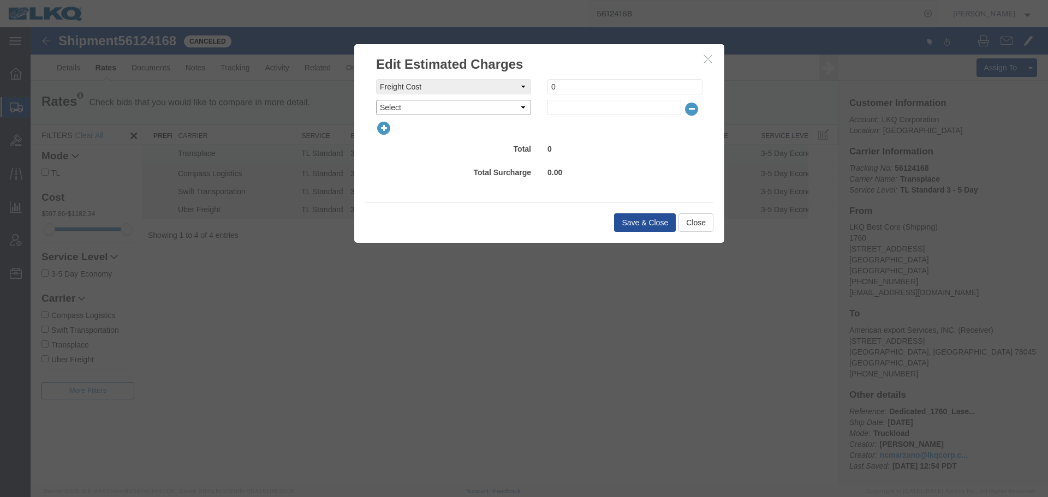
click at [426, 106] on select "Select AES Filing Accessorial Delivery Charge Additional Invoice Details Addres…" at bounding box center [453, 107] width 155 height 15
select select "VEHI_FUR_NOT_USED"
click at [376, 100] on select "Select AES Filing Accessorial Delivery Charge Additional Invoice Details Addres…" at bounding box center [453, 107] width 155 height 15
click at [558, 109] on input "text" at bounding box center [614, 107] width 134 height 15
type input "150"
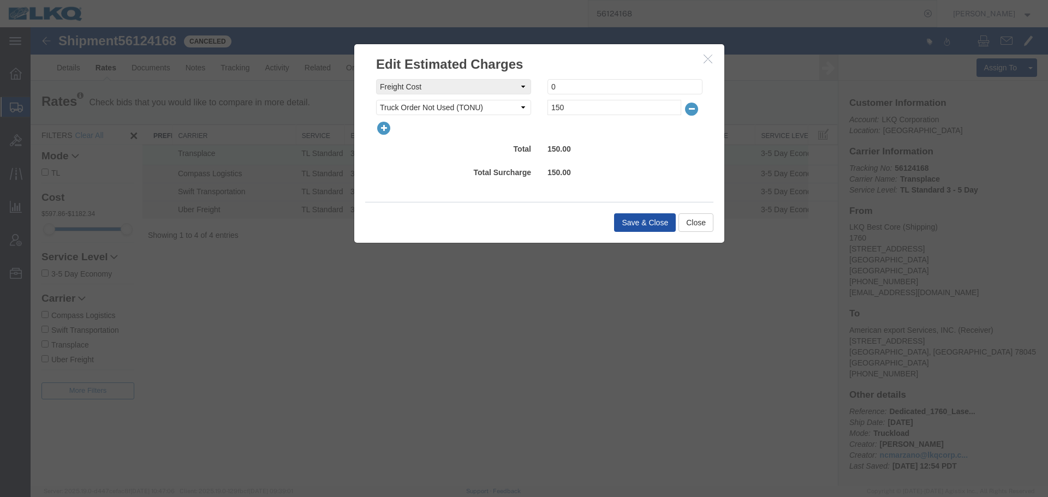
click at [637, 226] on button "Save & Close" at bounding box center [645, 222] width 62 height 19
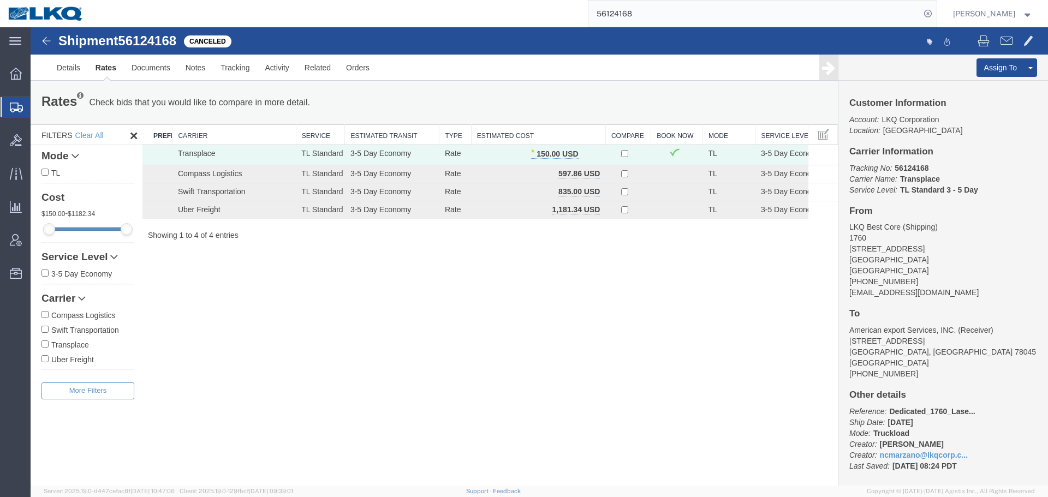
click at [668, 17] on input "56124168" at bounding box center [754, 14] width 332 height 26
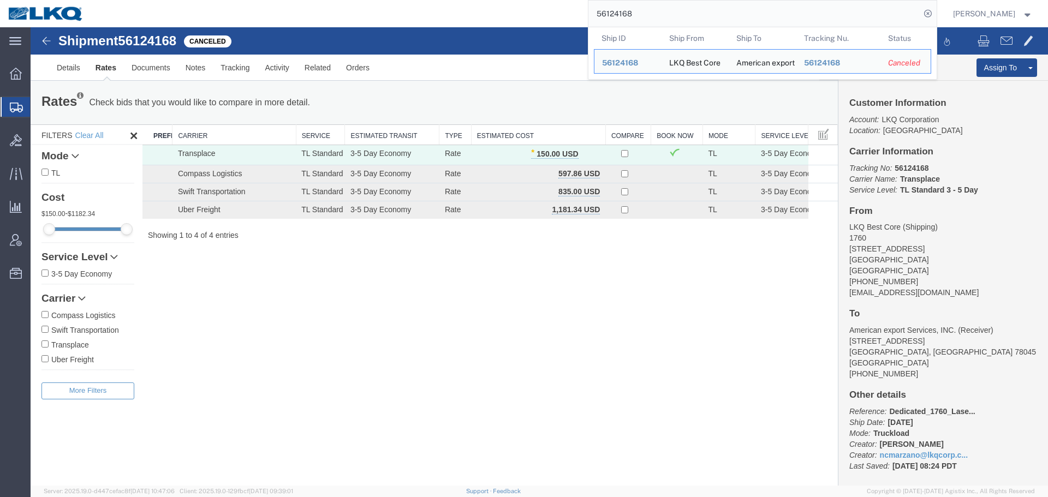
paste input "838000"
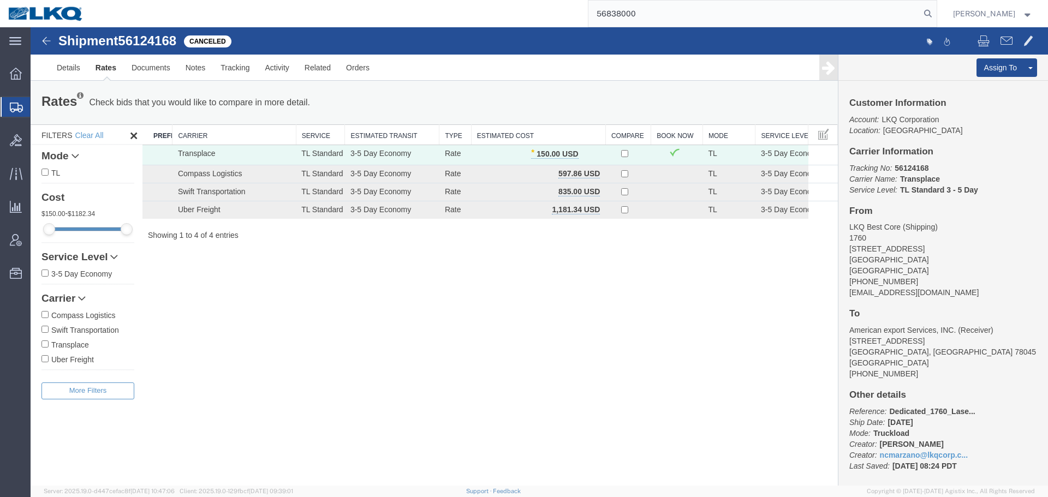
type input "56838000"
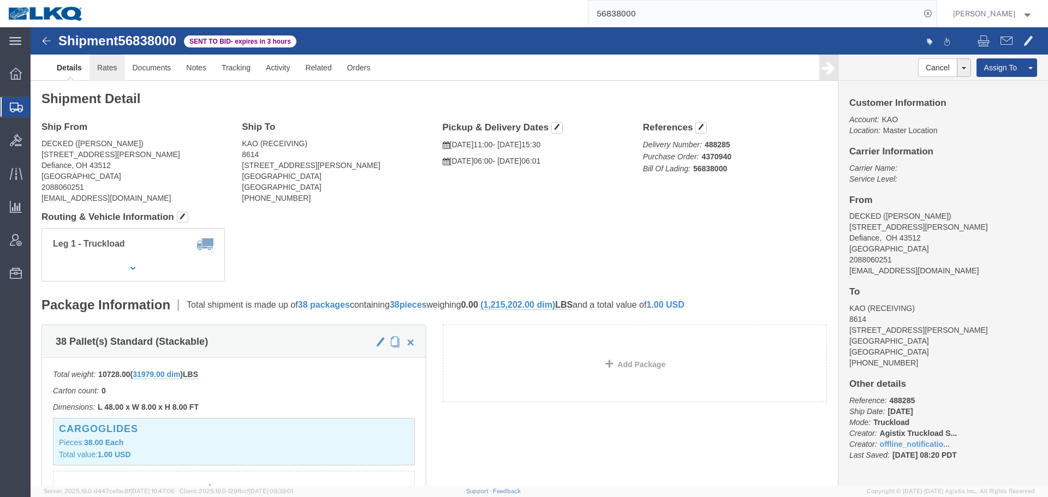
click link "Rates"
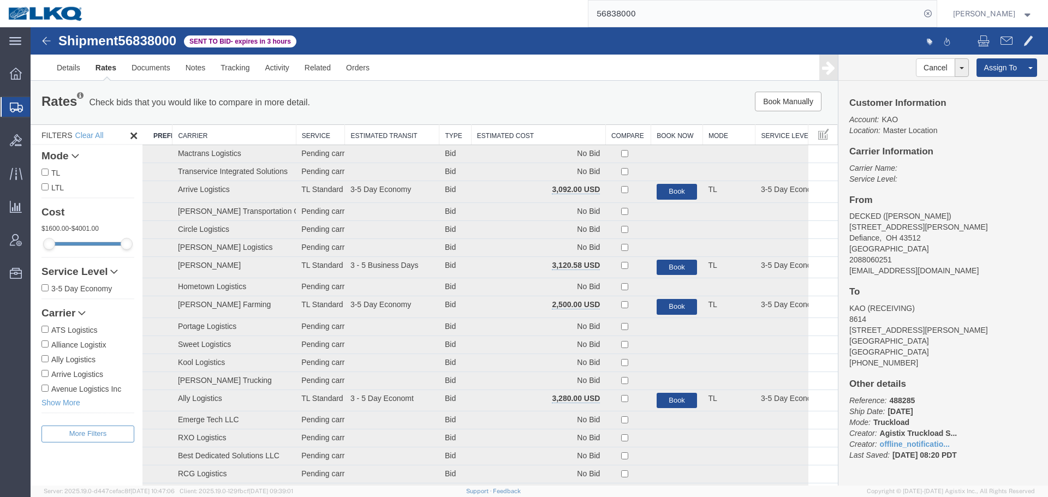
click at [539, 136] on th "Estimated Cost" at bounding box center [538, 135] width 134 height 20
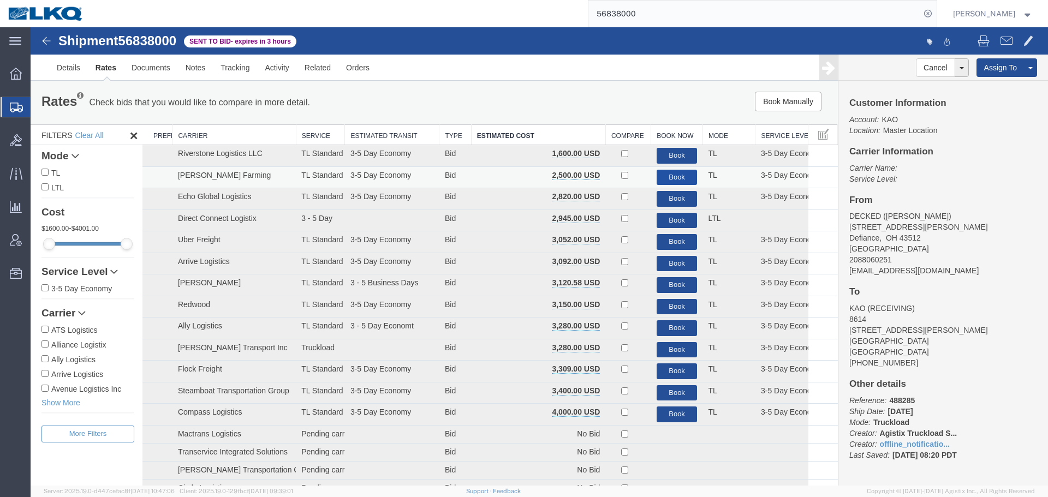
click at [671, 174] on button "Book" at bounding box center [676, 178] width 41 height 16
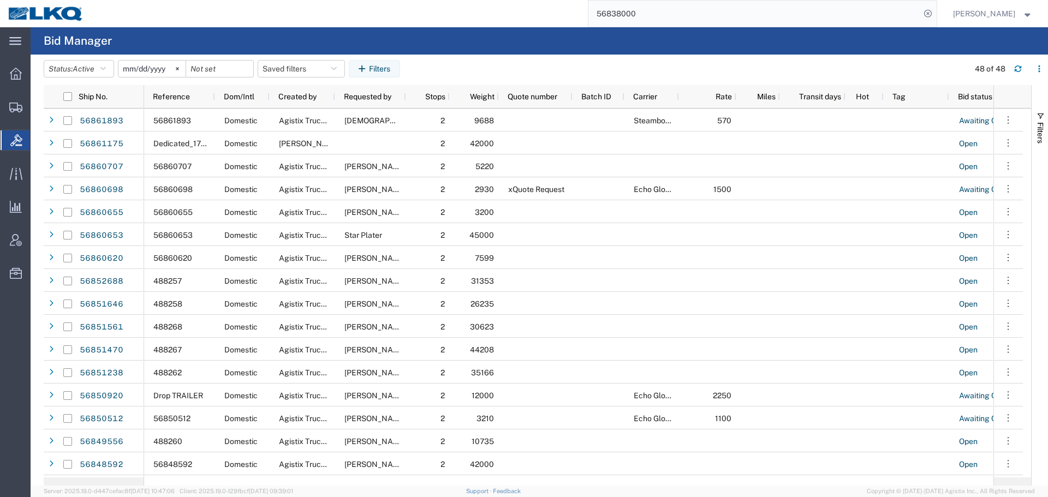
click at [716, 8] on input "56838000" at bounding box center [754, 14] width 332 height 26
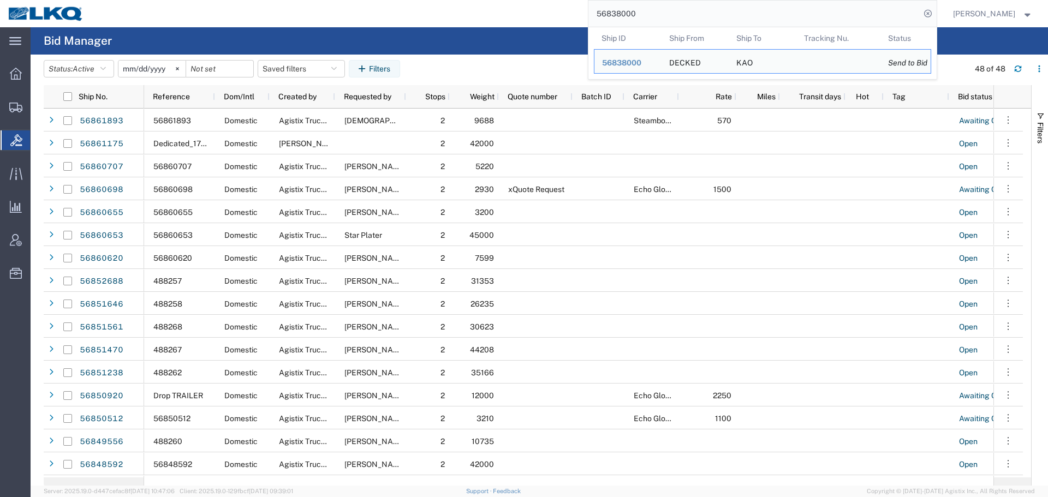
paste input "746417"
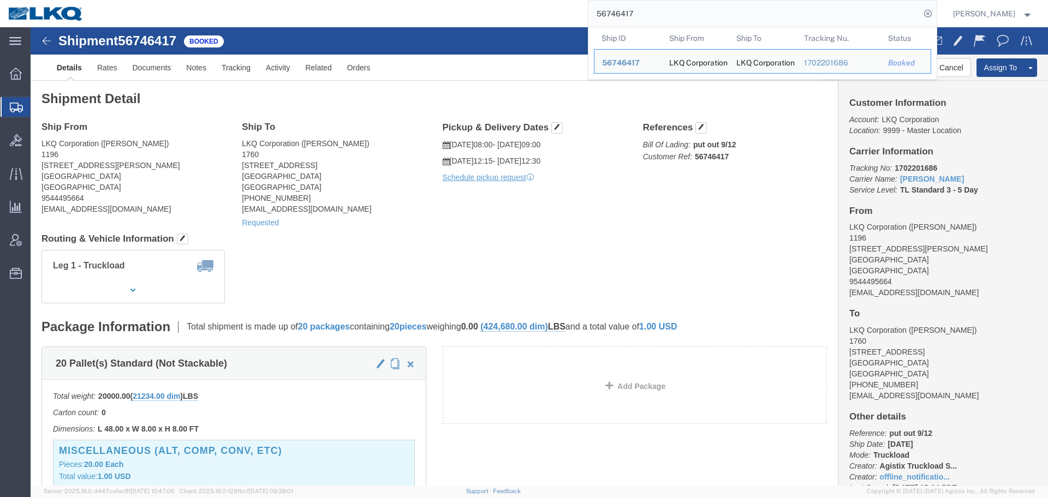
paste input "850512"
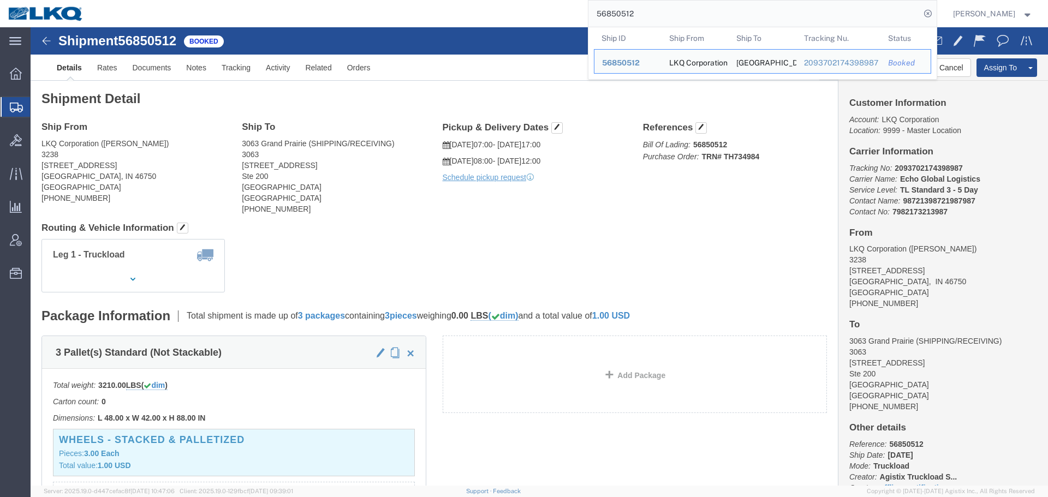
paste input "60655"
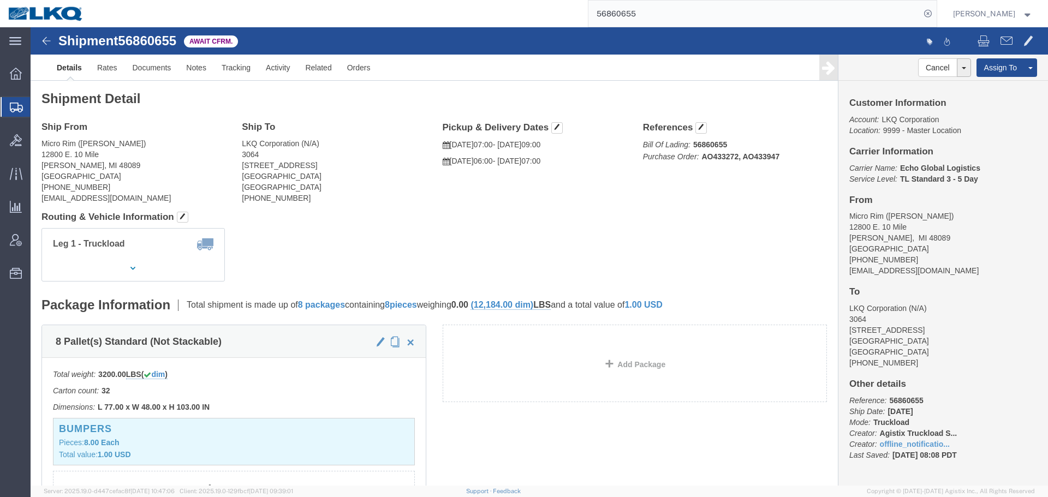
click h4 "Routing & Vehicle Information"
click link "Rates"
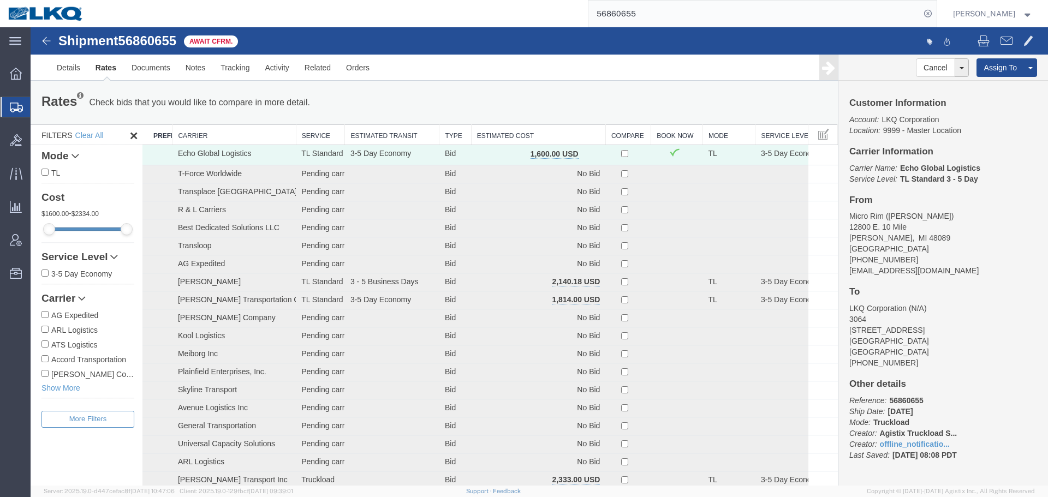
click at [515, 133] on th "Estimated Cost" at bounding box center [538, 135] width 134 height 20
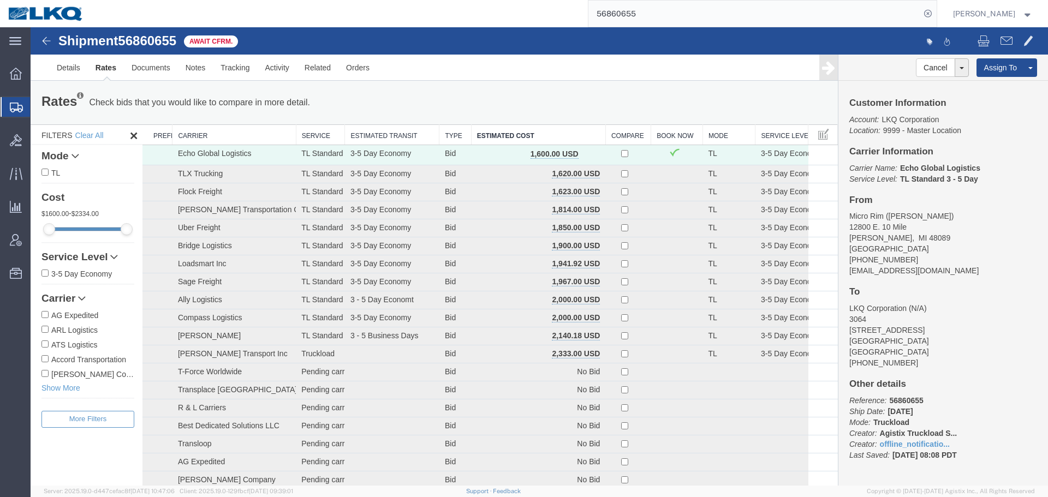
click at [523, 92] on div "Rates Check bids that you would like to compare in more detail. Compare Filter …" at bounding box center [434, 103] width 802 height 22
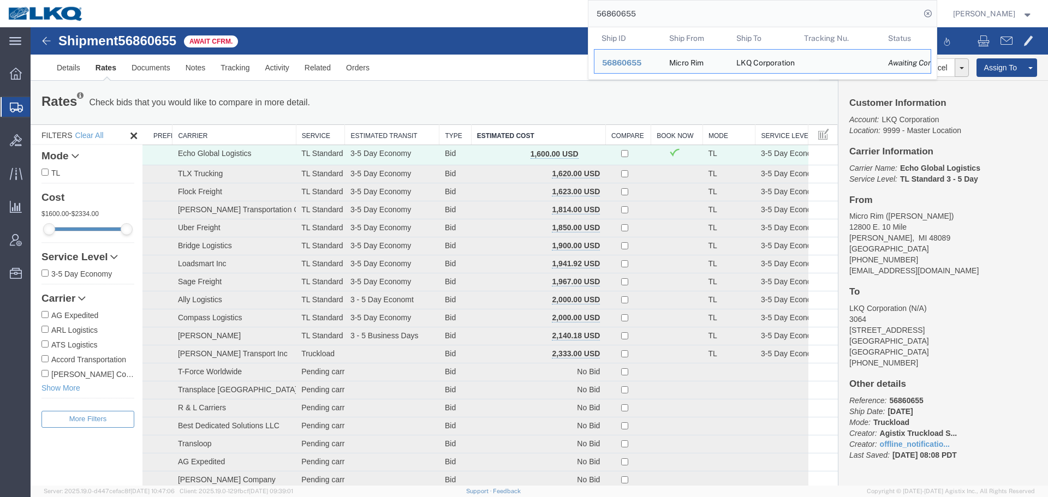
click at [754, 6] on input "56860655" at bounding box center [754, 14] width 332 height 26
paste input "06957"
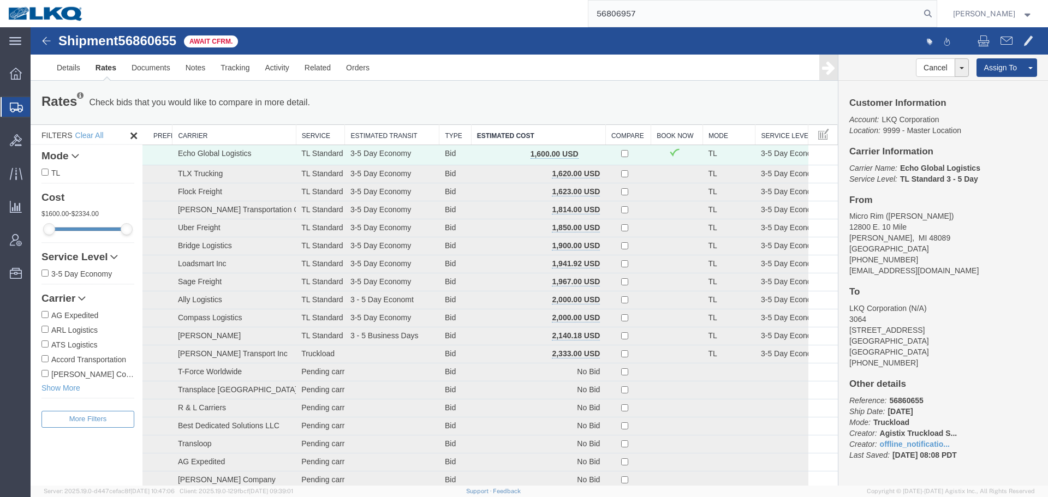
type input "56806957"
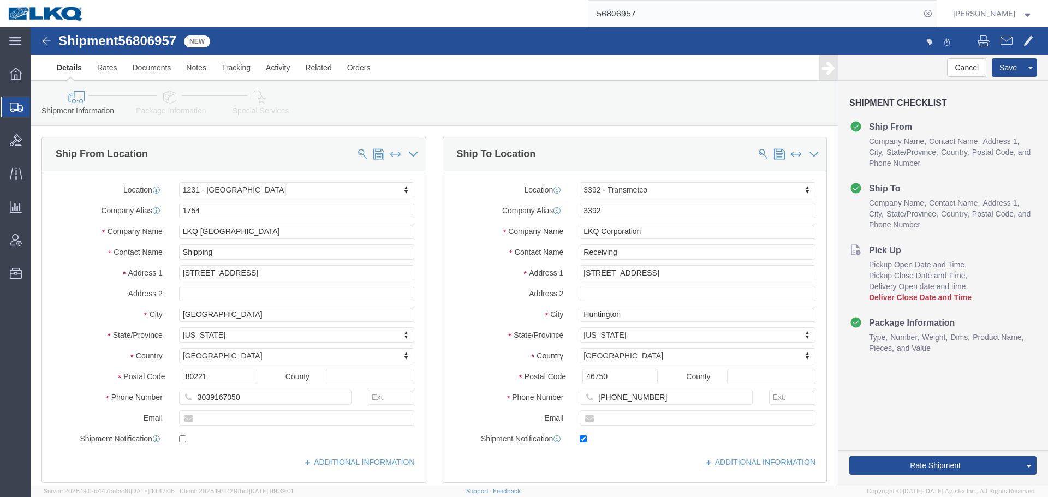
select select "27632"
select select "28018"
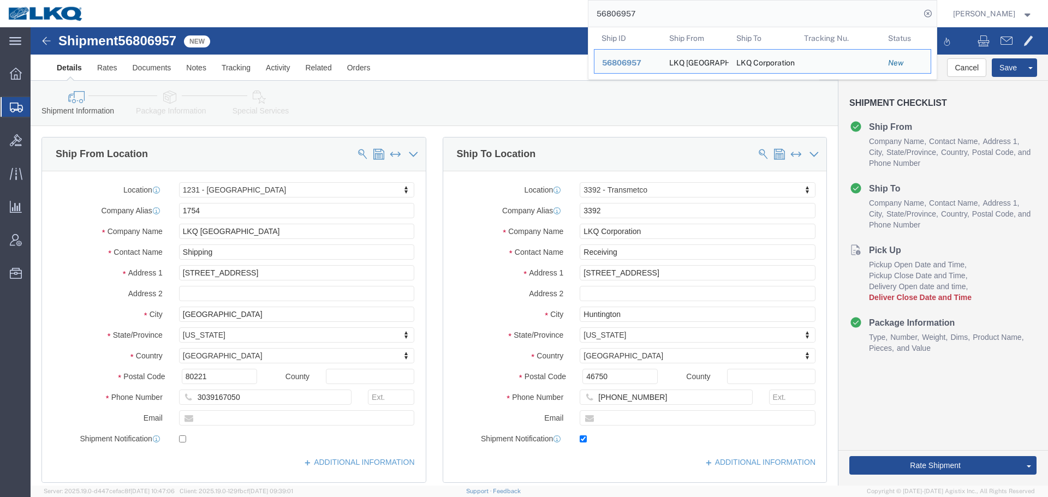
click at [724, 14] on input "56806957" at bounding box center [754, 14] width 332 height 26
paste input "794554"
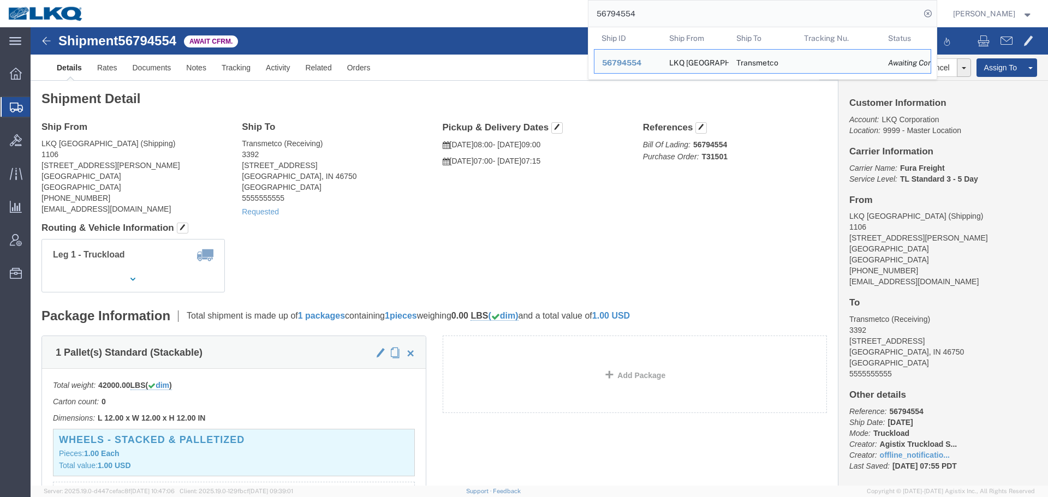
click h4 "Routing & Vehicle Information"
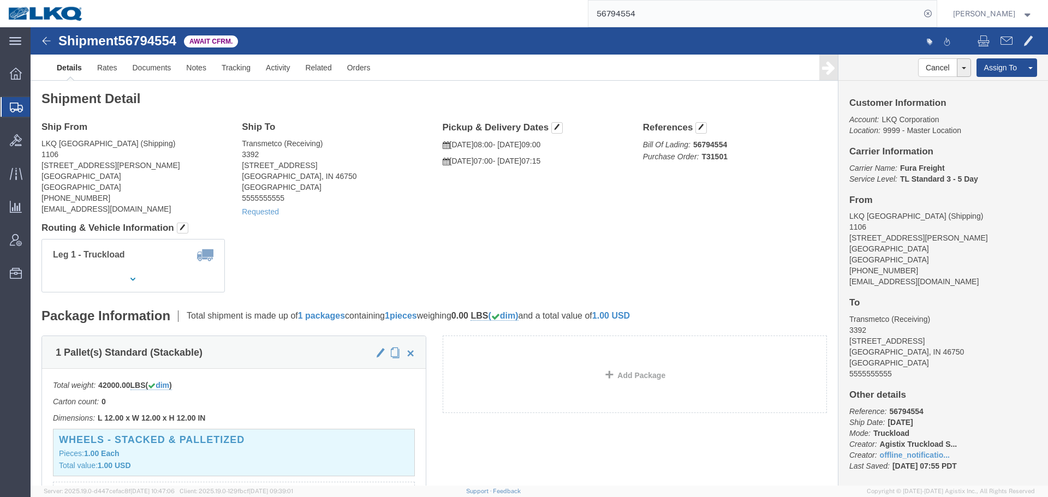
click div "Ship From LKQ Melbourne (Shipping) 1106 7298 Waelti Drive Melbourne, FL 32940 U…"
click link "Rates"
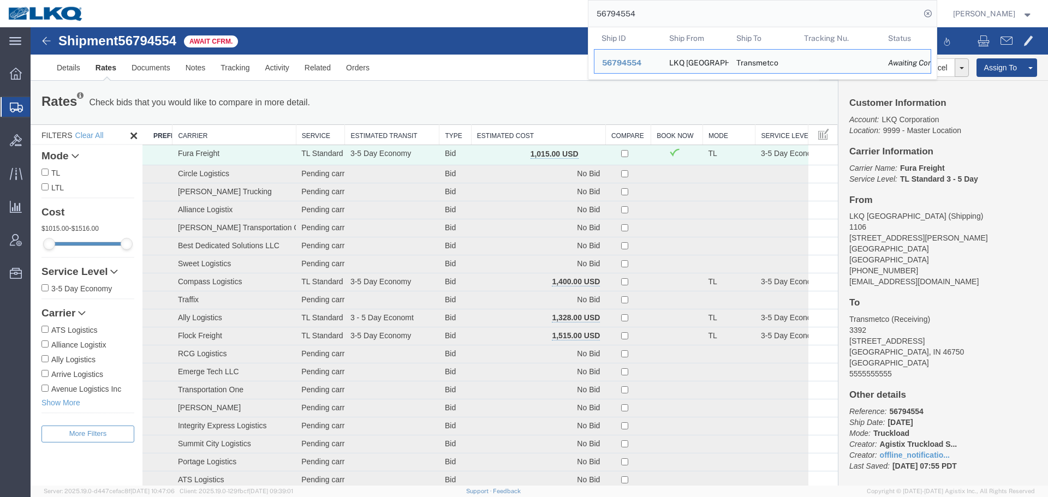
click at [671, 17] on input "56794554" at bounding box center [754, 14] width 332 height 26
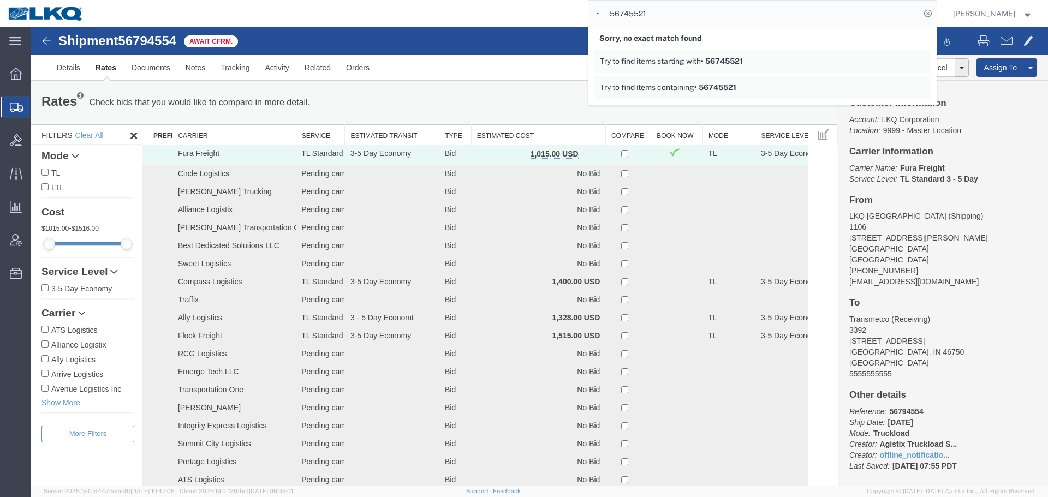
drag, startPoint x: 608, startPoint y: 14, endPoint x: 562, endPoint y: 18, distance: 46.0
click at [562, 18] on div "• 56745521 Sorry, no exact match found Try to find items starting with • 567455…" at bounding box center [514, 13] width 845 height 27
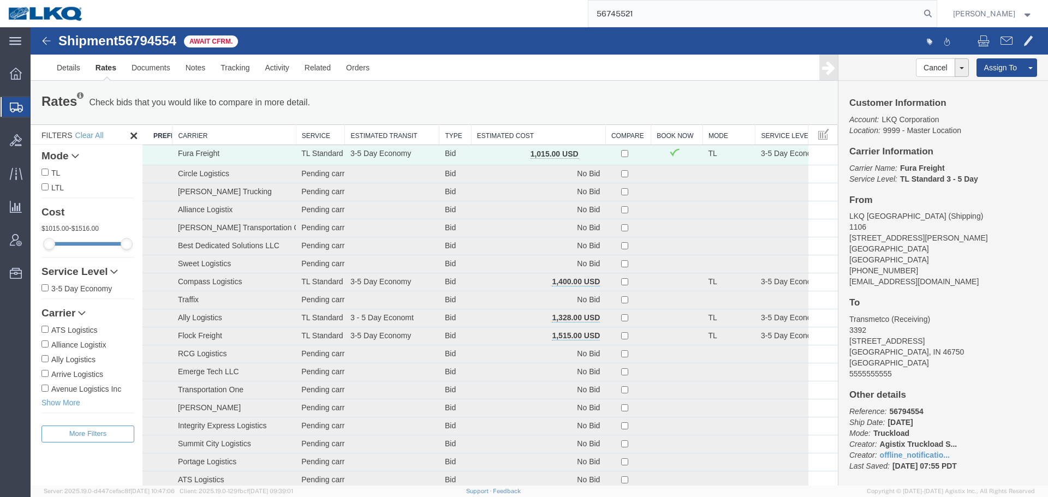
type input "56745521"
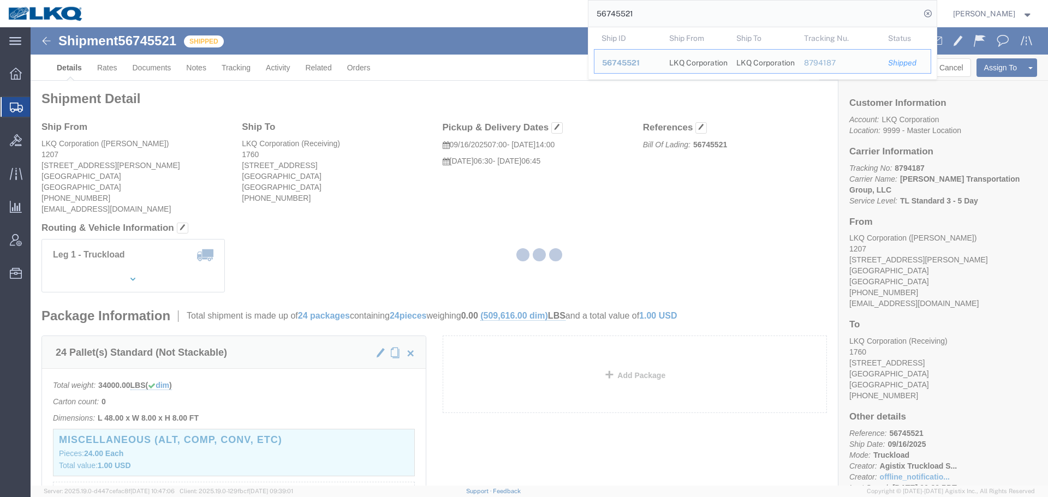
click at [363, 230] on div at bounding box center [539, 256] width 1017 height 458
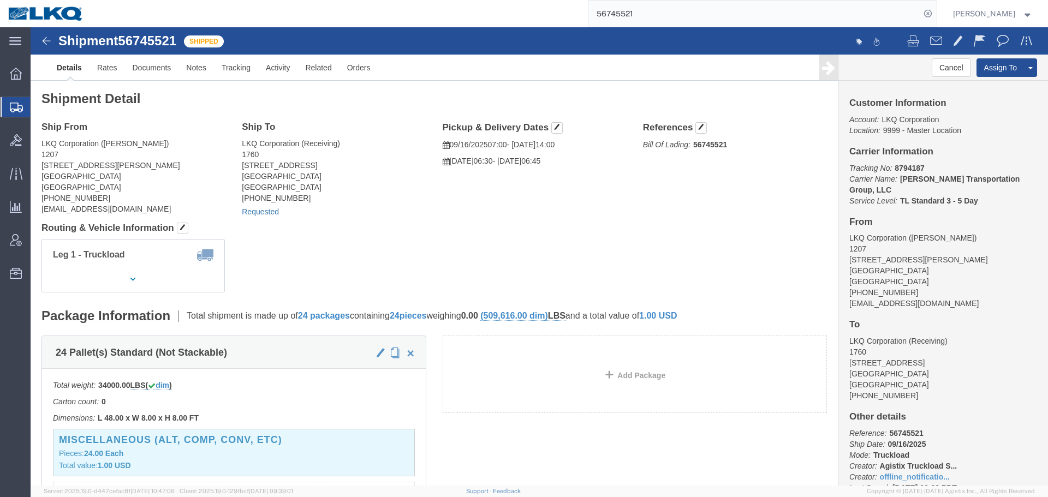
click link "Requested"
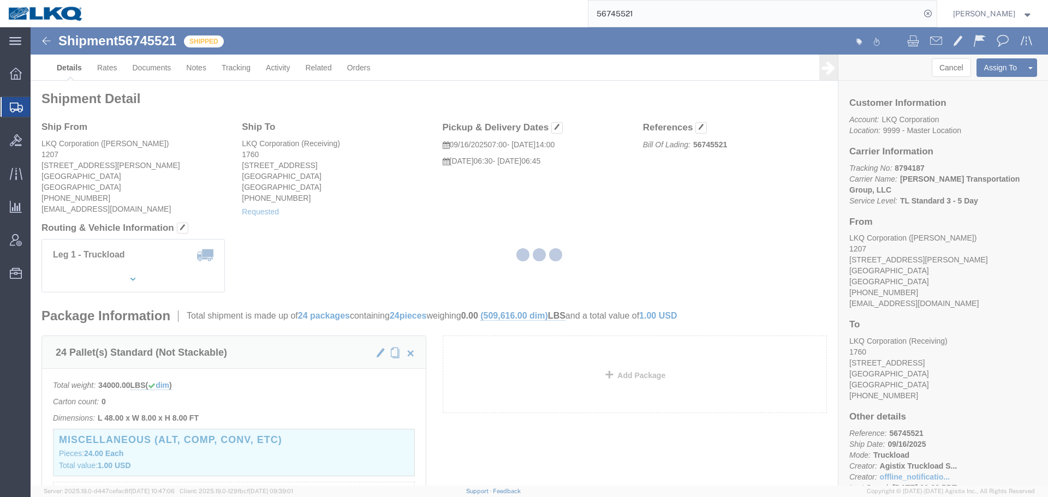
select select "1"
select select
select select "15"
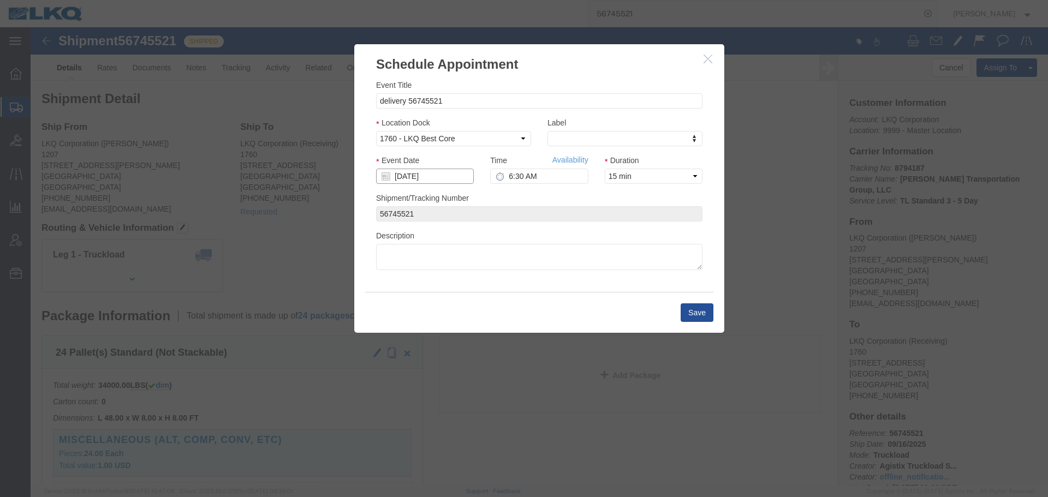
click input "09/18/2025"
click td "19"
type input "09/19/2025"
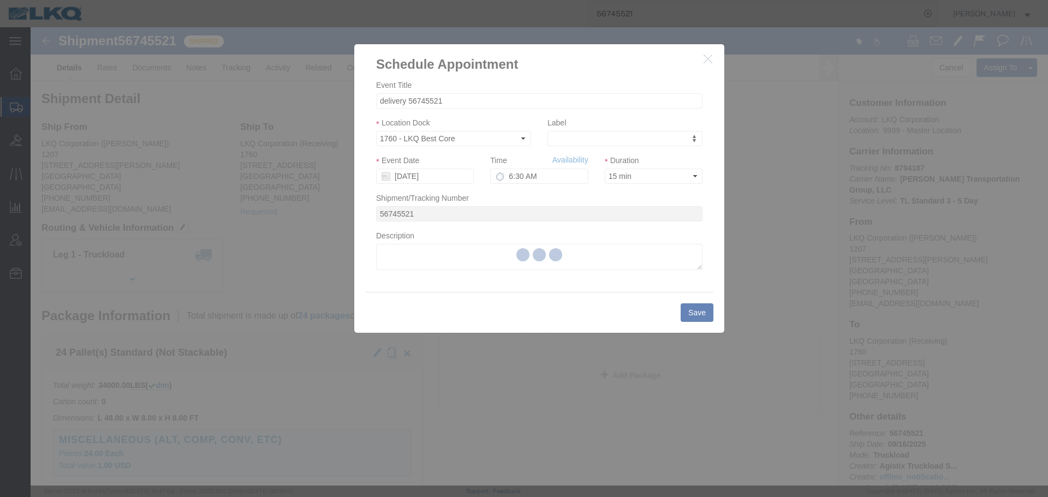
click at [551, 175] on div at bounding box center [539, 256] width 1017 height 458
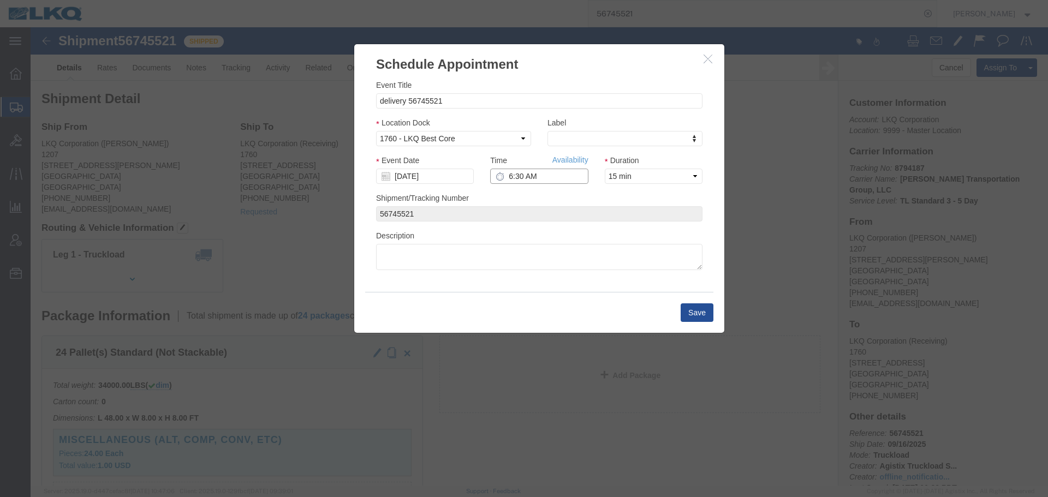
click input "6:30 AM"
type input "7:15 AM"
click button "Save"
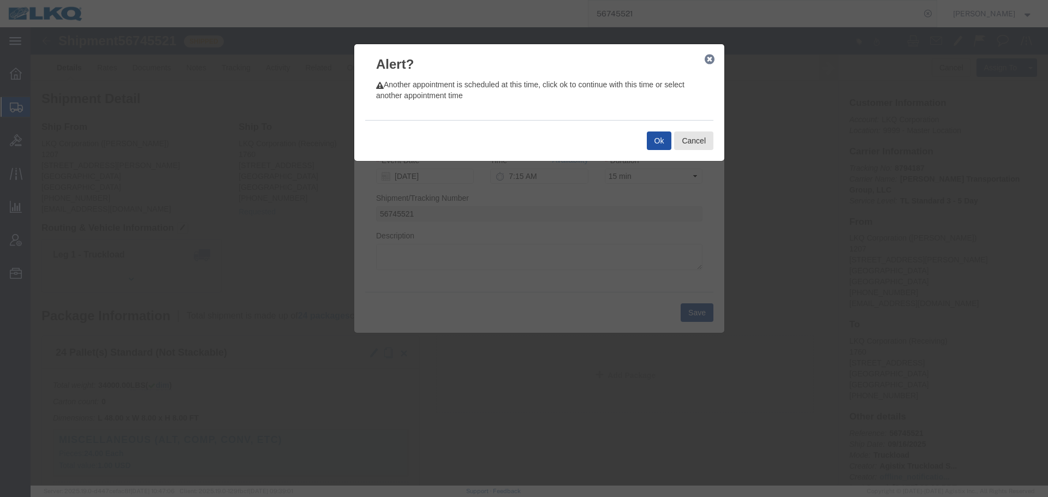
click button "Ok"
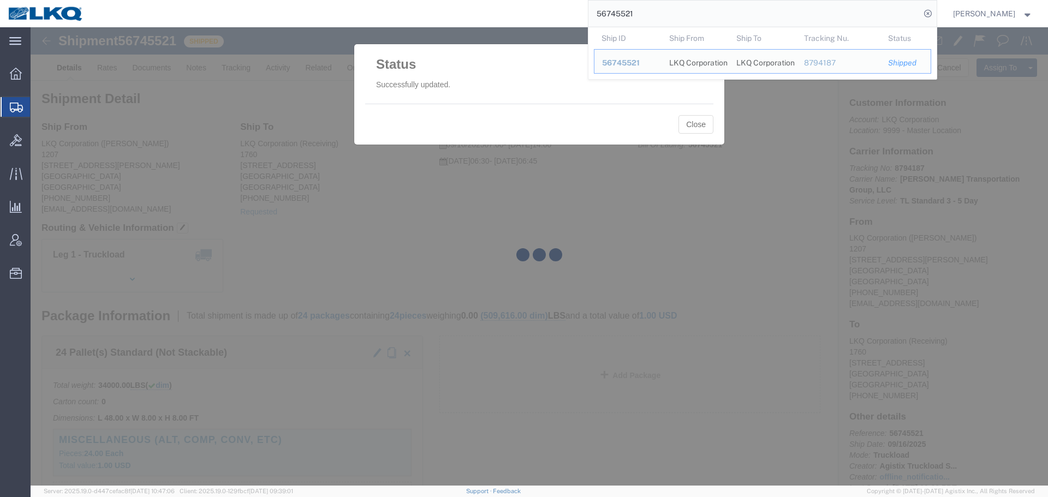
click at [733, 4] on input "56745521" at bounding box center [754, 14] width 332 height 26
click at [688, 130] on div at bounding box center [539, 256] width 1017 height 458
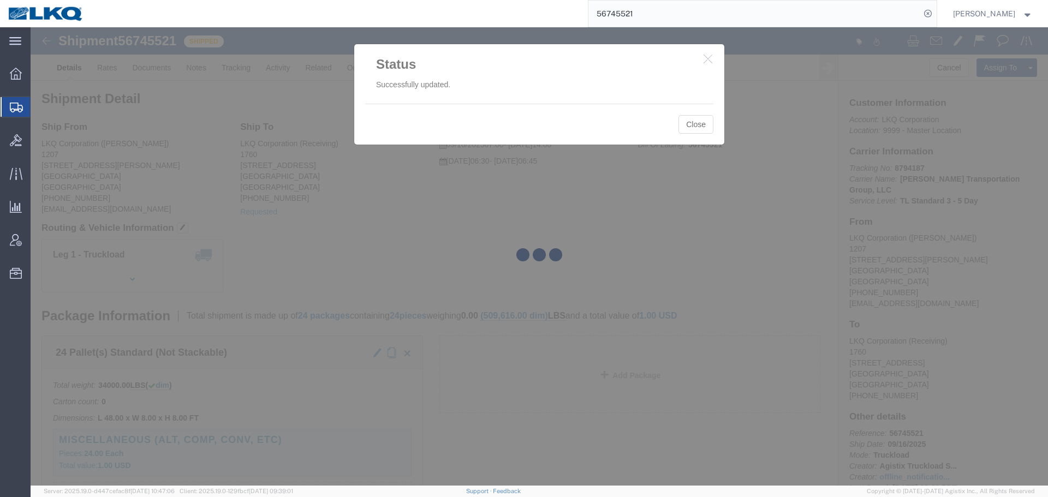
click at [685, 122] on div at bounding box center [539, 256] width 1017 height 458
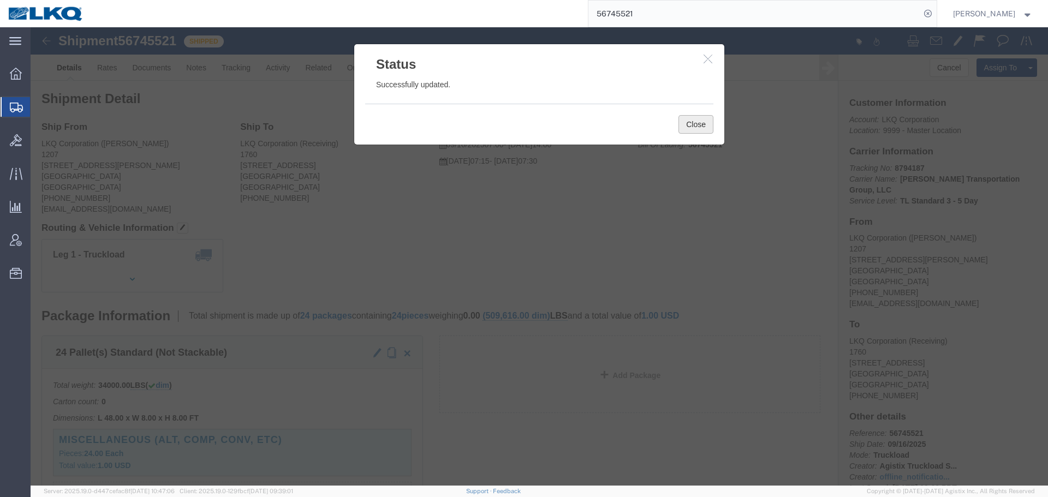
click button "Close"
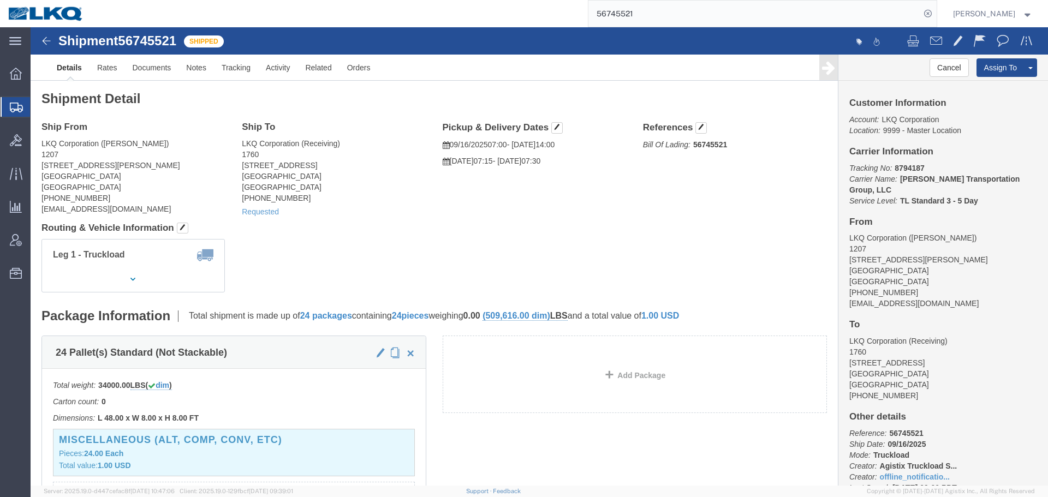
click at [649, 13] on input "56745521" at bounding box center [754, 14] width 332 height 26
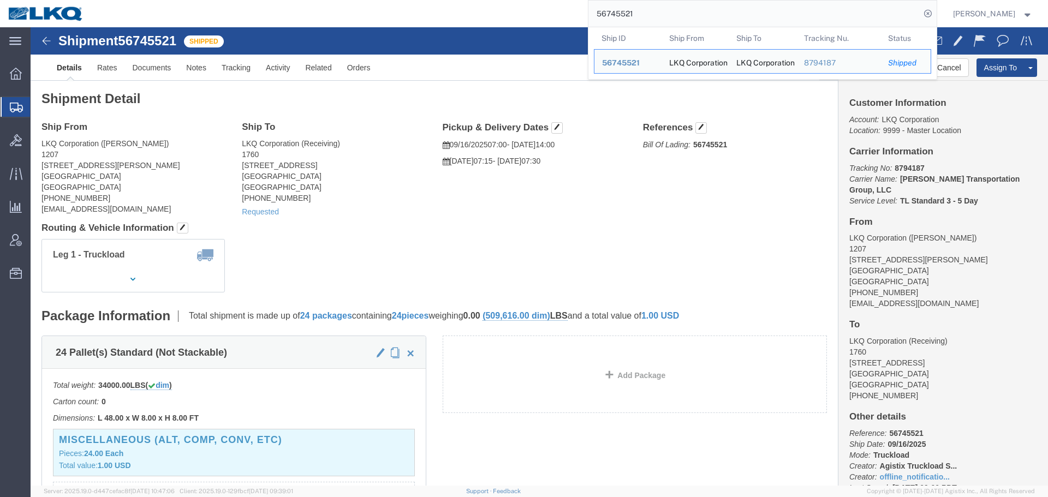
paste input "• 56790249"
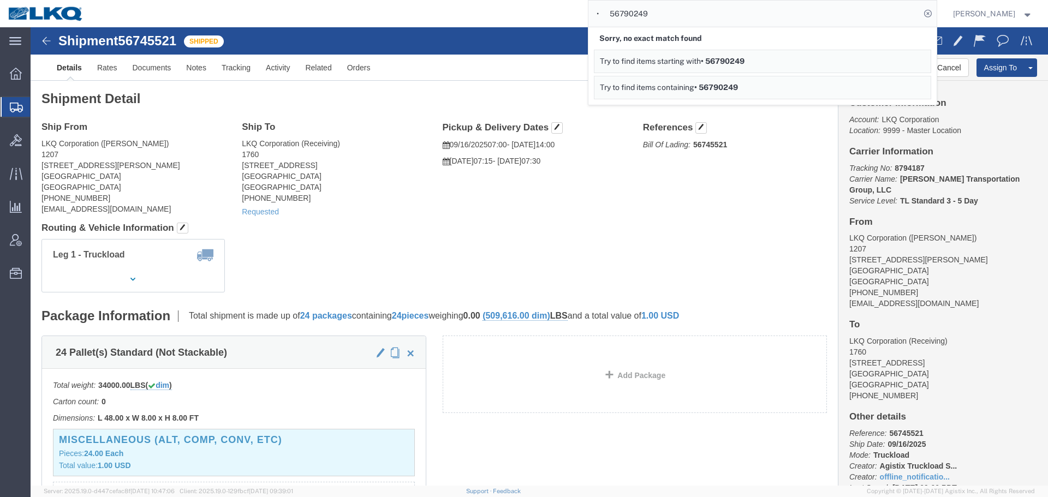
drag, startPoint x: 610, startPoint y: 10, endPoint x: 480, endPoint y: 27, distance: 131.5
click at [480, 27] on div "• 56790249 Sorry, no exact match found Try to find items starting with • 567902…" at bounding box center [514, 13] width 845 height 27
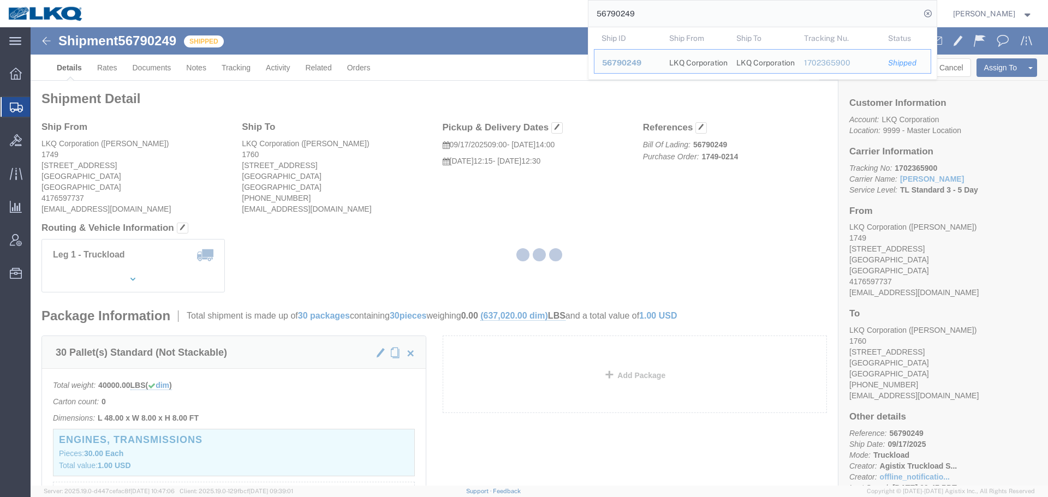
click at [568, 176] on div at bounding box center [539, 256] width 1017 height 458
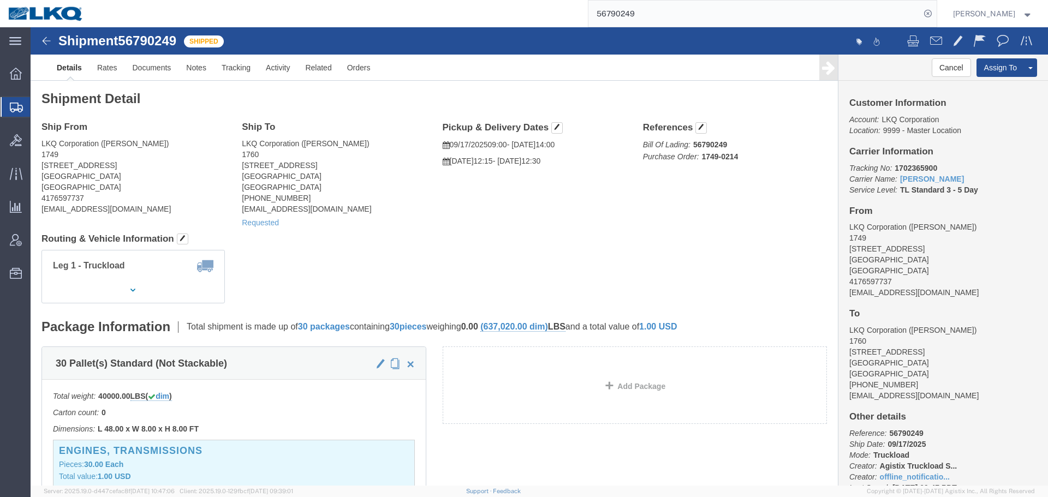
click div "Leg 1 - Truckload Vehicle 1: Standard Dry Van (53 Feet) Number of trucks: 1"
click h4 "Routing & Vehicle Information"
click div "Leg 1 - Truckload Vehicle 1: Standard Dry Van (53 Feet) Number of trucks: 1"
click h4 "Routing & Vehicle Information"
click at [722, 7] on input "56790249" at bounding box center [754, 14] width 332 height 26
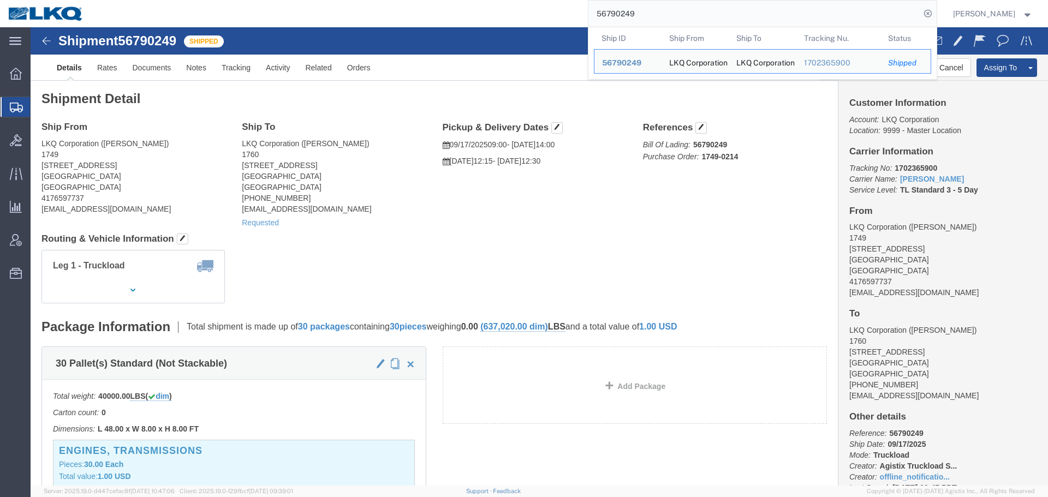
paste input "46417"
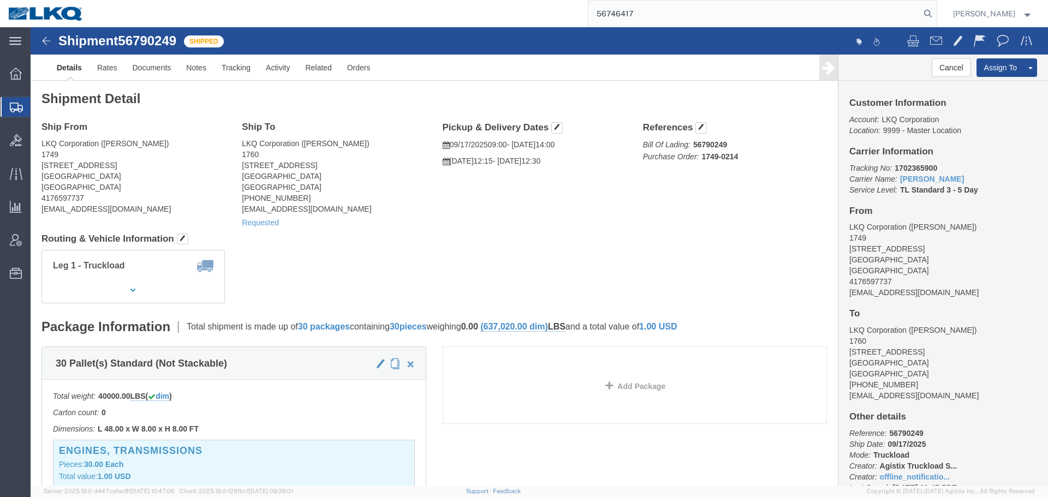
type input "56746417"
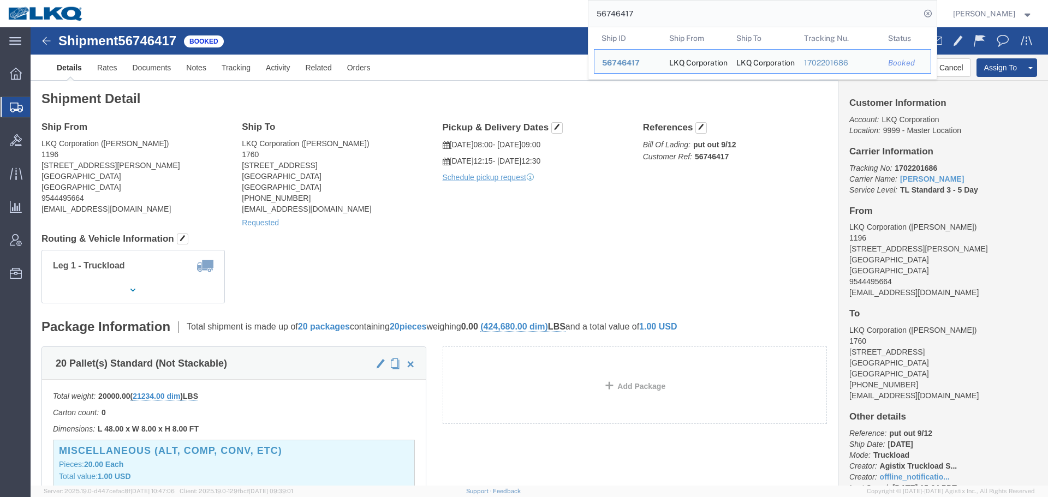
click h4 "Routing & Vehicle Information"
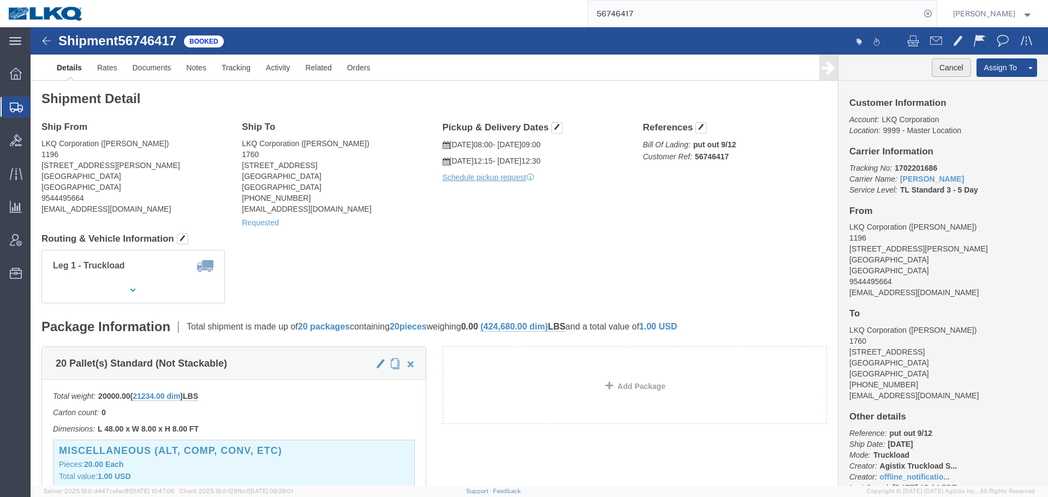
click button "Cancel"
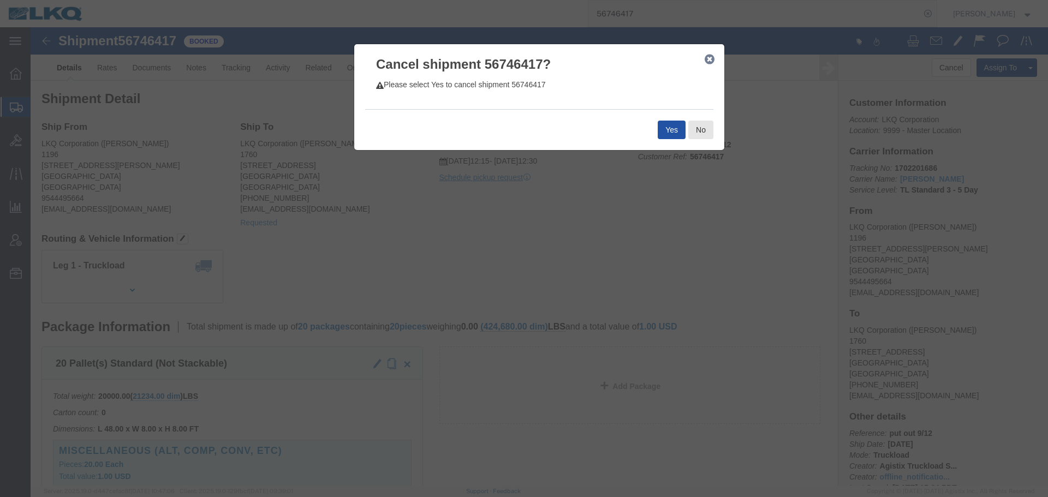
click button "Yes"
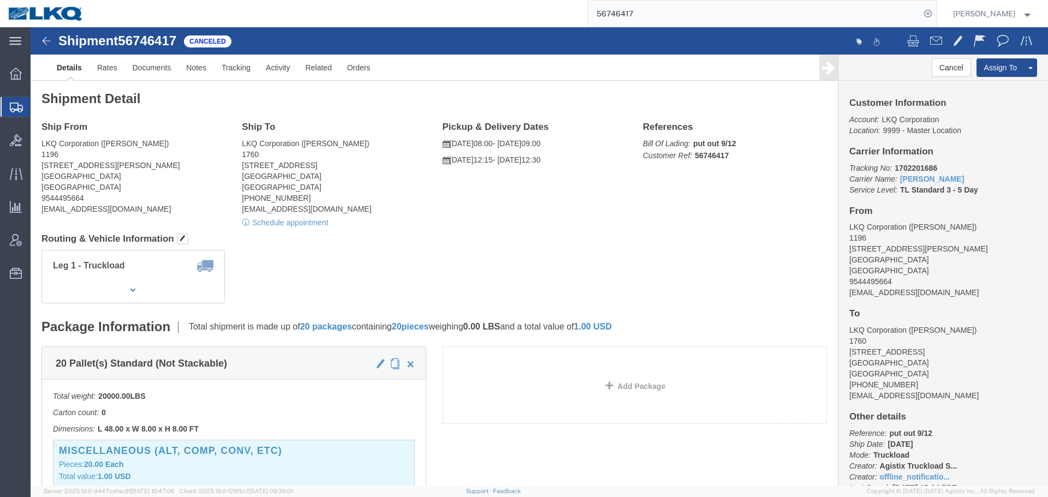
click h4 "Routing & Vehicle Information"
click span "56746417"
copy span "56746417"
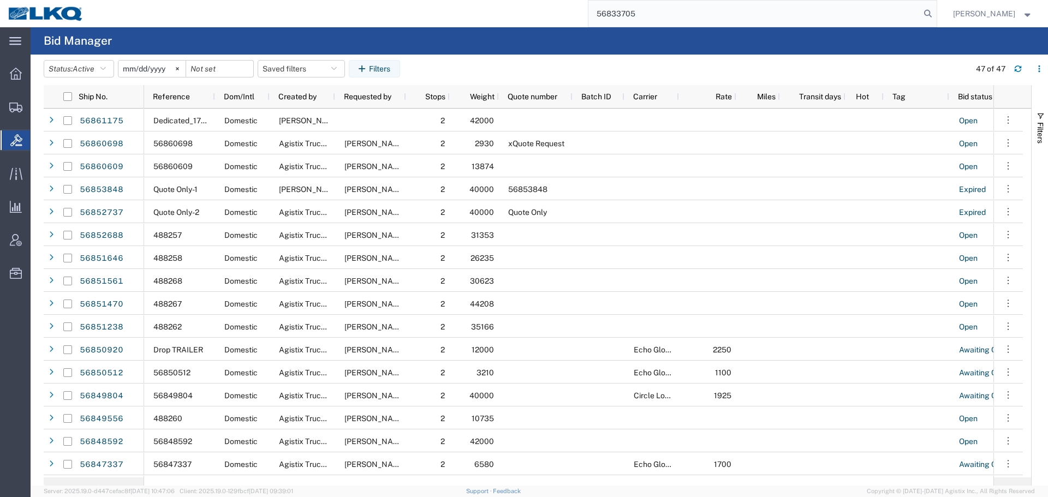
type input "56833705"
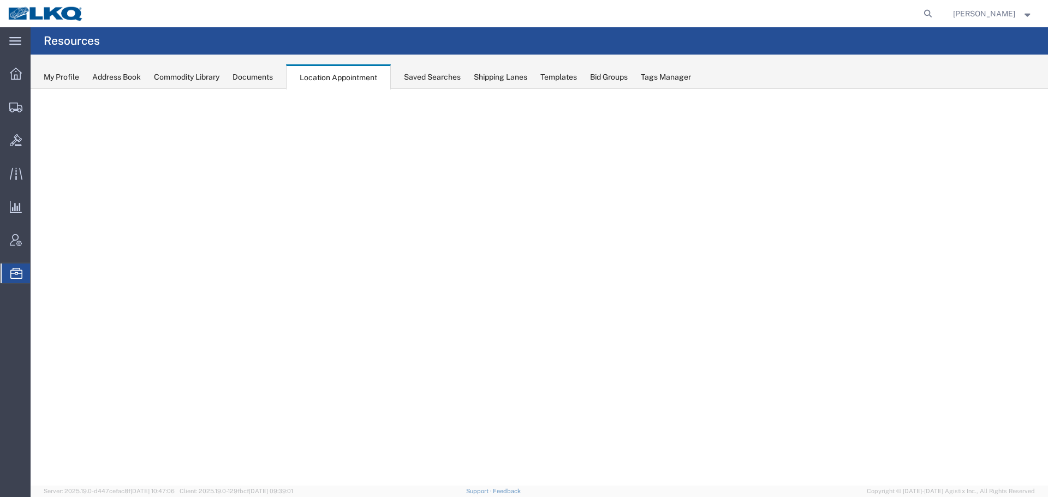
select select "27634"
select select "agendaWeek"
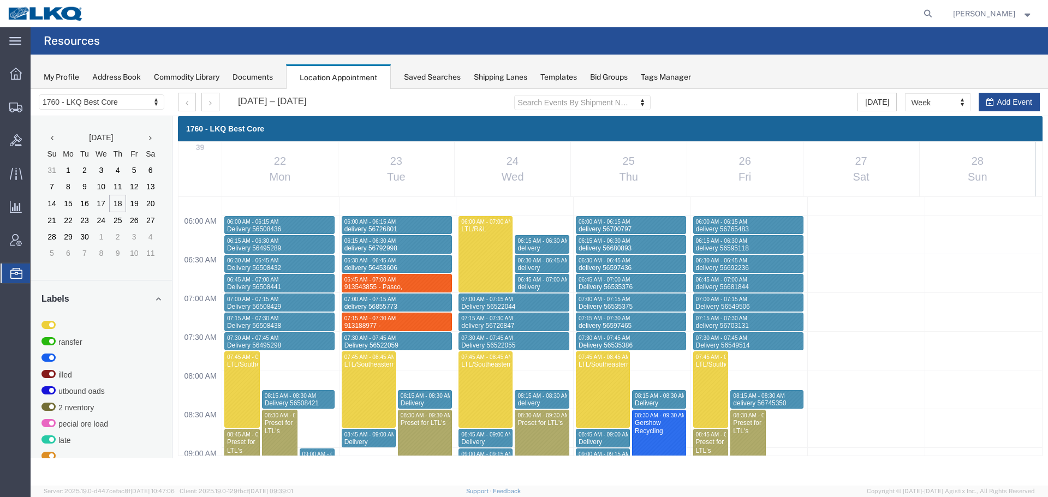
scroll to position [774, 0]
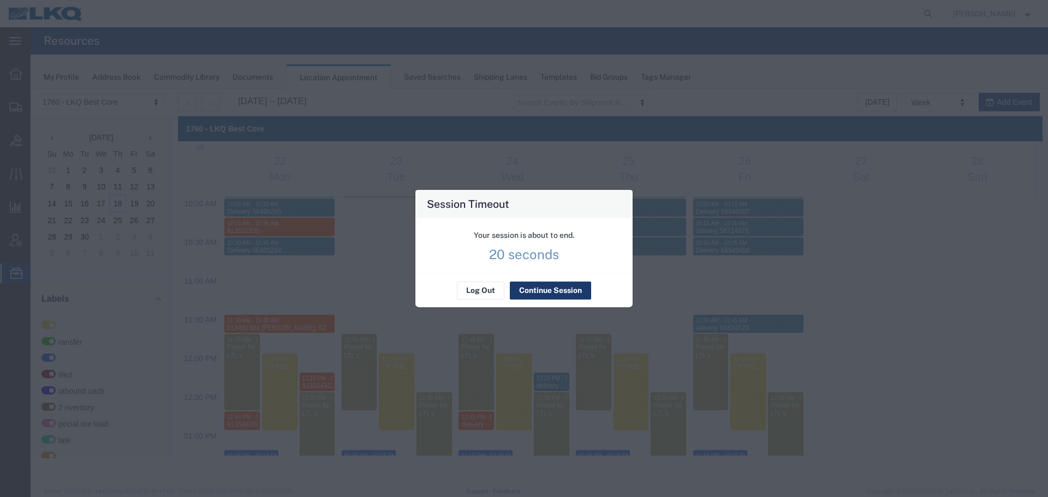
click at [537, 288] on button "Continue Session" at bounding box center [550, 290] width 81 height 17
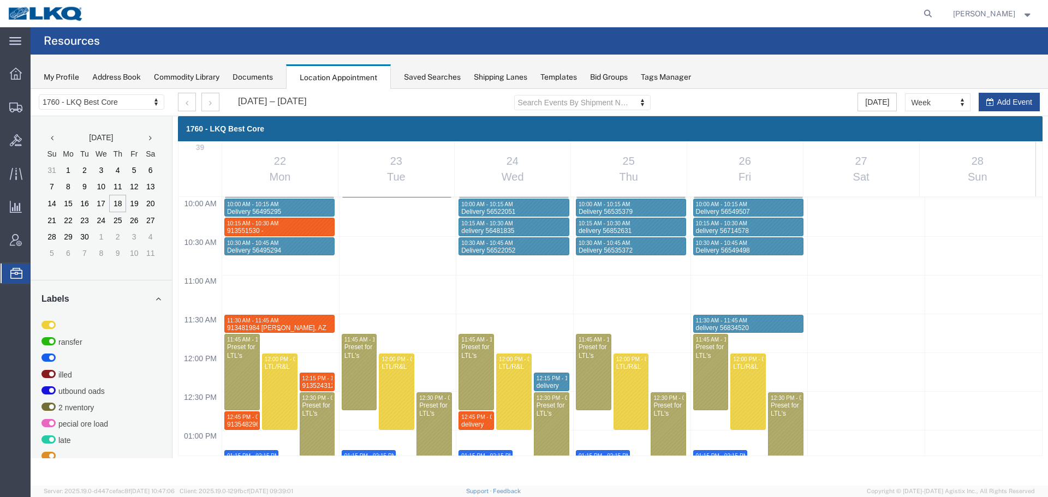
click at [306, 323] on div "11:30 AM - 11:45 AM" at bounding box center [279, 320] width 106 height 7
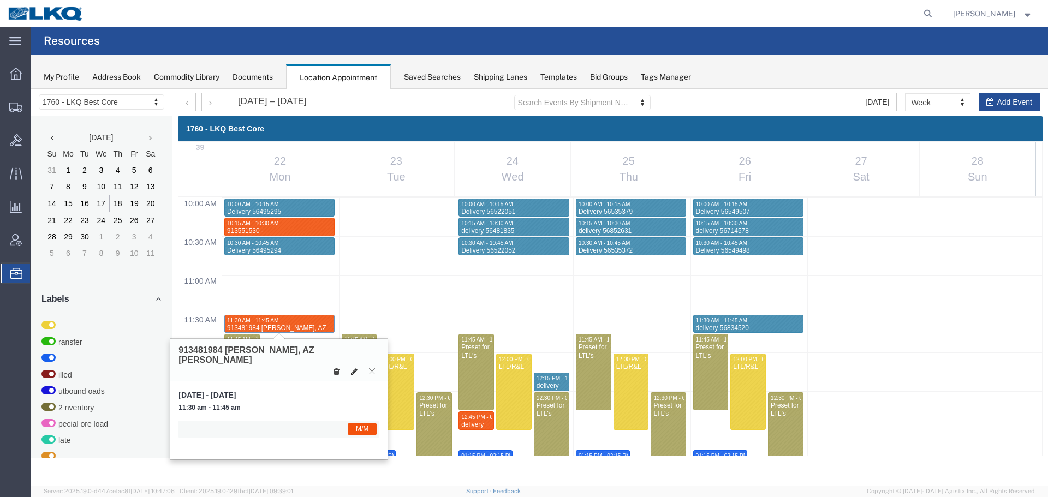
click at [351, 368] on icon at bounding box center [354, 372] width 7 height 8
select select "1"
select select "24"
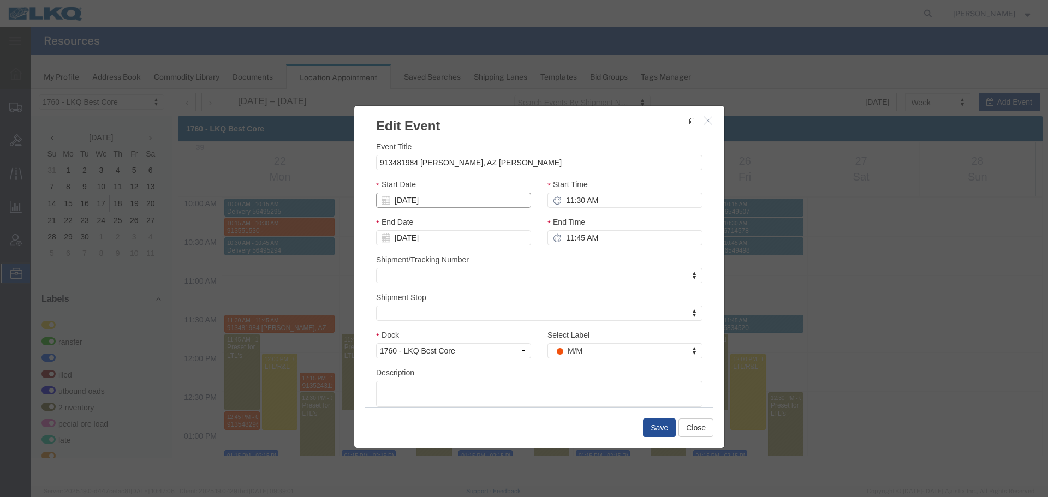
click at [433, 201] on input "[DATE]" at bounding box center [453, 200] width 155 height 15
click at [425, 299] on td "23" at bounding box center [420, 301] width 16 height 16
type input "[DATE]"
click at [598, 198] on input "11:30 AM" at bounding box center [624, 200] width 155 height 15
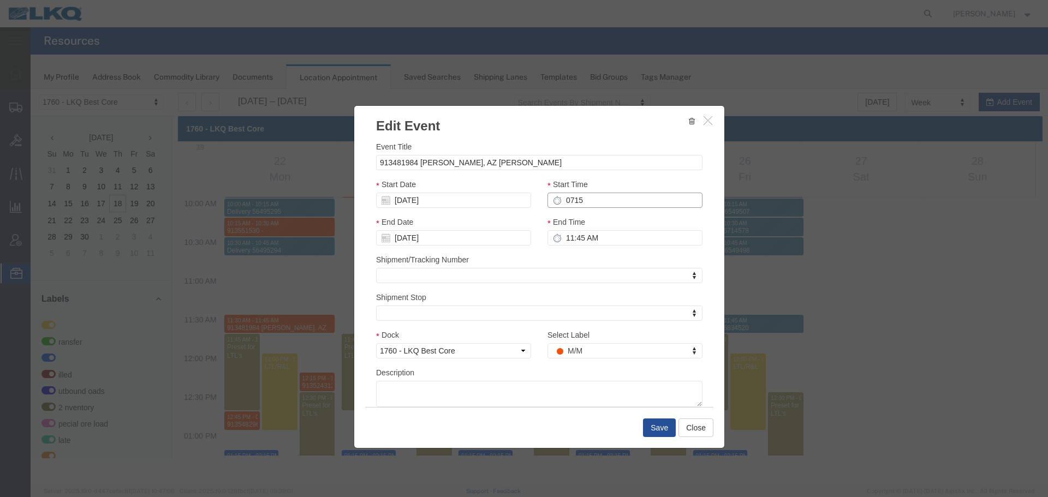
type input "7:15 AM"
type input "8:15 AM"
type input "7:15 AM"
click at [608, 234] on input "8:15 AM" at bounding box center [624, 237] width 155 height 15
type input "7:30 AM"
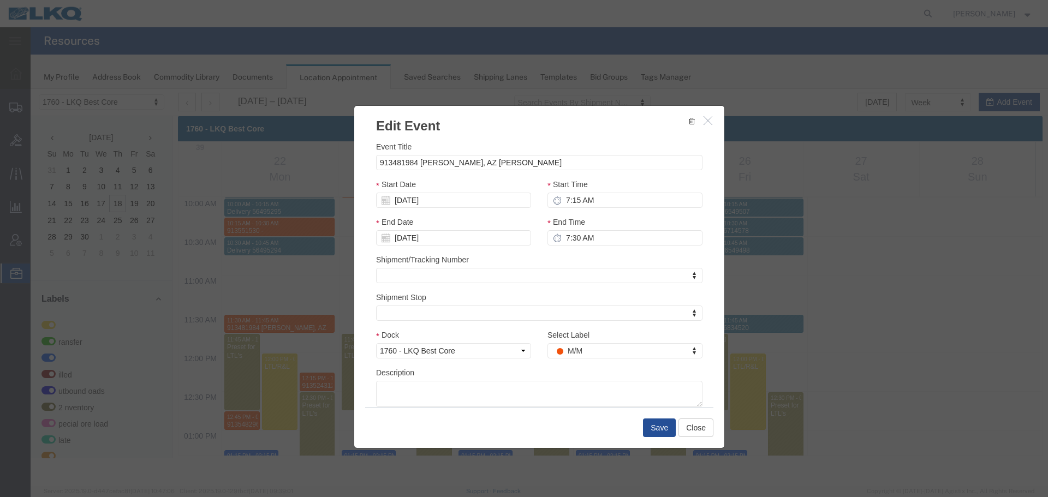
click at [553, 129] on h3 "Edit Event" at bounding box center [539, 120] width 370 height 29
click at [654, 422] on button "Save" at bounding box center [659, 428] width 33 height 19
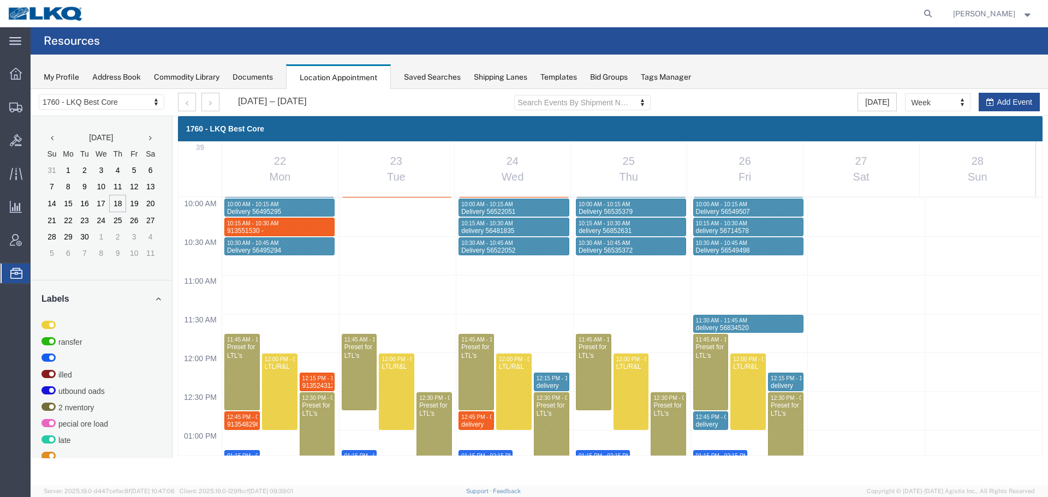
scroll to position [446, 0]
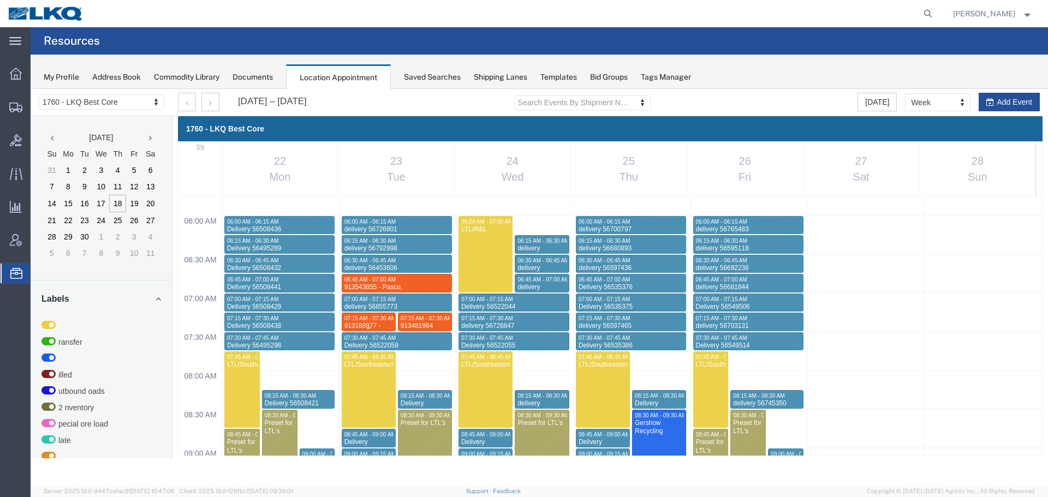
click at [385, 321] on div "07:15 AM - 07:30 AM" at bounding box center [369, 318] width 50 height 7
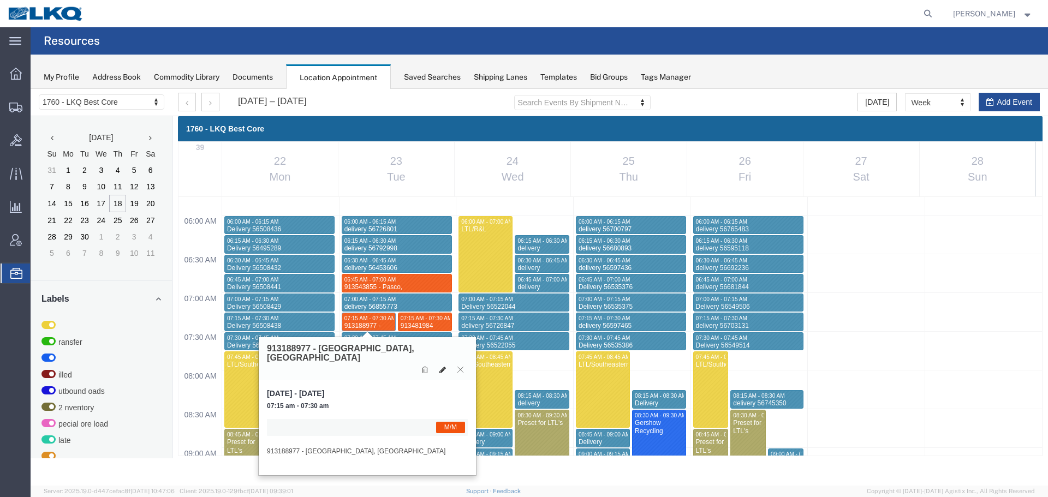
click at [440, 366] on icon at bounding box center [442, 370] width 7 height 8
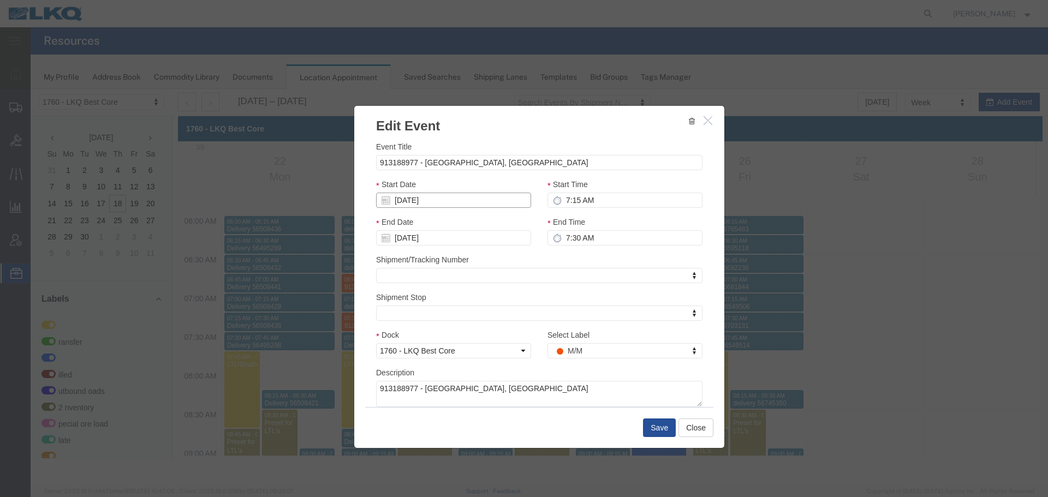
click at [409, 199] on input "09/23/2025" at bounding box center [453, 200] width 155 height 15
click at [408, 304] on td "22" at bounding box center [404, 301] width 16 height 16
type input "[DATE]"
click at [582, 206] on input "7:15 AM" at bounding box center [624, 200] width 155 height 15
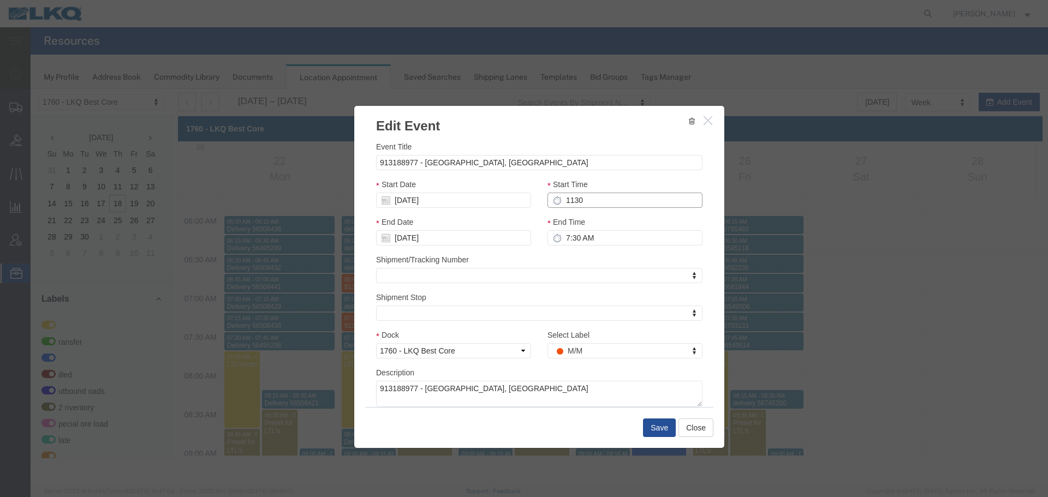
type input "11:30 AM"
type input "12:30 PM"
type input "11:30 AM"
click at [587, 231] on input "12:30 PM" at bounding box center [624, 237] width 155 height 15
type input "11:45 AM"
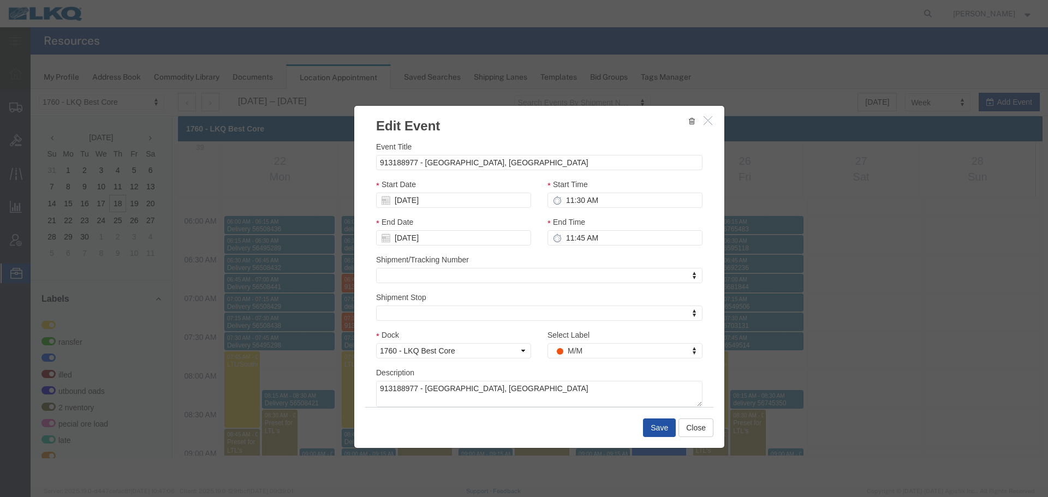
click at [661, 428] on button "Save" at bounding box center [659, 428] width 33 height 19
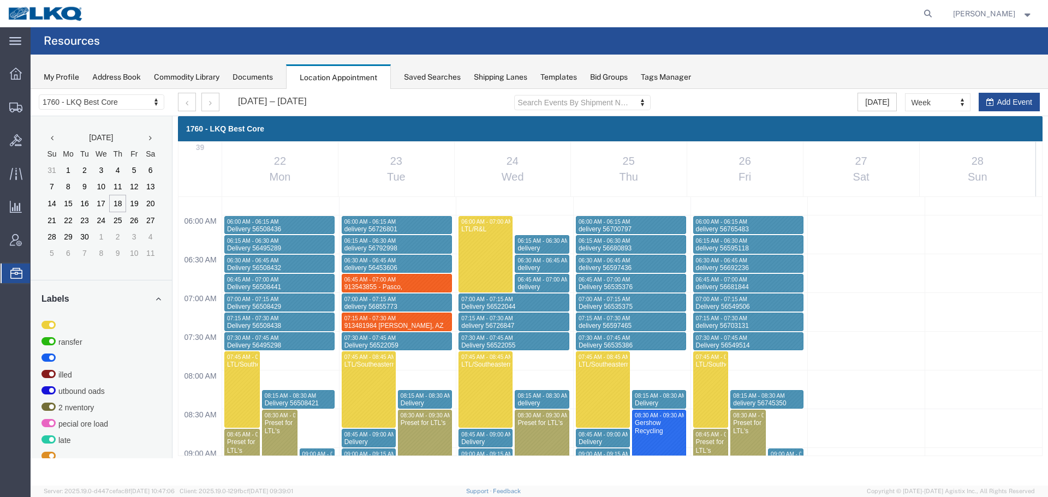
scroll to position [775, 0]
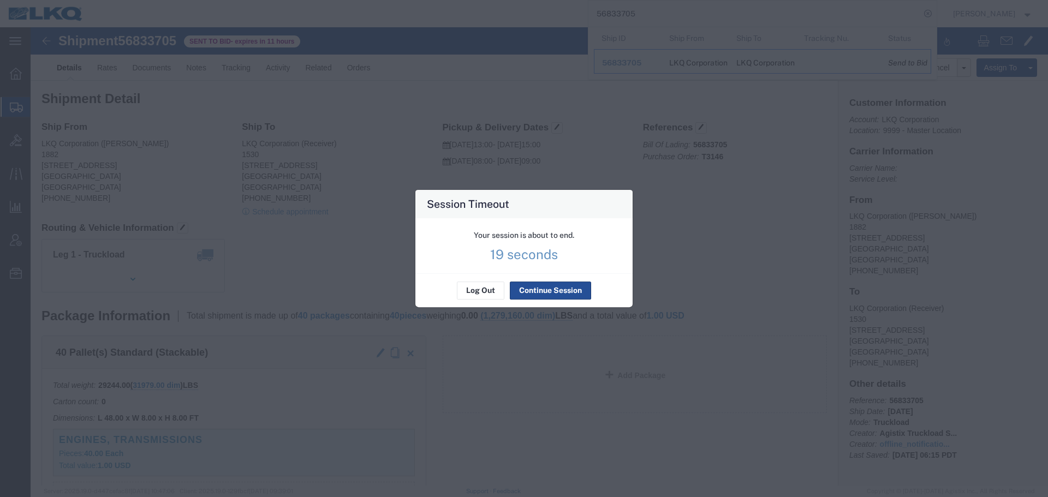
click at [548, 288] on button "Continue Session" at bounding box center [550, 290] width 81 height 17
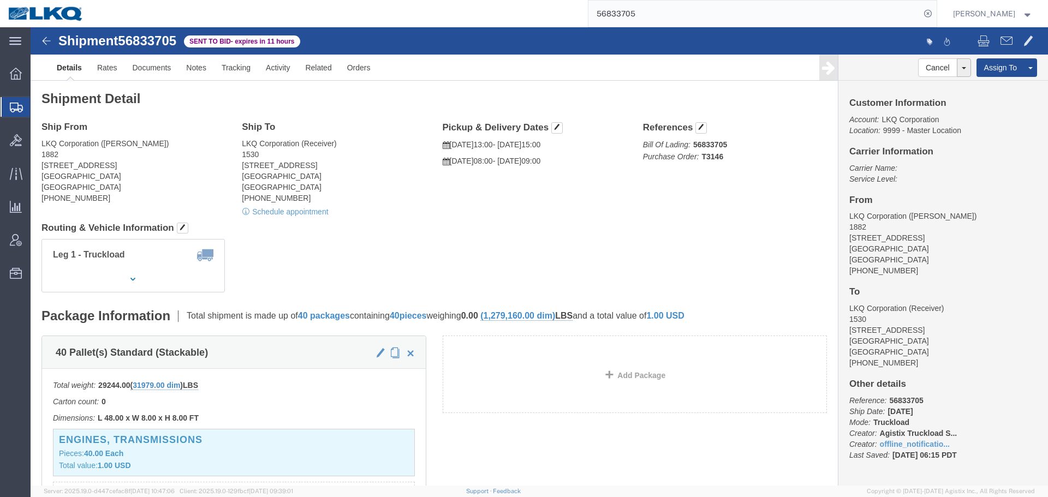
click at [664, 13] on input "56833705" at bounding box center [754, 14] width 332 height 26
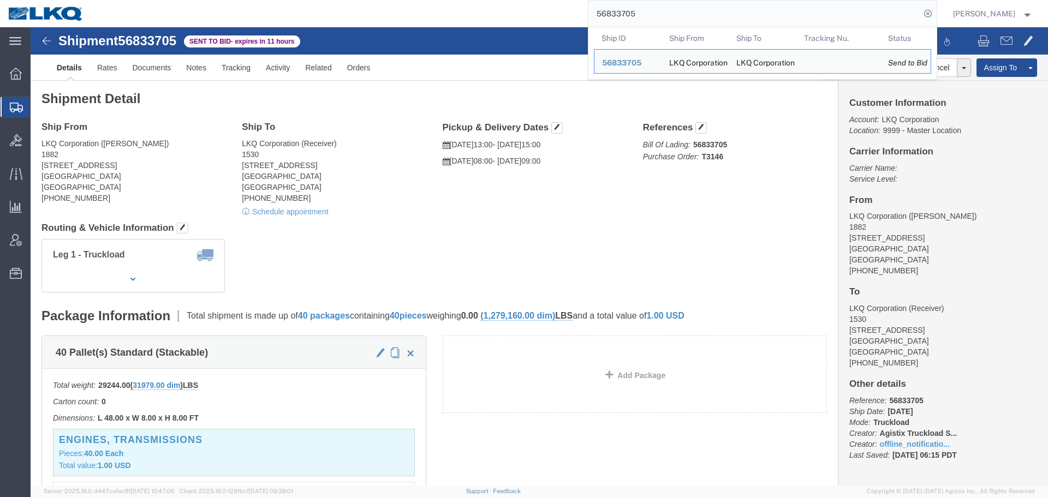
paste input "62723"
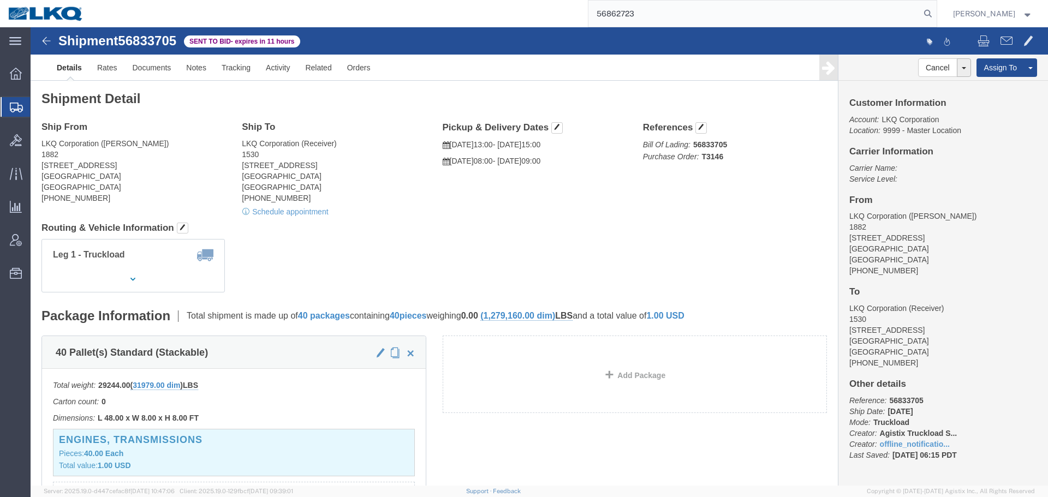
type input "56862723"
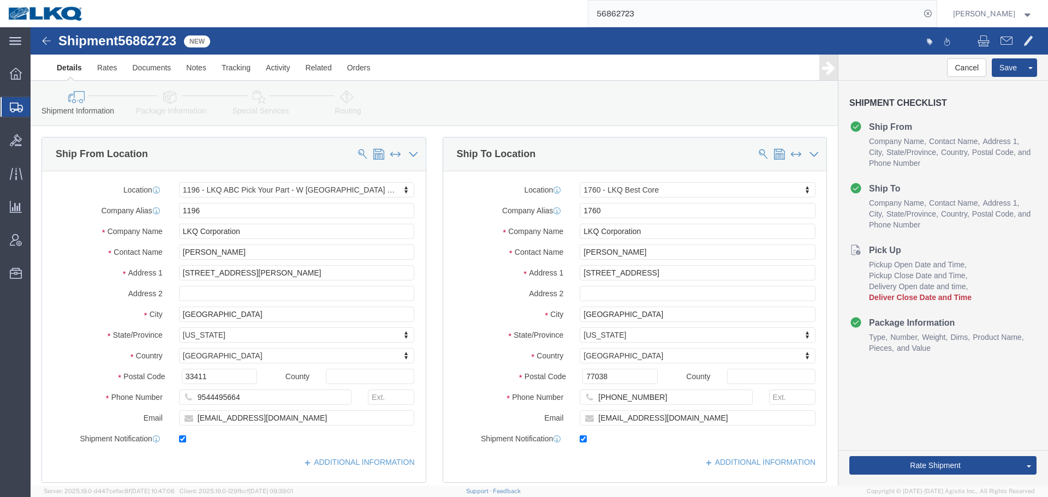
select select "27406"
select select "27634"
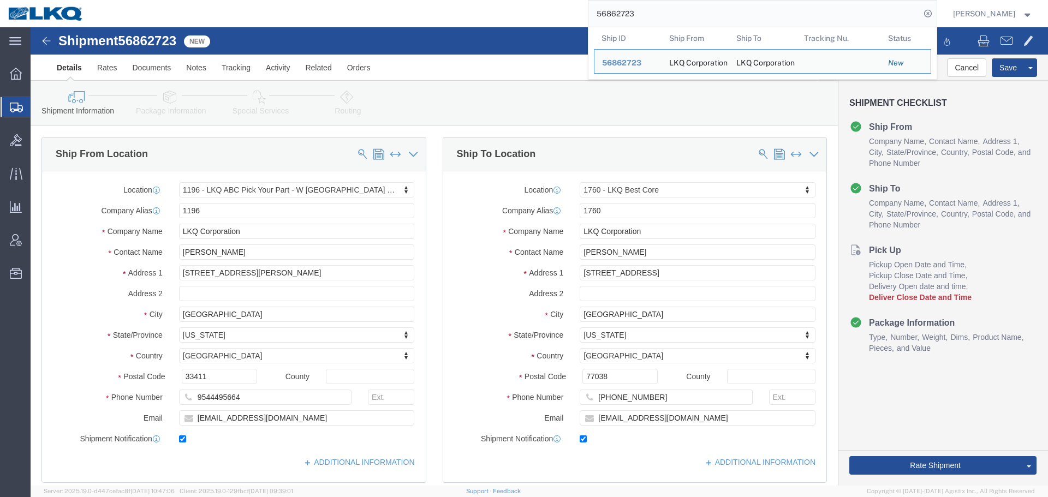
click div "Shipment 56862723 New"
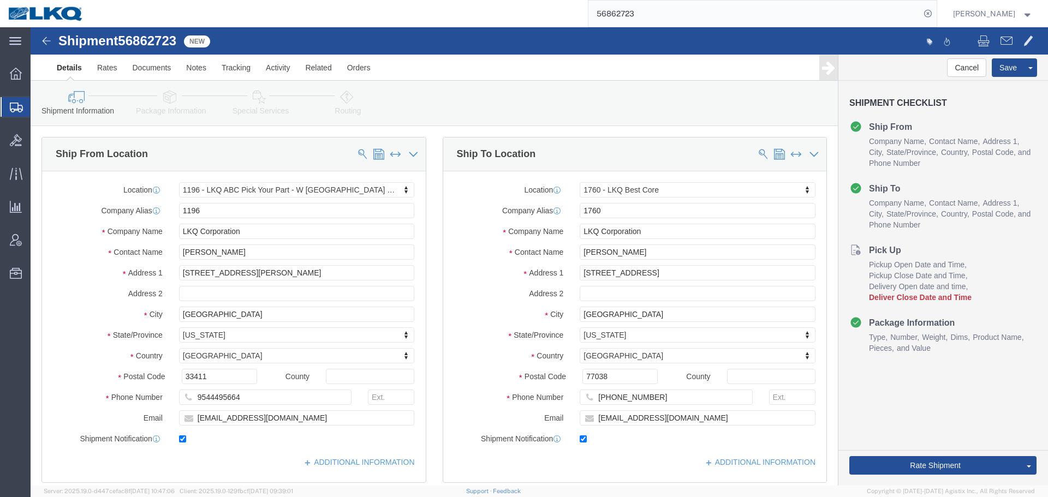
scroll to position [382, 0]
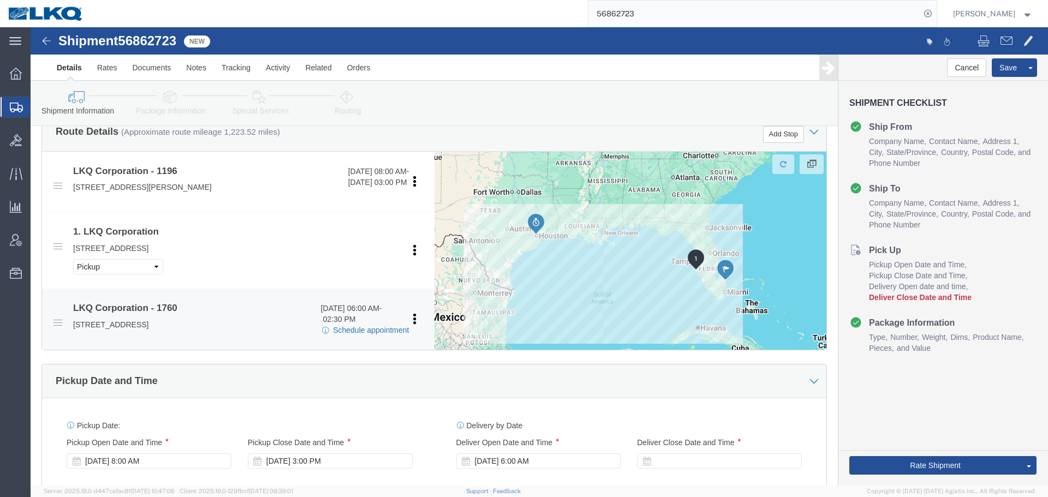
click link "Schedule appointment"
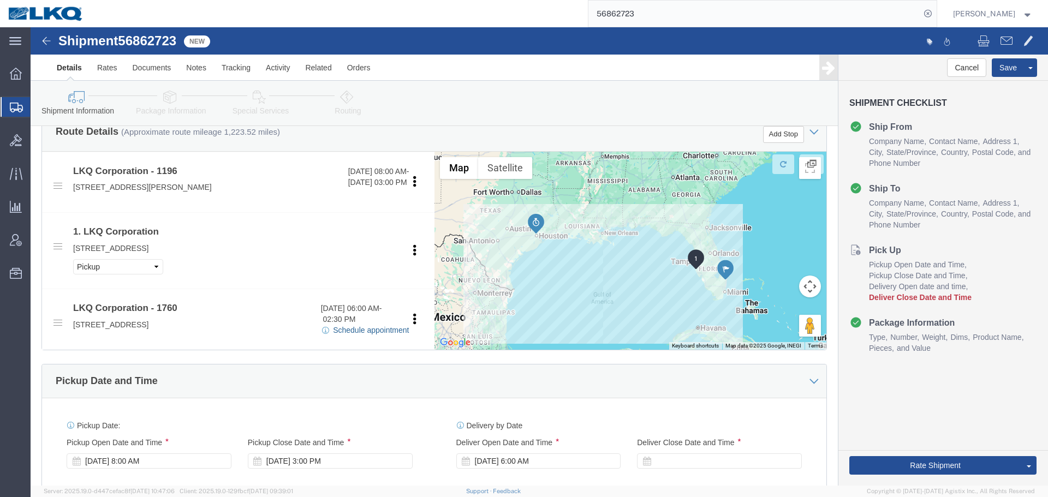
select select
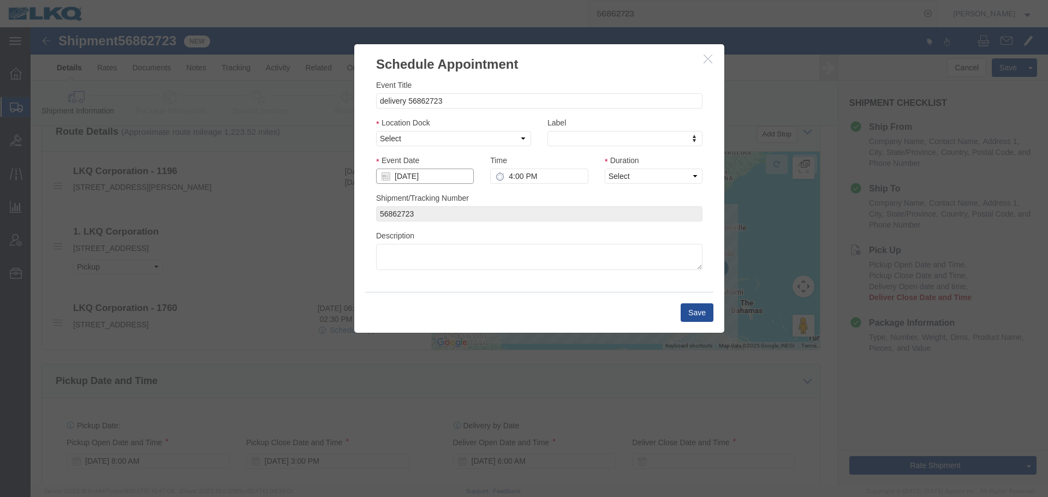
click input "09/26/2025"
click td "29"
type input "09/29/2025"
click input "4:00 PM"
type input "12:15 PM"
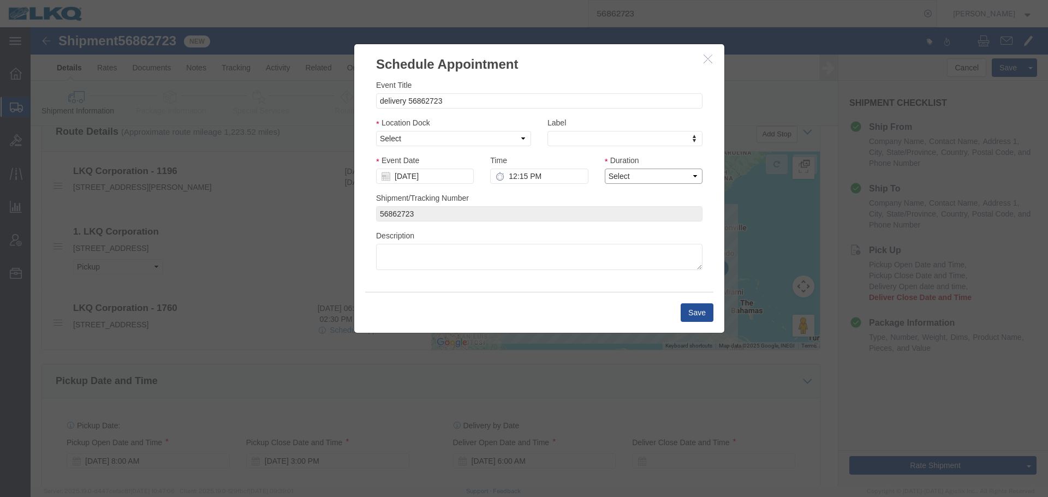
click select "Select 15 min 30 min 45 min 1 hr 2 hr 3 hr 4 hr"
select select "15"
click select "Select 15 min 30 min 45 min 1 hr 2 hr 3 hr 4 hr"
click select "Select 1760 - LKQ Best Core 1760 - Outbound Loads"
select select "1"
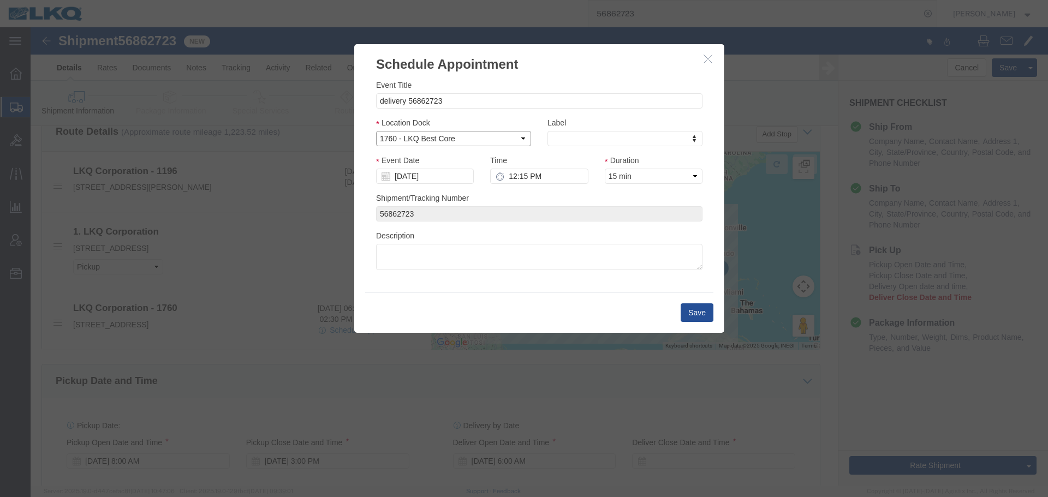
click select "Select 1760 - LKQ Best Core 1760 - Outbound Loads"
click button "Save"
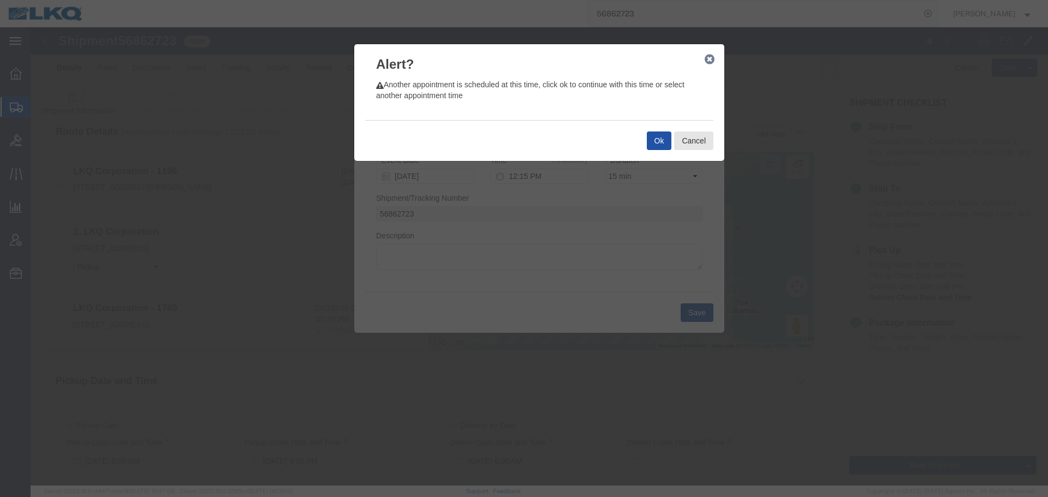
click button "Ok"
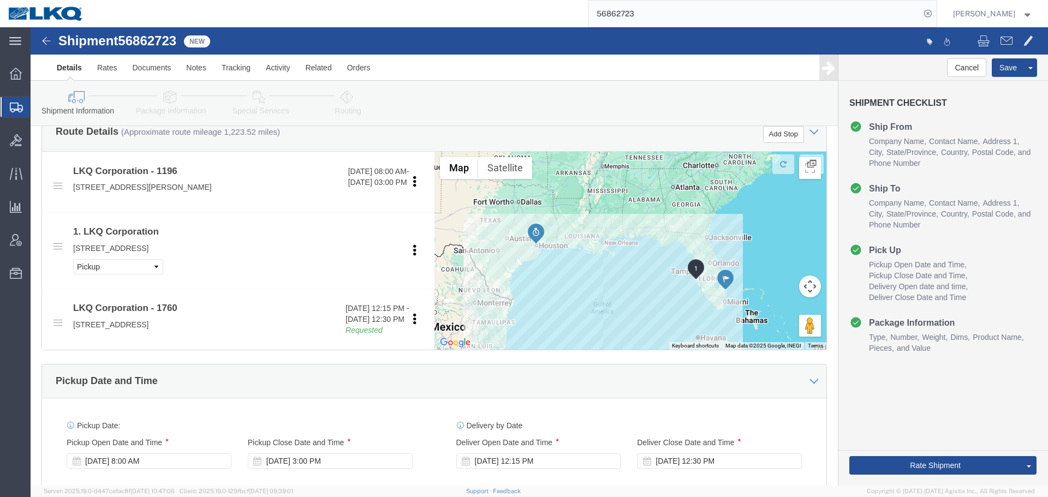
scroll to position [546, 0]
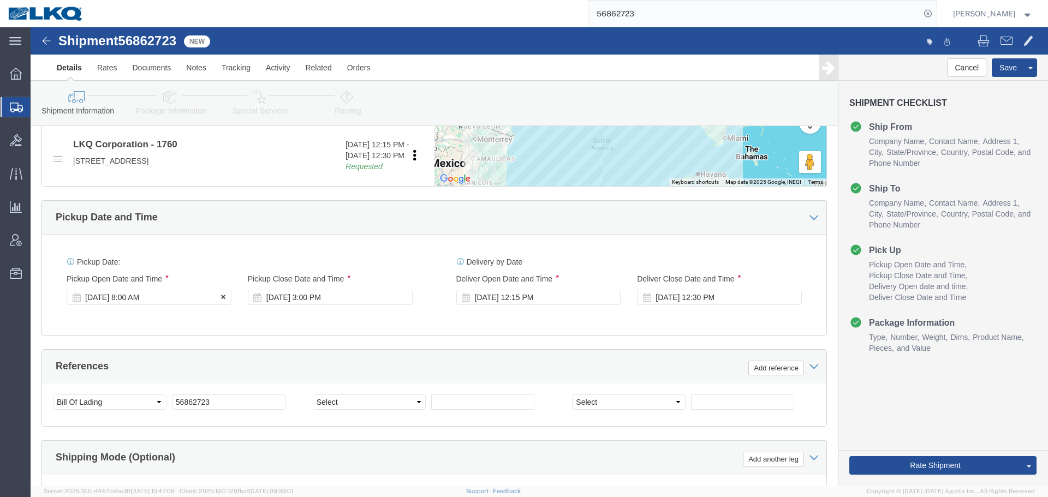
click div "Sep 25 2025 8:00 AM"
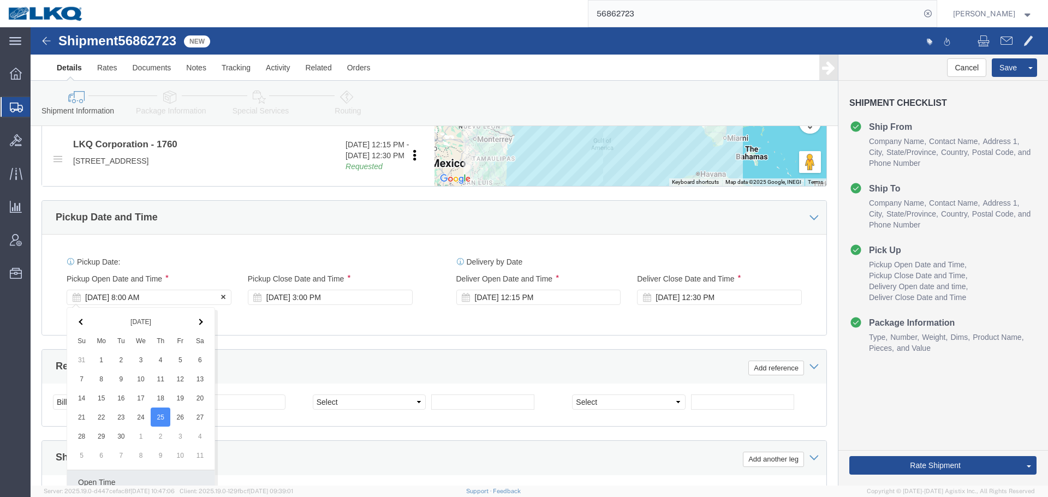
scroll to position [728, 0]
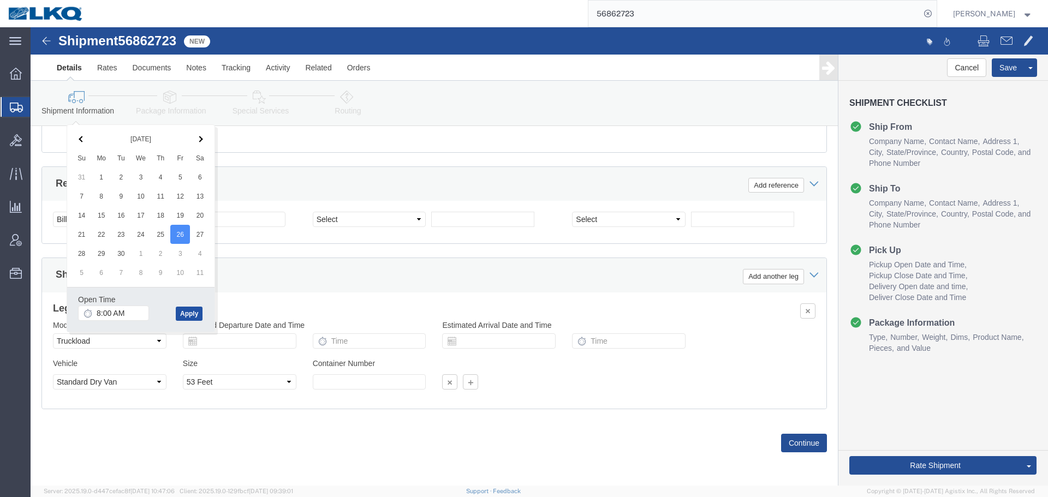
click button "Apply"
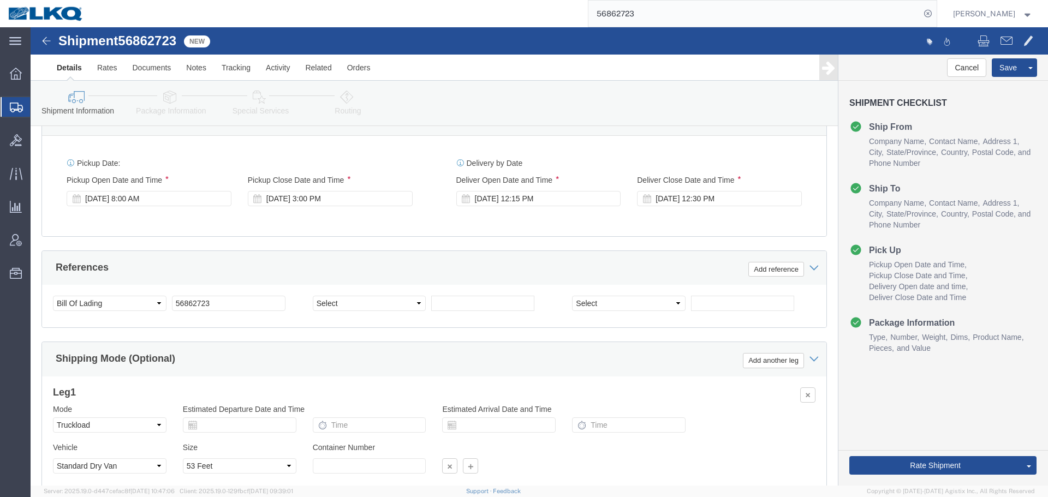
scroll to position [565, 0]
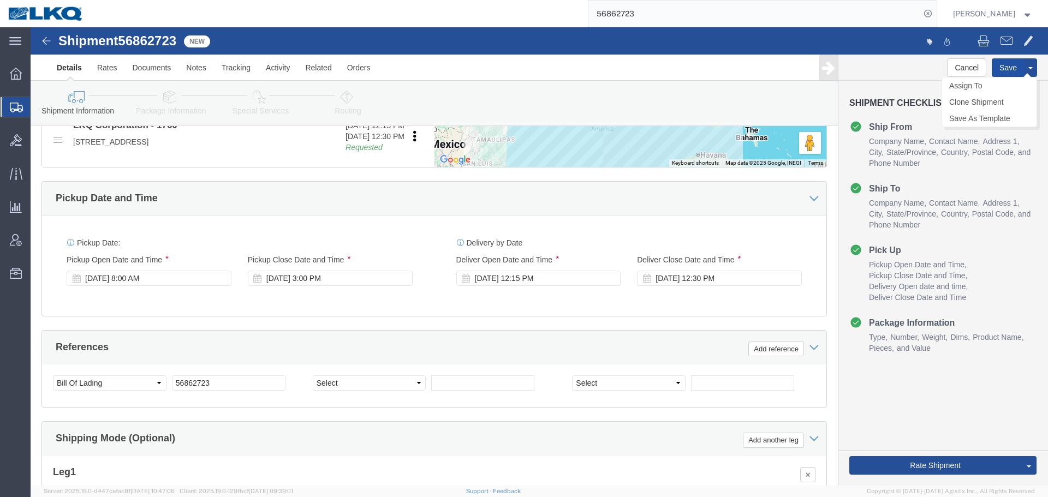
click button "Save"
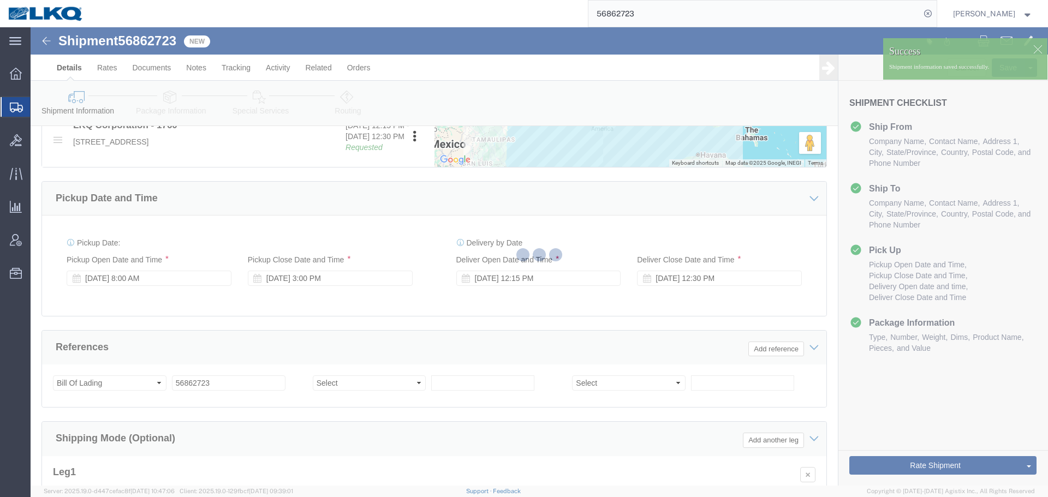
type button "Save"
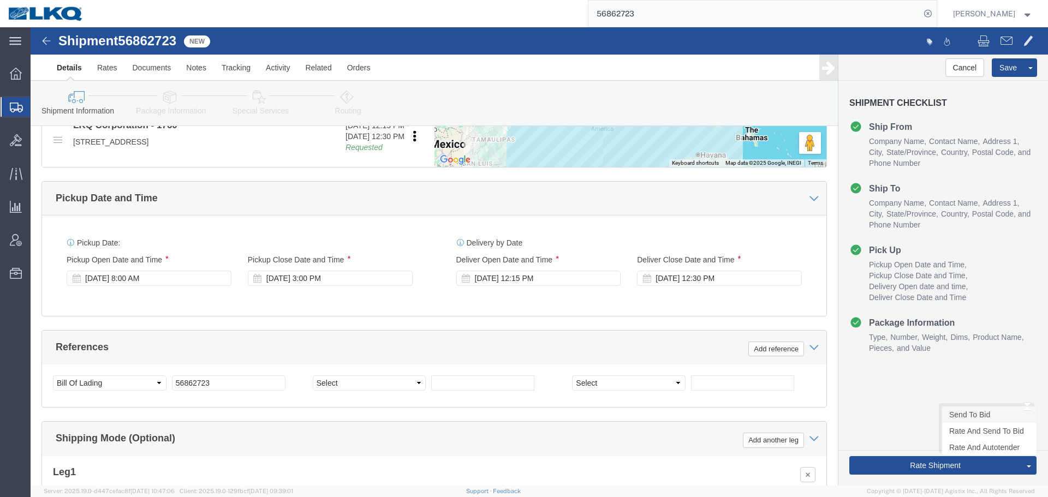
click link "Send To Bid"
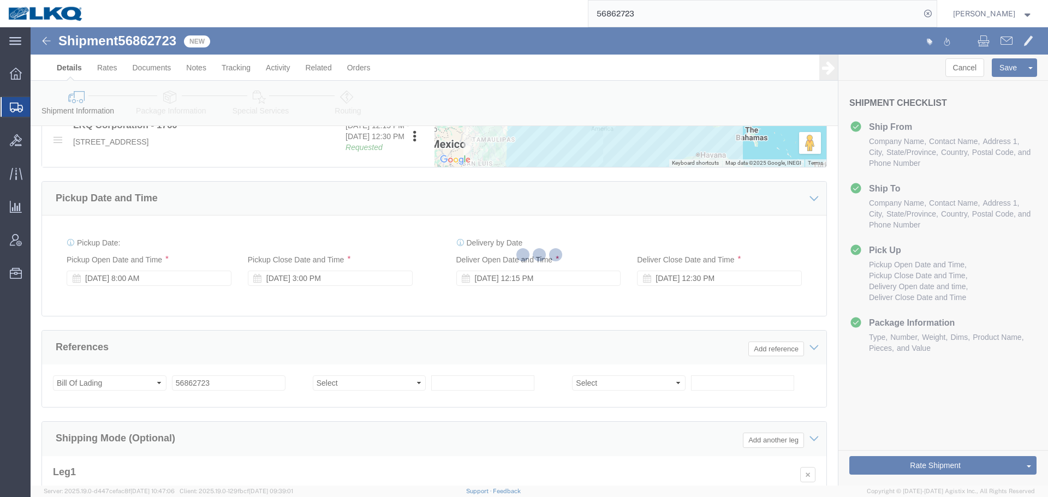
select select "27406"
select select "27634"
select select "TL"
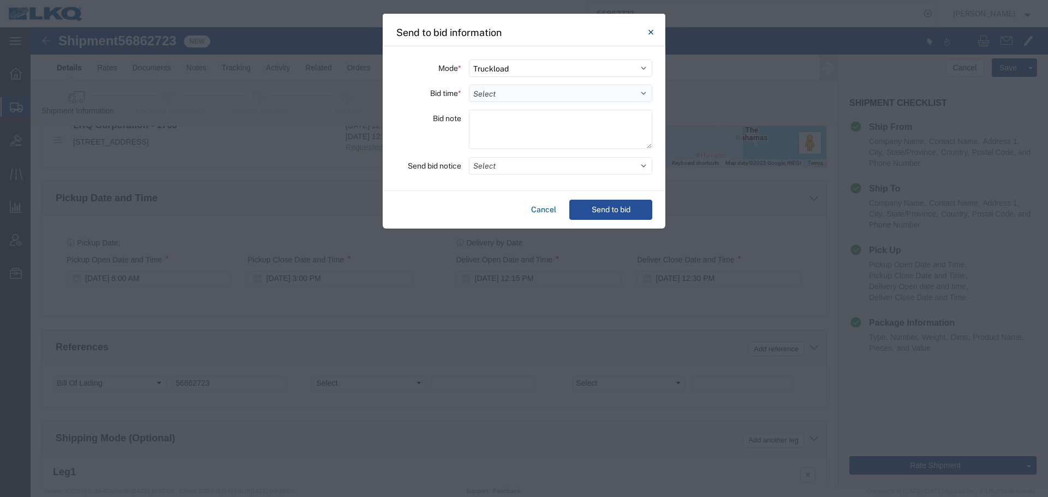
click at [504, 96] on select "Select 30 Min (Rush) 1 Hour (Rush) 2 Hours (Rush) 4 Hours (Rush) 8 Hours (Rush)…" at bounding box center [560, 93] width 183 height 17
select select "24"
click at [469, 85] on select "Select 30 Min (Rush) 1 Hour (Rush) 2 Hours (Rush) 4 Hours (Rush) 8 Hours (Rush)…" at bounding box center [560, 93] width 183 height 17
click at [507, 168] on button "Select" at bounding box center [560, 165] width 183 height 17
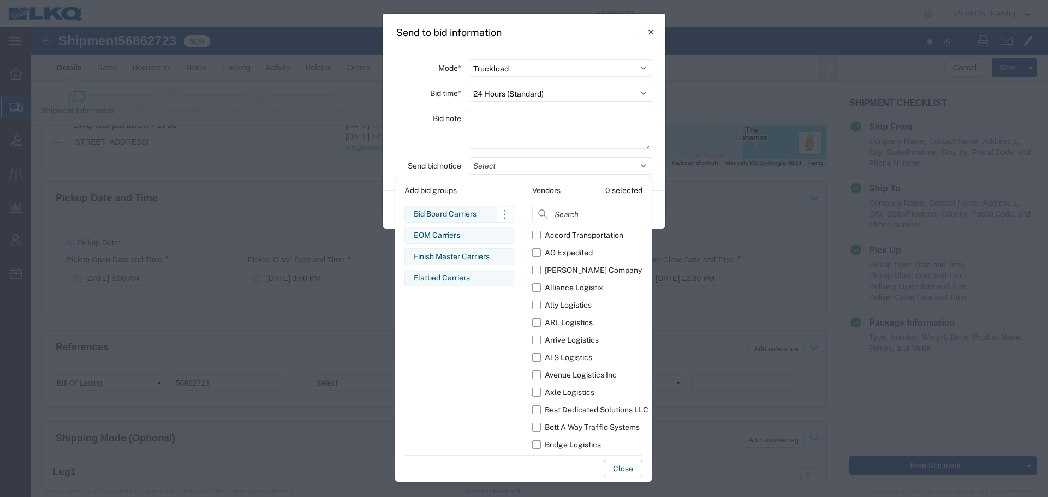
click at [481, 219] on div "Bid Board Carriers" at bounding box center [459, 213] width 91 height 11
click at [419, 138] on div "Bid note" at bounding box center [428, 131] width 65 height 43
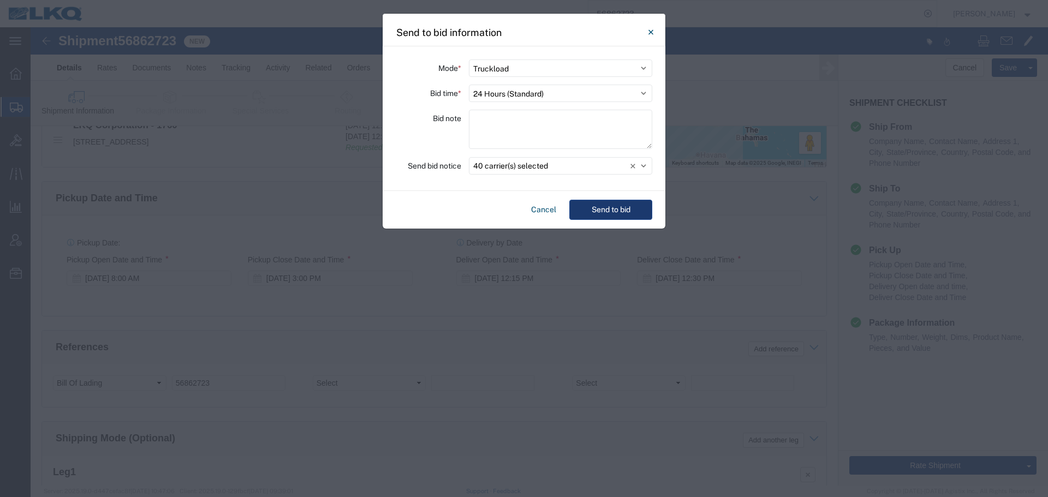
click at [612, 212] on button "Send to bid" at bounding box center [610, 210] width 83 height 20
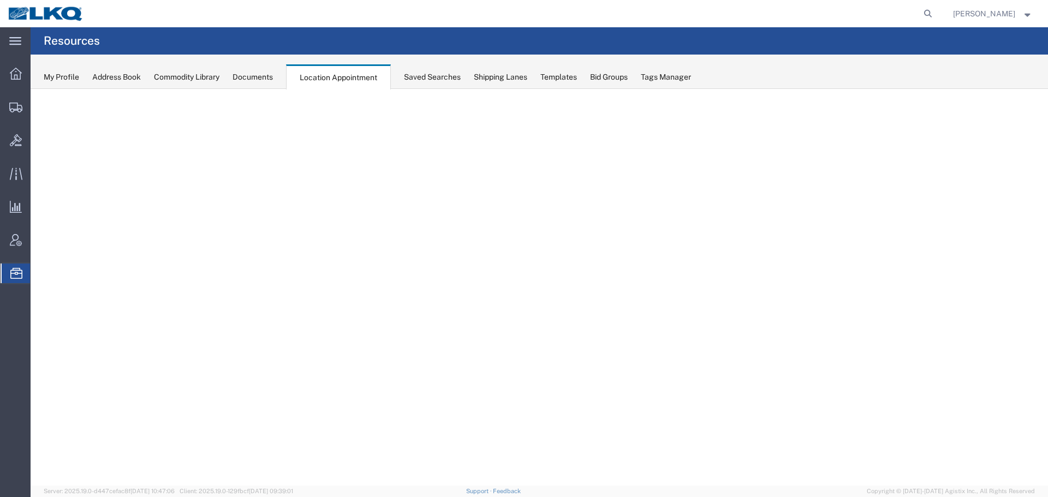
select select "27634"
select select "agendaWeek"
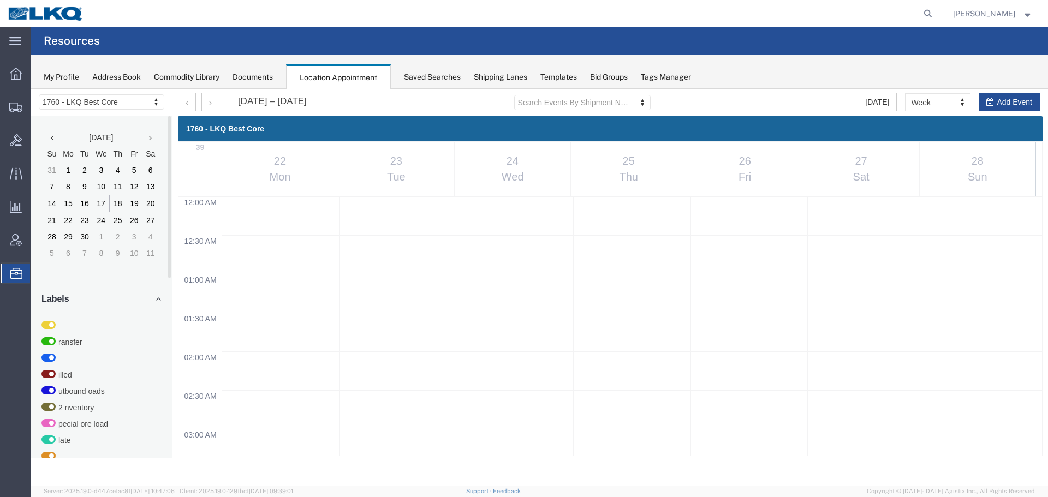
scroll to position [775, 0]
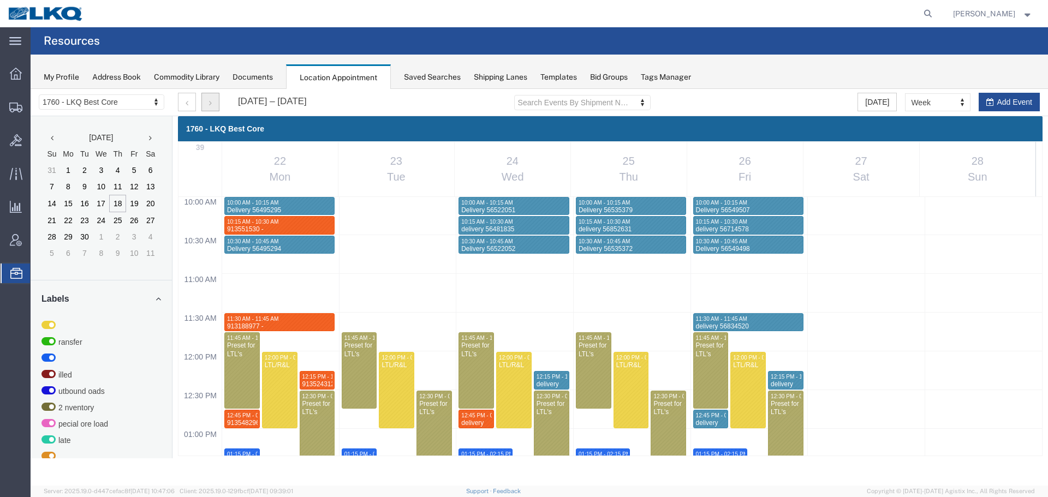
click at [205, 102] on button "button" at bounding box center [210, 102] width 18 height 19
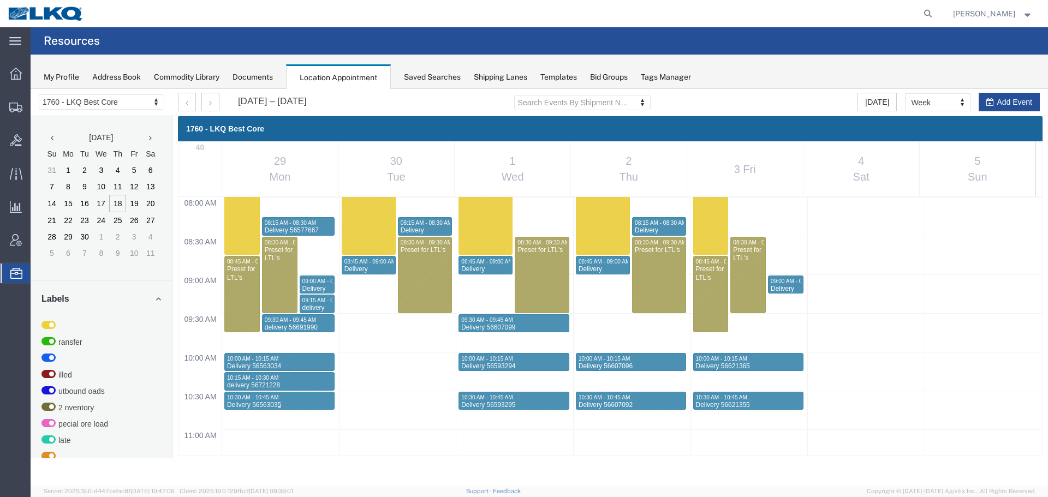
scroll to position [783, 0]
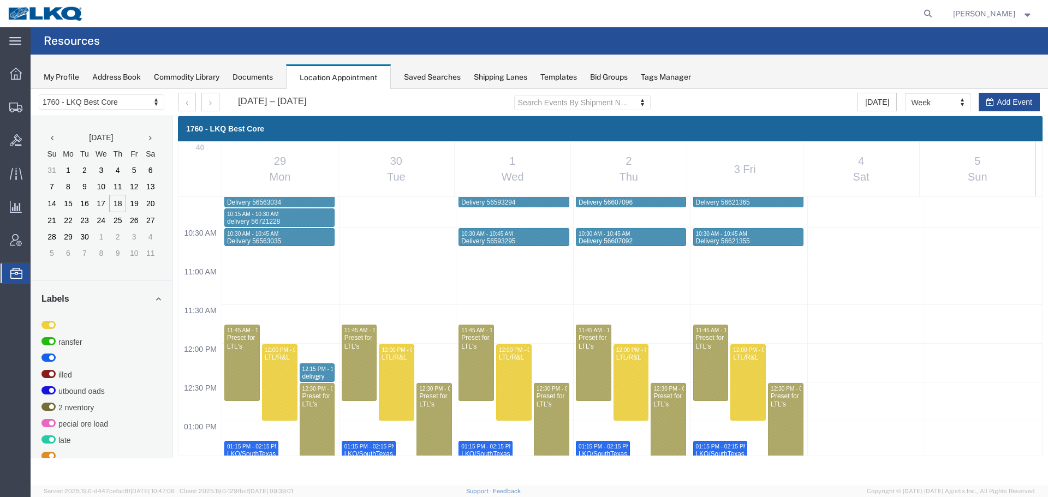
click at [320, 374] on div "delivery 56746417" at bounding box center [317, 381] width 31 height 17
